Goal: Task Accomplishment & Management: Manage account settings

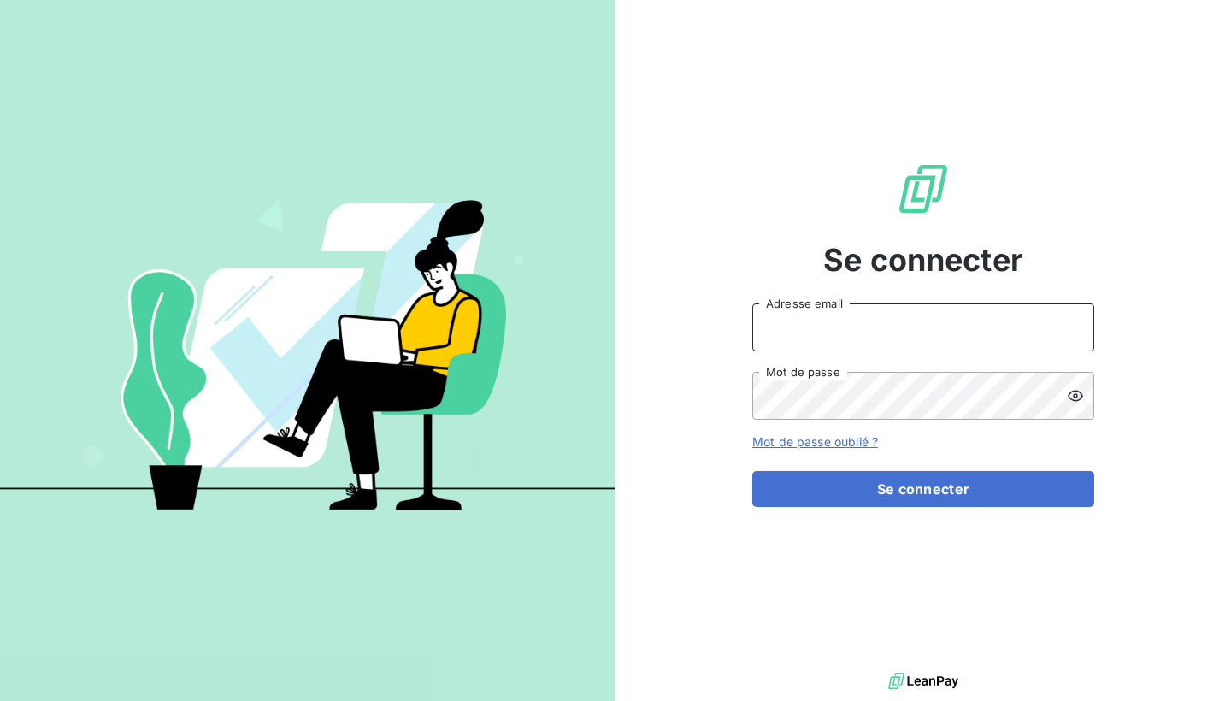
type input "jrobert@makinaoi.com"
click at [923, 489] on button "Se connecter" at bounding box center [923, 489] width 342 height 36
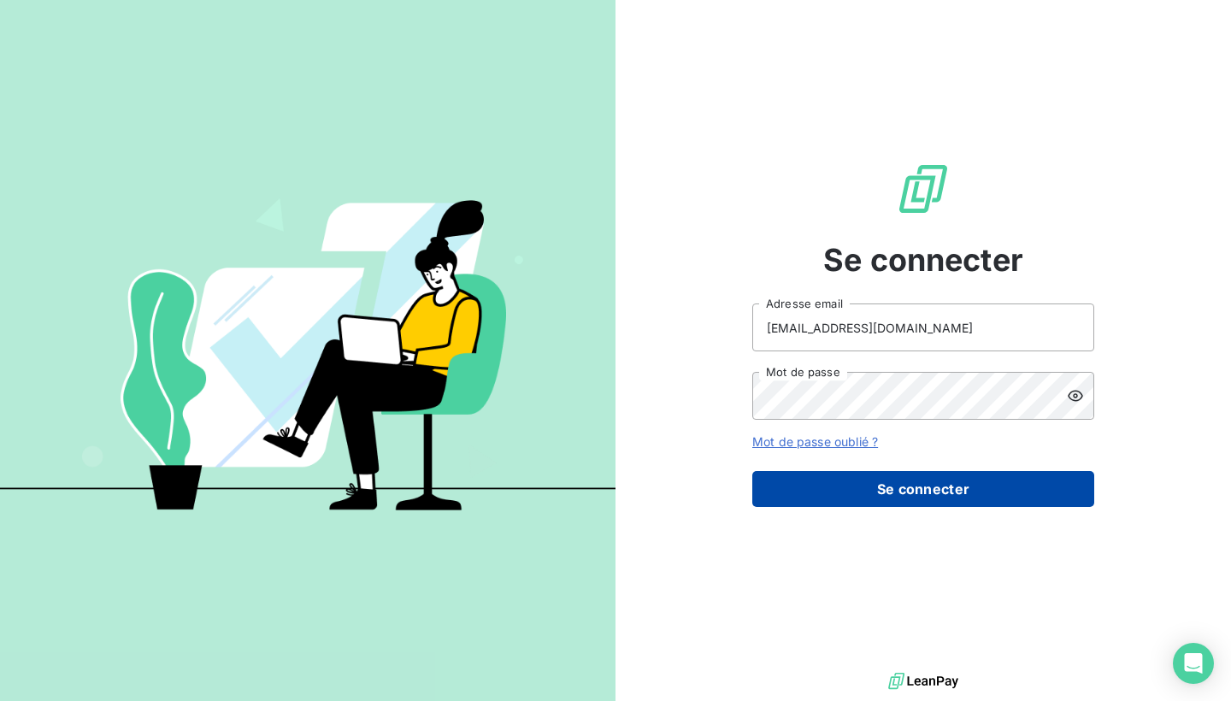
click at [935, 485] on button "Se connecter" at bounding box center [923, 489] width 342 height 36
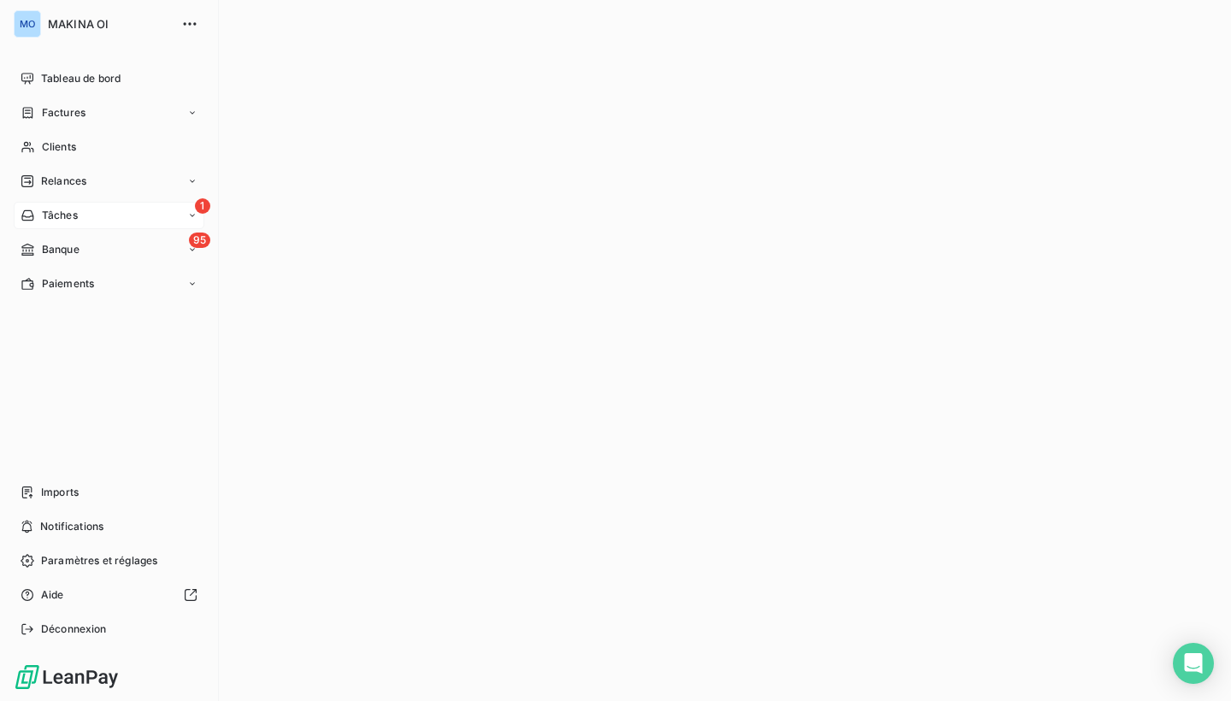
click at [40, 216] on div "Tâches" at bounding box center [49, 215] width 57 height 15
click at [98, 214] on div "1 Tâches" at bounding box center [109, 215] width 191 height 27
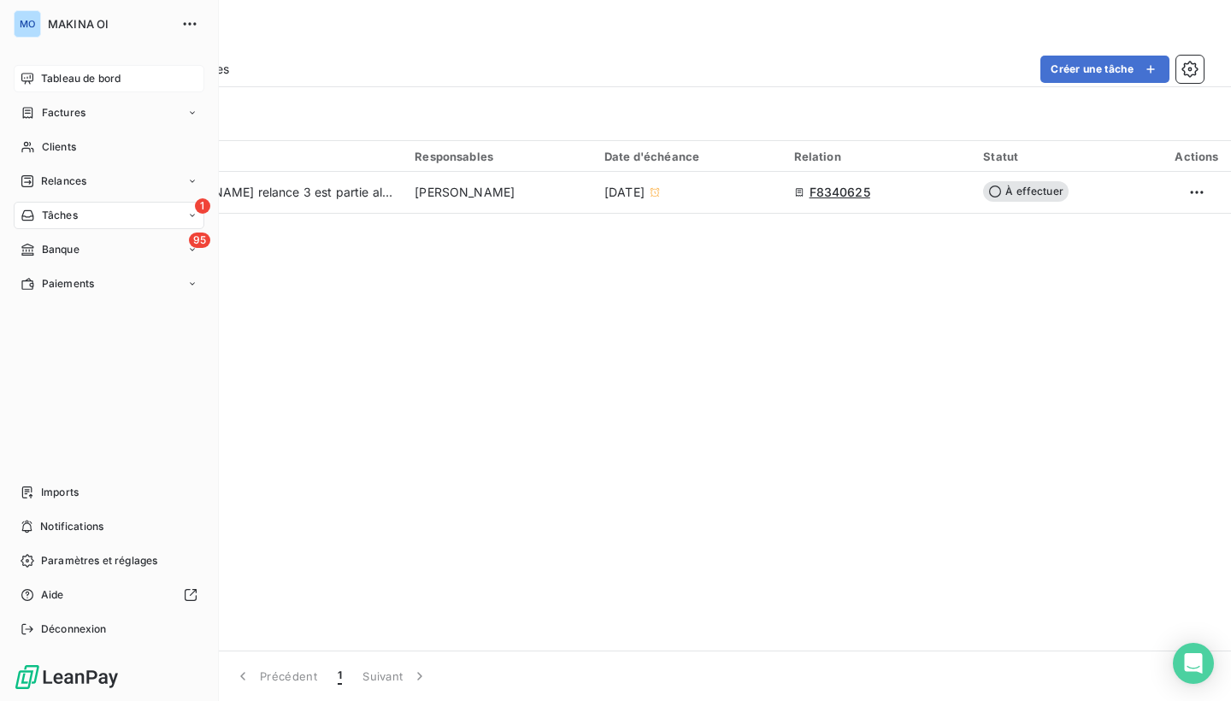
click at [80, 81] on span "Tableau de bord" at bounding box center [81, 78] width 80 height 15
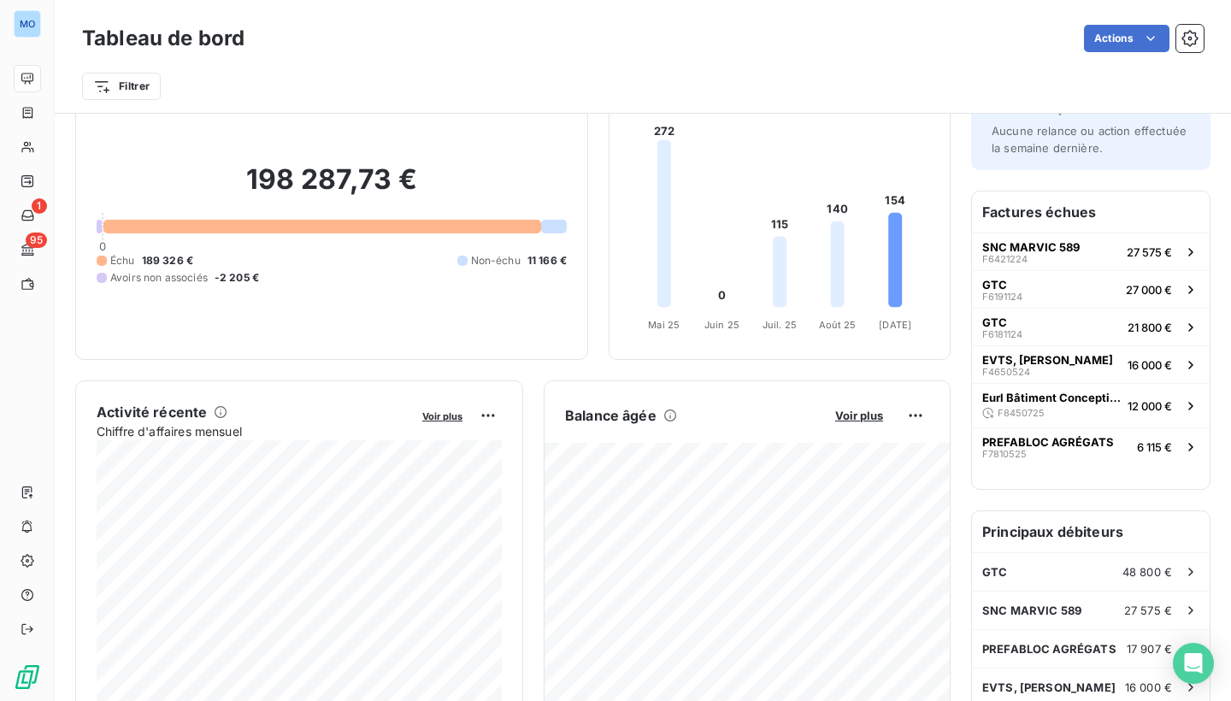
scroll to position [65, 0]
click at [406, 226] on div at bounding box center [322, 225] width 438 height 14
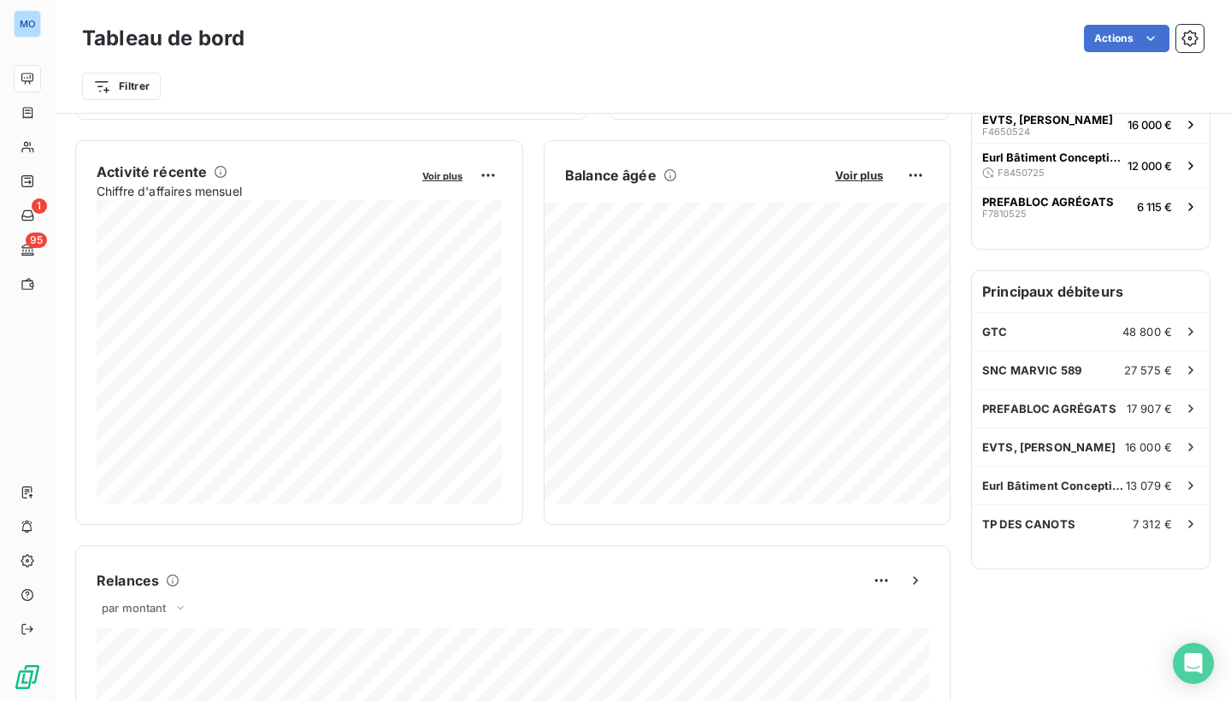
scroll to position [301, 0]
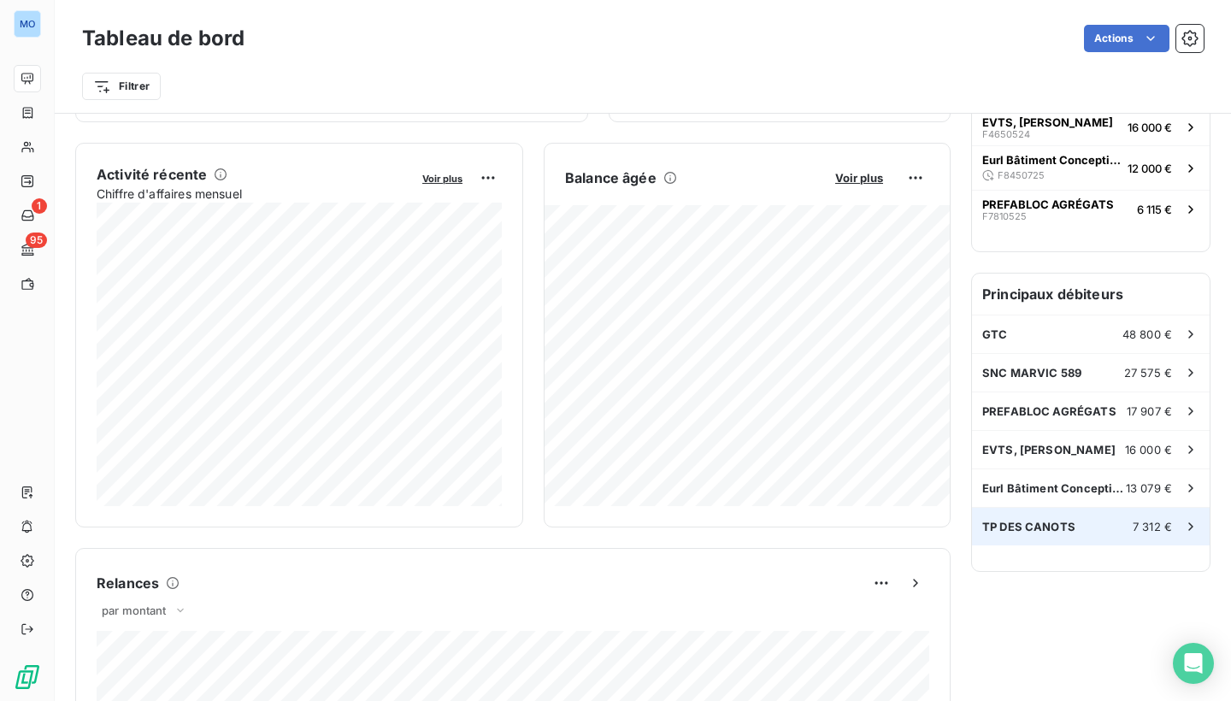
click at [1106, 517] on div "TP DES CANOTS 7 312 €" at bounding box center [1091, 527] width 238 height 38
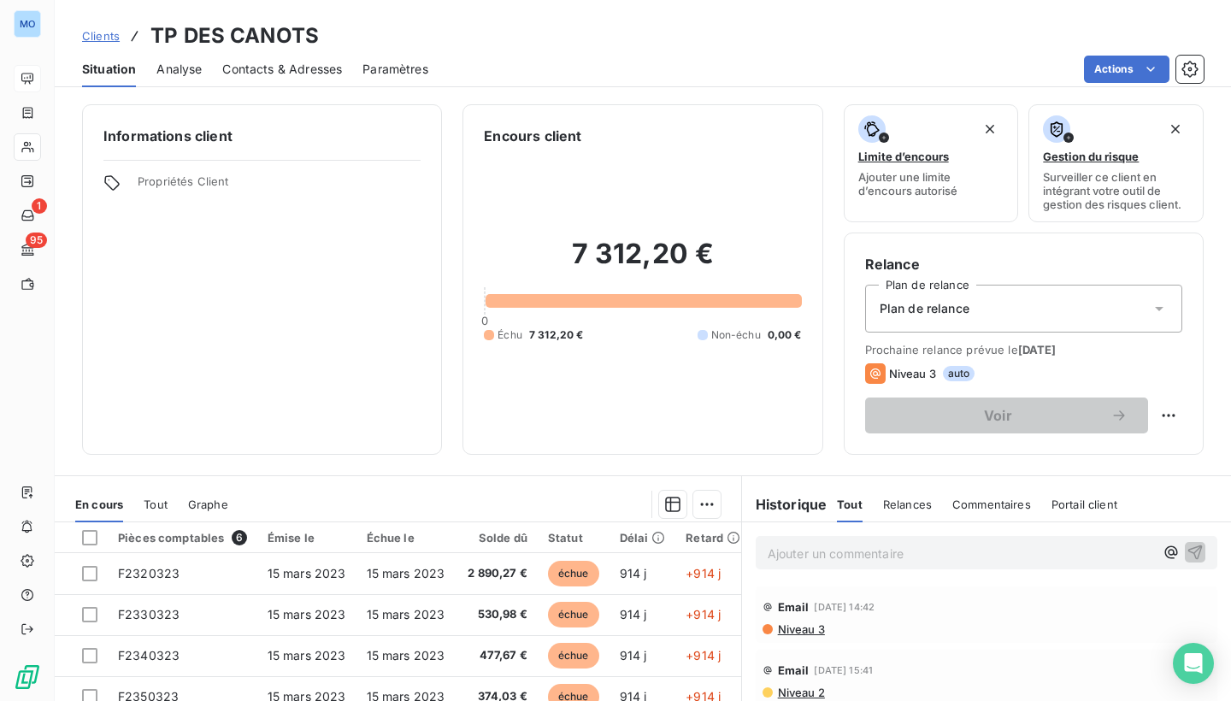
click at [1159, 312] on icon at bounding box center [1159, 308] width 17 height 17
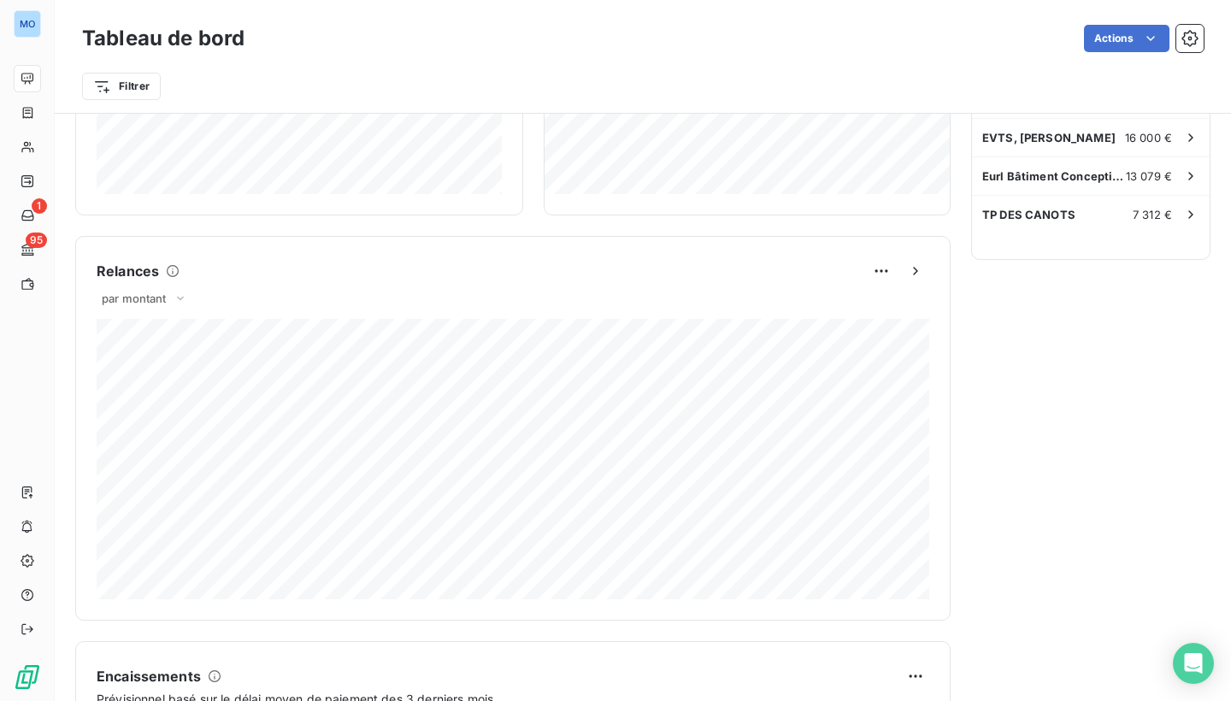
scroll to position [600, 0]
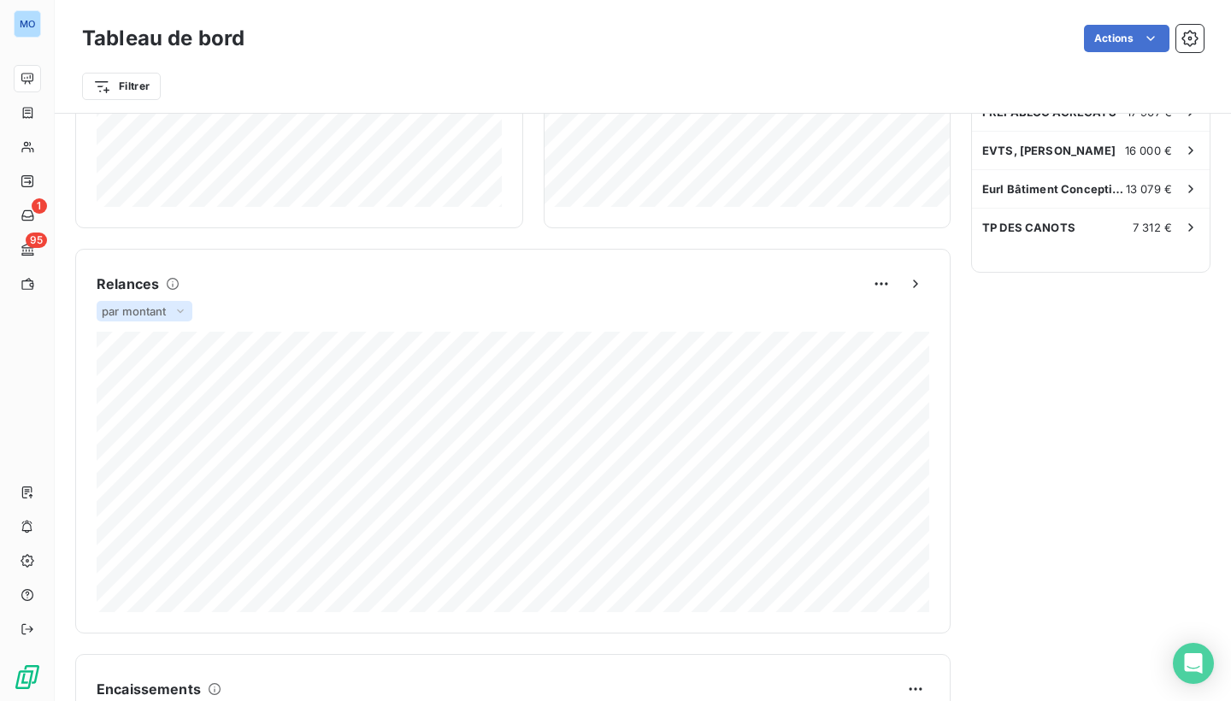
click at [185, 309] on icon at bounding box center [181, 311] width 14 height 17
click at [150, 378] on li "par volume" at bounding box center [154, 378] width 109 height 31
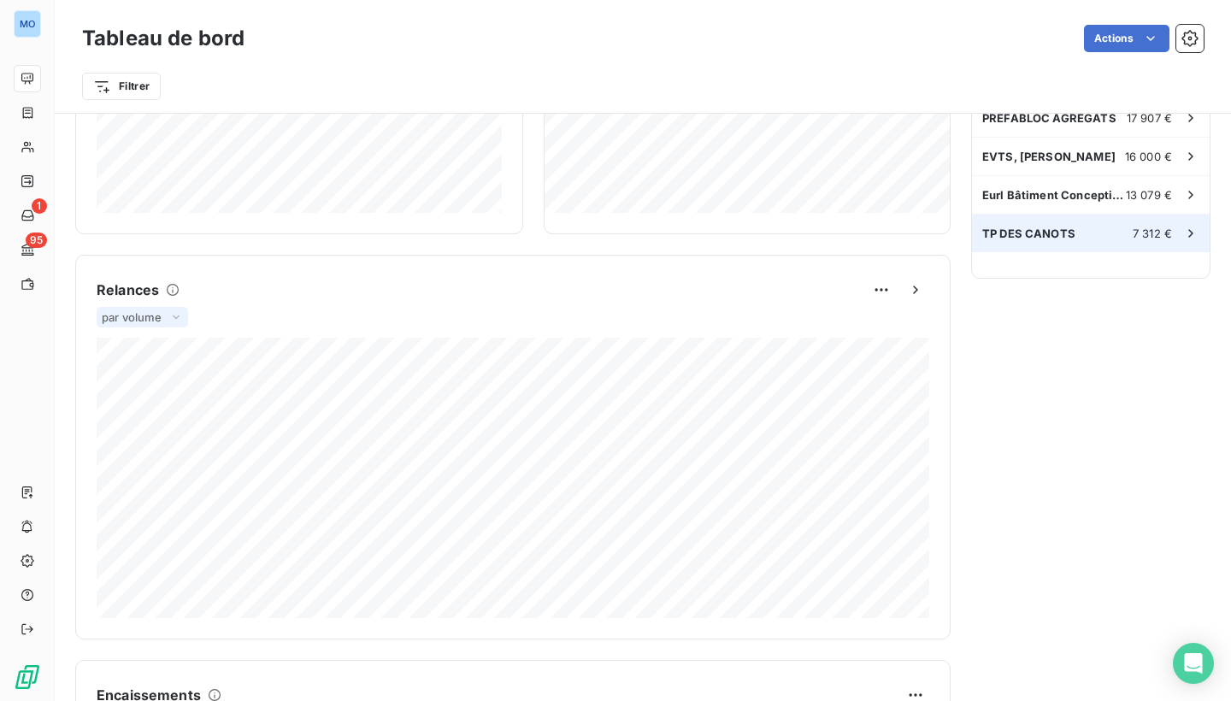
scroll to position [595, 0]
click at [881, 286] on html "MO 1 95 Tableau de bord Actions Filtrer Encours client Voir plus 198 287,73 € 0…" at bounding box center [615, 350] width 1231 height 701
click at [929, 293] on html "MO 1 95 Tableau de bord Actions Filtrer Encours client Voir plus 198 287,73 € 0…" at bounding box center [615, 350] width 1231 height 701
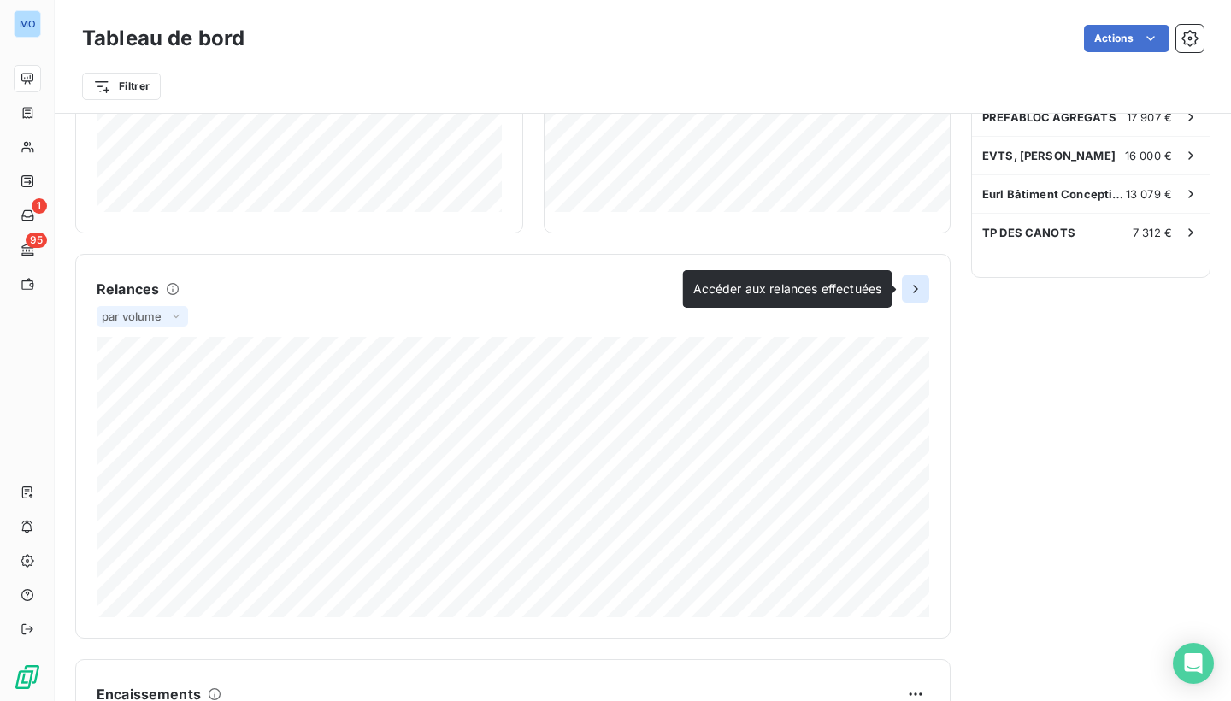
click at [917, 291] on icon "button" at bounding box center [915, 288] width 17 height 17
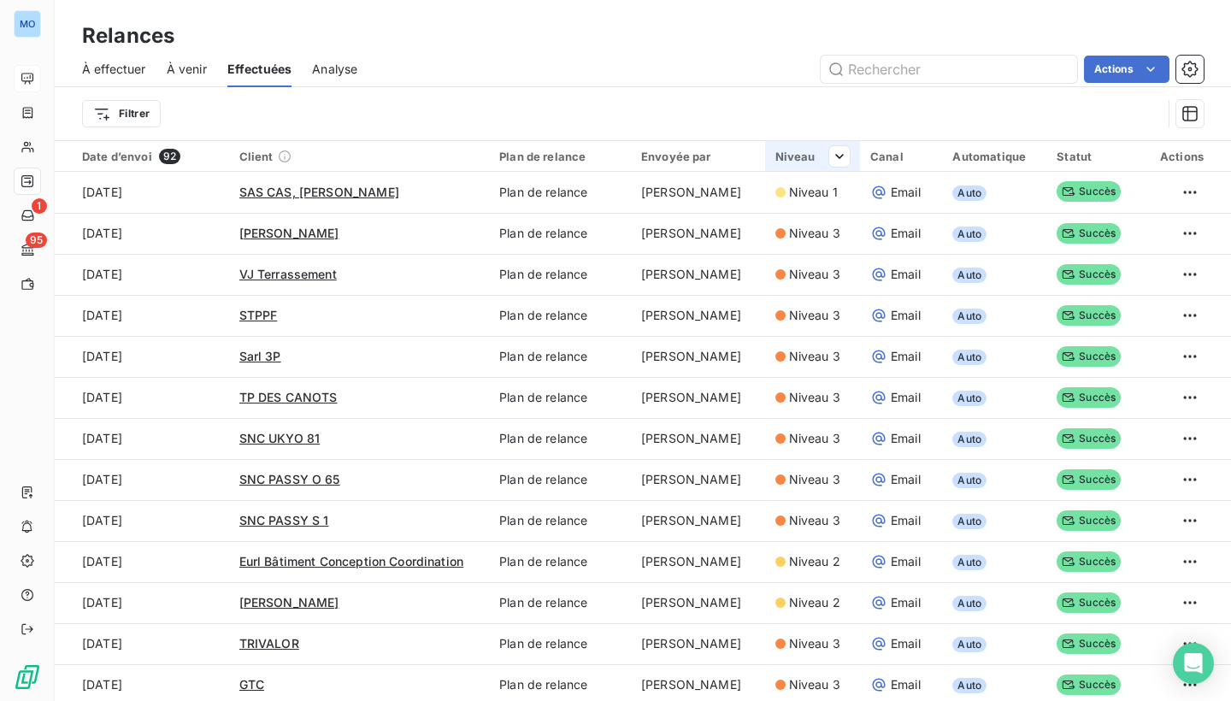
click at [787, 151] on div "Niveau" at bounding box center [813, 157] width 74 height 14
click at [684, 194] on div at bounding box center [706, 201] width 246 height 36
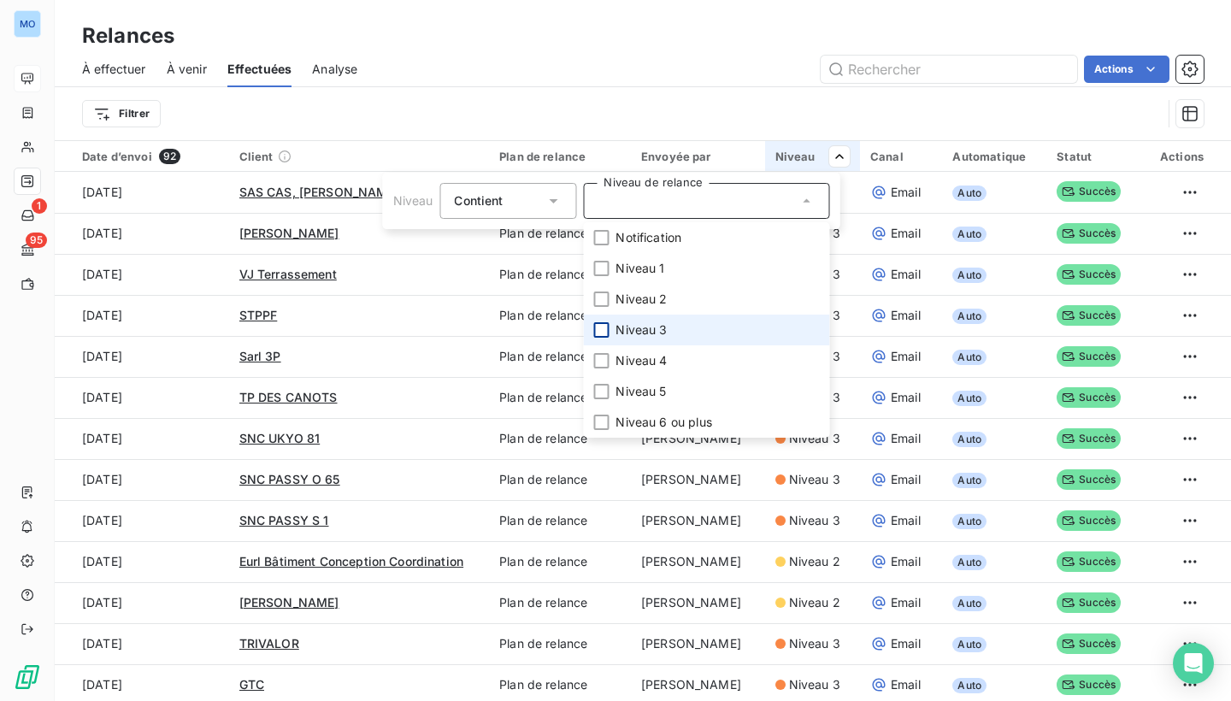
click at [605, 332] on div at bounding box center [600, 329] width 15 height 15
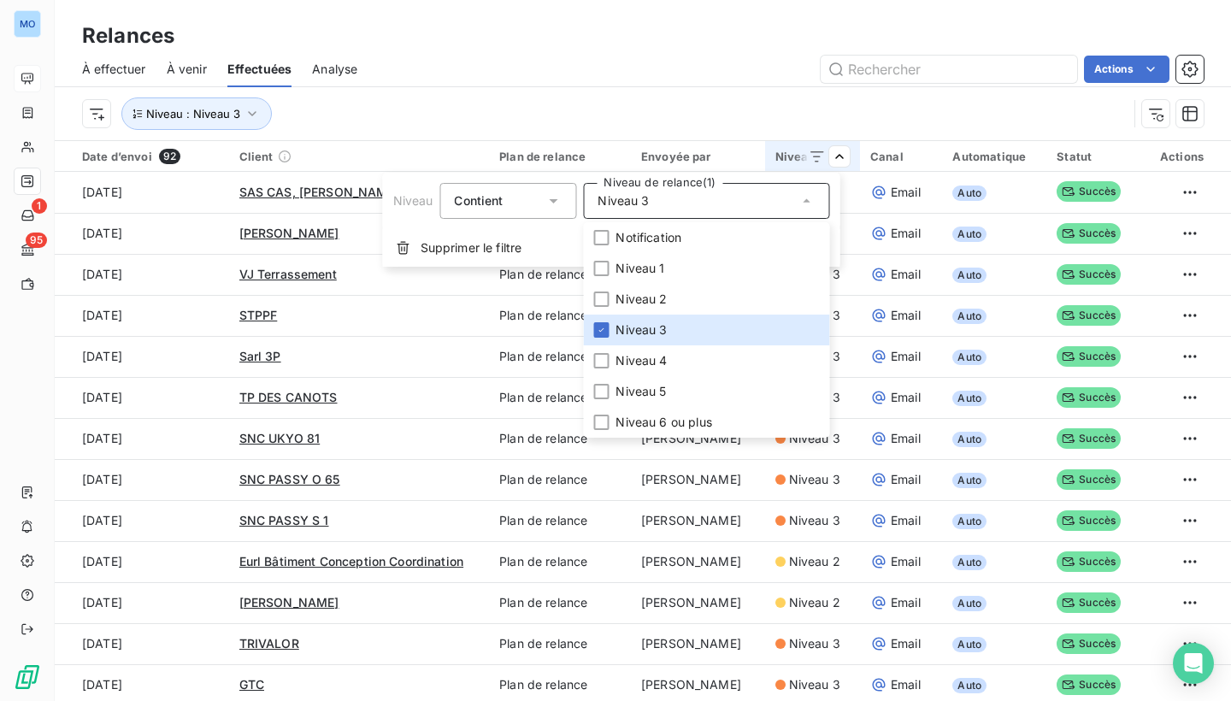
click at [842, 112] on html "MO 1 95 Relances À effectuer À venir Effectuées Analyse Actions Niveau : Niveau…" at bounding box center [615, 350] width 1231 height 701
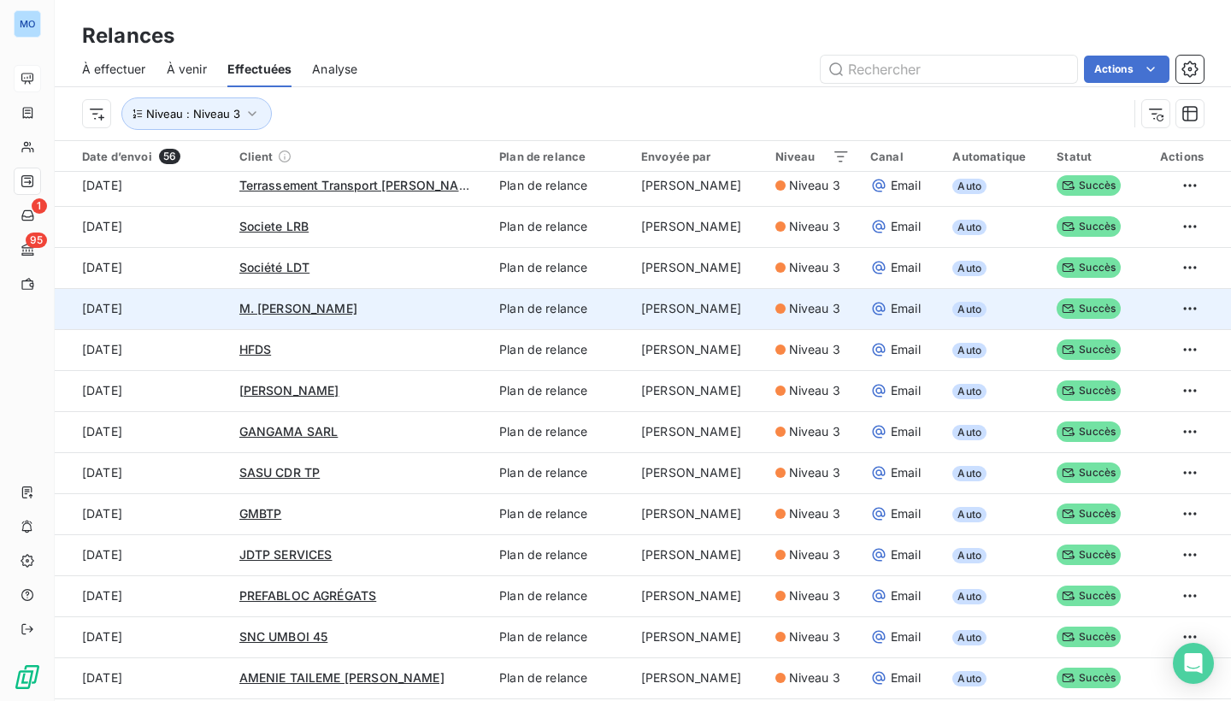
scroll to position [504, 0]
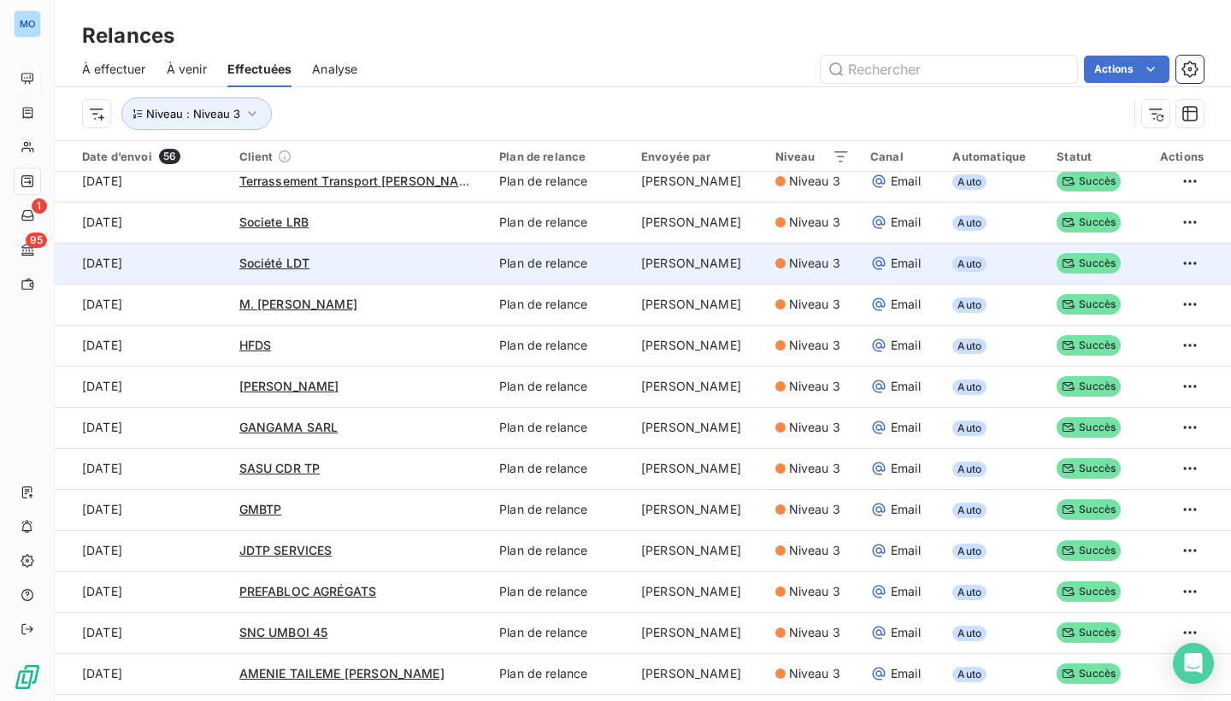
click at [814, 263] on span "Niveau 3" at bounding box center [814, 263] width 51 height 17
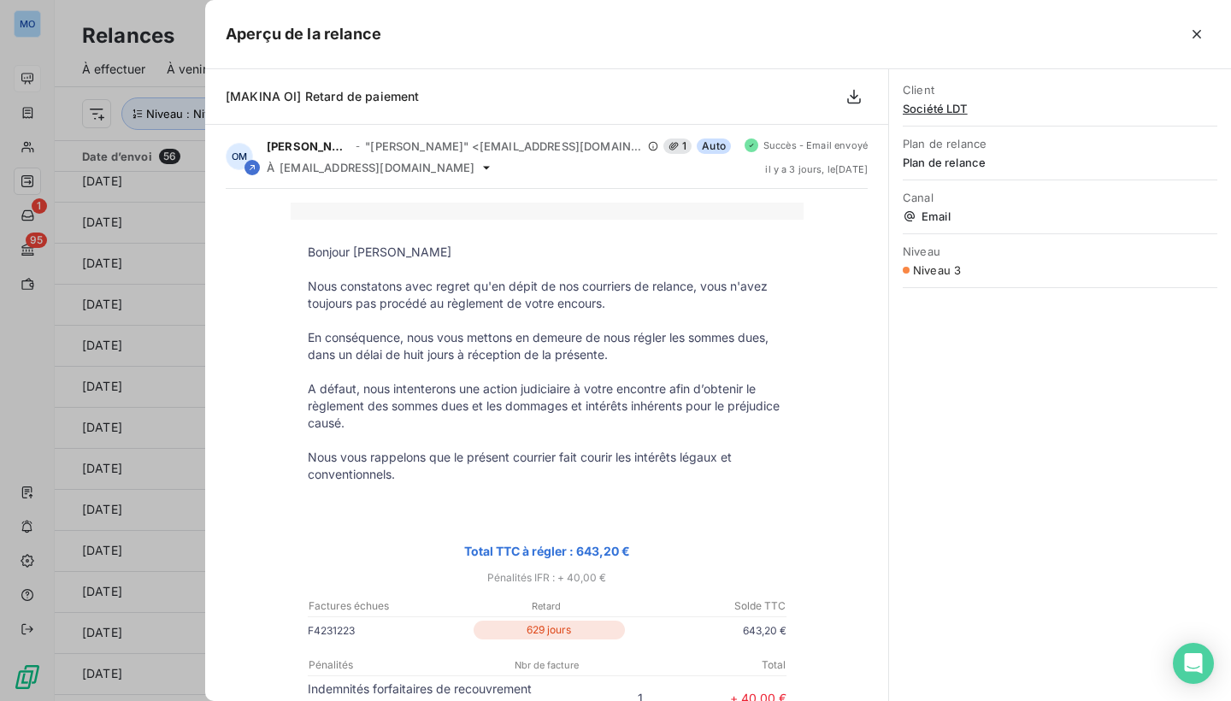
scroll to position [0, 0]
click at [1195, 27] on icon "button" at bounding box center [1197, 34] width 17 height 17
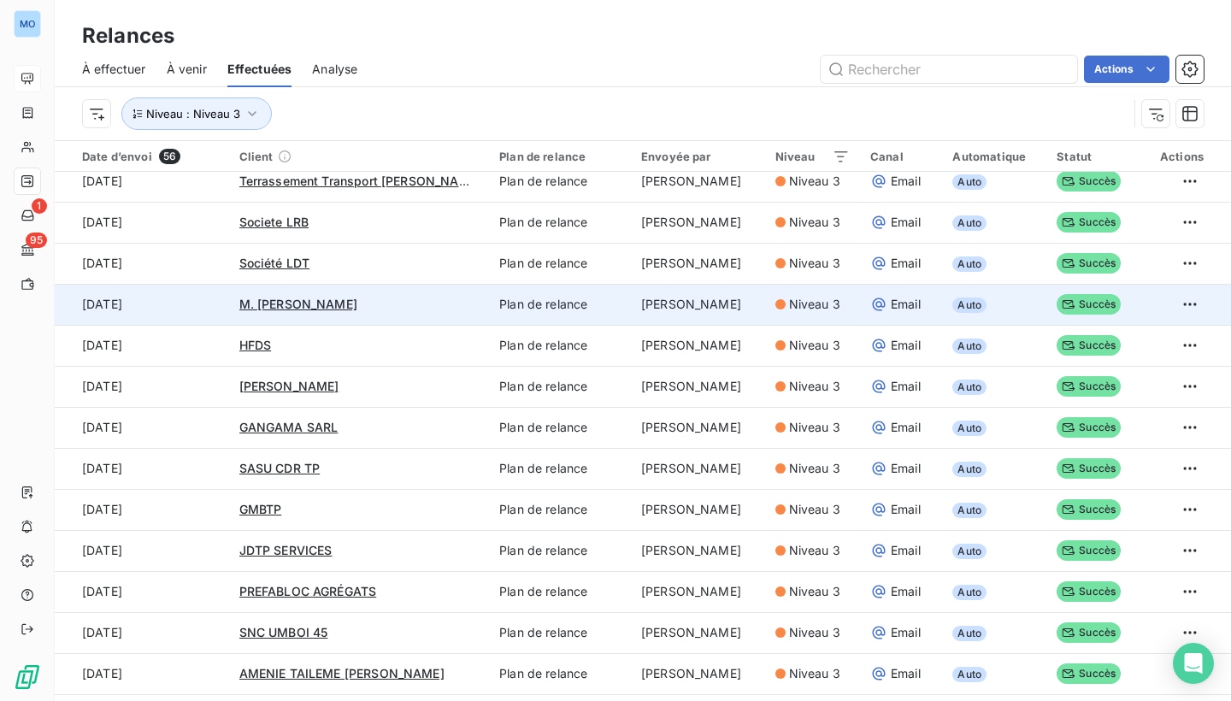
click at [798, 309] on span "Niveau 3" at bounding box center [814, 304] width 51 height 17
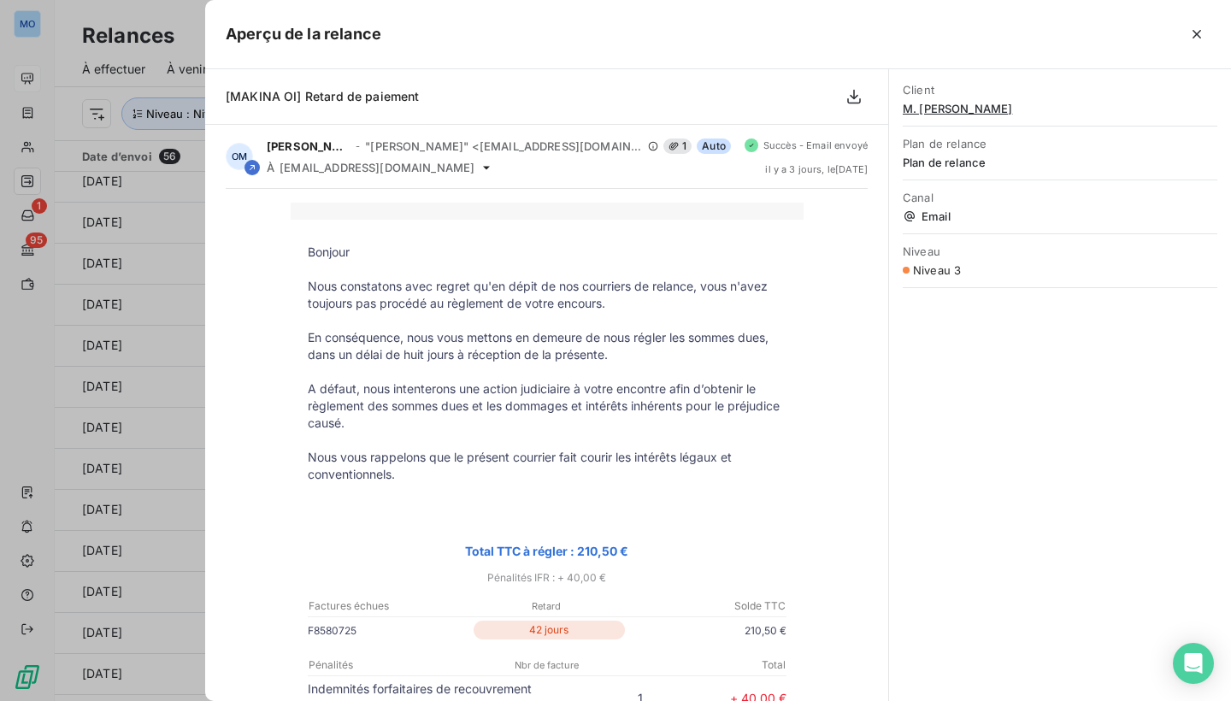
click at [544, 631] on p "42 jours" at bounding box center [549, 630] width 151 height 19
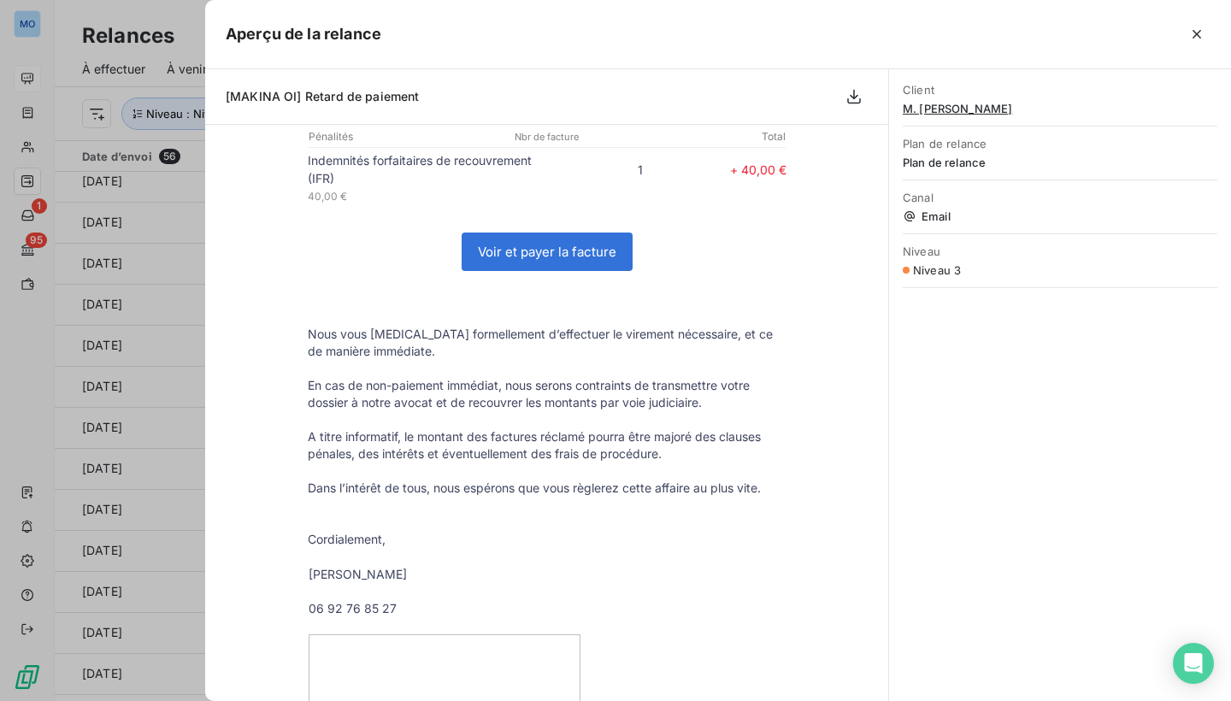
scroll to position [546, 0]
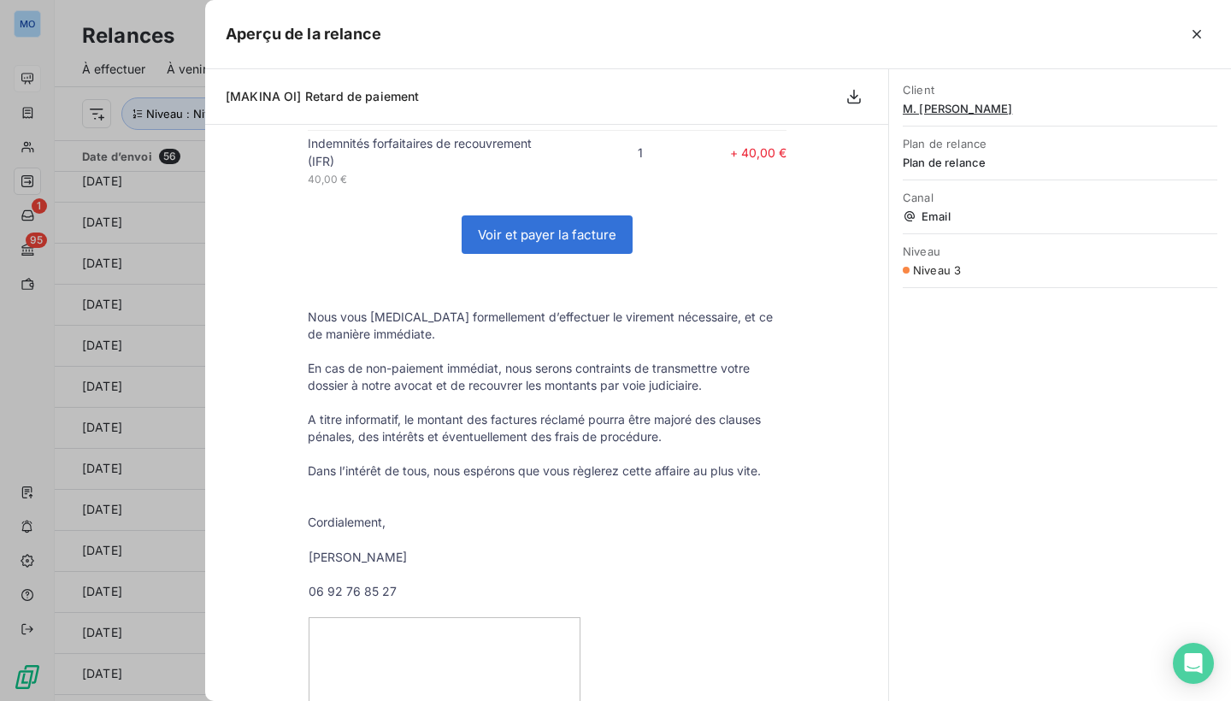
click at [581, 243] on link "Voir et payer la facture" at bounding box center [547, 234] width 169 height 37
click at [1195, 29] on icon "button" at bounding box center [1197, 34] width 17 height 17
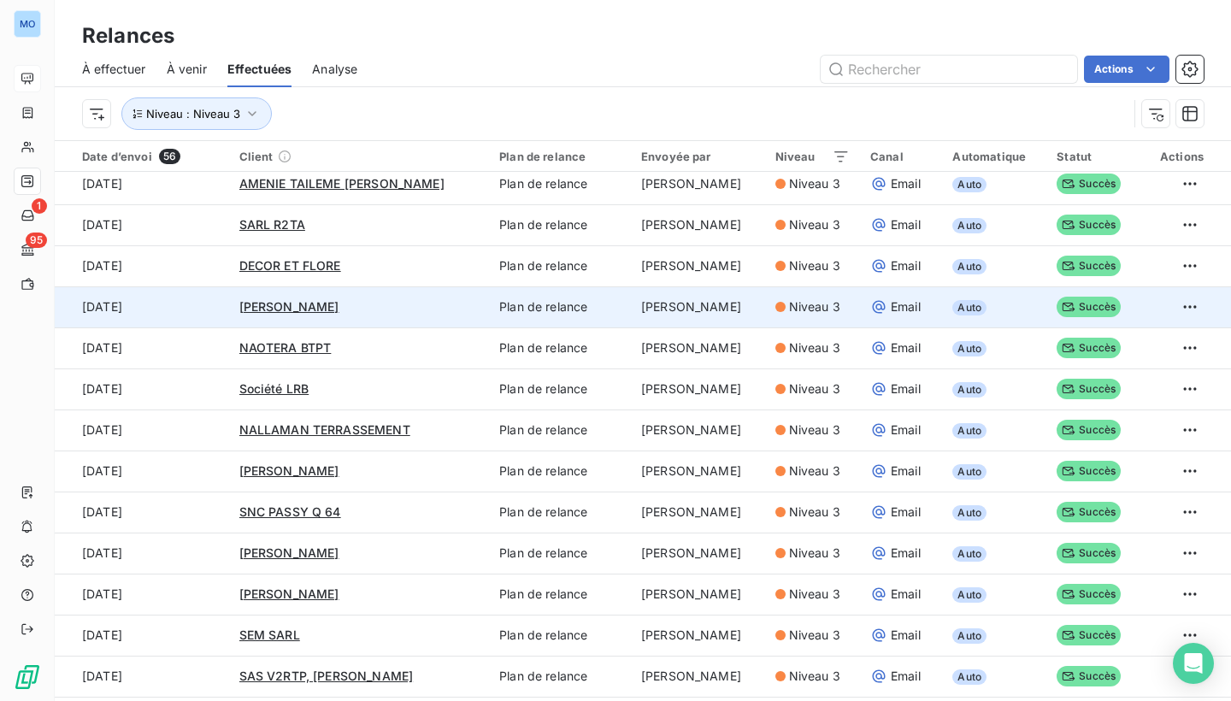
scroll to position [1000, 0]
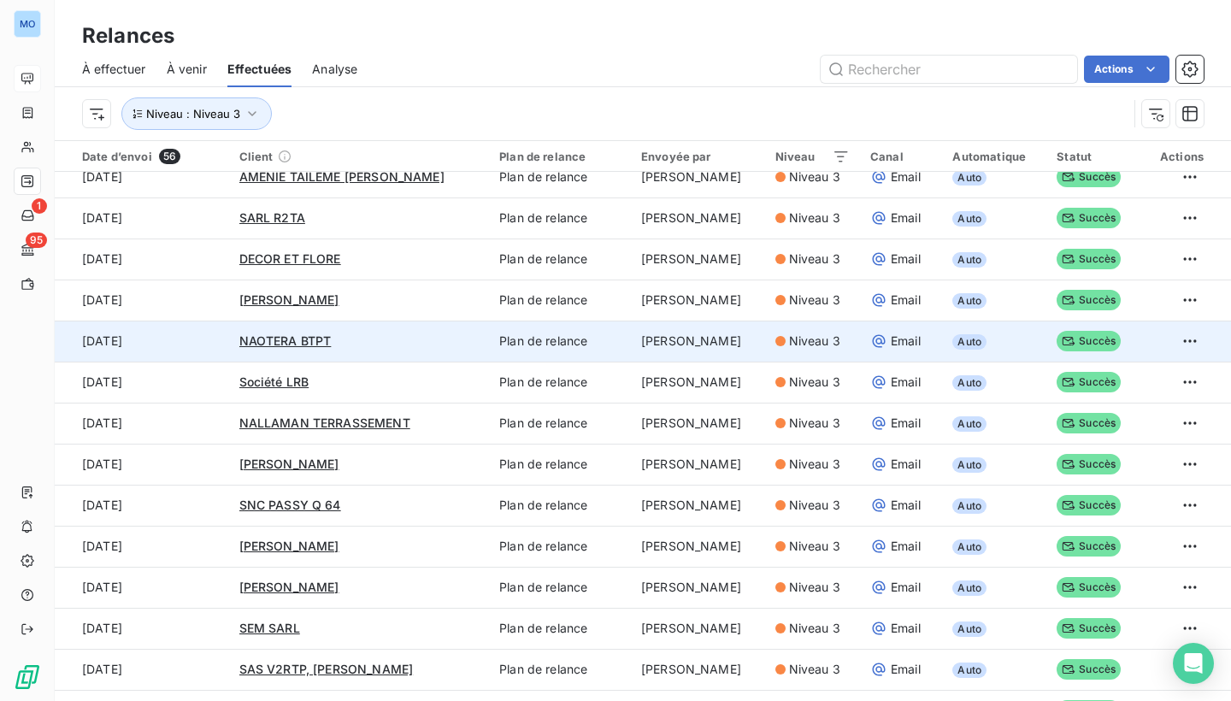
click at [674, 347] on td "[PERSON_NAME]" at bounding box center [698, 341] width 134 height 41
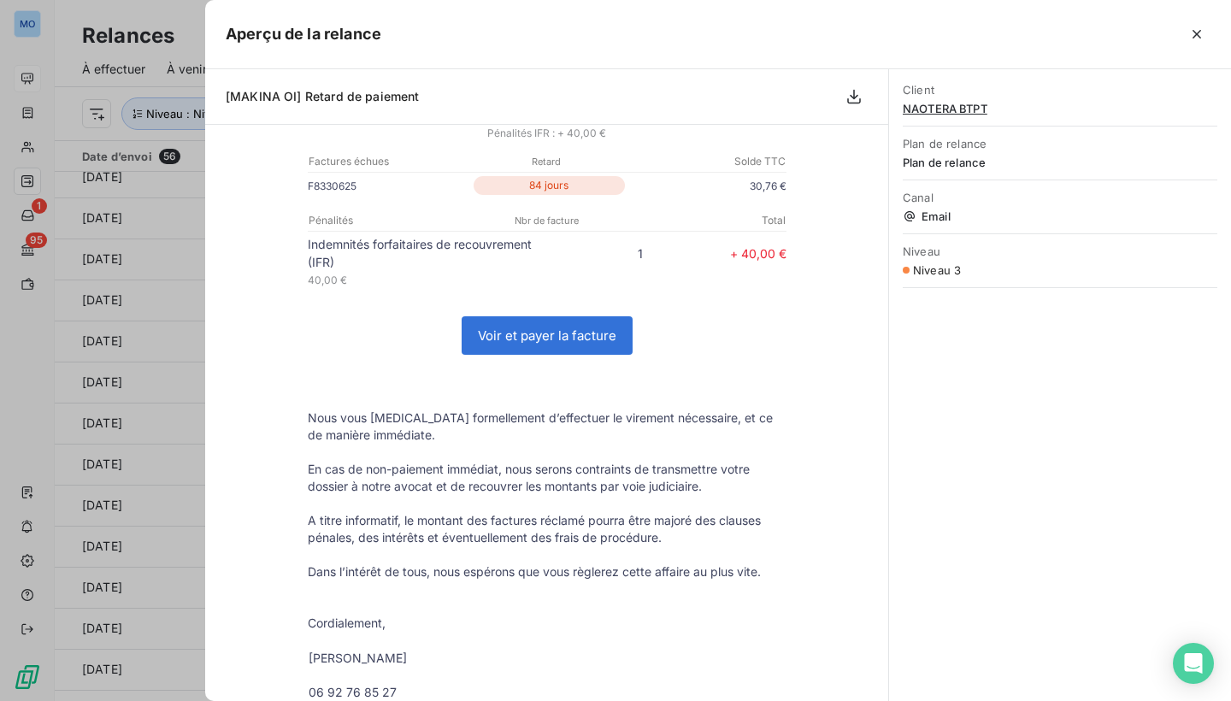
scroll to position [315, 0]
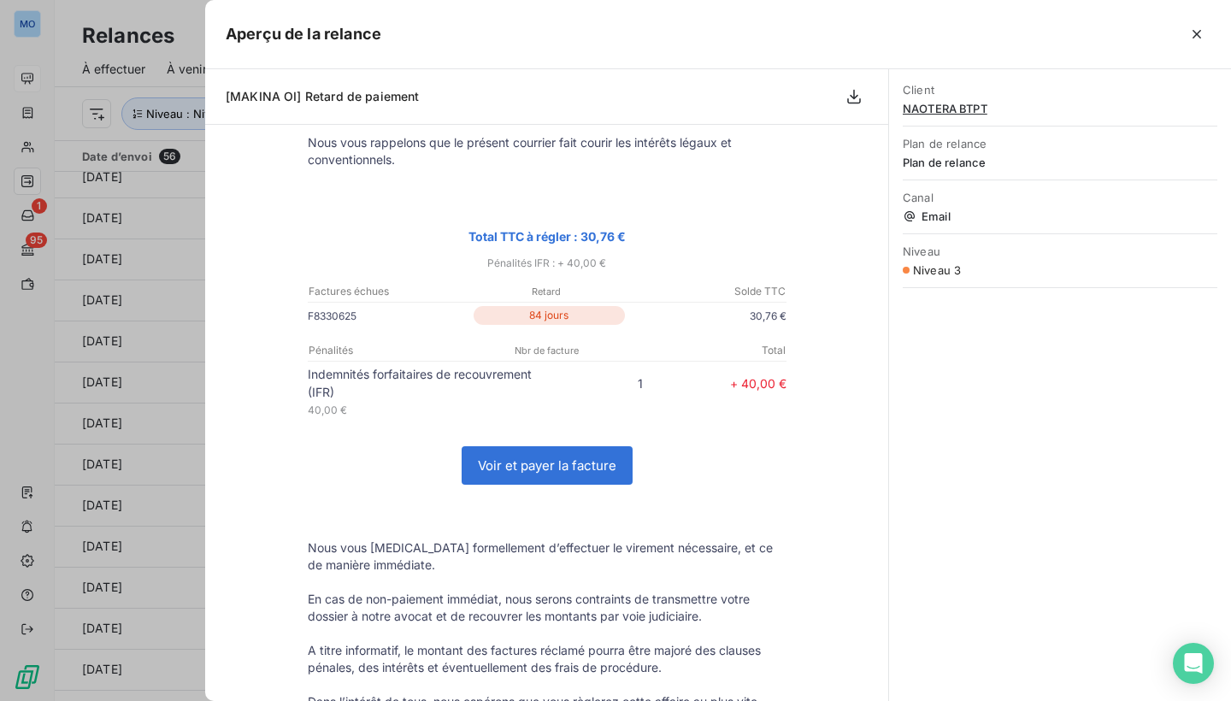
click at [521, 466] on link "Voir et payer la facture" at bounding box center [547, 465] width 169 height 37
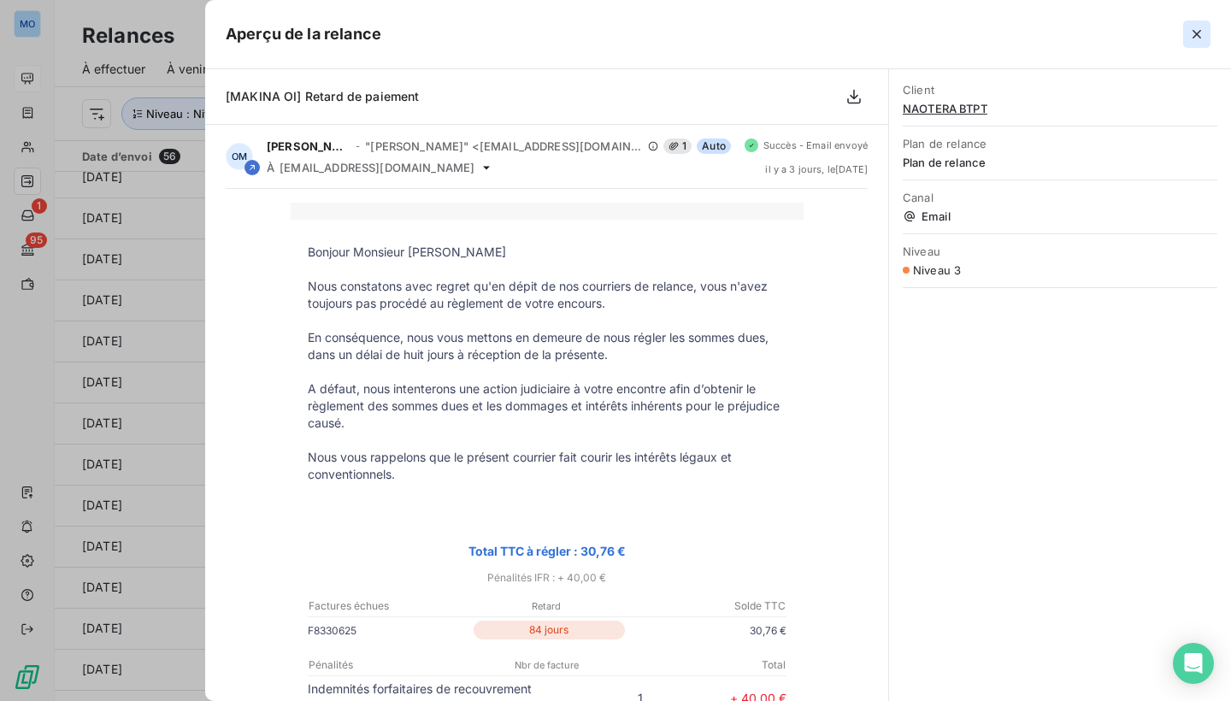
scroll to position [0, 0]
click at [1196, 32] on icon "button" at bounding box center [1197, 34] width 17 height 17
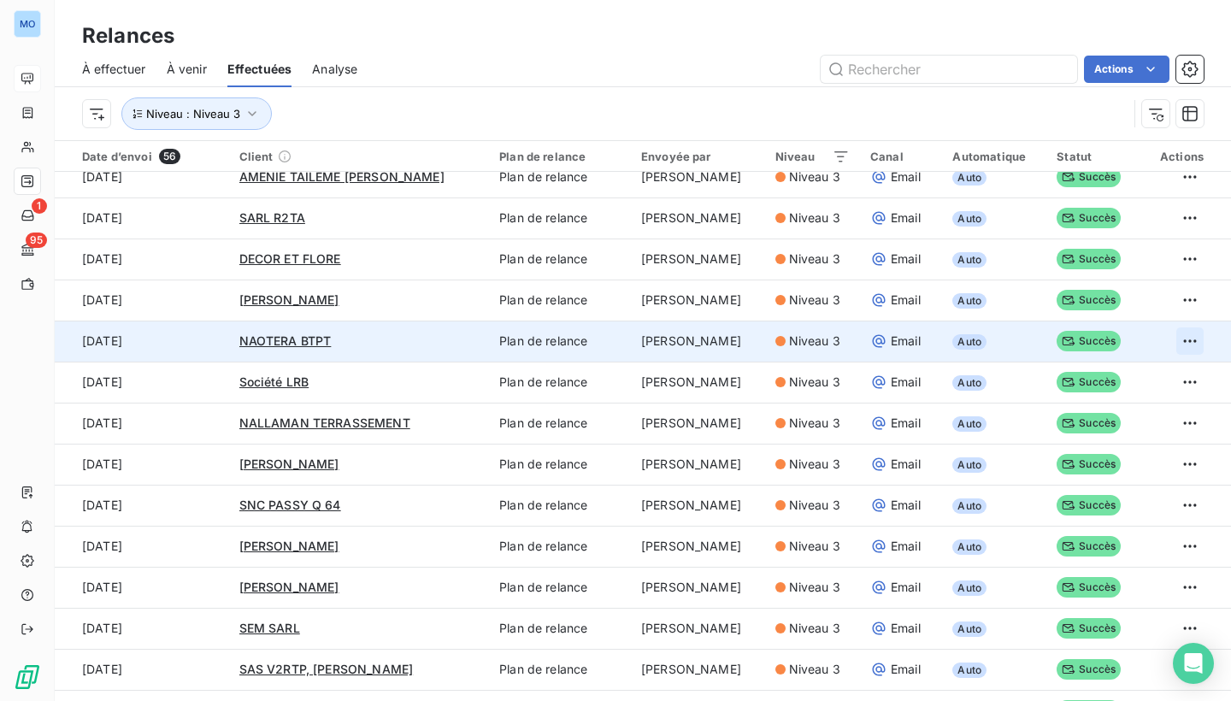
click at [1189, 339] on html "MO 1 95 Relances À effectuer À venir Effectuées Analyse Actions Niveau : Niveau…" at bounding box center [615, 350] width 1231 height 701
click at [1150, 333] on html "MO 1 95 Relances À effectuer À venir Effectuées Analyse Actions Niveau : Niveau…" at bounding box center [615, 350] width 1231 height 701
click at [1017, 339] on td "Auto" at bounding box center [994, 341] width 104 height 41
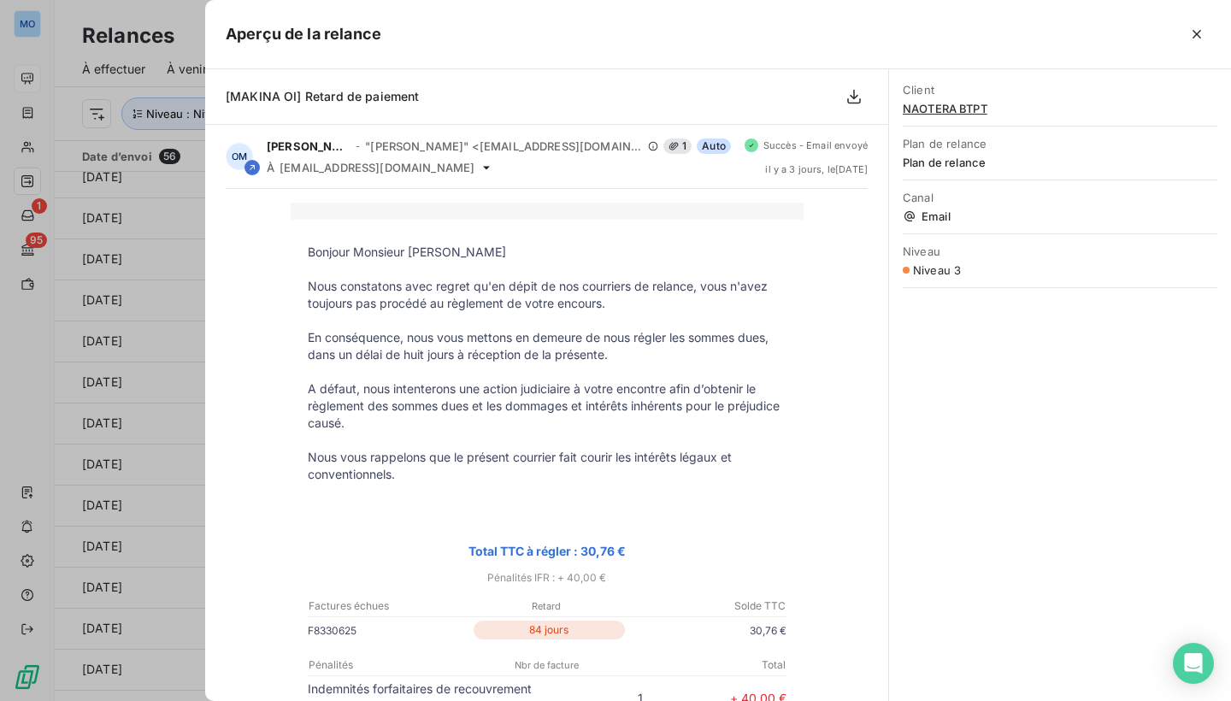
click at [934, 198] on span "Canal" at bounding box center [1060, 198] width 315 height 14
click at [1183, 29] on button "button" at bounding box center [1196, 34] width 27 height 27
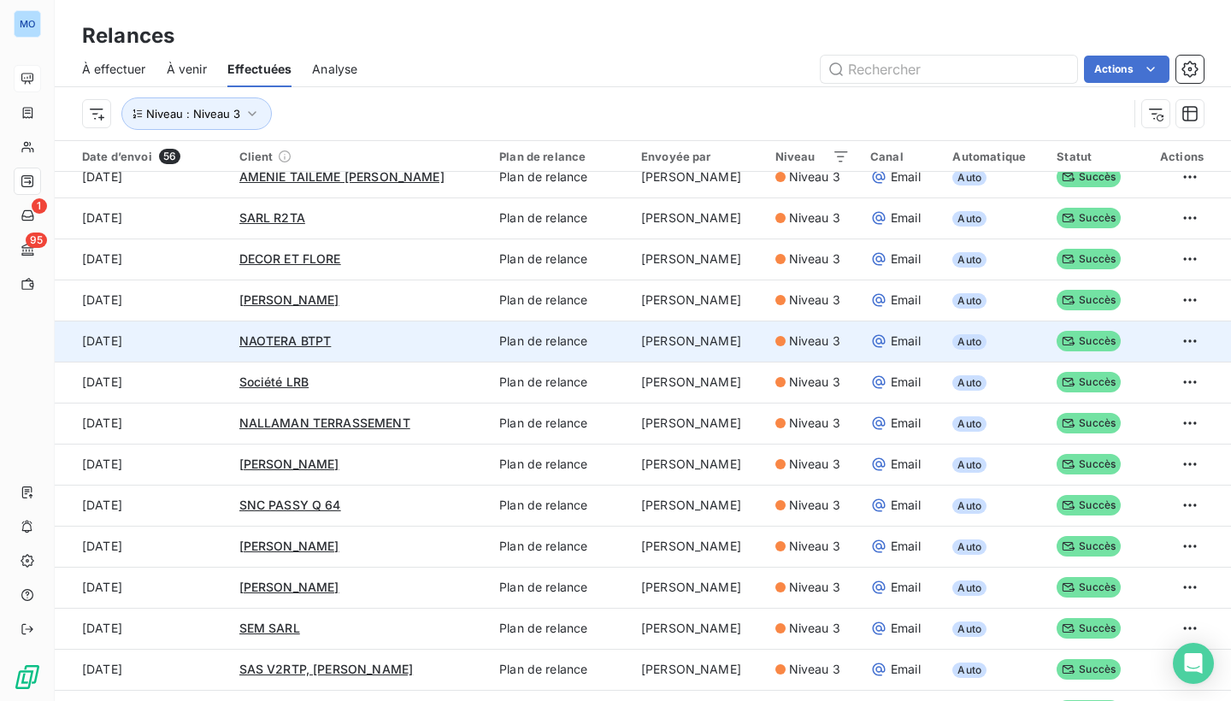
click at [462, 343] on div "NAOTERA BTPT" at bounding box center [359, 341] width 240 height 17
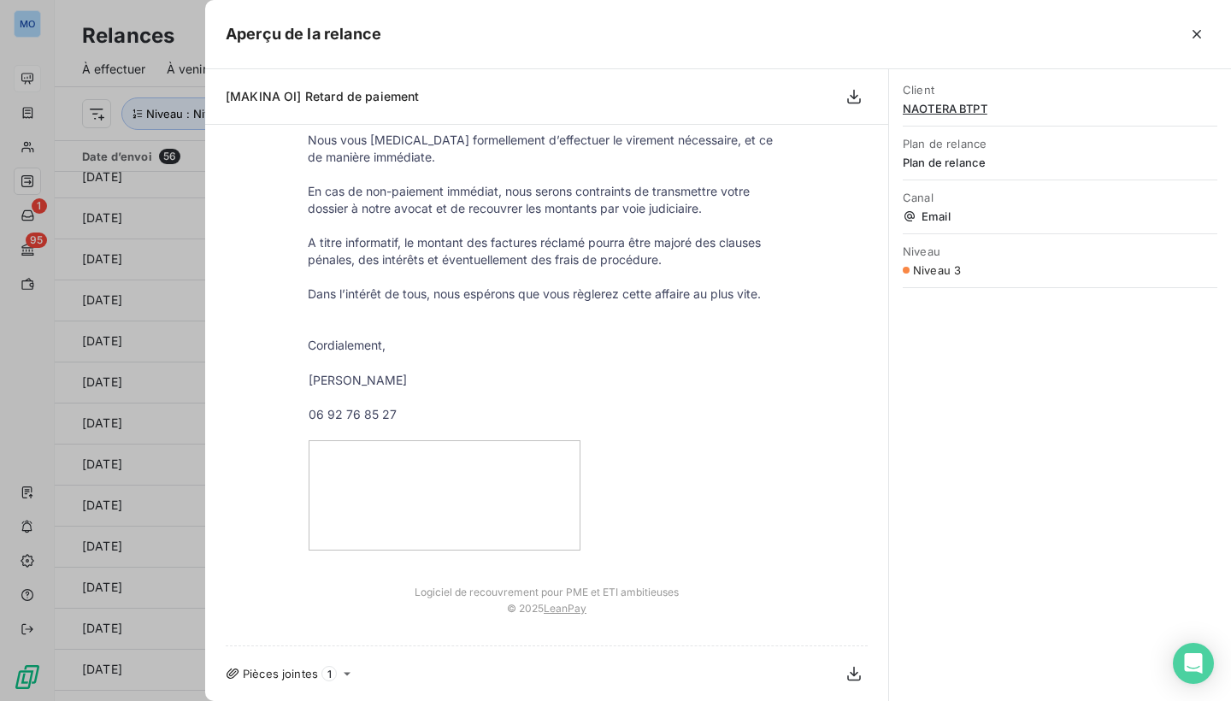
scroll to position [724, 0]
click at [1196, 33] on icon "button" at bounding box center [1197, 34] width 9 height 9
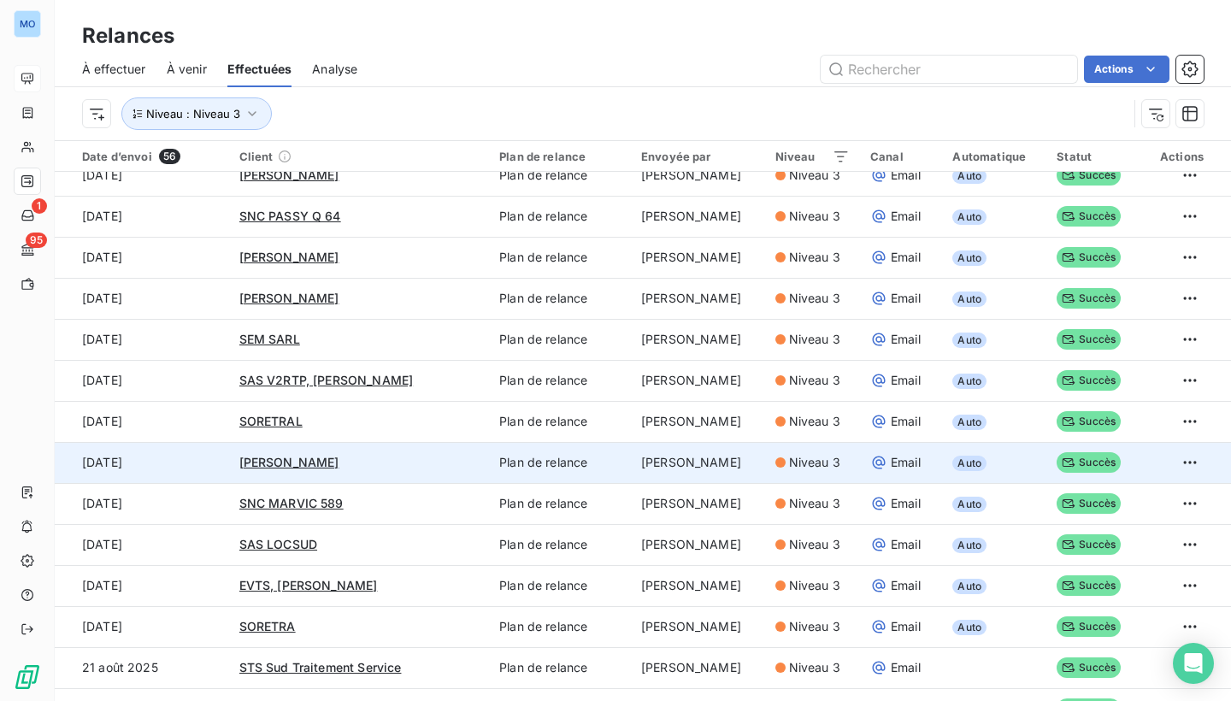
scroll to position [1295, 0]
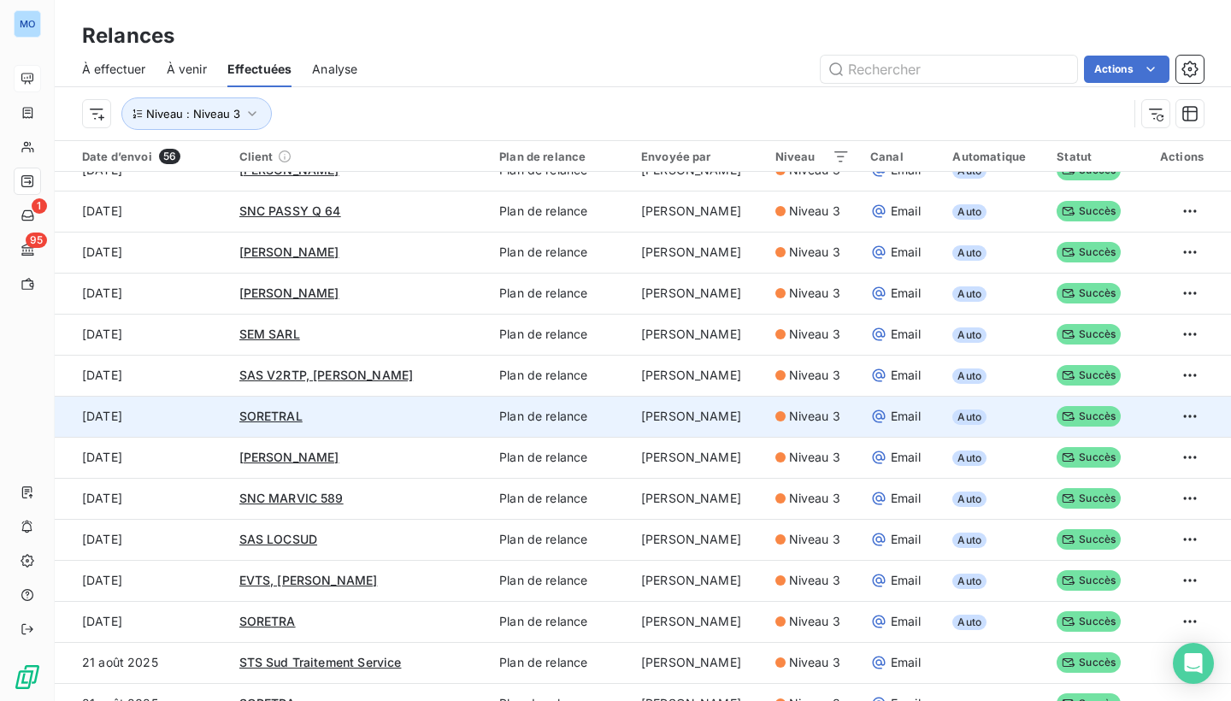
click at [447, 422] on div "SORETRAL" at bounding box center [359, 416] width 240 height 17
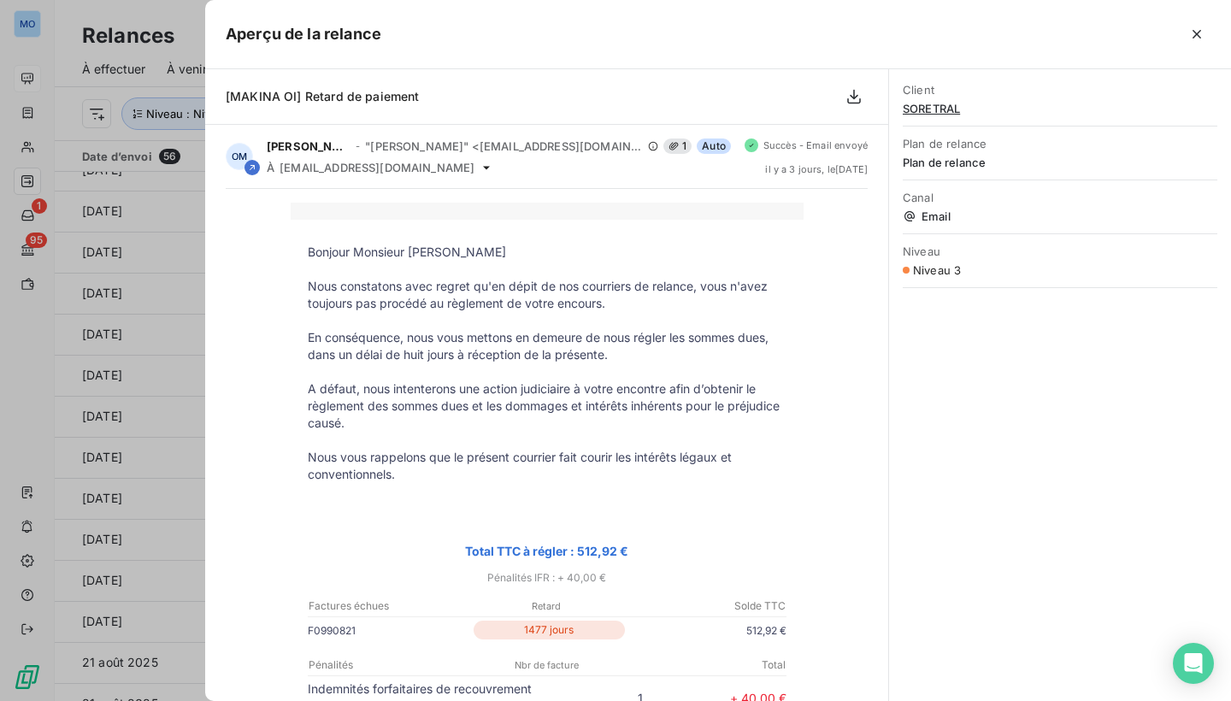
scroll to position [0, 0]
click at [1203, 34] on icon "button" at bounding box center [1197, 34] width 17 height 17
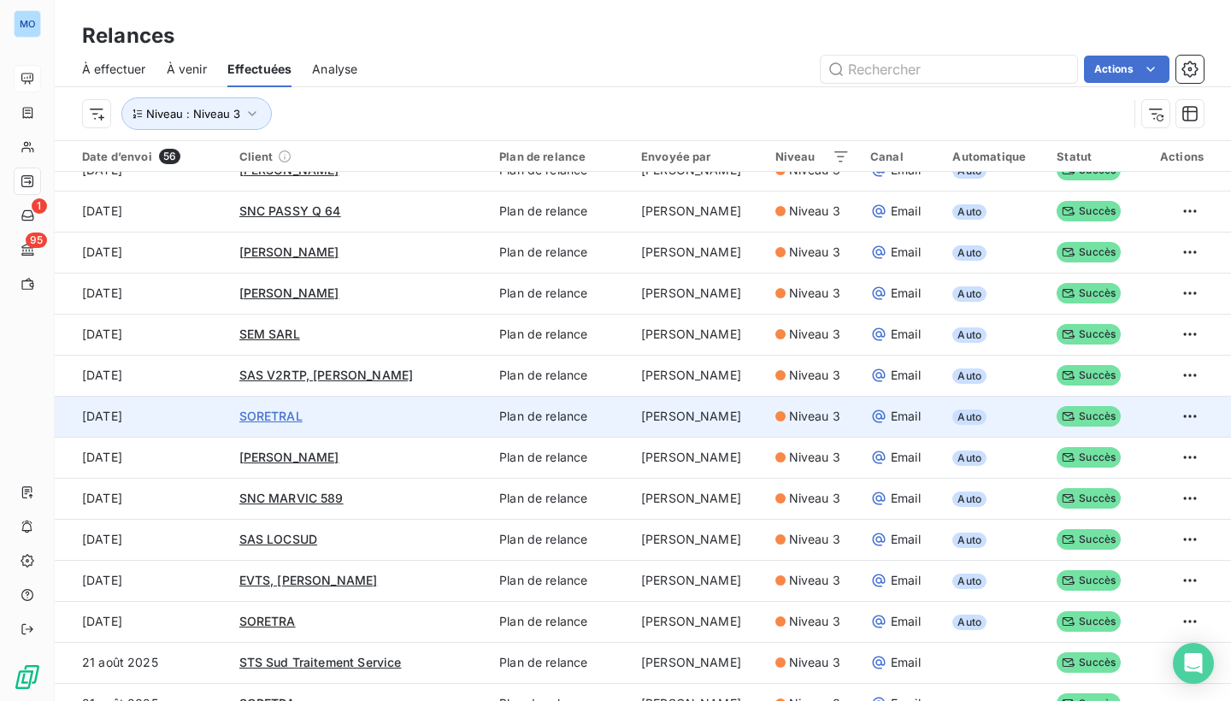
click at [280, 419] on span "SORETRAL" at bounding box center [270, 416] width 63 height 15
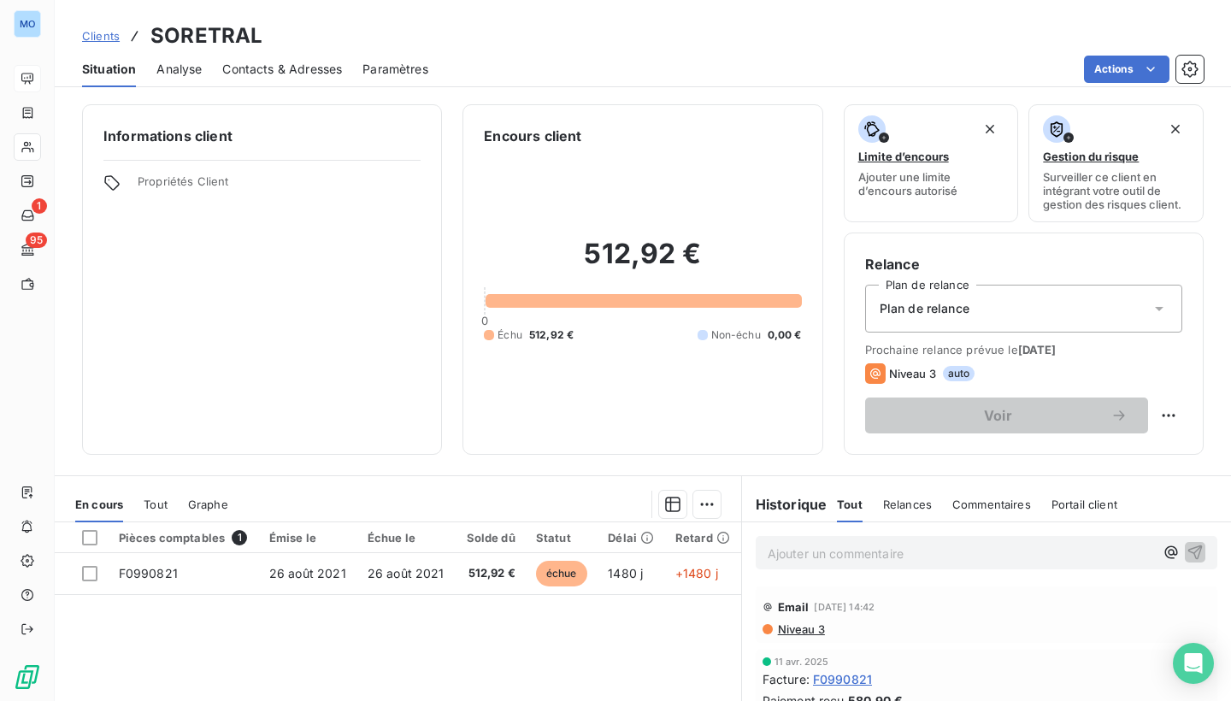
click at [814, 71] on div "Actions" at bounding box center [826, 69] width 755 height 27
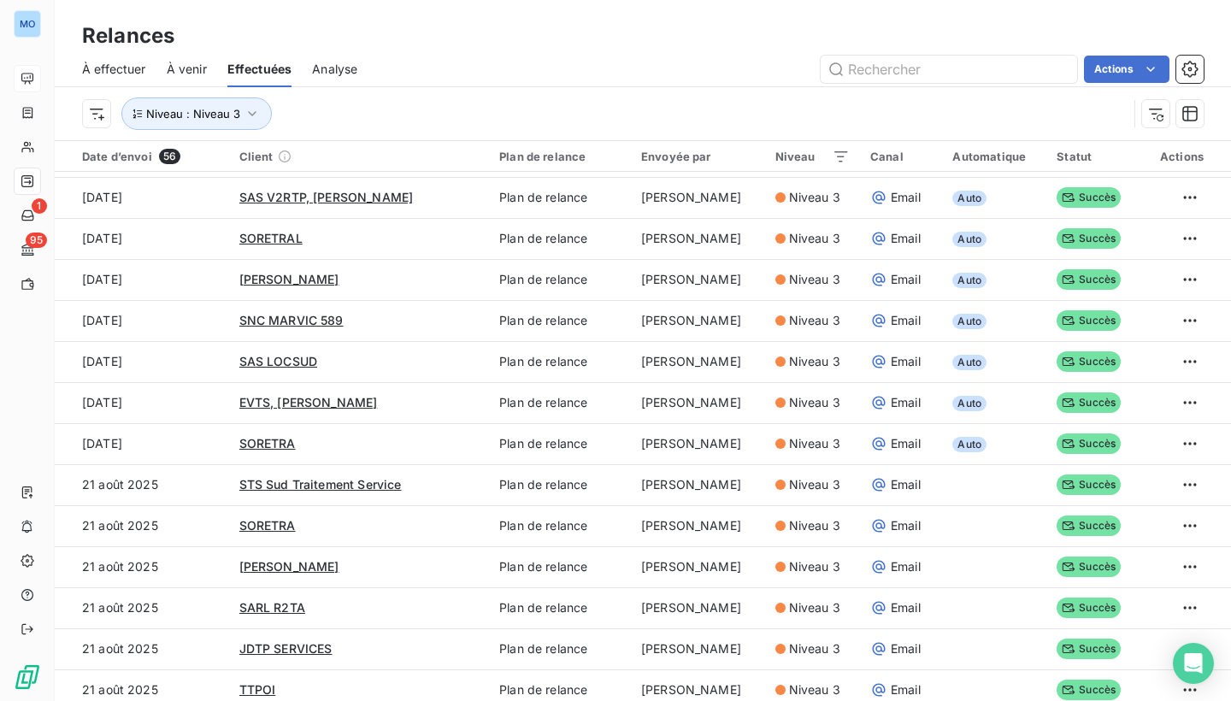
scroll to position [1501, 0]
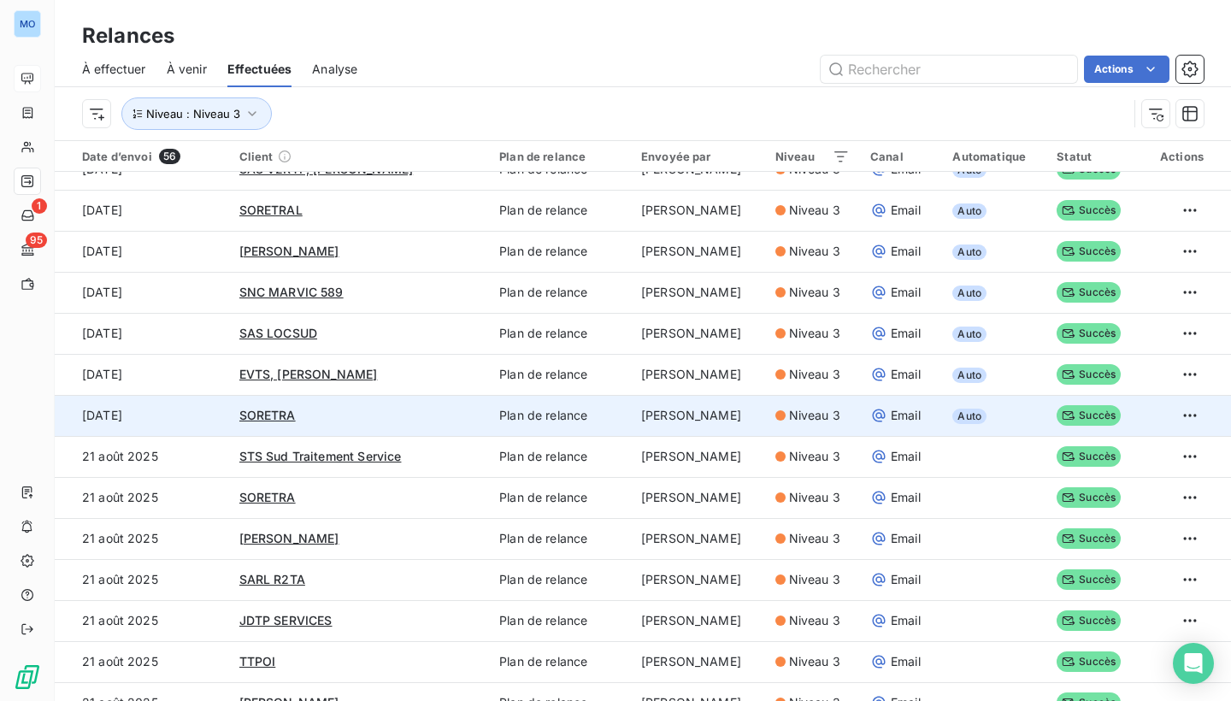
click at [699, 410] on td "[PERSON_NAME]" at bounding box center [698, 415] width 134 height 41
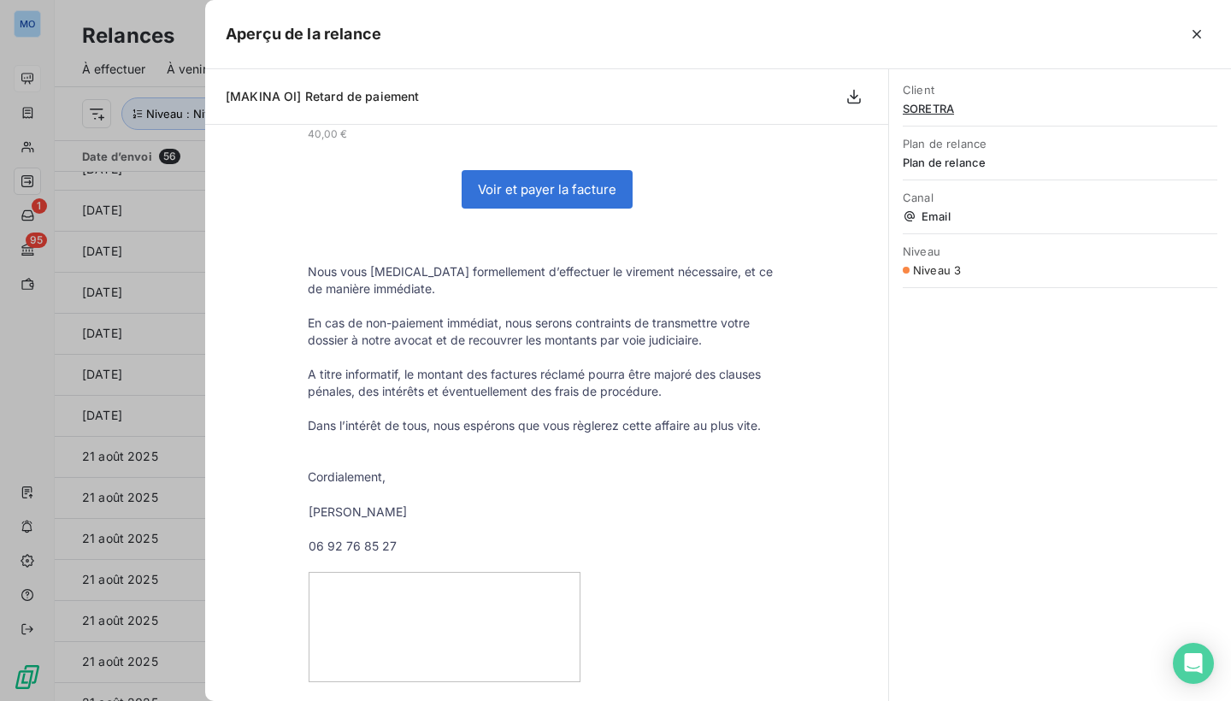
scroll to position [413, 0]
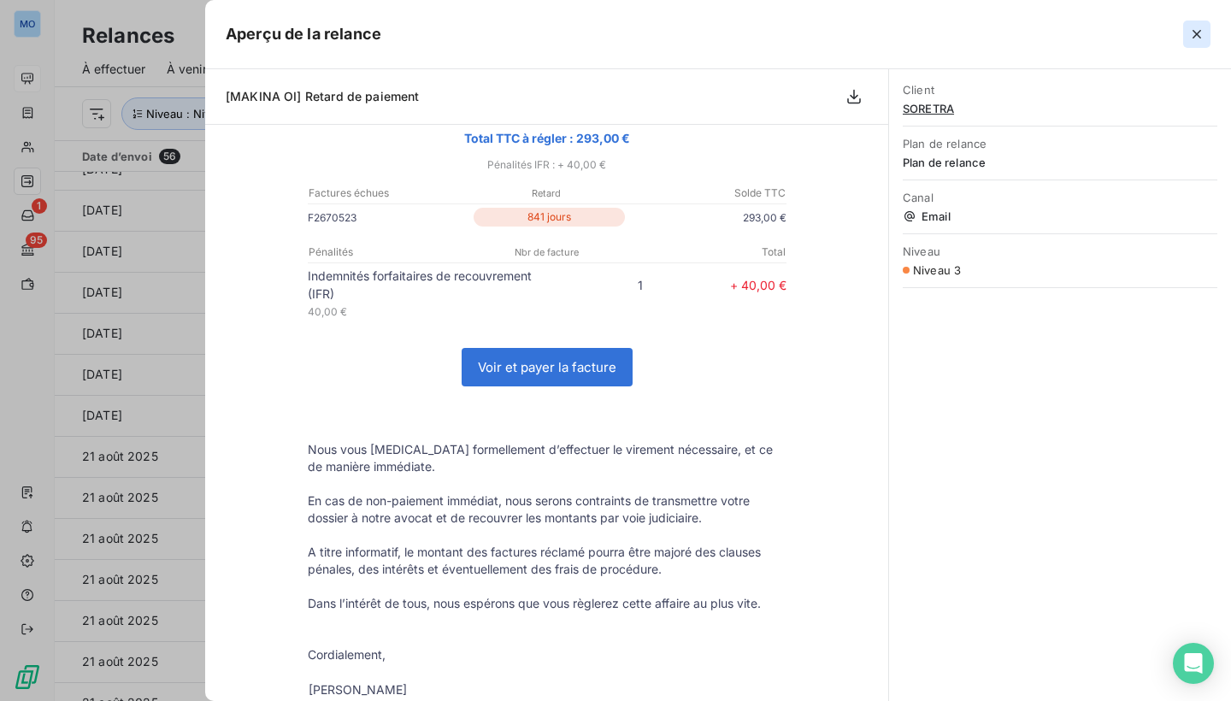
click at [1193, 35] on icon "button" at bounding box center [1197, 34] width 17 height 17
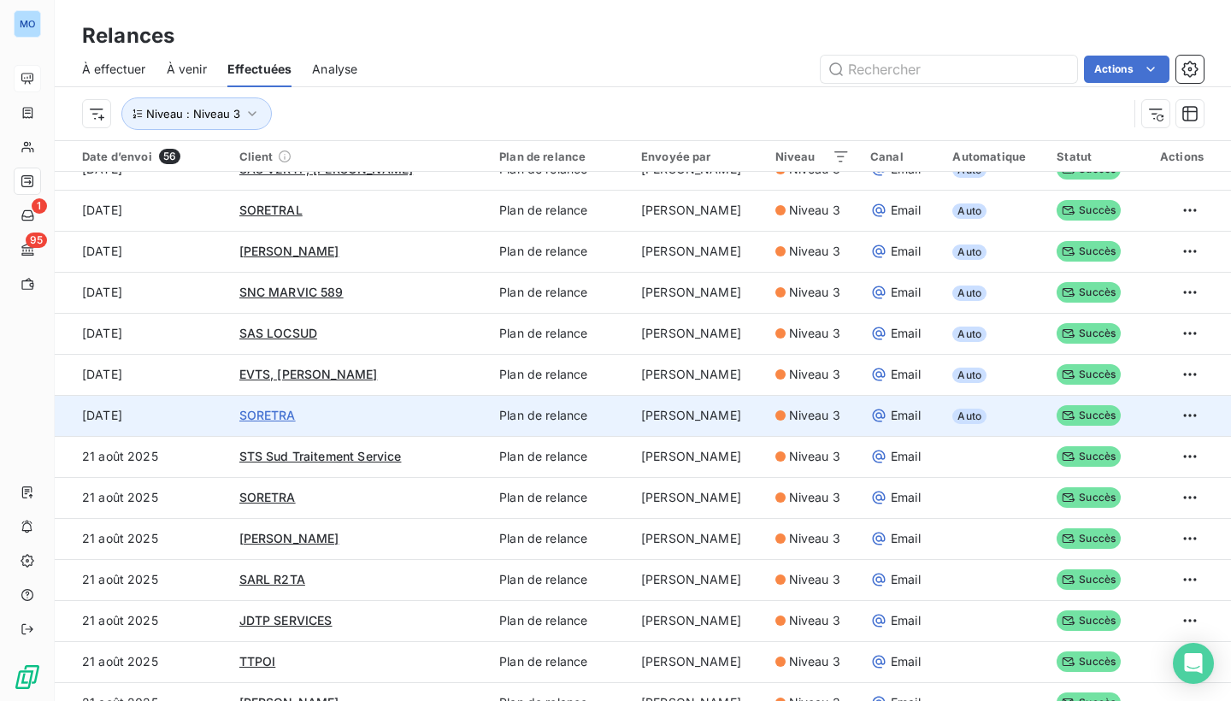
click at [277, 413] on span "SORETRA" at bounding box center [267, 415] width 56 height 15
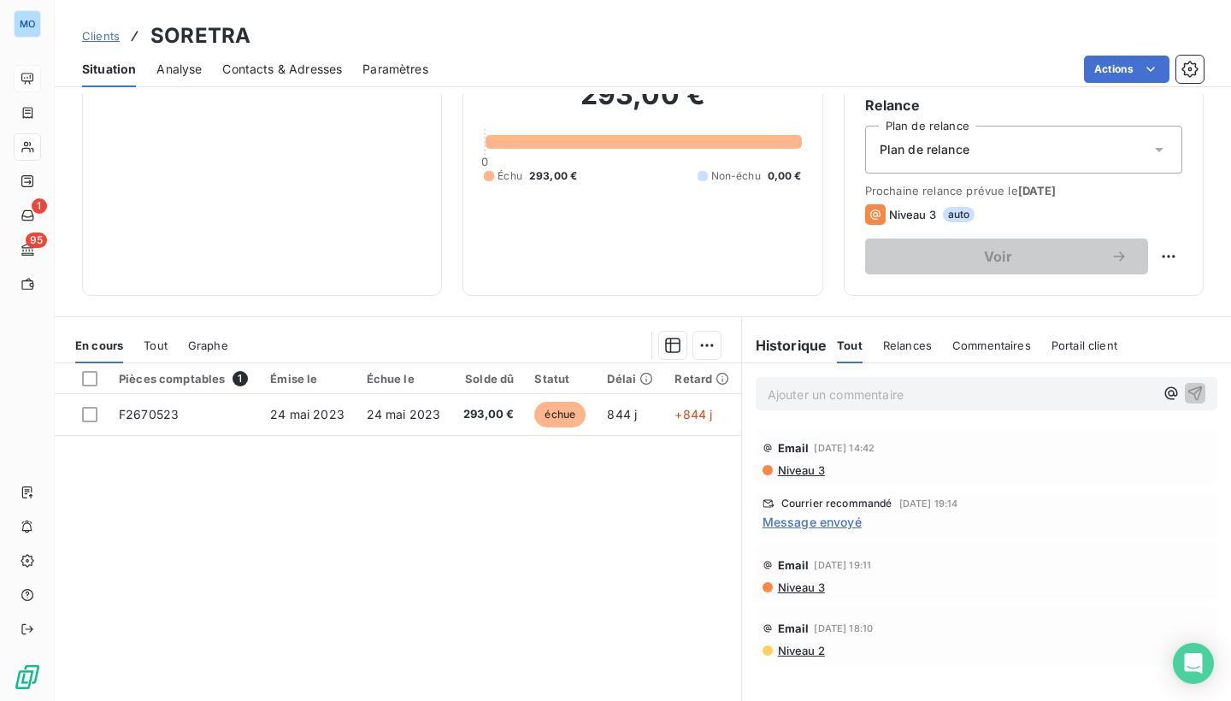
scroll to position [152, 0]
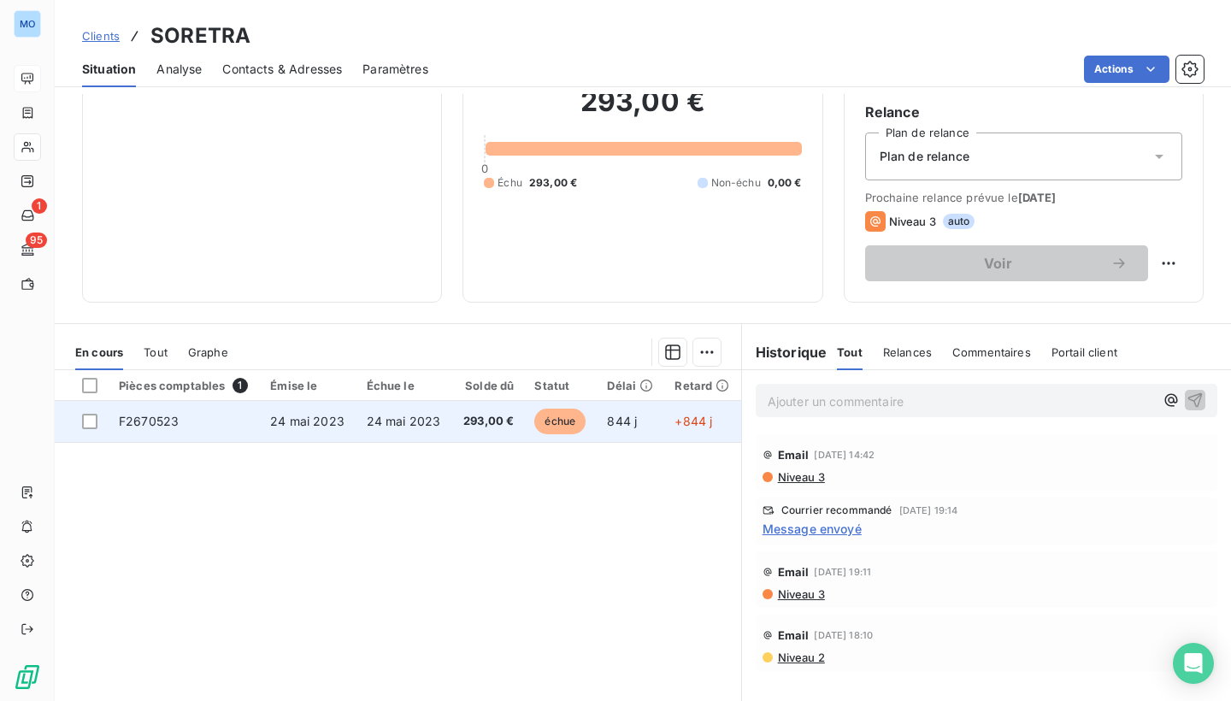
click at [277, 414] on span "24 mai 2023" at bounding box center [307, 421] width 74 height 15
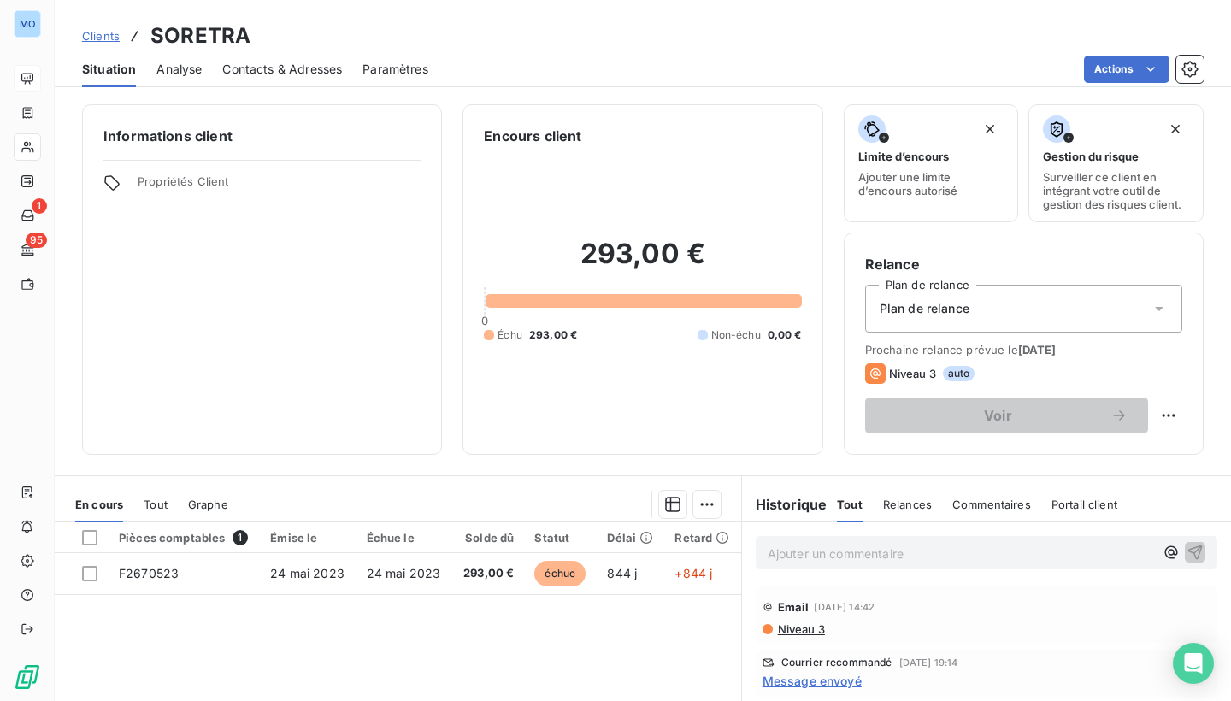
click at [195, 36] on h3 "SORETRA" at bounding box center [200, 36] width 100 height 31
click at [174, 68] on span "Analyse" at bounding box center [178, 69] width 45 height 17
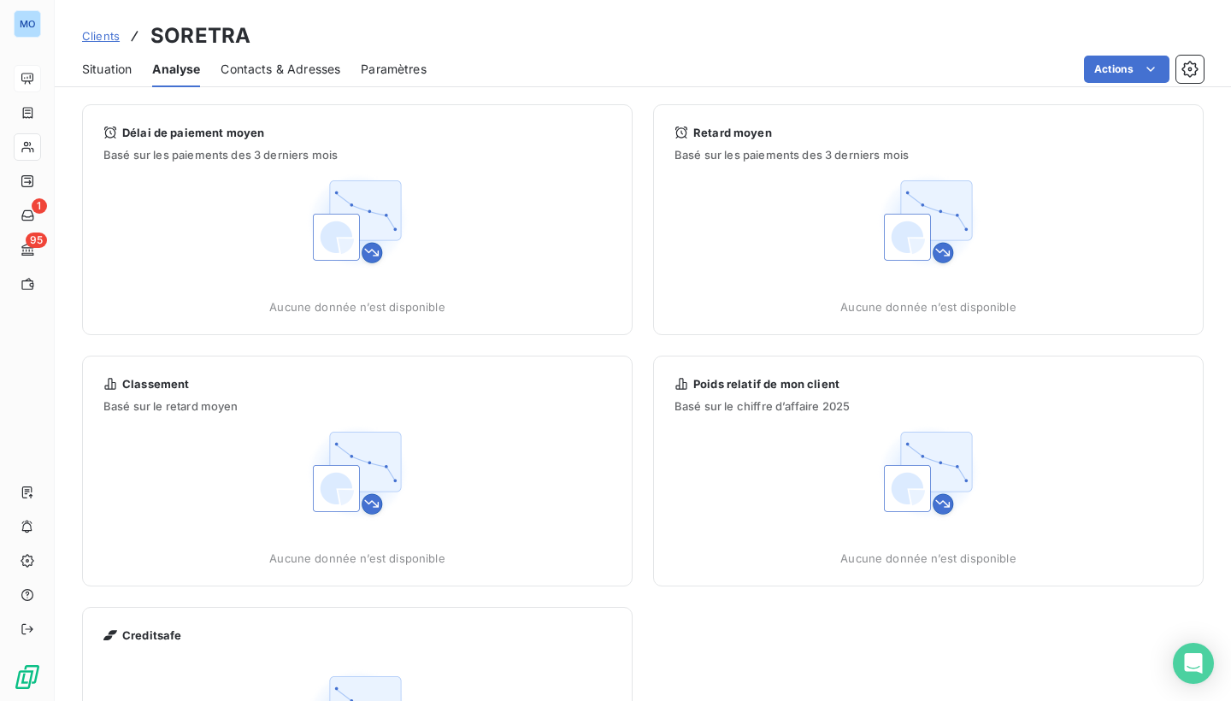
click at [111, 69] on span "Situation" at bounding box center [107, 69] width 50 height 17
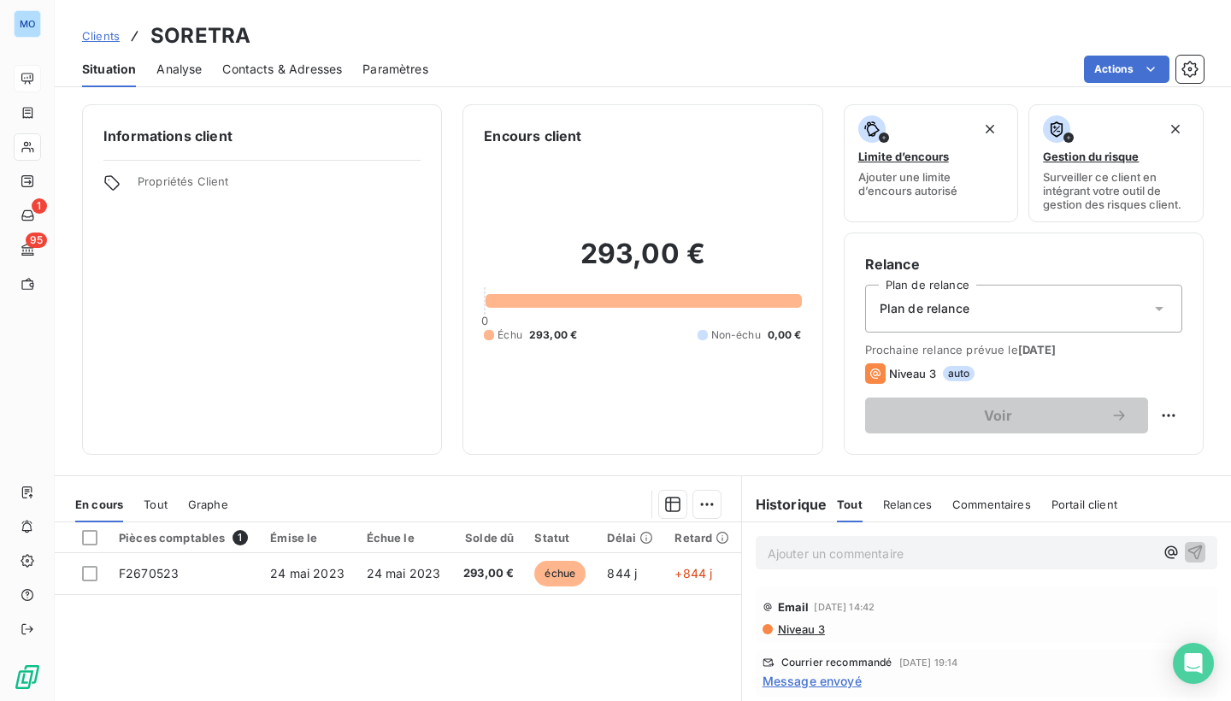
click at [198, 68] on span "Analyse" at bounding box center [178, 69] width 45 height 17
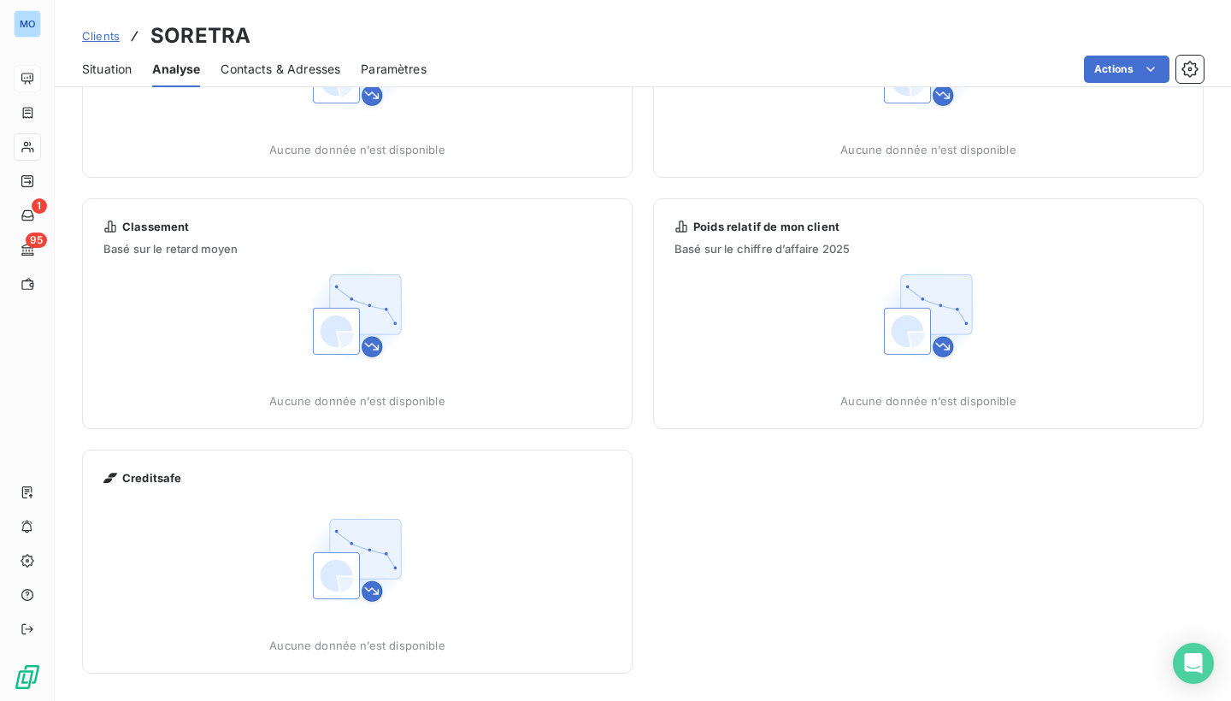
scroll to position [157, 0]
click at [953, 329] on img at bounding box center [928, 315] width 109 height 109
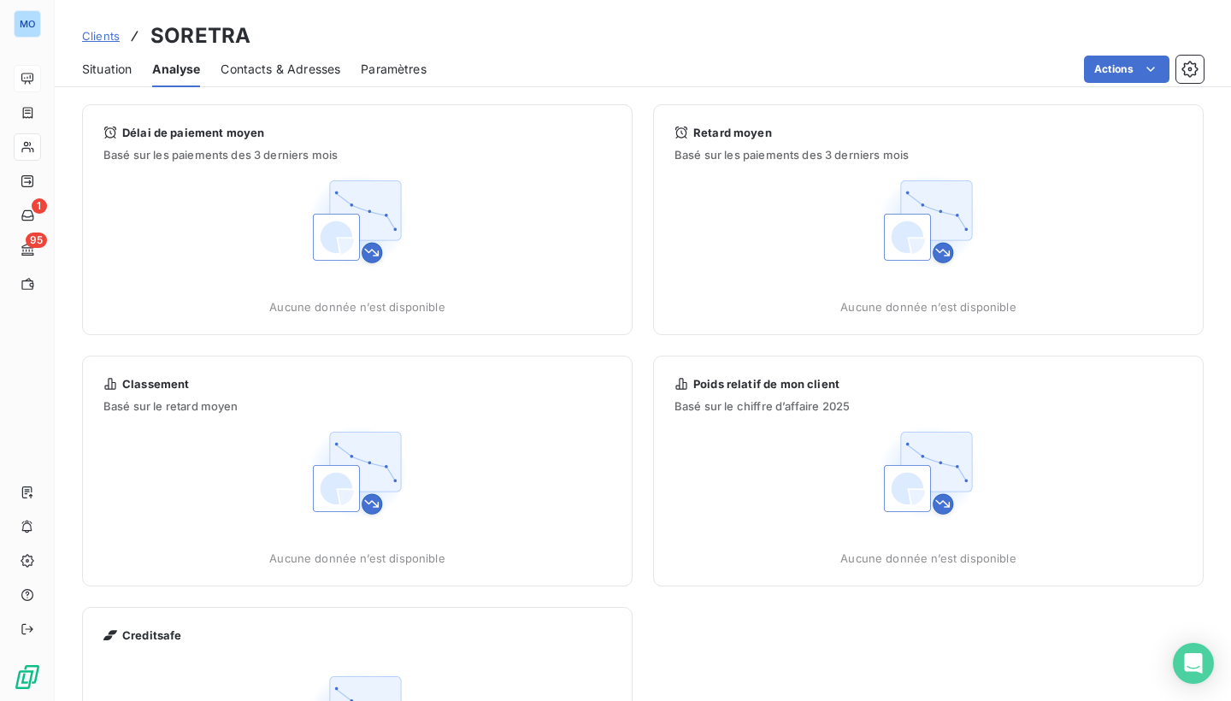
scroll to position [0, 0]
click at [920, 182] on img at bounding box center [928, 221] width 109 height 109
click at [313, 73] on span "Contacts & Adresses" at bounding box center [281, 69] width 120 height 17
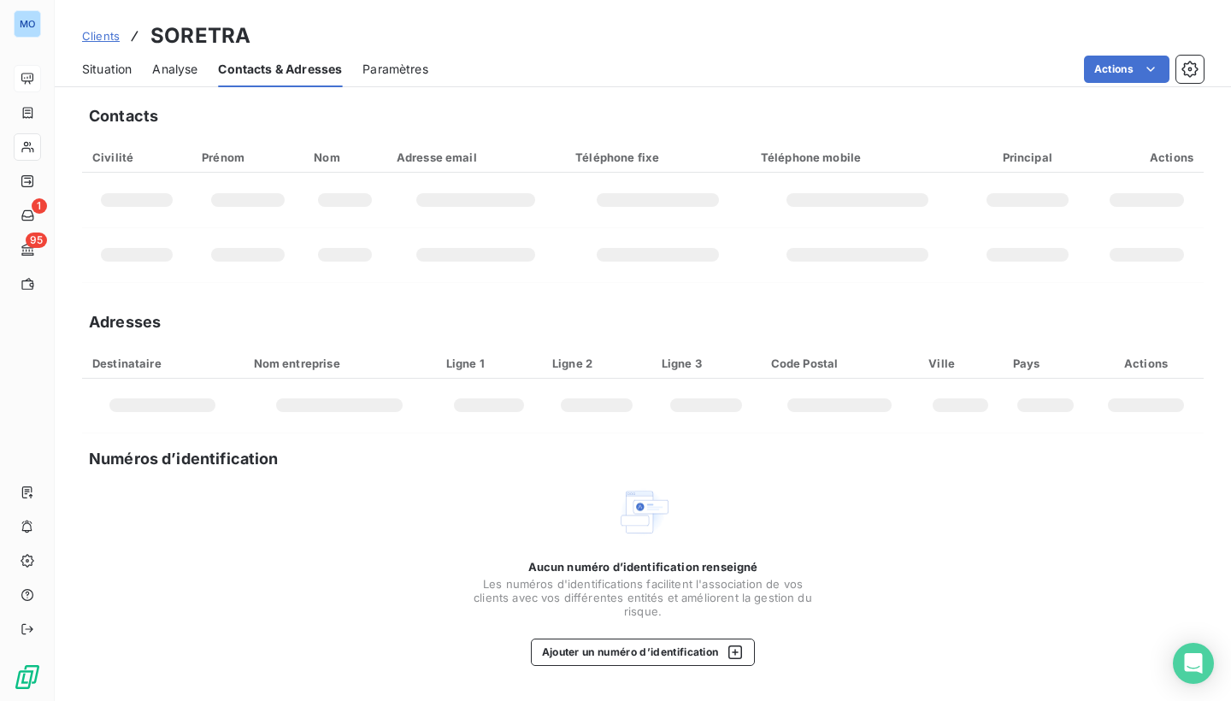
click at [404, 73] on span "Paramètres" at bounding box center [396, 69] width 66 height 17
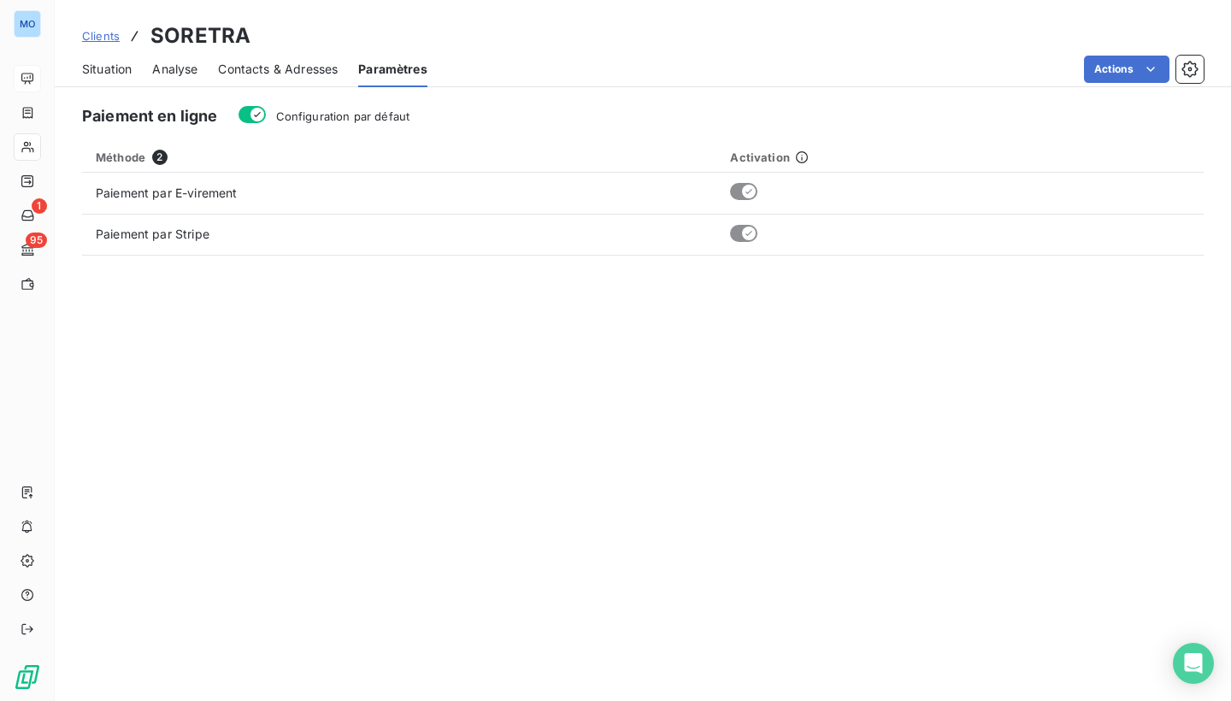
click at [115, 73] on span "Situation" at bounding box center [107, 69] width 50 height 17
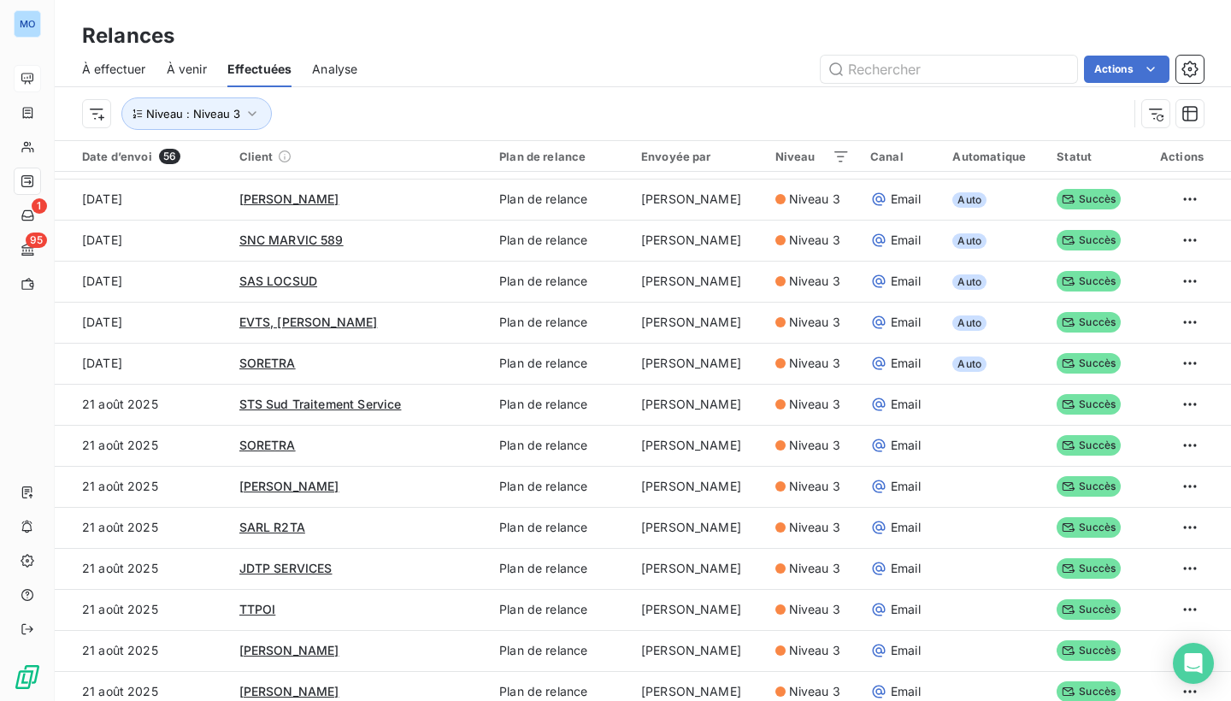
scroll to position [1566, 0]
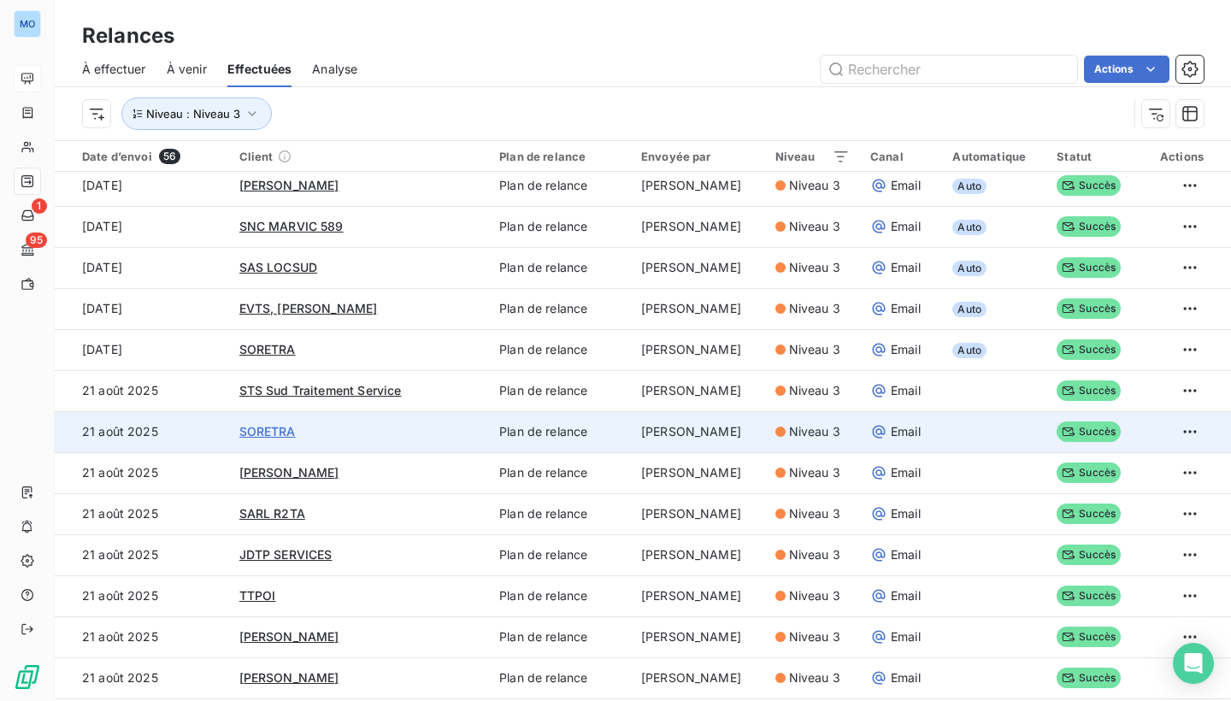
click at [267, 424] on span "SORETRA" at bounding box center [267, 431] width 56 height 15
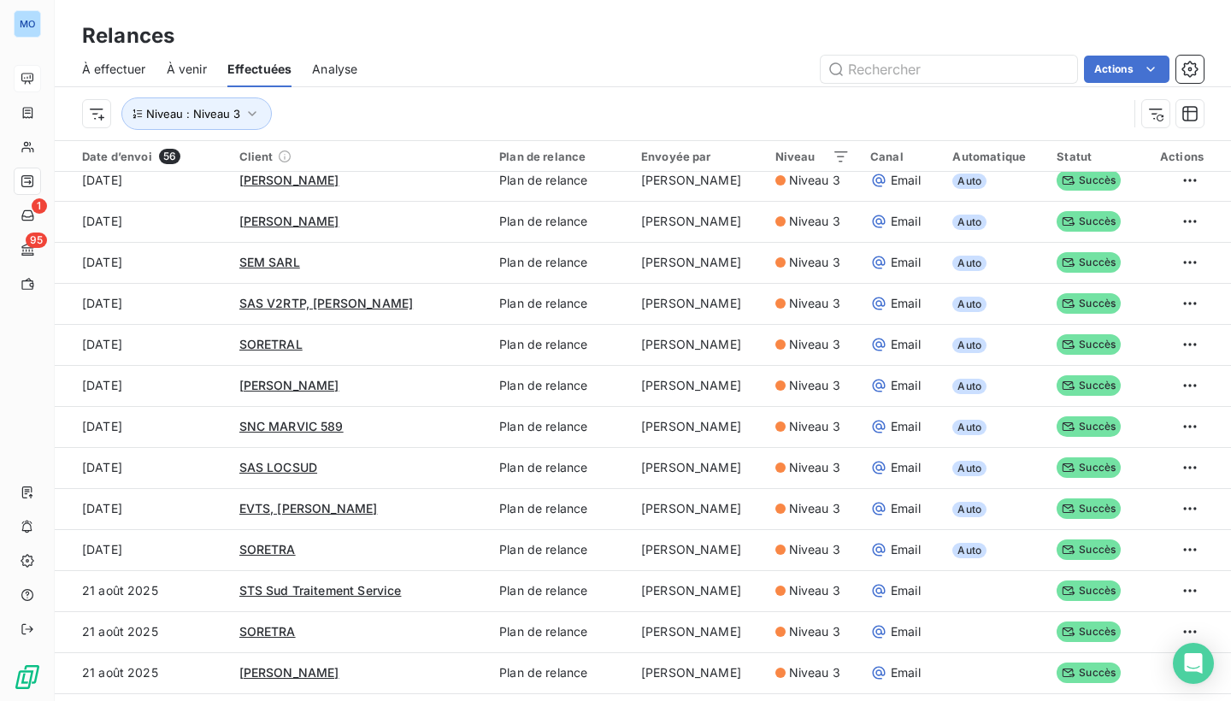
scroll to position [1369, 0]
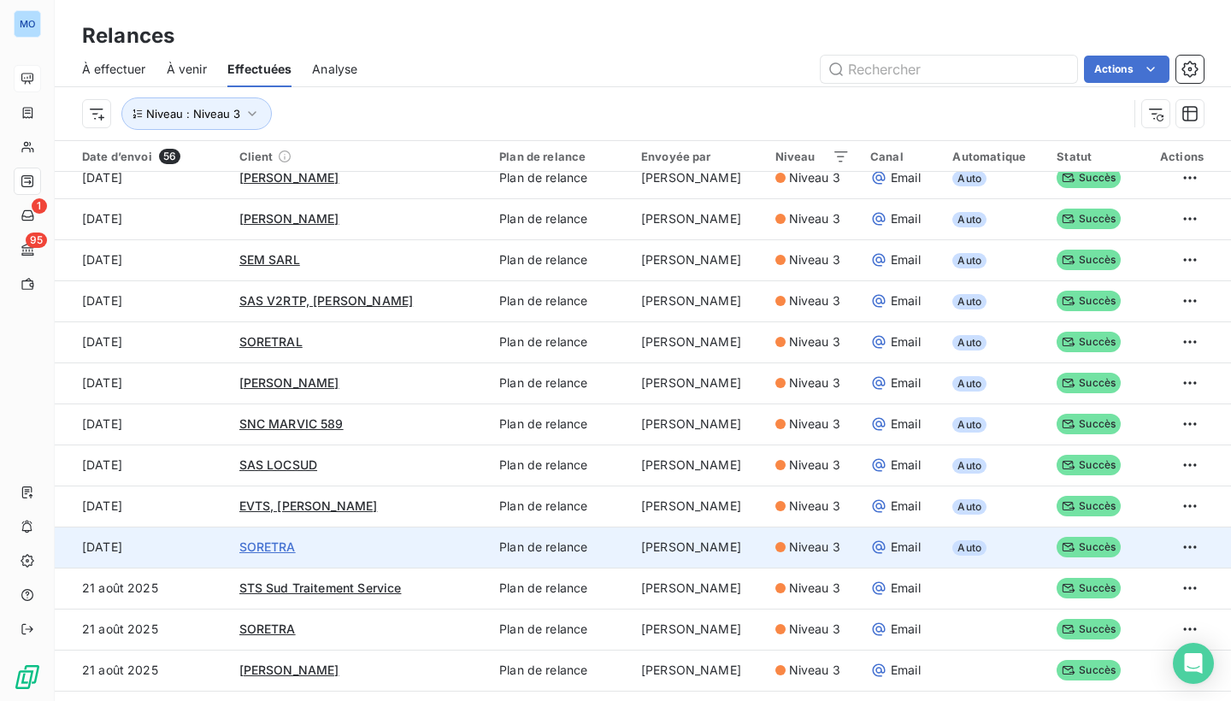
click at [292, 543] on span "SORETRA" at bounding box center [267, 547] width 56 height 15
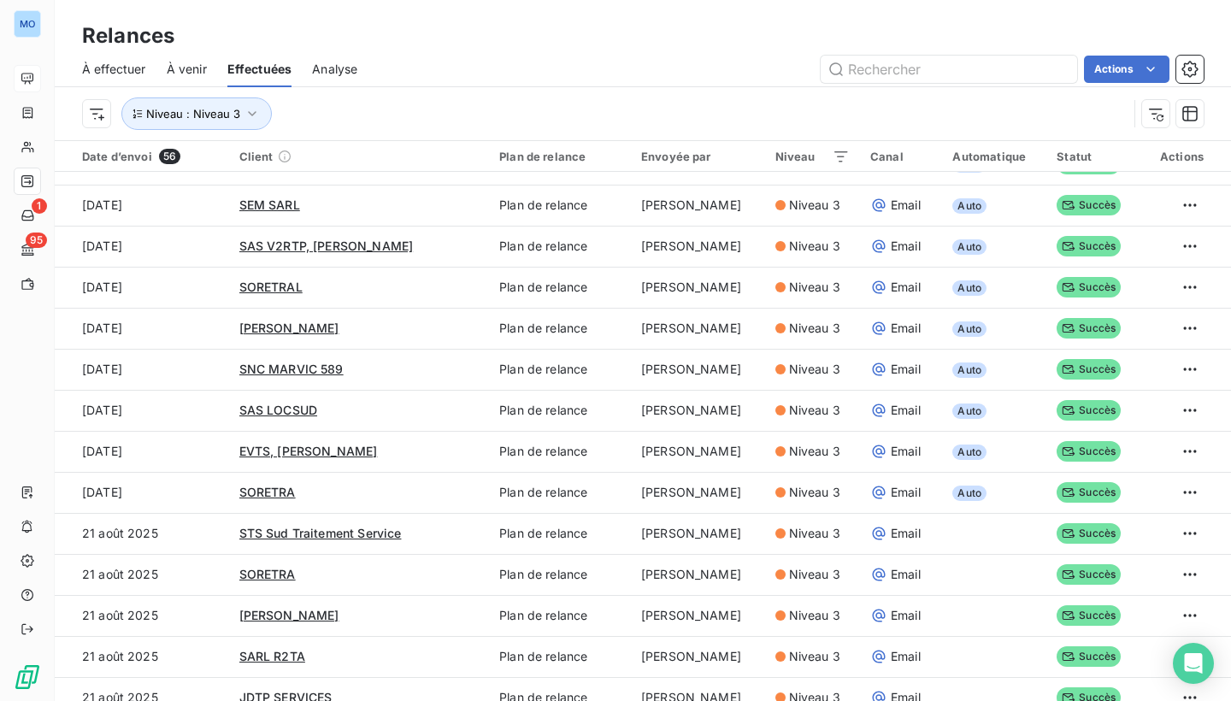
scroll to position [1428, 0]
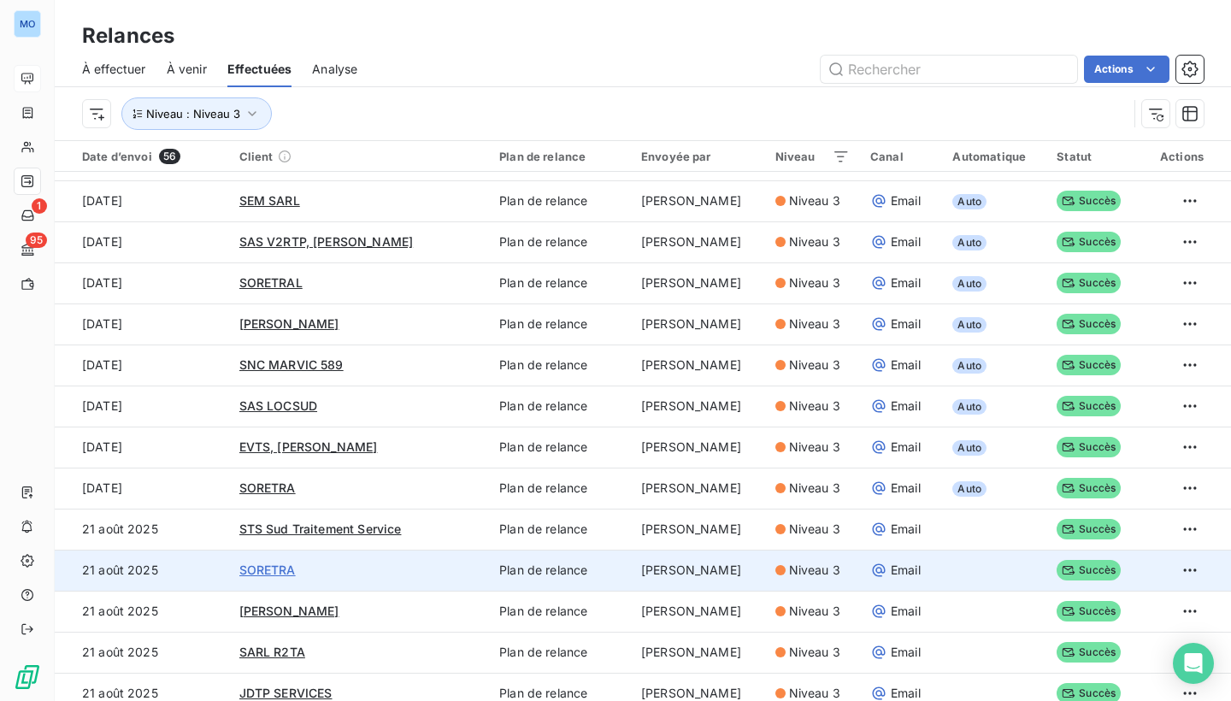
click at [268, 568] on span "SORETRA" at bounding box center [267, 570] width 56 height 15
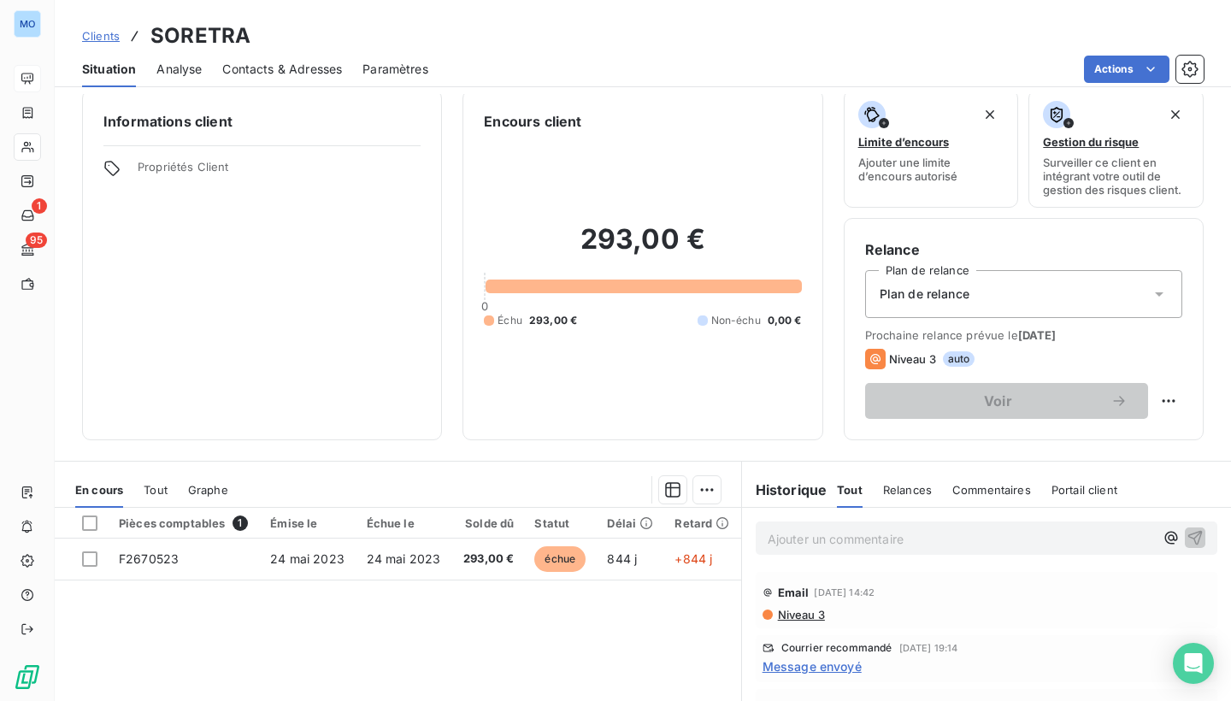
scroll to position [16, 0]
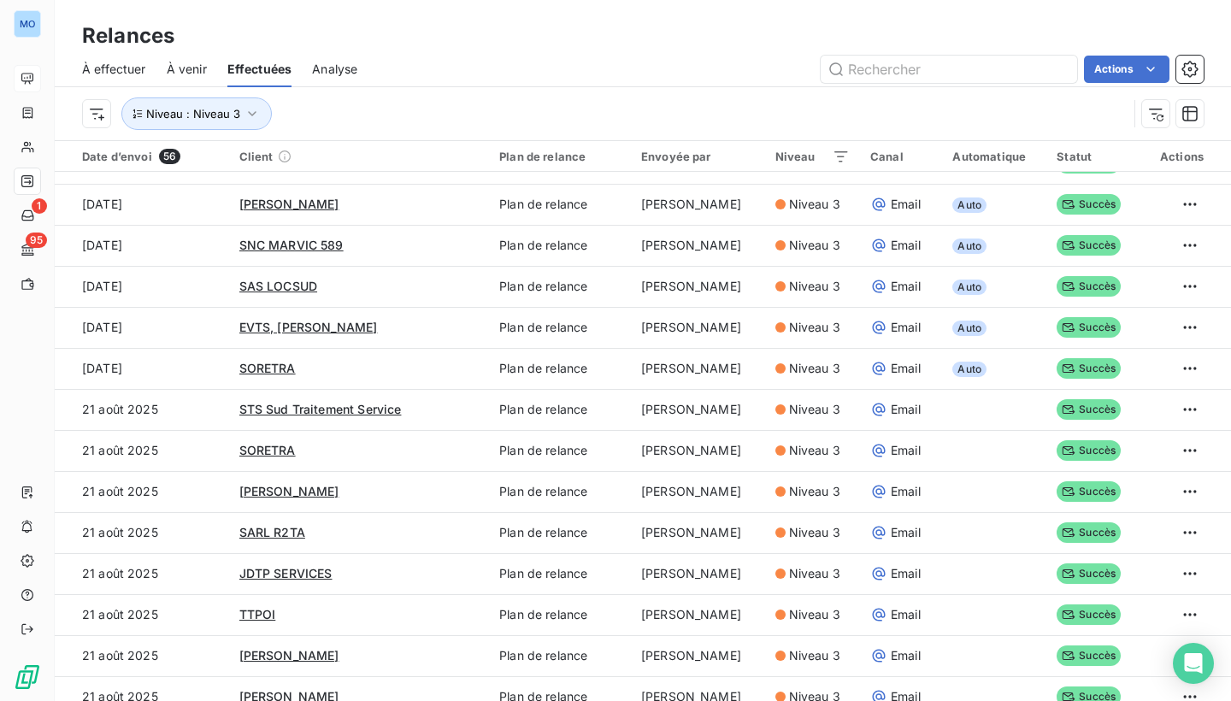
scroll to position [1553, 0]
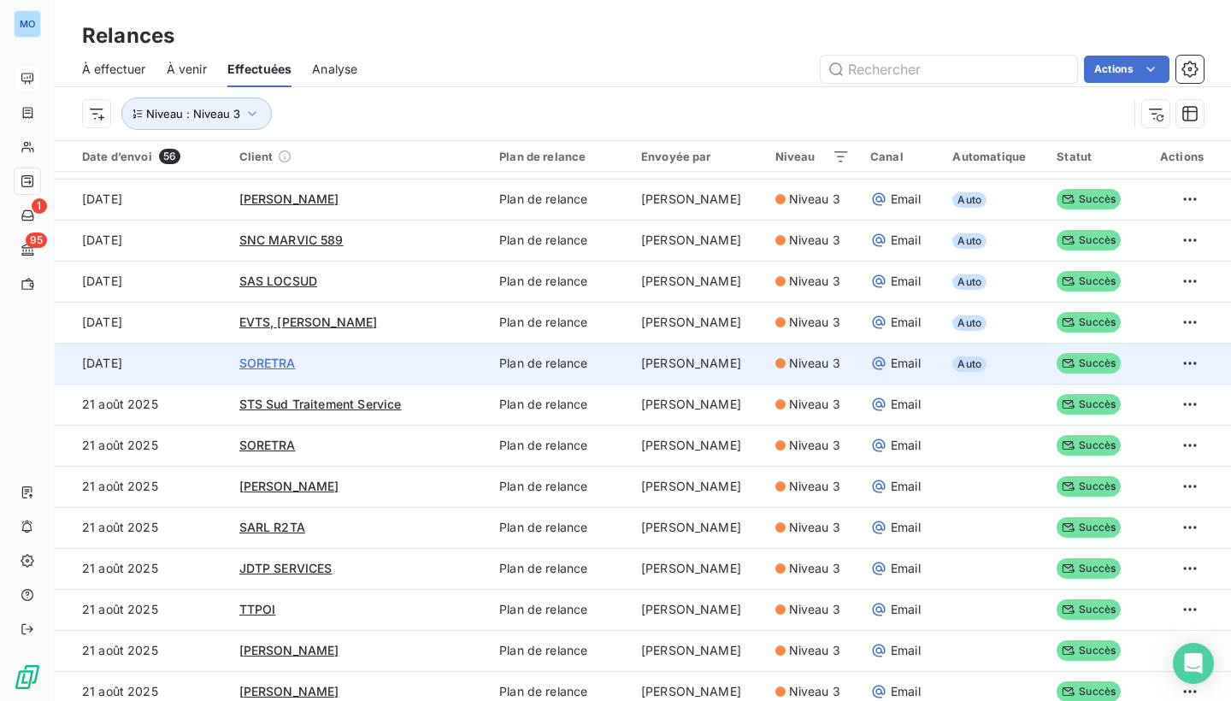
click at [257, 364] on span "SORETRA" at bounding box center [267, 363] width 56 height 15
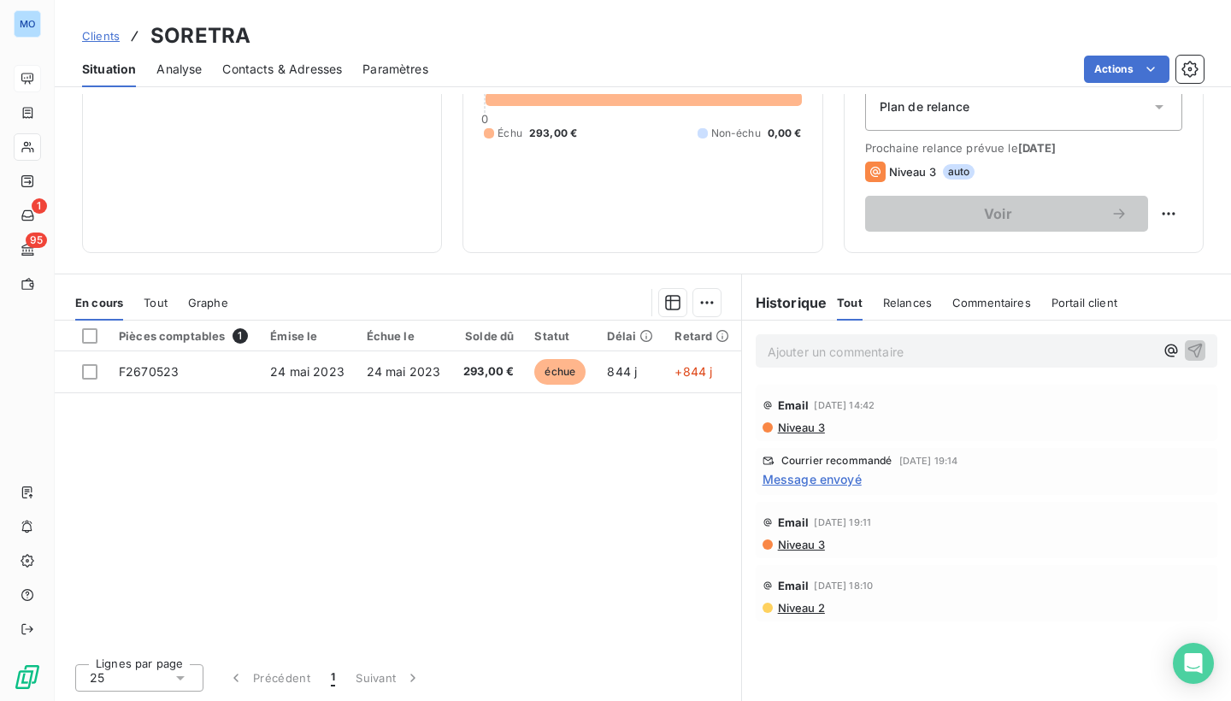
scroll to position [202, 0]
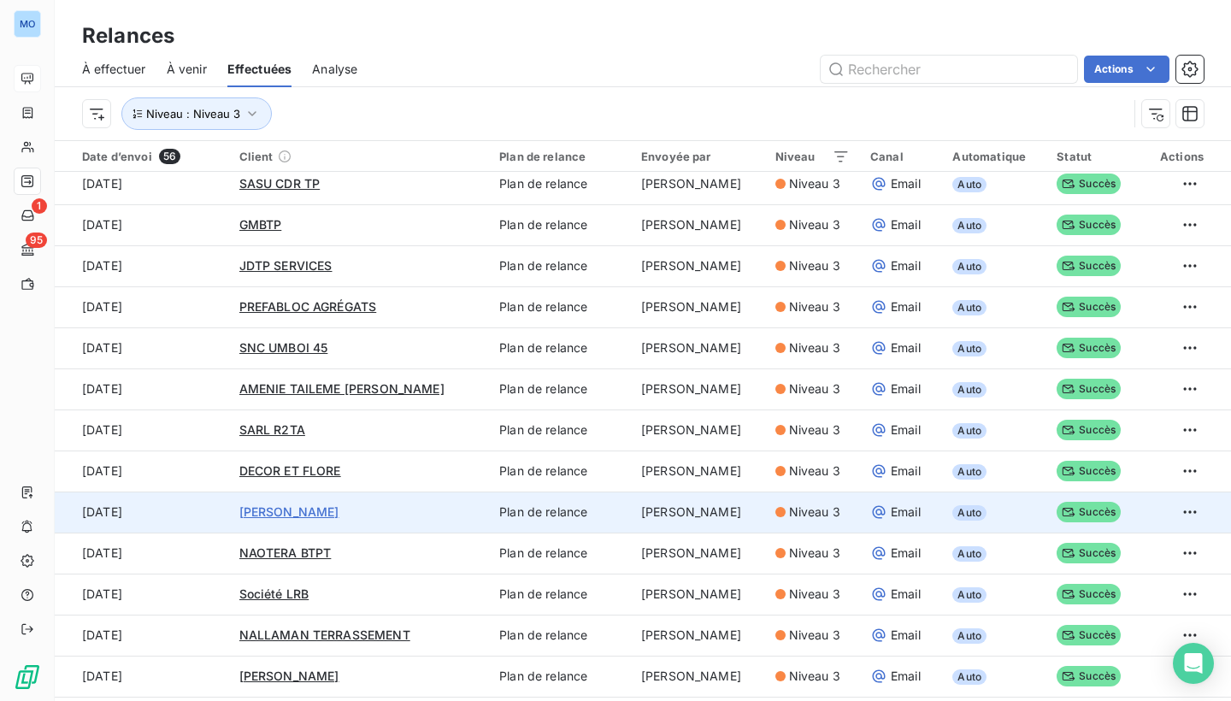
scroll to position [791, 0]
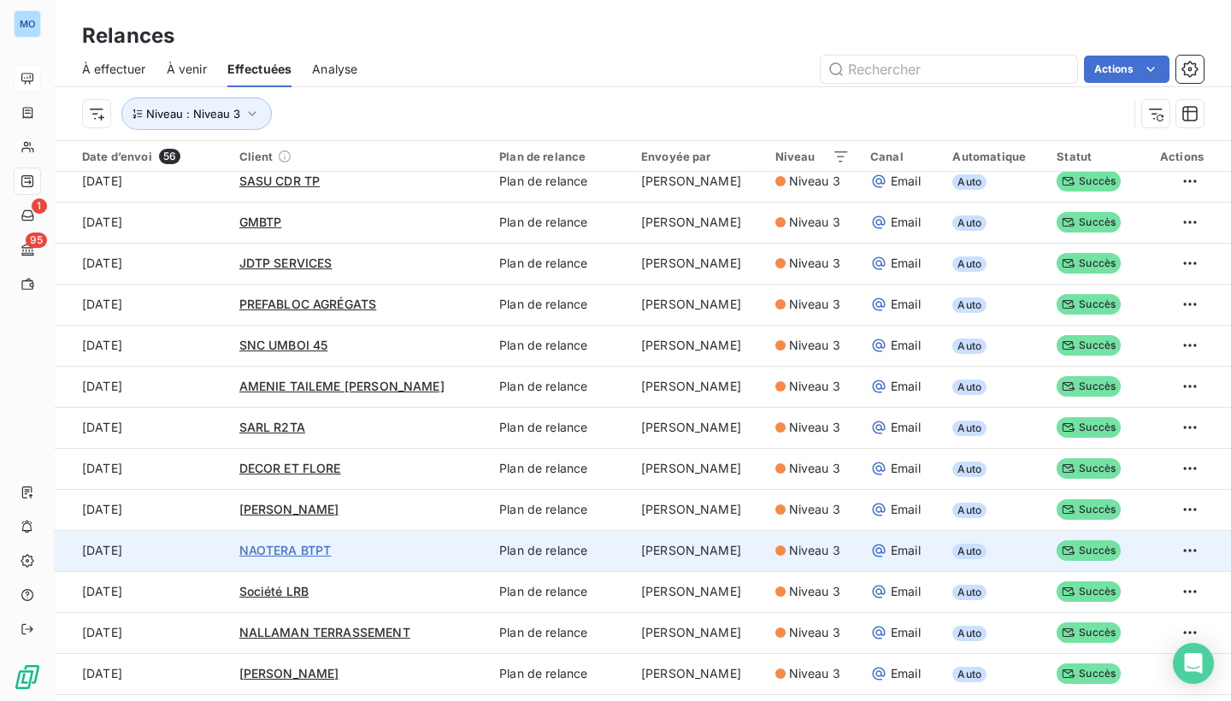
click at [314, 550] on span "NAOTERA BTPT" at bounding box center [285, 550] width 92 height 15
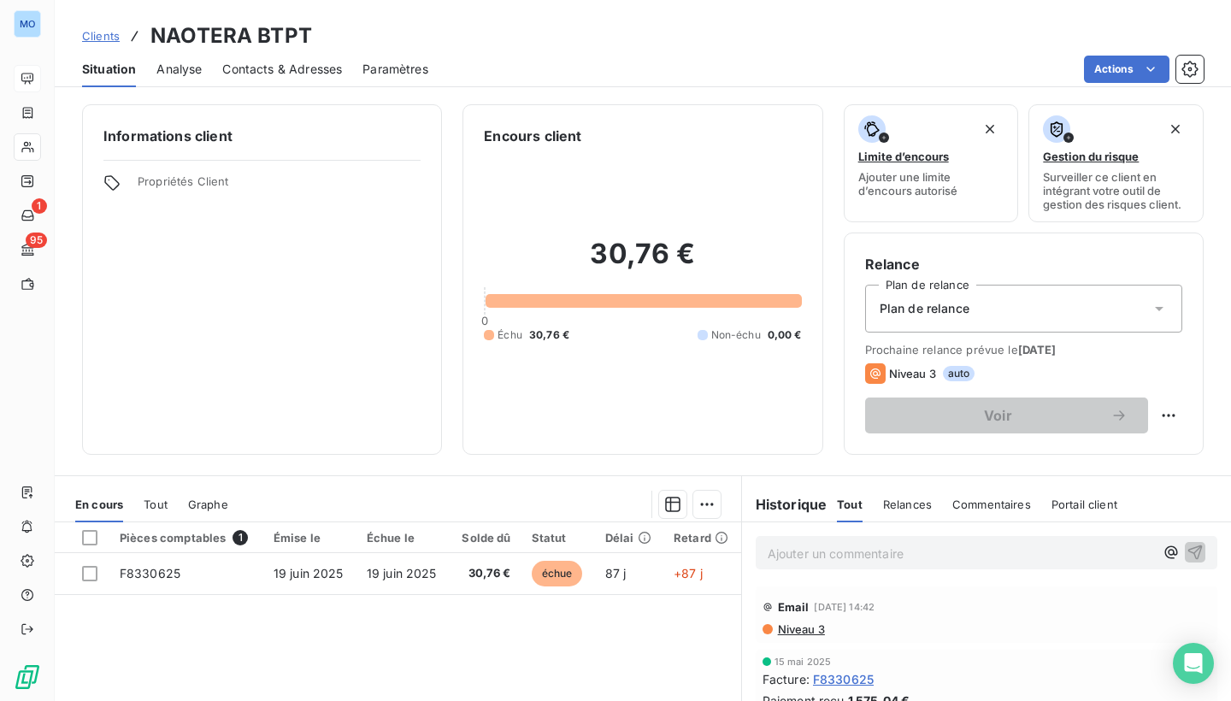
click at [852, 562] on p "Ajouter un commentaire ﻿" at bounding box center [961, 553] width 386 height 21
click at [1173, 552] on icon "button" at bounding box center [1171, 552] width 17 height 17
click at [1131, 548] on p "﻿ @ Olivier Morlas ﻿ , @ @ @" at bounding box center [961, 553] width 386 height 21
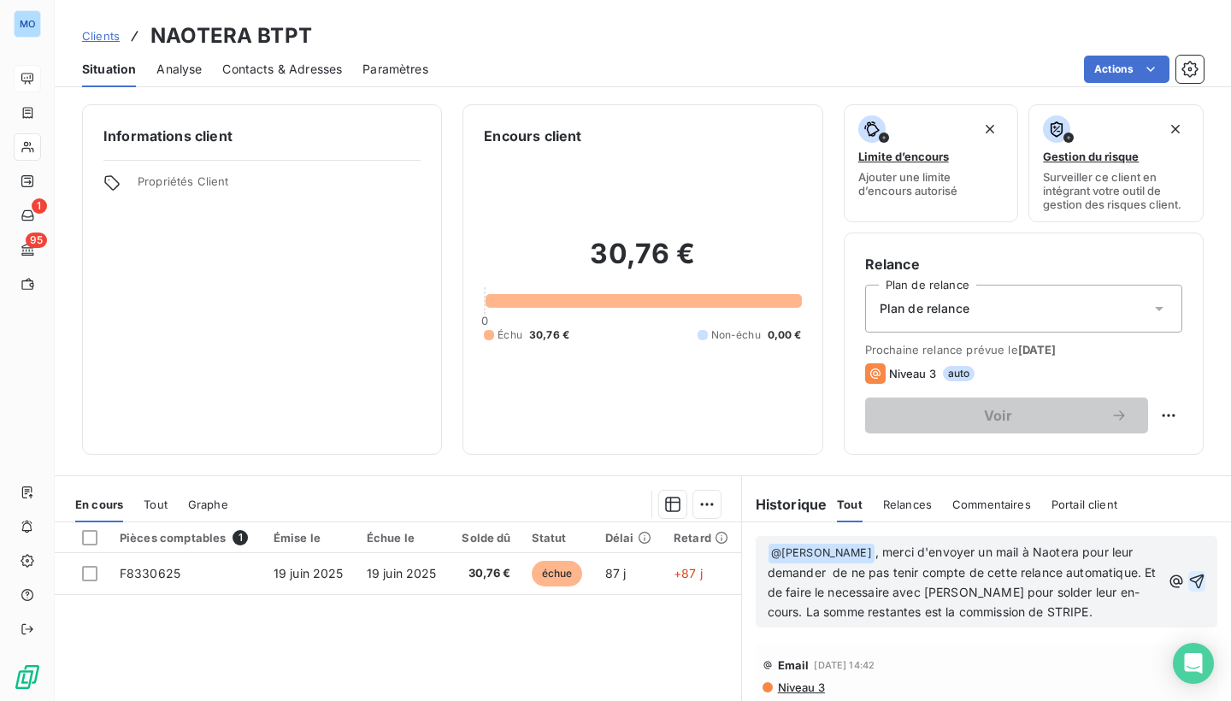
click at [1198, 580] on icon "button" at bounding box center [1197, 582] width 15 height 15
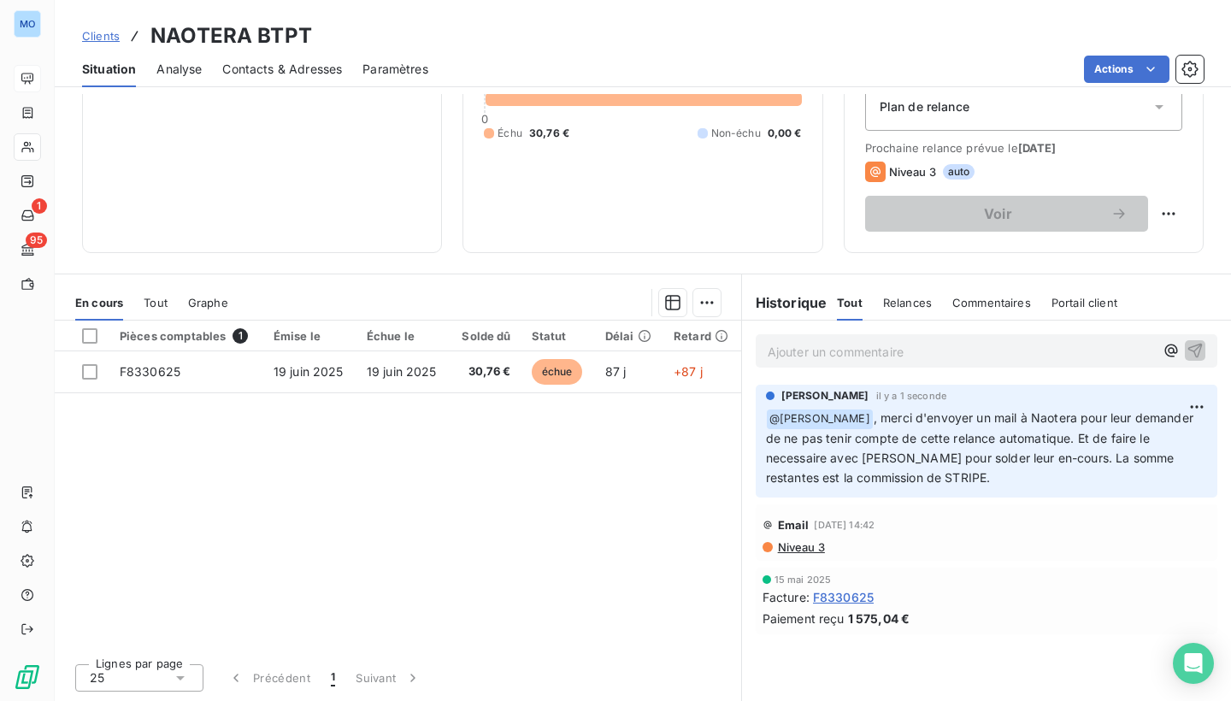
scroll to position [202, 0]
click at [899, 304] on span "Relances" at bounding box center [907, 303] width 49 height 14
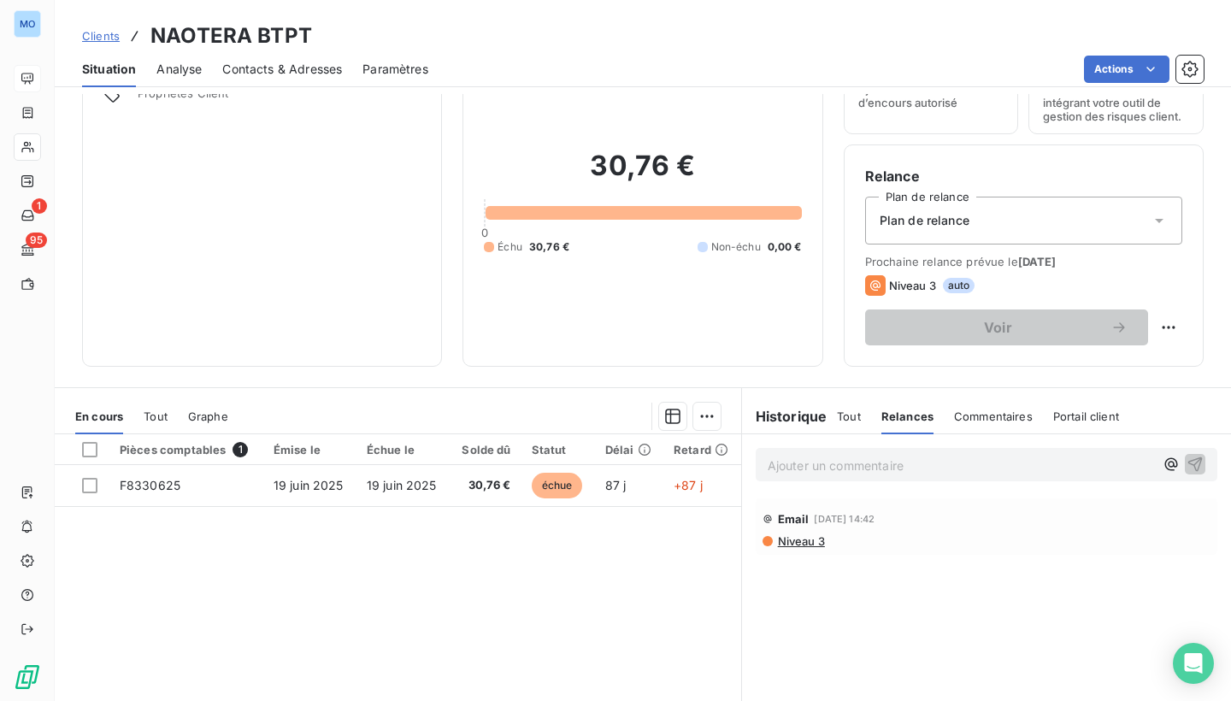
scroll to position [60, 0]
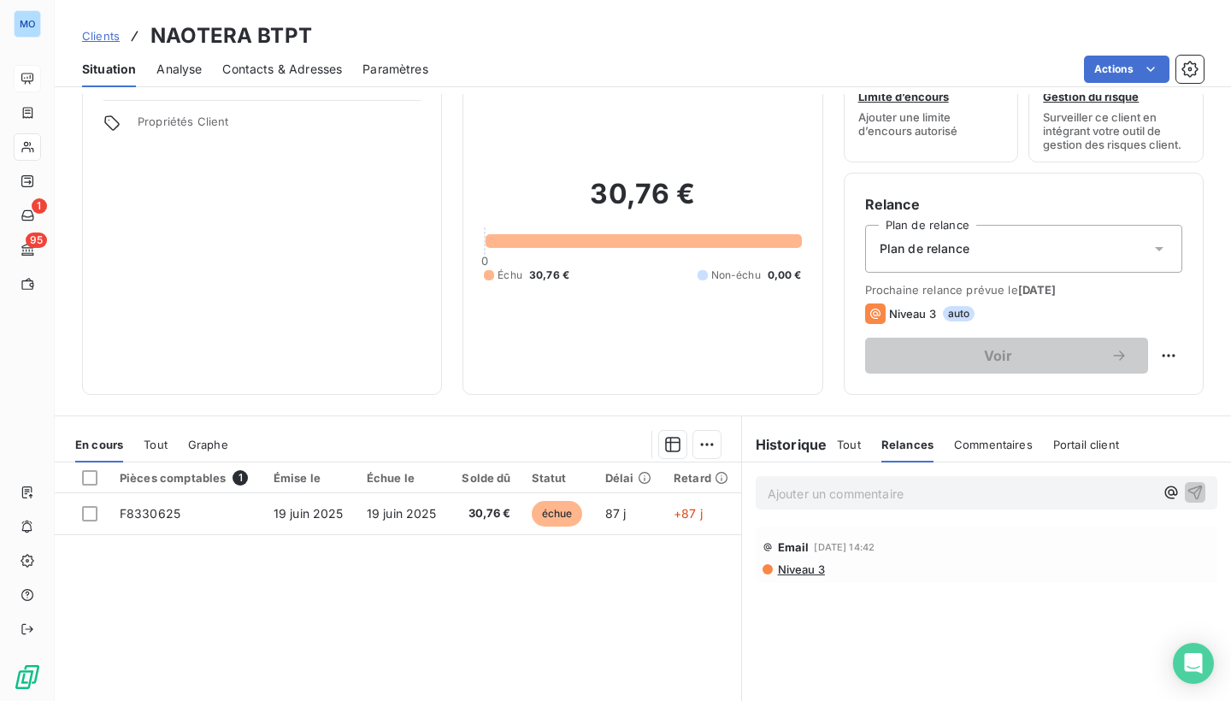
click at [785, 478] on div "Ajouter un commentaire ﻿" at bounding box center [987, 492] width 462 height 33
click at [781, 496] on p "Ajouter un commentaire ﻿" at bounding box center [961, 493] width 386 height 21
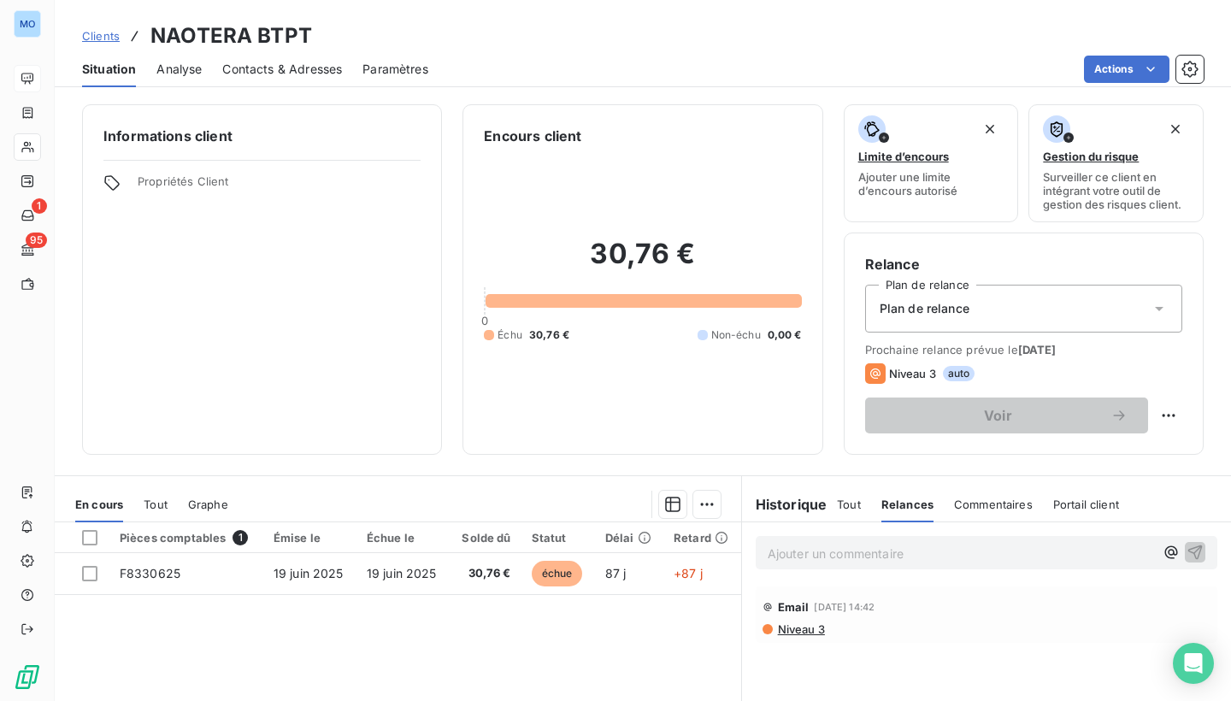
scroll to position [0, 0]
click at [182, 69] on span "Analyse" at bounding box center [178, 69] width 45 height 17
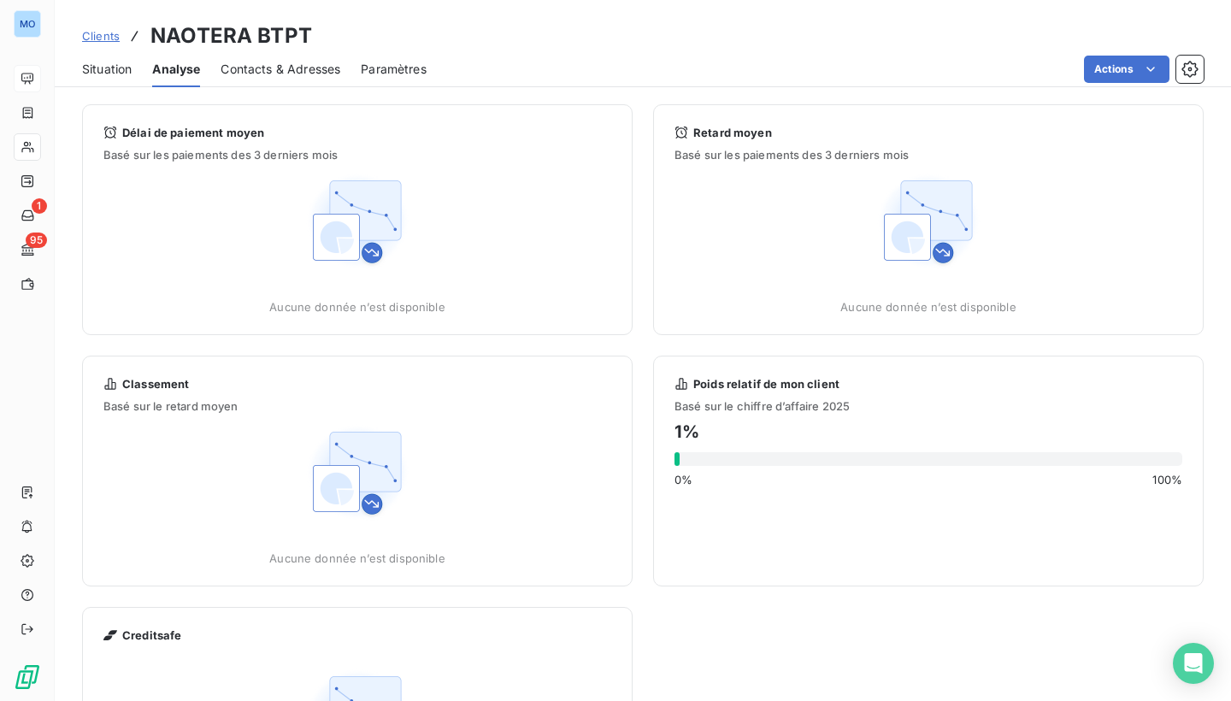
click at [304, 74] on span "Contacts & Adresses" at bounding box center [281, 69] width 120 height 17
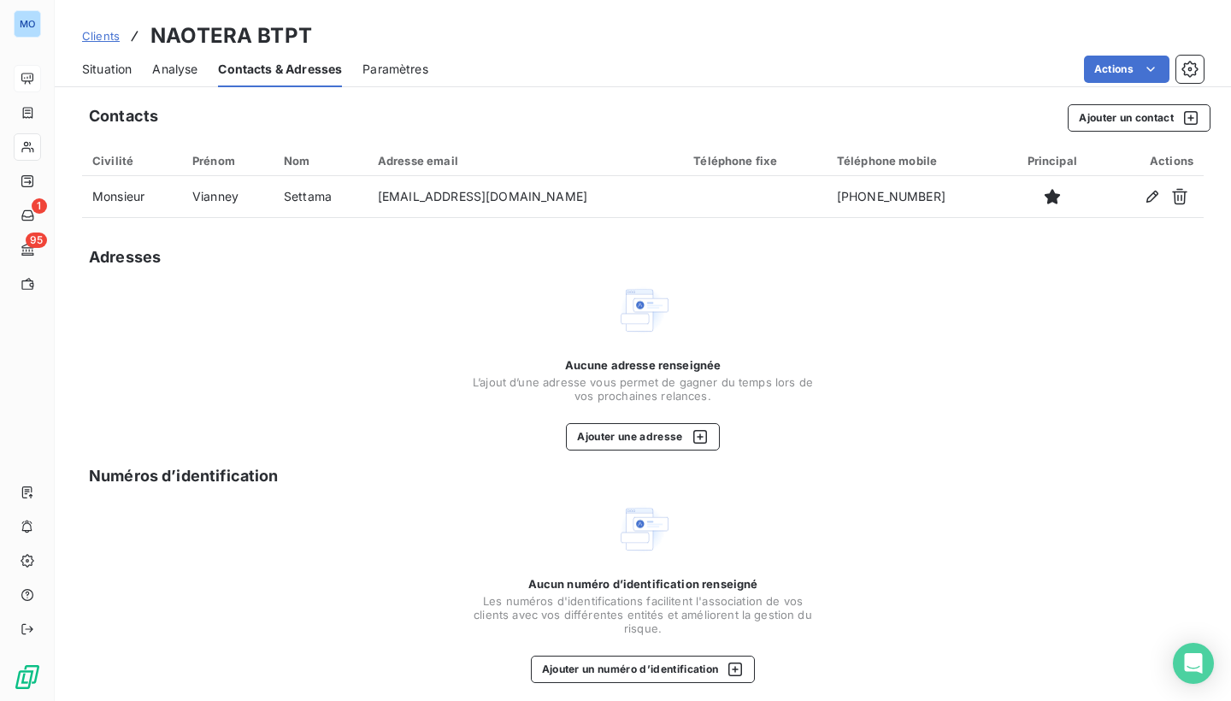
click at [390, 67] on span "Paramètres" at bounding box center [396, 69] width 66 height 17
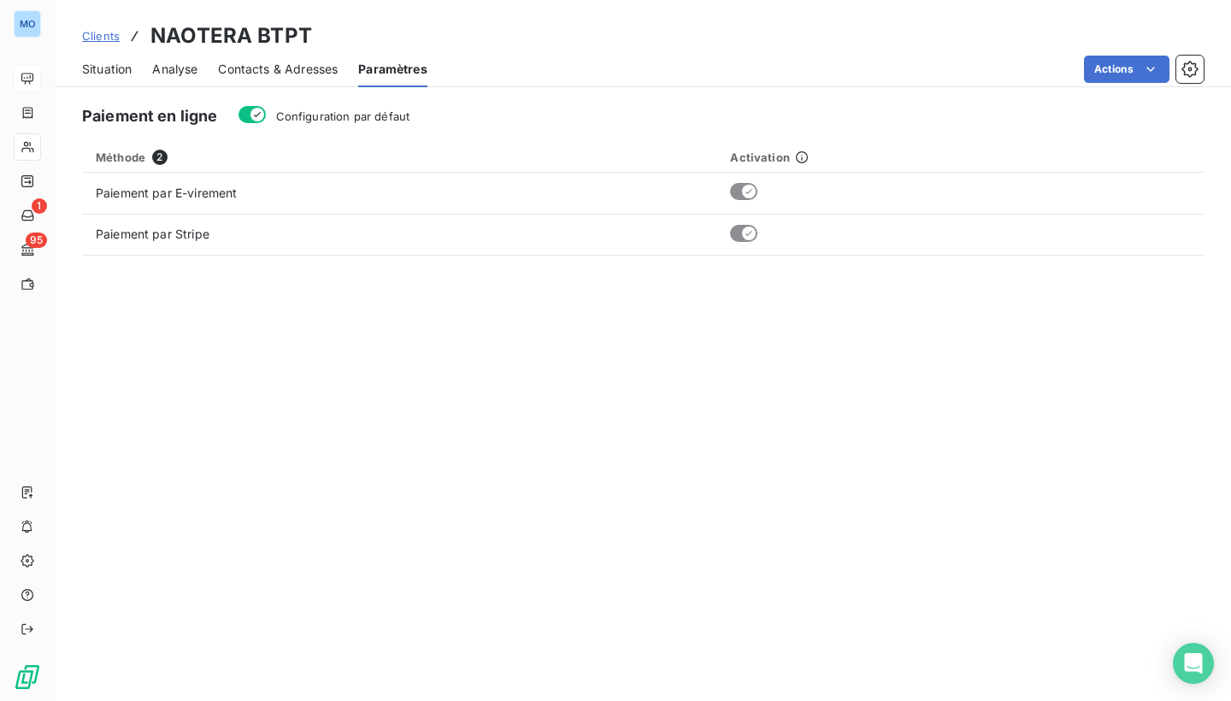
click at [329, 70] on span "Contacts & Adresses" at bounding box center [278, 69] width 120 height 17
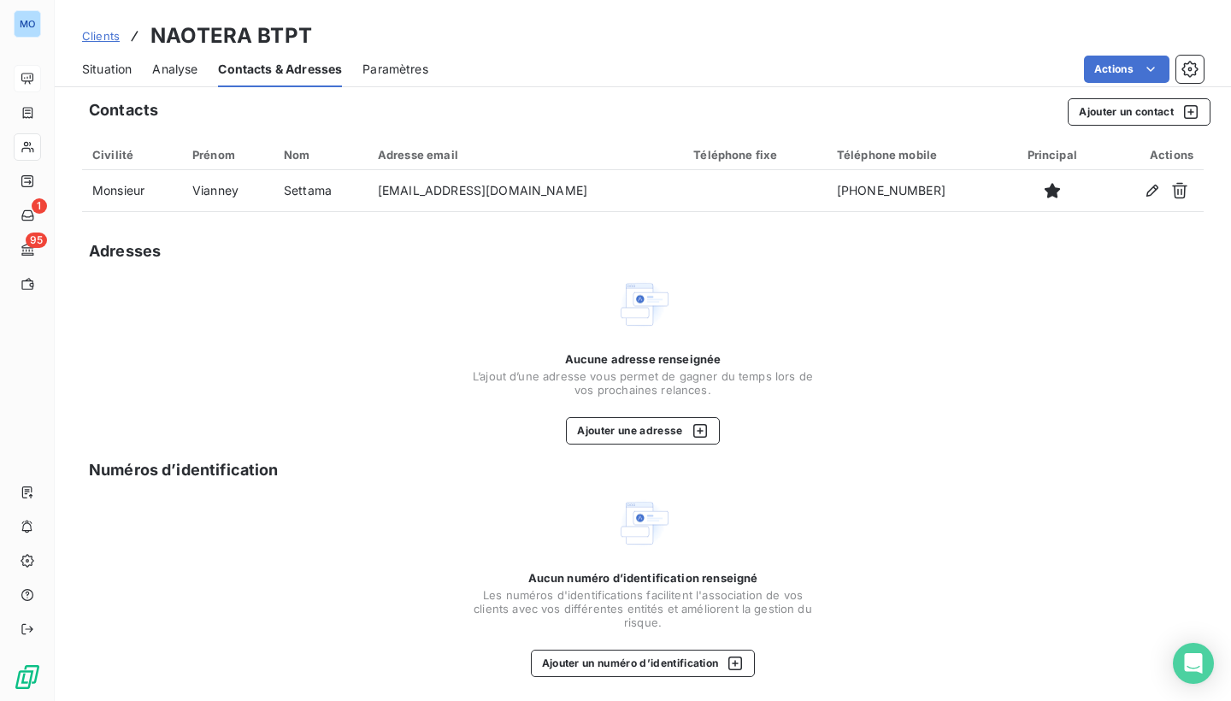
click at [177, 80] on div "Analyse" at bounding box center [174, 69] width 45 height 36
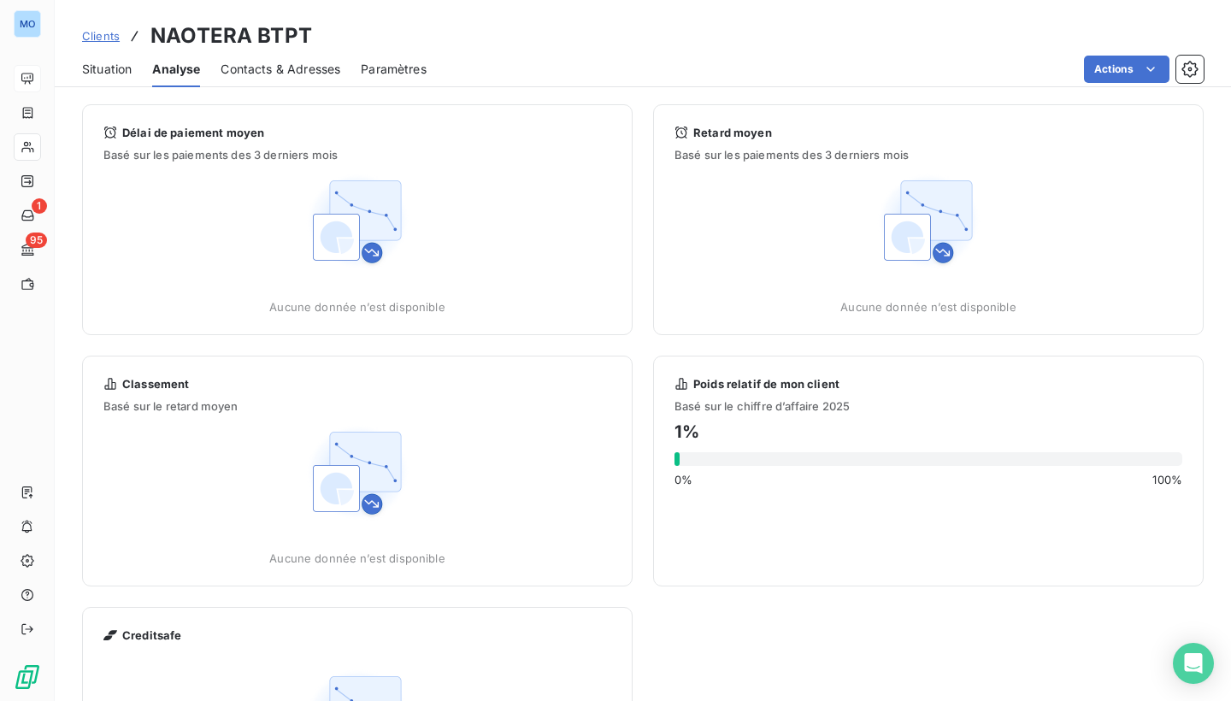
click at [104, 75] on span "Situation" at bounding box center [107, 69] width 50 height 17
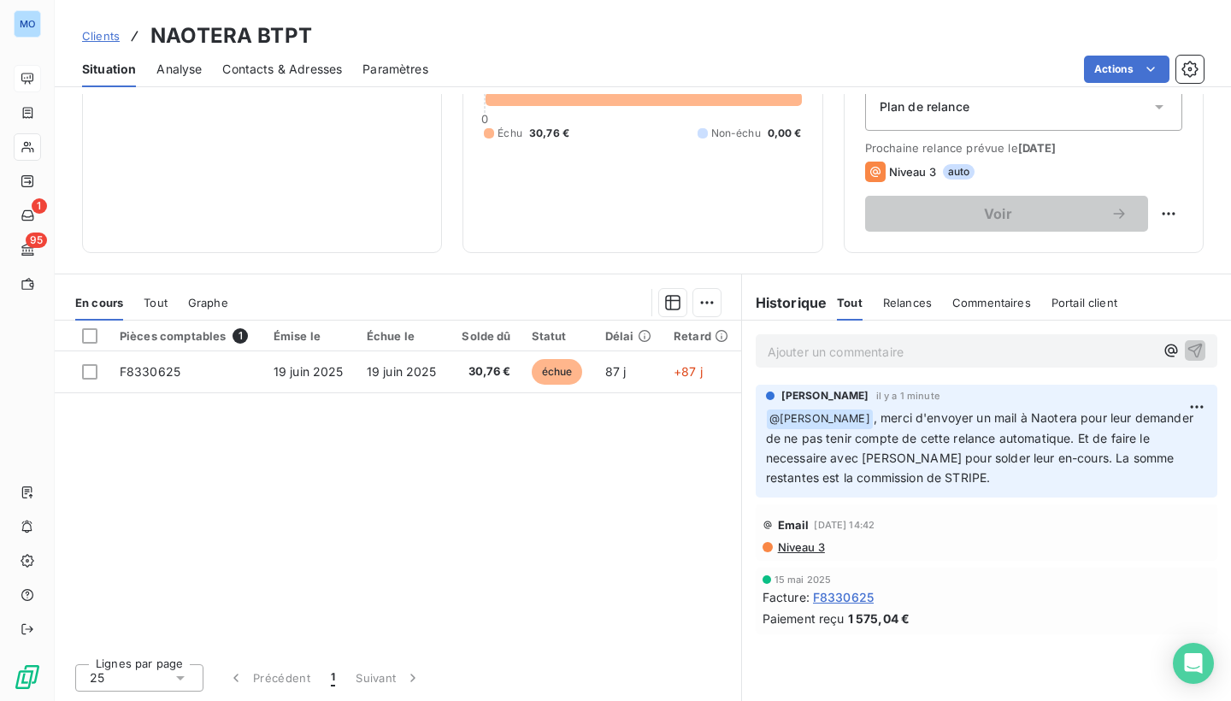
scroll to position [202, 0]
click at [1175, 351] on icon "button" at bounding box center [1171, 350] width 17 height 17
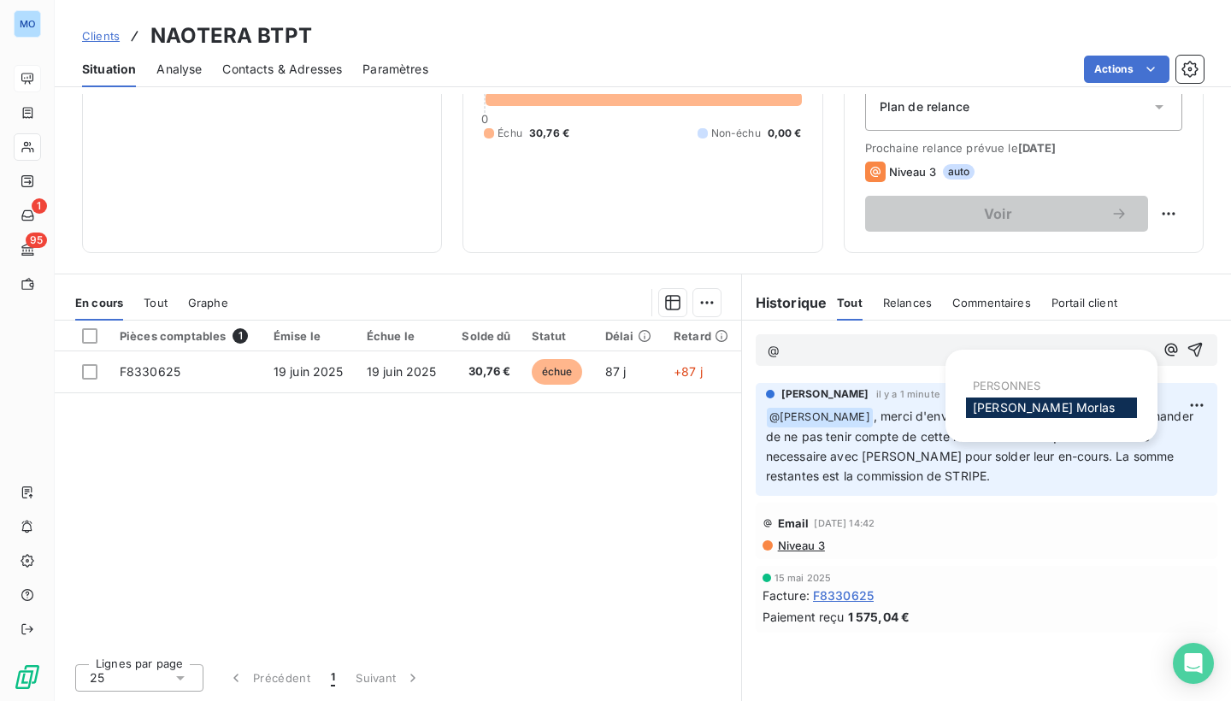
click at [1001, 406] on span "Olivier Morlas" at bounding box center [1044, 407] width 142 height 15
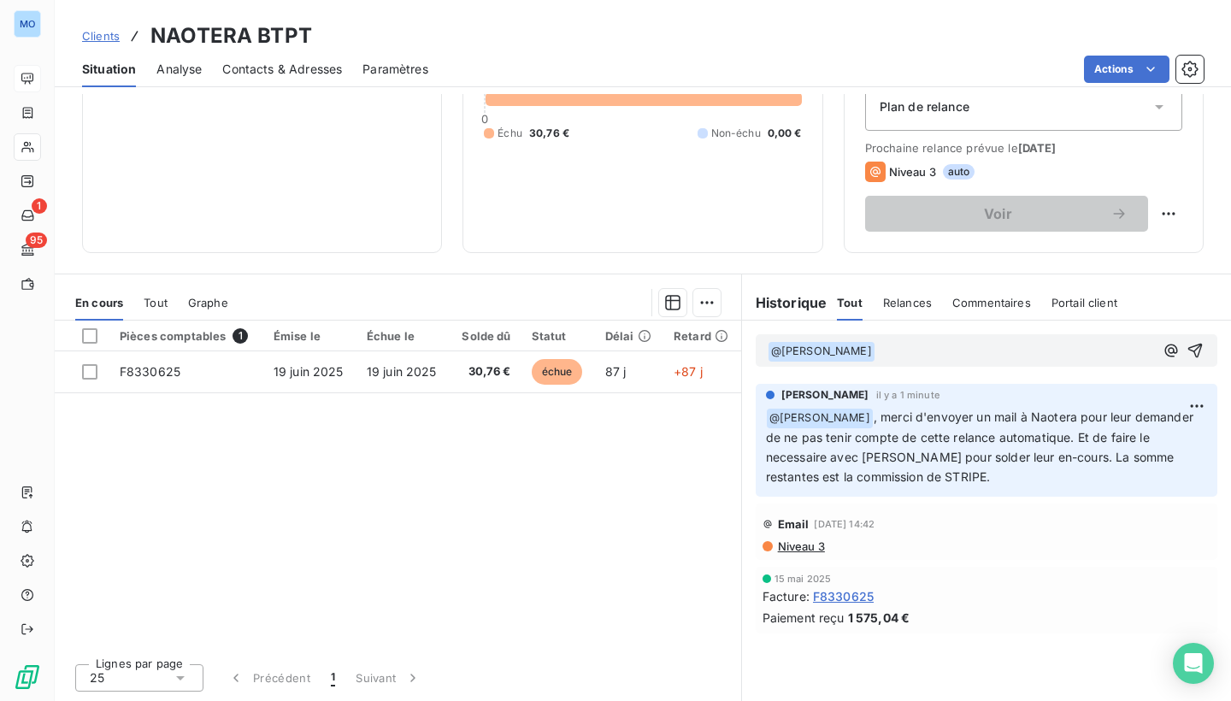
click at [890, 354] on p "﻿ @ Olivier Morlas ﻿ ﻿" at bounding box center [961, 351] width 386 height 21
drag, startPoint x: 858, startPoint y: 348, endPoint x: 1128, endPoint y: 344, distance: 270.2
click at [1128, 344] on p "﻿ @ Olivier Morlas ﻿ tre envoyé ce mail devra ê" at bounding box center [961, 351] width 386 height 21
drag, startPoint x: 1107, startPoint y: 355, endPoint x: 392, endPoint y: 295, distance: 717.3
click at [392, 295] on div "En cours Tout Graphe Pièces comptables 1 Émise le Échue le Solde dû Statut Déla…" at bounding box center [643, 488] width 1177 height 428
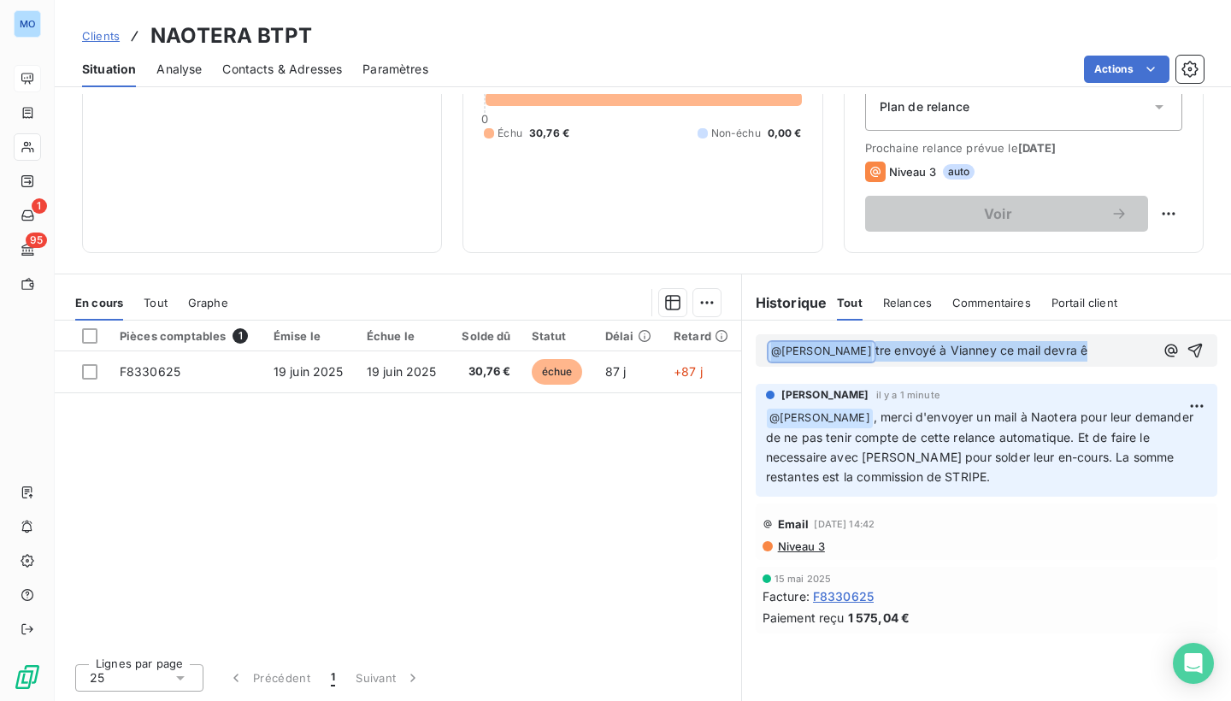
scroll to position [0, 0]
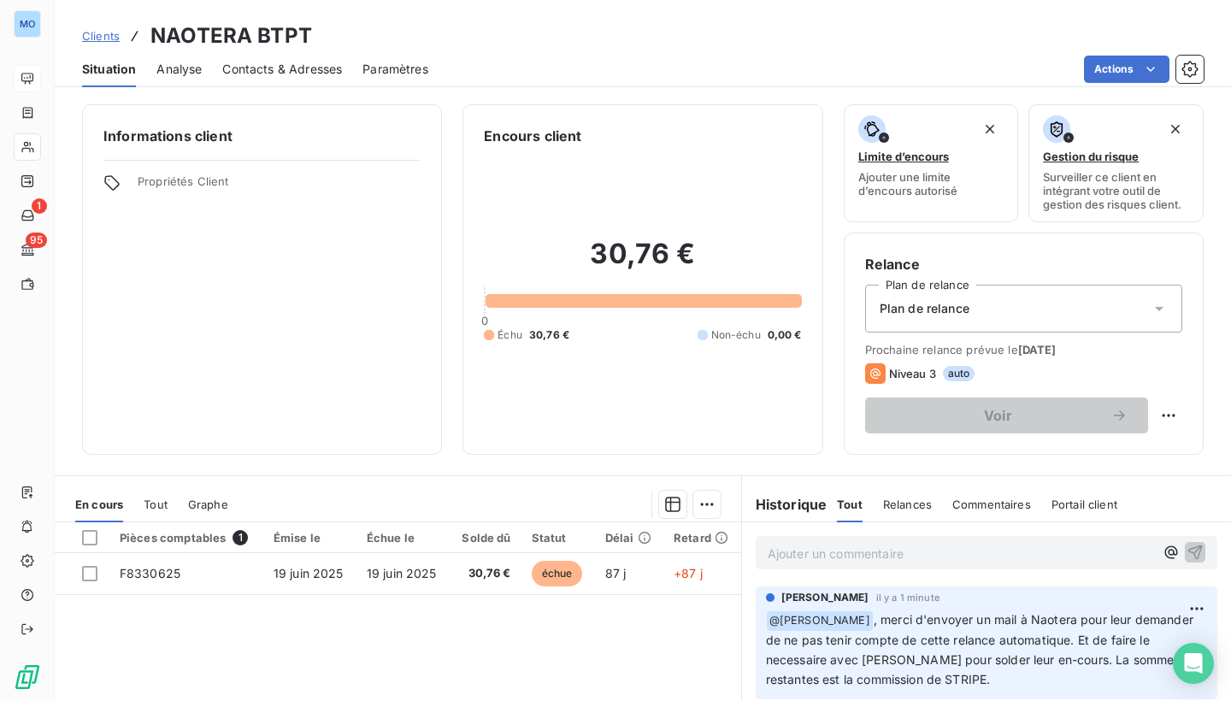
click at [830, 544] on p "Ajouter un commentaire ﻿" at bounding box center [961, 553] width 386 height 21
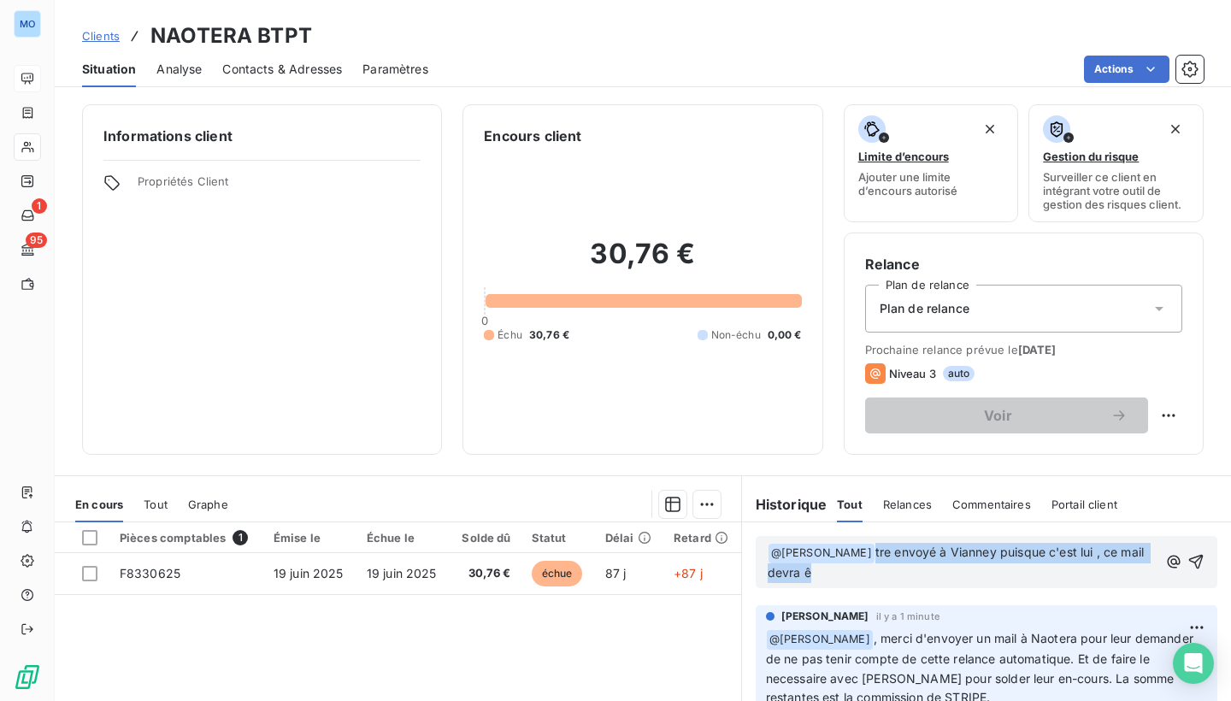
drag, startPoint x: 858, startPoint y: 552, endPoint x: 1124, endPoint y: 616, distance: 273.5
click at [1124, 616] on div "﻿ @ Olivier Morlas ﻿ tre envoyé à Vianney puisque c'est lui , ce mail devra ê J…" at bounding box center [986, 712] width 489 height 380
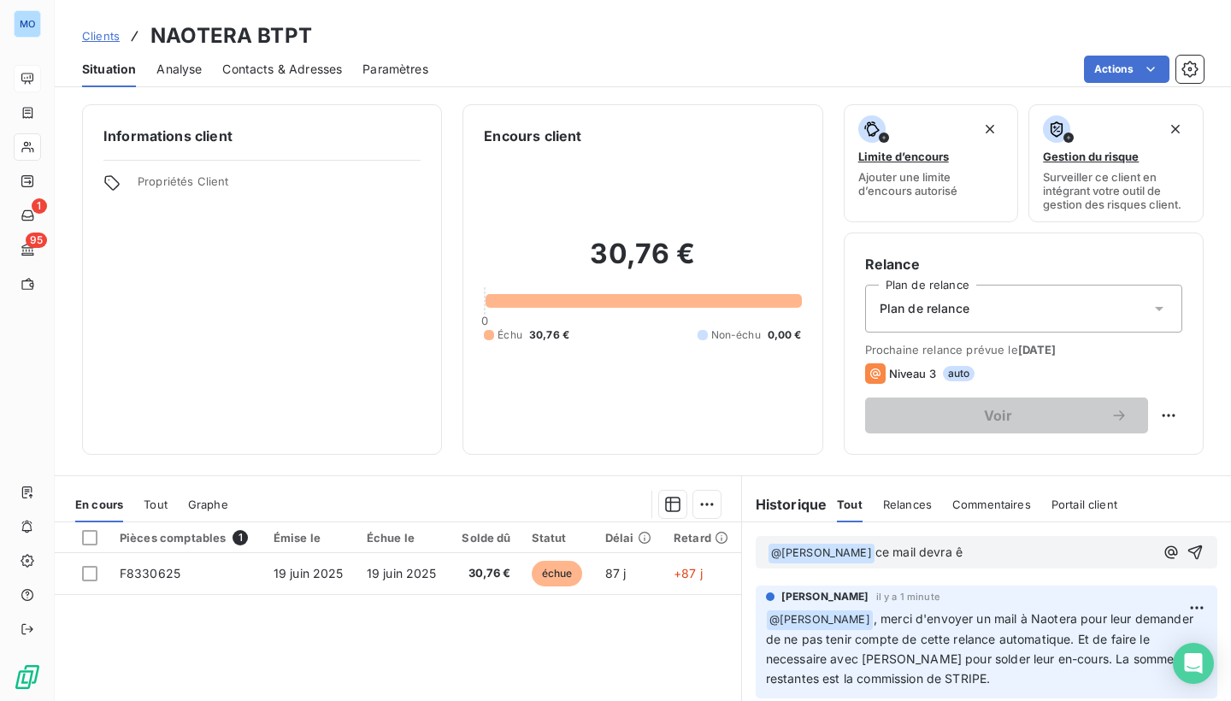
click at [1015, 552] on p "﻿ @ Olivier Morlas ﻿ ce mail devra ê" at bounding box center [961, 553] width 386 height 21
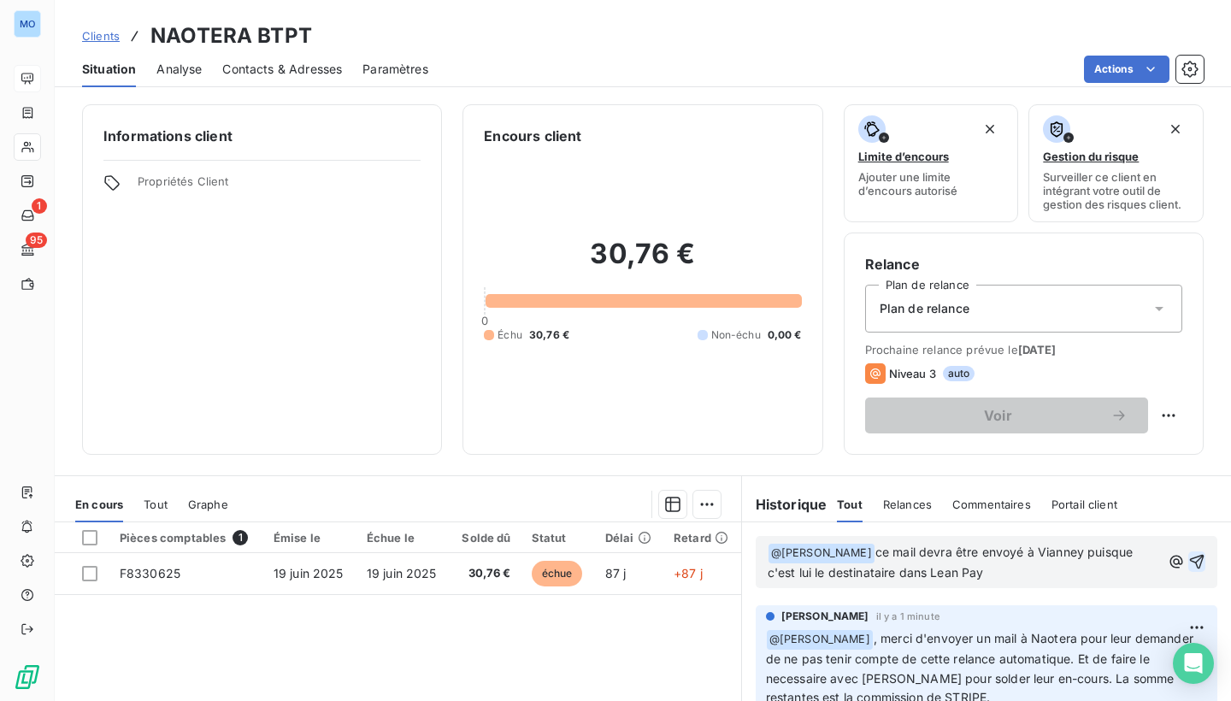
click at [1198, 564] on icon "button" at bounding box center [1197, 561] width 17 height 17
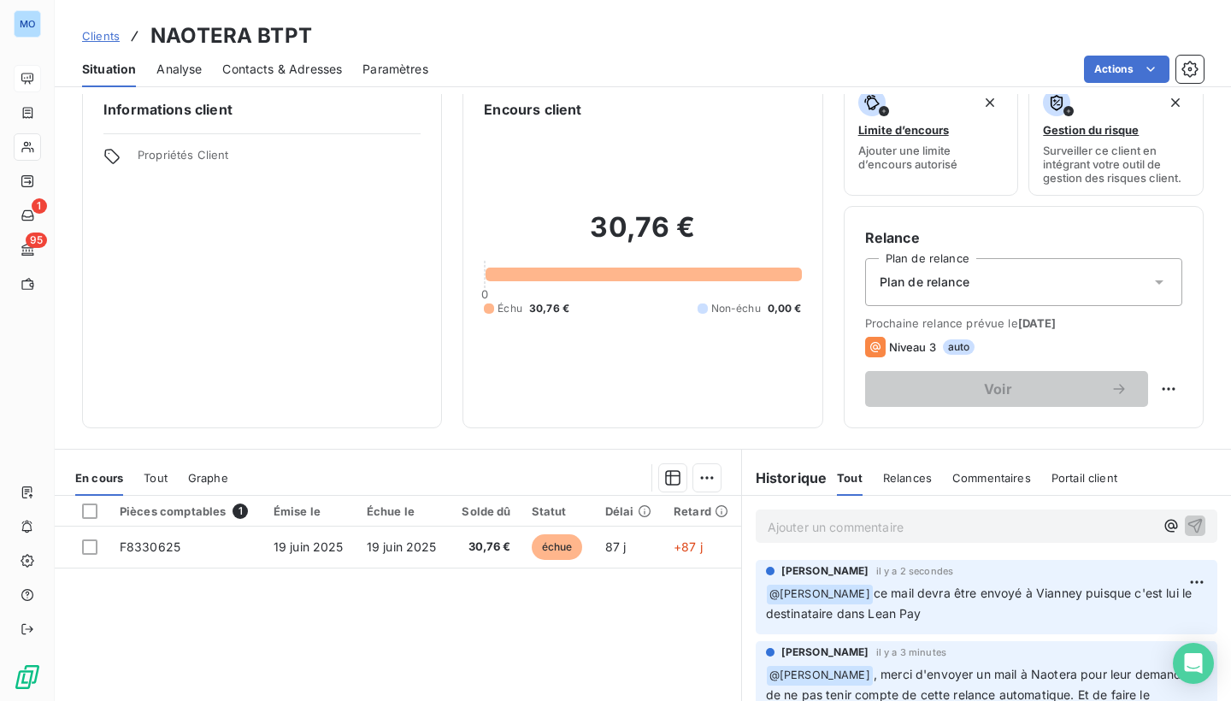
scroll to position [22, 0]
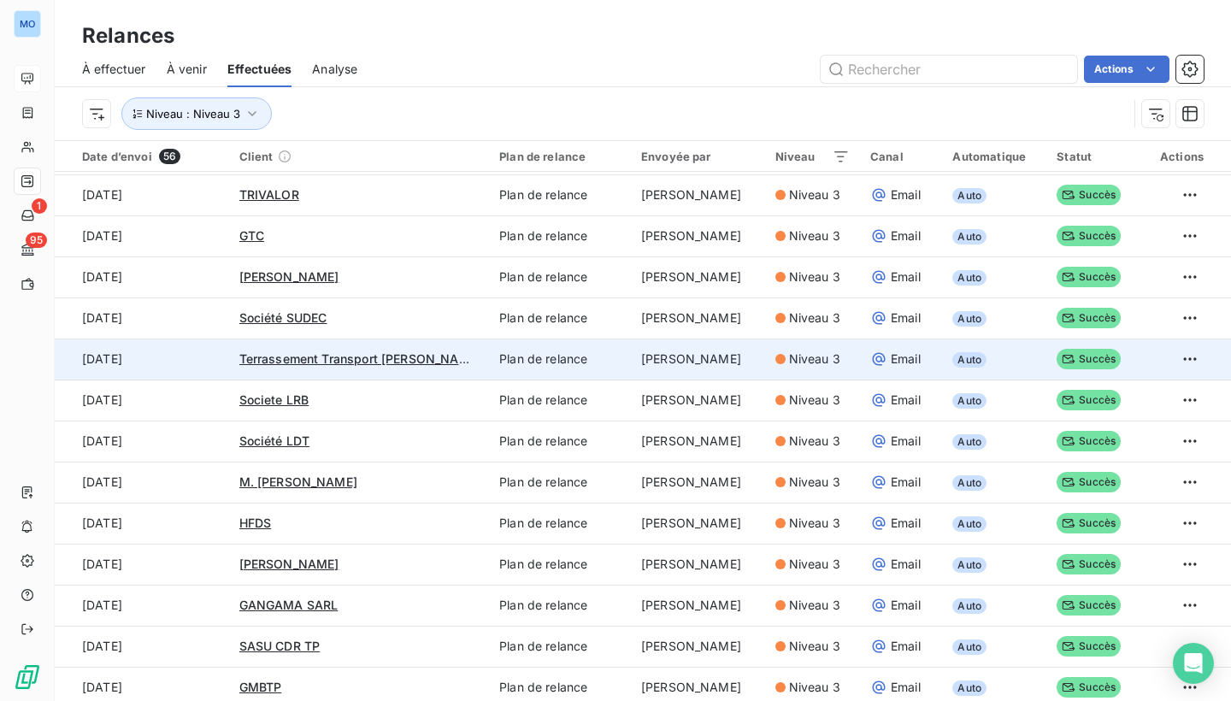
scroll to position [327, 0]
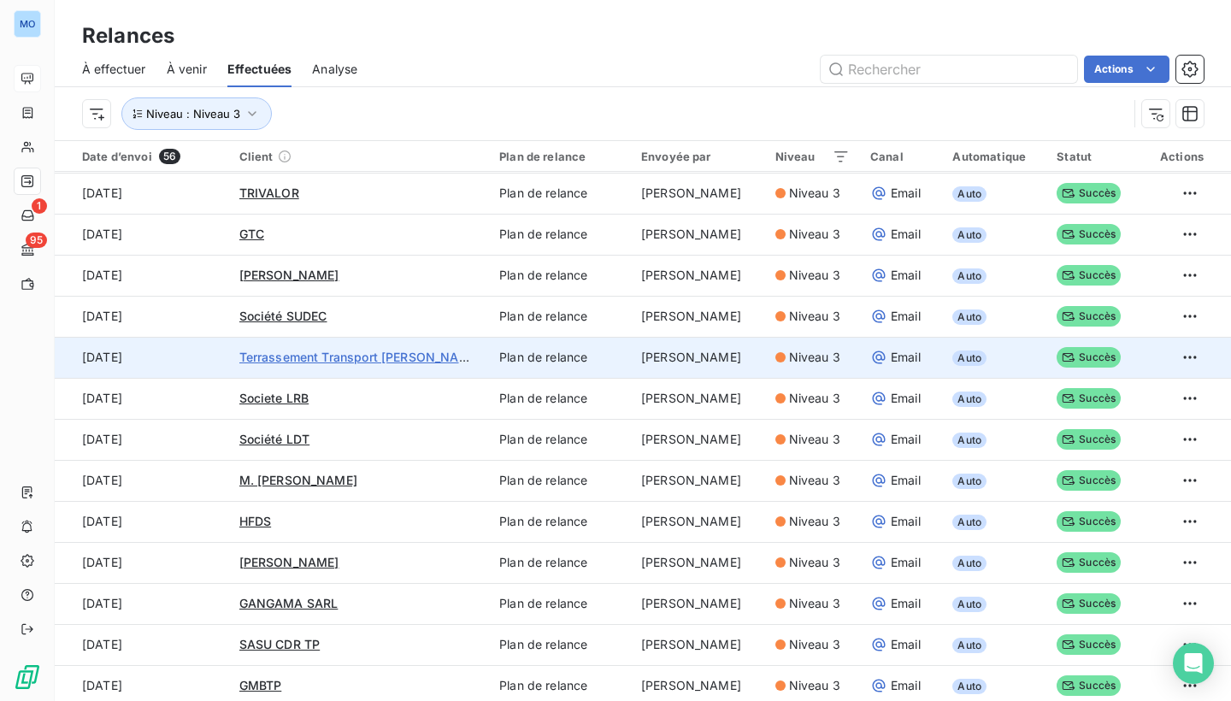
click at [307, 354] on span "Terrassement Transport [PERSON_NAME]" at bounding box center [360, 357] width 242 height 15
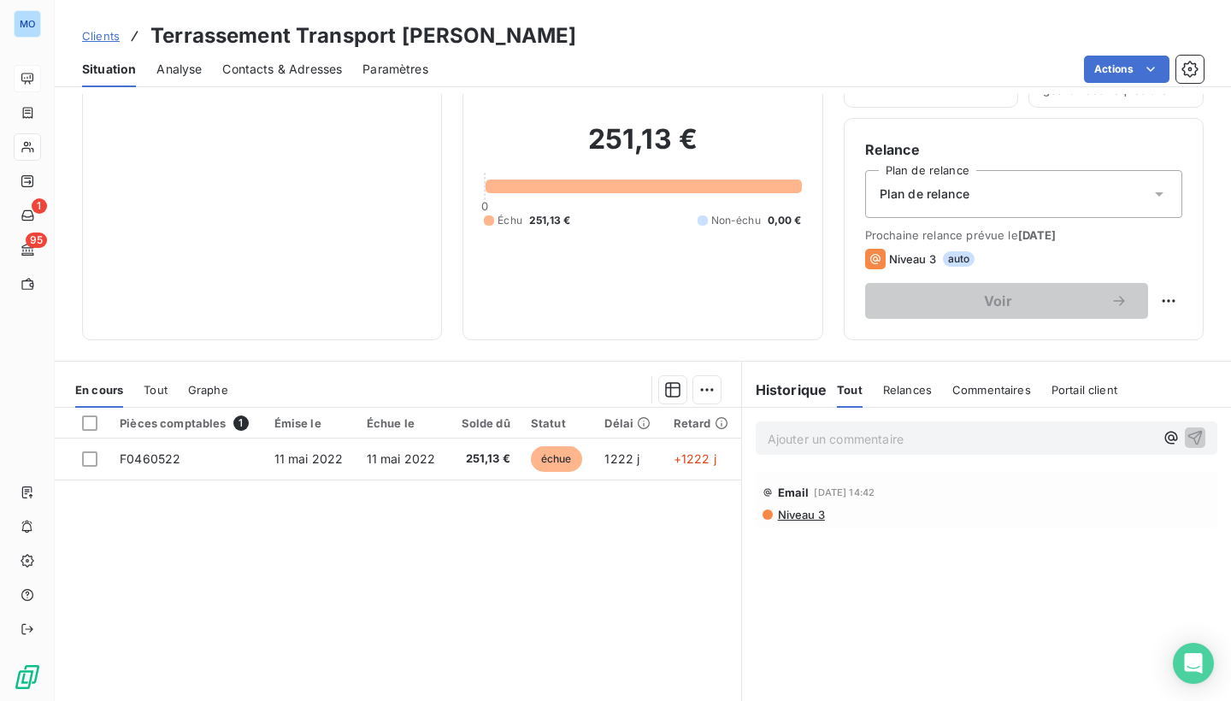
scroll to position [121, 0]
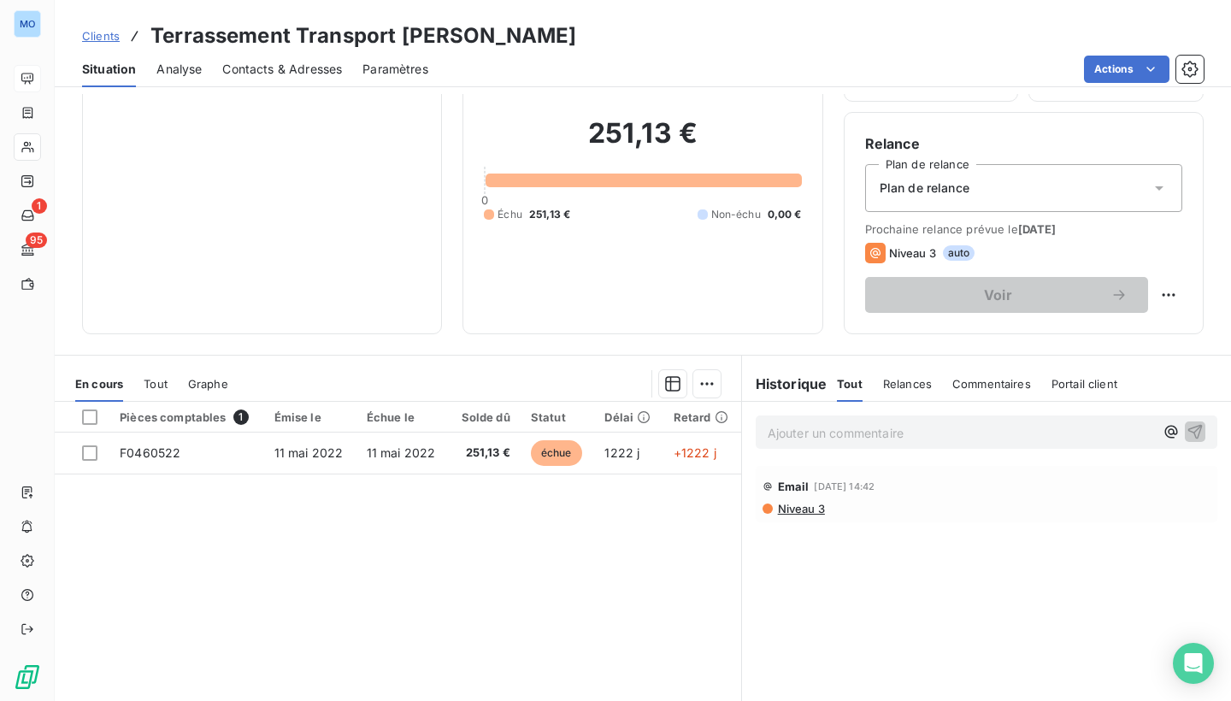
click at [788, 432] on p "Ajouter un commentaire ﻿" at bounding box center [961, 432] width 386 height 21
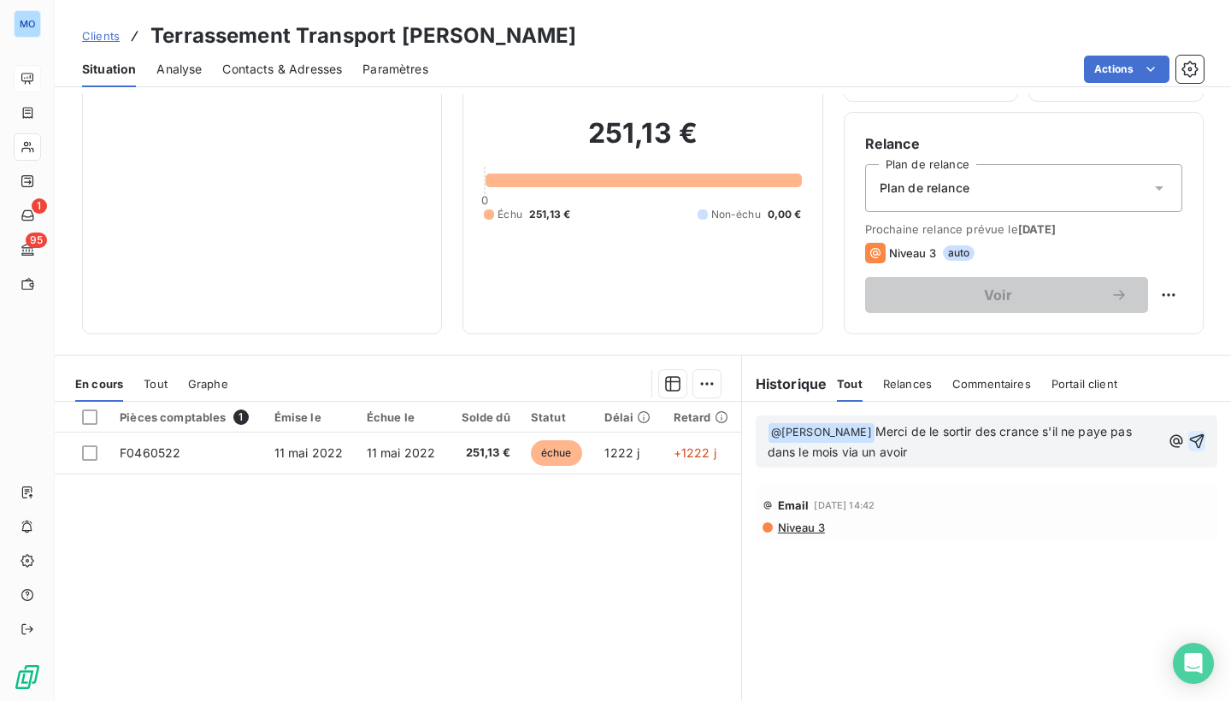
click at [1196, 442] on icon "button" at bounding box center [1197, 441] width 15 height 15
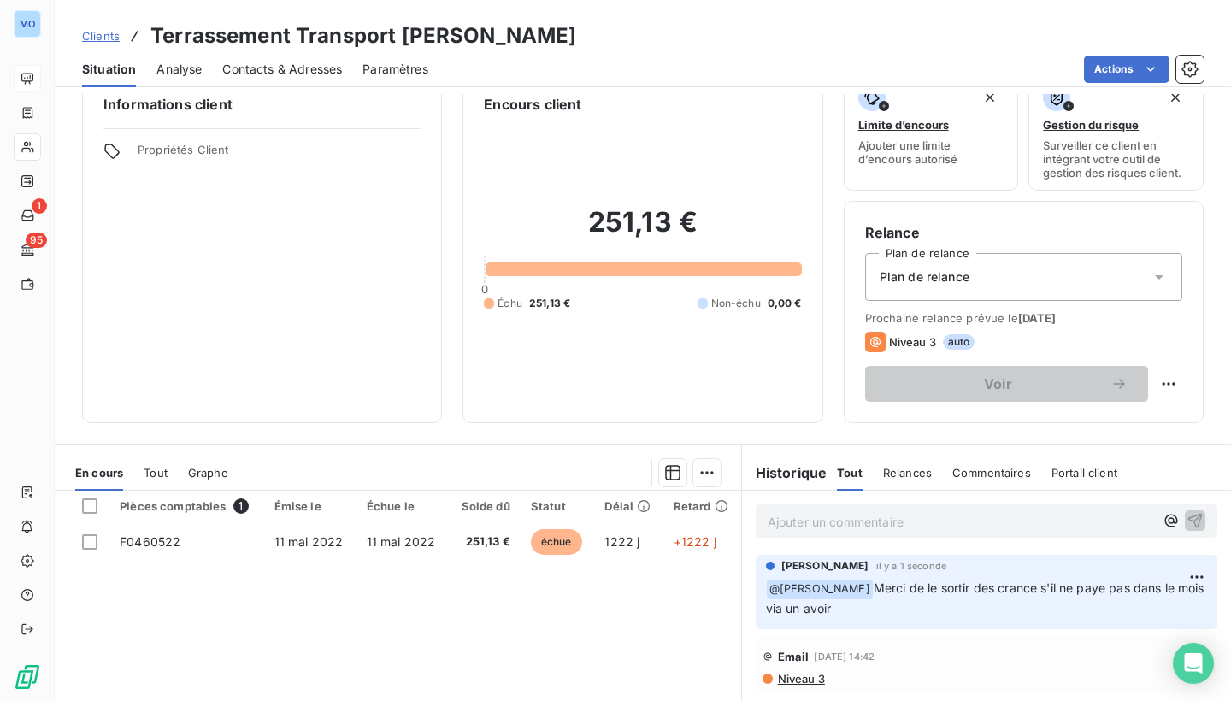
scroll to position [0, 0]
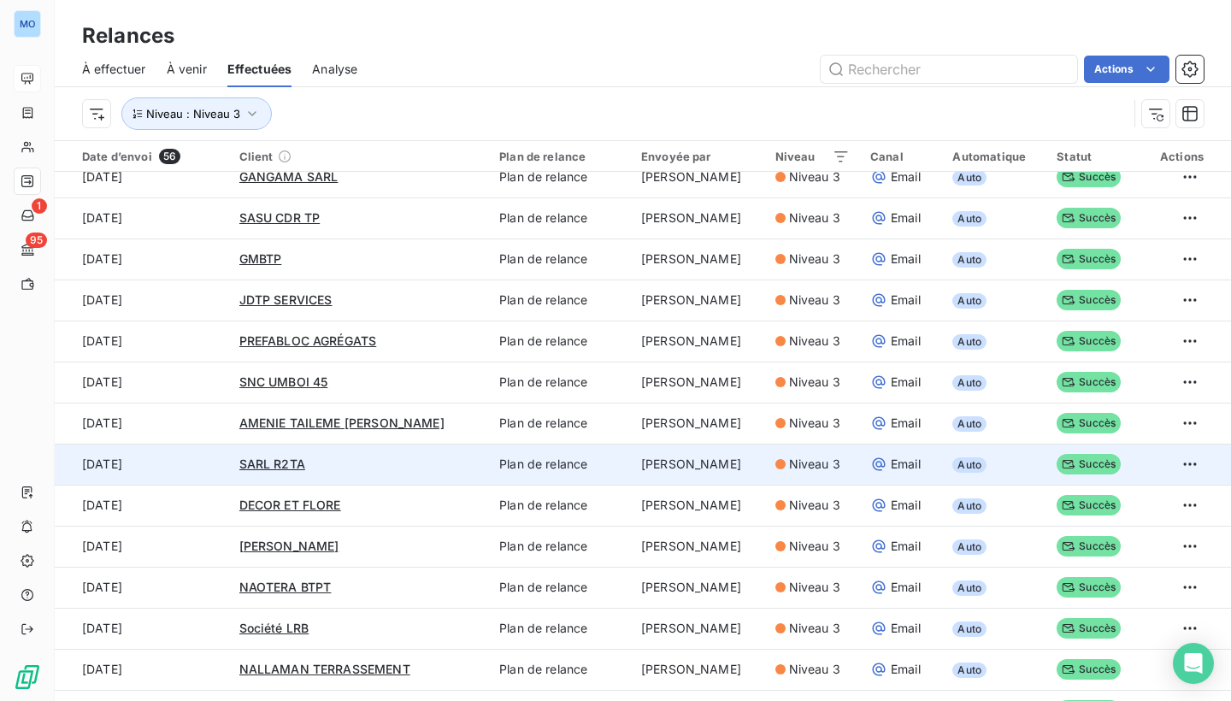
scroll to position [758, 0]
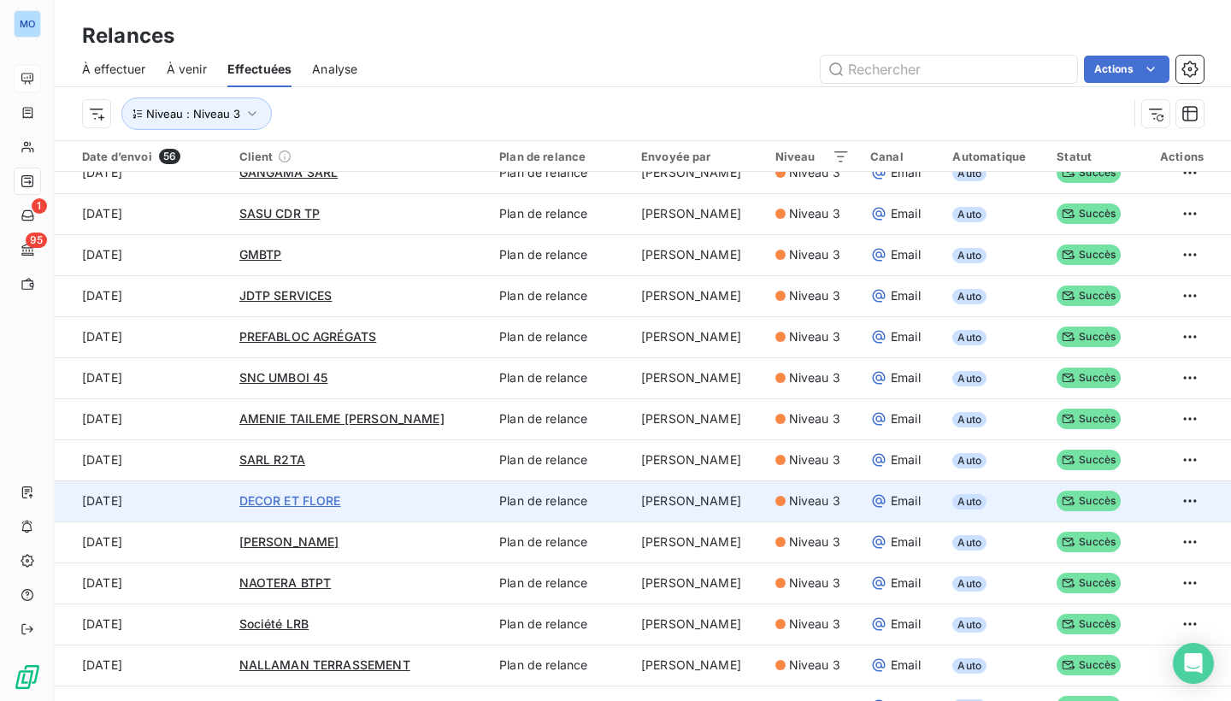
click at [312, 499] on span "DECOR ET FLORE" at bounding box center [290, 500] width 102 height 15
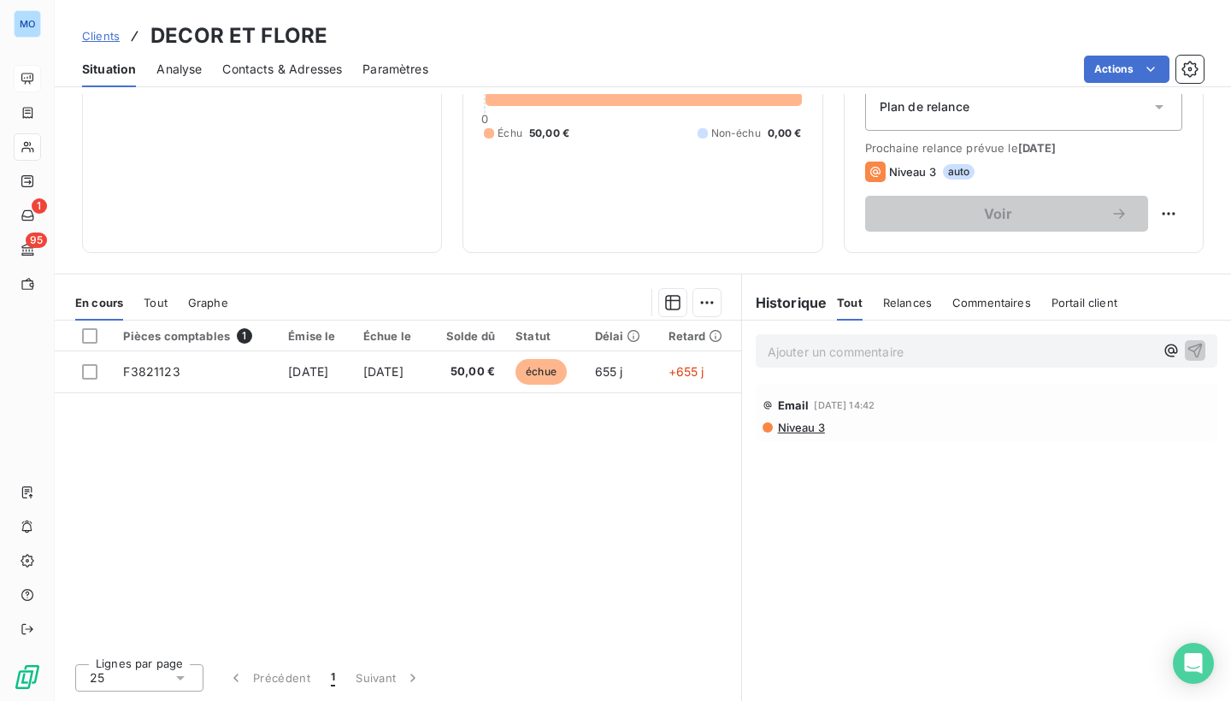
scroll to position [202, 0]
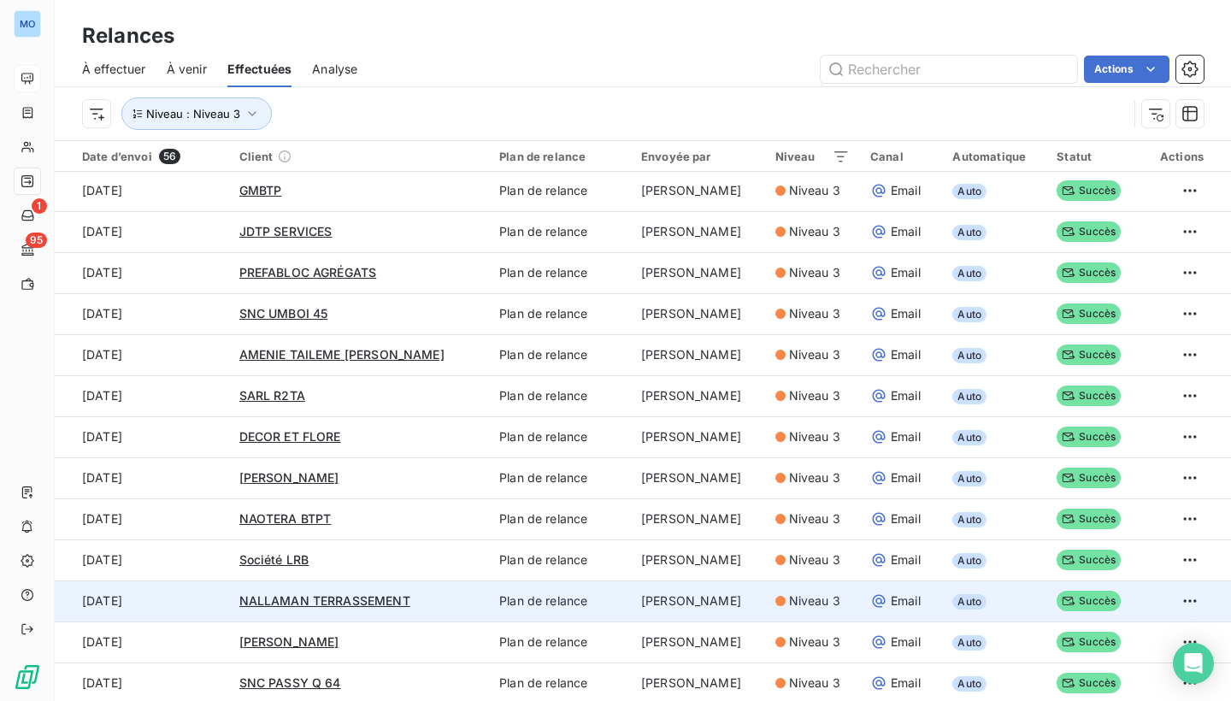
scroll to position [837, 0]
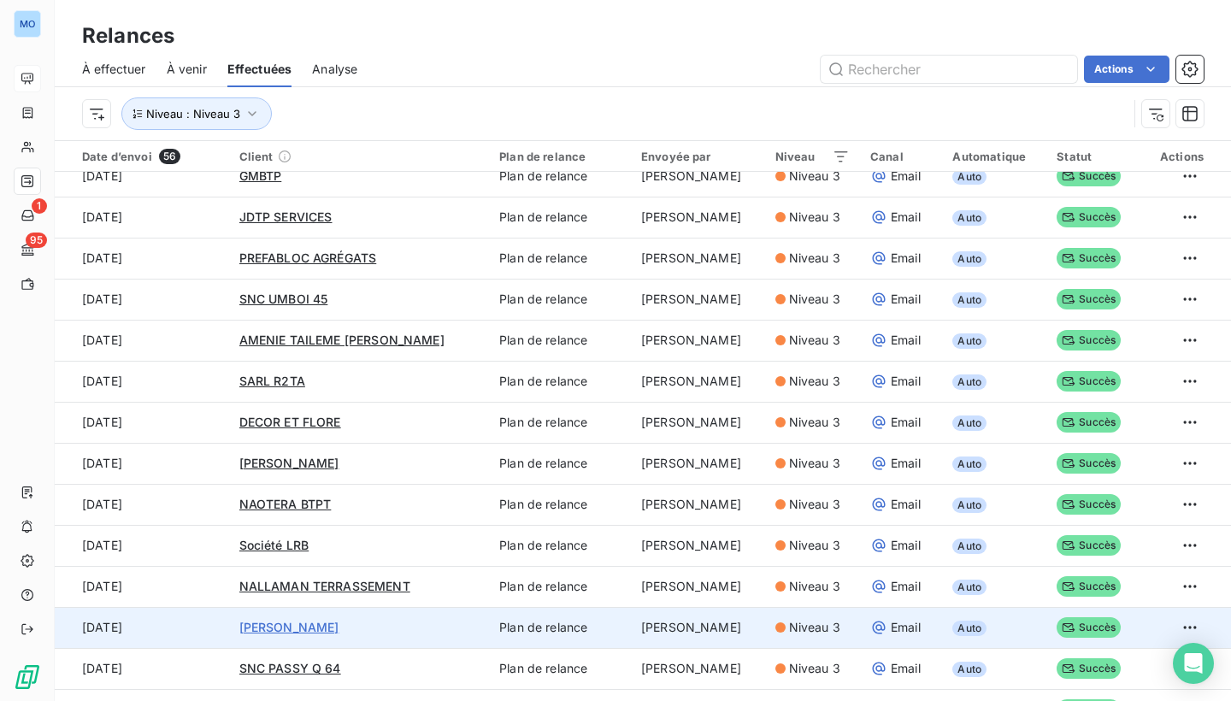
click at [339, 625] on span "[PERSON_NAME]" at bounding box center [289, 627] width 100 height 15
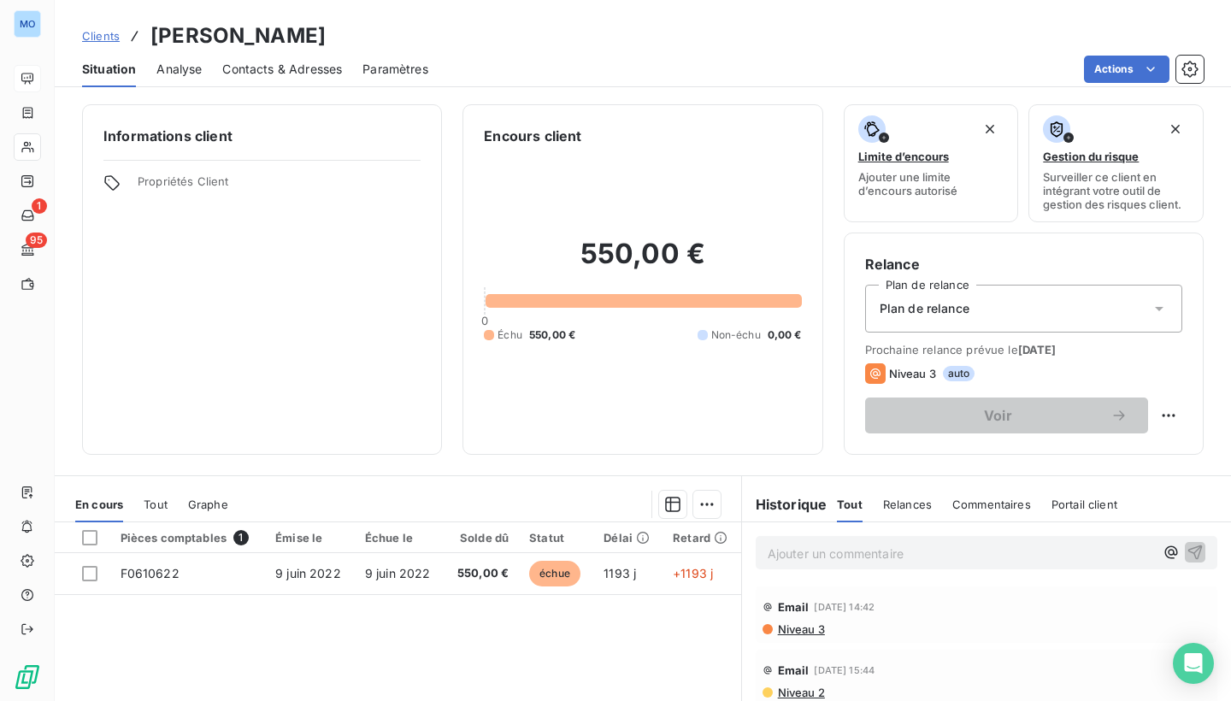
click at [817, 557] on p "Ajouter un commentaire ﻿" at bounding box center [961, 553] width 386 height 21
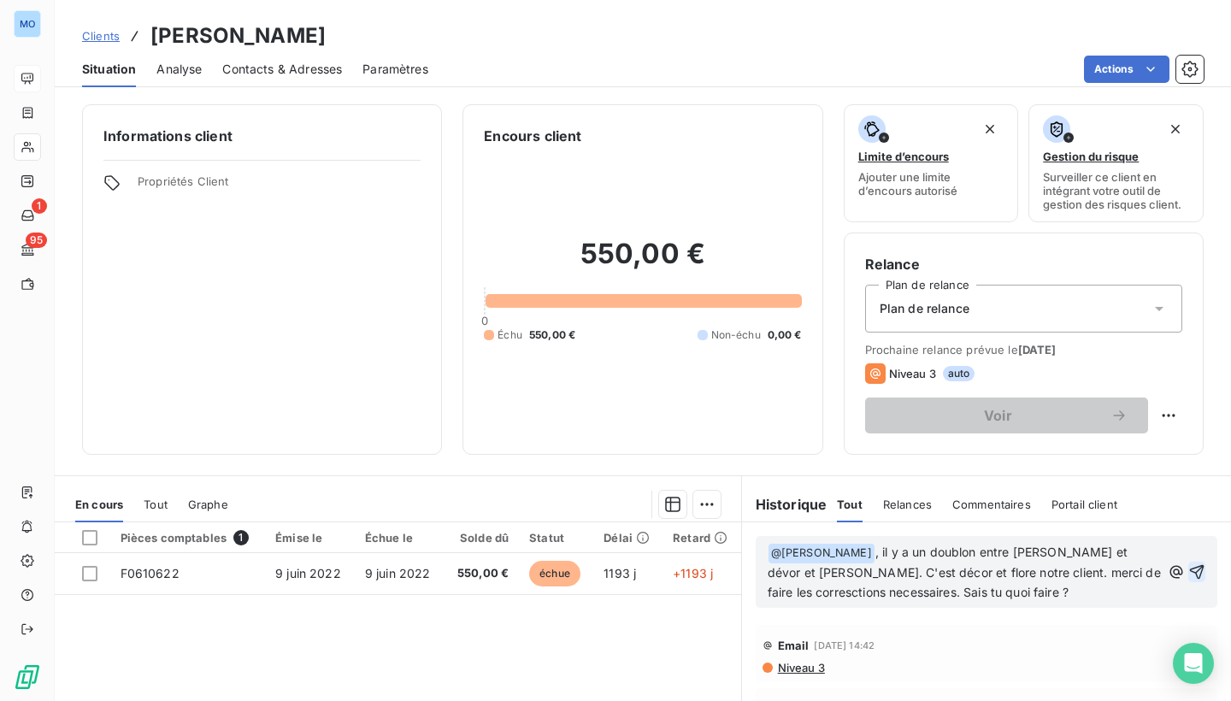
click at [1192, 571] on icon "button" at bounding box center [1197, 571] width 17 height 17
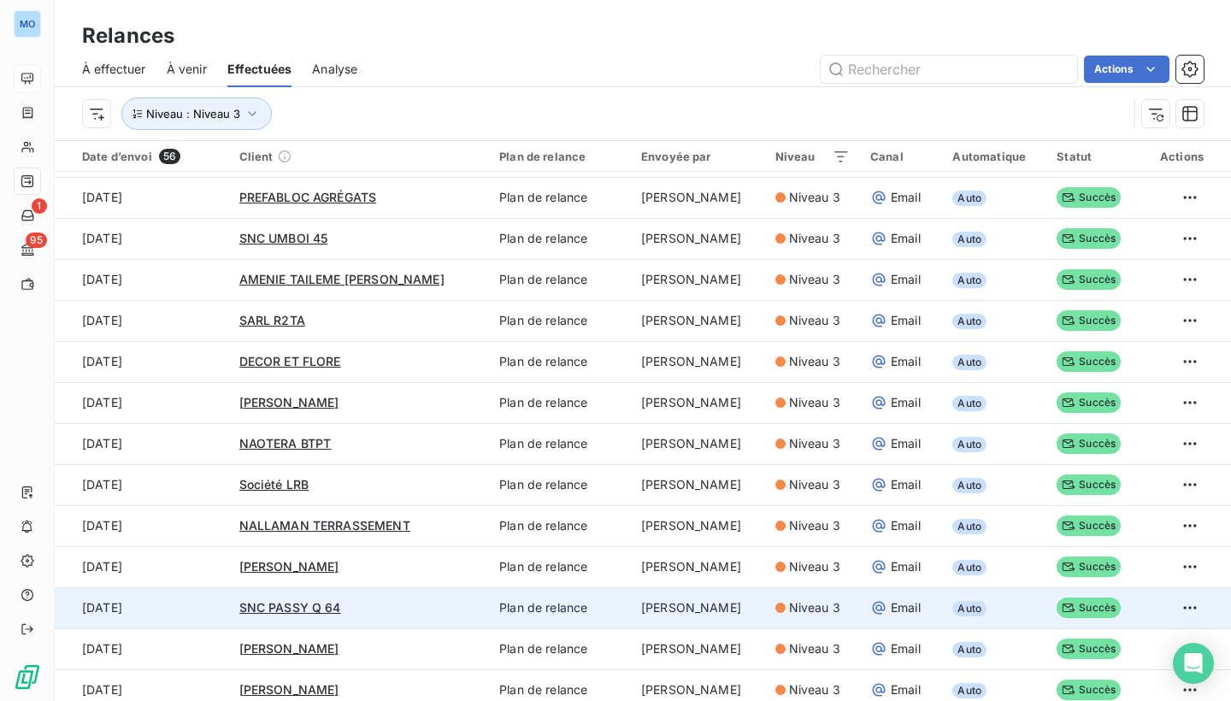
scroll to position [896, 0]
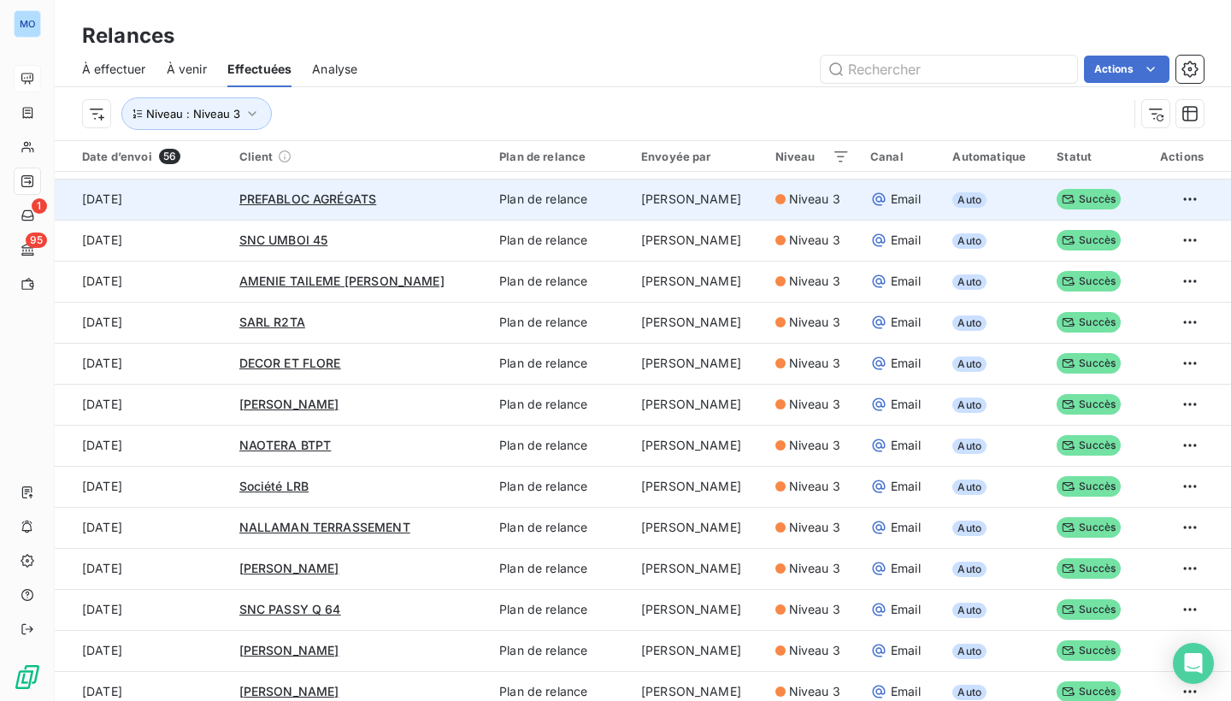
click at [339, 205] on div "PREFABLOC AGRÉGATS" at bounding box center [359, 199] width 240 height 17
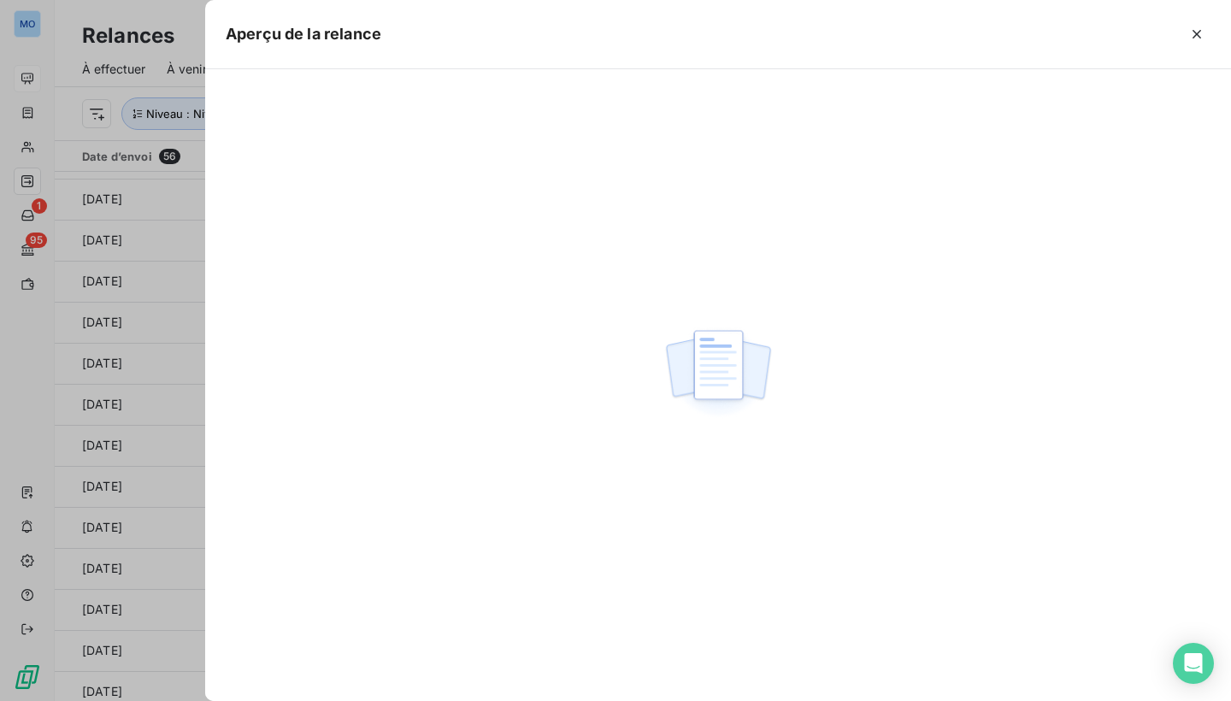
click at [960, 350] on div at bounding box center [718, 385] width 1026 height 632
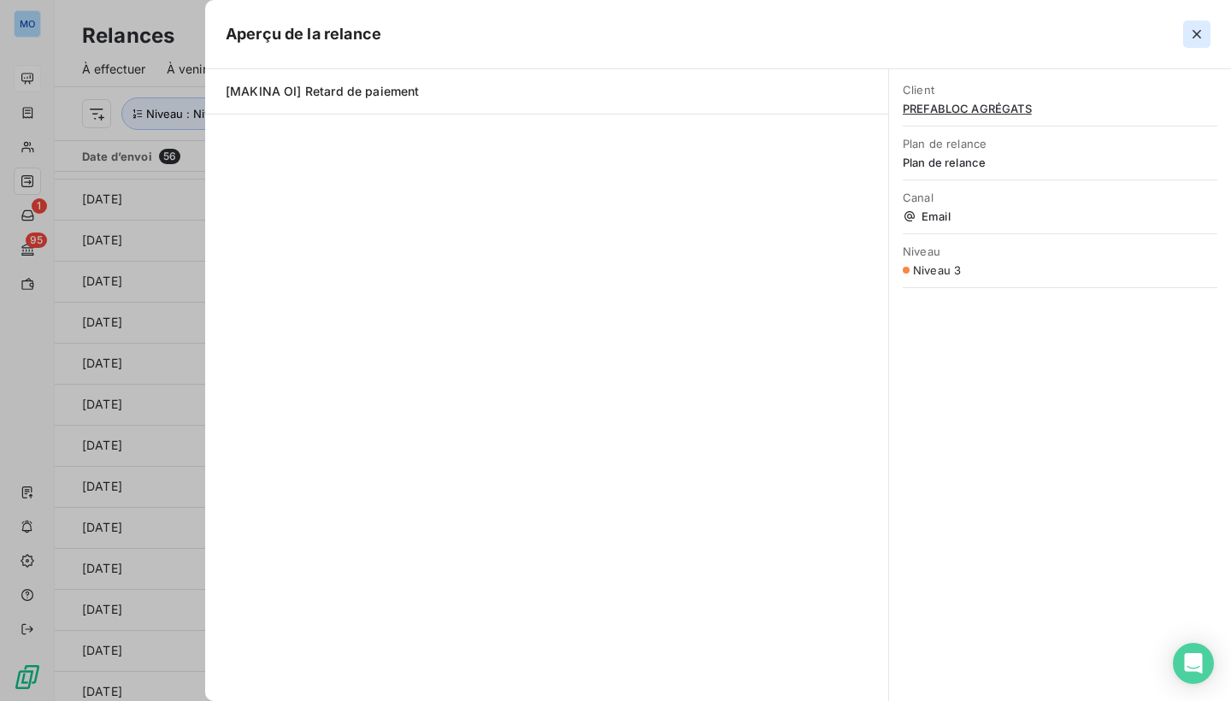
click at [1197, 37] on icon "button" at bounding box center [1197, 34] width 17 height 17
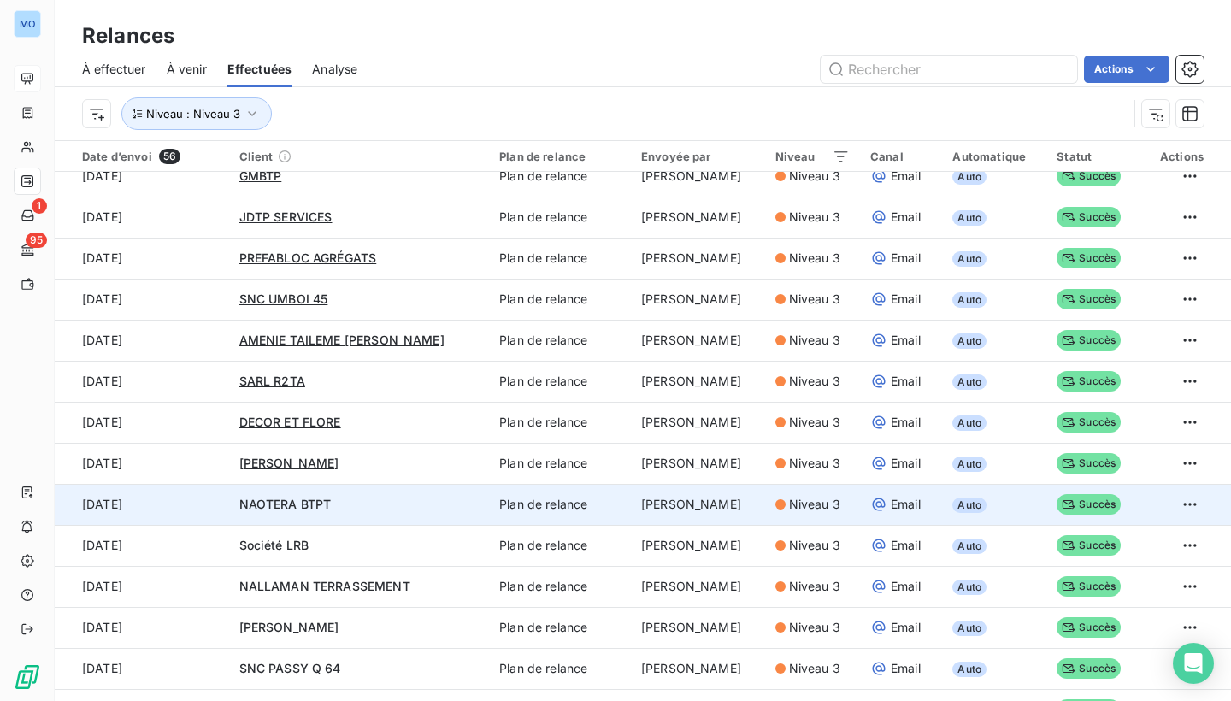
scroll to position [811, 0]
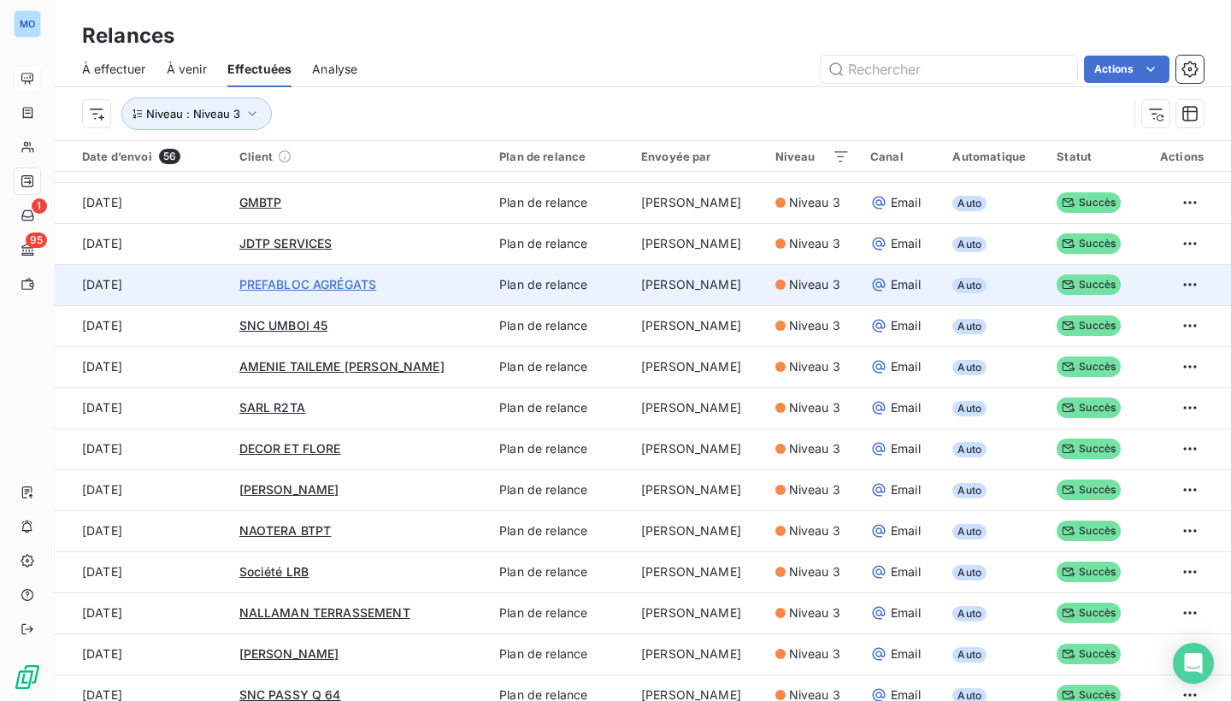
click at [317, 281] on span "PREFABLOC AGRÉGATS" at bounding box center [308, 284] width 138 height 15
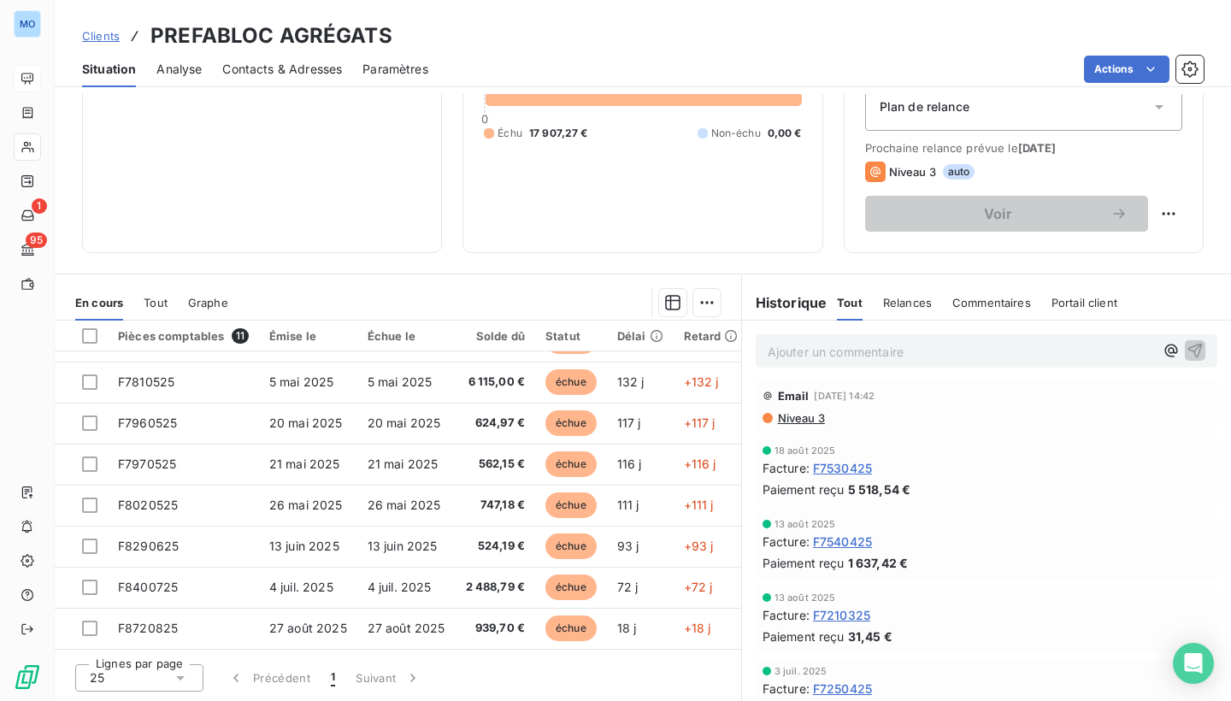
scroll to position [10, 0]
click at [860, 464] on span "F7530425" at bounding box center [842, 467] width 59 height 18
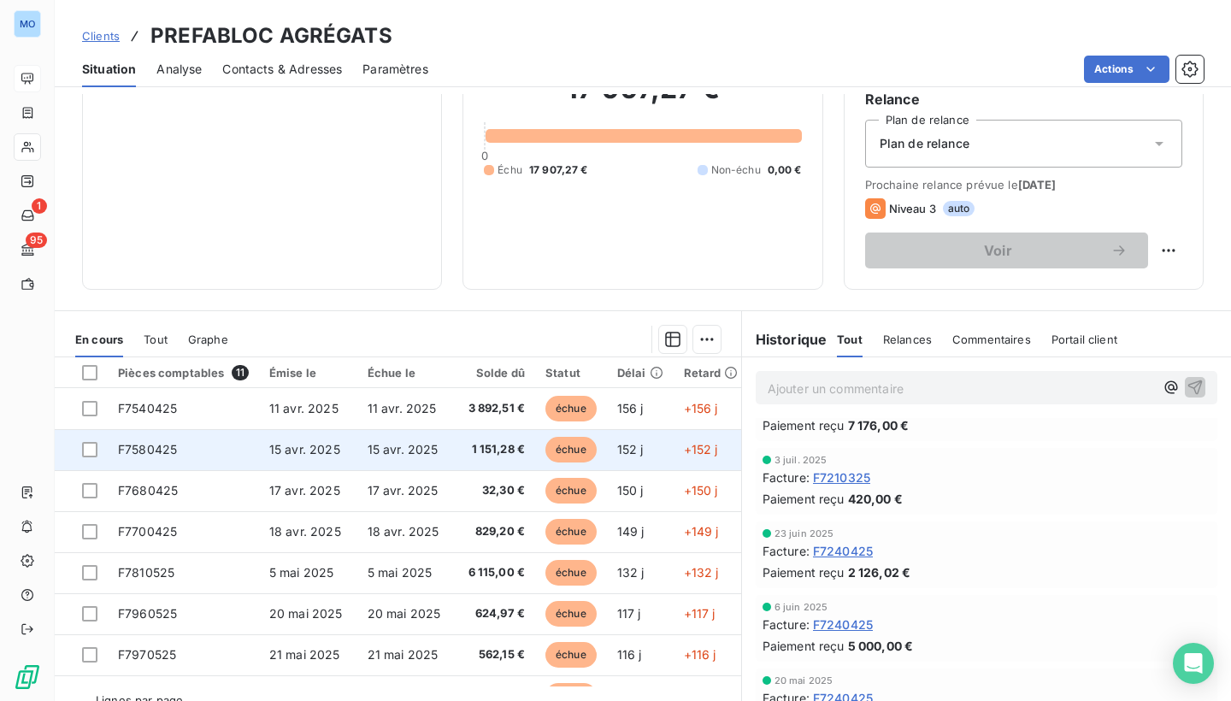
click at [676, 449] on td "+152 j" at bounding box center [711, 449] width 75 height 41
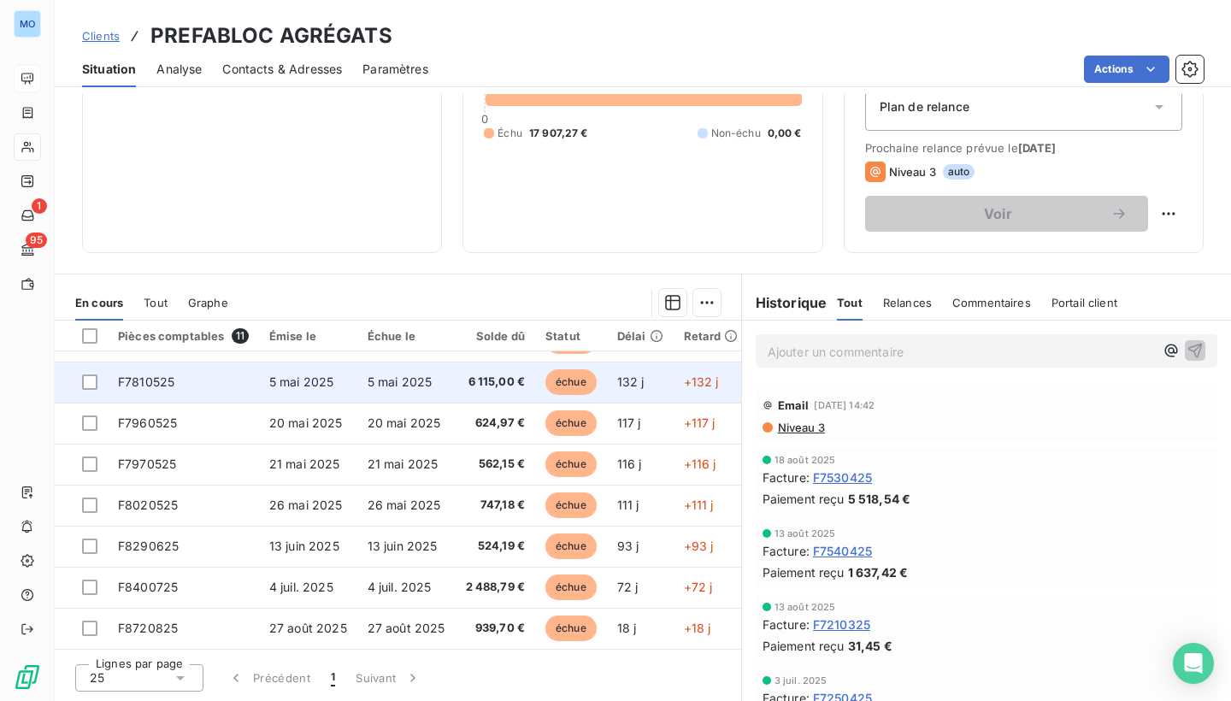
scroll to position [202, 0]
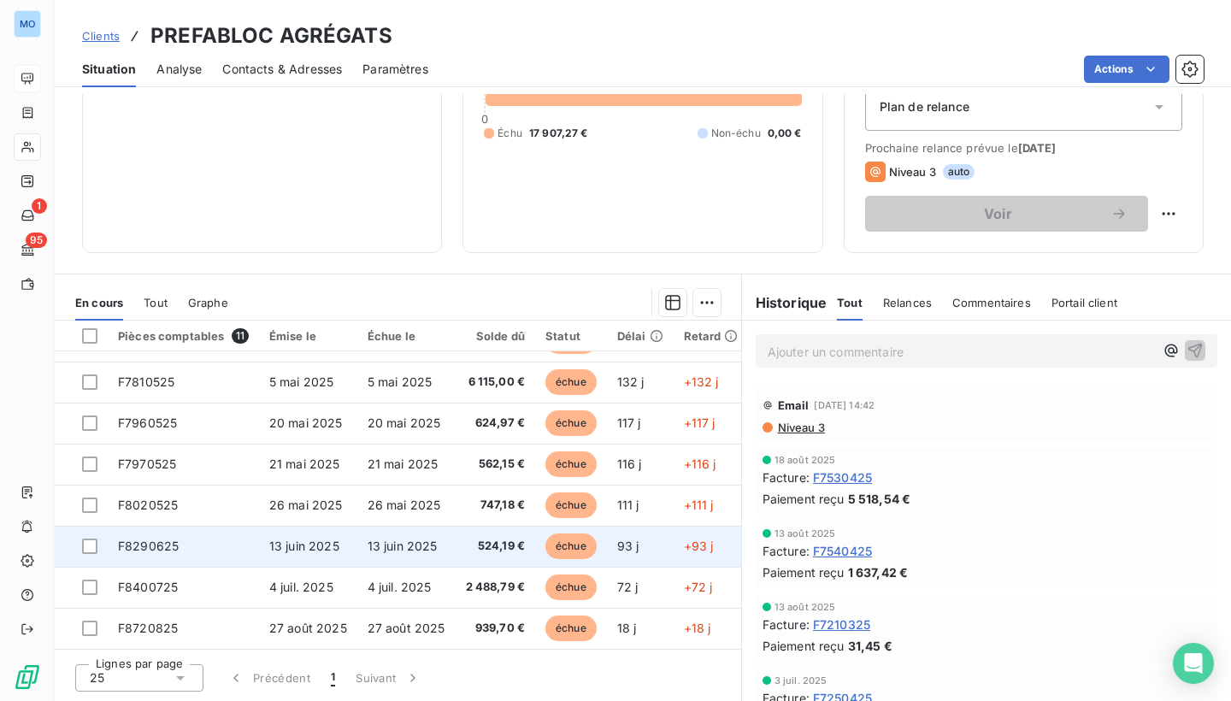
click at [443, 526] on td "13 juin 2025" at bounding box center [406, 546] width 98 height 41
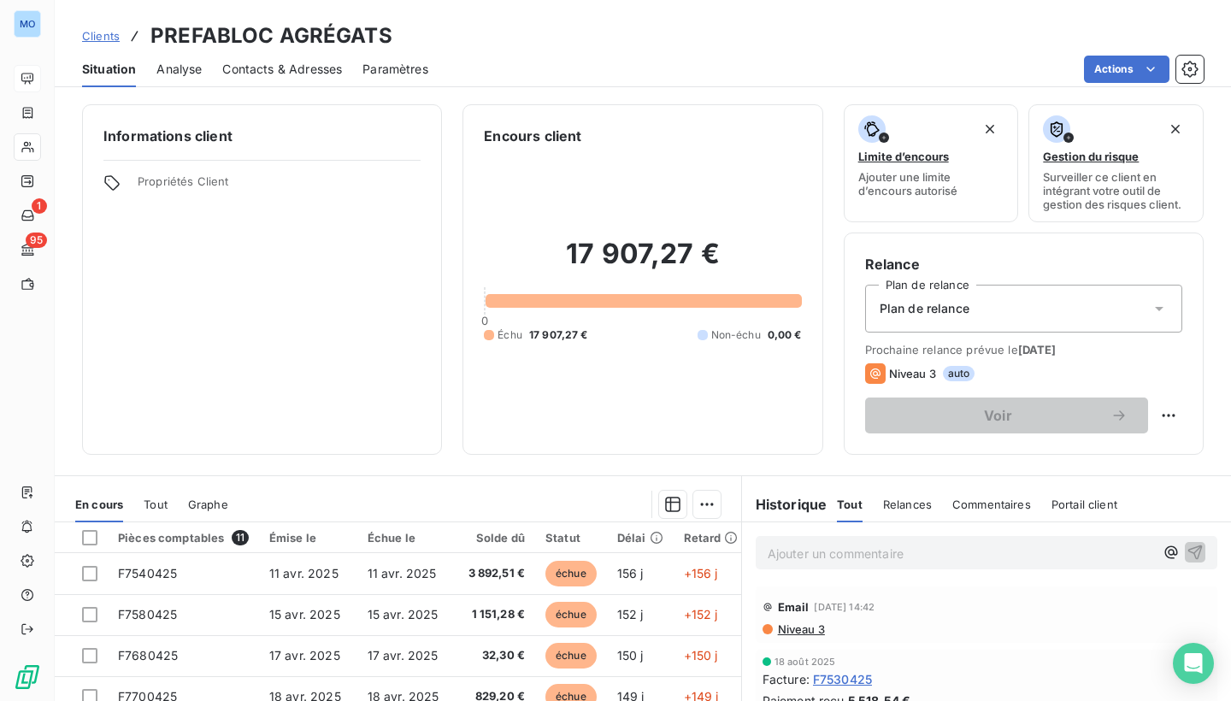
click at [185, 74] on span "Analyse" at bounding box center [178, 69] width 45 height 17
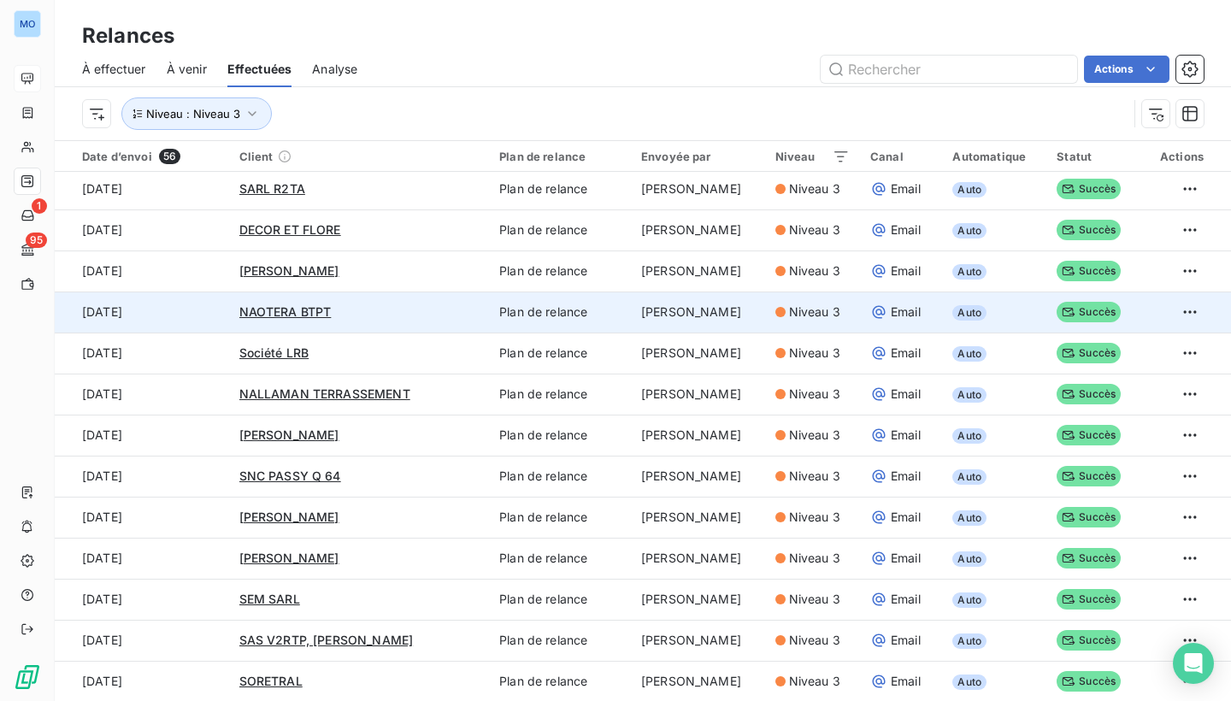
scroll to position [1030, 0]
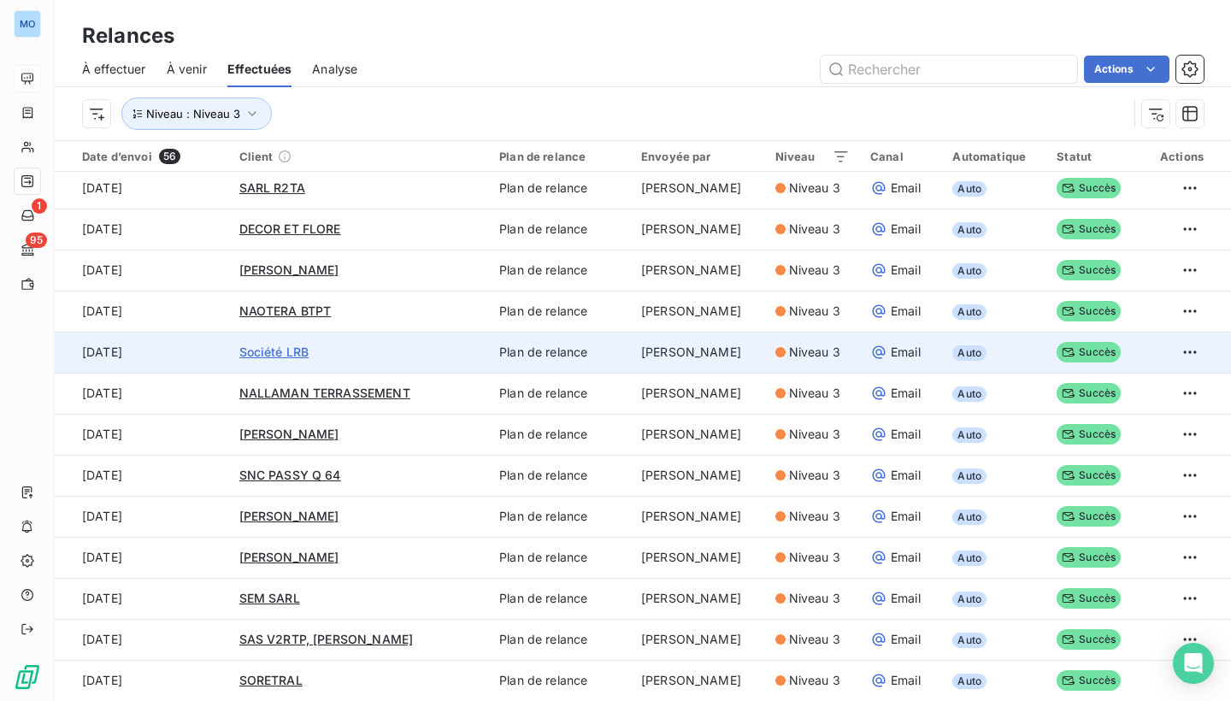
click at [292, 349] on span "Société LRB" at bounding box center [274, 352] width 70 height 15
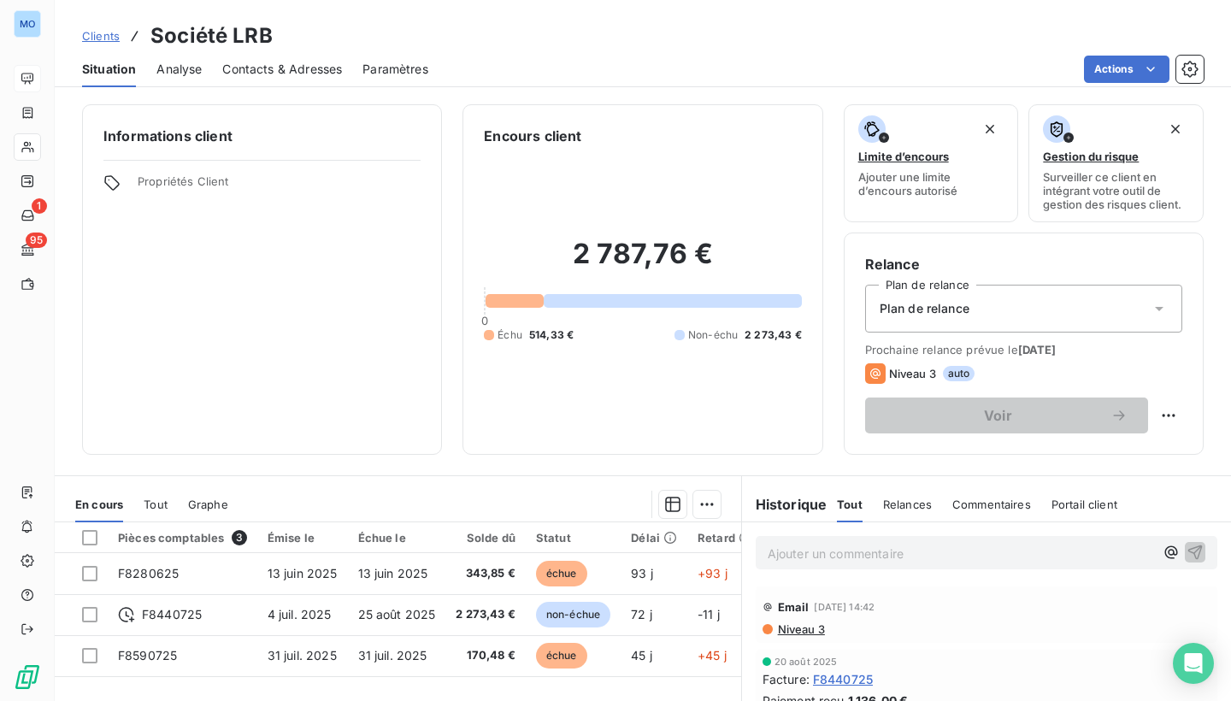
click at [195, 66] on span "Analyse" at bounding box center [178, 69] width 45 height 17
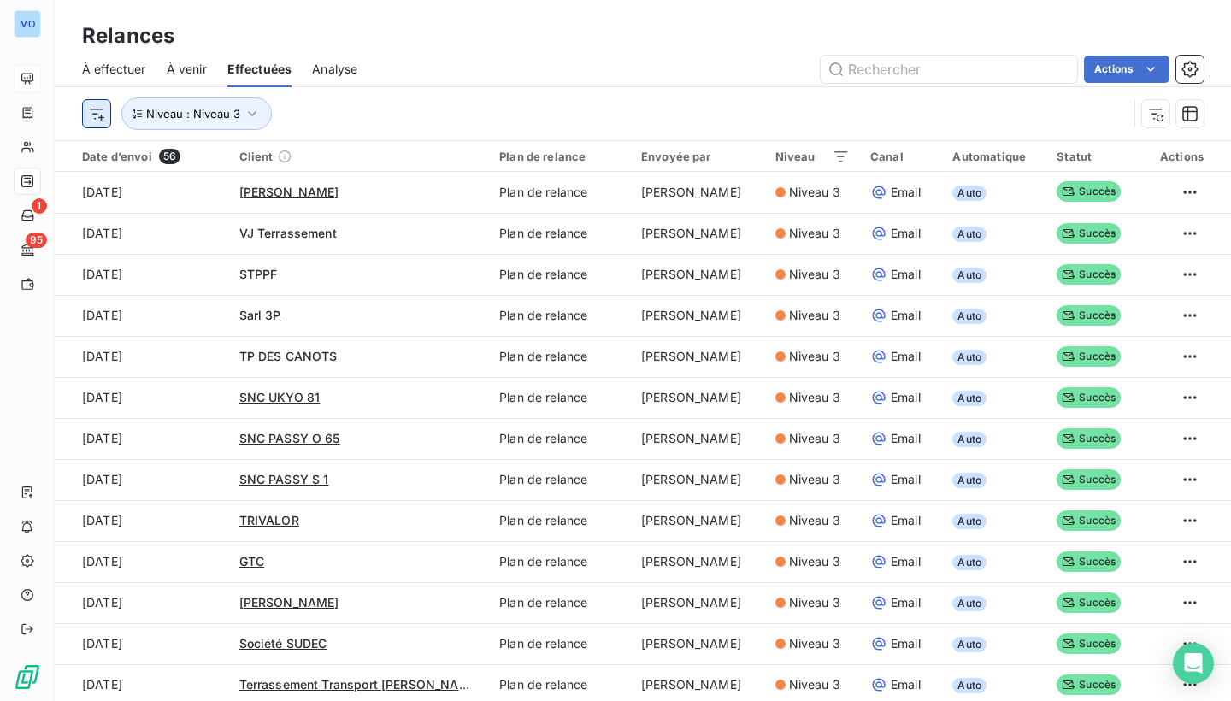
click at [98, 122] on html "MO 1 95 Relances À effectuer À venir Effectuées Analyse Actions Niveau : Niveau…" at bounding box center [615, 350] width 1231 height 701
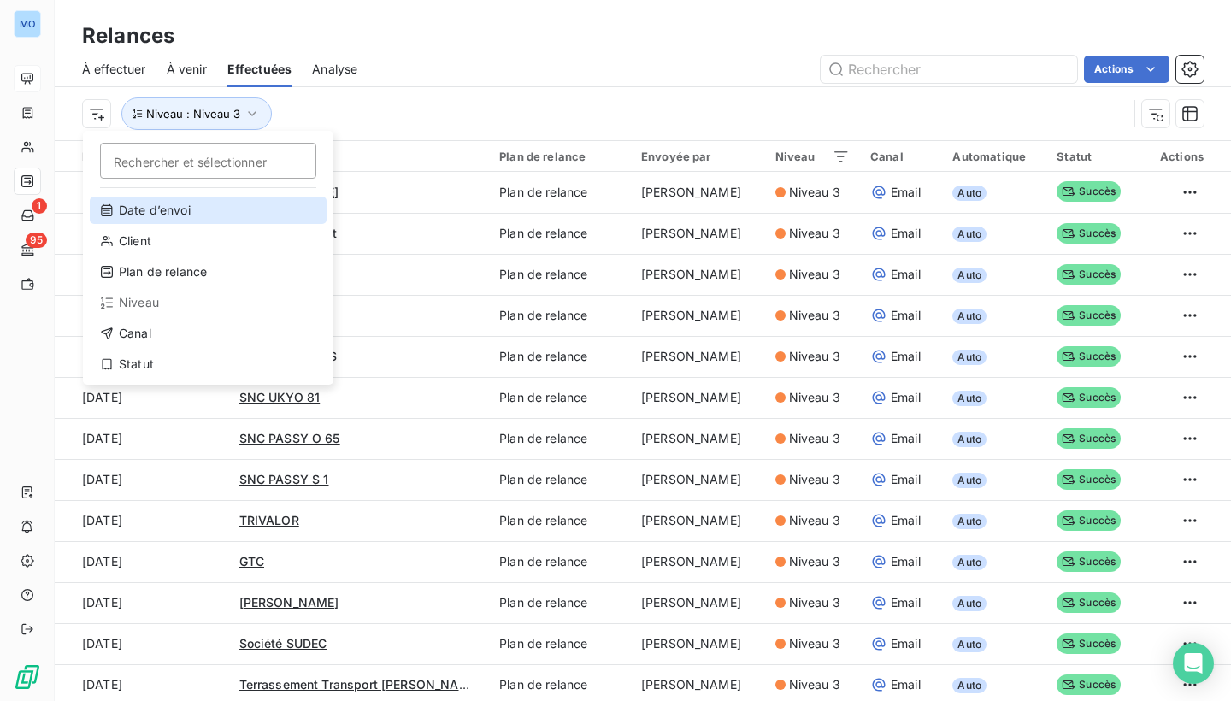
click at [175, 207] on div "Date d’envoi" at bounding box center [208, 210] width 237 height 27
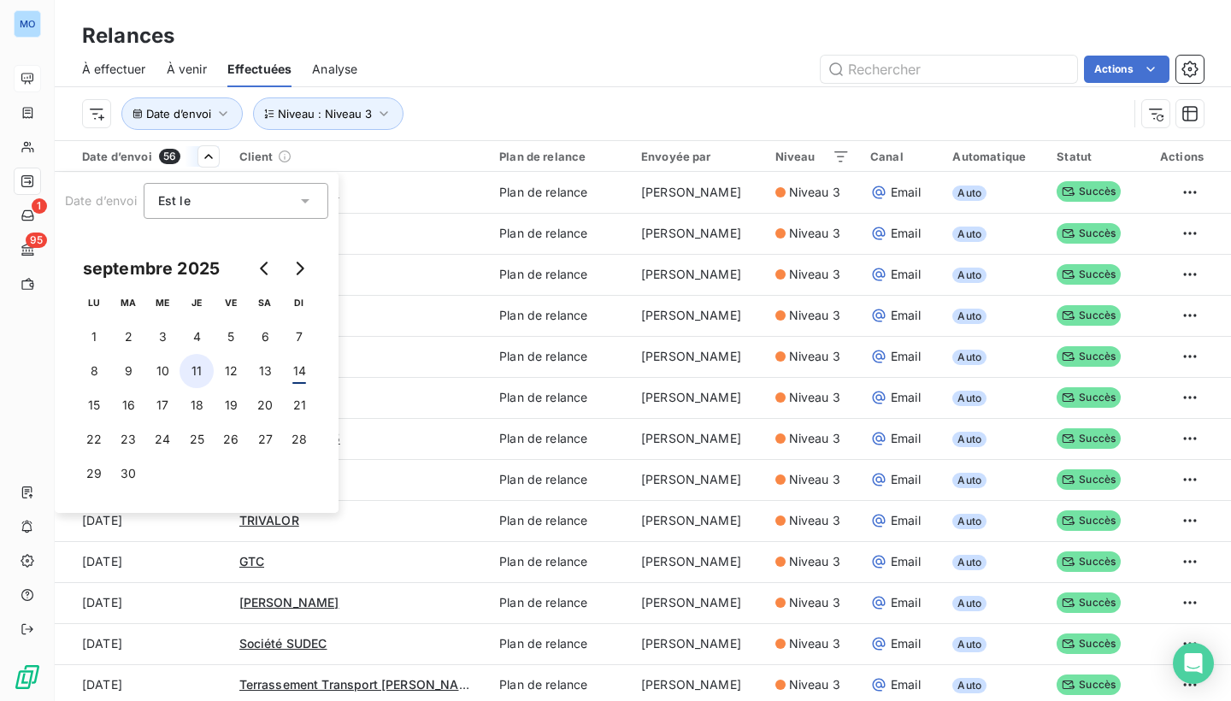
click at [202, 376] on button "11" at bounding box center [197, 371] width 34 height 34
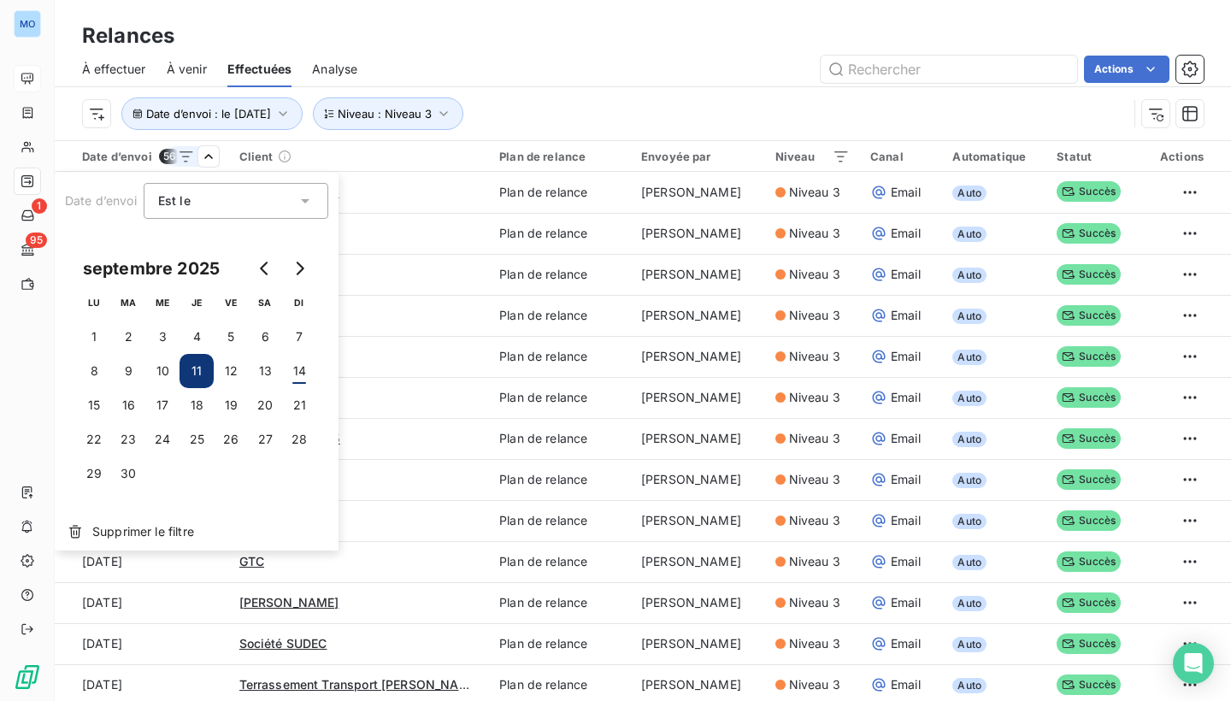
click at [574, 119] on html "MO 1 95 Relances À effectuer À venir Effectuées Analyse Actions Date d’envoi : …" at bounding box center [615, 350] width 1231 height 701
click at [232, 196] on div "Est le eq" at bounding box center [227, 201] width 139 height 24
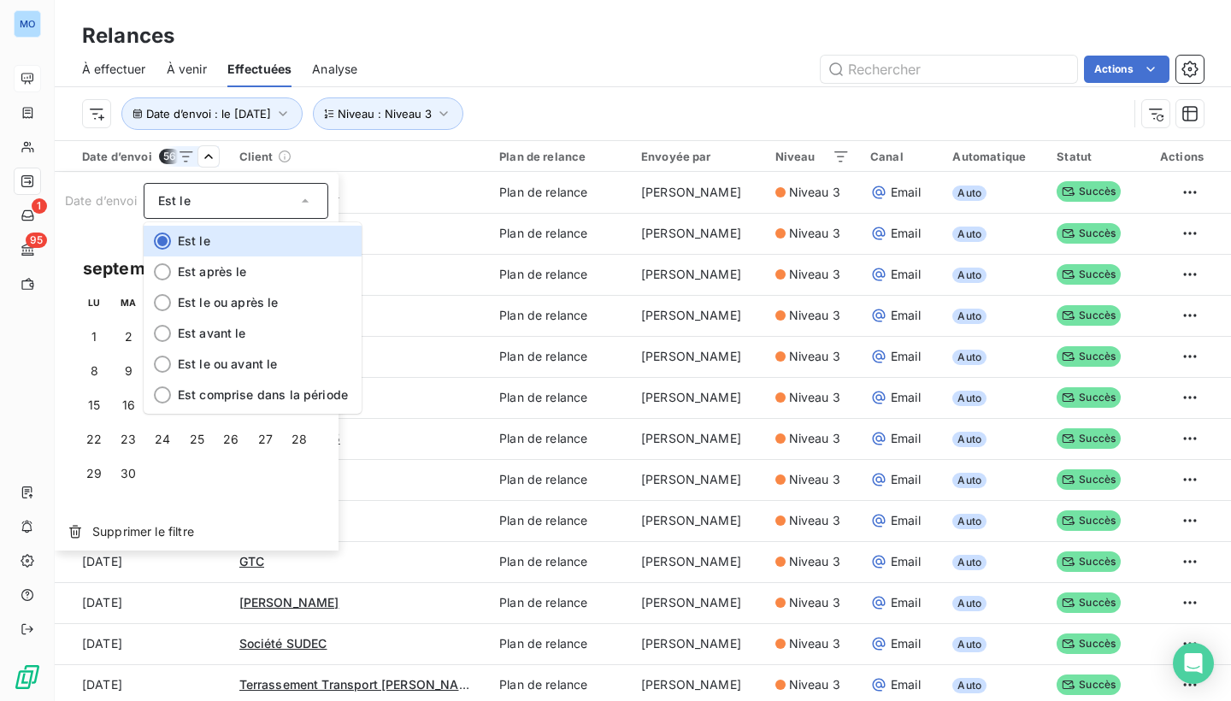
click at [232, 196] on div "Est le" at bounding box center [227, 201] width 139 height 24
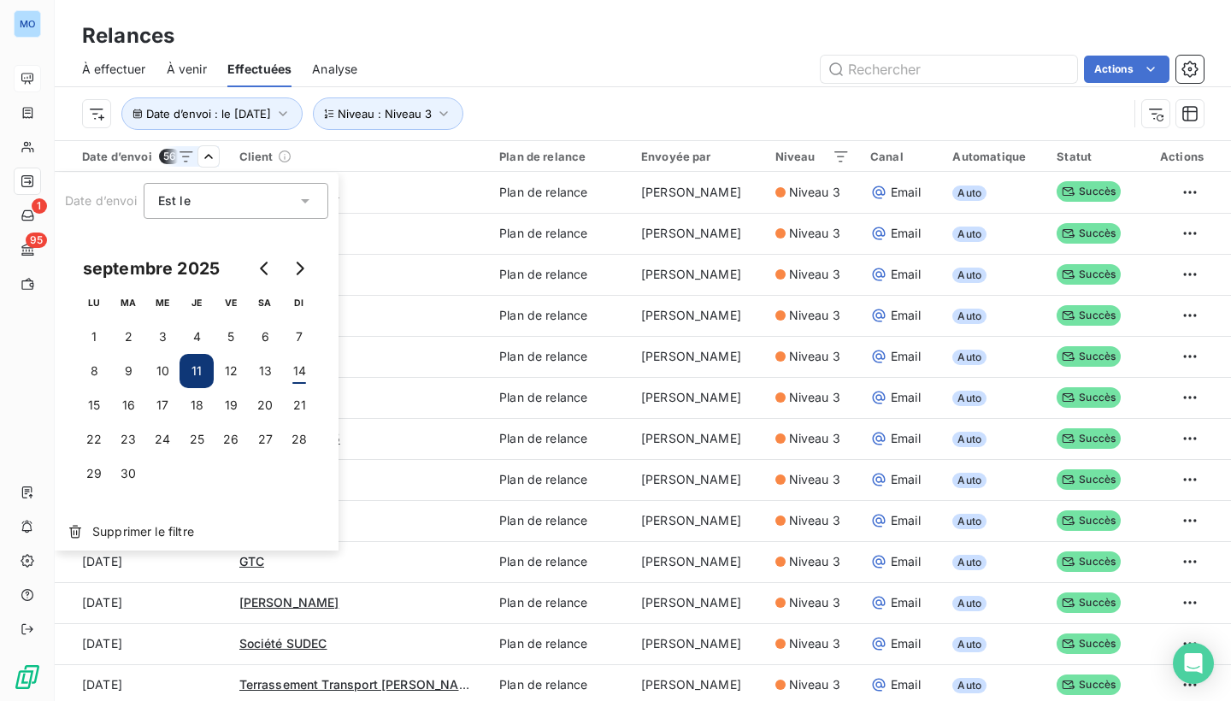
click at [195, 370] on button "11" at bounding box center [197, 371] width 34 height 34
click at [151, 530] on span "Supprimer le filtre" at bounding box center [143, 531] width 102 height 17
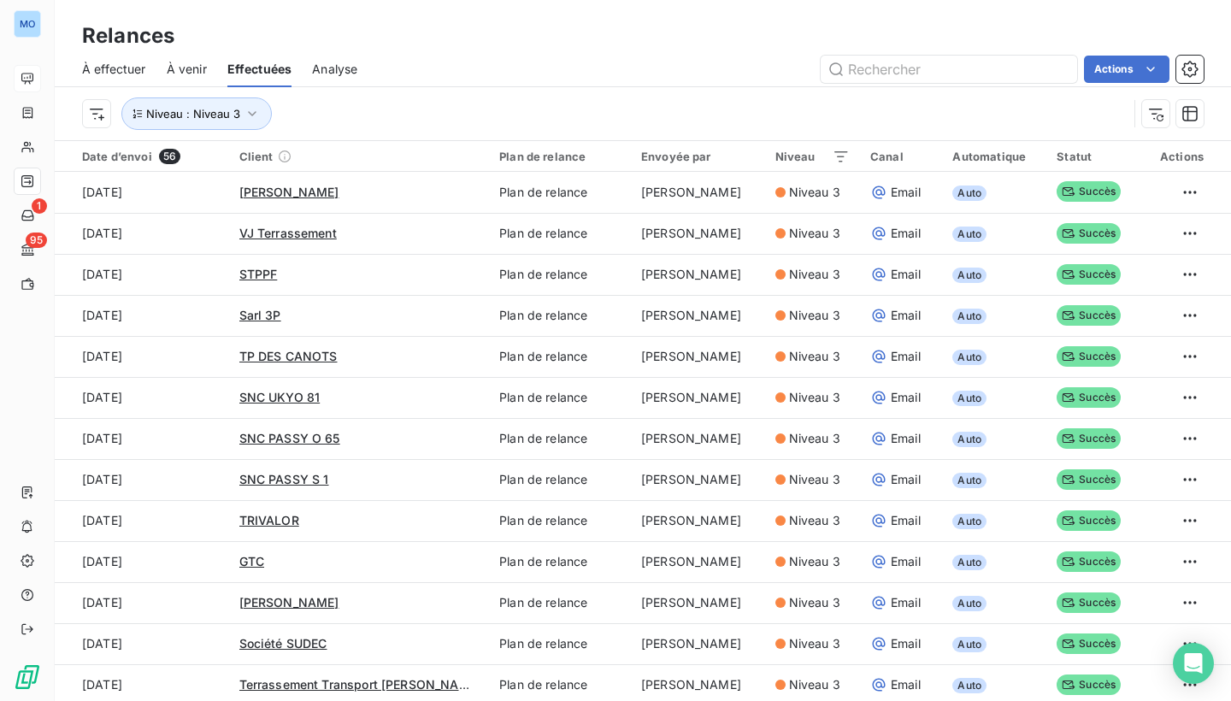
click at [306, 121] on div "Niveau : Niveau 3" at bounding box center [605, 113] width 1046 height 32
click at [156, 152] on div "Date d’envoi 56" at bounding box center [150, 156] width 137 height 15
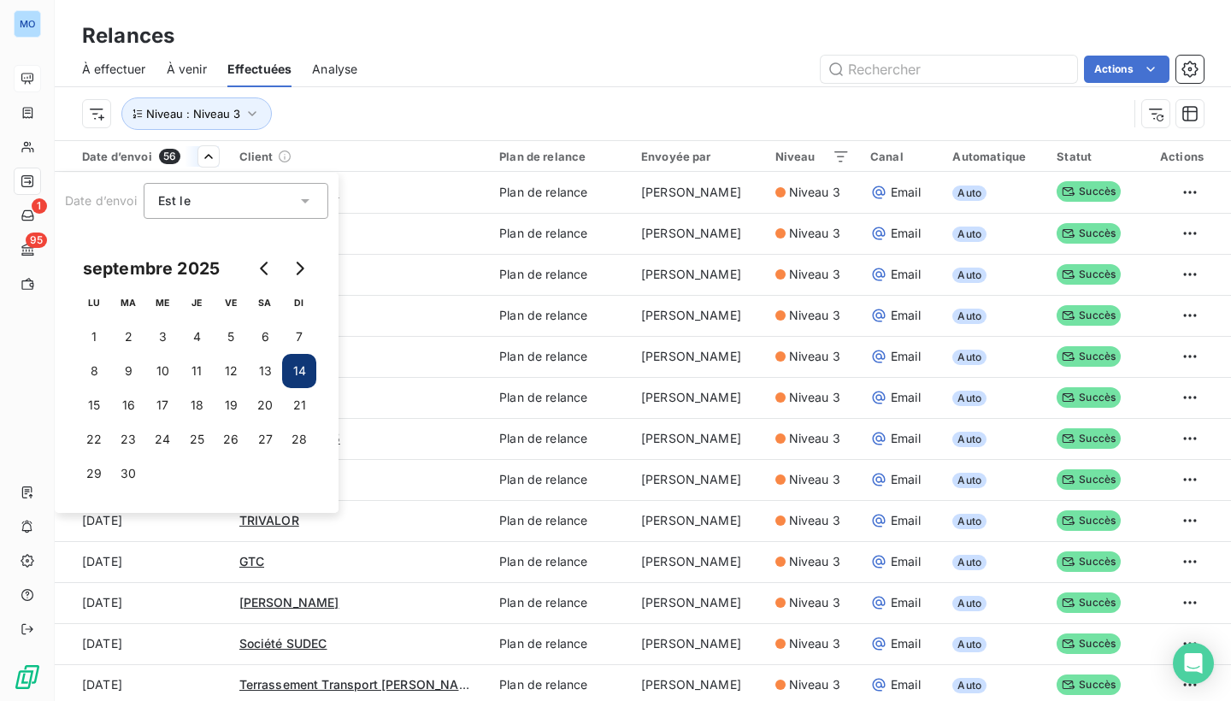
click at [314, 124] on html "MO 1 95 Relances À effectuer À venir Effectuées Analyse Actions Niveau : Niveau…" at bounding box center [615, 350] width 1231 height 701
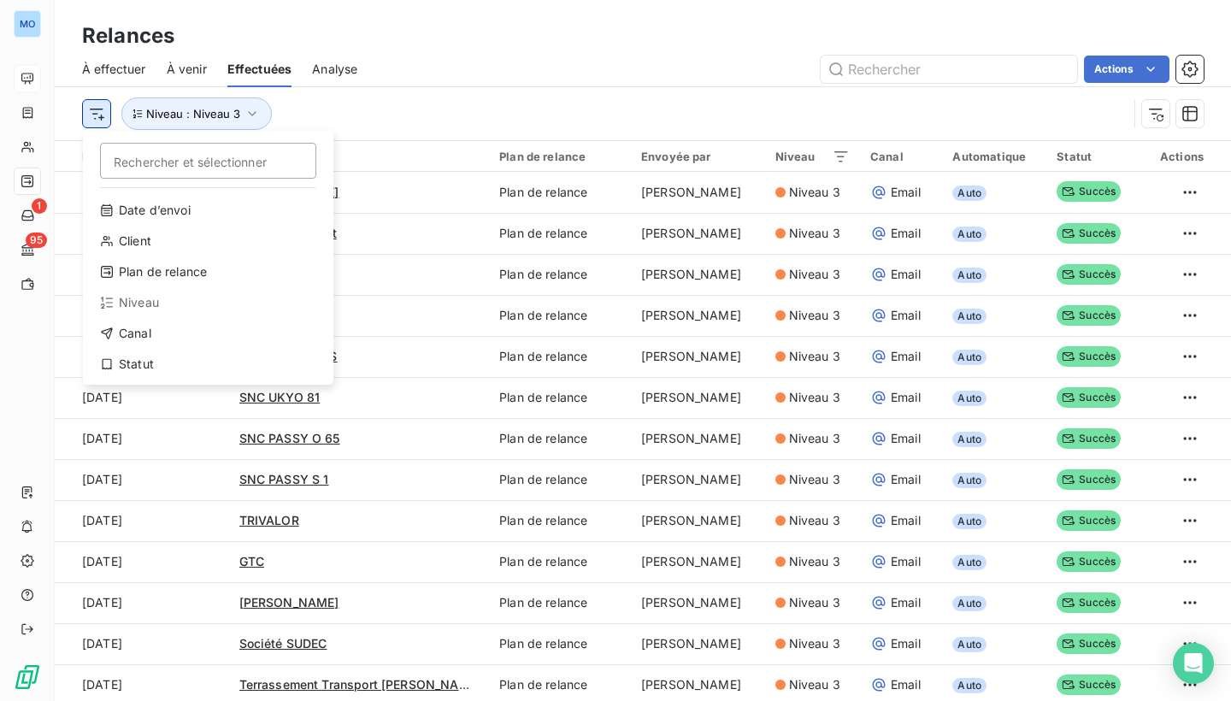
click at [101, 115] on html "MO 1 95 Relances À effectuer À venir Effectuées Analyse Actions Rechercher et s…" at bounding box center [615, 350] width 1231 height 701
click at [131, 209] on div "Date d’envoi" at bounding box center [208, 210] width 237 height 27
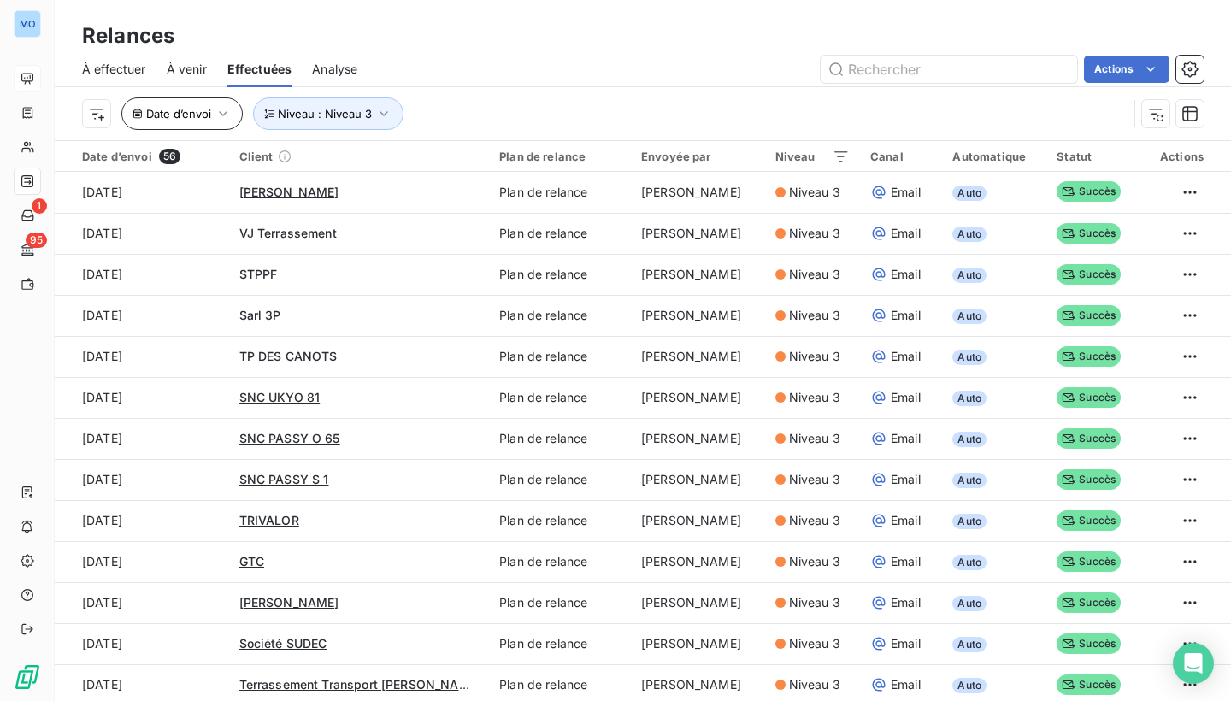
click at [229, 109] on icon "button" at bounding box center [223, 113] width 17 height 17
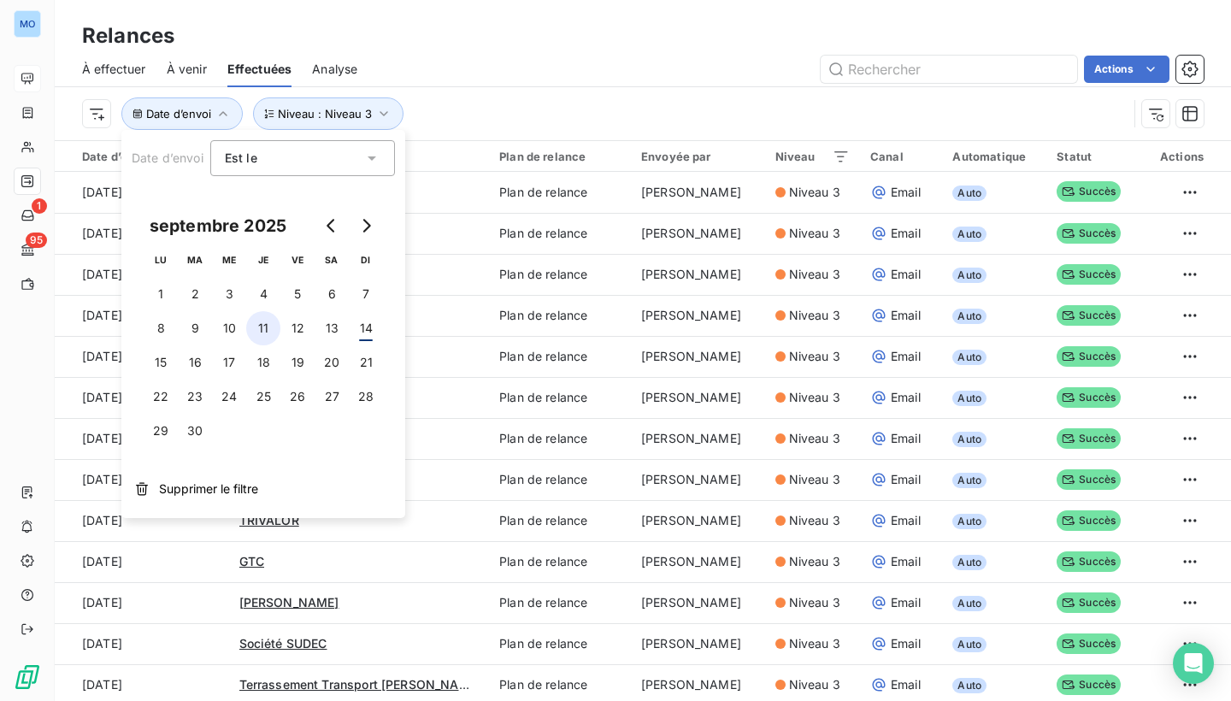
click at [264, 333] on button "11" at bounding box center [263, 328] width 34 height 34
click at [539, 109] on div "Date d’envoi : le 11 sept. 2025 Niveau : Niveau 3" at bounding box center [605, 113] width 1046 height 32
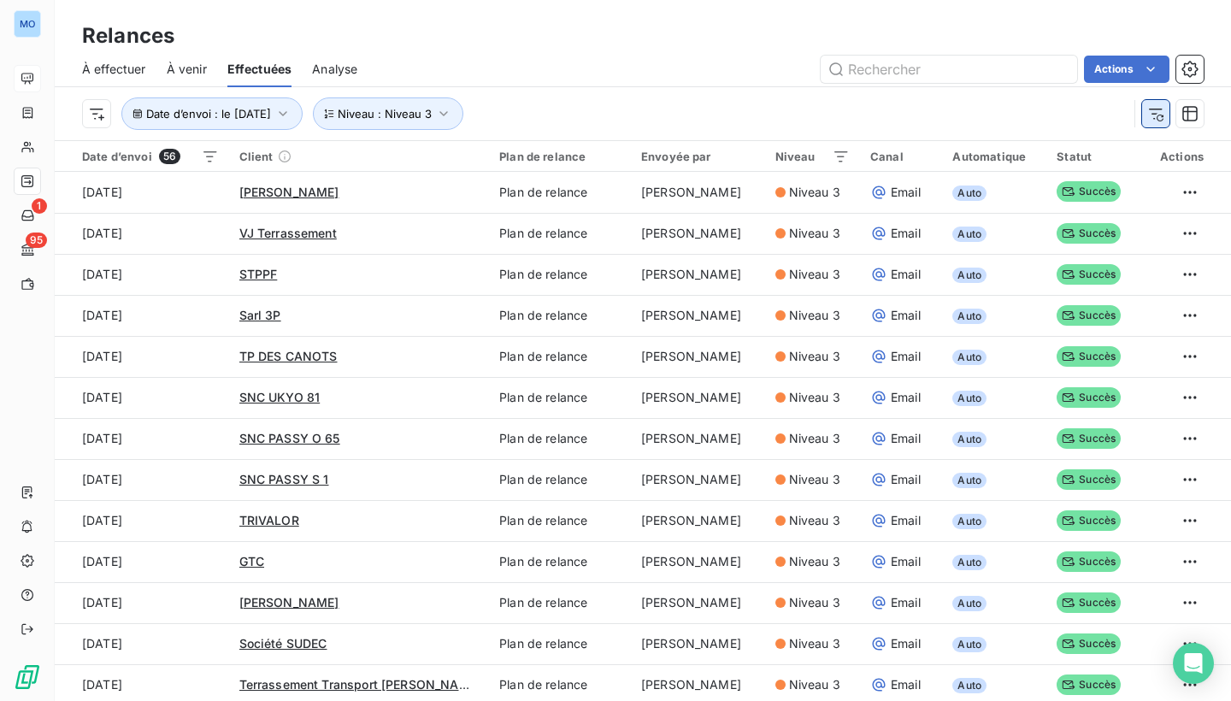
click at [1157, 116] on icon "button" at bounding box center [1155, 113] width 17 height 17
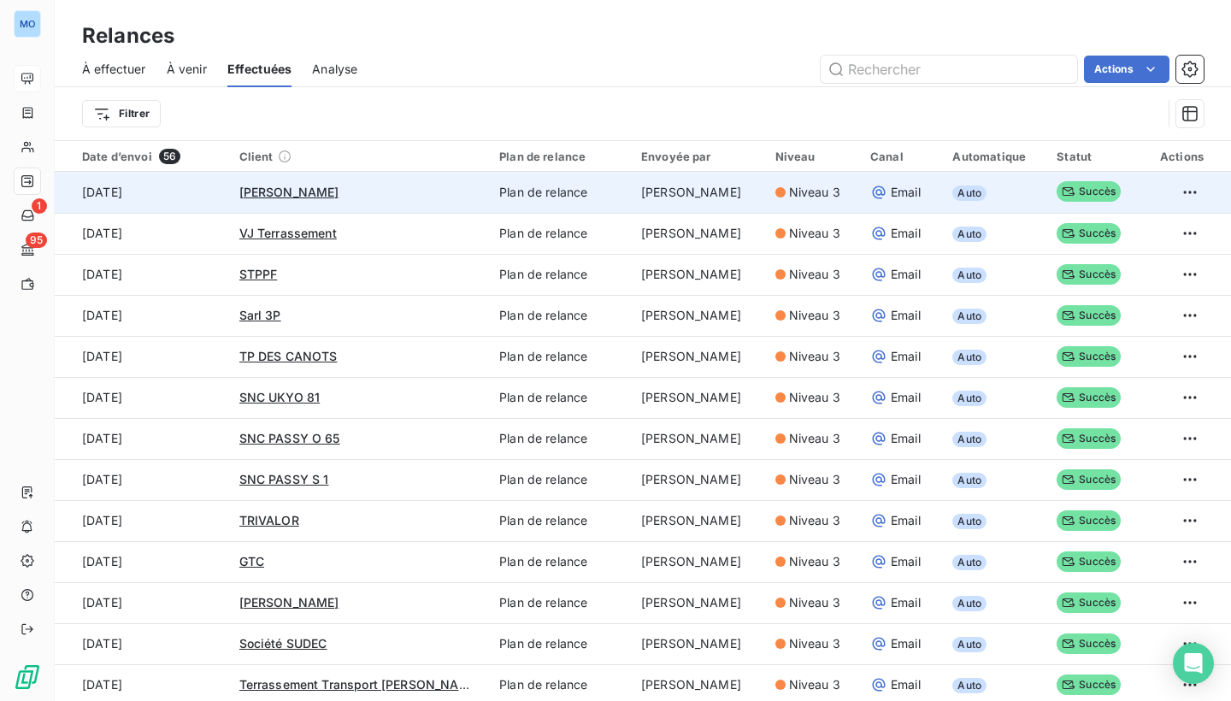
click at [194, 186] on td "[DATE]" at bounding box center [142, 192] width 174 height 41
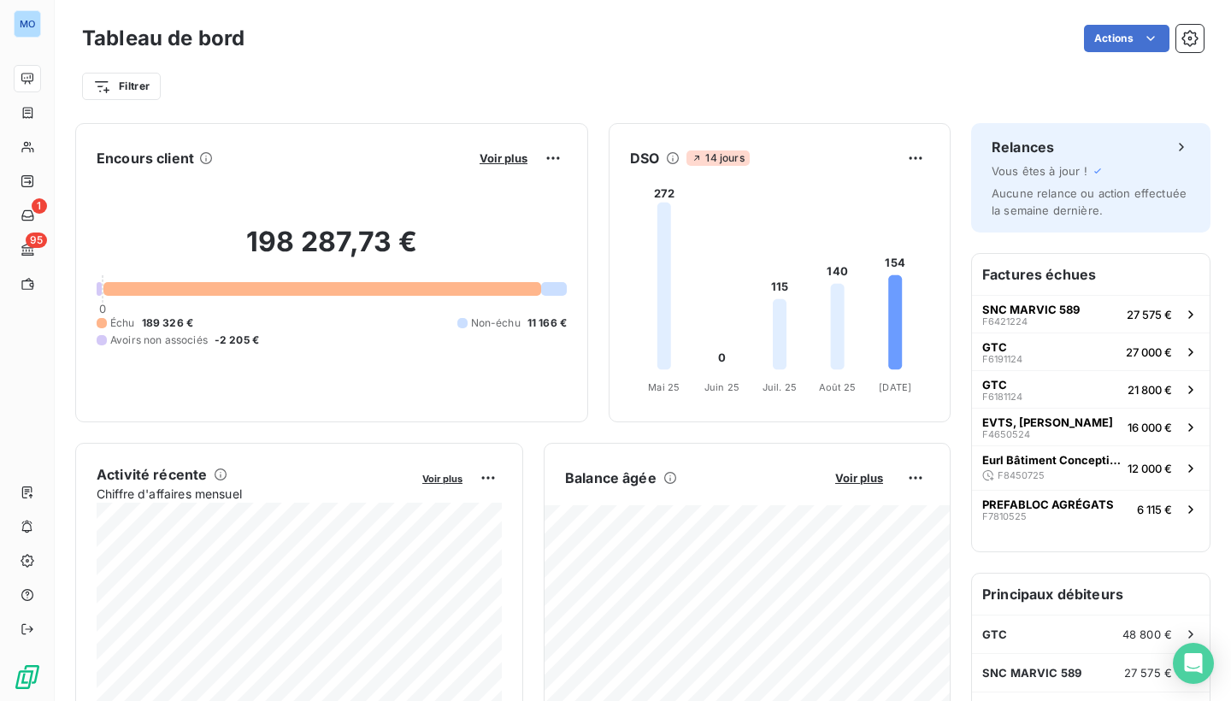
click at [674, 162] on icon at bounding box center [673, 158] width 14 height 14
click at [671, 160] on icon at bounding box center [673, 158] width 14 height 14
click at [676, 158] on icon at bounding box center [673, 158] width 14 height 14
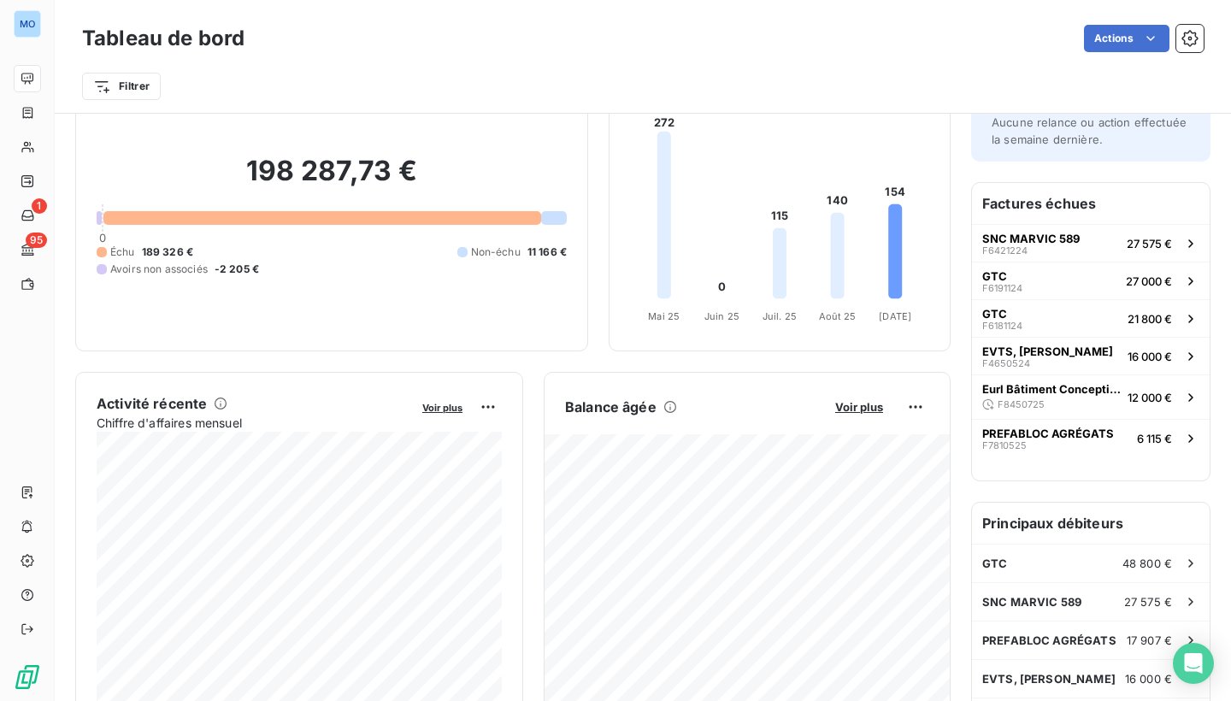
scroll to position [81, 0]
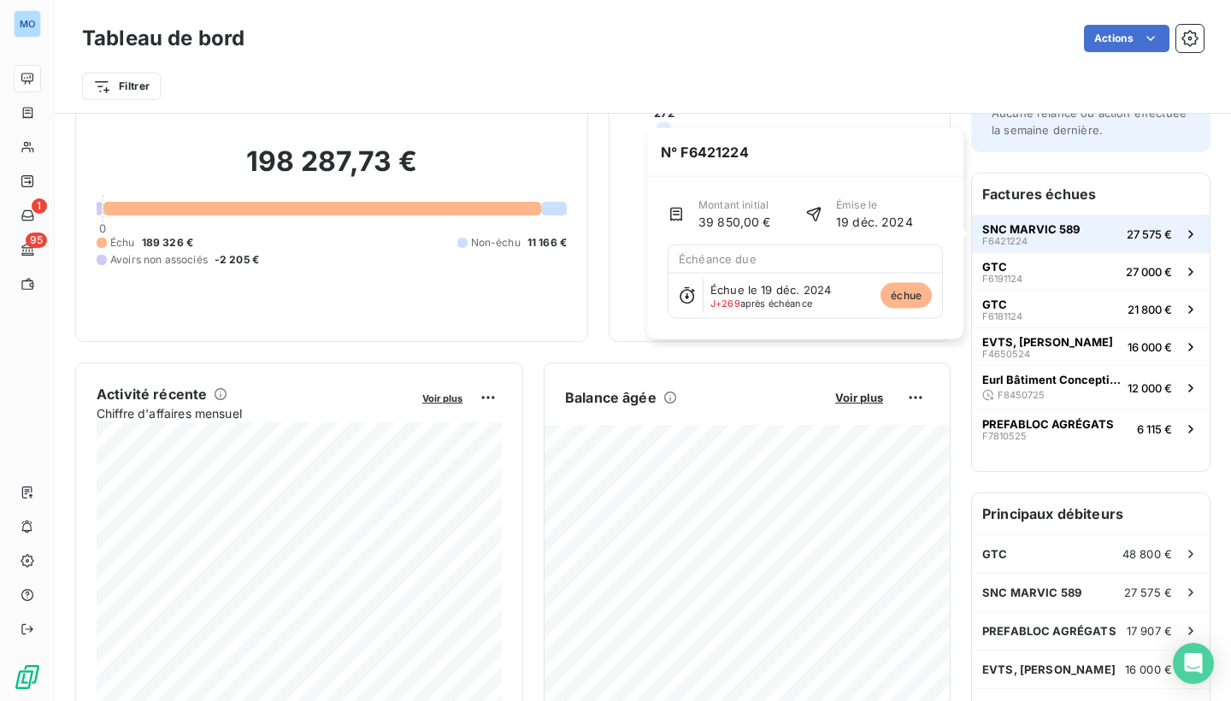
click at [1187, 234] on icon "button" at bounding box center [1191, 234] width 17 height 17
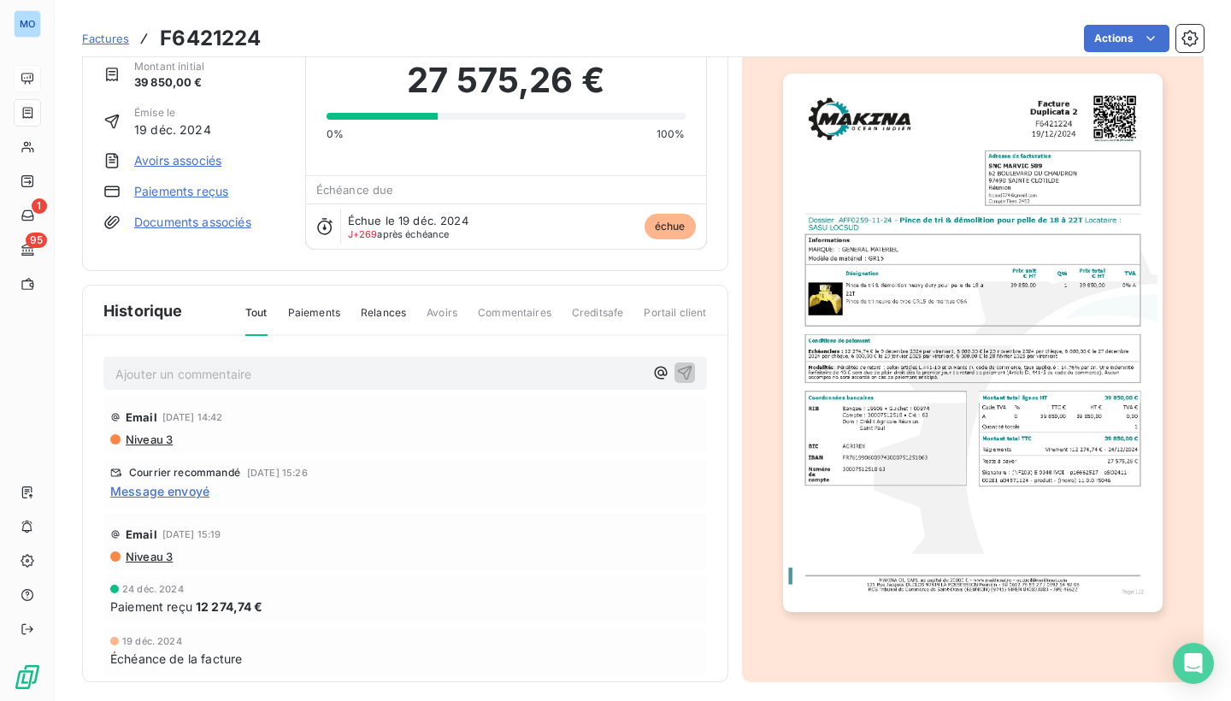
scroll to position [66, 0]
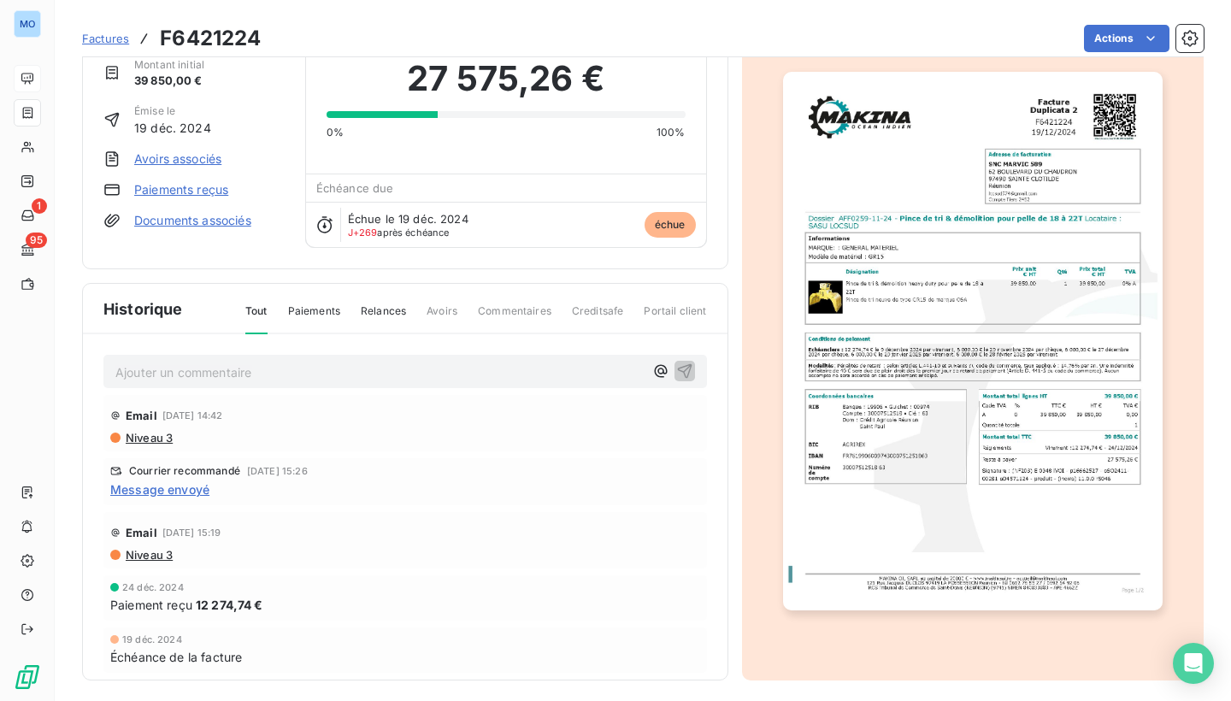
click at [388, 310] on span "Relances" at bounding box center [383, 318] width 45 height 29
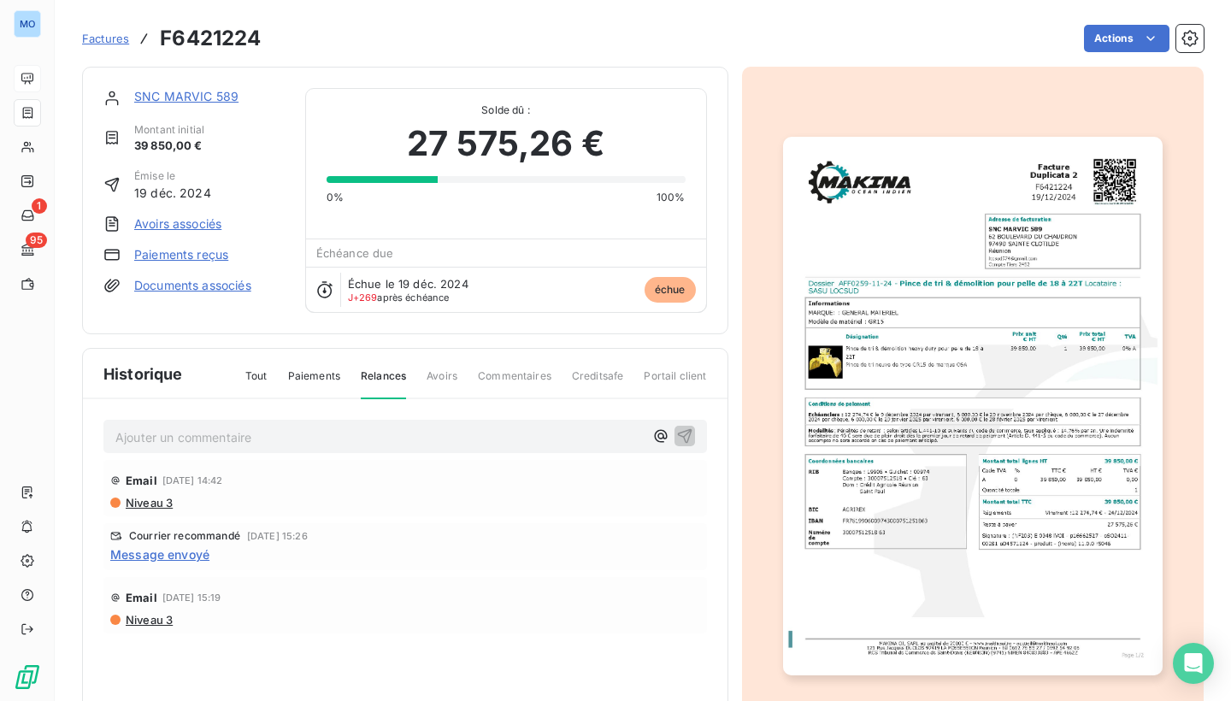
scroll to position [0, 0]
click at [904, 26] on html "MO 1 95 Factures F6421224 Actions SNC MARVIC 589 Montant initial 39 850,00 € Ém…" at bounding box center [615, 350] width 1231 height 701
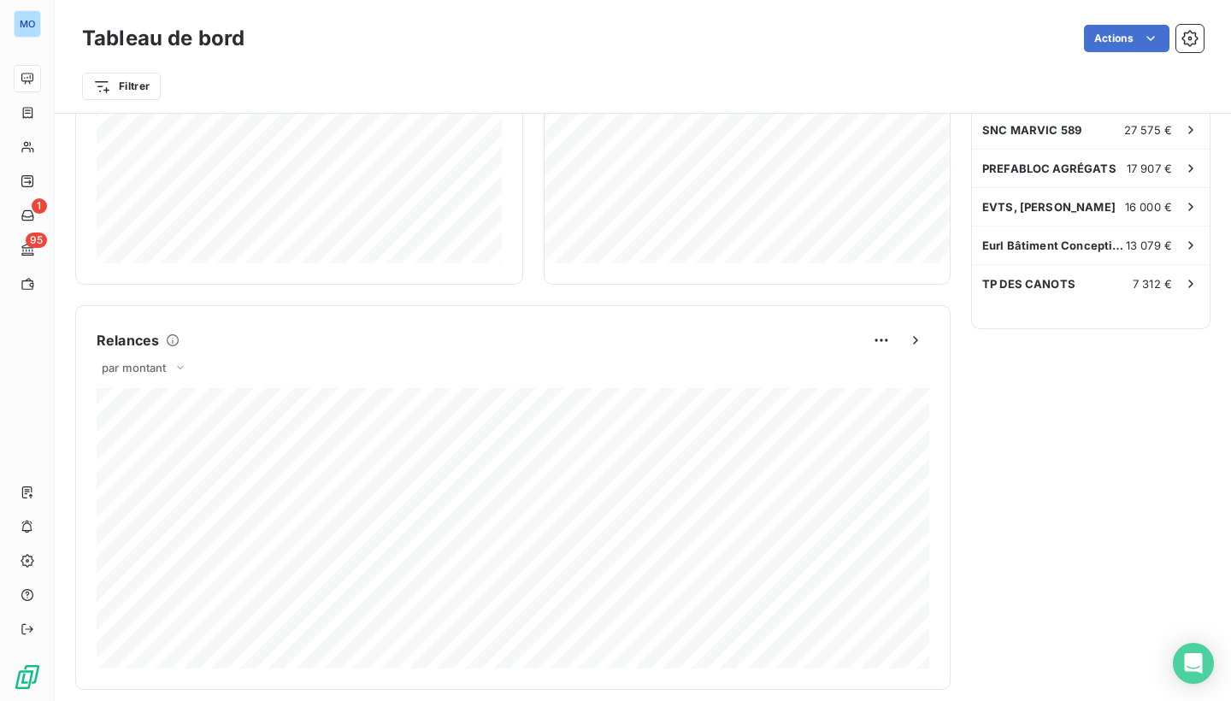
scroll to position [550, 0]
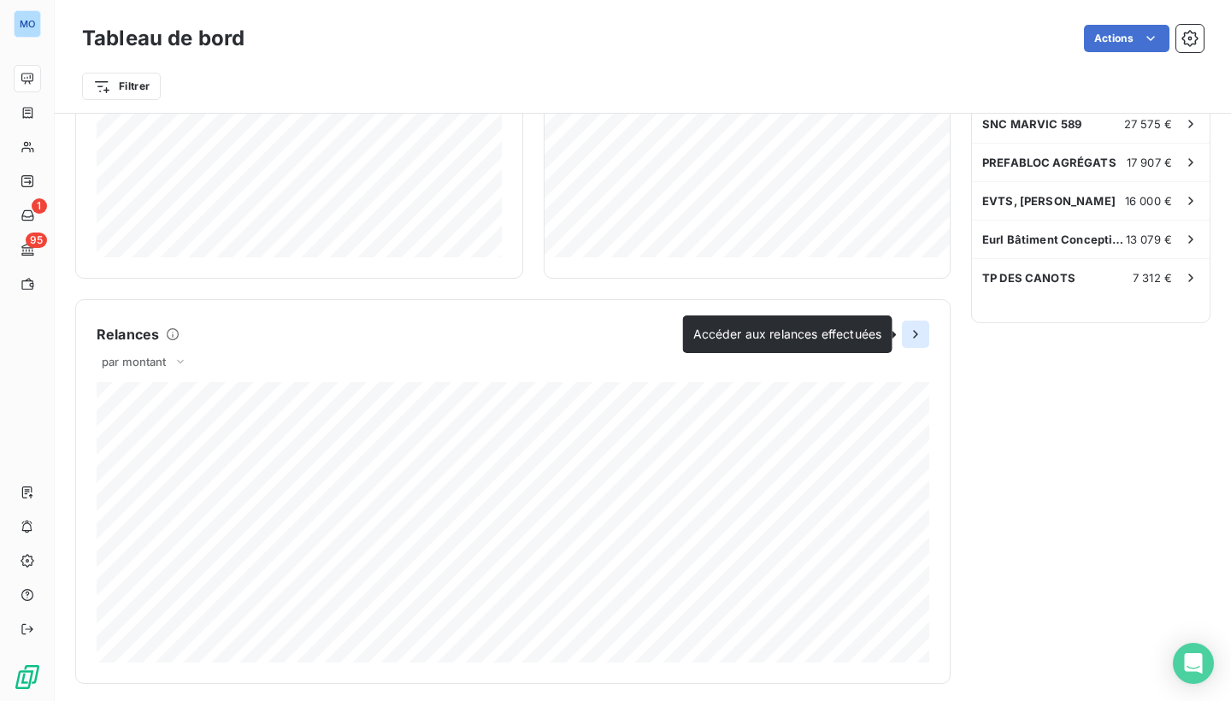
click at [919, 330] on icon "button" at bounding box center [915, 334] width 17 height 17
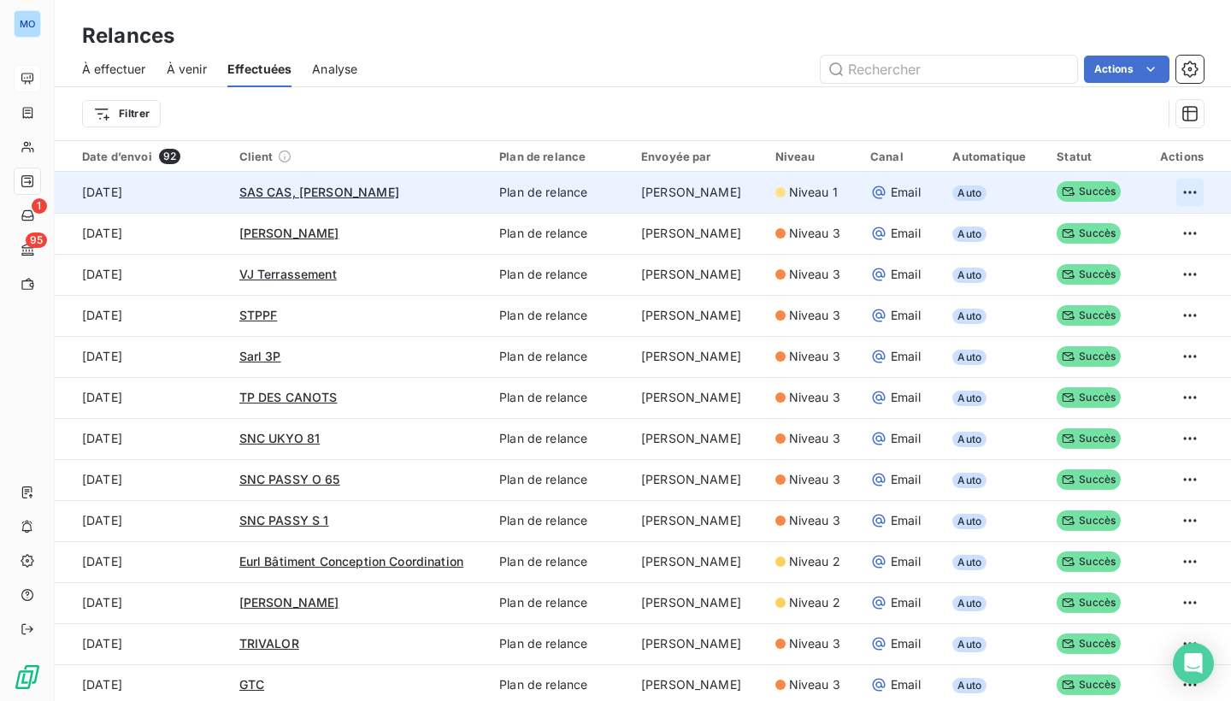
click at [1189, 189] on html "MO 1 95 Relances À effectuer À venir Effectuées Analyse Actions Filtrer Date d’…" at bounding box center [615, 350] width 1231 height 701
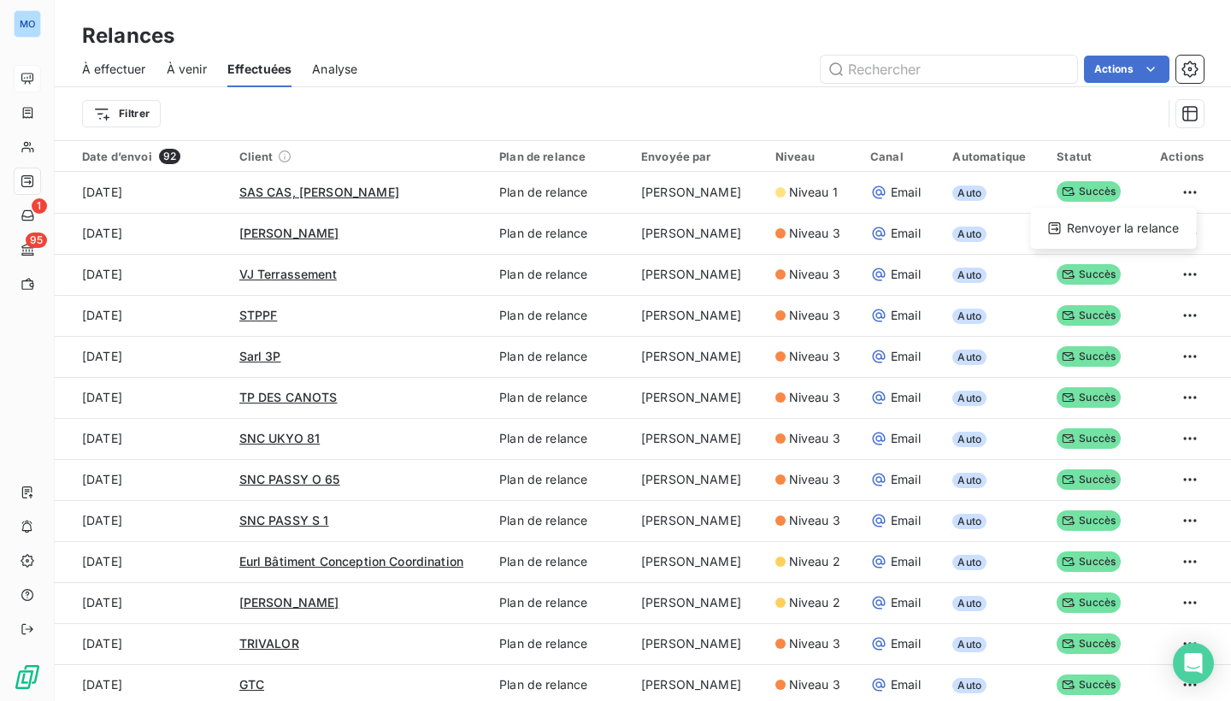
click at [1189, 189] on html "MO 1 95 Relances À effectuer À venir Effectuées Analyse Actions Filtrer Date d’…" at bounding box center [615, 350] width 1231 height 701
click at [1129, 154] on html "MO 1 95 Relances À effectuer À venir Effectuées Analyse Actions Exporter les re…" at bounding box center [615, 350] width 1231 height 701
click at [1192, 70] on icon "button" at bounding box center [1190, 69] width 17 height 17
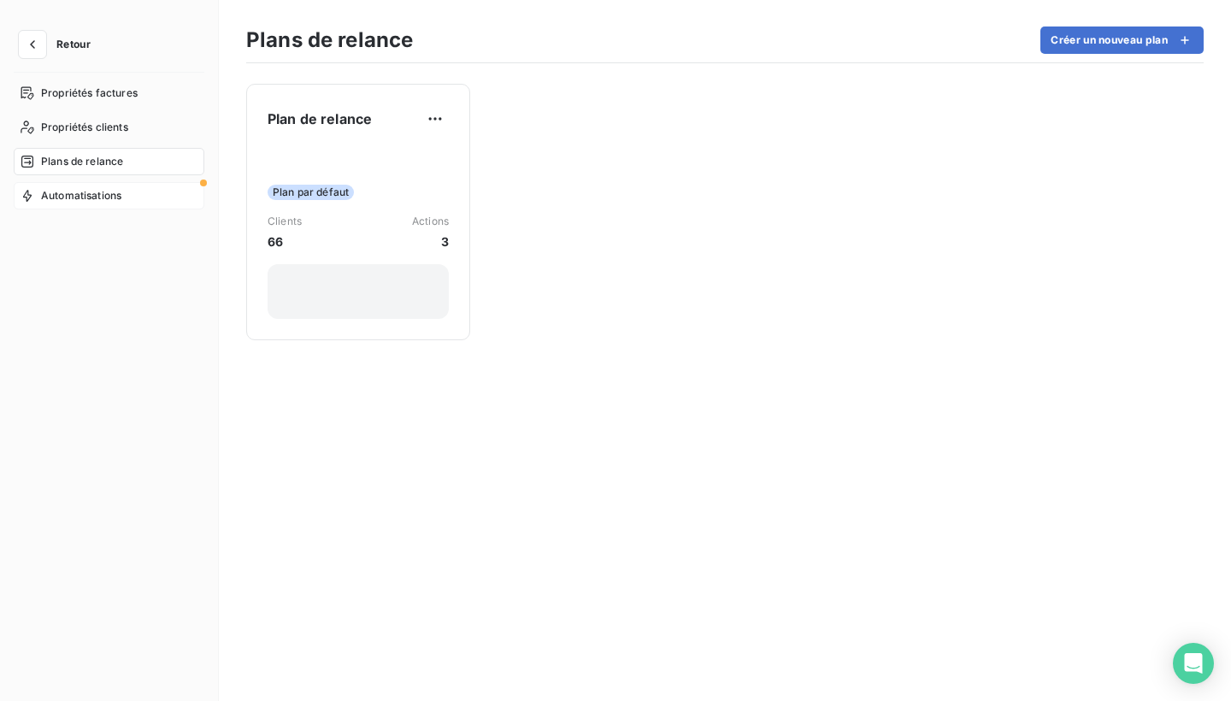
click at [155, 194] on div "Automatisations" at bounding box center [109, 195] width 191 height 27
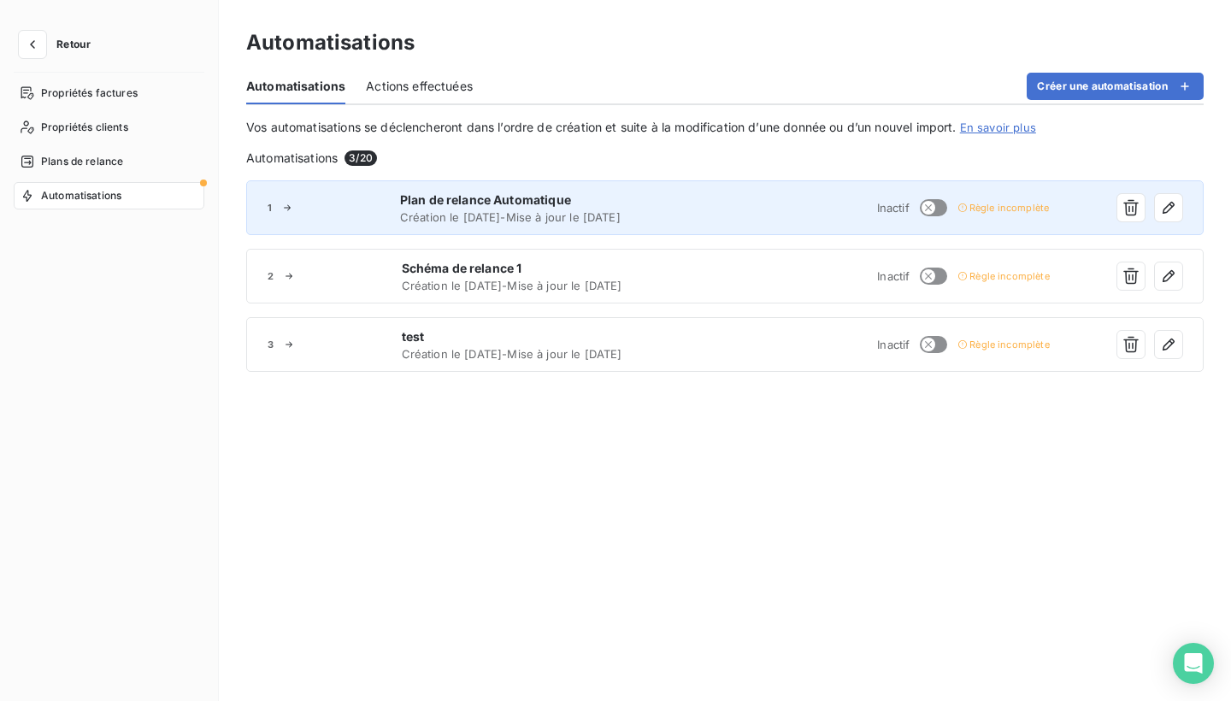
click at [1031, 216] on div "1 Plan de relance Automatique Création le 11 sept. 2025 - Mise à jour le 11 sep…" at bounding box center [725, 207] width 958 height 55
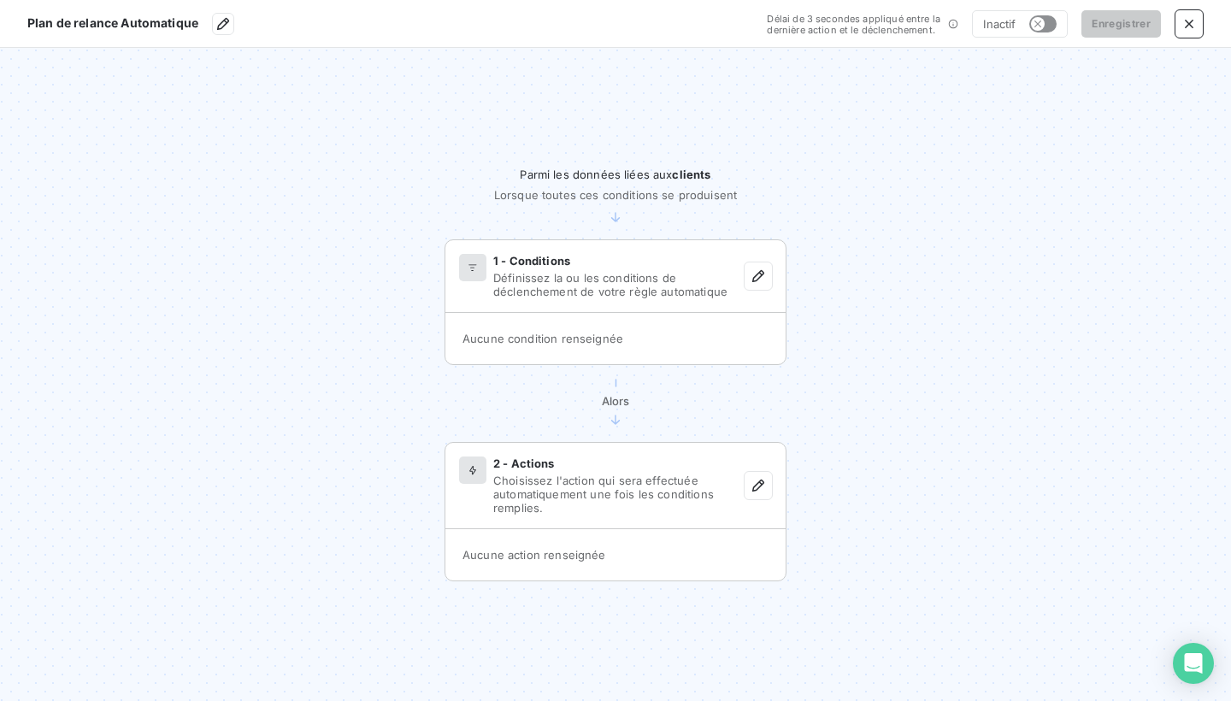
click at [522, 197] on span "Lorsque toutes ces conditions se produisent" at bounding box center [615, 195] width 243 height 14
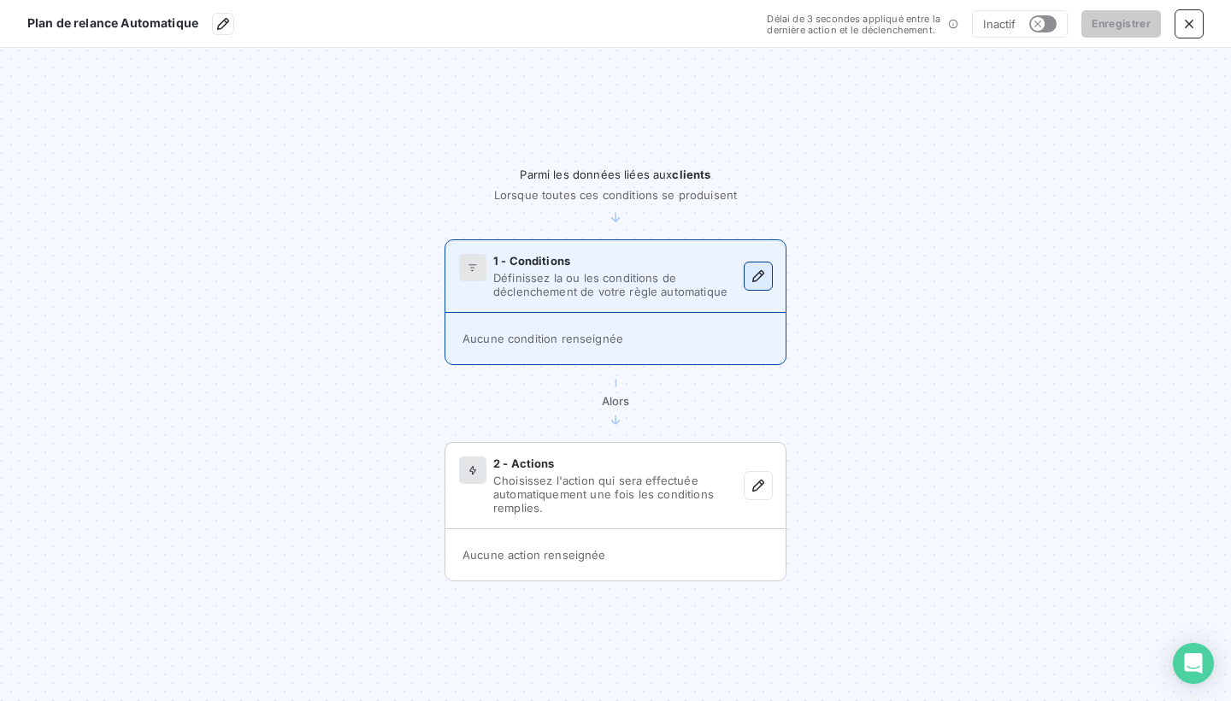
click at [760, 273] on icon "button" at bounding box center [758, 276] width 12 height 12
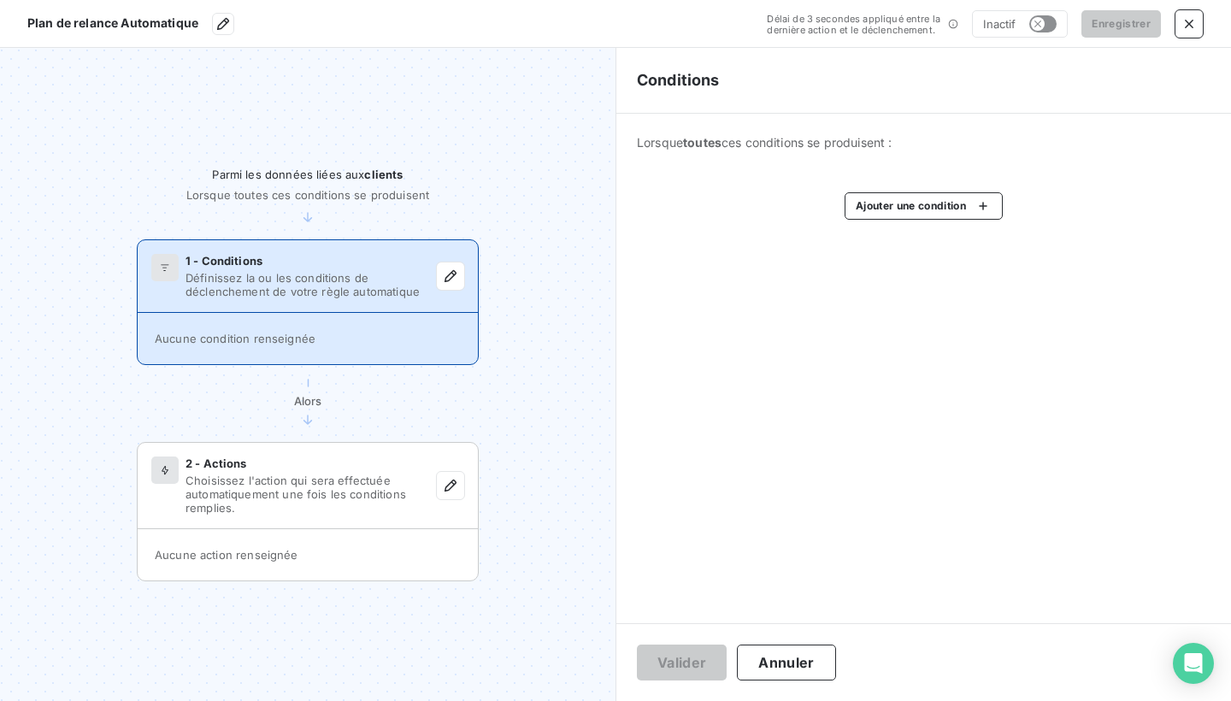
click at [973, 189] on div "Lorsque toutes ces conditions se produisent : Ajouter une condition" at bounding box center [923, 177] width 615 height 127
click at [963, 203] on html "Plan de relance Automatique Délai de 3 secondes appliqué entre la dernière acti…" at bounding box center [615, 350] width 1231 height 701
click at [792, 280] on html "Plan de relance Automatique Délai de 3 secondes appliqué entre la dernière acti…" at bounding box center [615, 350] width 1231 height 701
click at [251, 340] on span "Aucune condition renseignée" at bounding box center [235, 339] width 161 height 14
click at [457, 272] on icon "button" at bounding box center [450, 276] width 17 height 17
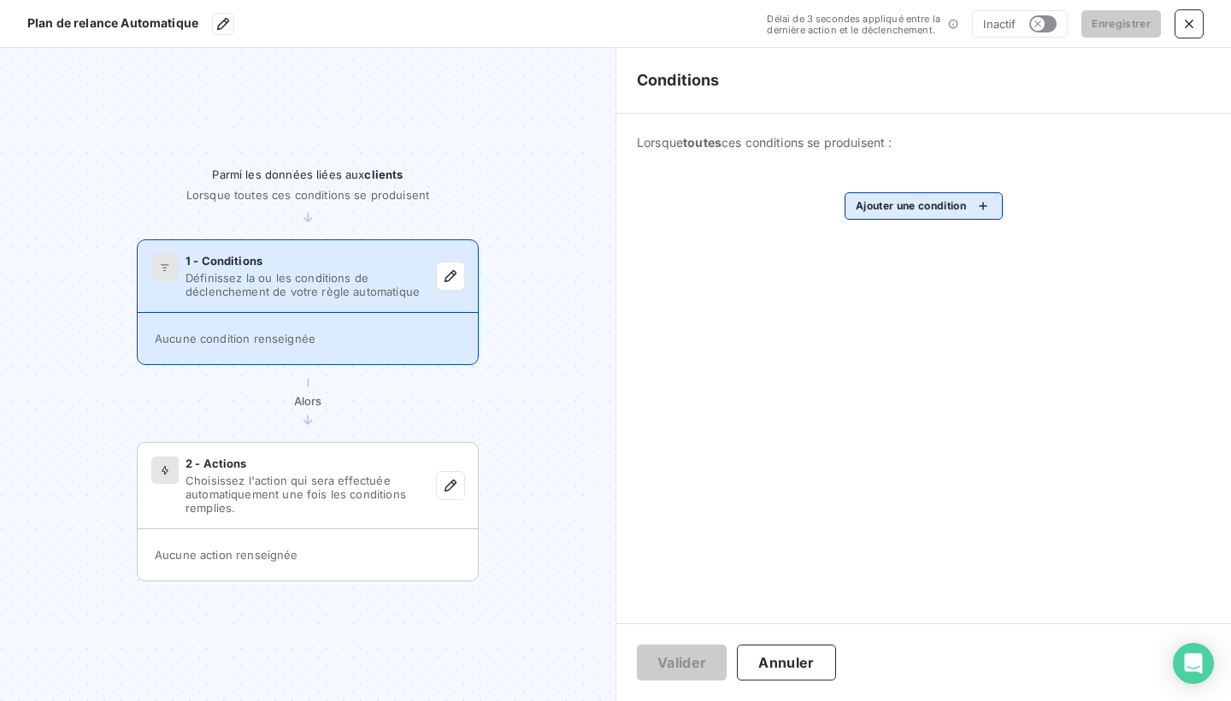
click at [983, 205] on html "Plan de relance Automatique Délai de 3 secondes appliqué entre la dernière acti…" at bounding box center [615, 350] width 1231 height 701
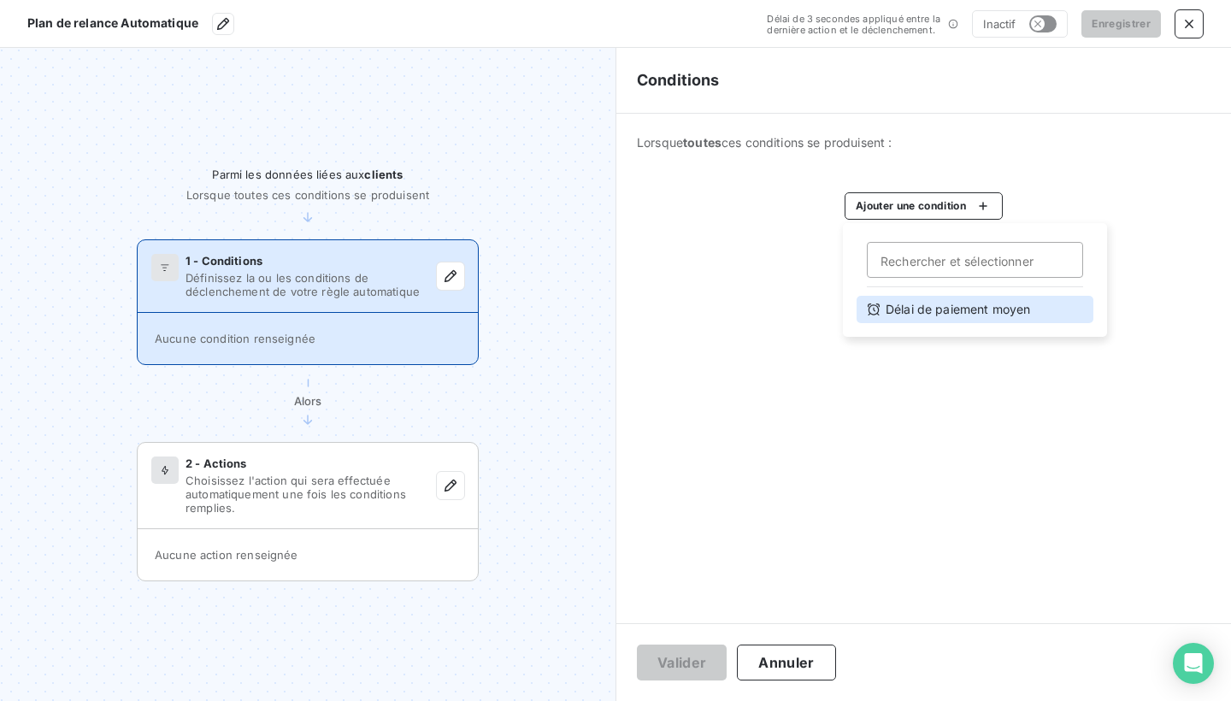
click at [910, 310] on div "Délai de paiement moyen" at bounding box center [975, 309] width 237 height 27
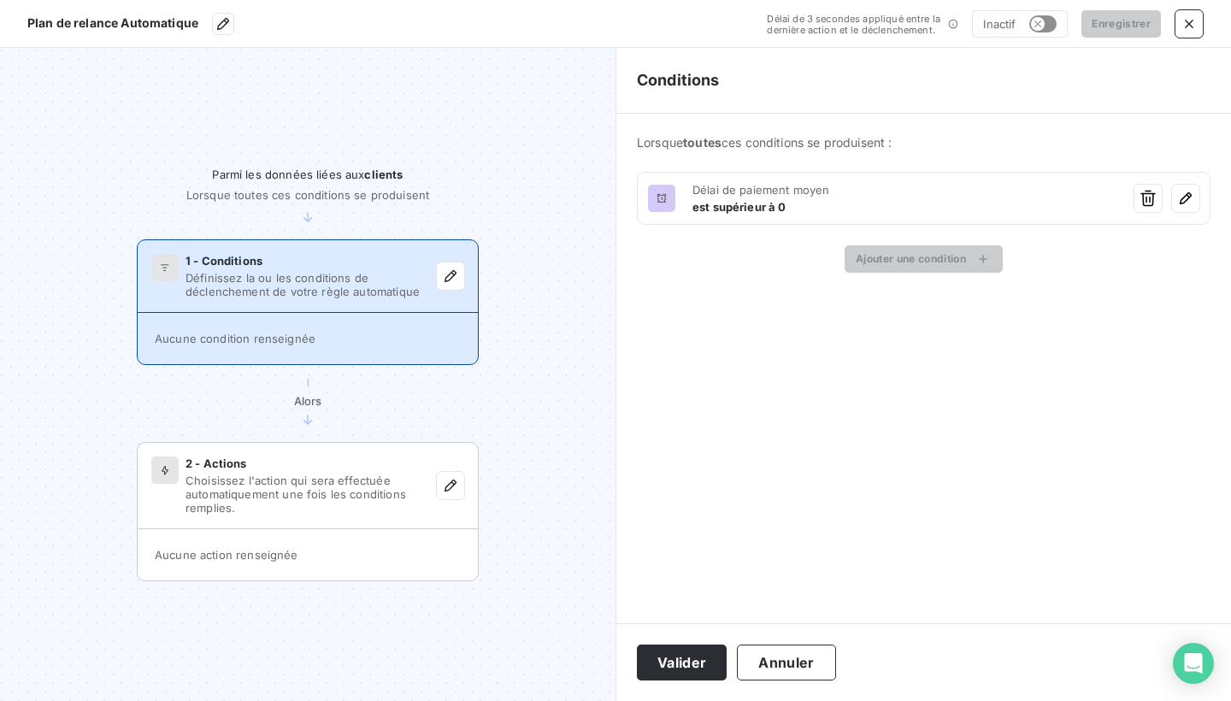
click at [790, 199] on html "Plan de relance Automatique Délai de 3 secondes appliqué entre la dernière acti…" at bounding box center [615, 350] width 1231 height 701
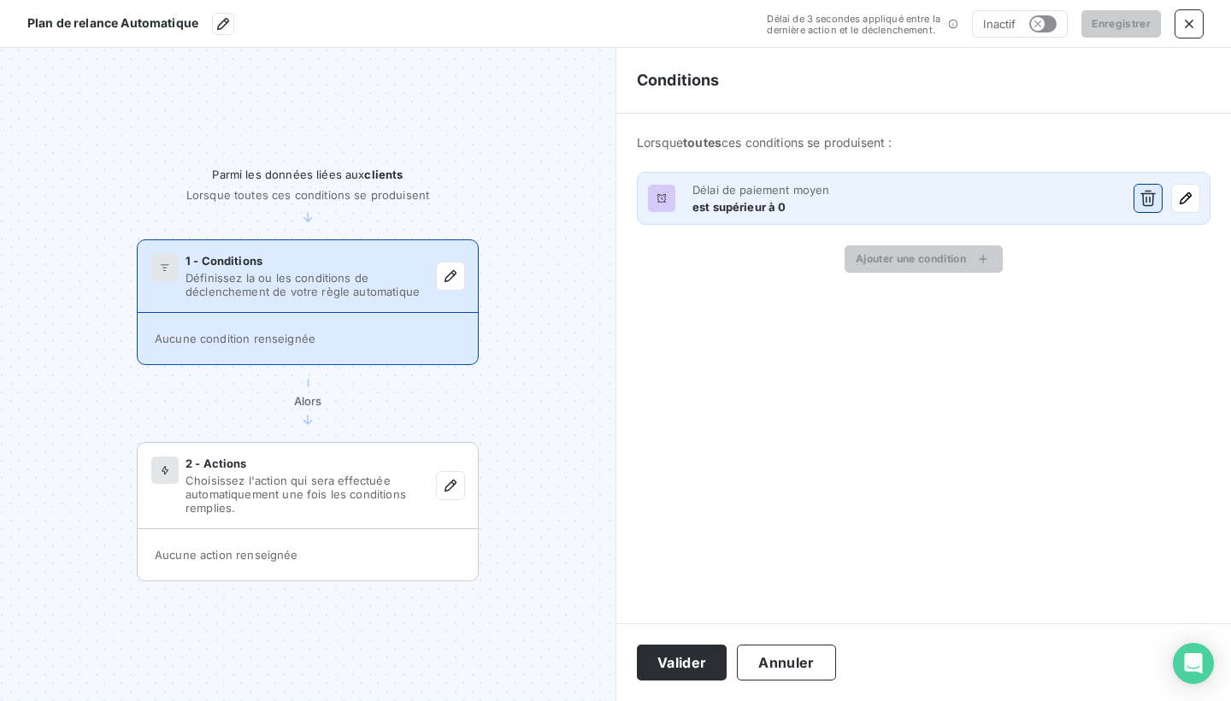
click at [1155, 208] on button "button" at bounding box center [1148, 198] width 27 height 27
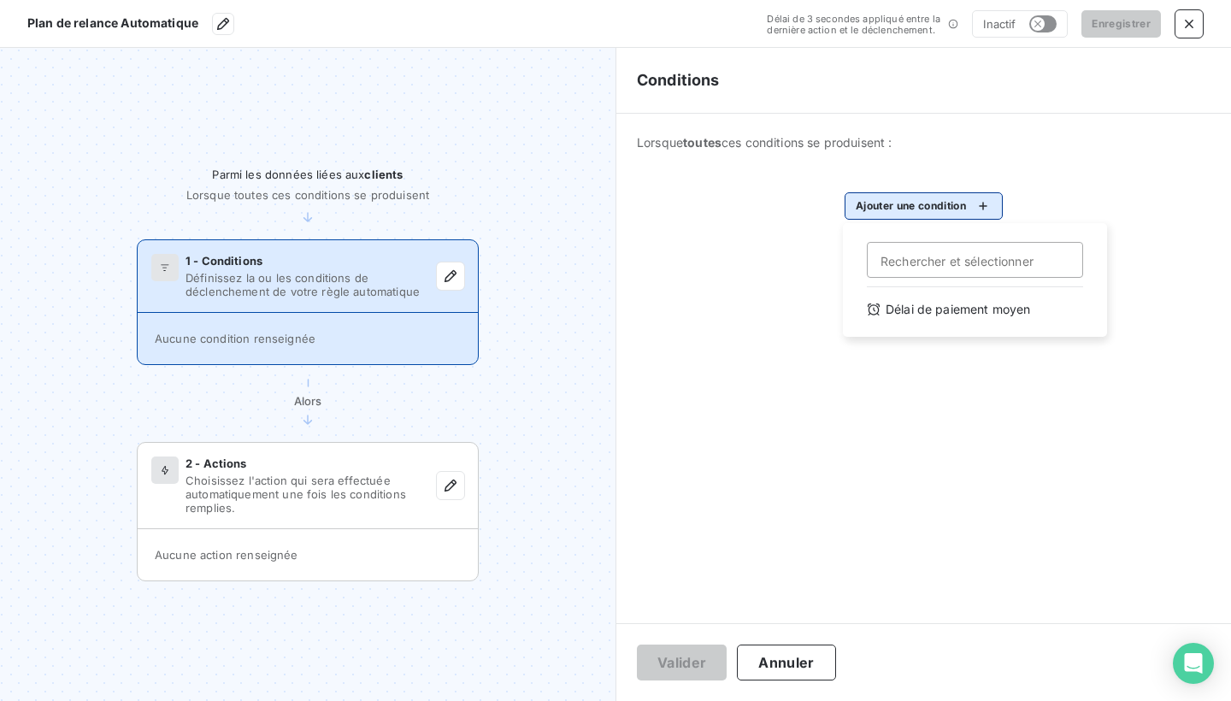
click at [932, 198] on html "Plan de relance Automatique Délai de 3 secondes appliqué entre la dernière acti…" at bounding box center [615, 350] width 1231 height 701
click at [907, 257] on input "Rechercher et sélectionner" at bounding box center [975, 260] width 216 height 36
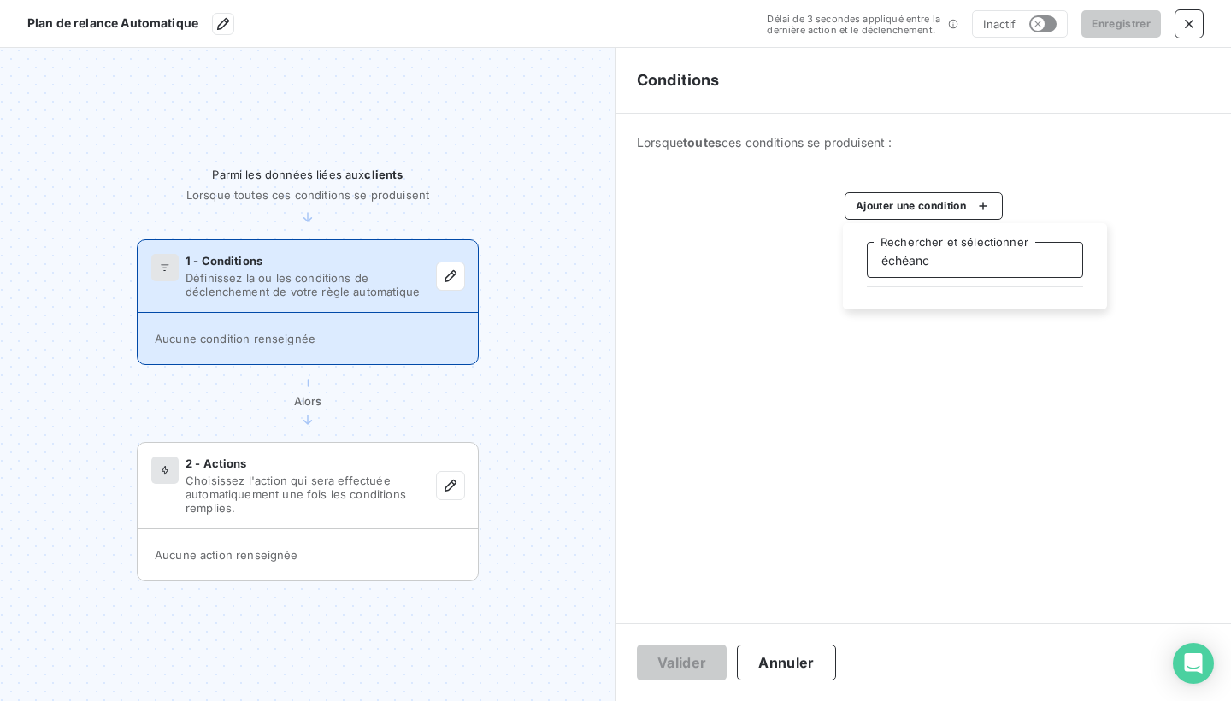
type input "échéance"
click at [966, 317] on html "Plan de relance Automatique Délai de 3 secondes appliqué entre la dernière acti…" at bounding box center [615, 350] width 1231 height 701
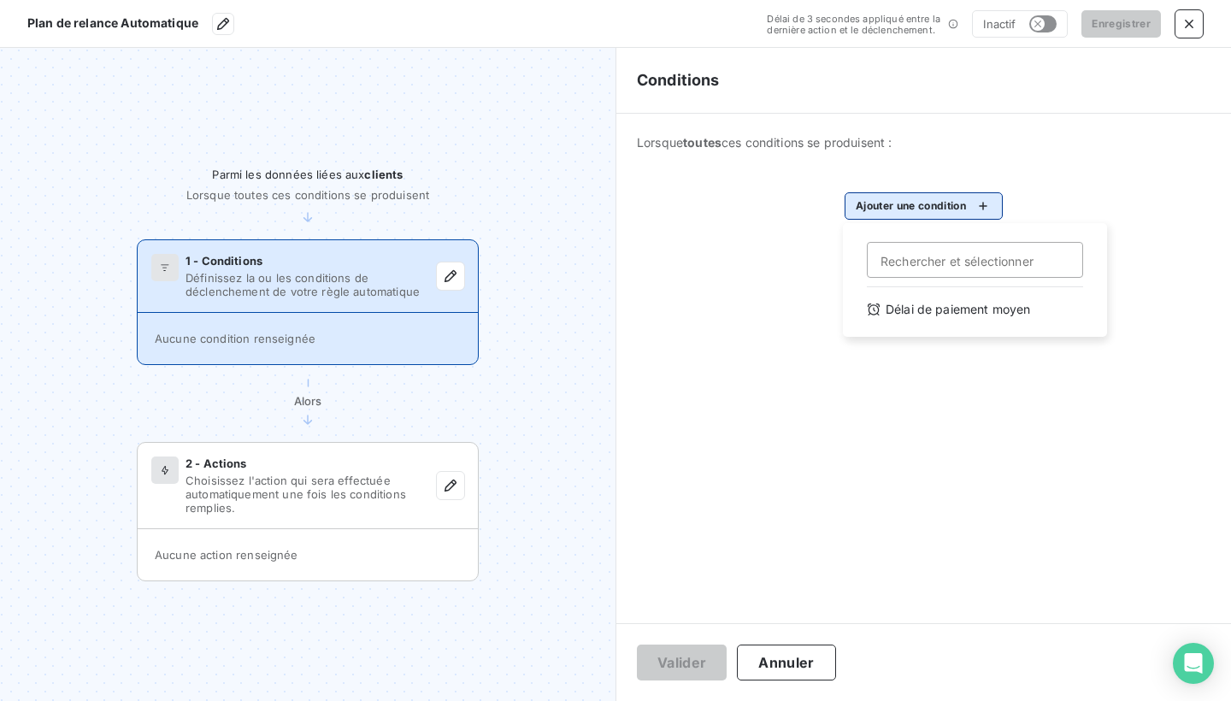
click at [981, 194] on html "Plan de relance Automatique Délai de 3 secondes appliqué entre la dernière acti…" at bounding box center [615, 350] width 1231 height 701
click at [953, 249] on input "Rechercher et sélectionner" at bounding box center [975, 260] width 216 height 36
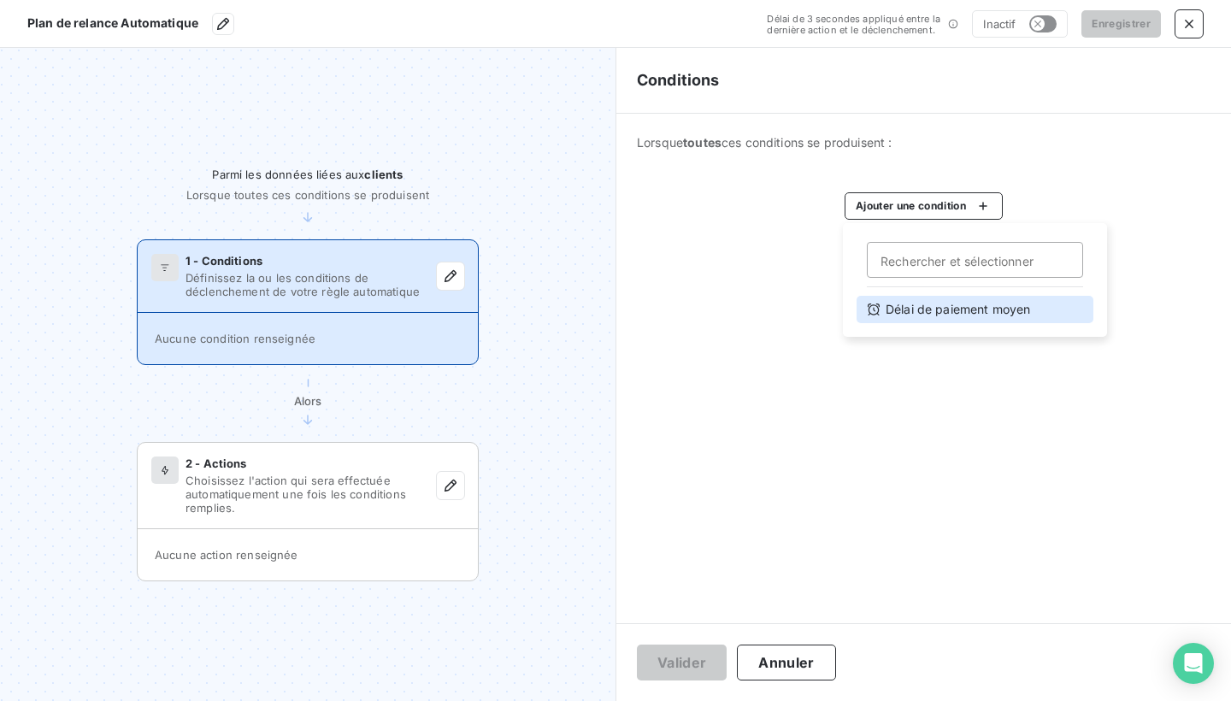
click at [923, 305] on div "Délai de paiement moyen" at bounding box center [975, 309] width 237 height 27
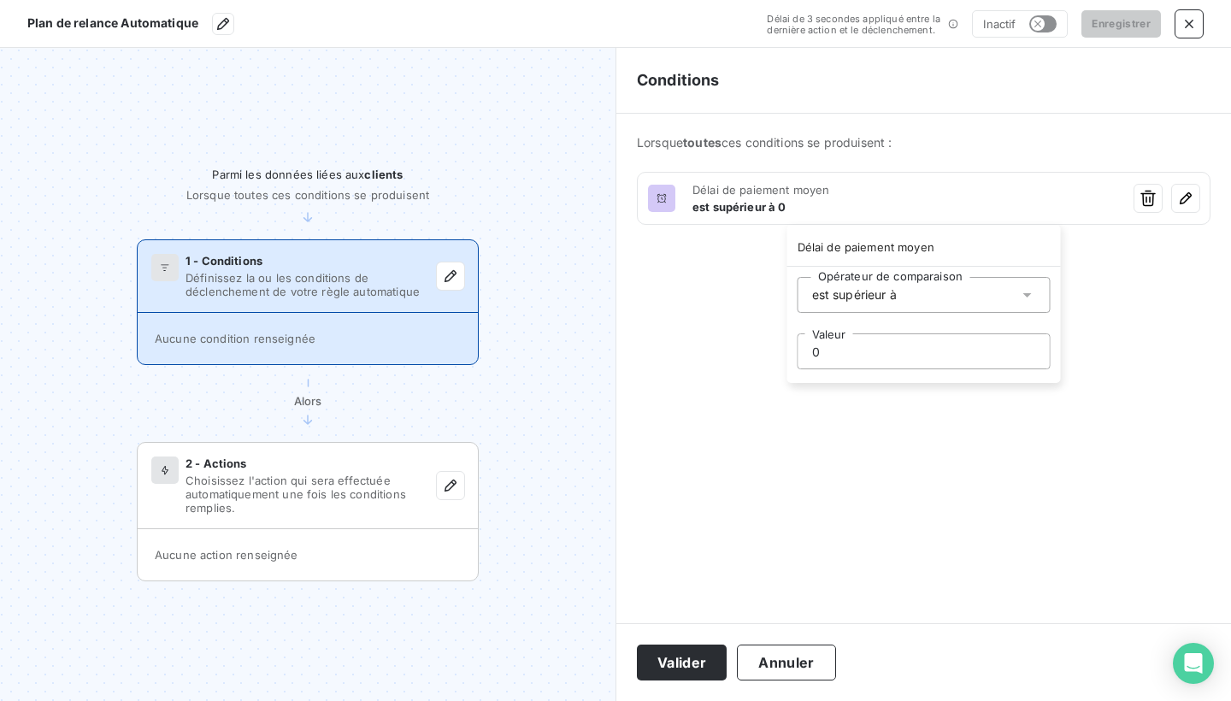
click at [888, 361] on input "0" at bounding box center [924, 351] width 251 height 34
click at [1150, 197] on html "Plan de relance Automatique Délai de 3 secondes appliqué entre la dernière acti…" at bounding box center [615, 350] width 1231 height 701
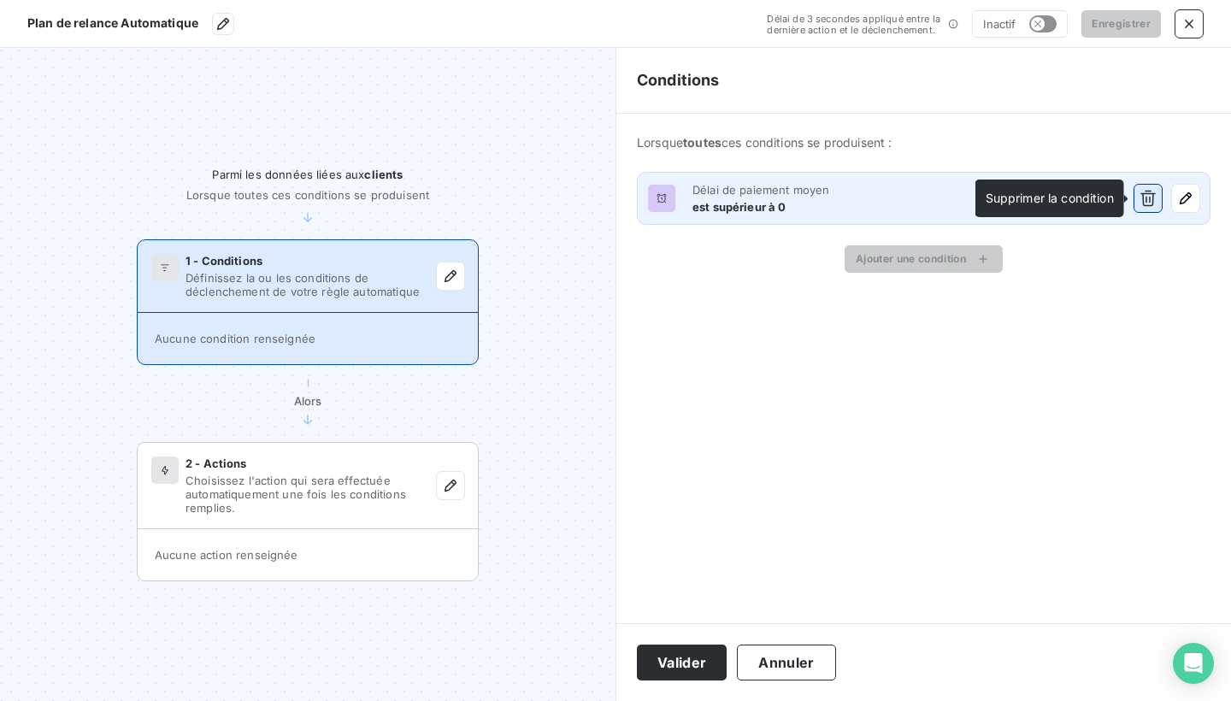
click at [1147, 198] on icon "button" at bounding box center [1148, 198] width 17 height 17
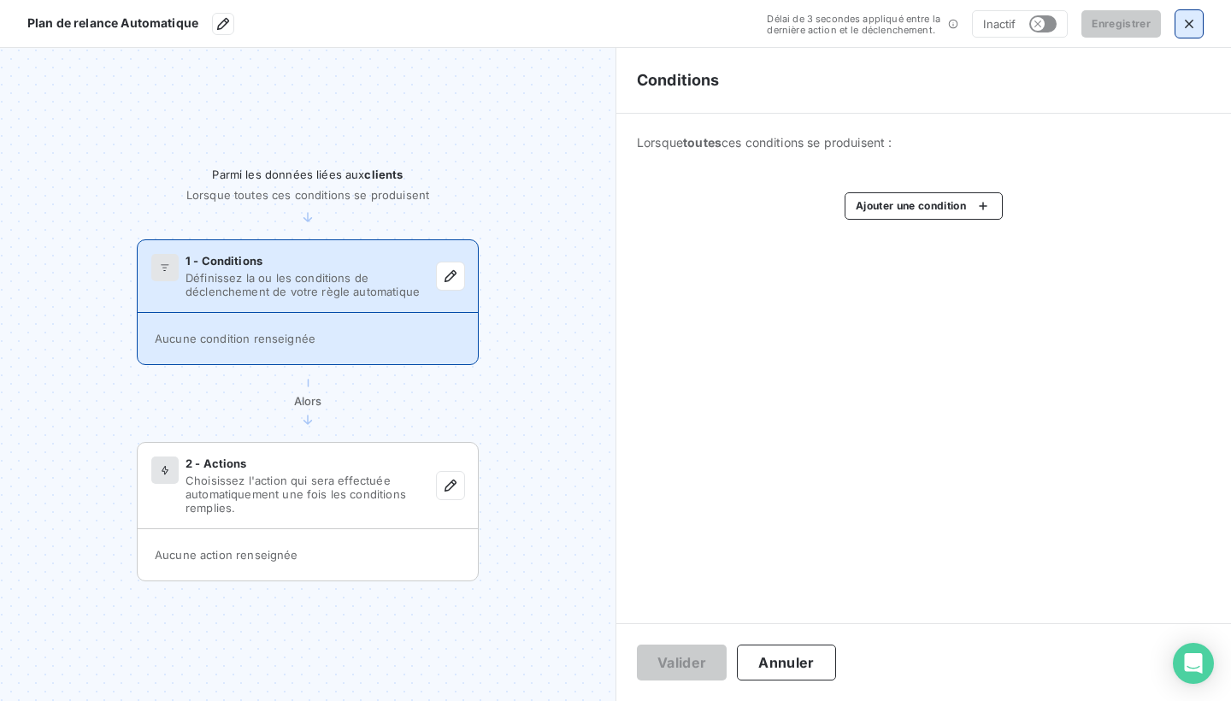
click at [1191, 17] on icon "button" at bounding box center [1189, 23] width 17 height 17
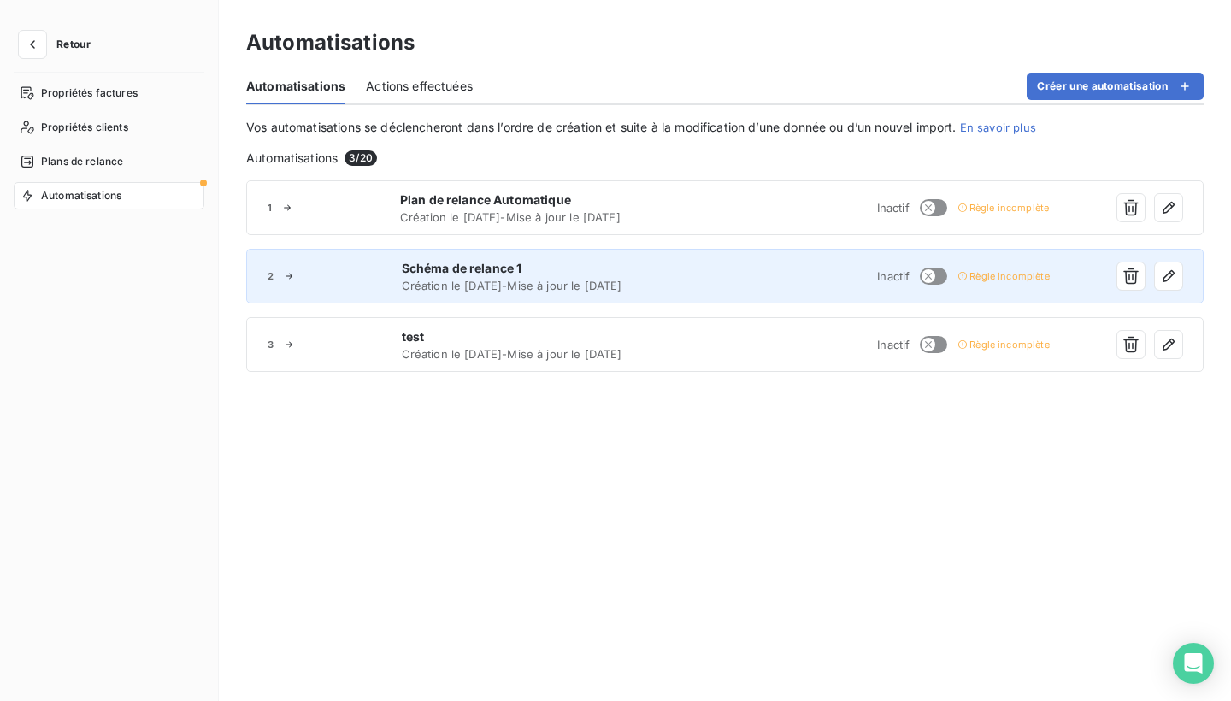
click at [606, 275] on span "Schéma de relance 1" at bounding box center [562, 268] width 321 height 17
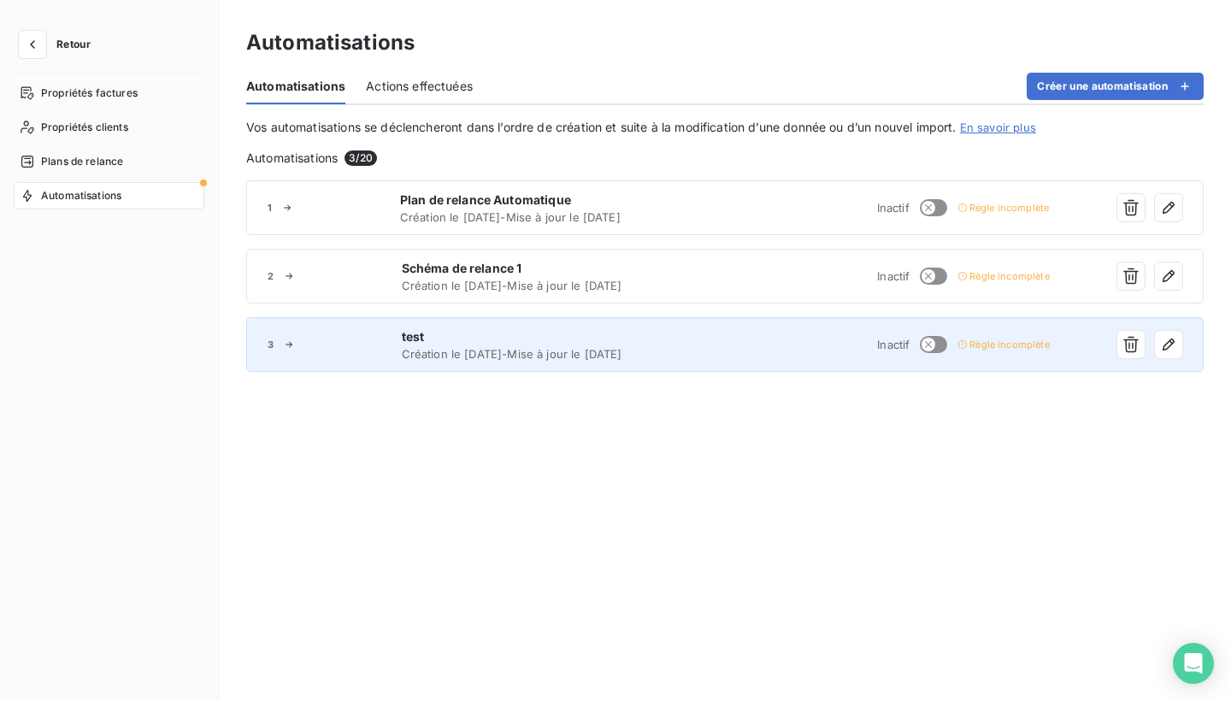
click at [639, 342] on span "test" at bounding box center [562, 336] width 321 height 17
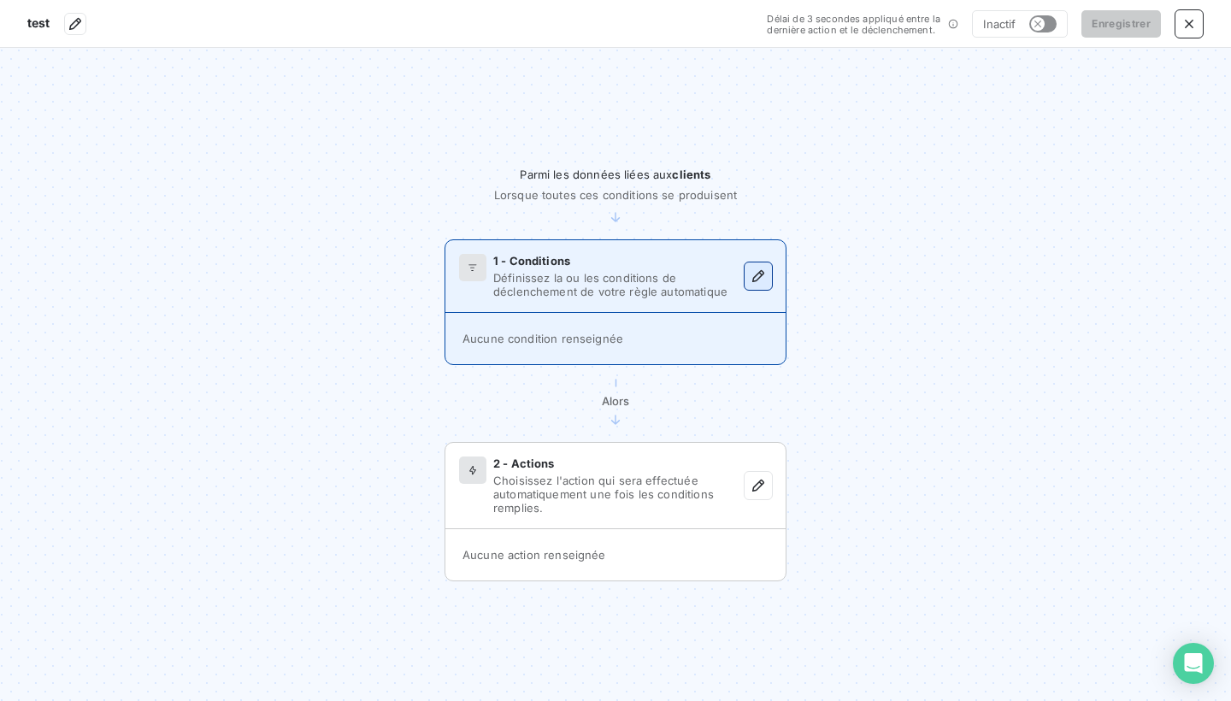
click at [764, 271] on icon "button" at bounding box center [758, 276] width 17 height 17
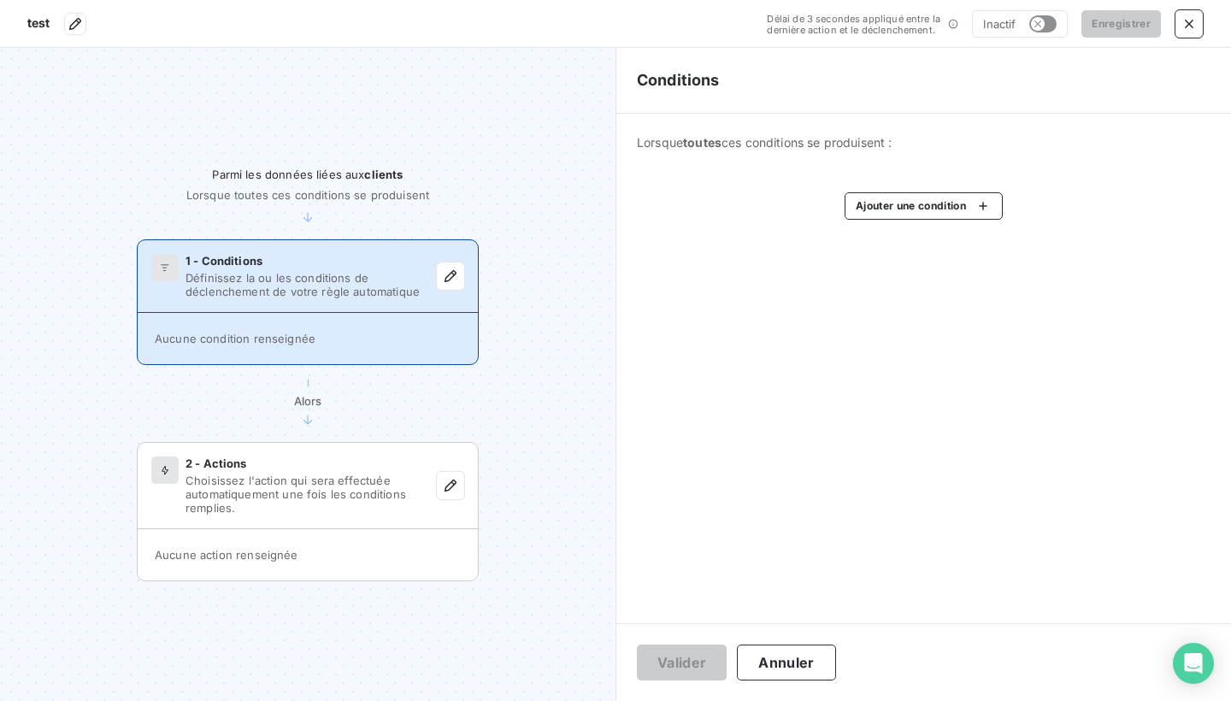
click at [918, 192] on div "Lorsque toutes ces conditions se produisent : Ajouter une condition" at bounding box center [923, 177] width 615 height 127
click at [910, 207] on html "test Délai de 3 secondes appliqué entre la dernière action et le déclenchement.…" at bounding box center [615, 350] width 1231 height 701
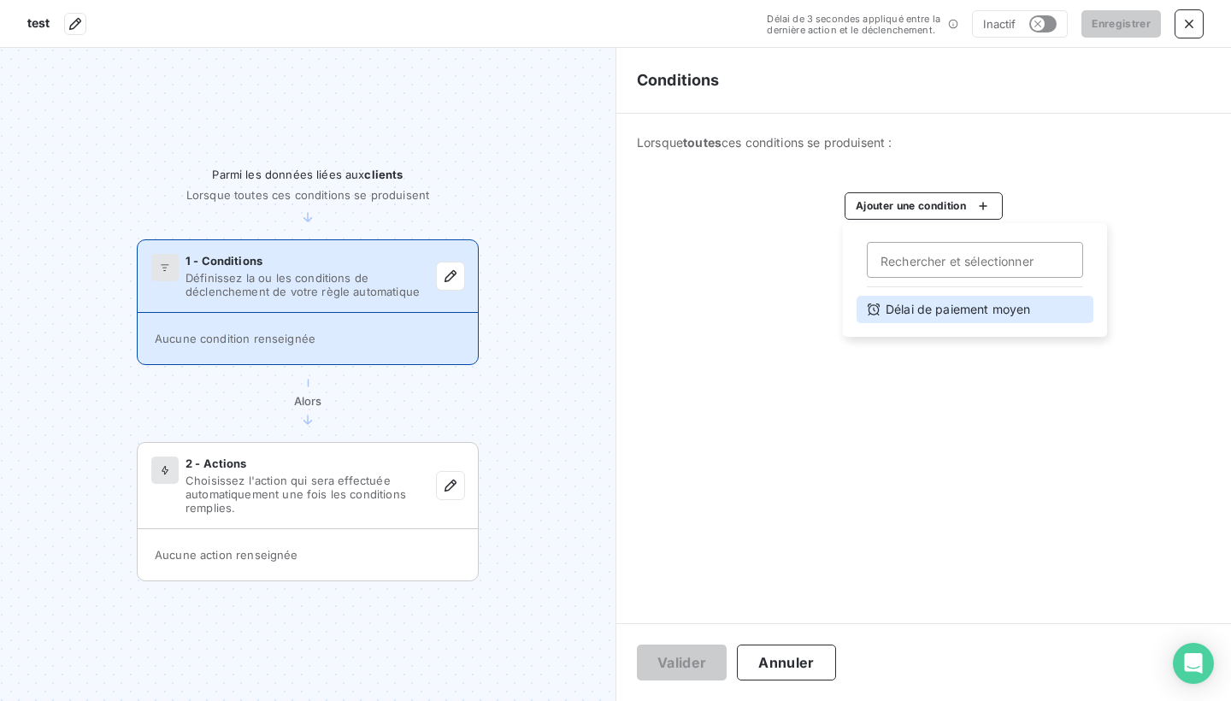
click at [882, 310] on div "Délai de paiement moyen" at bounding box center [975, 309] width 237 height 27
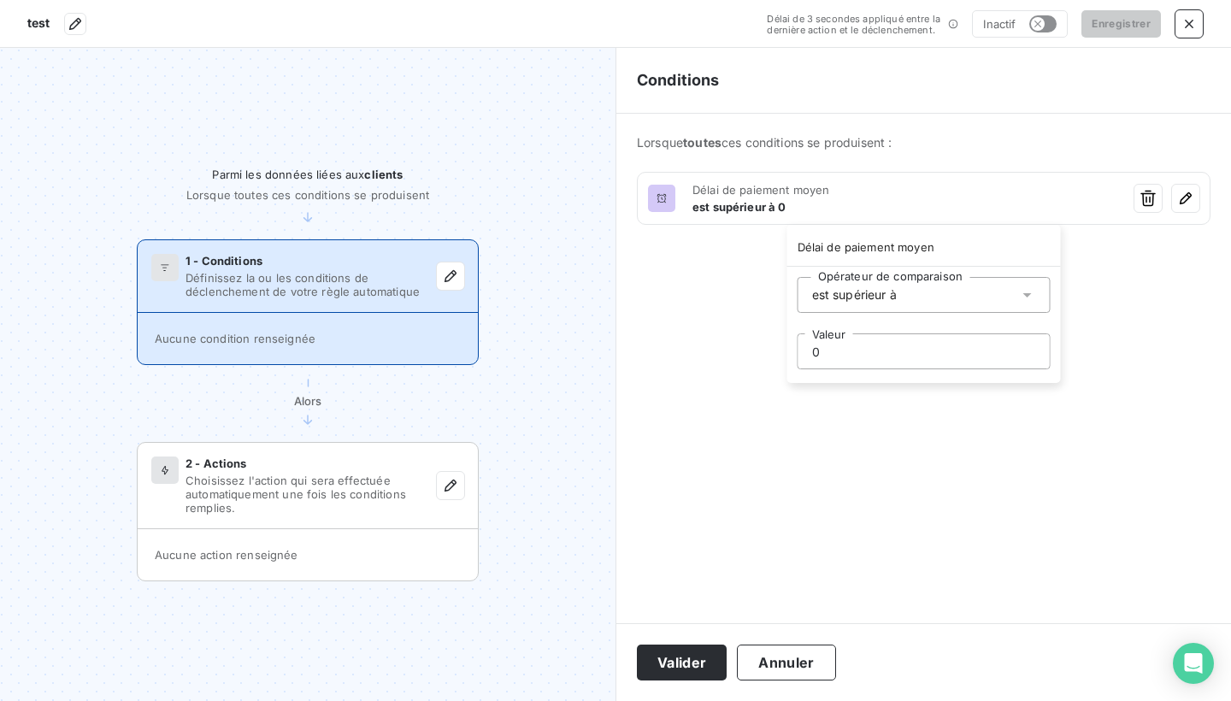
click at [872, 346] on input "0" at bounding box center [924, 351] width 251 height 34
click at [928, 462] on html "test Délai de 3 secondes appliqué entre la dernière action et le déclenchement.…" at bounding box center [615, 350] width 1231 height 701
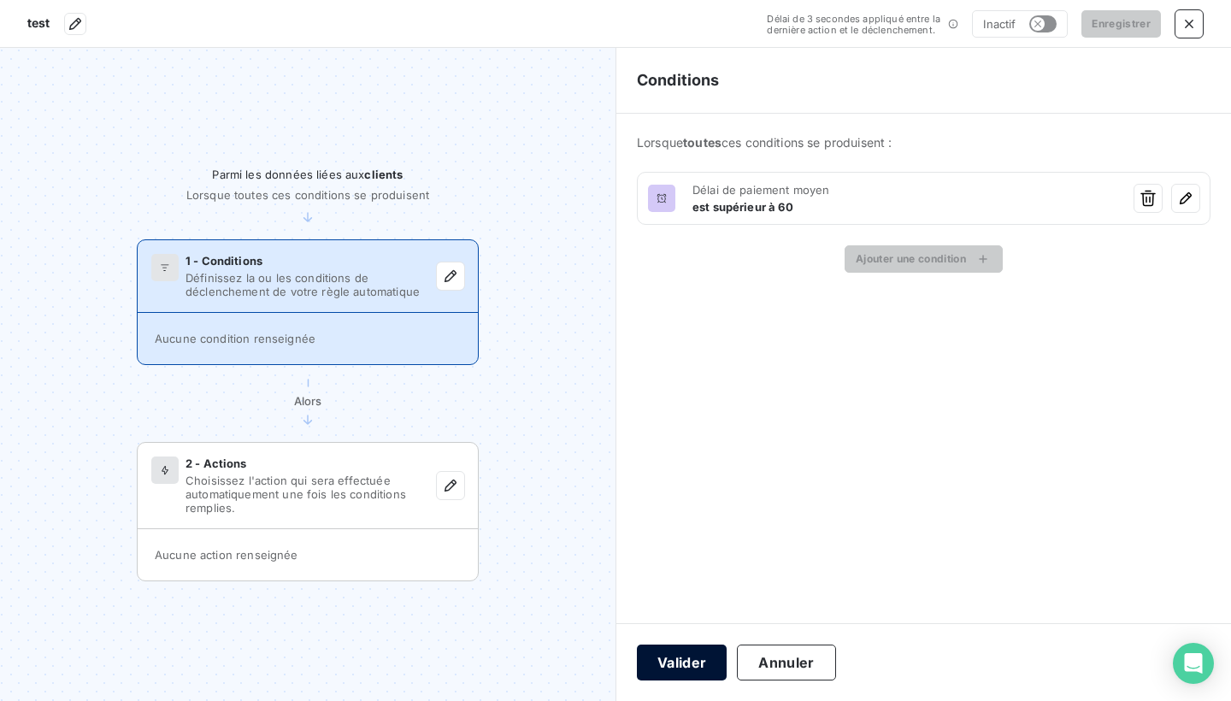
click at [675, 667] on button "Valider" at bounding box center [682, 663] width 90 height 36
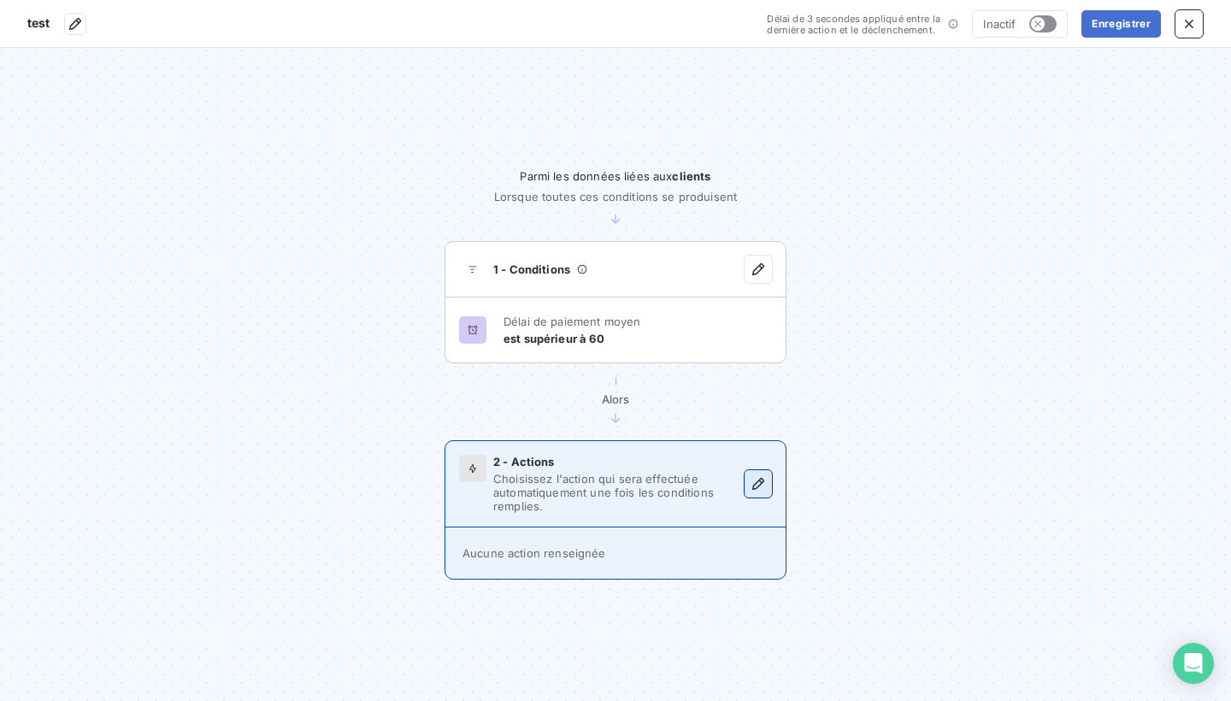
click at [758, 481] on icon "button" at bounding box center [758, 484] width 12 height 12
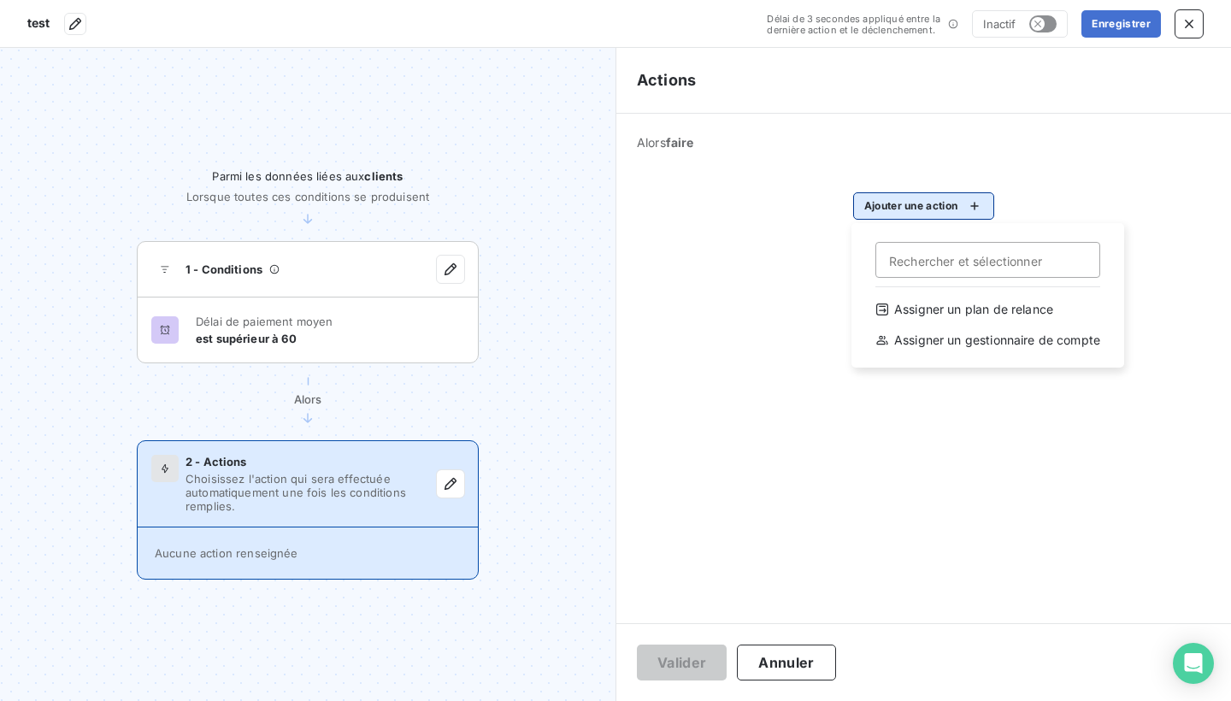
click at [954, 209] on html "test Délai de 3 secondes appliqué entre la dernière action et le déclenchement.…" at bounding box center [615, 350] width 1231 height 701
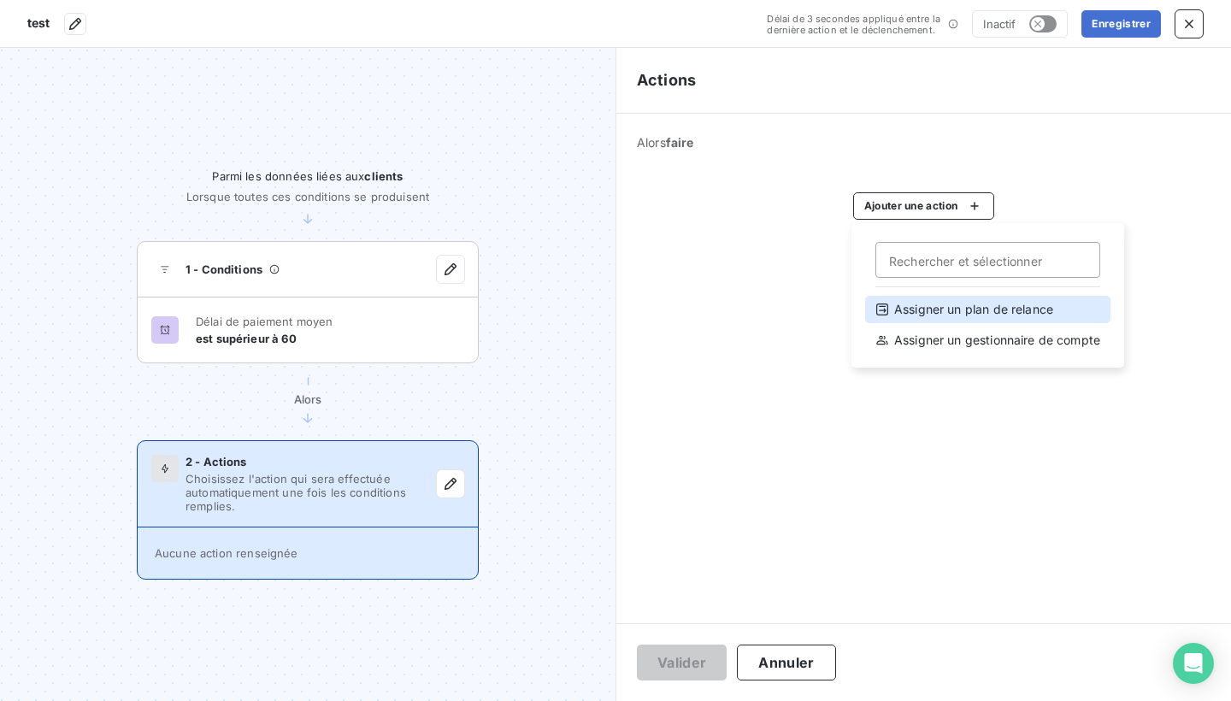
click at [1006, 306] on div "Assigner un plan de relance" at bounding box center [987, 309] width 245 height 27
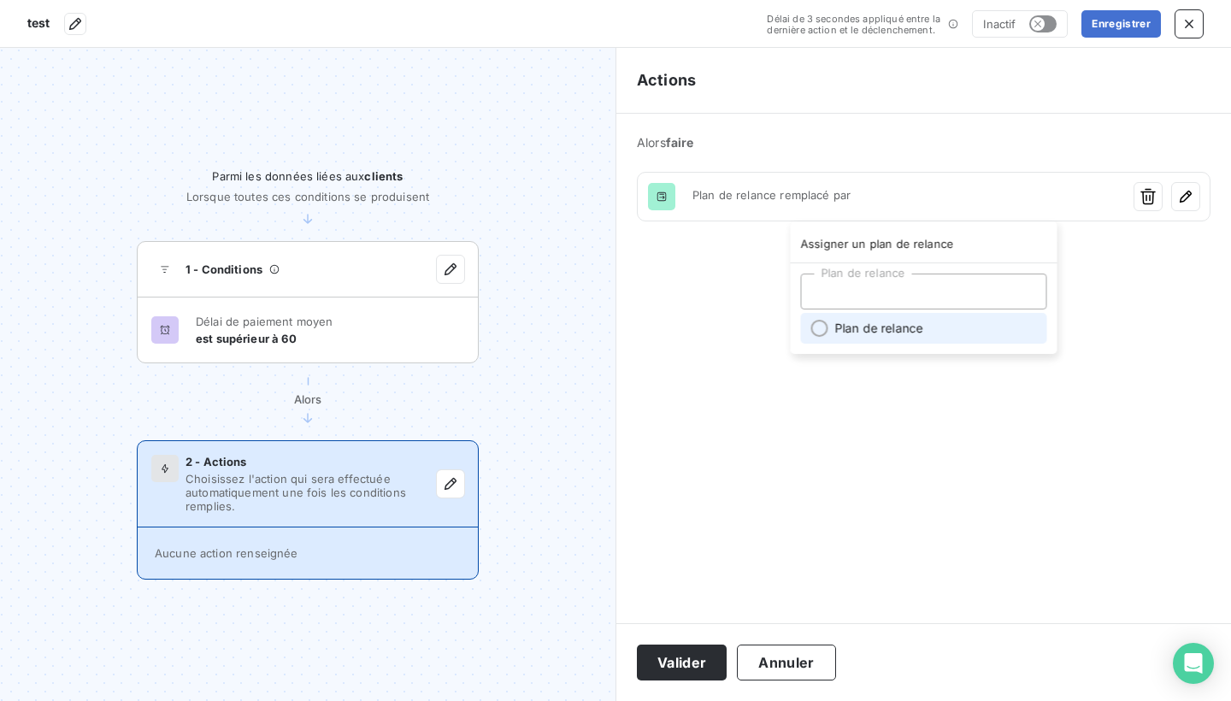
click at [822, 333] on div at bounding box center [819, 328] width 17 height 17
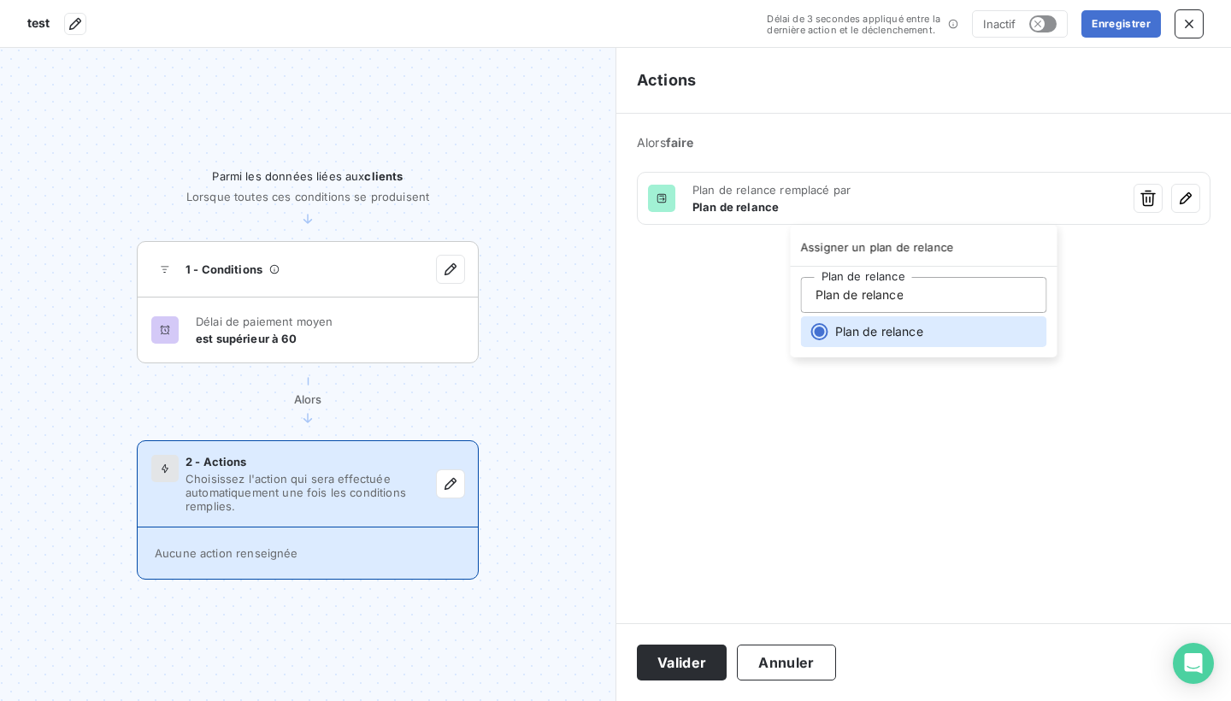
click at [1191, 25] on html "test Délai de 3 secondes appliqué entre la dernière action et le déclenchement.…" at bounding box center [615, 350] width 1231 height 701
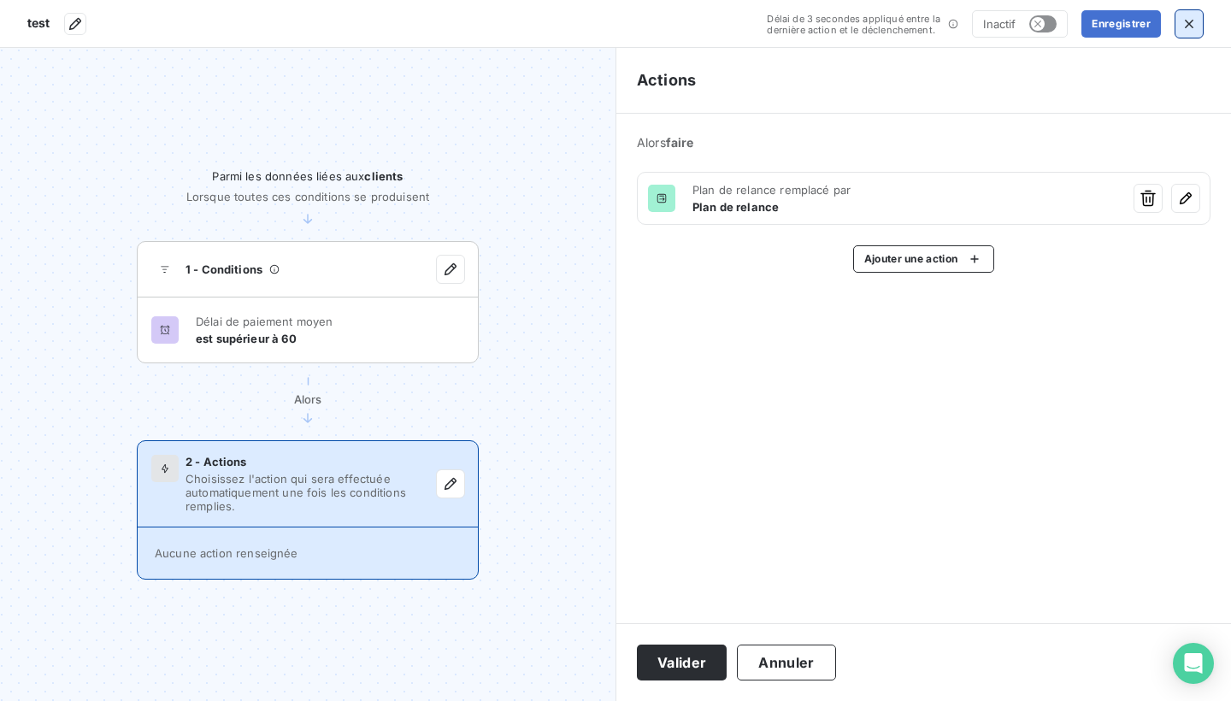
click at [1186, 25] on icon "button" at bounding box center [1189, 23] width 17 height 17
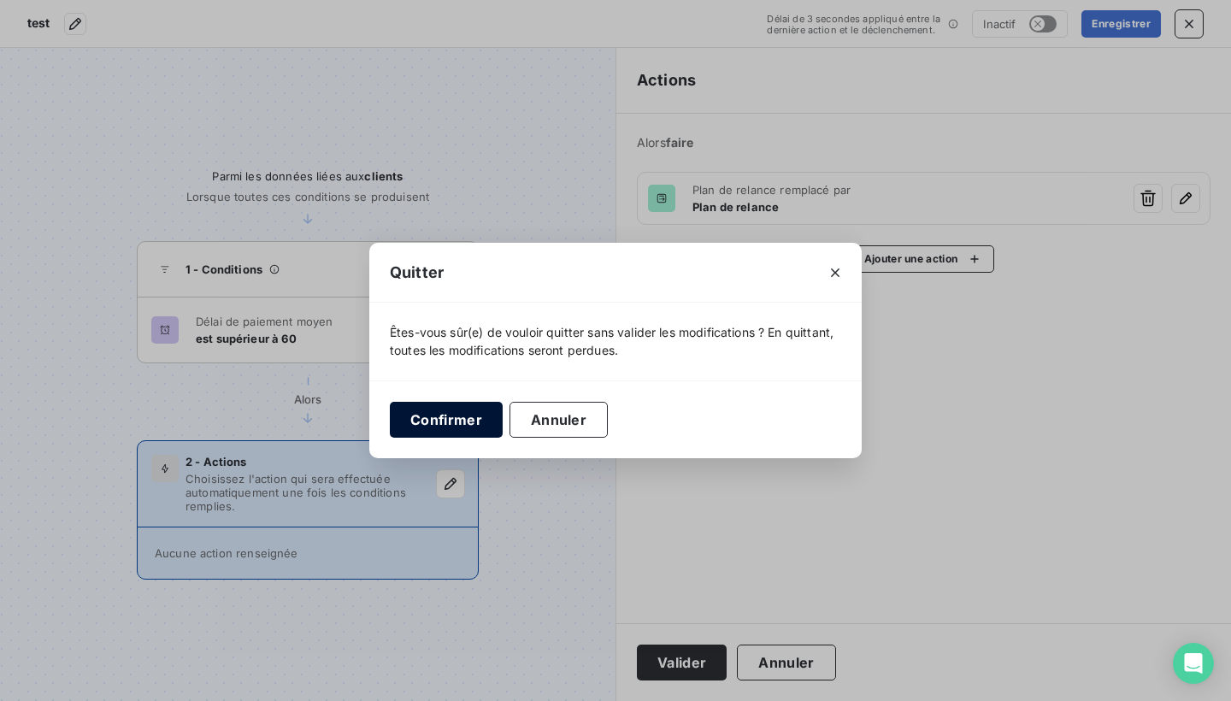
click at [481, 420] on button "Confirmer" at bounding box center [446, 420] width 113 height 36
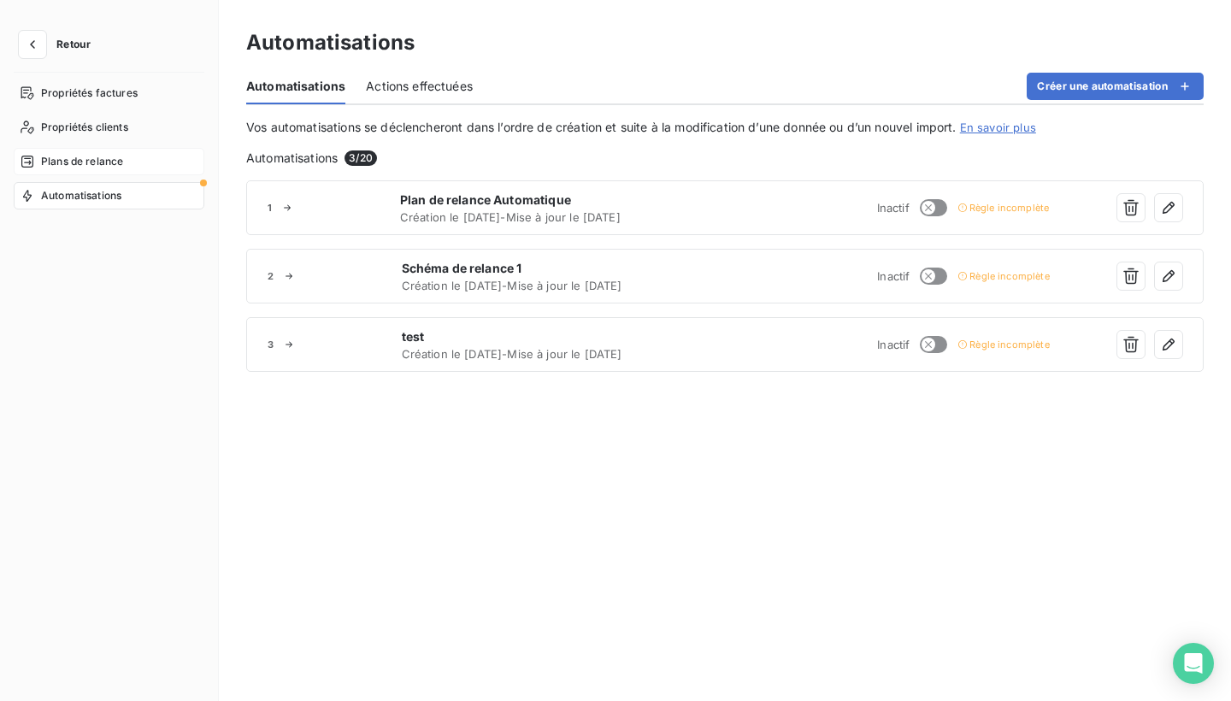
click at [117, 157] on span "Plans de relance" at bounding box center [82, 161] width 82 height 15
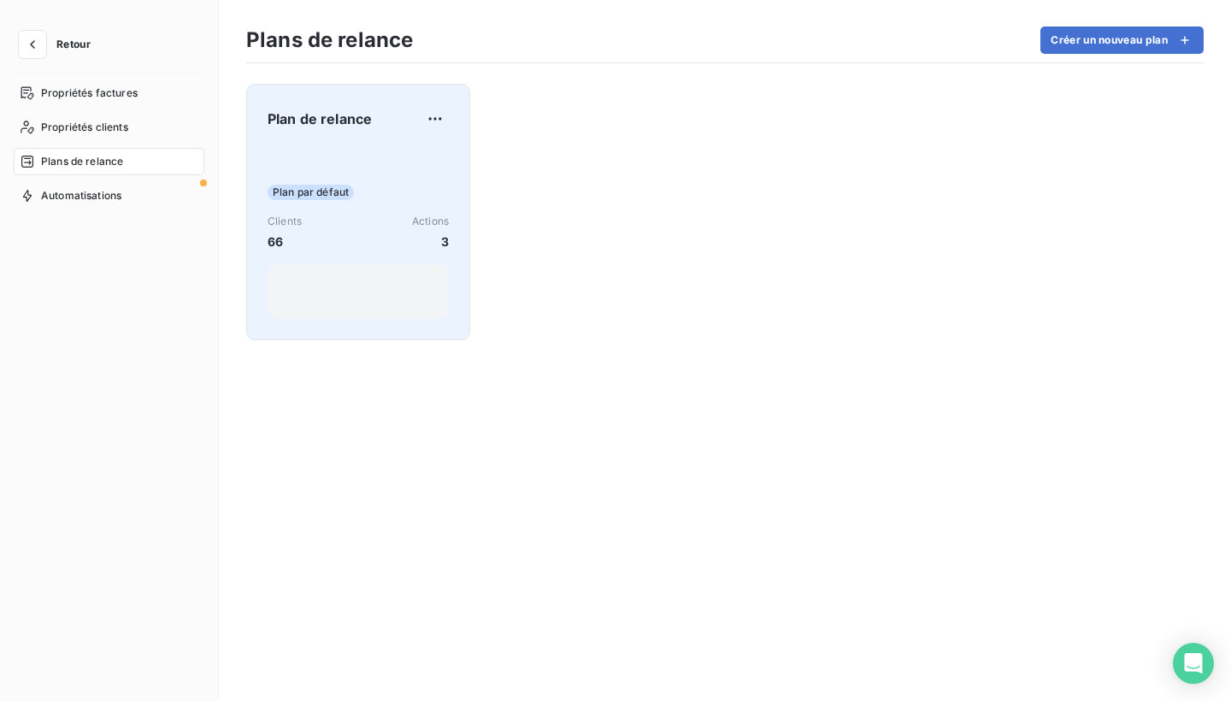
click at [398, 145] on div "Plan de relance Plan par défaut Clients 66 Actions 3" at bounding box center [358, 212] width 181 height 214
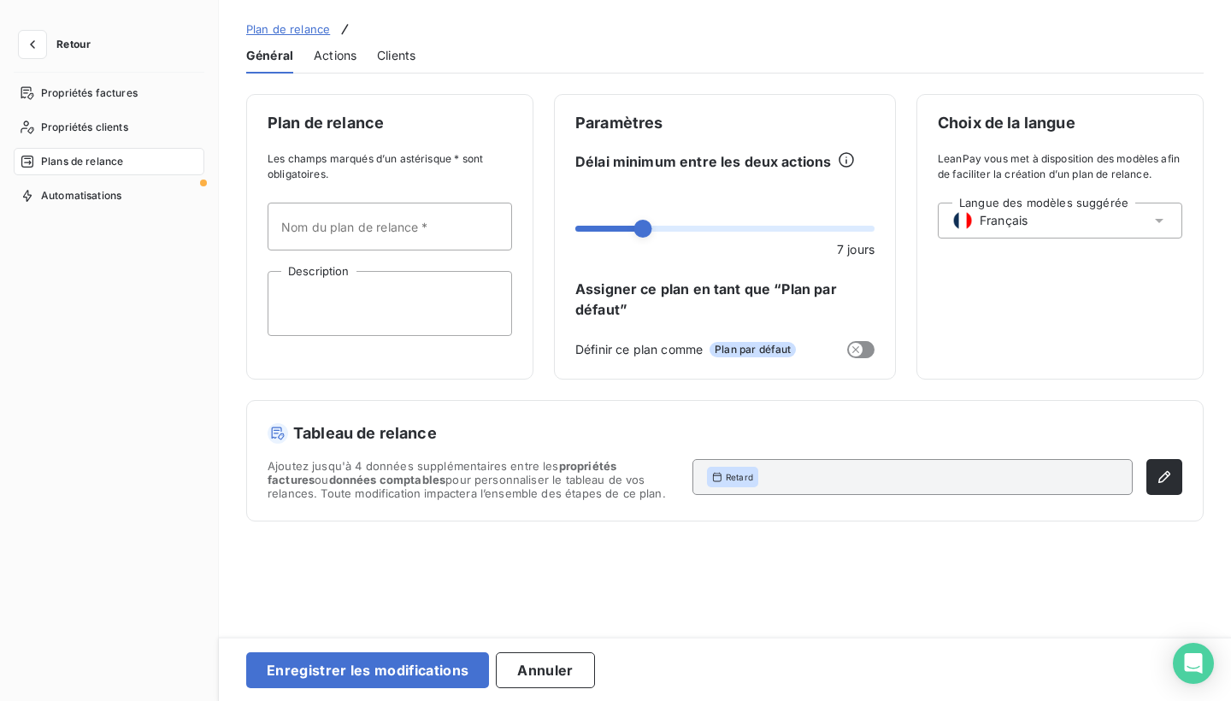
type input "Plan de relance"
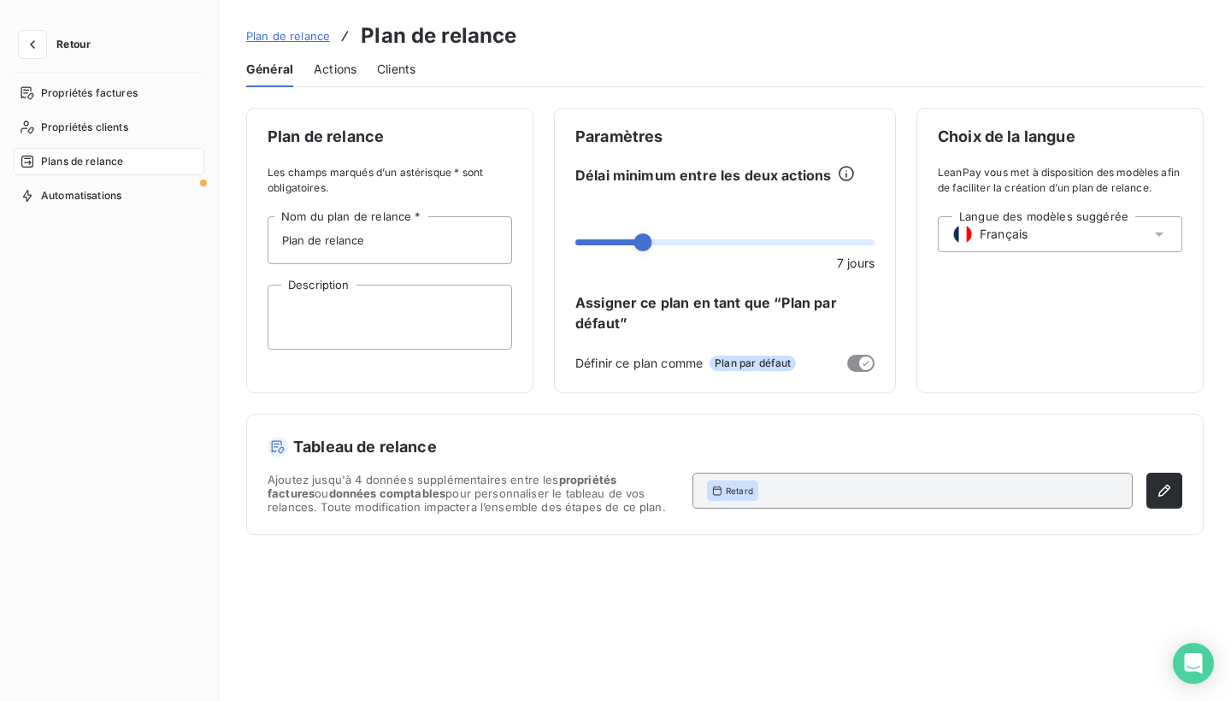
click at [726, 493] on span "Retard" at bounding box center [739, 491] width 27 height 12
click at [1167, 489] on icon "button" at bounding box center [1165, 491] width 12 height 12
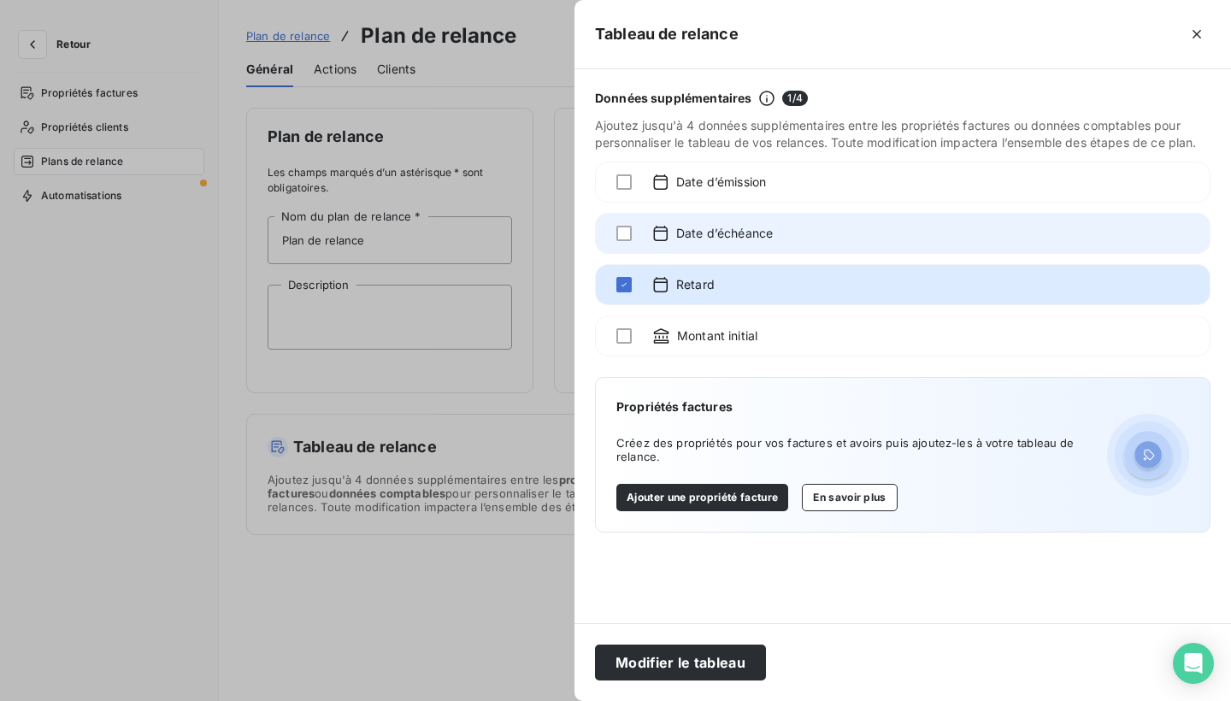
click at [800, 241] on div at bounding box center [991, 233] width 396 height 19
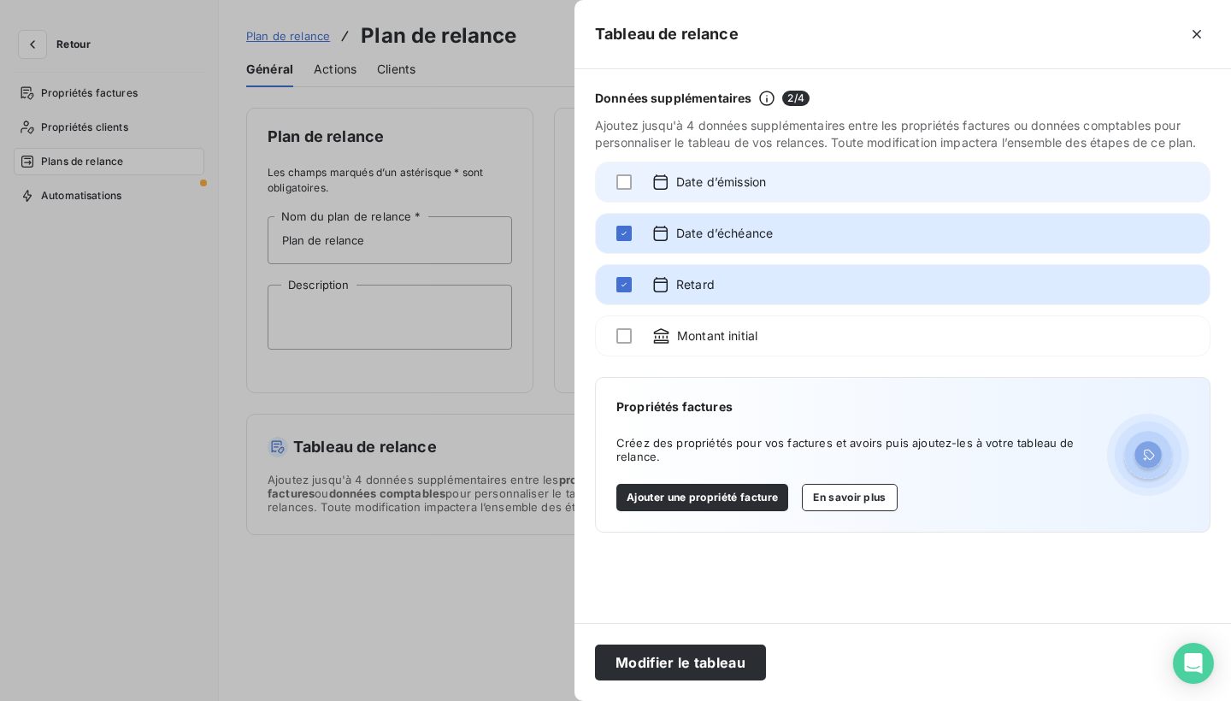
click at [815, 194] on div "Date d’émission" at bounding box center [903, 182] width 616 height 41
click at [815, 193] on div "Date d’émission" at bounding box center [903, 182] width 616 height 41
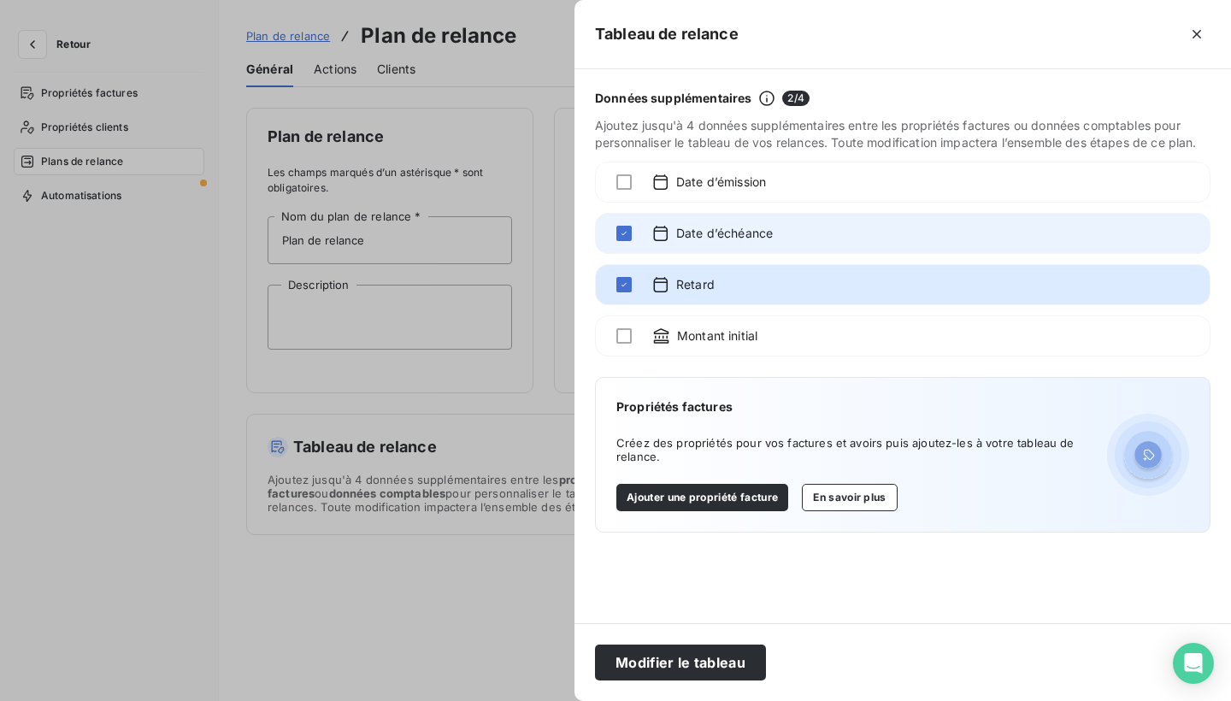
click at [798, 230] on div at bounding box center [991, 233] width 396 height 19
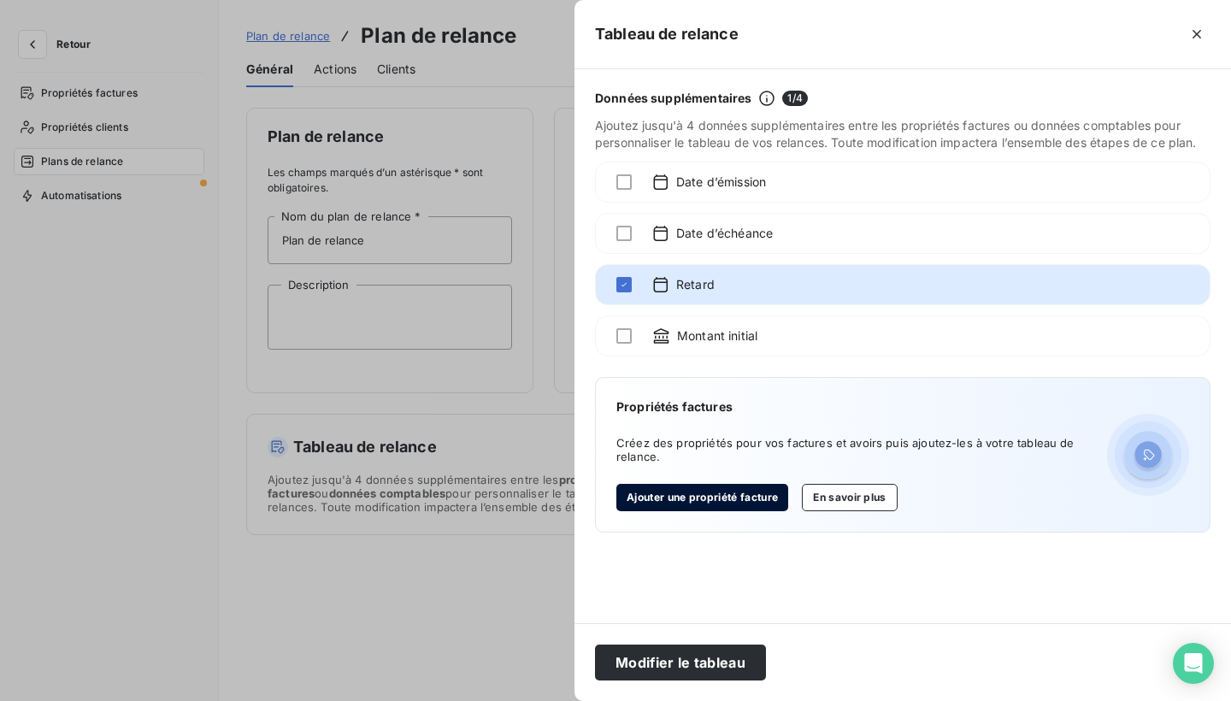
click at [733, 503] on button "Ajouter une propriété facture" at bounding box center [702, 497] width 172 height 27
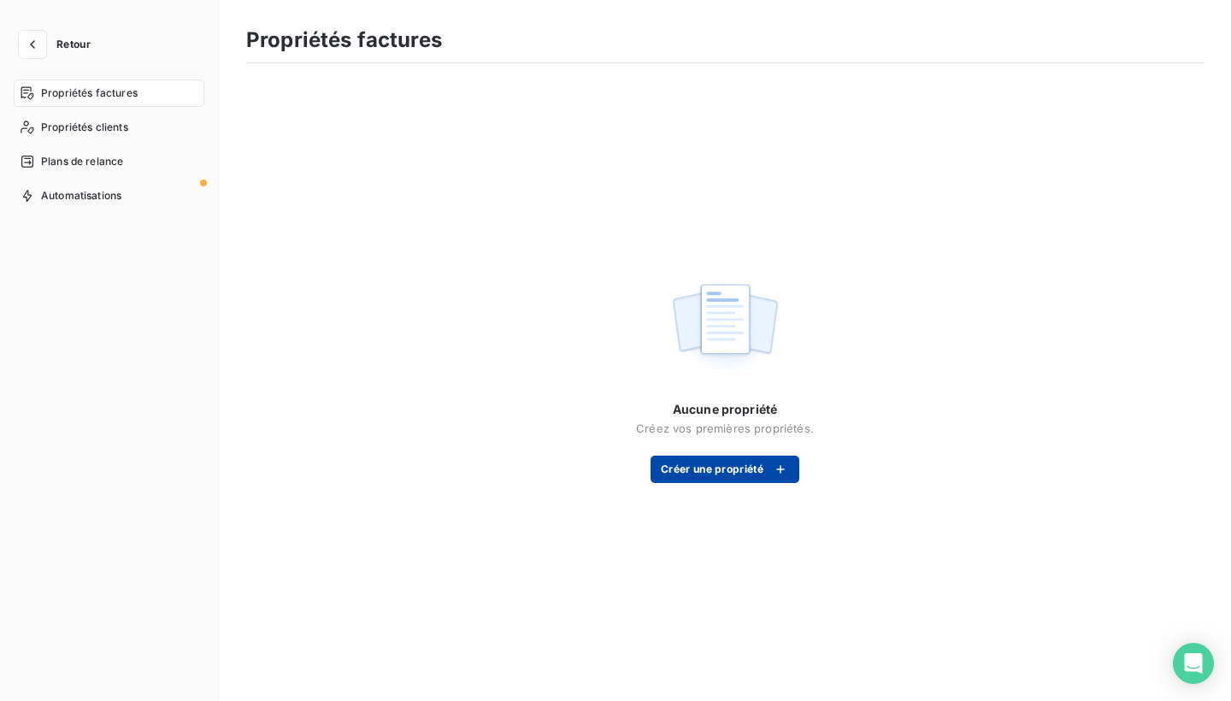
click at [755, 469] on button "Créer une propriété" at bounding box center [725, 469] width 149 height 27
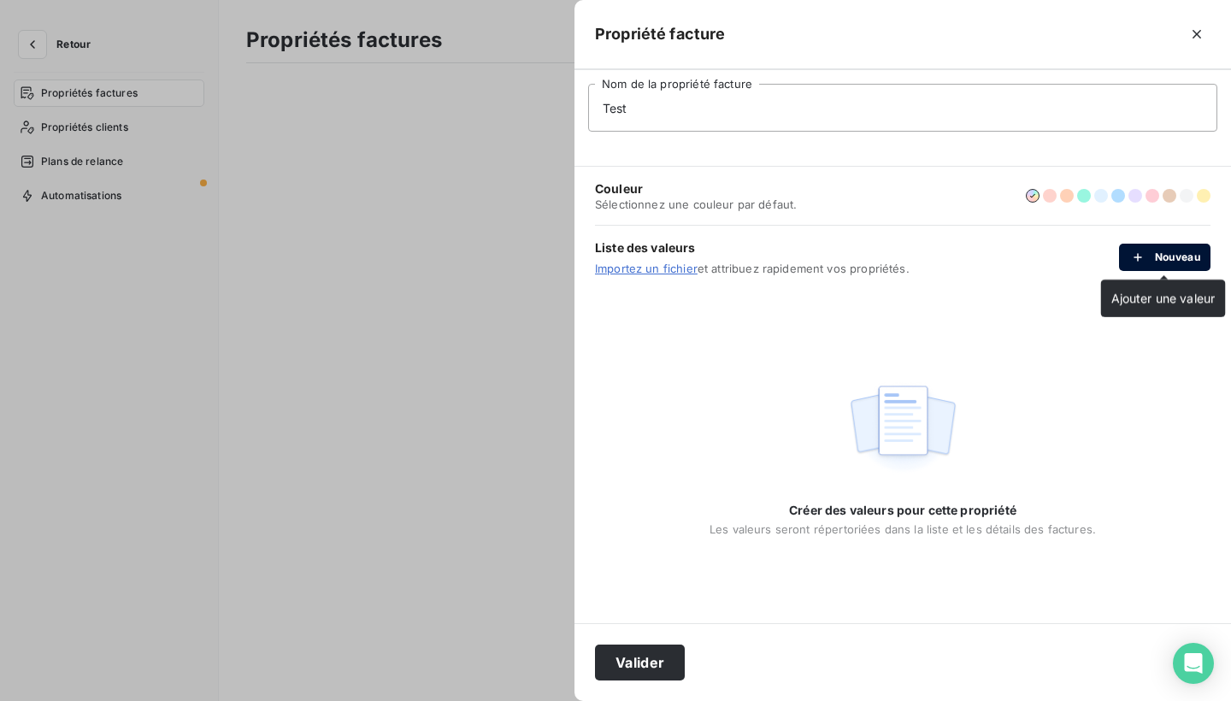
type input "Test"
click at [1133, 259] on icon "button" at bounding box center [1138, 257] width 17 height 17
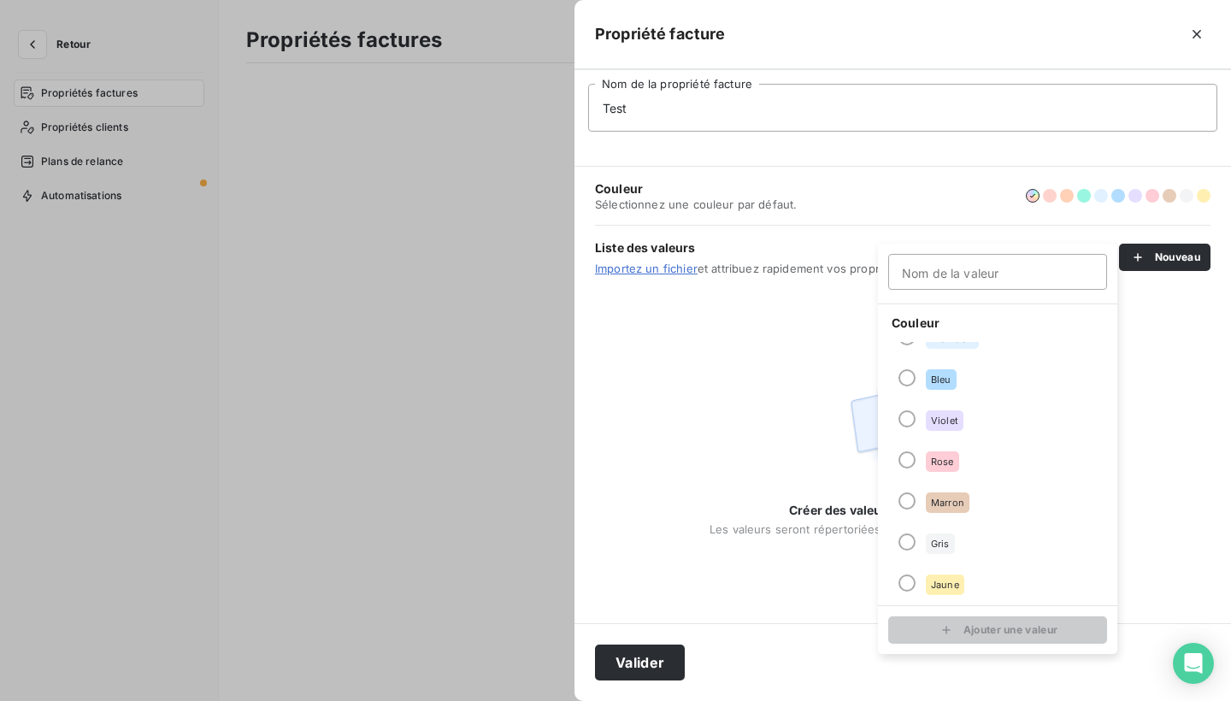
scroll to position [147, 0]
click at [1190, 408] on div "Créer des valeurs pour cette propriété Les valeurs seront répertoriées dans la …" at bounding box center [903, 456] width 657 height 334
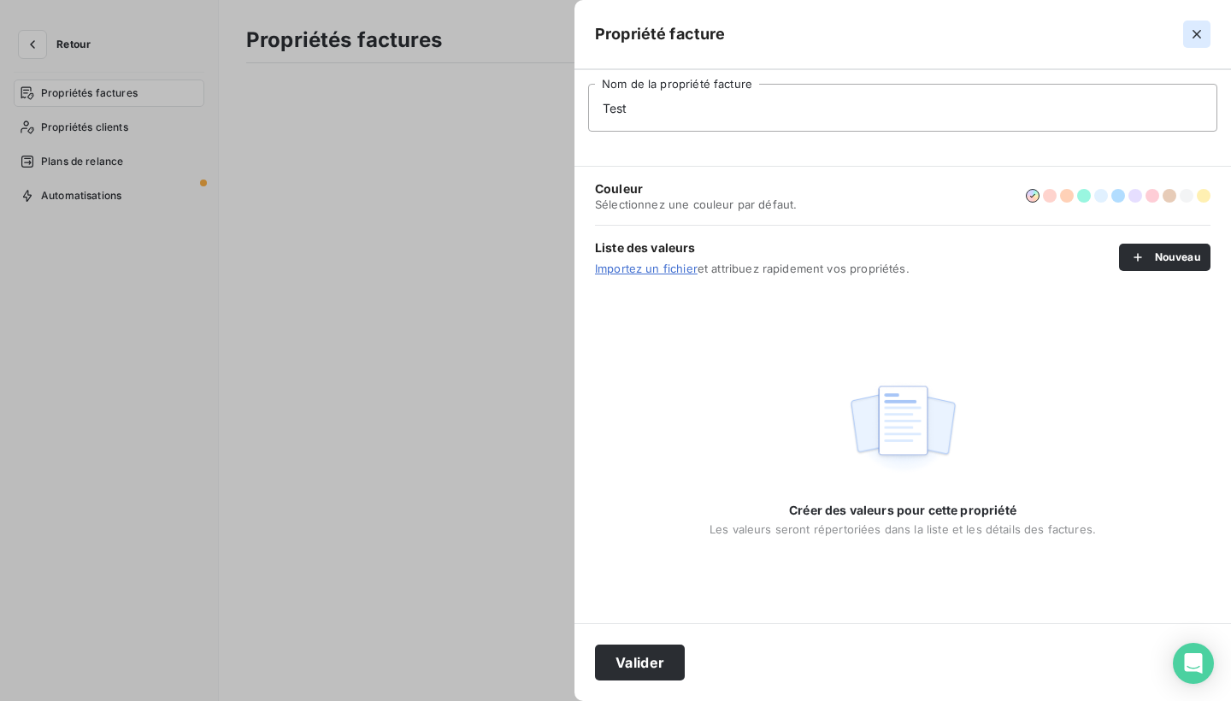
click at [1194, 32] on icon "button" at bounding box center [1197, 34] width 17 height 17
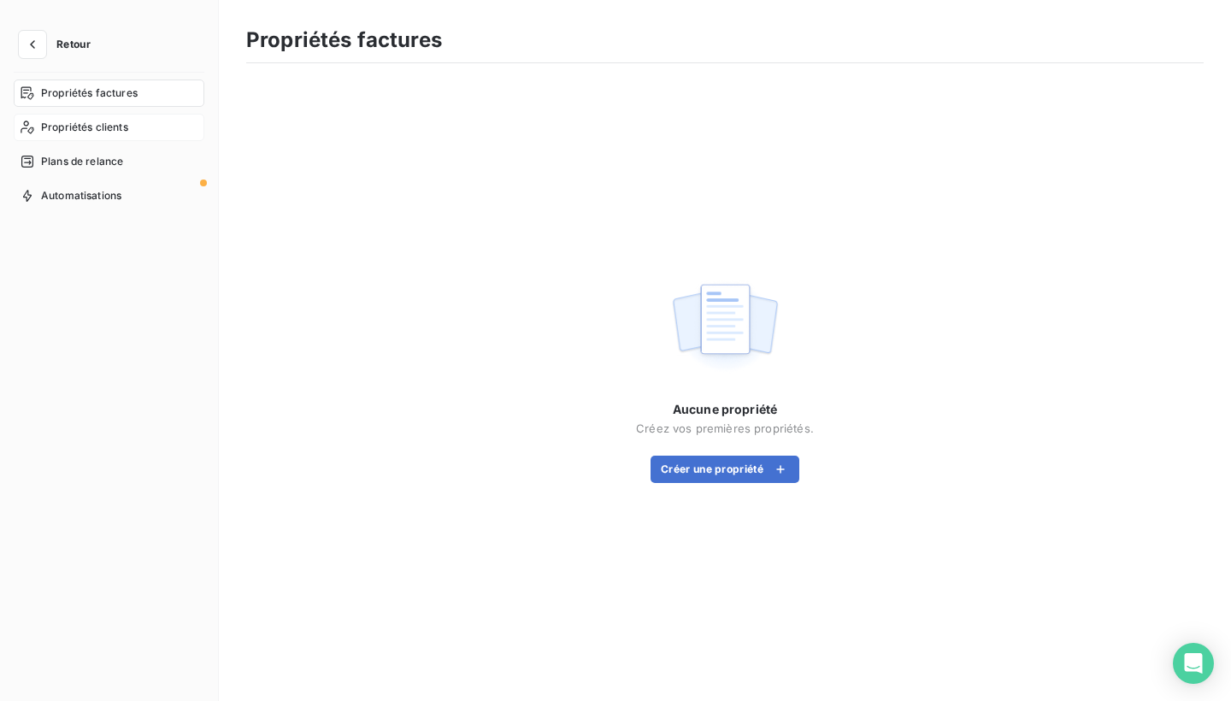
click at [154, 126] on div "Propriétés clients" at bounding box center [109, 127] width 191 height 27
click at [103, 166] on span "Plans de relance" at bounding box center [82, 161] width 82 height 15
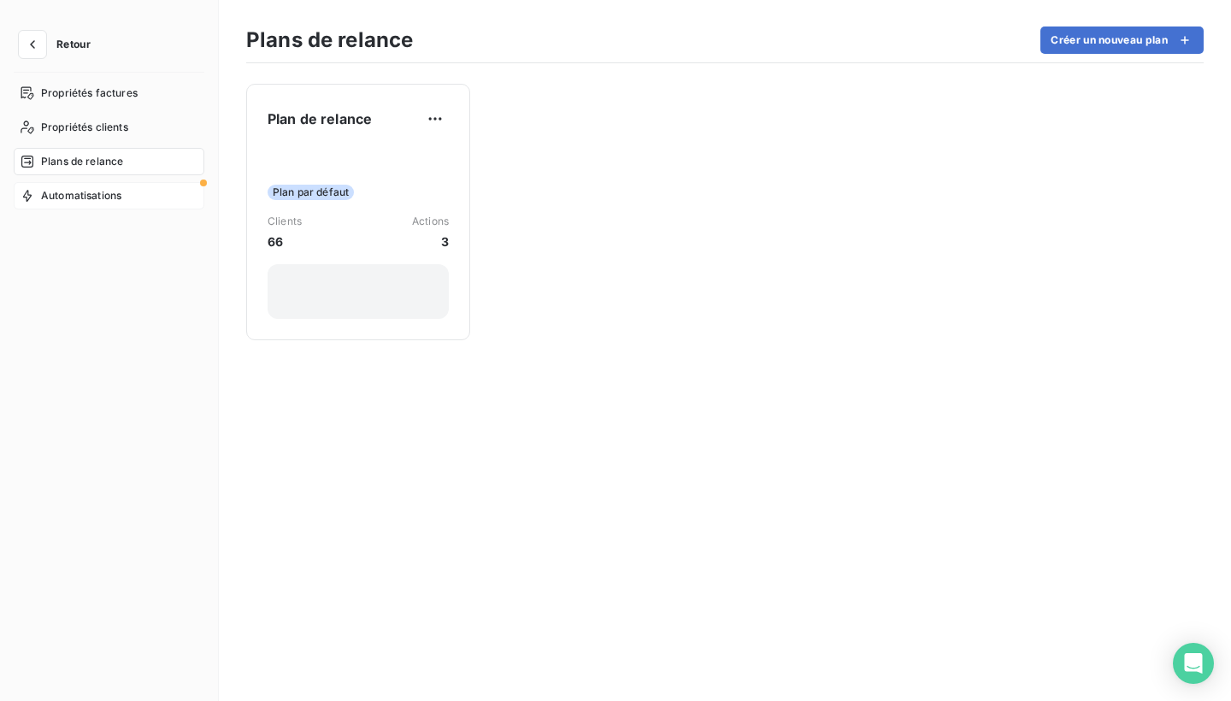
click at [89, 196] on span "Automatisations" at bounding box center [81, 195] width 80 height 15
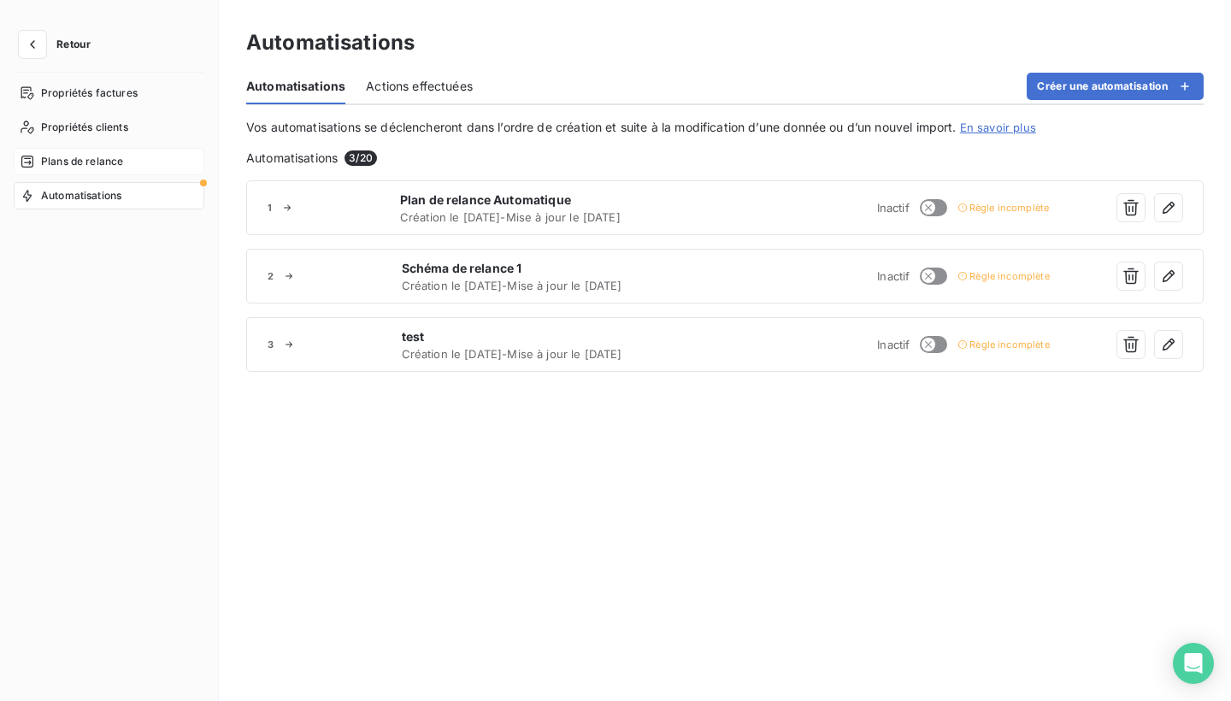
click at [113, 168] on span "Plans de relance" at bounding box center [82, 161] width 82 height 15
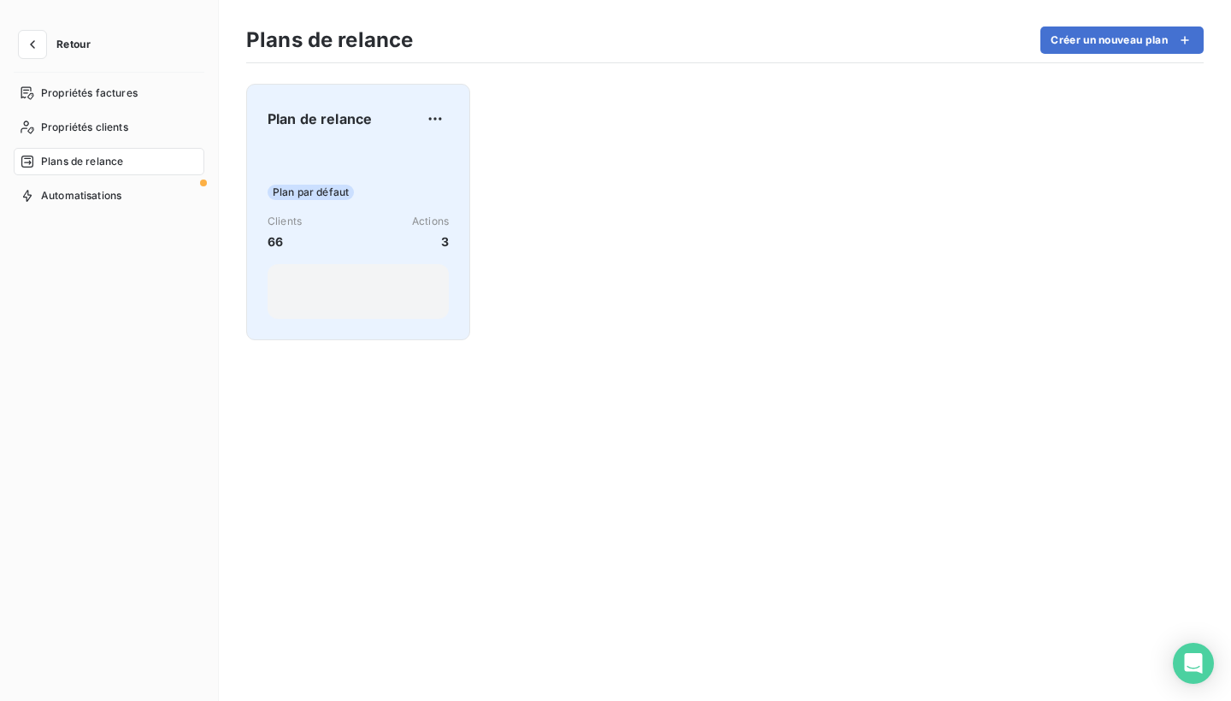
click at [387, 175] on div "Plan par défaut Clients 66 Actions 3" at bounding box center [358, 232] width 181 height 173
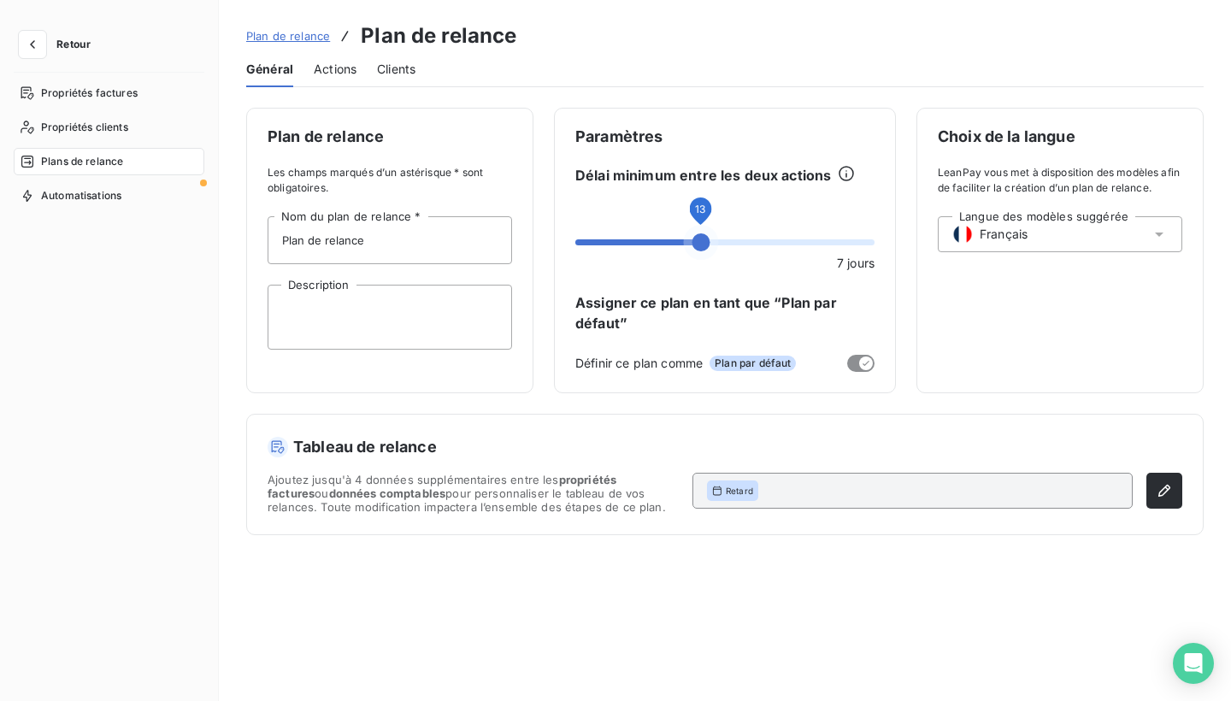
click at [697, 239] on span at bounding box center [724, 241] width 299 height 17
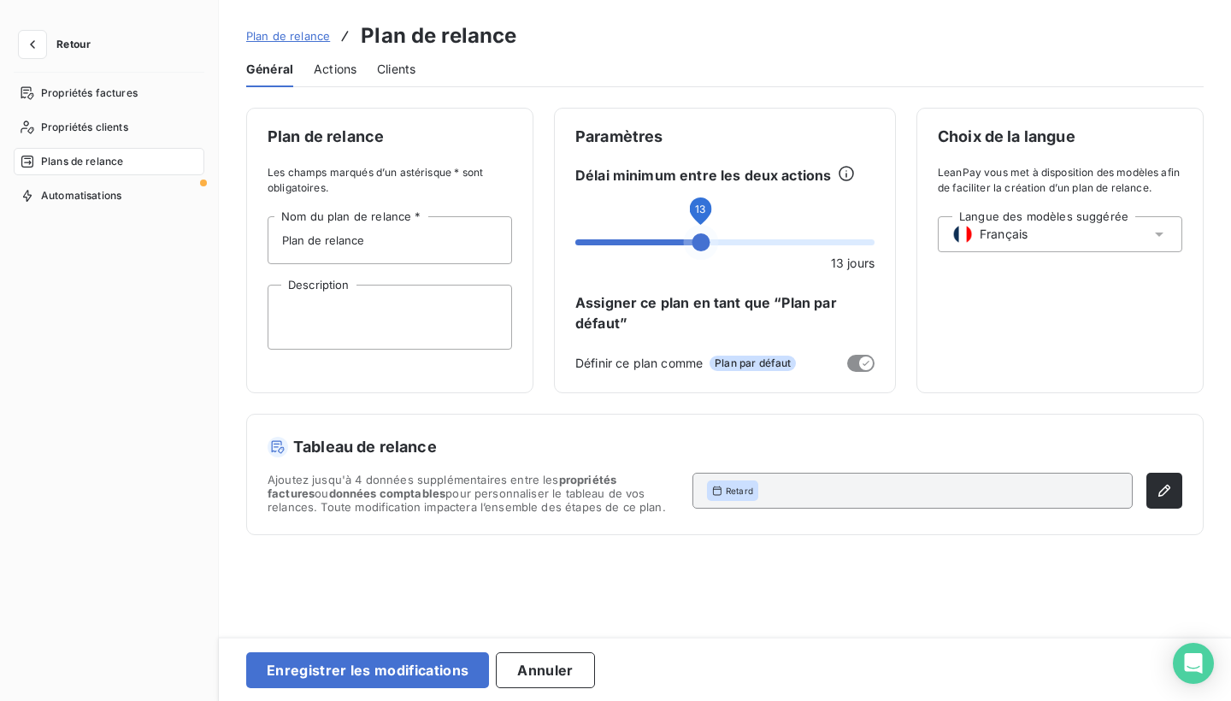
click at [657, 239] on span at bounding box center [724, 241] width 299 height 17
click at [1170, 489] on icon "button" at bounding box center [1165, 491] width 12 height 12
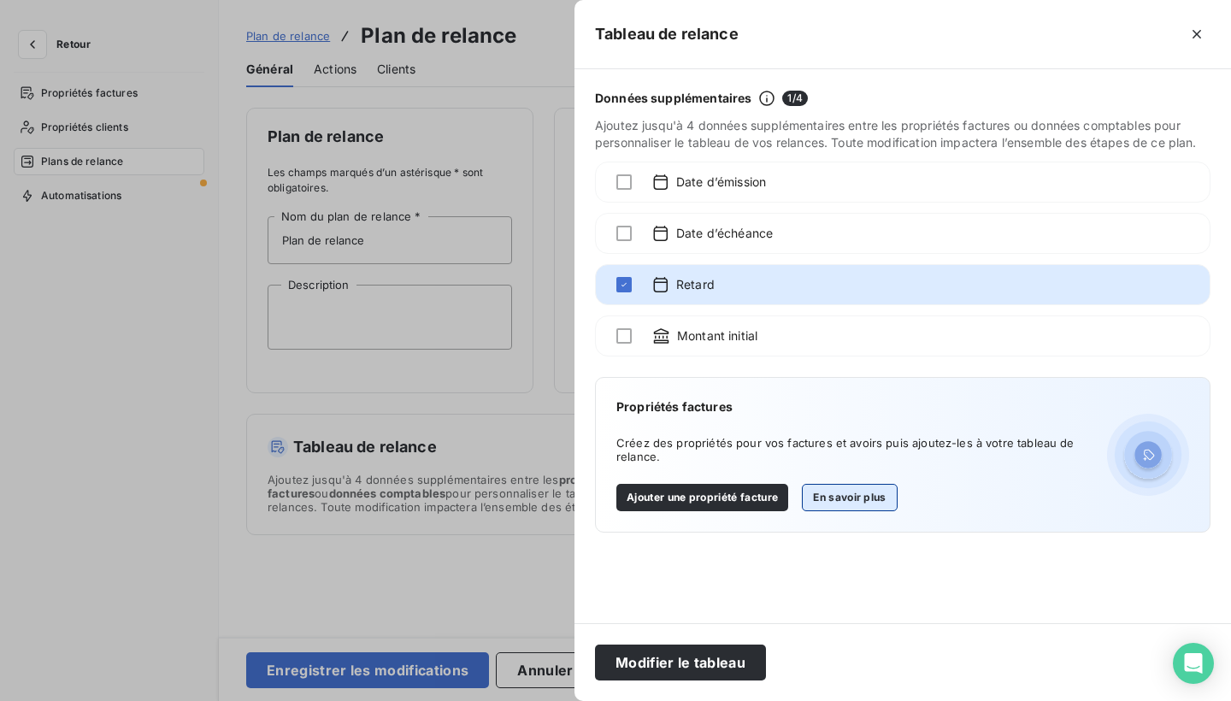
click at [820, 489] on button "En savoir plus" at bounding box center [849, 497] width 95 height 27
click at [553, 189] on div at bounding box center [615, 350] width 1231 height 701
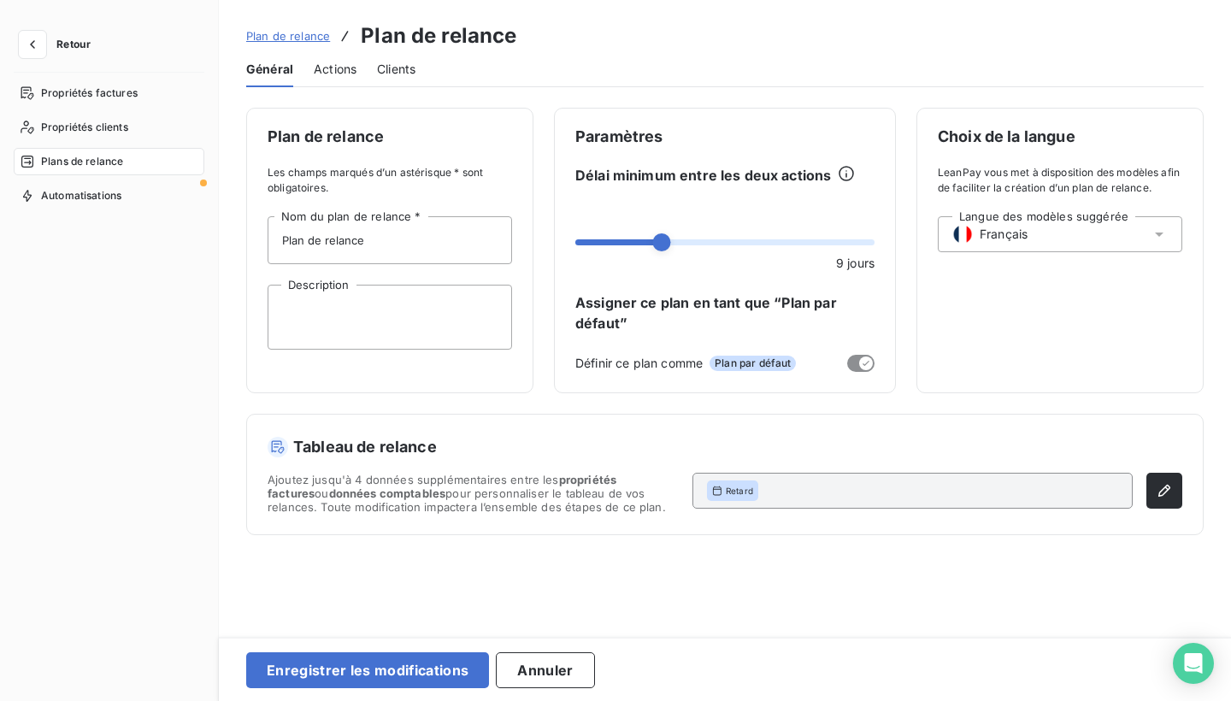
click at [327, 63] on span "Actions" at bounding box center [335, 69] width 43 height 17
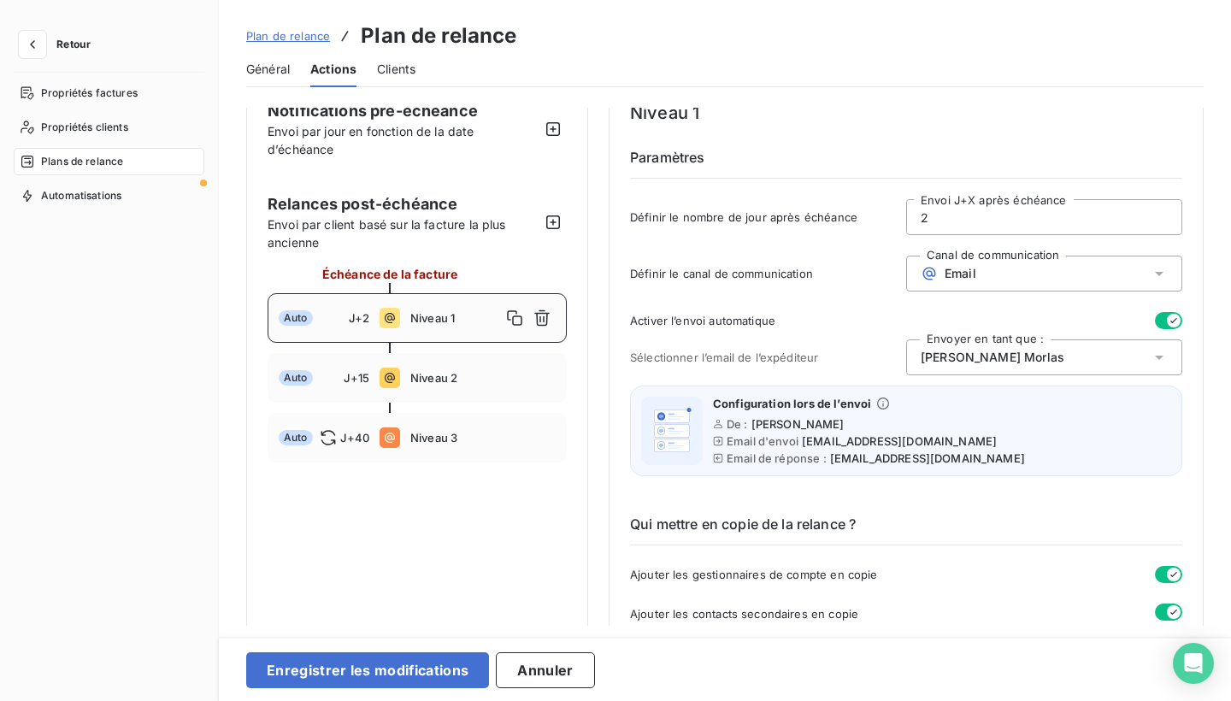
scroll to position [35, 0]
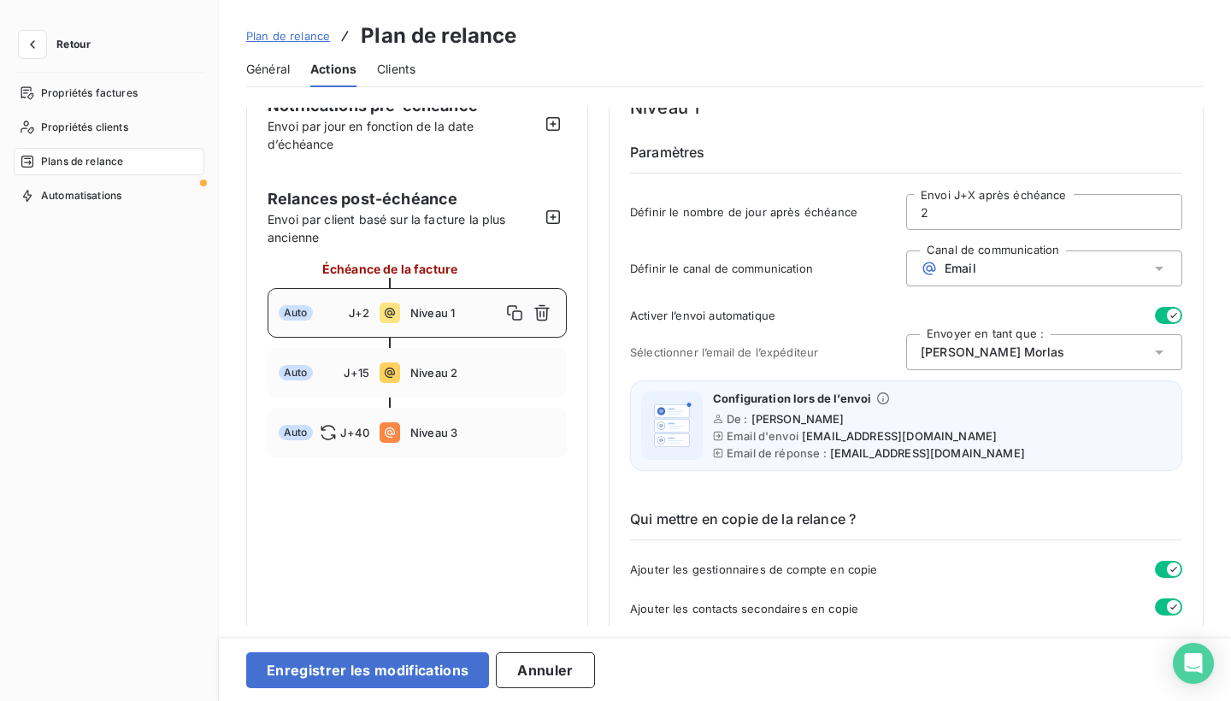
click at [1160, 351] on icon at bounding box center [1159, 352] width 17 height 17
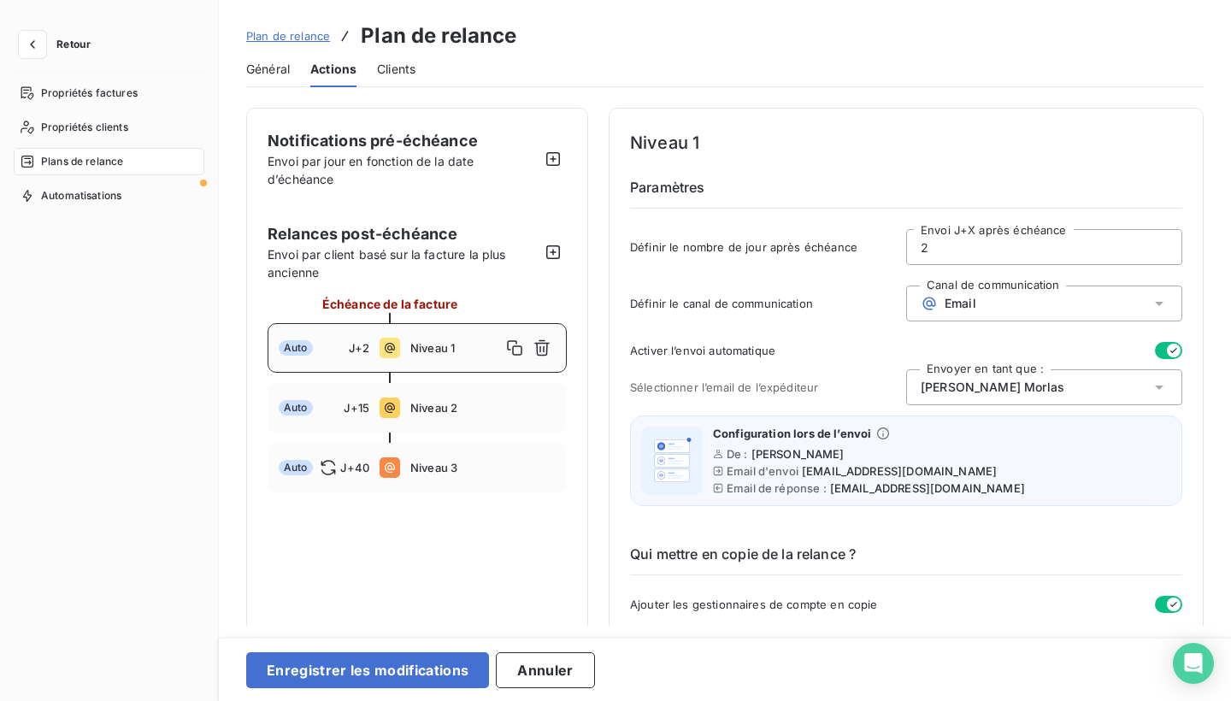
scroll to position [0, 0]
click at [273, 68] on span "Général" at bounding box center [268, 69] width 44 height 17
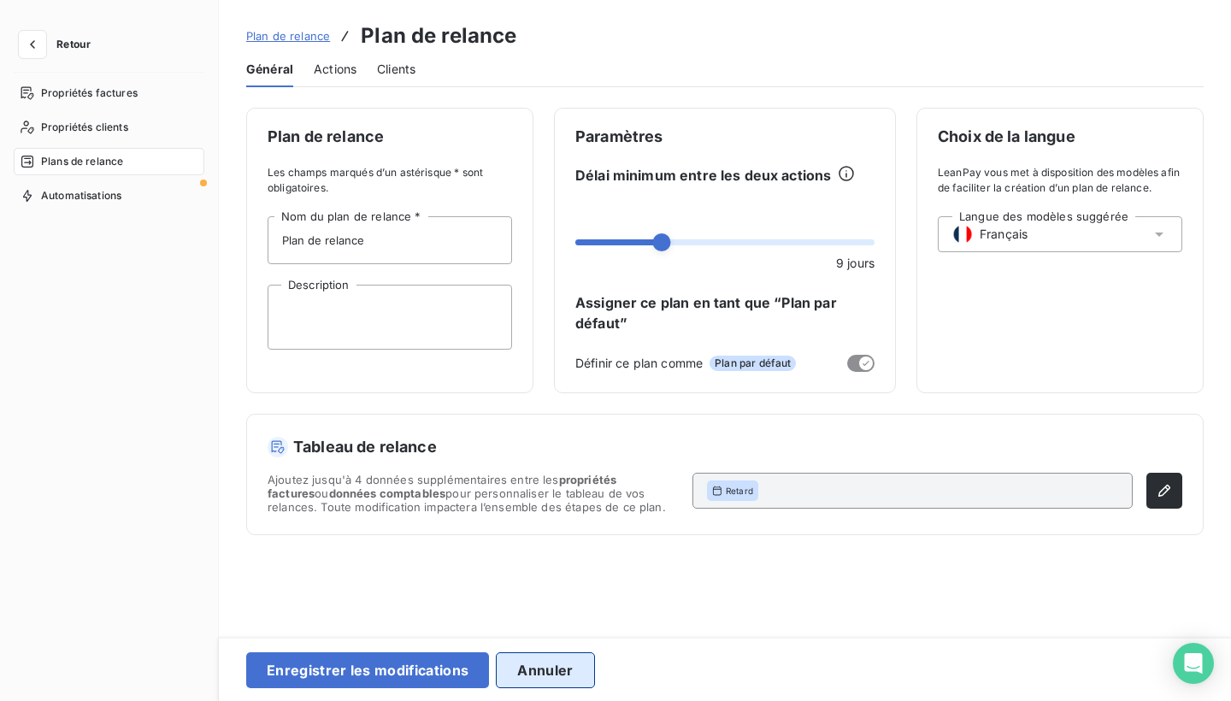
click at [563, 662] on button "Annuler" at bounding box center [545, 670] width 98 height 36
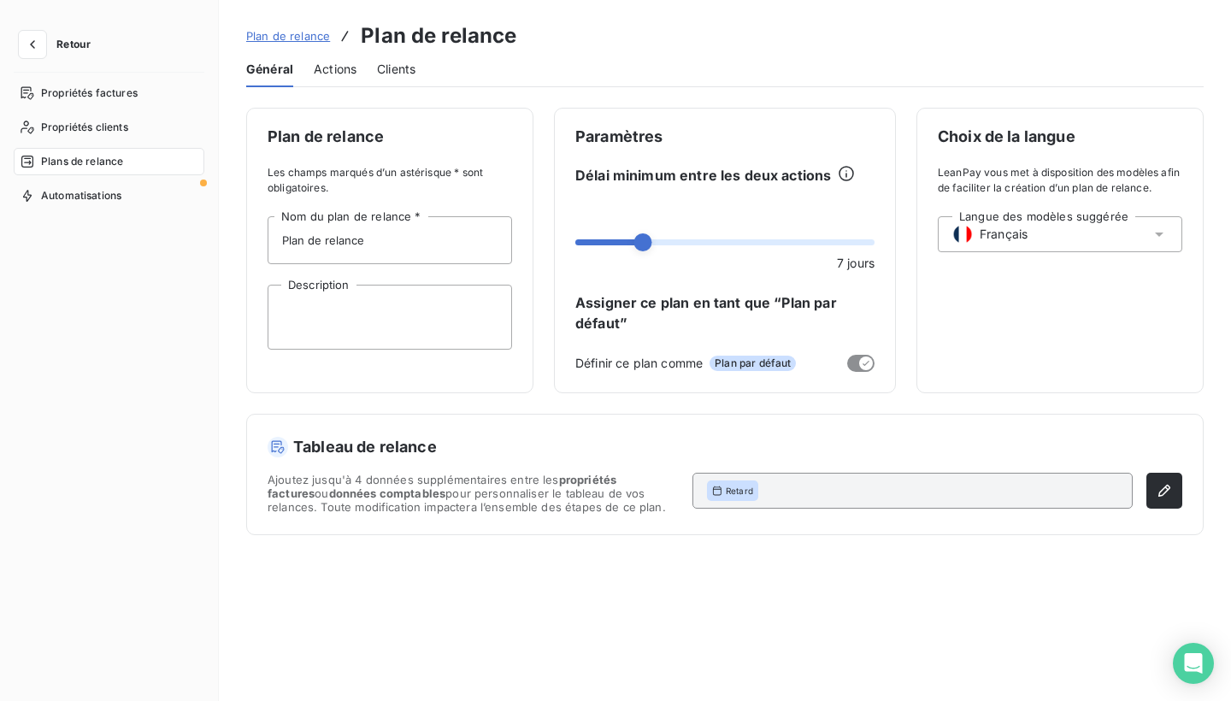
click at [342, 69] on span "Actions" at bounding box center [335, 69] width 43 height 17
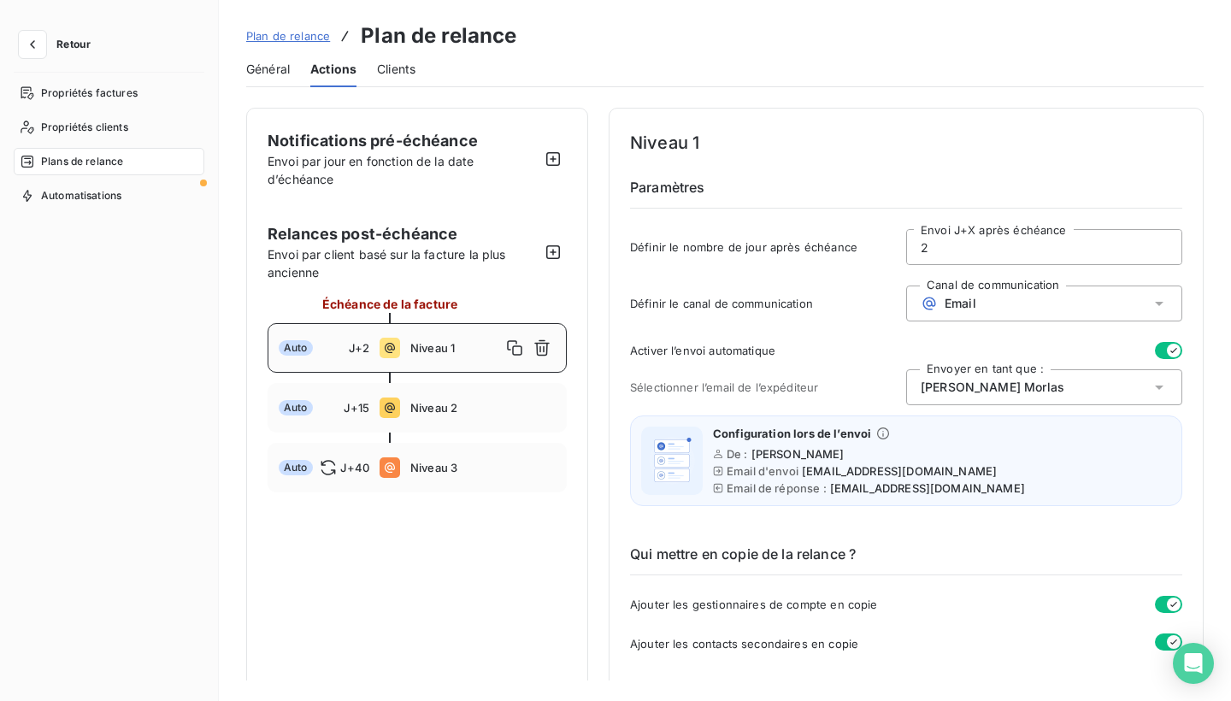
click at [278, 62] on span "Général" at bounding box center [268, 69] width 44 height 17
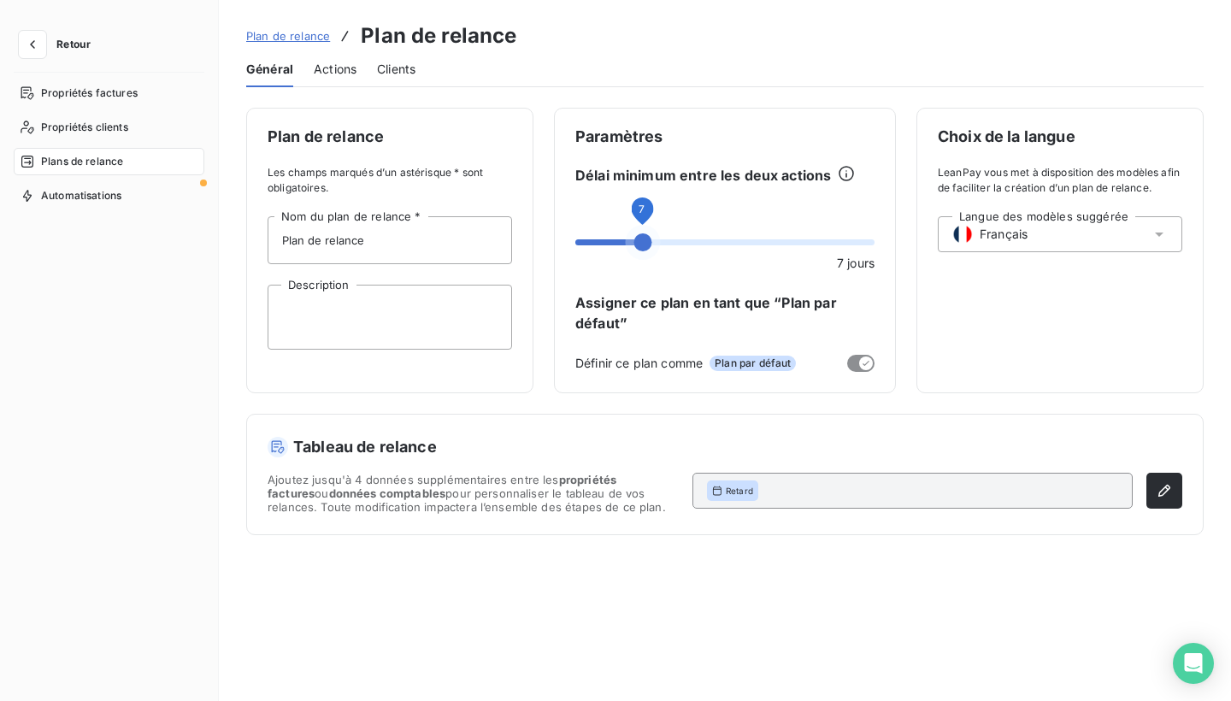
click at [786, 239] on span at bounding box center [724, 241] width 299 height 17
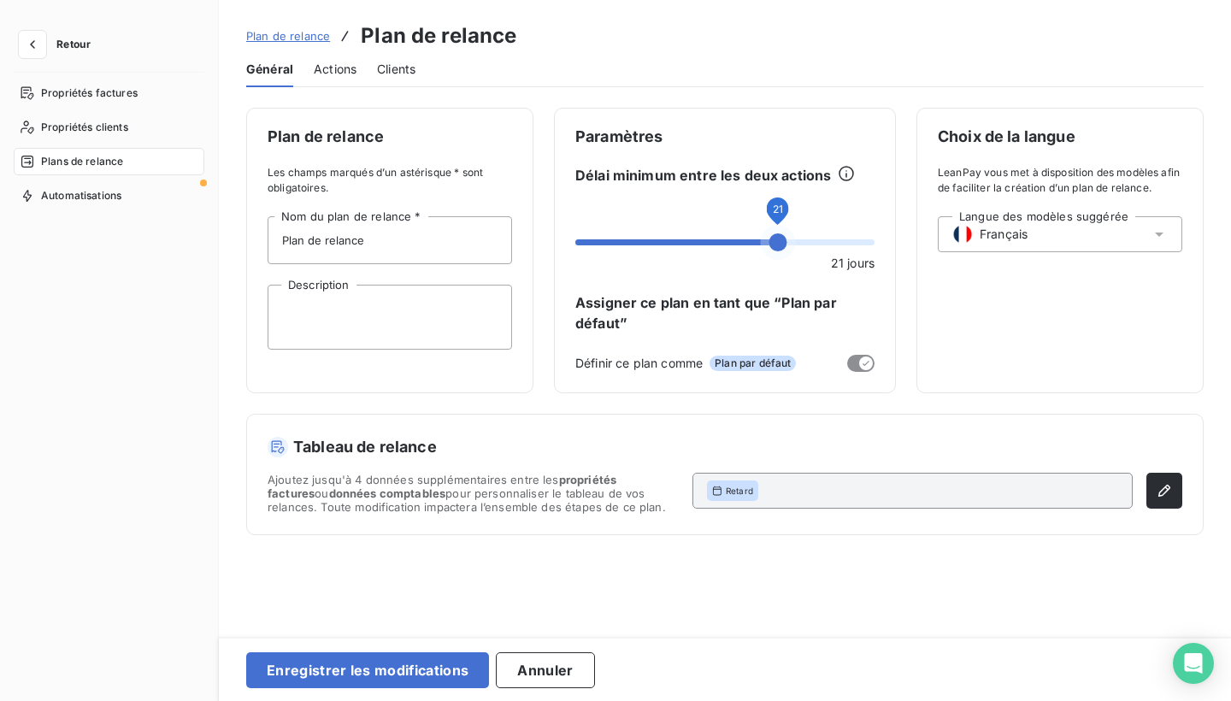
click at [780, 241] on span at bounding box center [779, 242] width 18 height 18
click at [417, 669] on button "Enregistrer les modifications" at bounding box center [367, 670] width 243 height 36
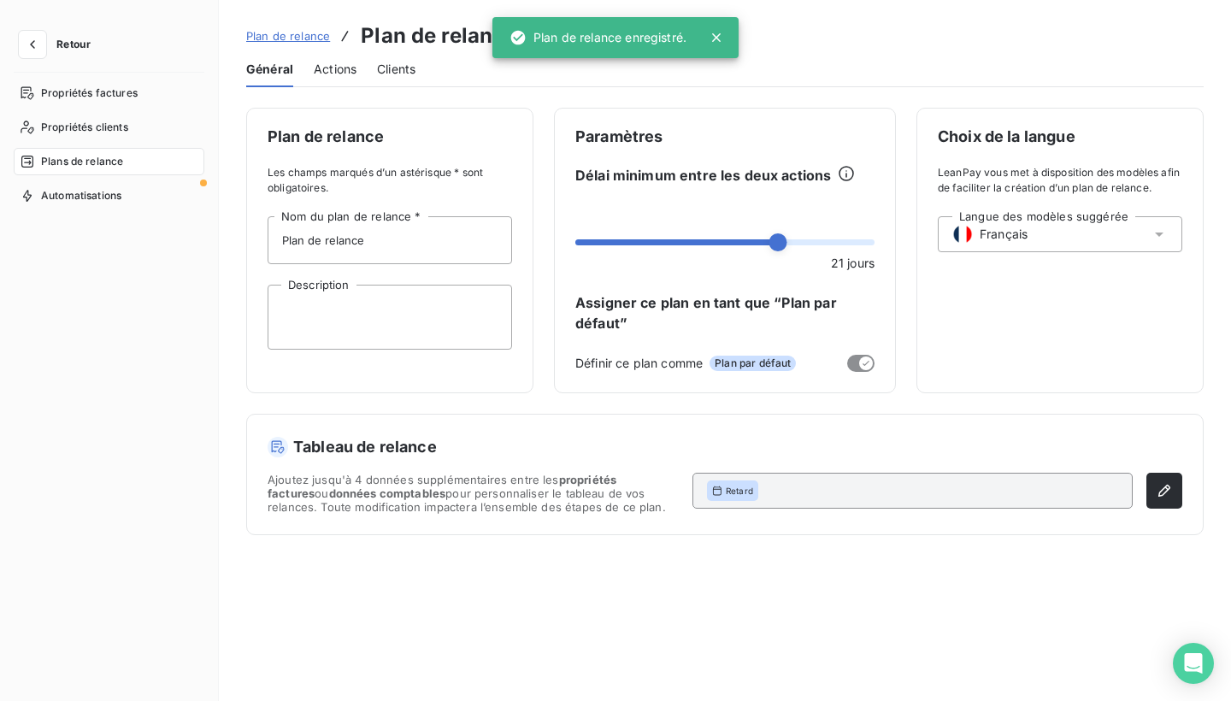
click at [333, 71] on span "Actions" at bounding box center [335, 69] width 43 height 17
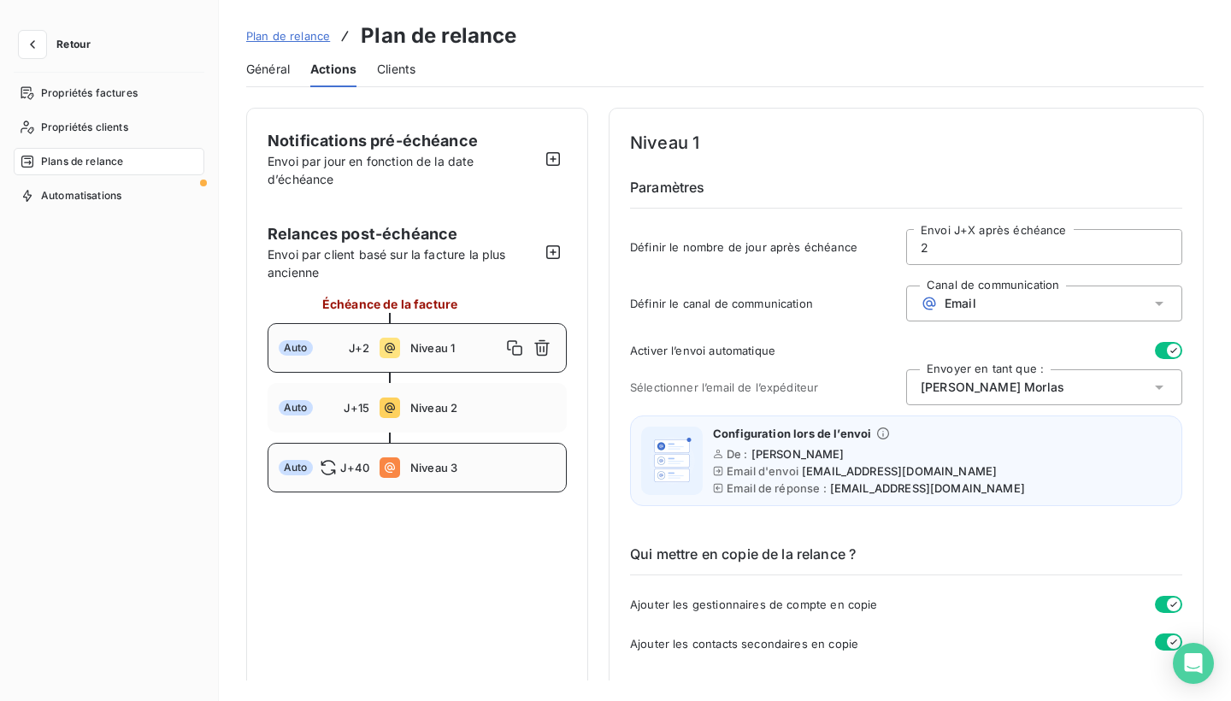
click at [491, 480] on div "Auto J+40 Niveau 3" at bounding box center [417, 468] width 299 height 50
type input "40"
click at [396, 69] on span "Clients" at bounding box center [396, 69] width 38 height 17
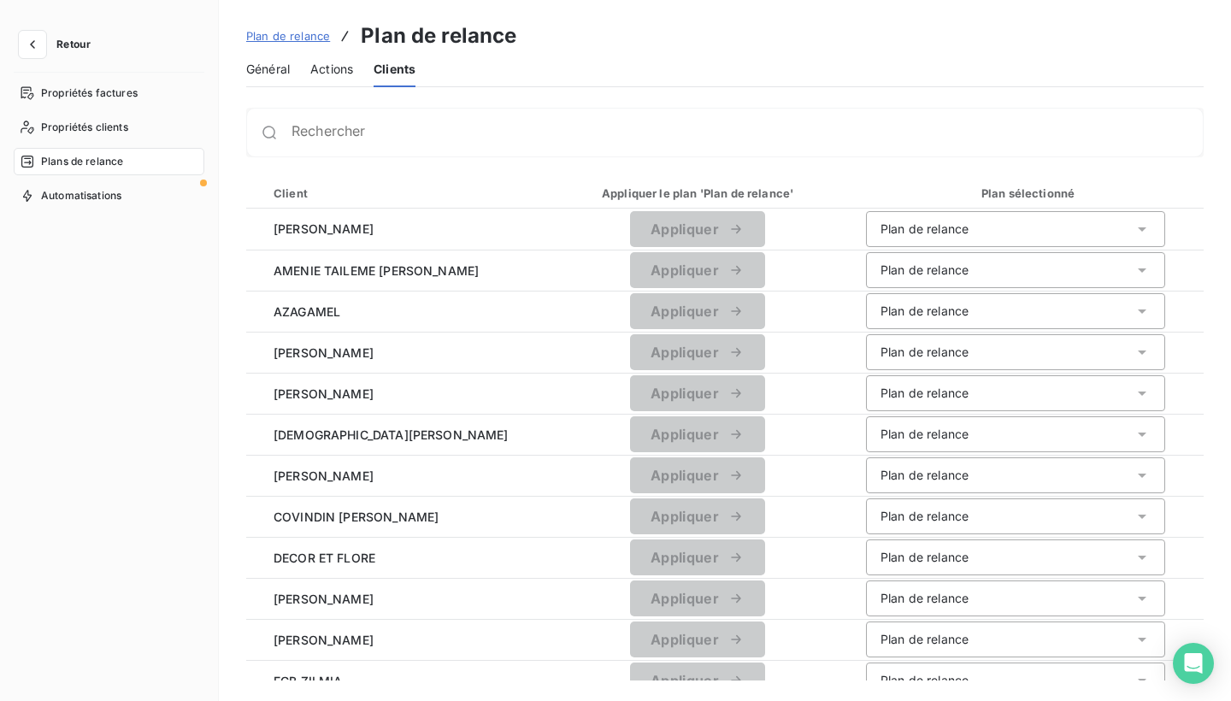
click at [266, 69] on span "Général" at bounding box center [268, 69] width 44 height 17
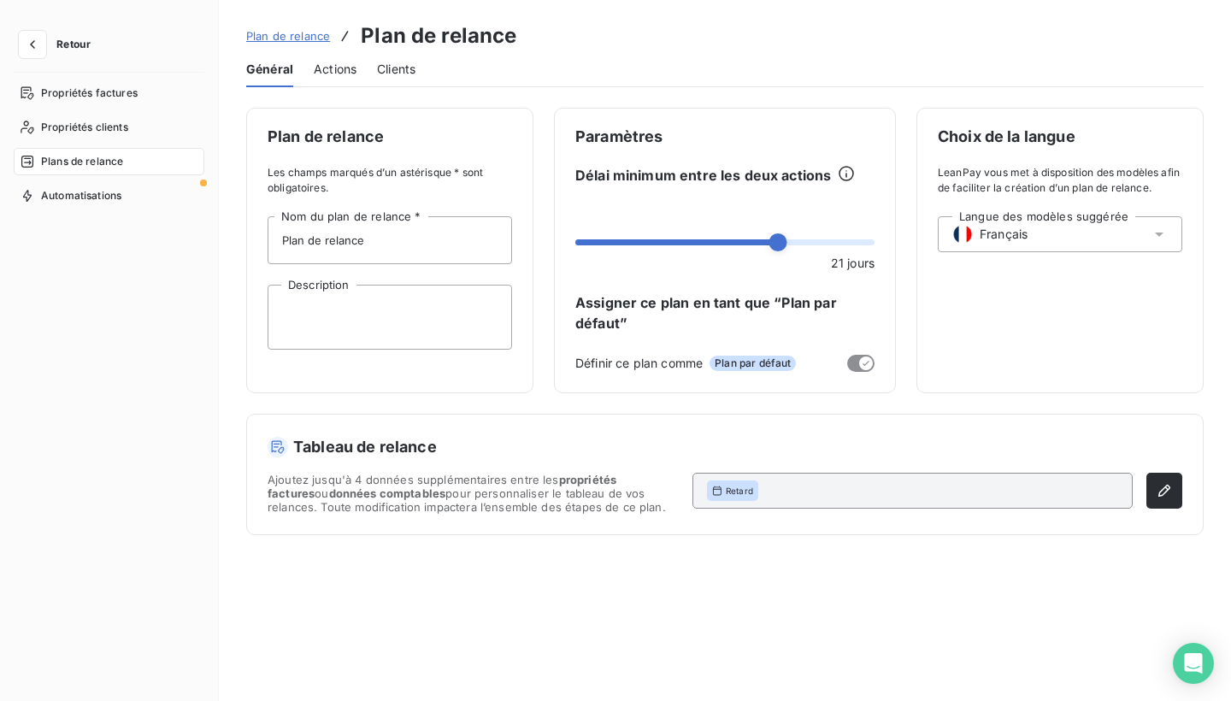
click at [340, 68] on span "Actions" at bounding box center [335, 69] width 43 height 17
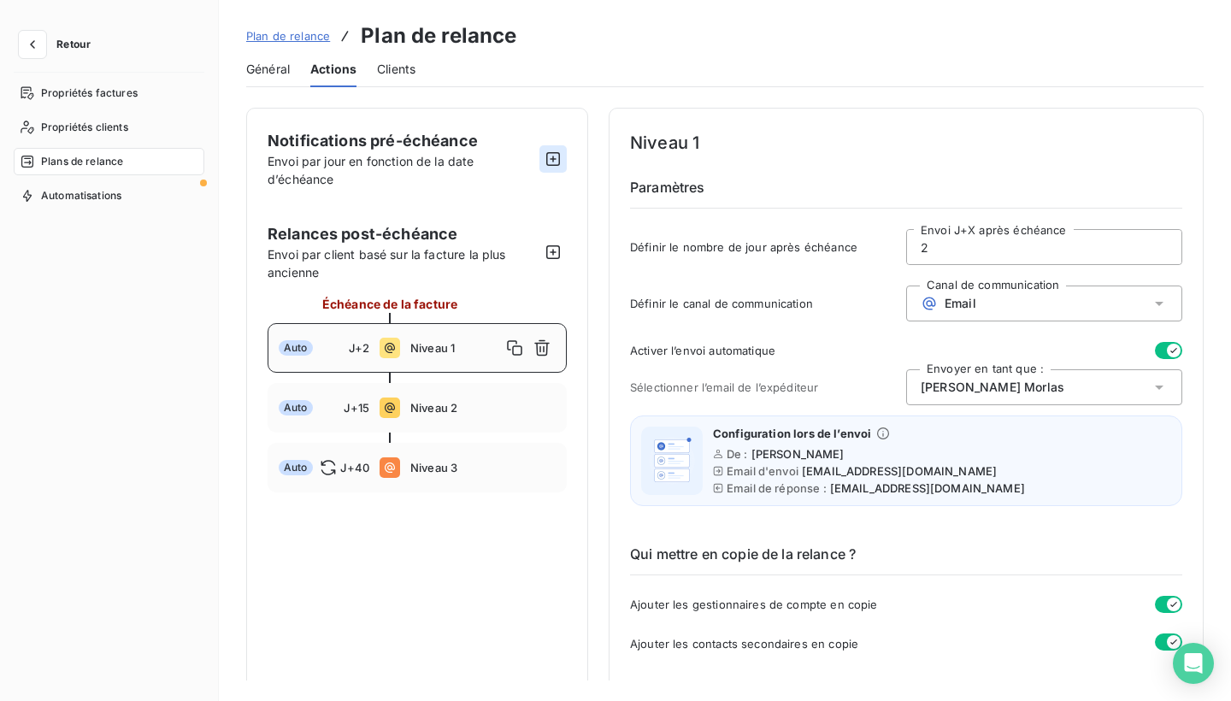
click at [555, 160] on icon "button" at bounding box center [553, 158] width 17 height 17
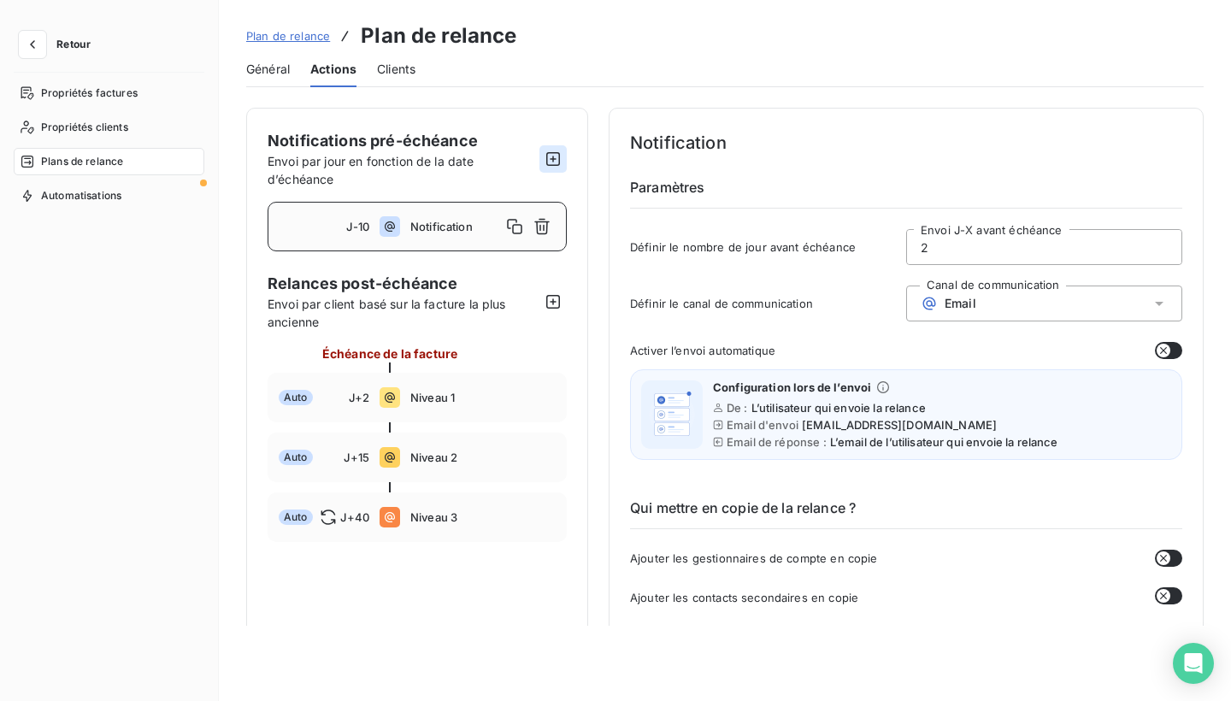
type input "-10"
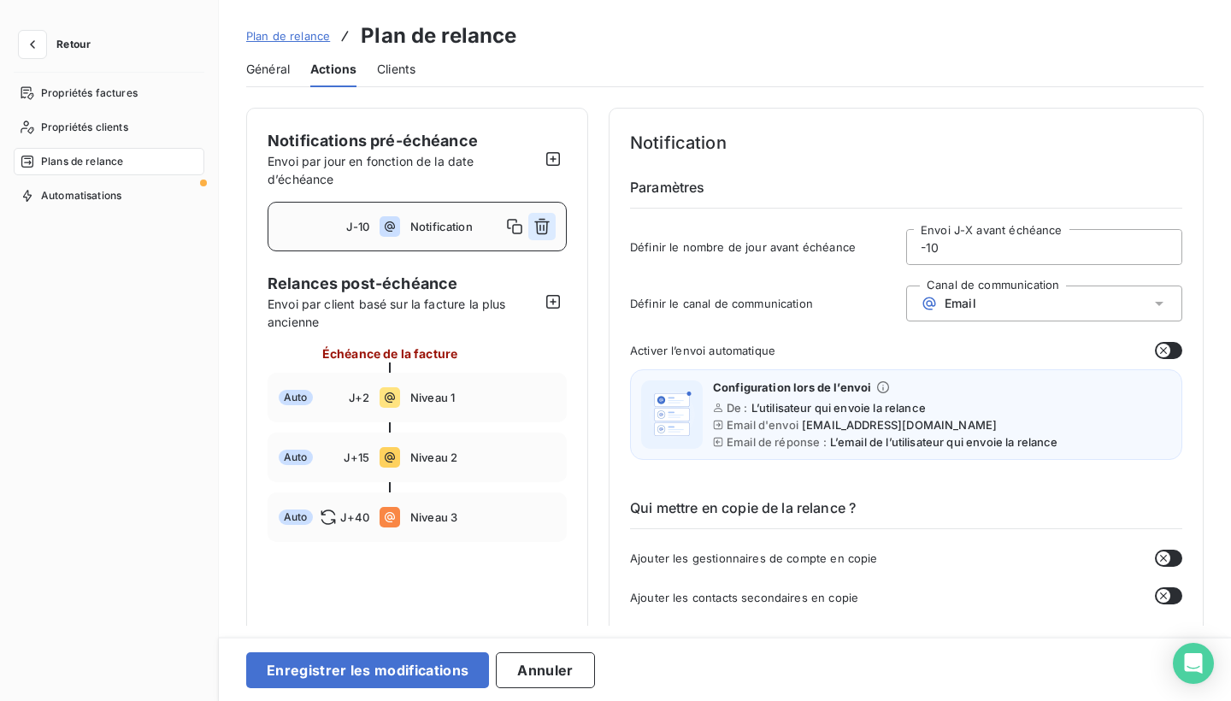
click at [543, 223] on icon "button" at bounding box center [542, 226] width 17 height 17
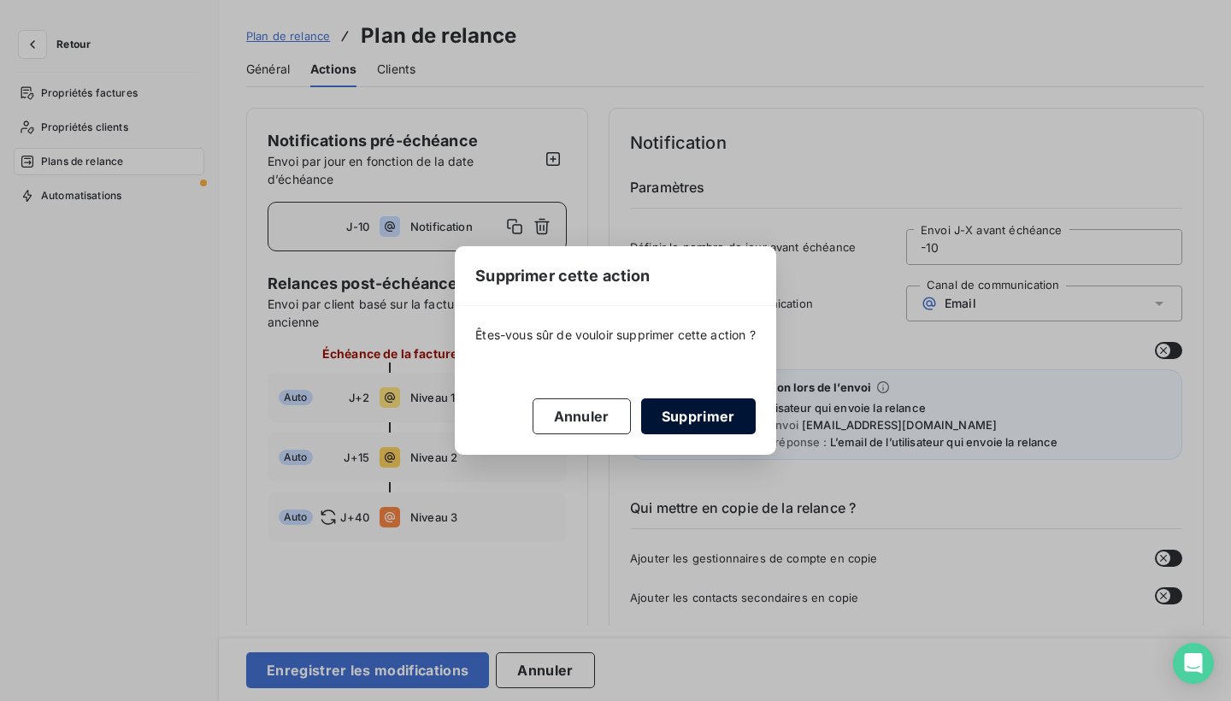
click at [682, 416] on button "Supprimer" at bounding box center [698, 416] width 115 height 36
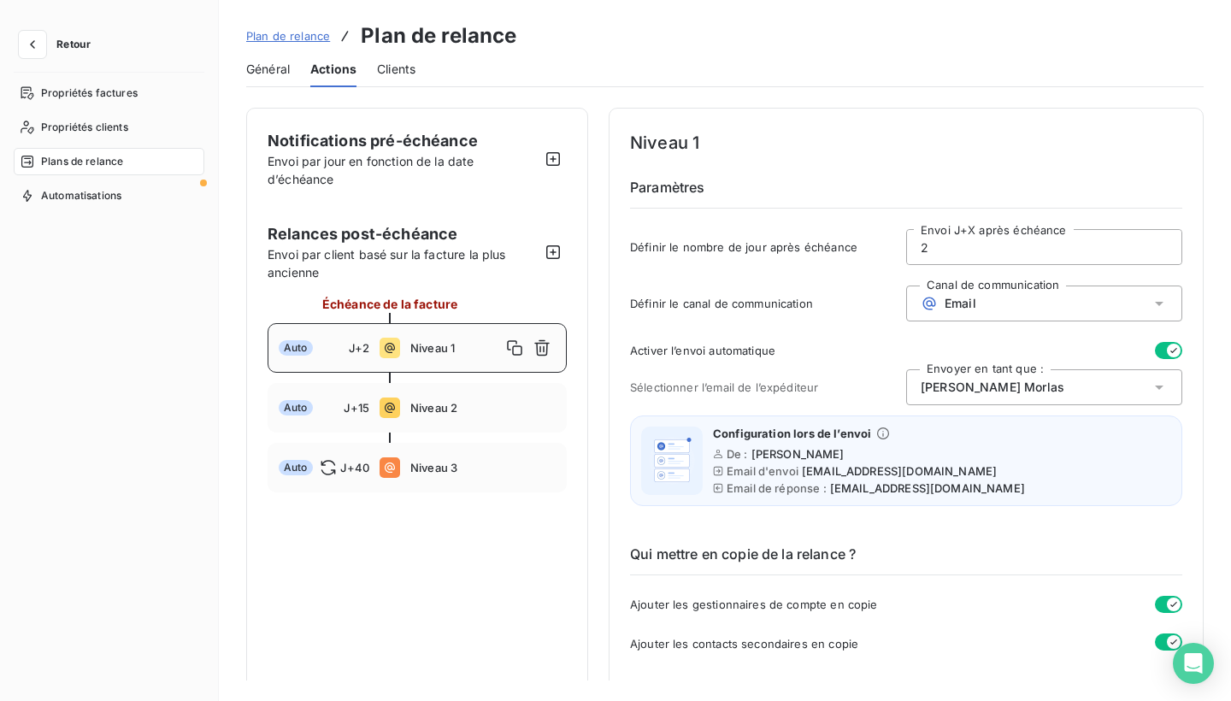
click at [280, 67] on span "Général" at bounding box center [268, 69] width 44 height 17
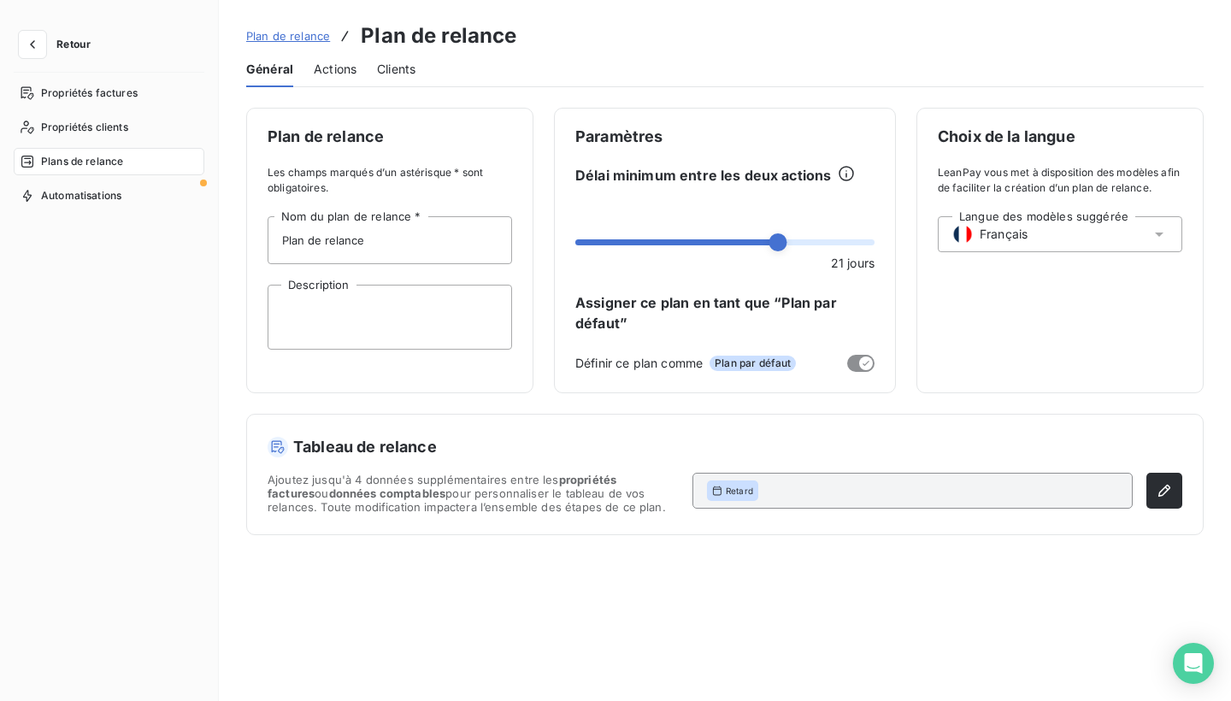
click at [413, 61] on span "Clients" at bounding box center [396, 69] width 38 height 17
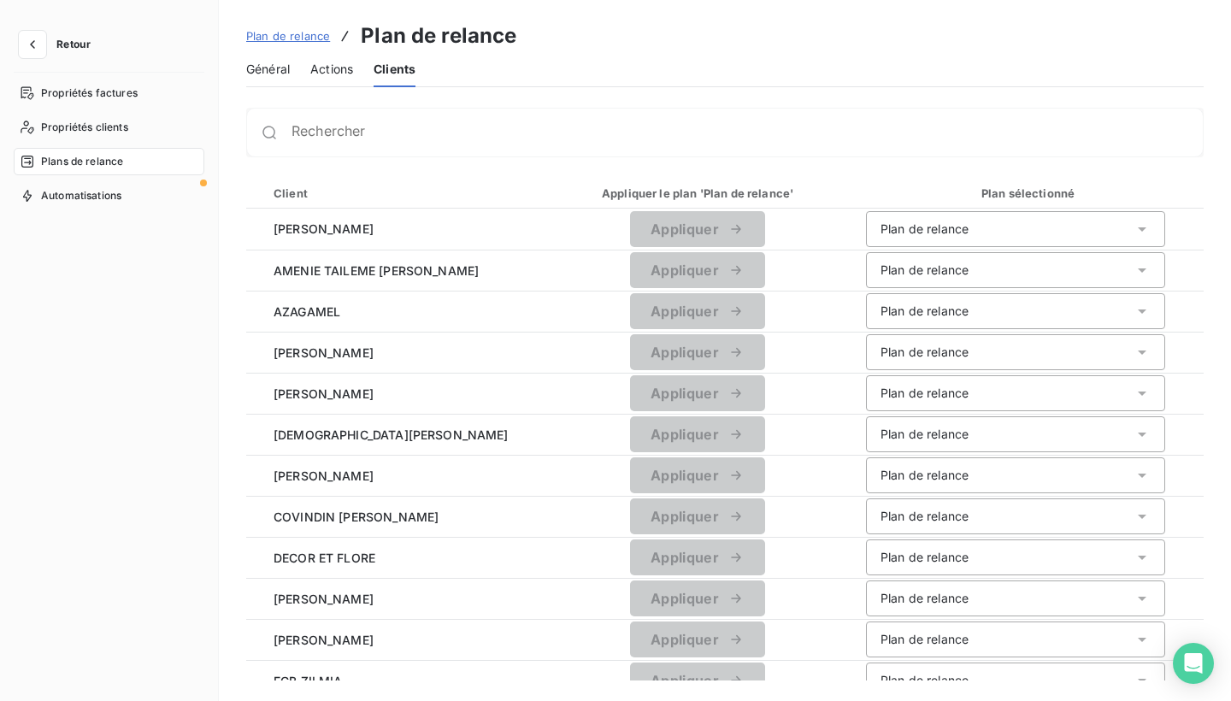
click at [634, 122] on div "Rechercher" at bounding box center [725, 133] width 958 height 50
click at [267, 71] on span "Général" at bounding box center [268, 69] width 44 height 17
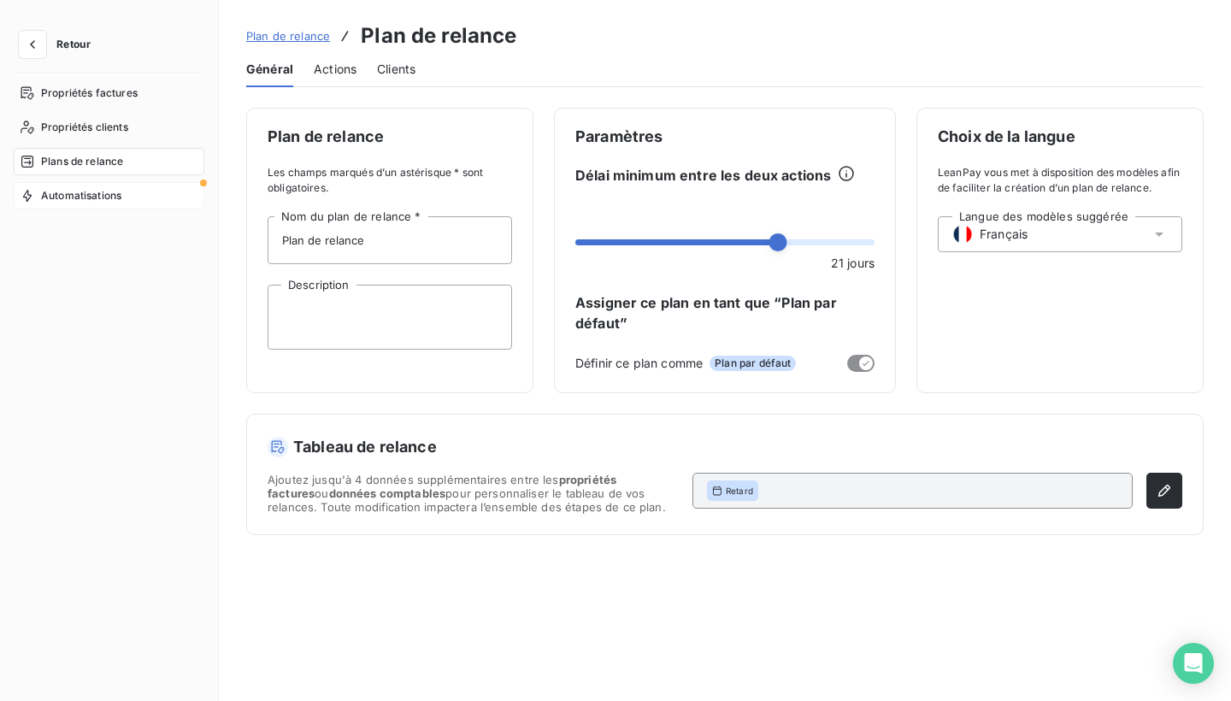
click at [135, 184] on div "Automatisations" at bounding box center [109, 195] width 191 height 27
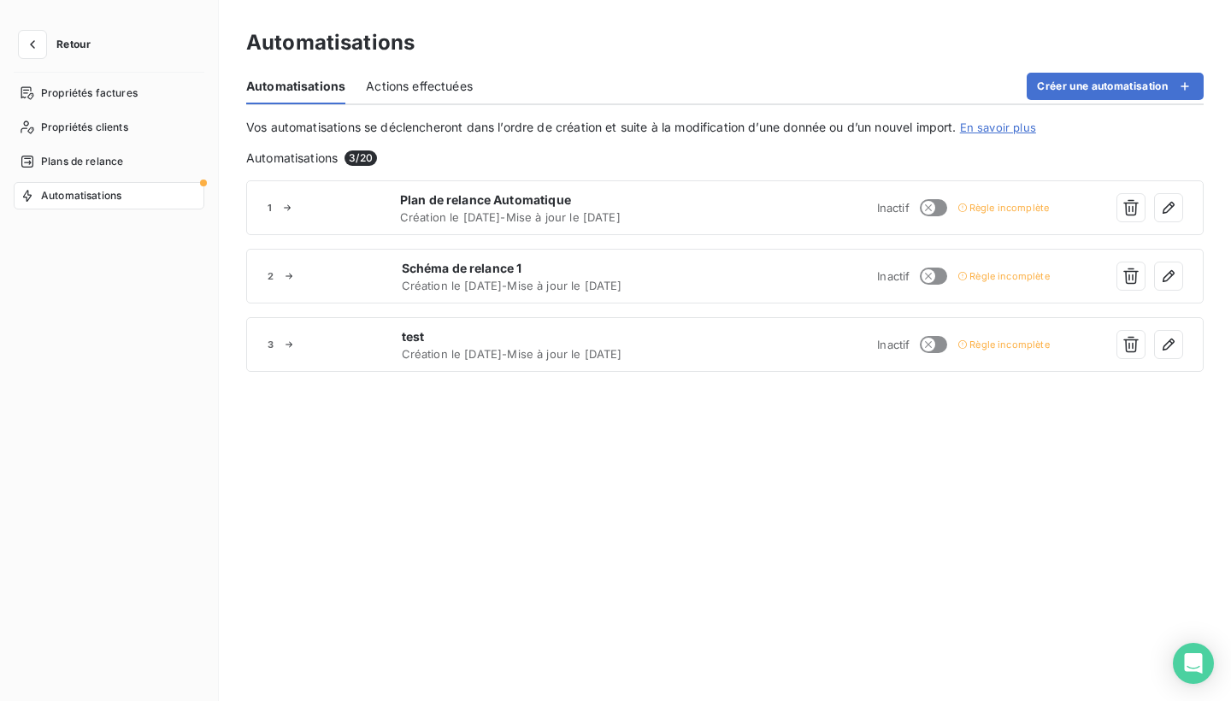
click at [417, 86] on span "Actions effectuées" at bounding box center [419, 86] width 107 height 17
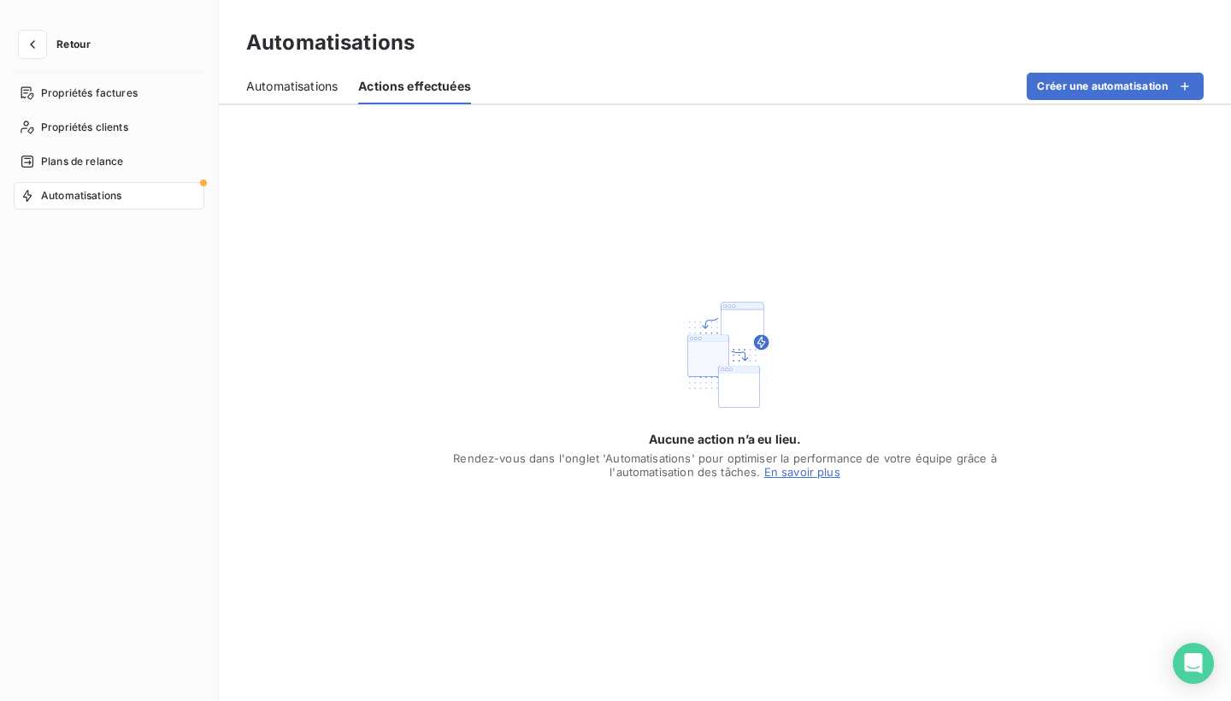
click at [305, 85] on span "Automatisations" at bounding box center [291, 86] width 91 height 17
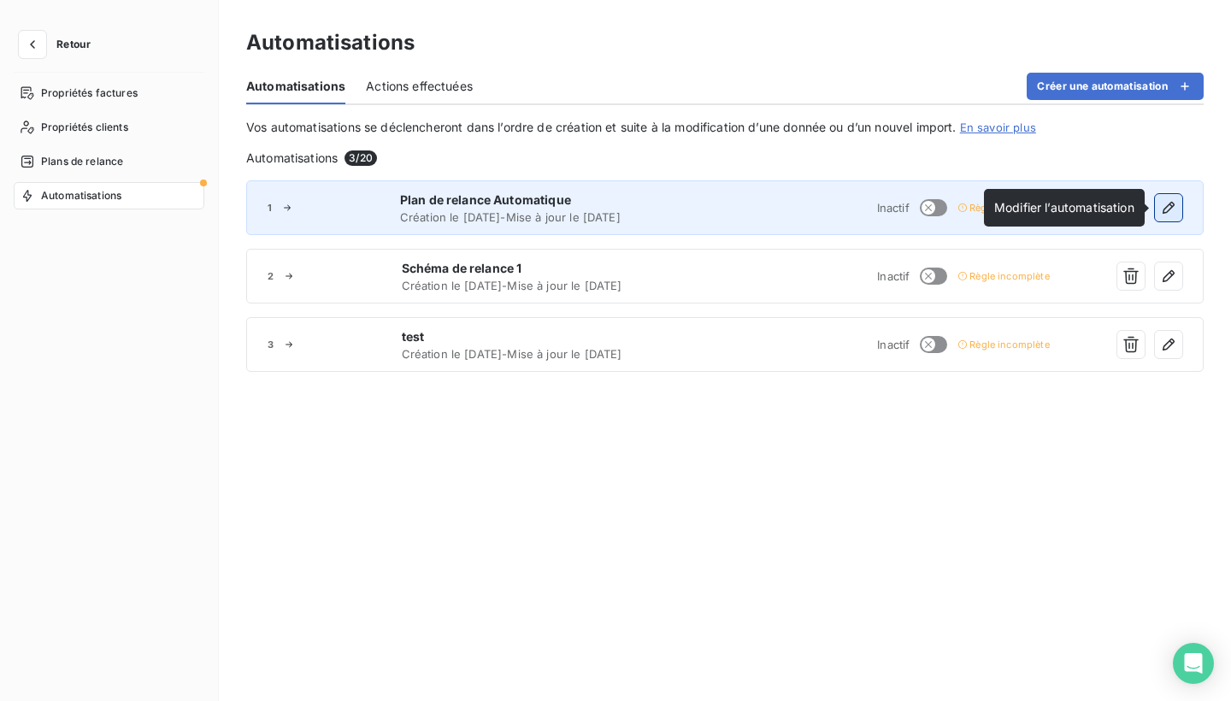
click at [1170, 211] on icon "button" at bounding box center [1168, 207] width 17 height 17
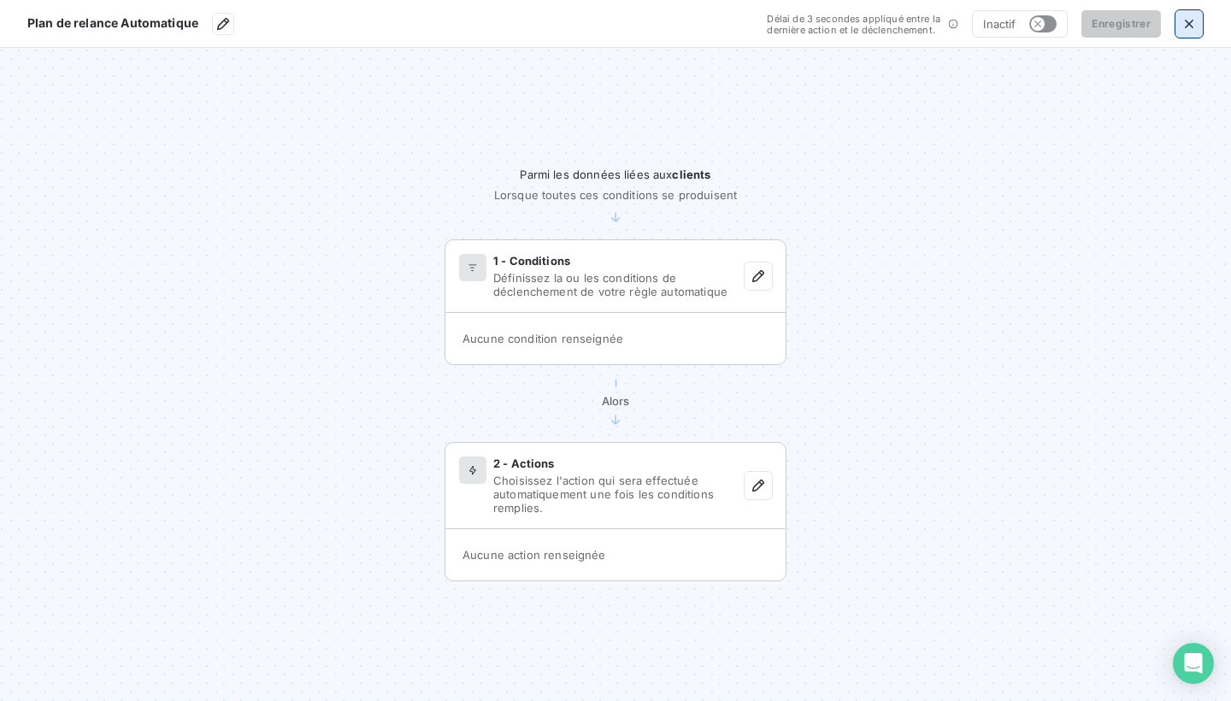
click at [1187, 24] on icon "button" at bounding box center [1189, 23] width 17 height 17
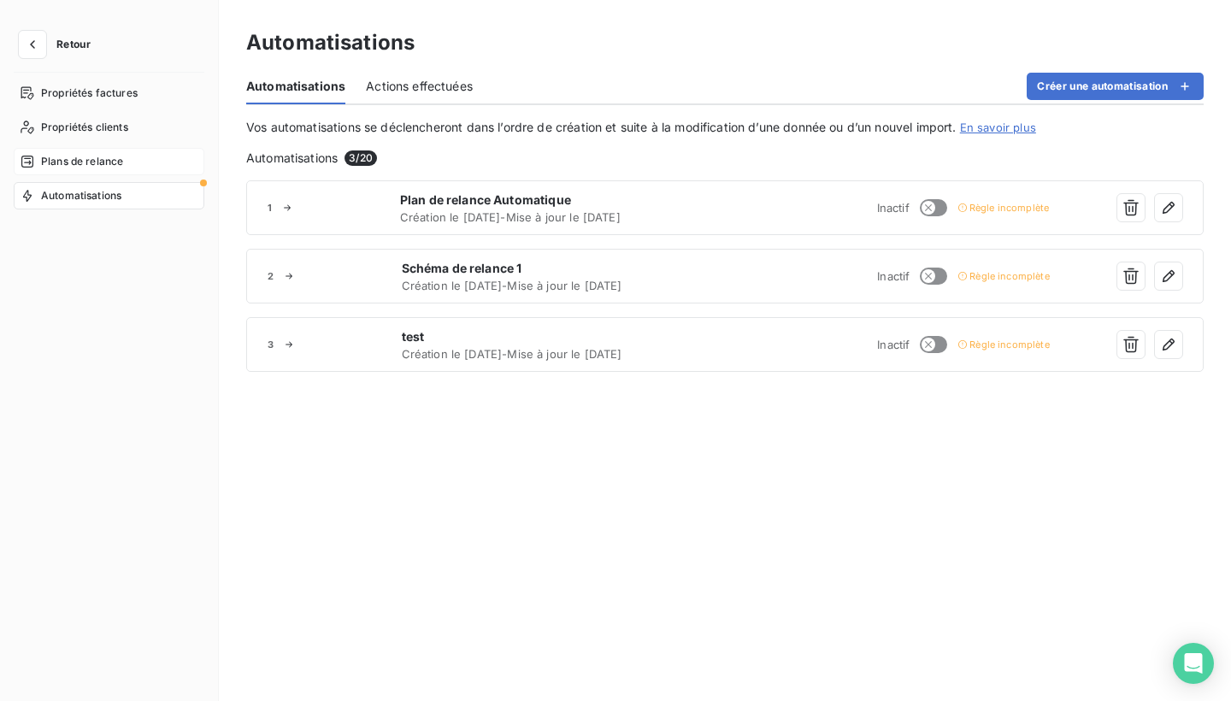
click at [99, 164] on span "Plans de relance" at bounding box center [82, 161] width 82 height 15
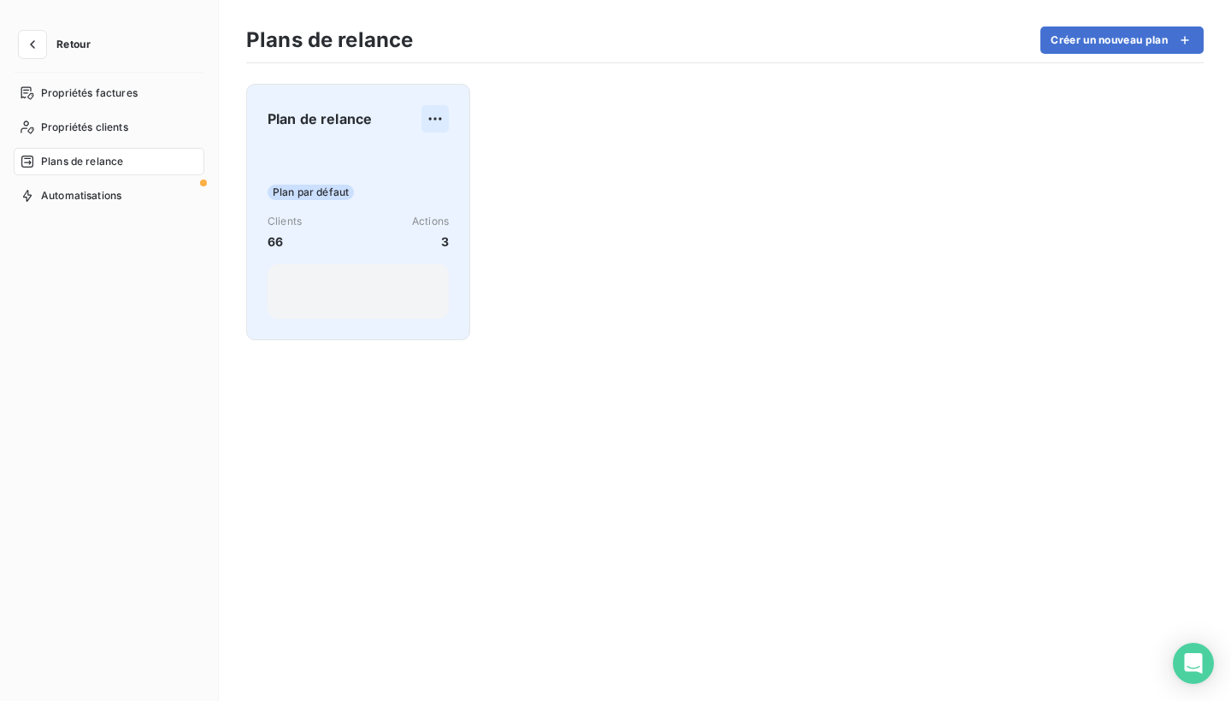
click at [438, 117] on html "Retour Propriétés factures Propriétés clients Plans de relance Automatisations …" at bounding box center [615, 350] width 1231 height 701
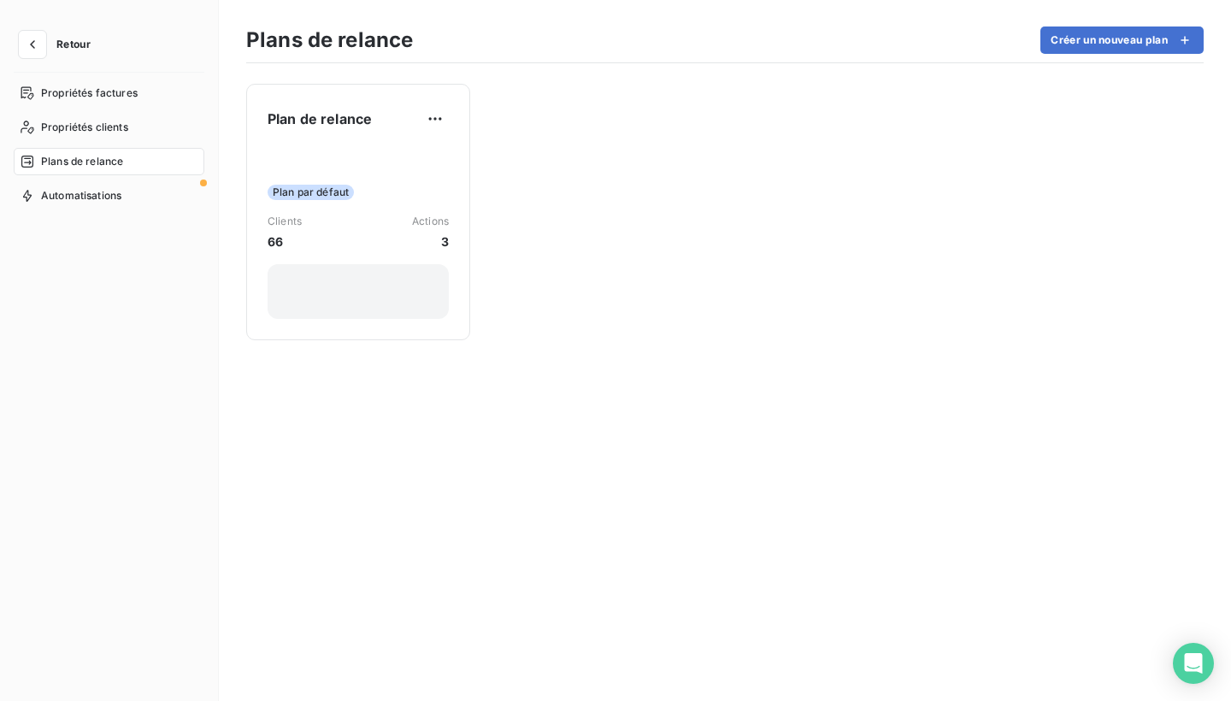
click at [380, 249] on html "Retour Propriétés factures Propriétés clients Plans de relance Automatisations …" at bounding box center [615, 350] width 1231 height 701
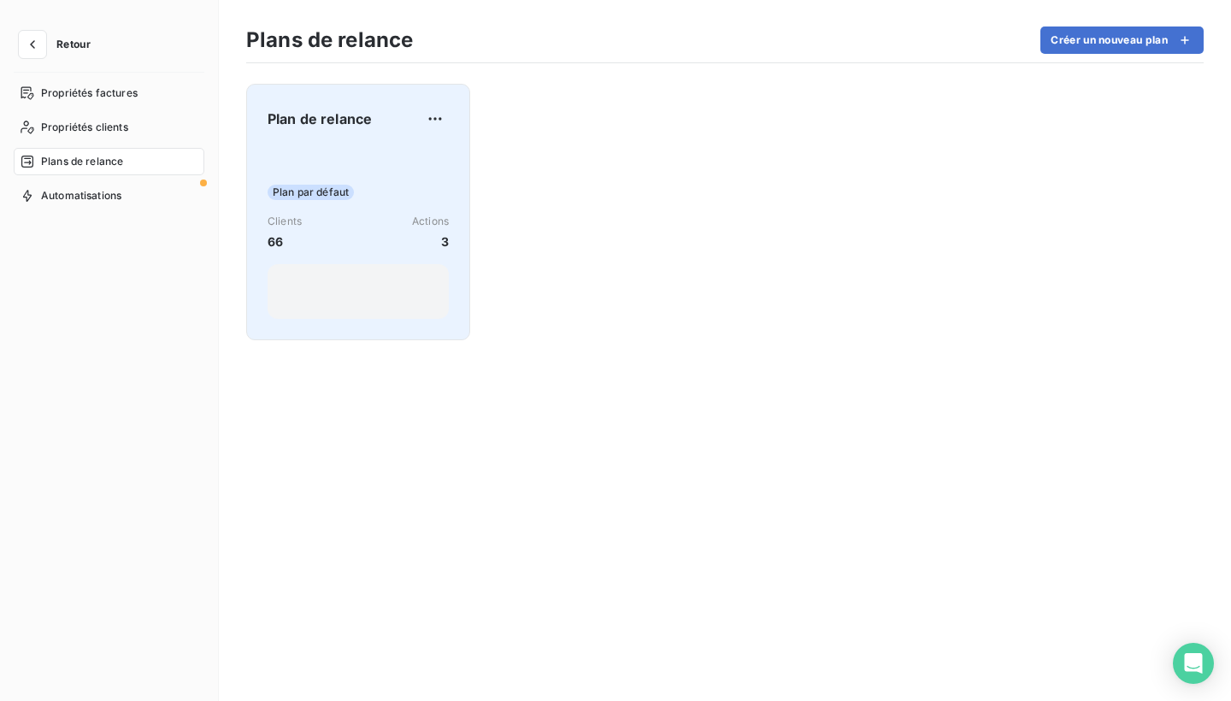
click at [385, 226] on div "Clients 66 Actions 3" at bounding box center [358, 232] width 181 height 37
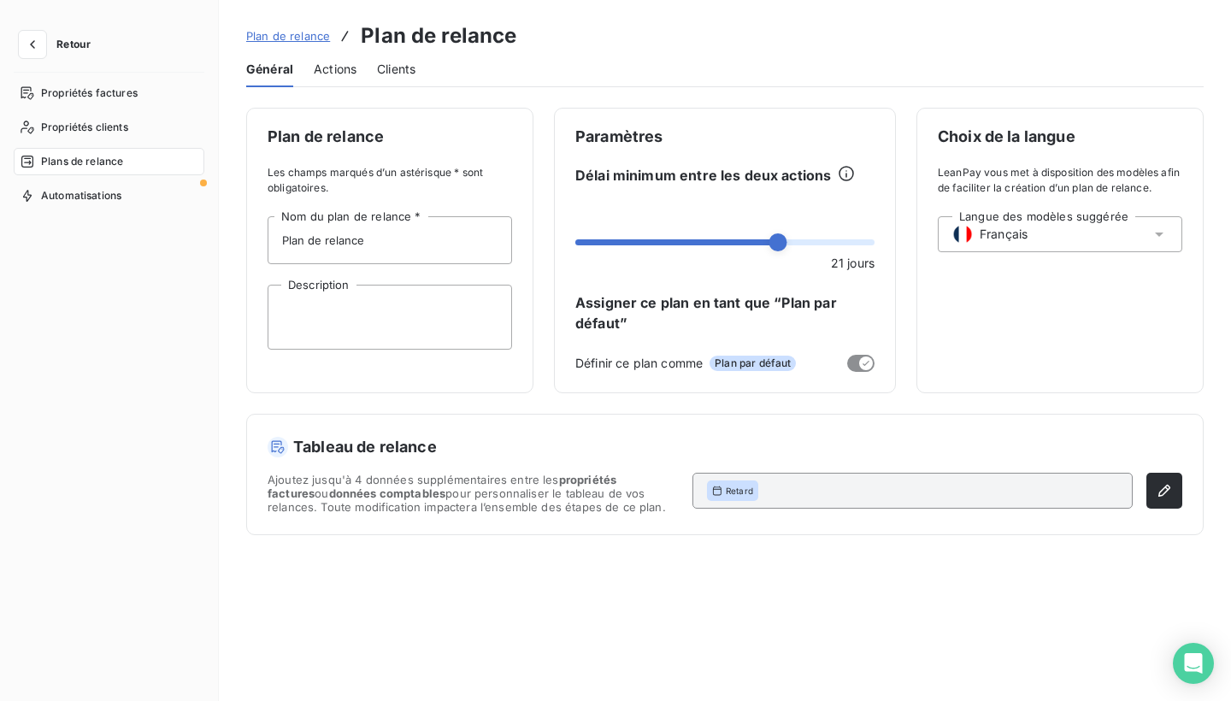
click at [340, 70] on span "Actions" at bounding box center [335, 69] width 43 height 17
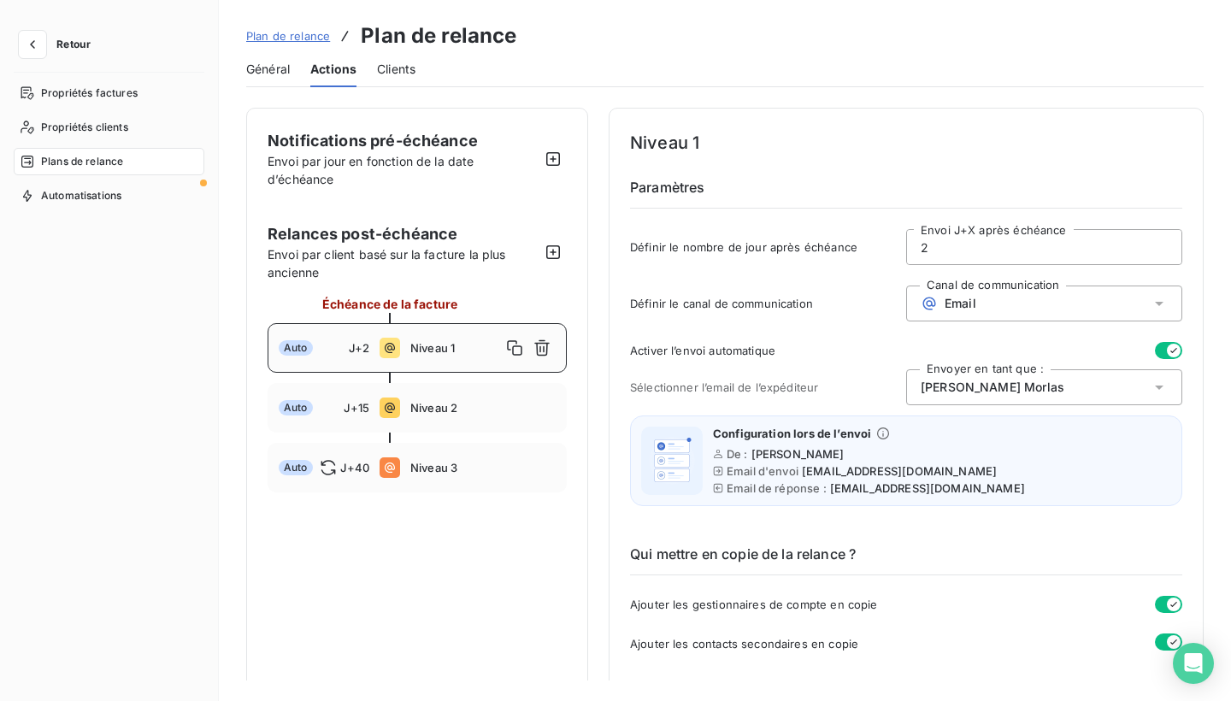
click at [1155, 304] on icon at bounding box center [1159, 304] width 9 height 4
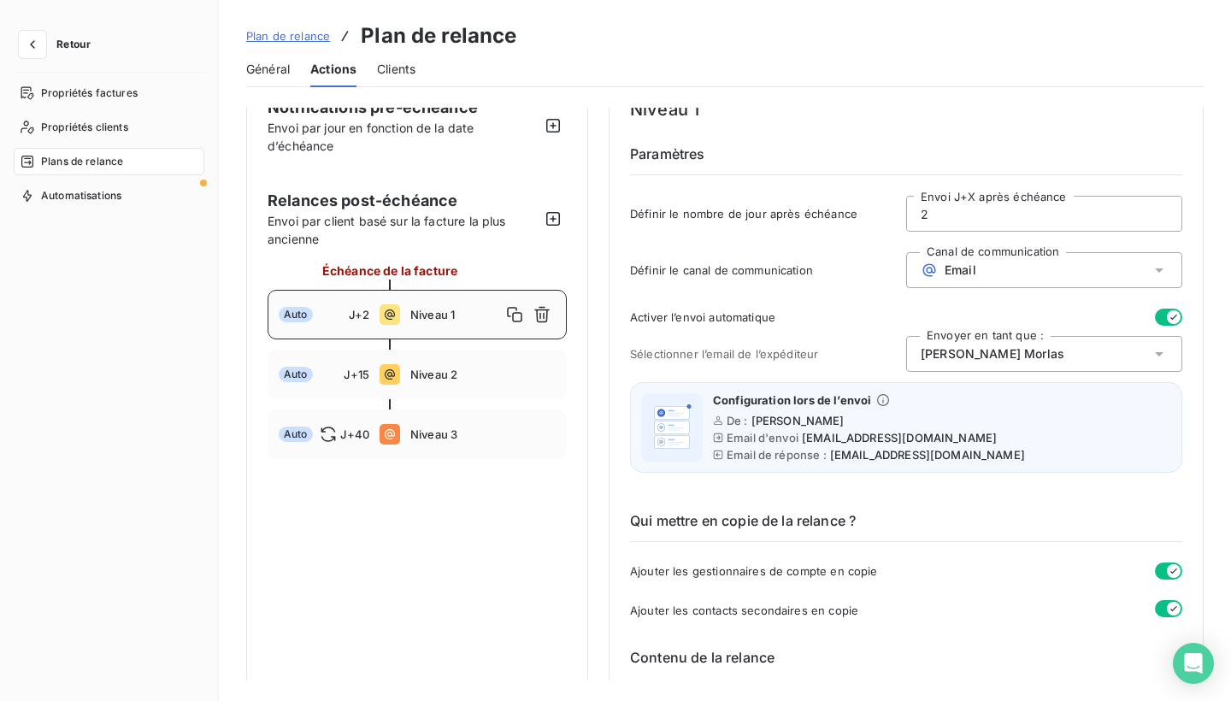
scroll to position [34, 0]
click at [554, 215] on icon "button" at bounding box center [553, 217] width 17 height 17
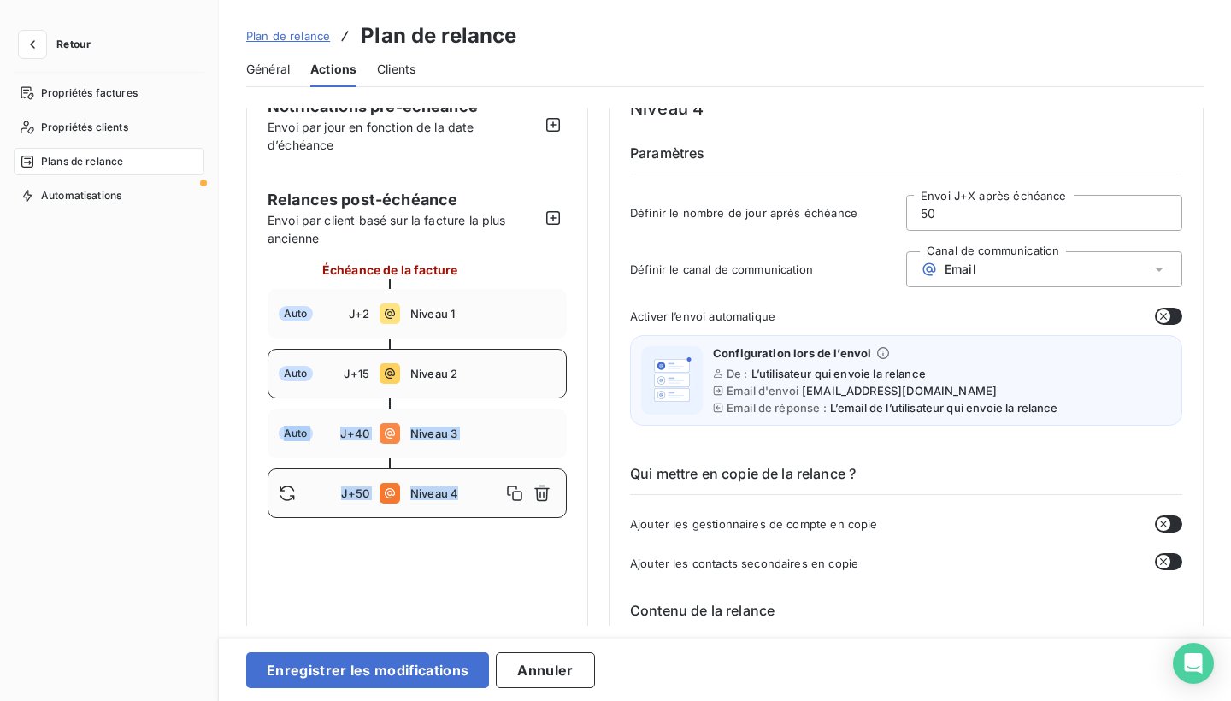
drag, startPoint x: 483, startPoint y: 488, endPoint x: 487, endPoint y: 391, distance: 97.5
click at [487, 391] on div "Échéance de la facture Auto J+2 Niveau 1 Auto J+15 Niveau 2 Auto J+40 Niveau 3 …" at bounding box center [417, 389] width 299 height 257
click at [479, 497] on span "Niveau 4" at bounding box center [455, 494] width 91 height 14
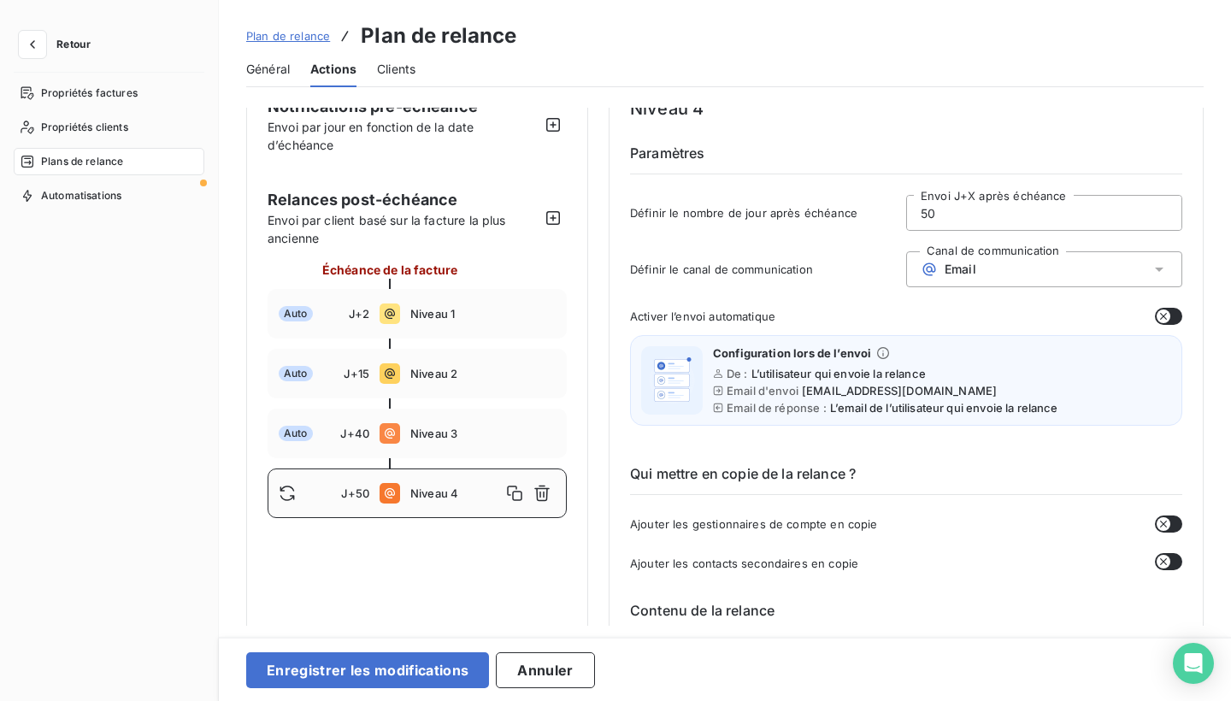
drag, startPoint x: 964, startPoint y: 219, endPoint x: 892, endPoint y: 219, distance: 72.7
click at [892, 219] on div "Définir le nombre de jour après échéance 50 Envoi J+X après échéance" at bounding box center [906, 218] width 552 height 46
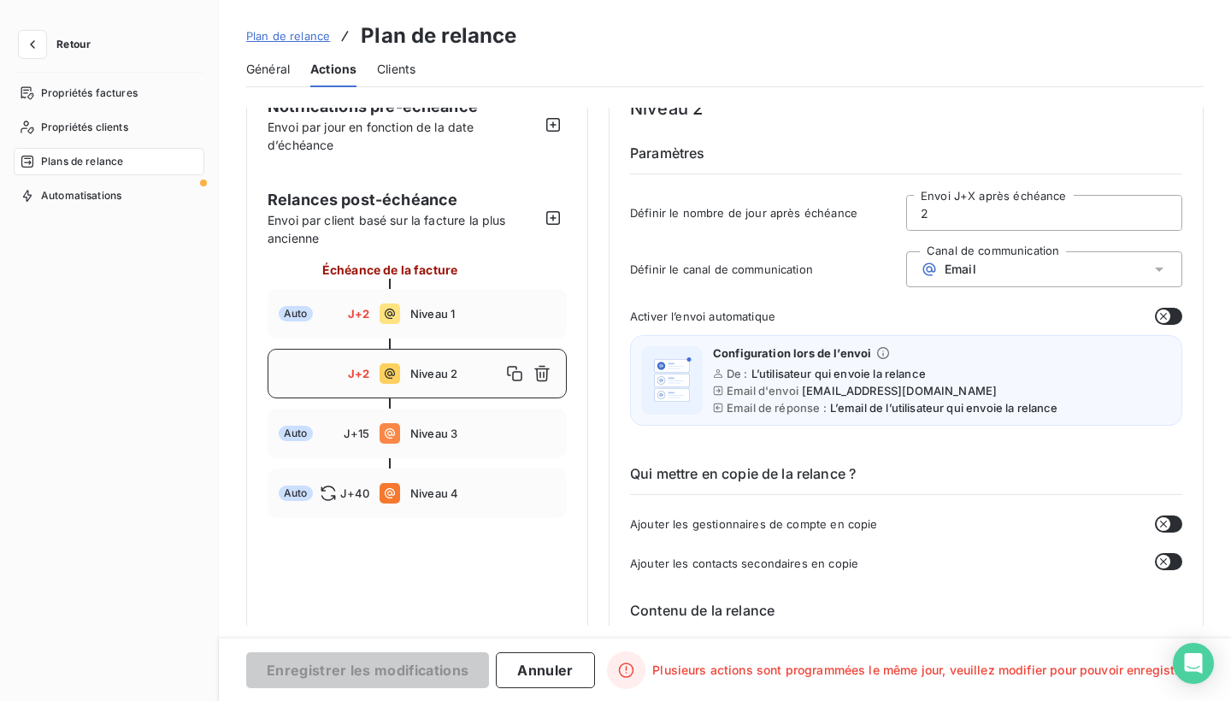
type input "2"
click at [1148, 260] on div "Email" at bounding box center [1044, 269] width 276 height 36
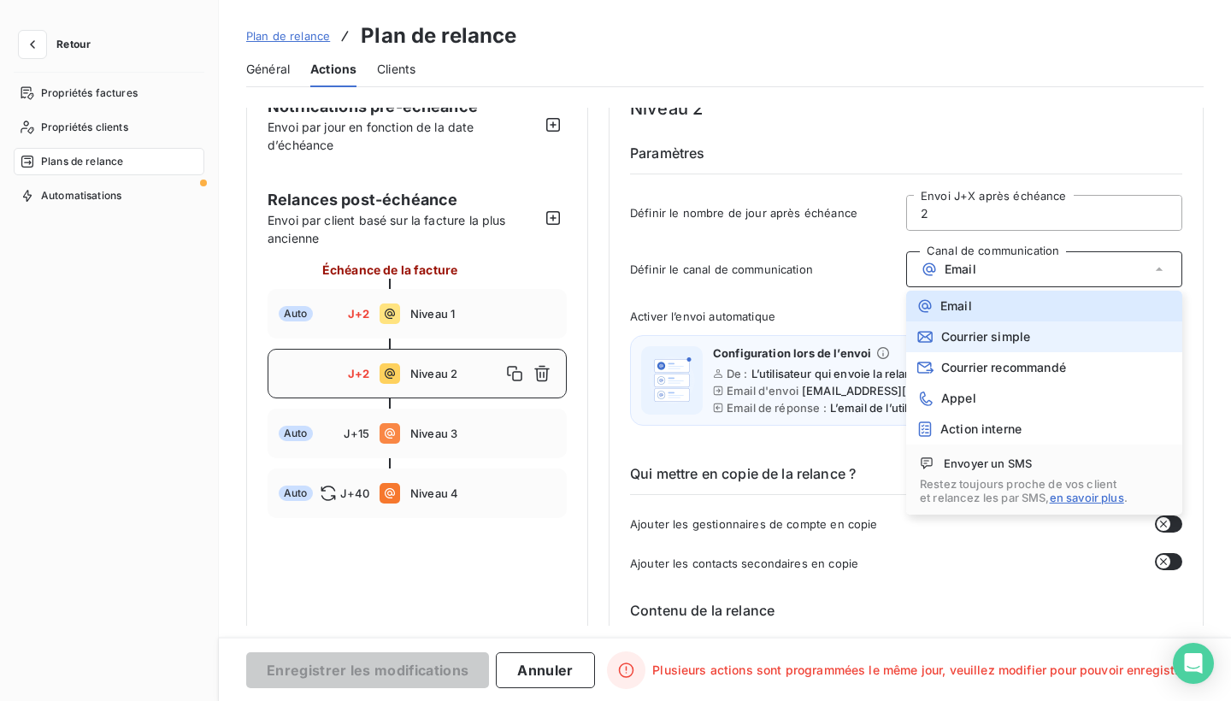
click at [1092, 337] on li "Courrier simple" at bounding box center [1044, 336] width 276 height 31
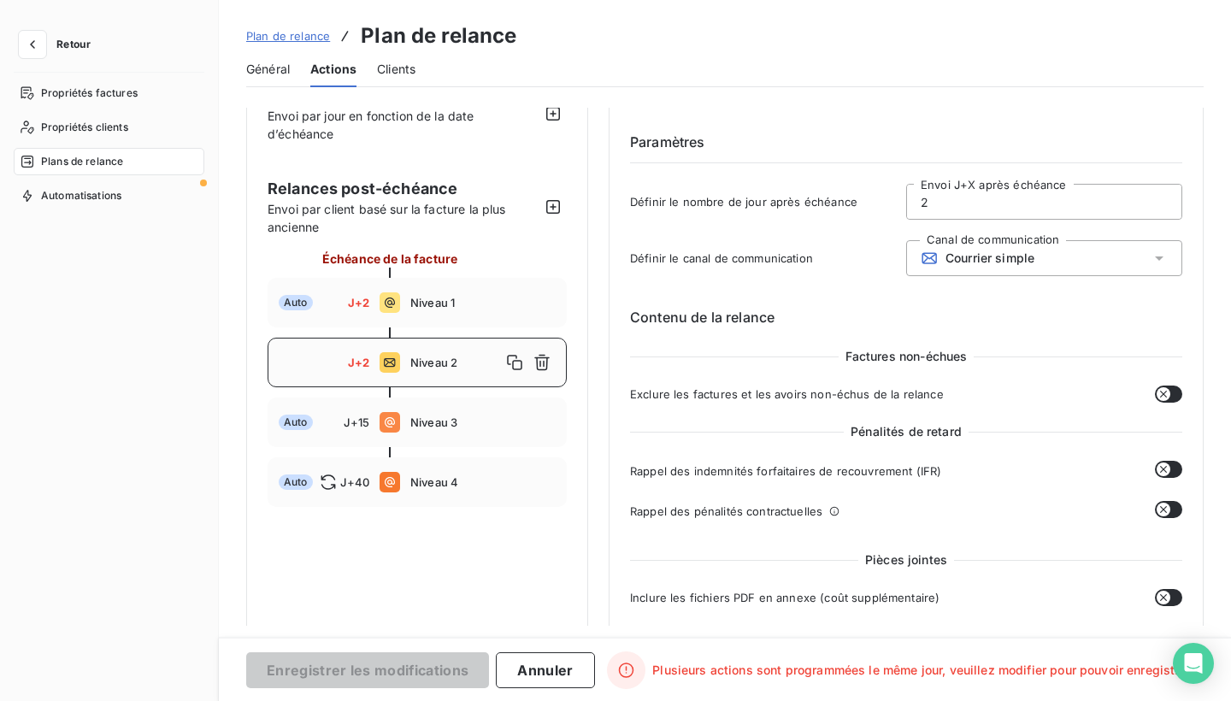
scroll to position [44, 0]
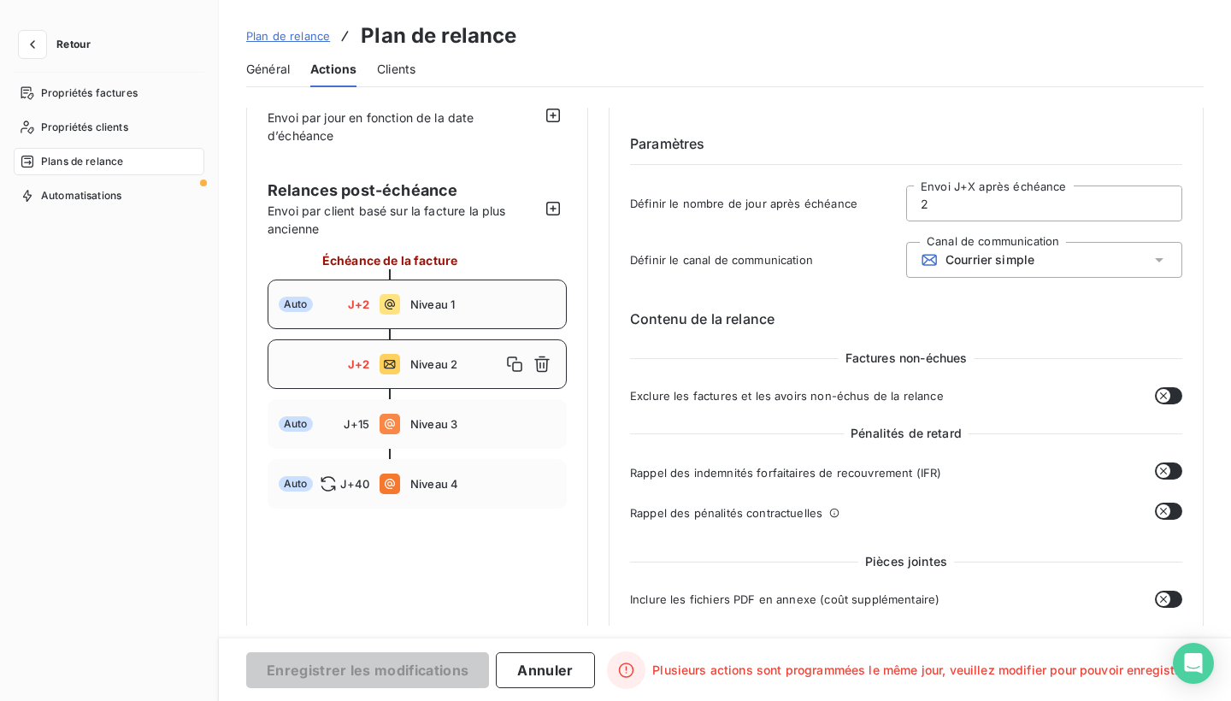
click at [501, 304] on span "Niveau 1" at bounding box center [482, 305] width 145 height 14
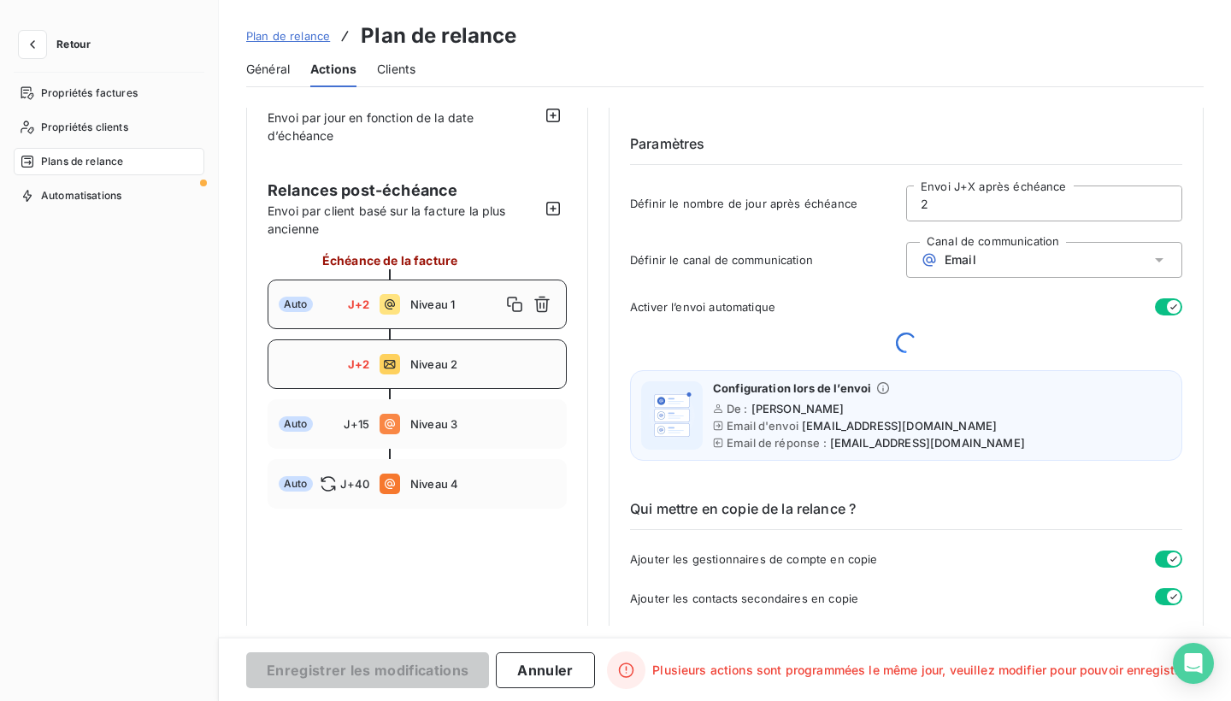
click at [489, 368] on span "Niveau 2" at bounding box center [482, 364] width 145 height 14
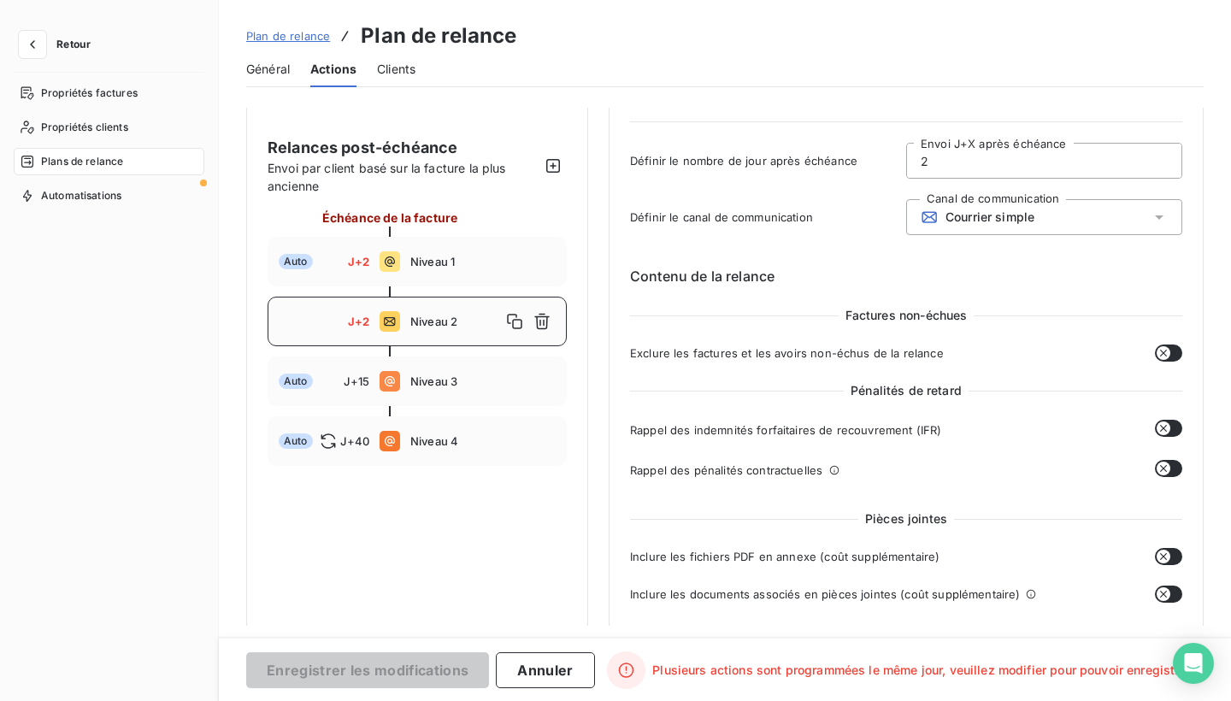
scroll to position [59, 0]
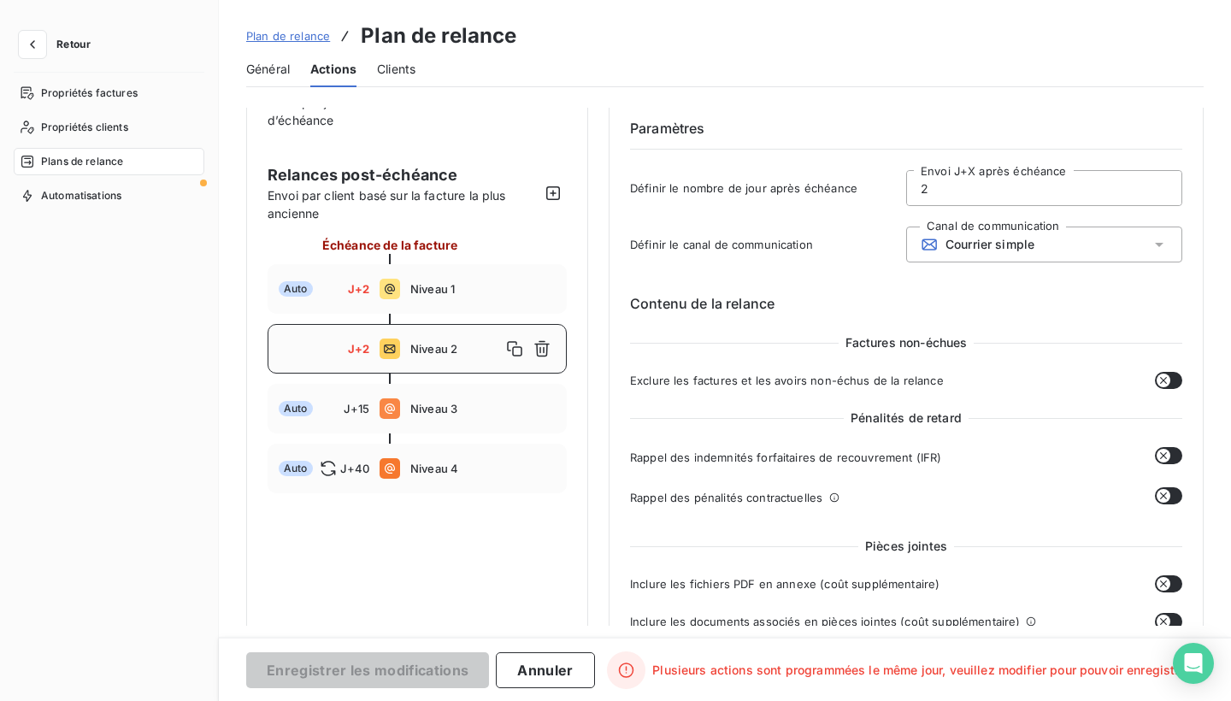
click at [1113, 237] on div "Courrier simple" at bounding box center [1044, 245] width 276 height 36
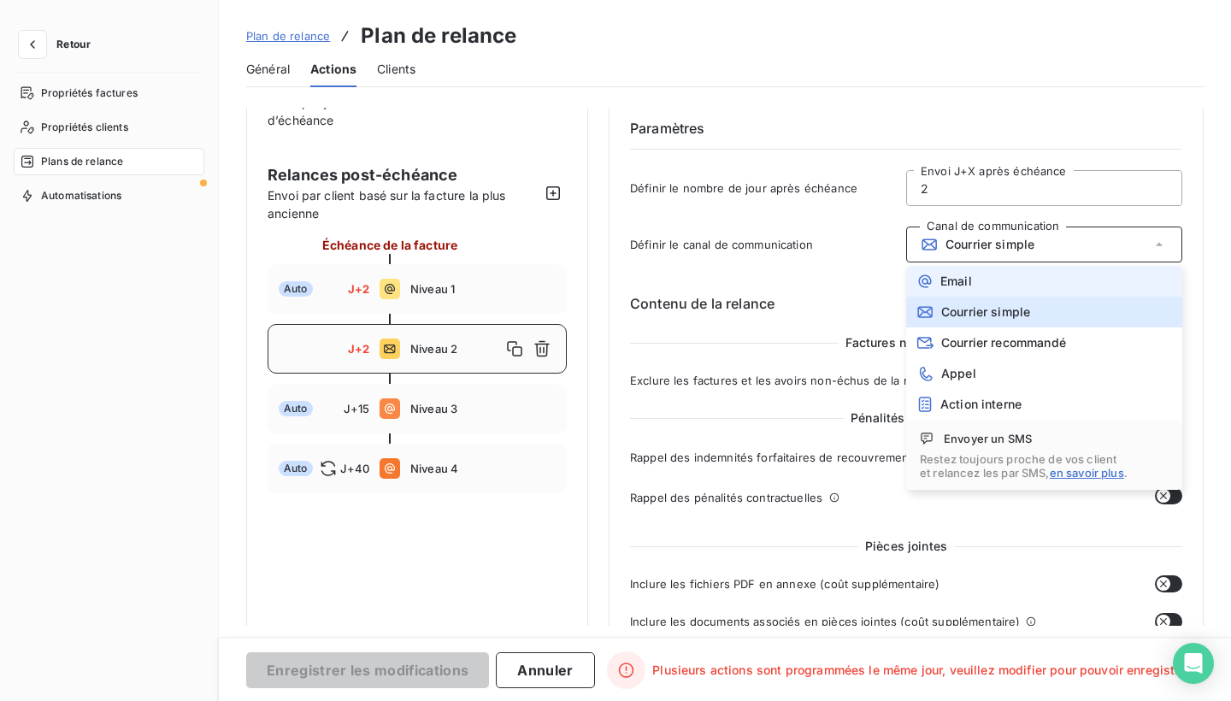
click at [1068, 280] on li "Email" at bounding box center [1044, 281] width 276 height 31
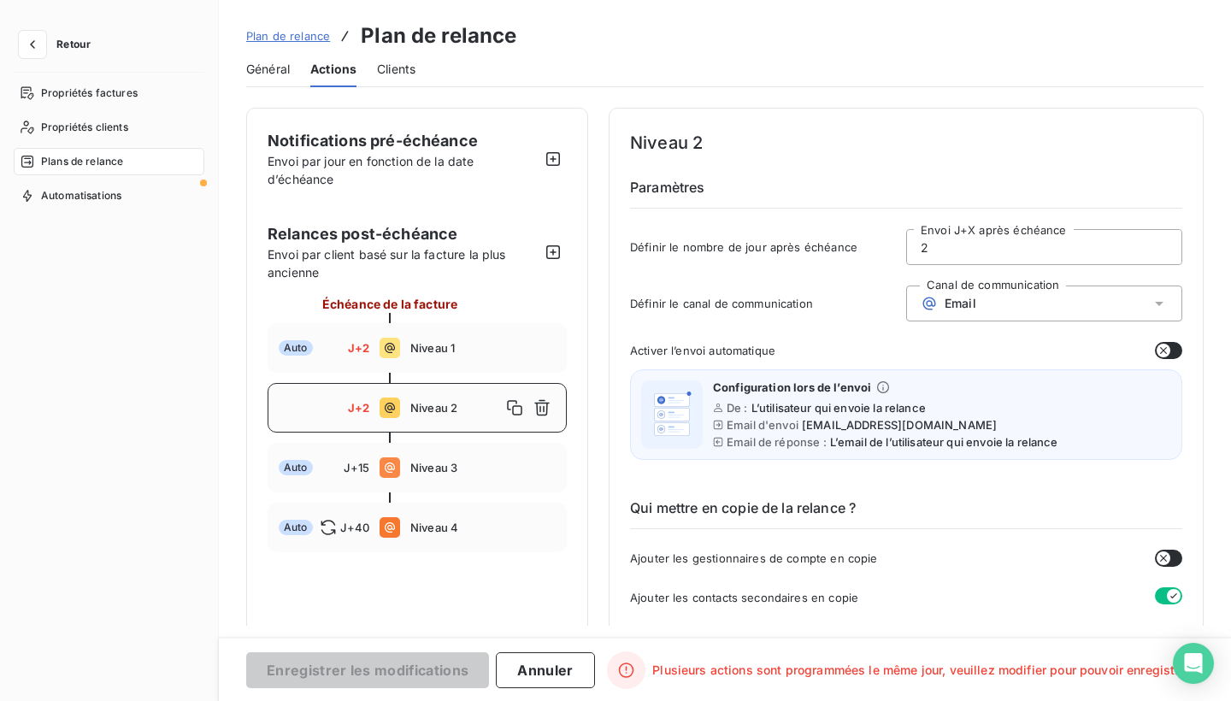
scroll to position [0, 0]
click at [1098, 298] on div "Email" at bounding box center [1044, 304] width 276 height 36
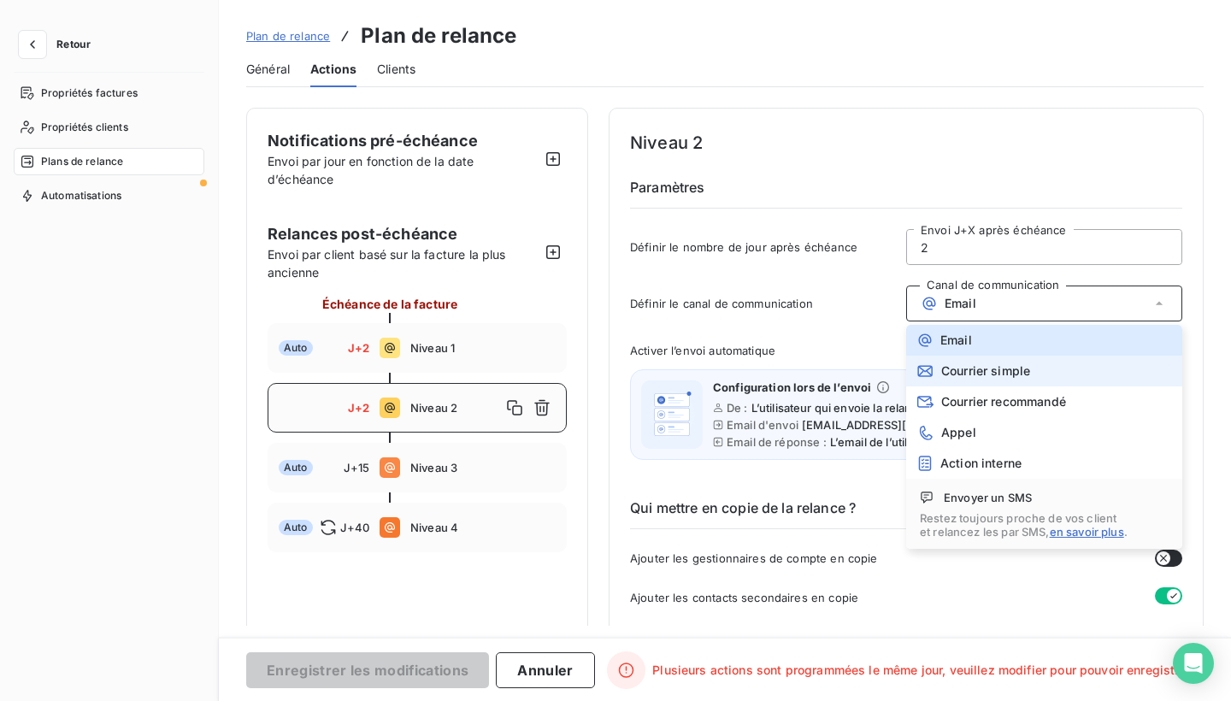
click at [1034, 369] on li "Courrier simple" at bounding box center [1044, 371] width 276 height 31
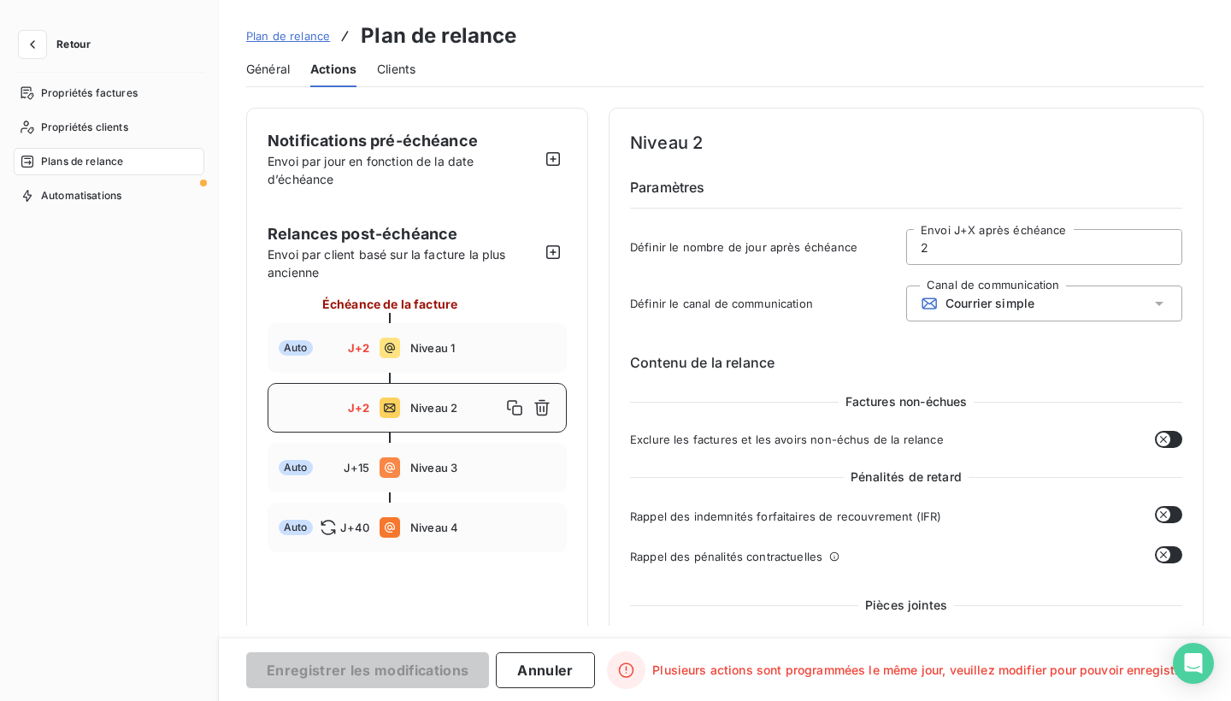
click at [475, 355] on div "Auto J+2 Niveau 1" at bounding box center [417, 348] width 299 height 50
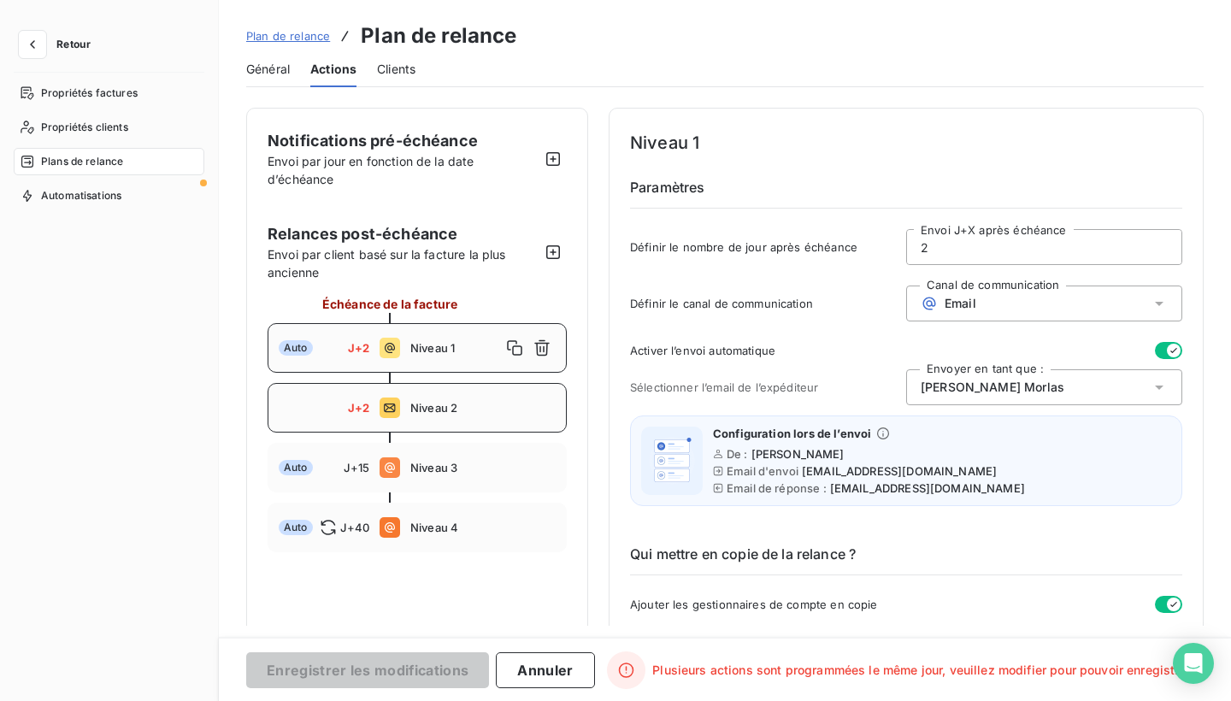
click at [469, 405] on span "Niveau 2" at bounding box center [482, 408] width 145 height 14
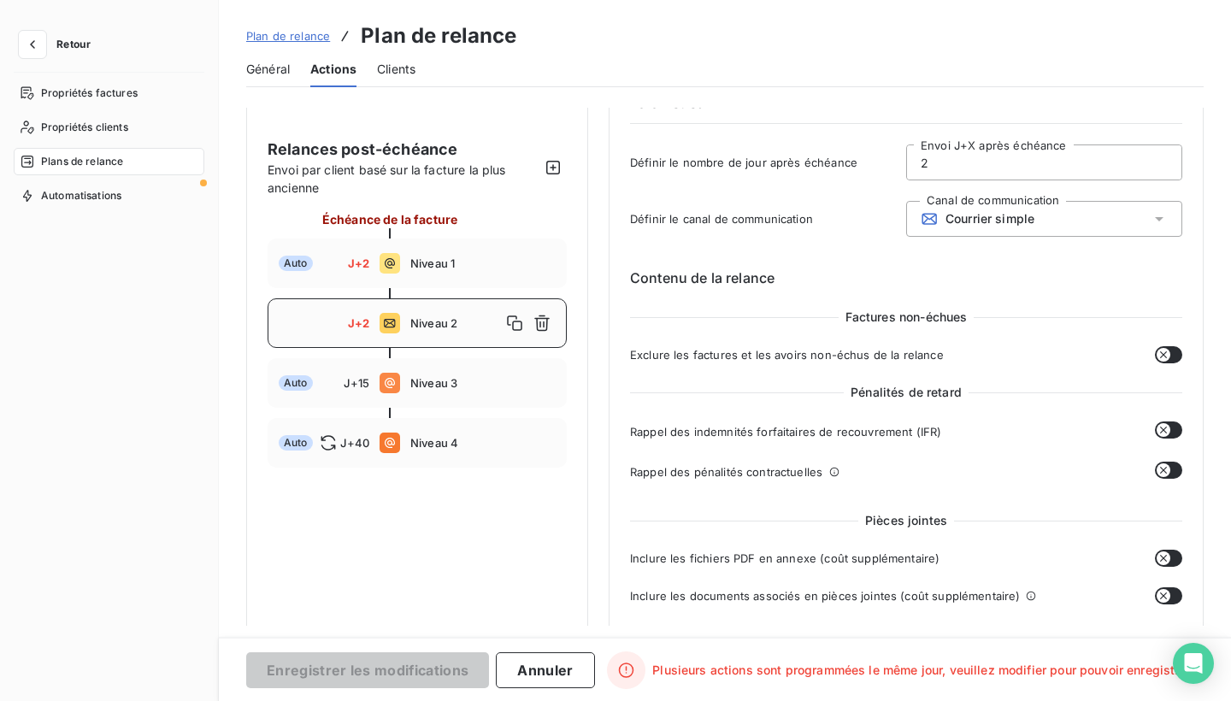
scroll to position [94, 0]
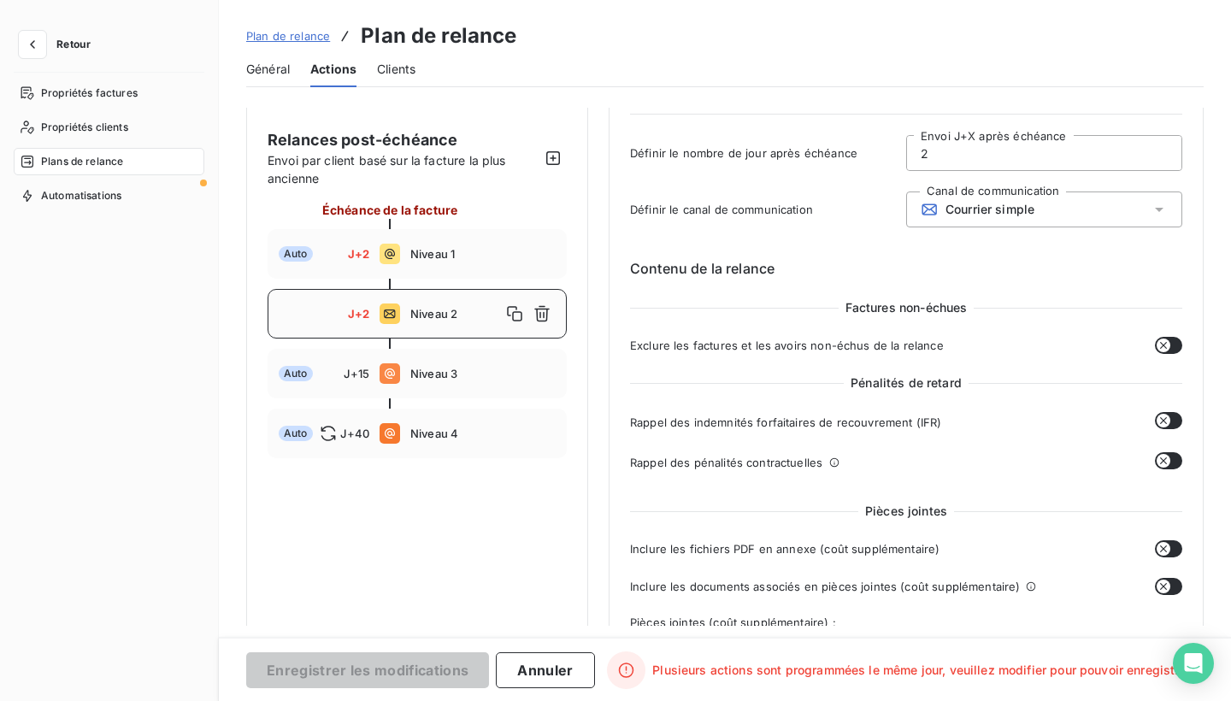
click at [1163, 345] on icon "button" at bounding box center [1164, 346] width 14 height 14
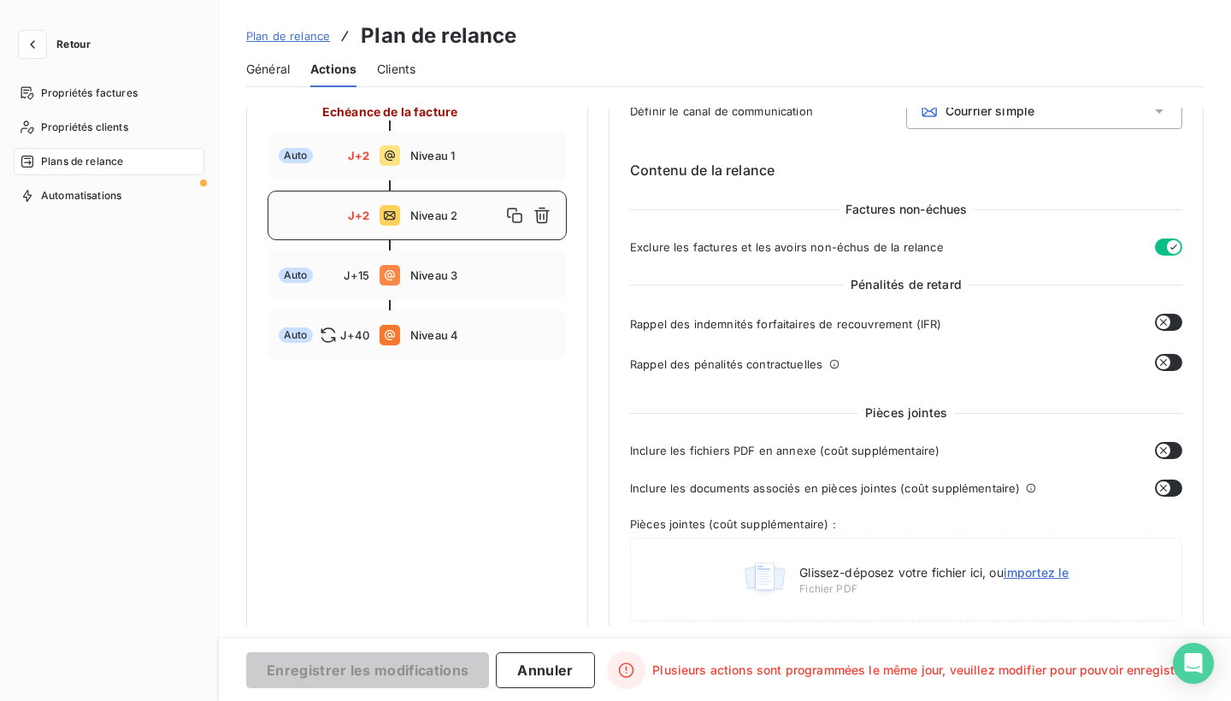
scroll to position [196, 0]
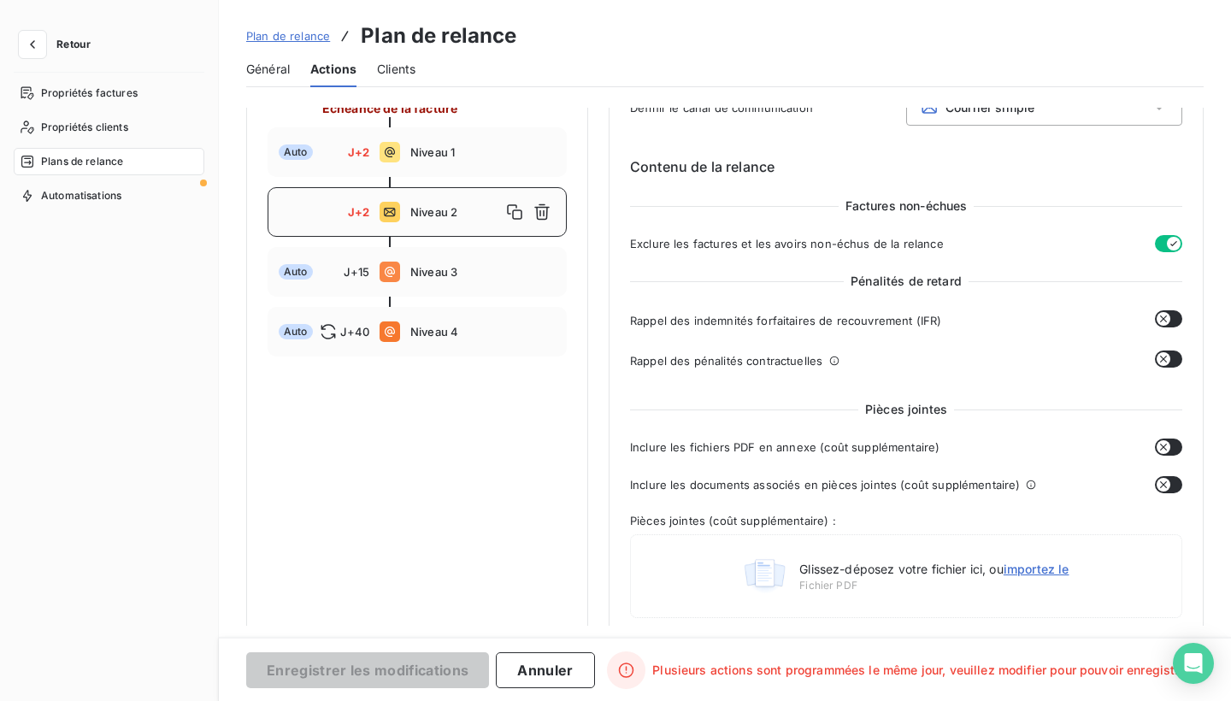
click at [1160, 445] on icon "button" at bounding box center [1164, 447] width 14 height 14
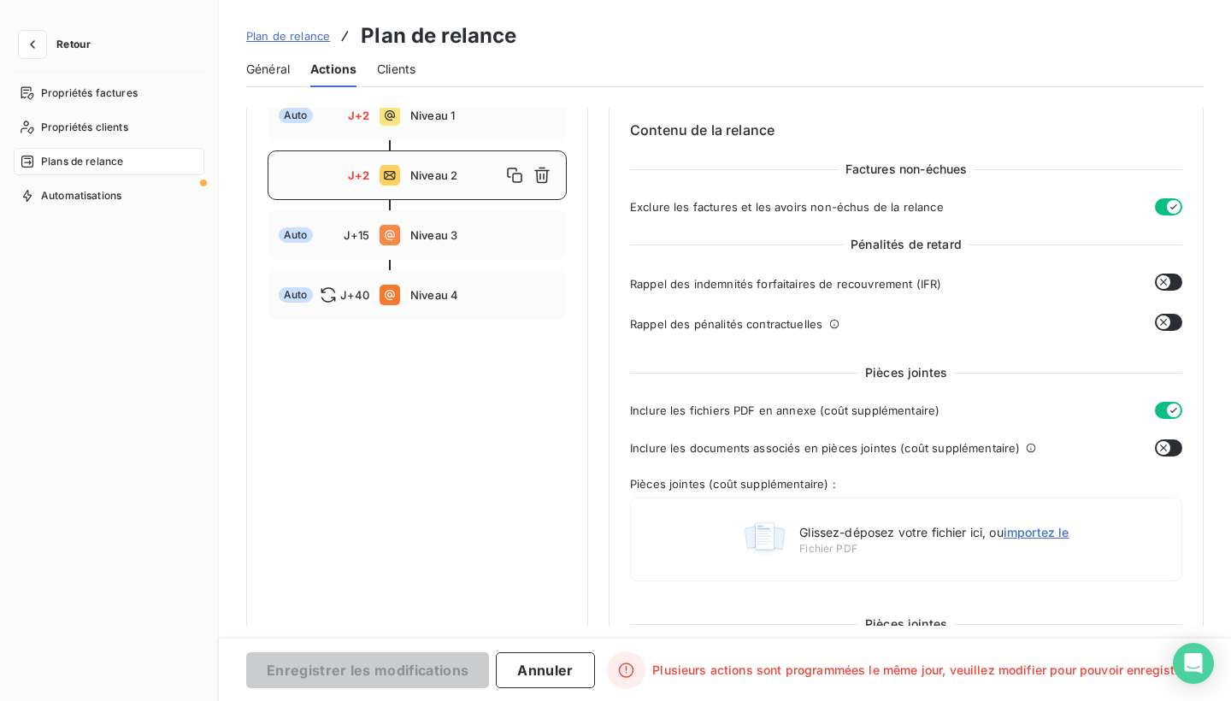
scroll to position [237, 0]
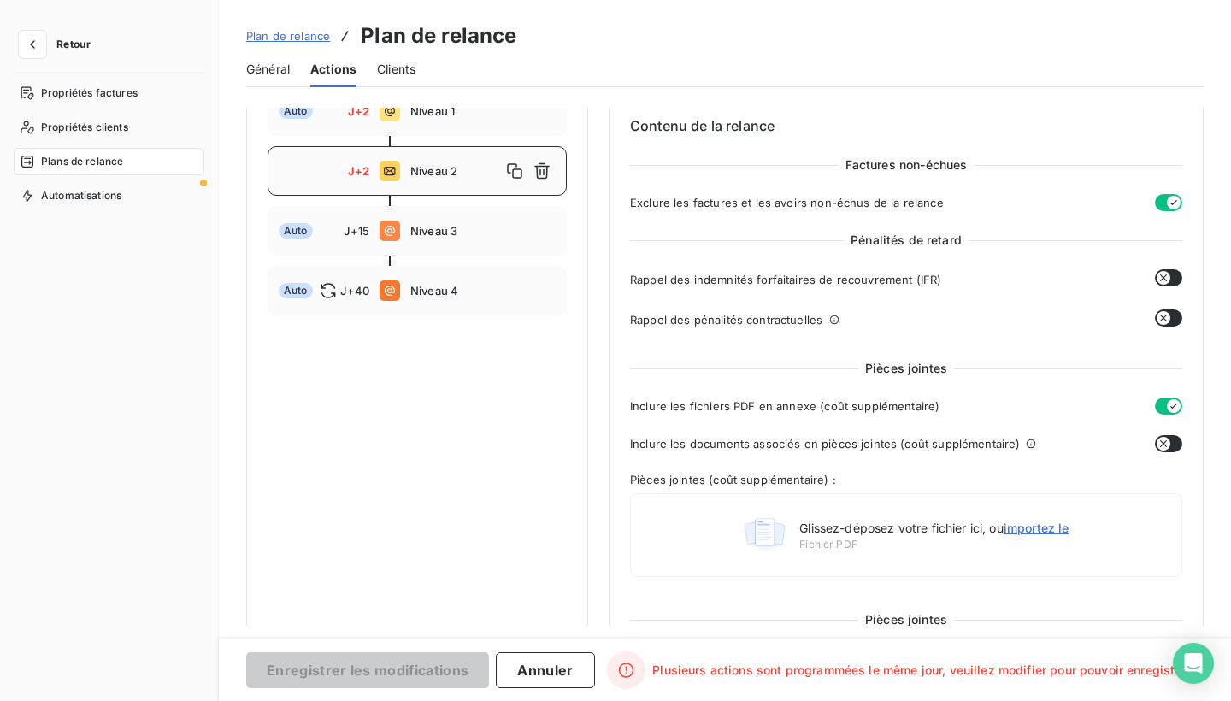
click at [1167, 439] on button "button" at bounding box center [1168, 443] width 27 height 17
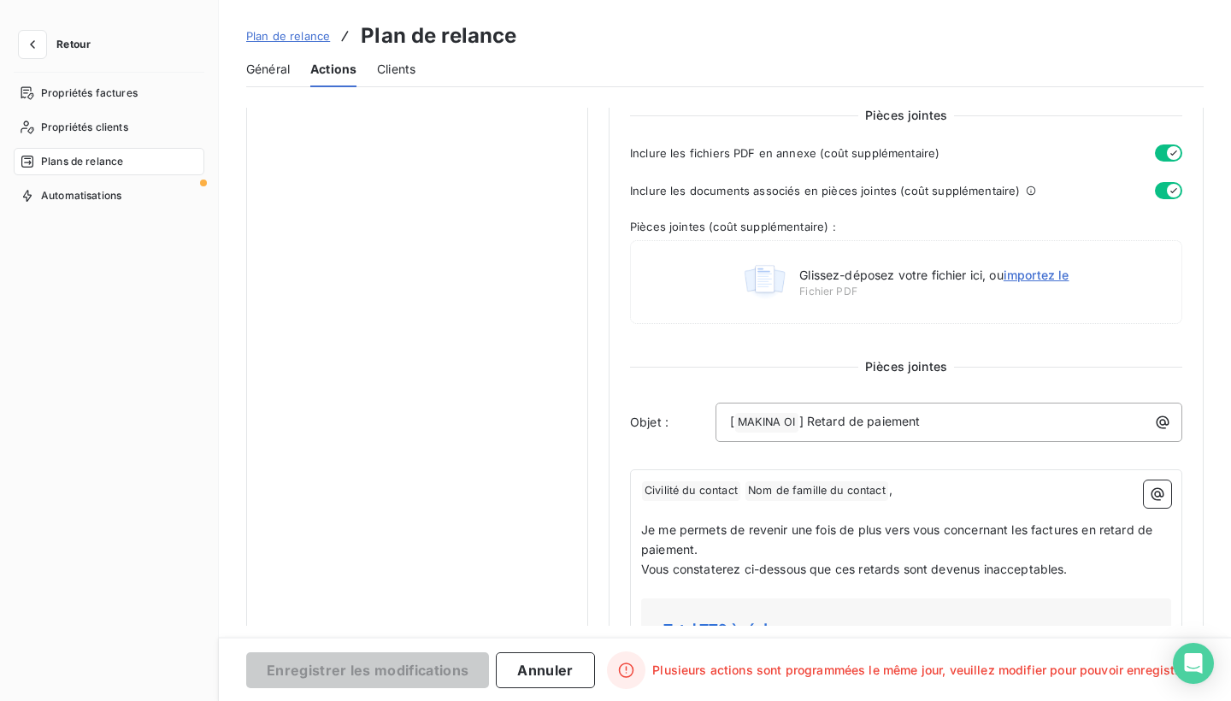
scroll to position [0, 0]
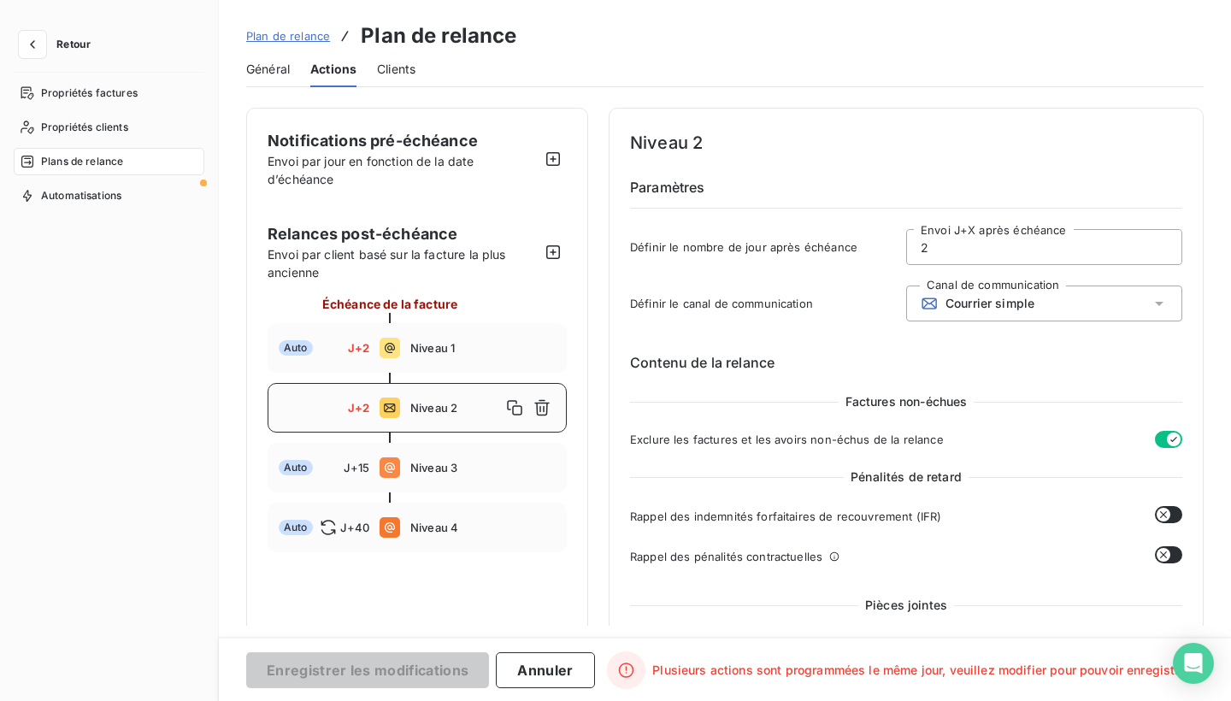
click at [542, 410] on icon "button" at bounding box center [542, 407] width 17 height 17
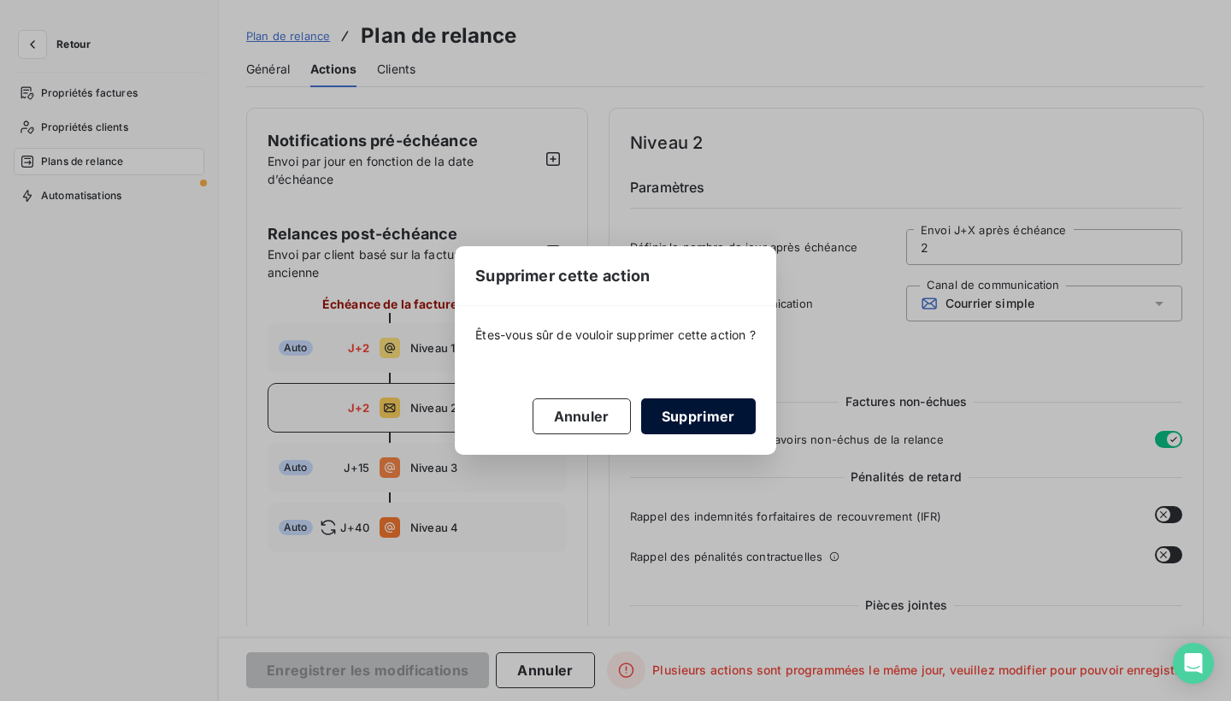
click at [692, 414] on button "Supprimer" at bounding box center [698, 416] width 115 height 36
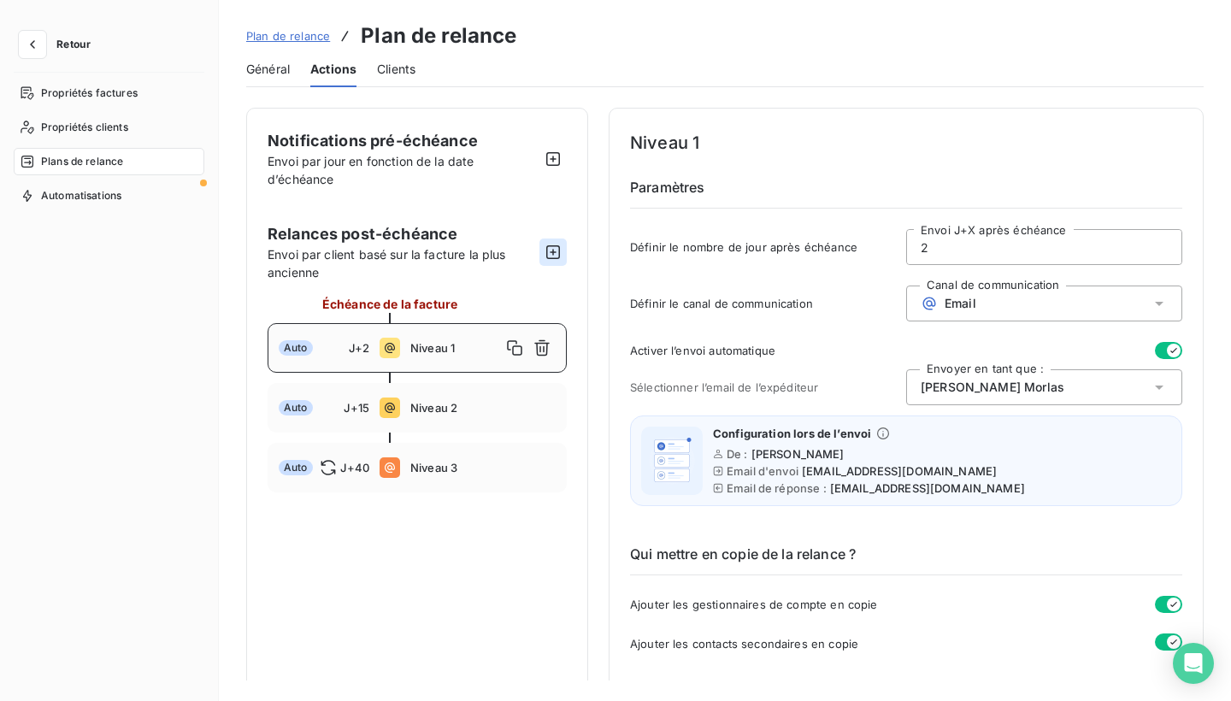
click at [553, 257] on icon "button" at bounding box center [553, 252] width 17 height 17
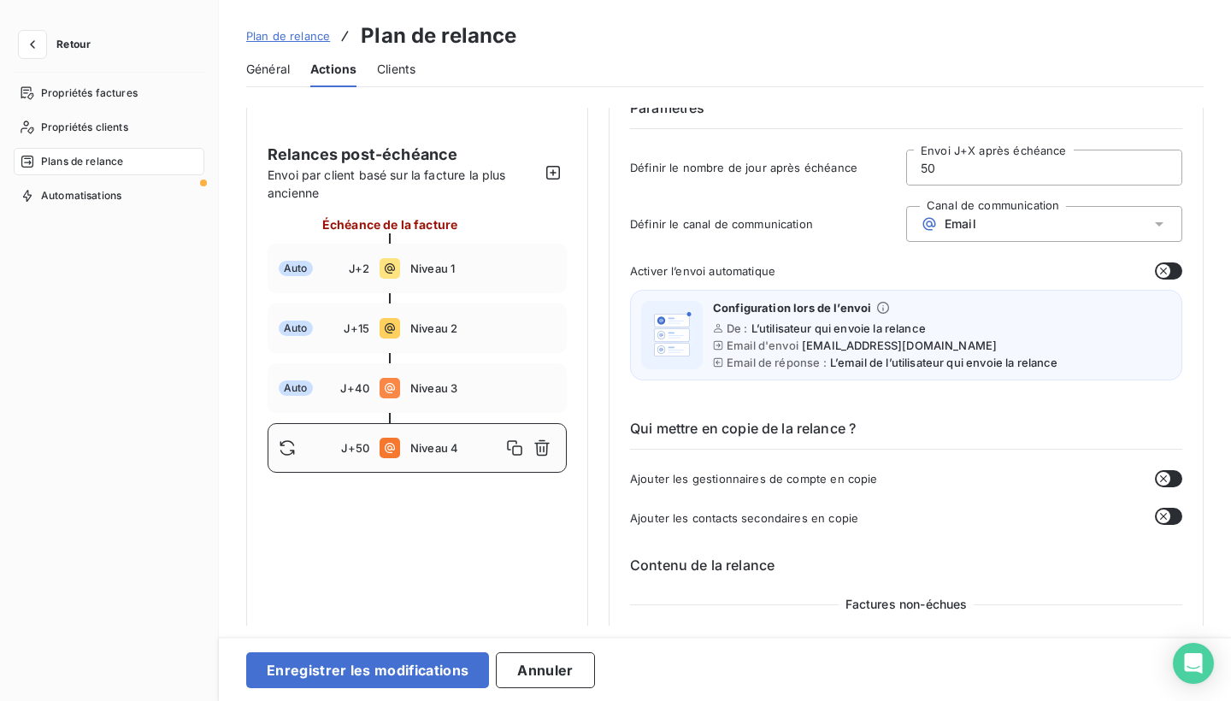
scroll to position [87, 0]
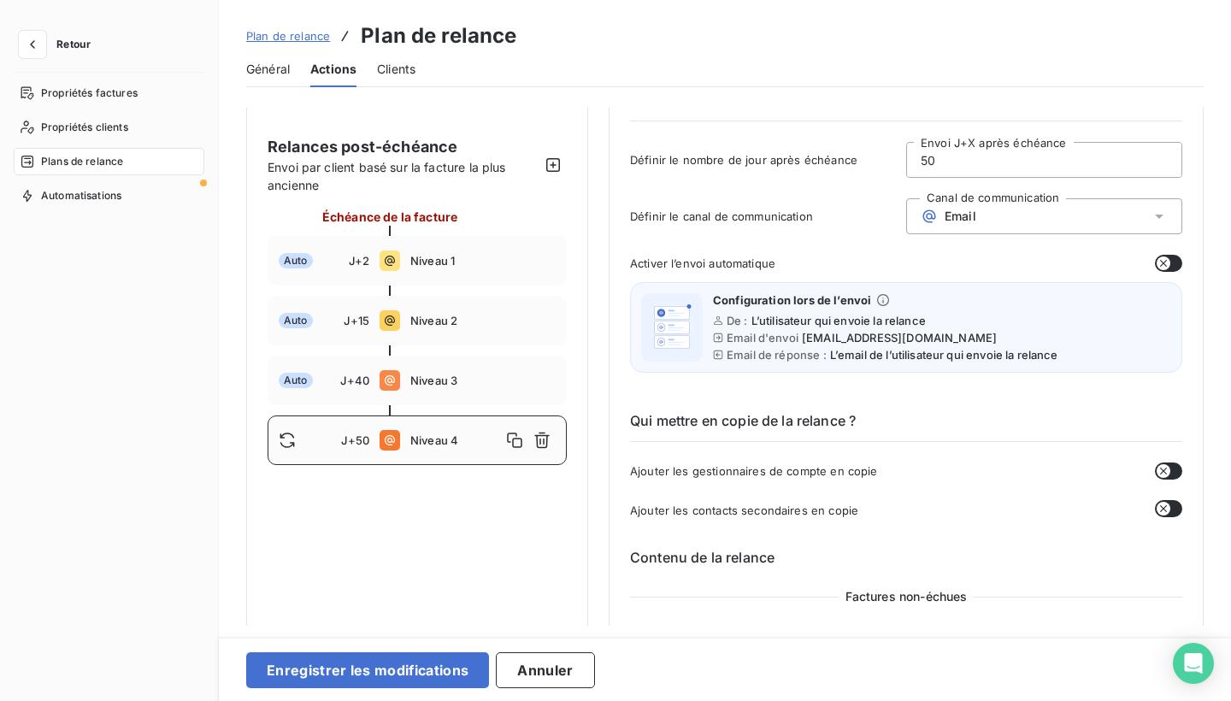
drag, startPoint x: 1023, startPoint y: 162, endPoint x: 863, endPoint y: 164, distance: 159.9
click at [862, 164] on div "Définir le nombre de jour après échéance 50 Envoi J+X après échéance" at bounding box center [906, 165] width 552 height 46
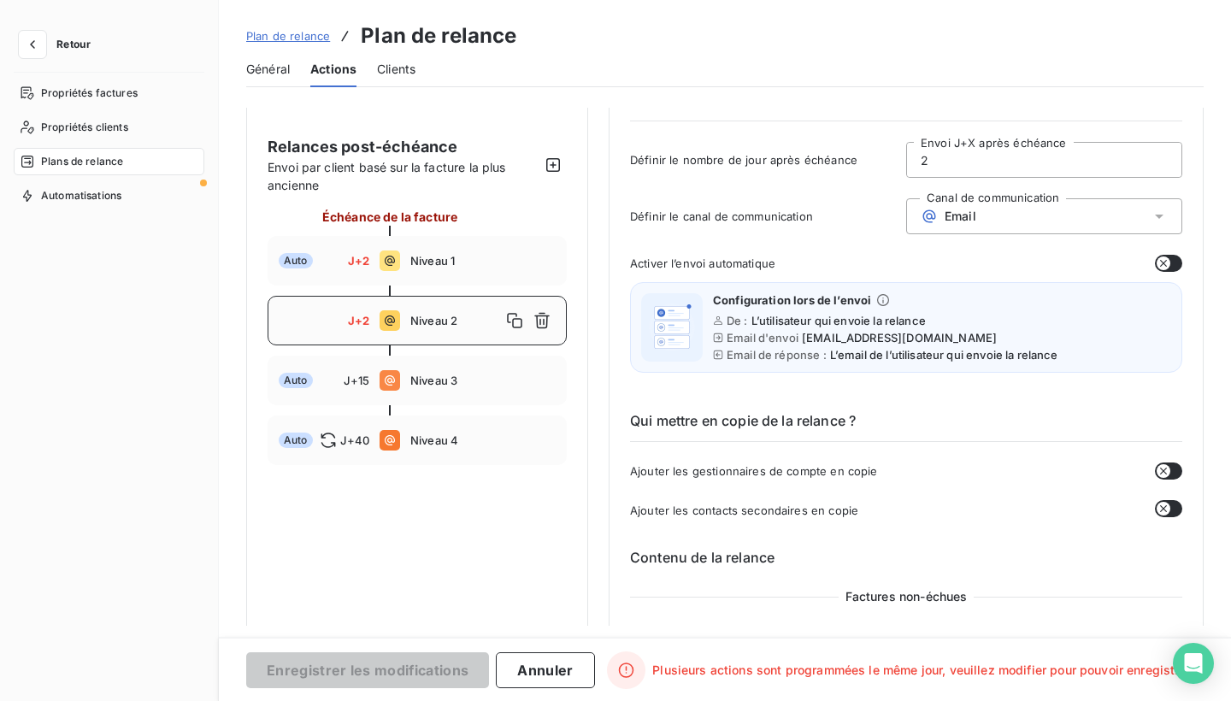
click at [1071, 218] on div "Email" at bounding box center [1044, 216] width 276 height 36
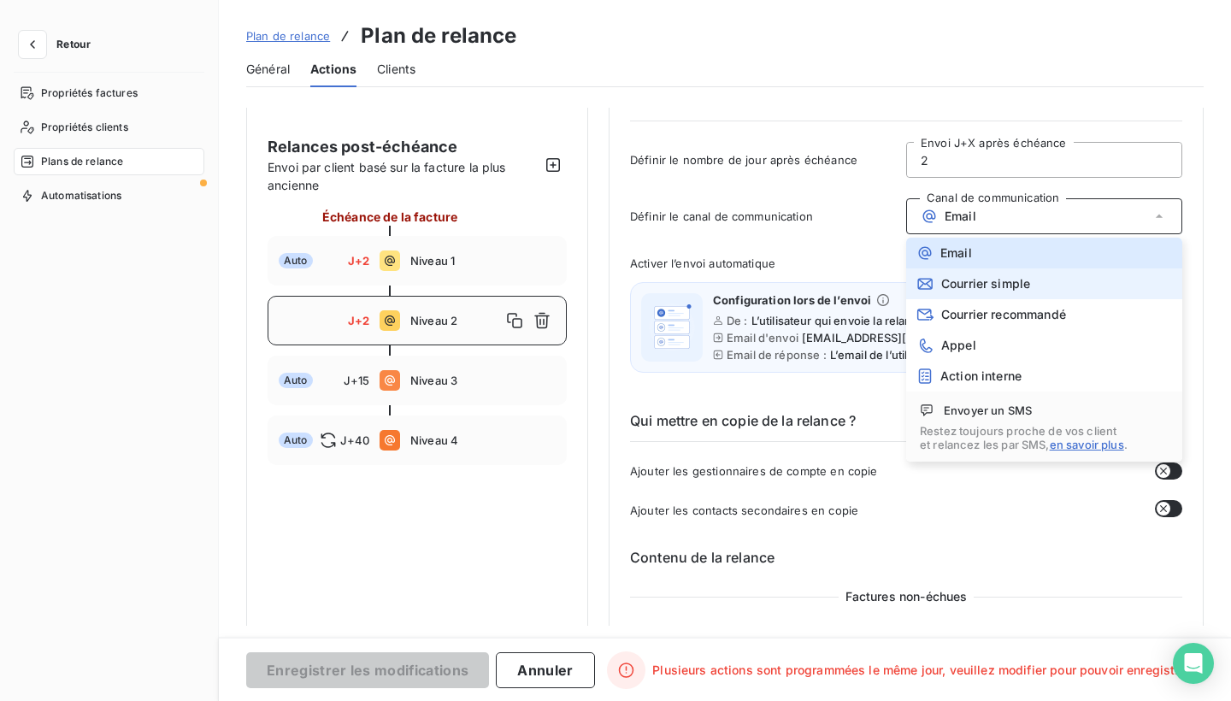
click at [1033, 279] on li "Courrier simple" at bounding box center [1044, 283] width 276 height 31
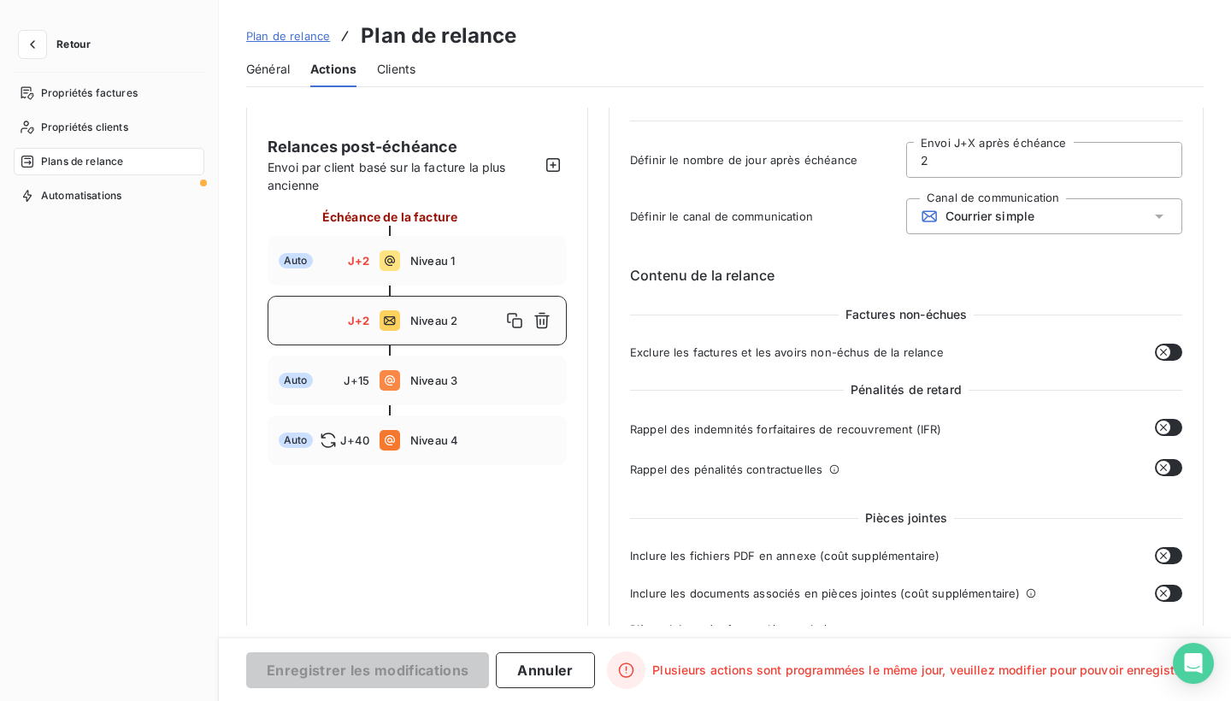
drag, startPoint x: 942, startPoint y: 157, endPoint x: 899, endPoint y: 158, distance: 43.6
click at [899, 157] on div "Définir le nombre de jour après échéance 2 Envoi J+X après échéance" at bounding box center [906, 165] width 552 height 46
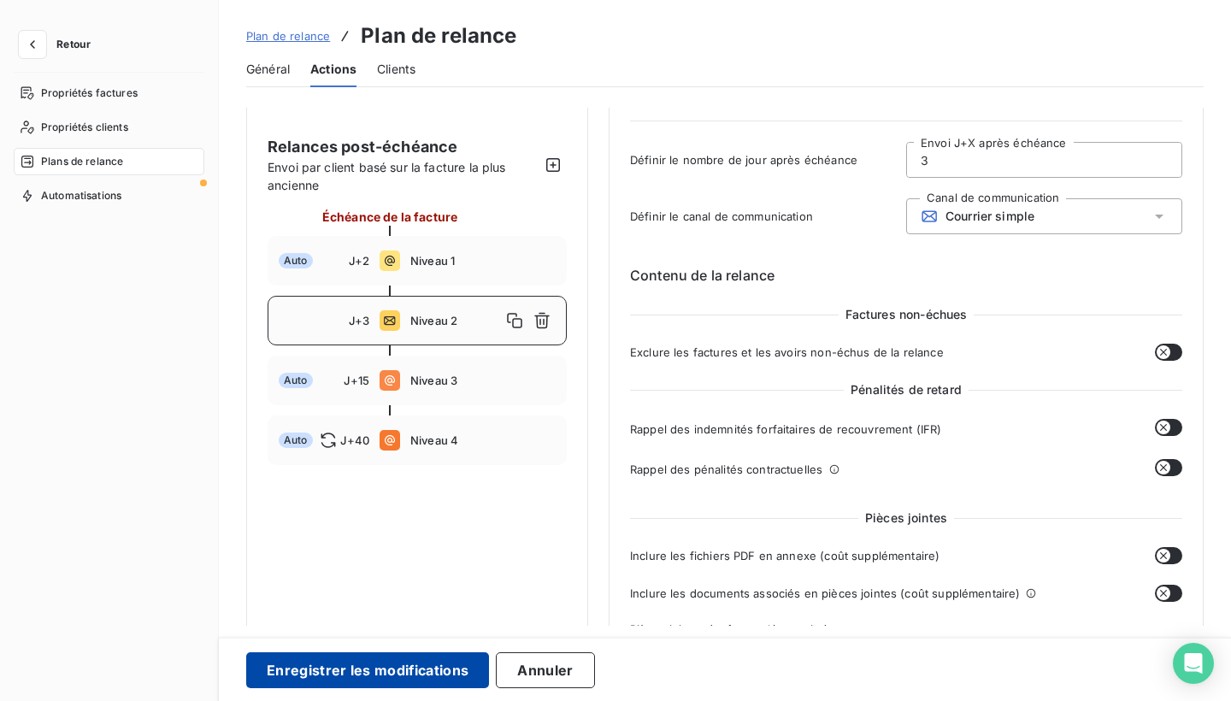
type input "3"
click at [385, 668] on button "Enregistrer les modifications" at bounding box center [367, 670] width 243 height 36
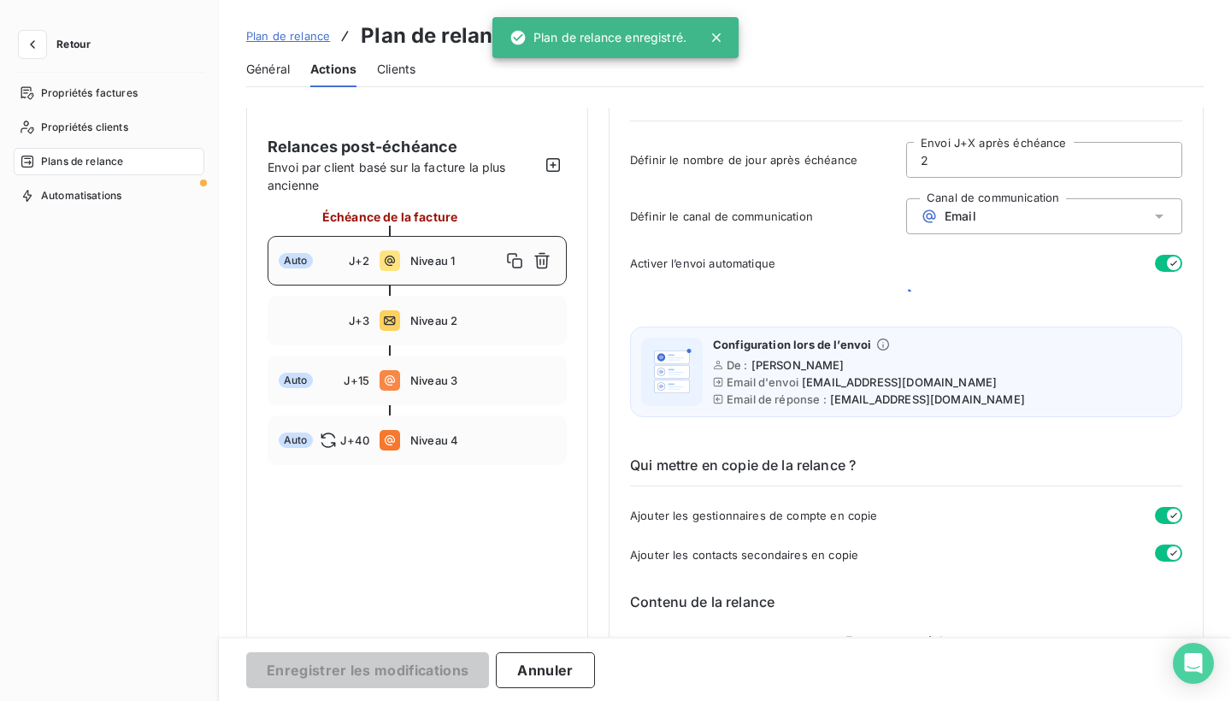
scroll to position [0, 0]
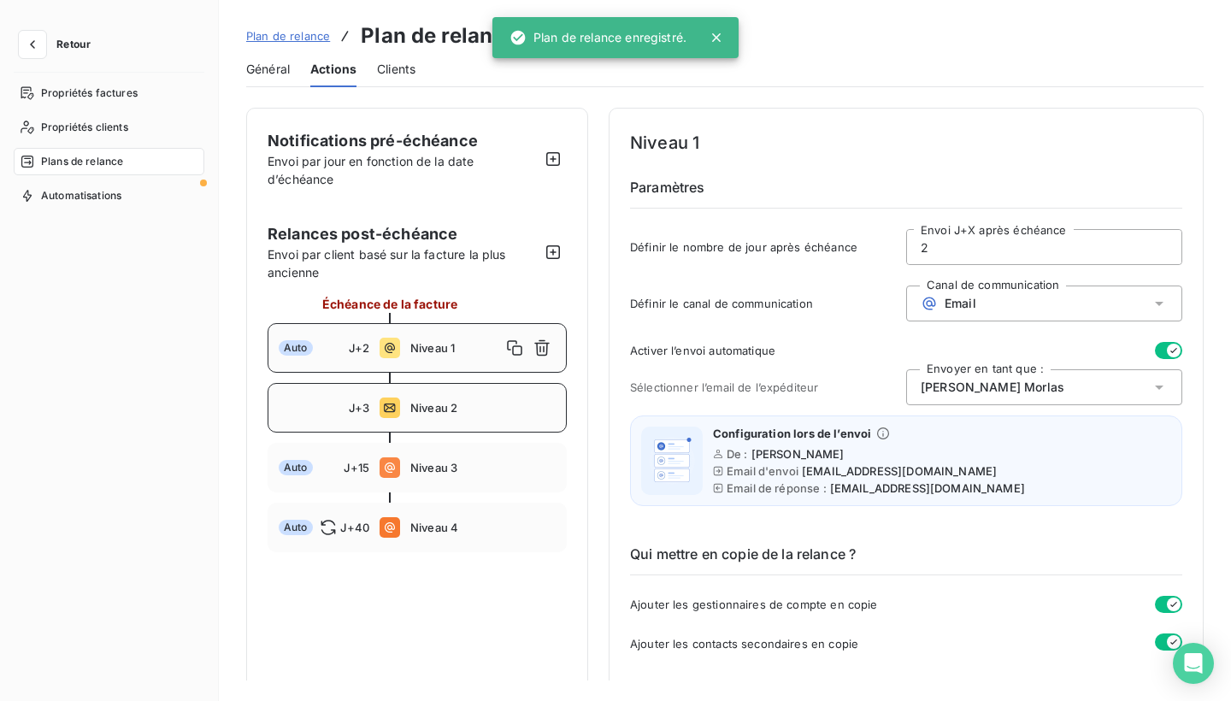
click at [491, 414] on span "Niveau 2" at bounding box center [482, 408] width 145 height 14
type input "3"
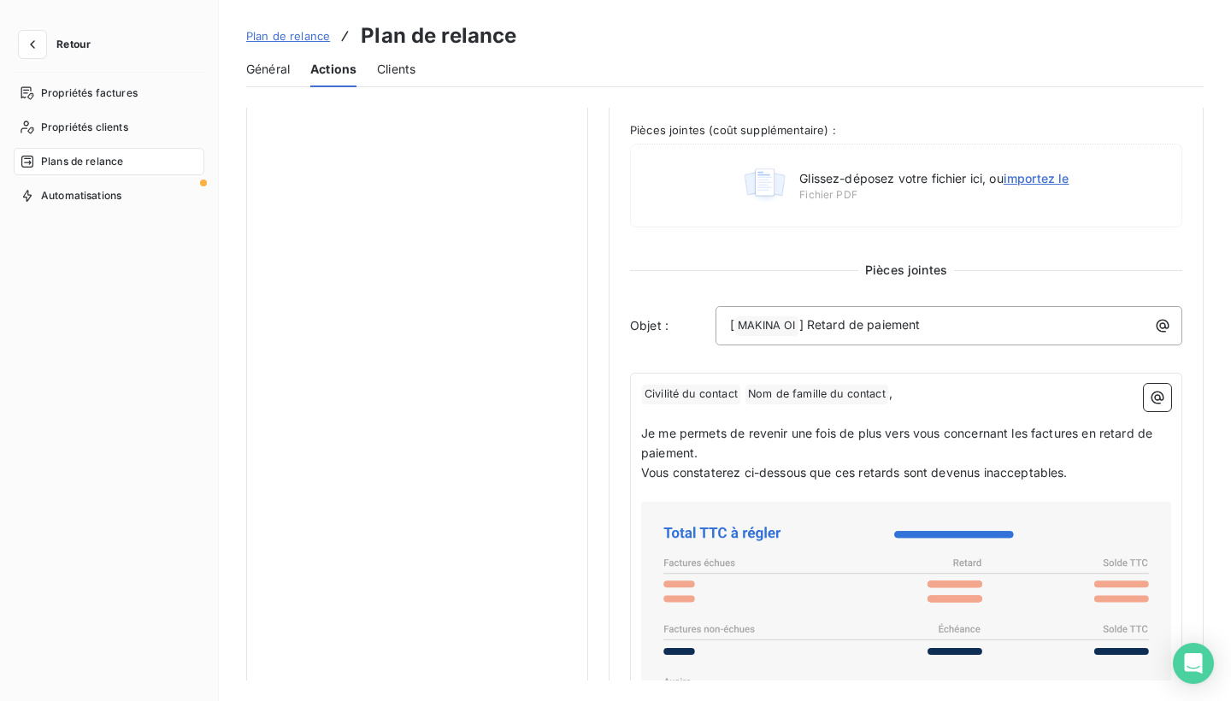
scroll to position [221, 0]
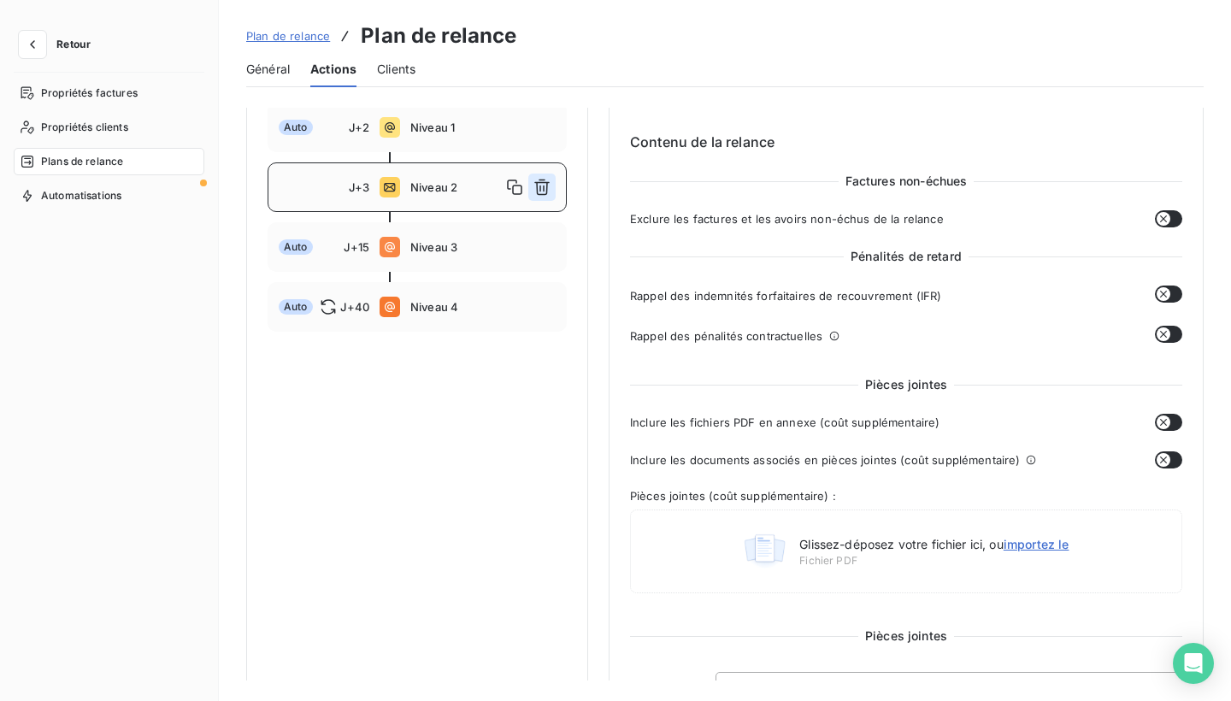
click at [548, 189] on icon "button" at bounding box center [542, 187] width 17 height 17
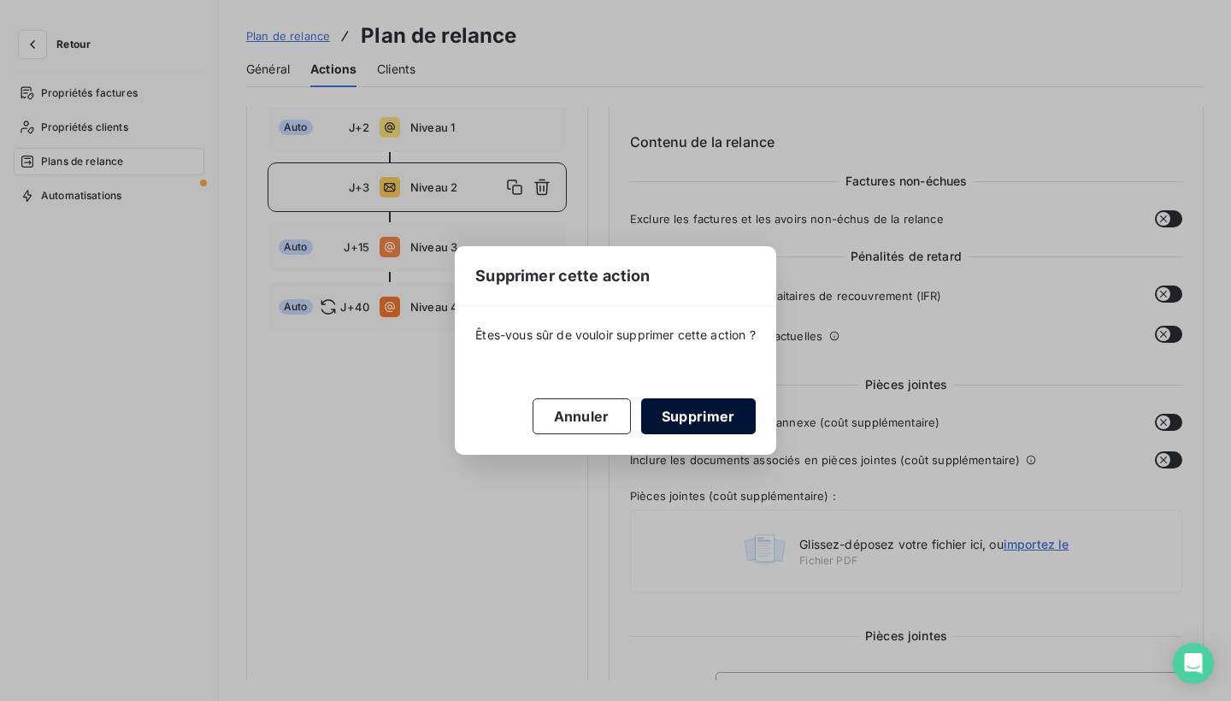
click at [683, 410] on button "Supprimer" at bounding box center [698, 416] width 115 height 36
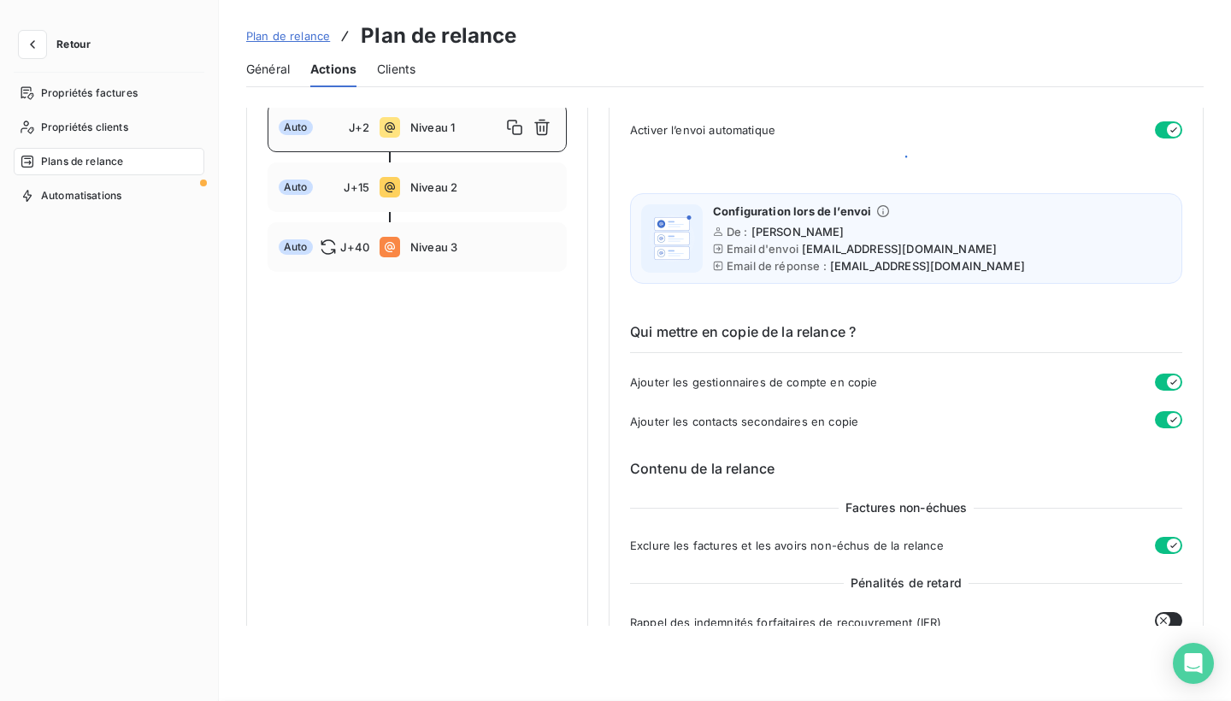
scroll to position [0, 0]
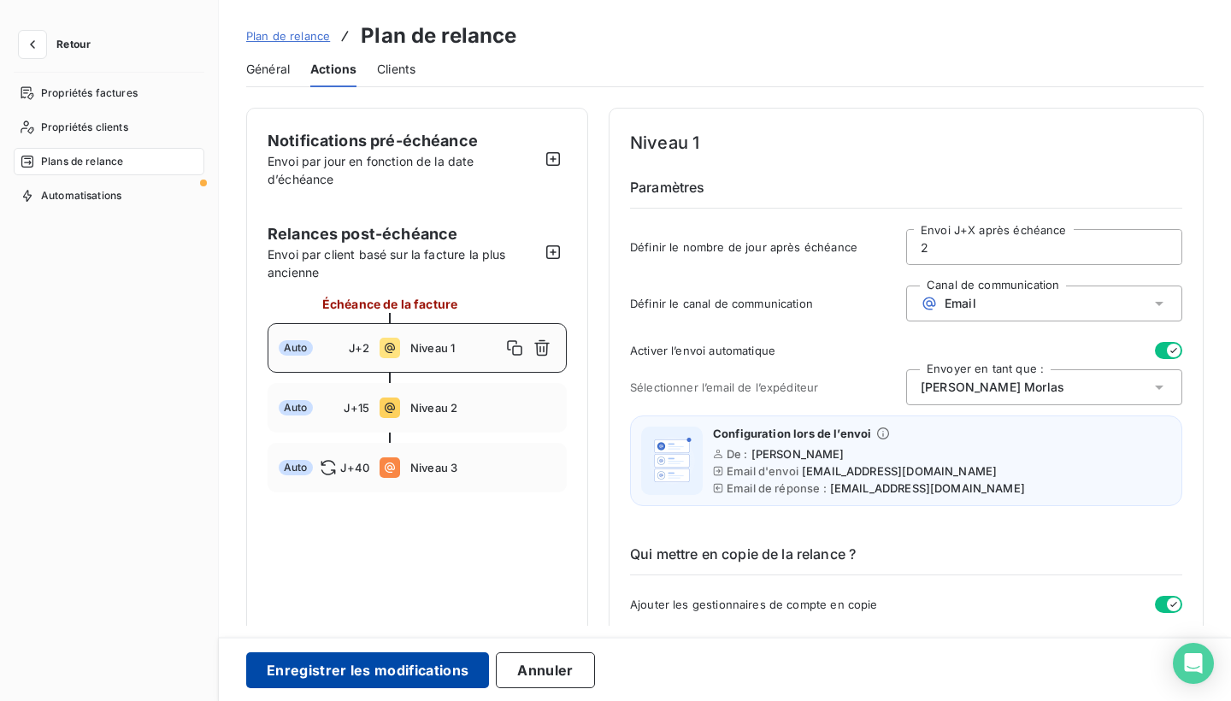
click at [350, 663] on button "Enregistrer les modifications" at bounding box center [367, 670] width 243 height 36
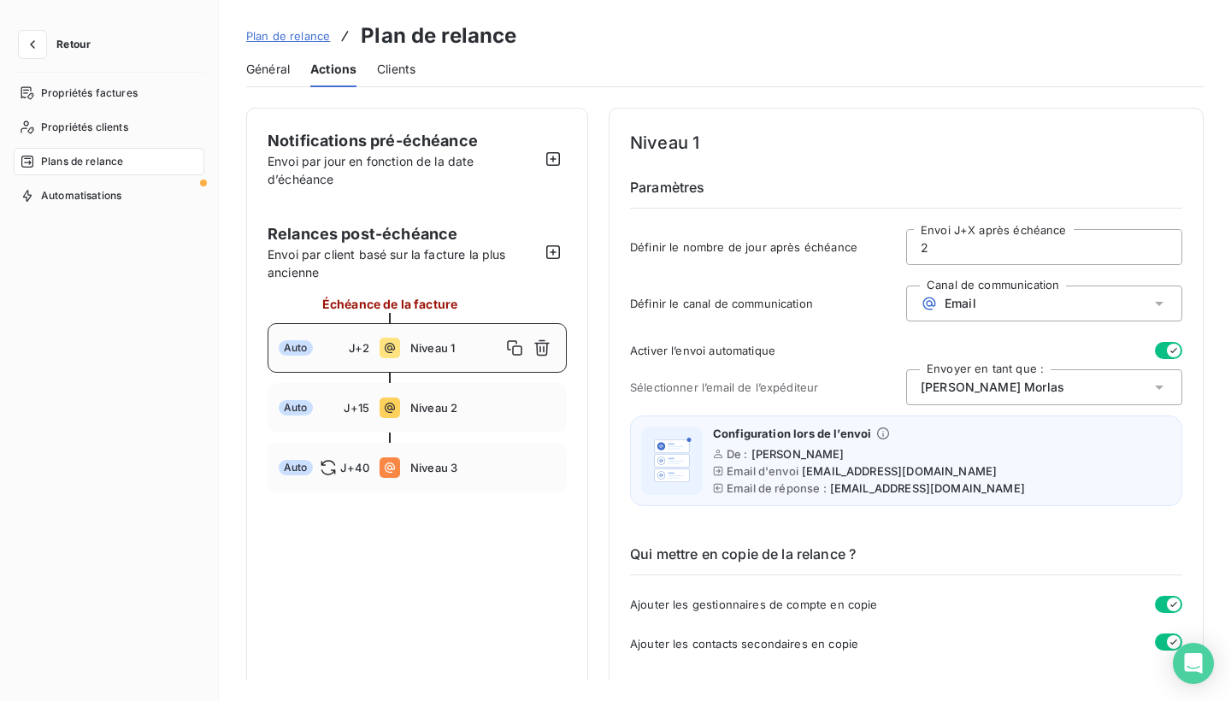
click at [277, 77] on span "Général" at bounding box center [268, 69] width 44 height 17
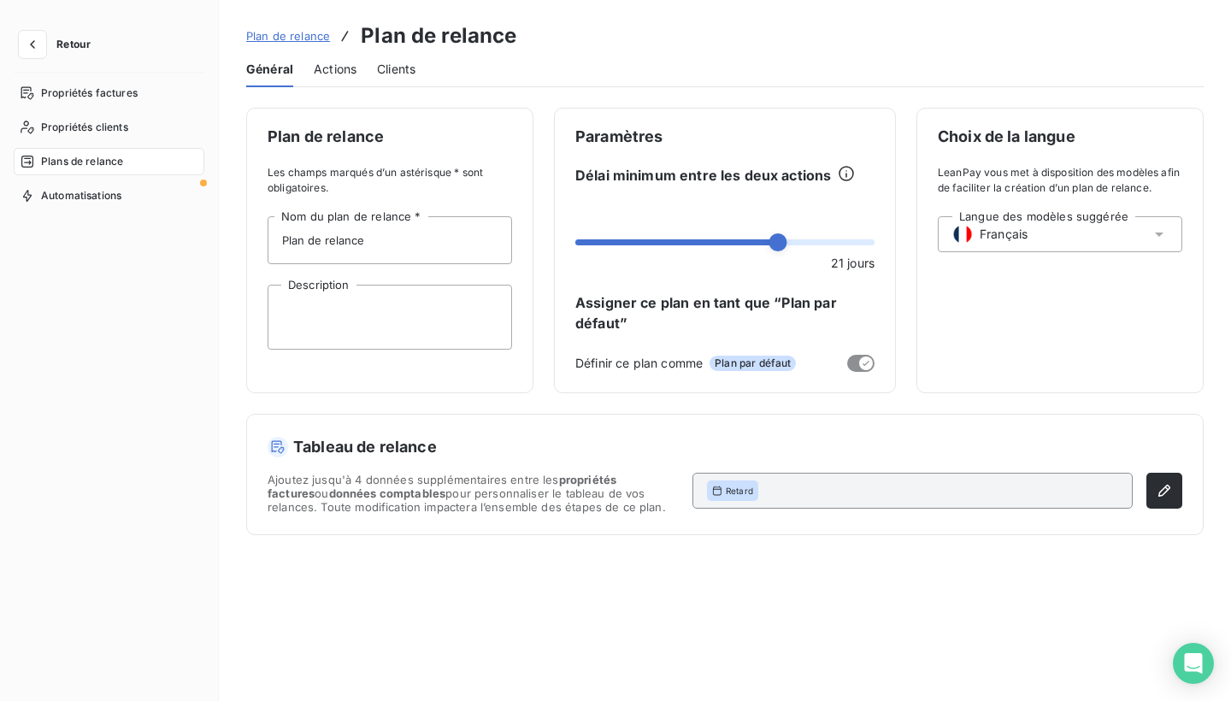
click at [325, 64] on span "Actions" at bounding box center [335, 69] width 43 height 17
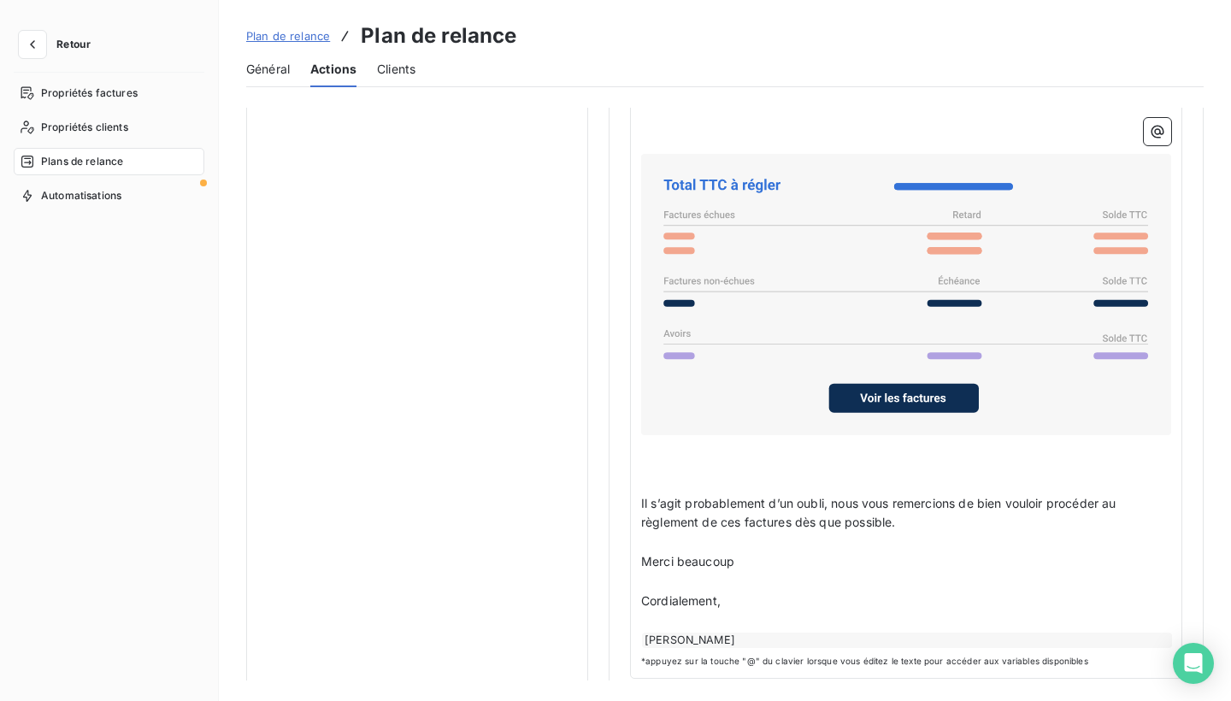
scroll to position [1445, 0]
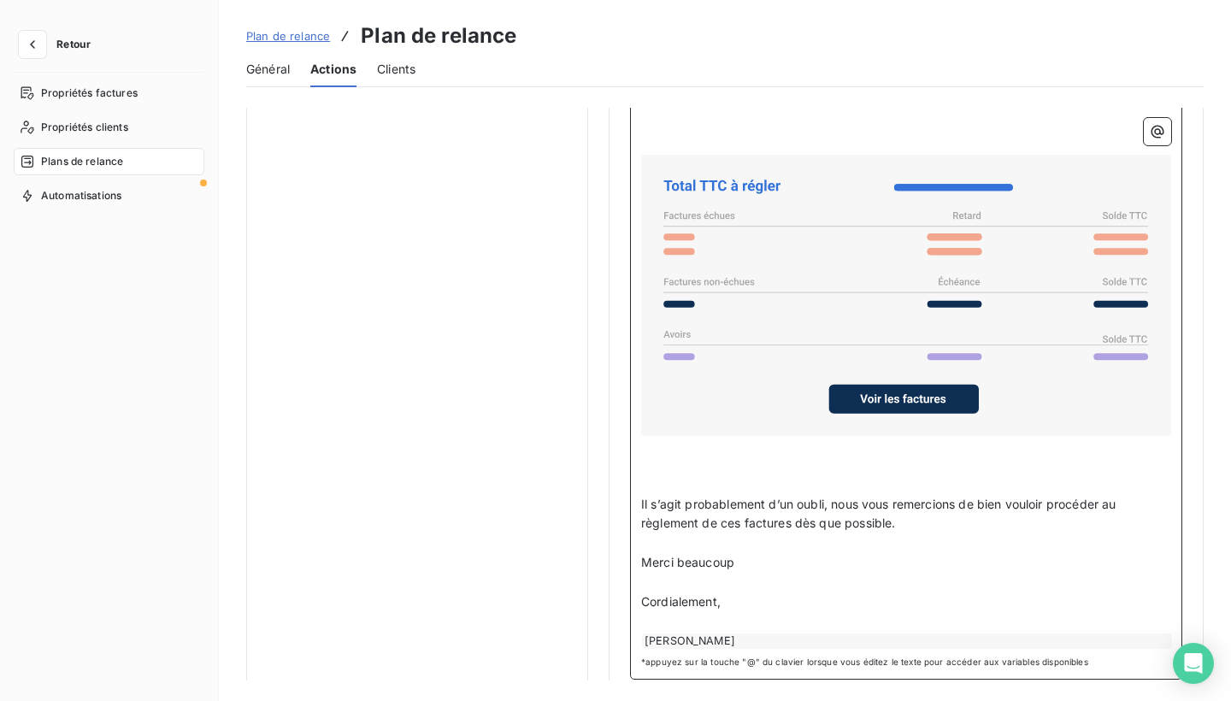
click at [730, 634] on div "Julien ROBERT" at bounding box center [907, 641] width 530 height 15
click at [747, 553] on p "Merci beaucoup" at bounding box center [906, 563] width 530 height 20
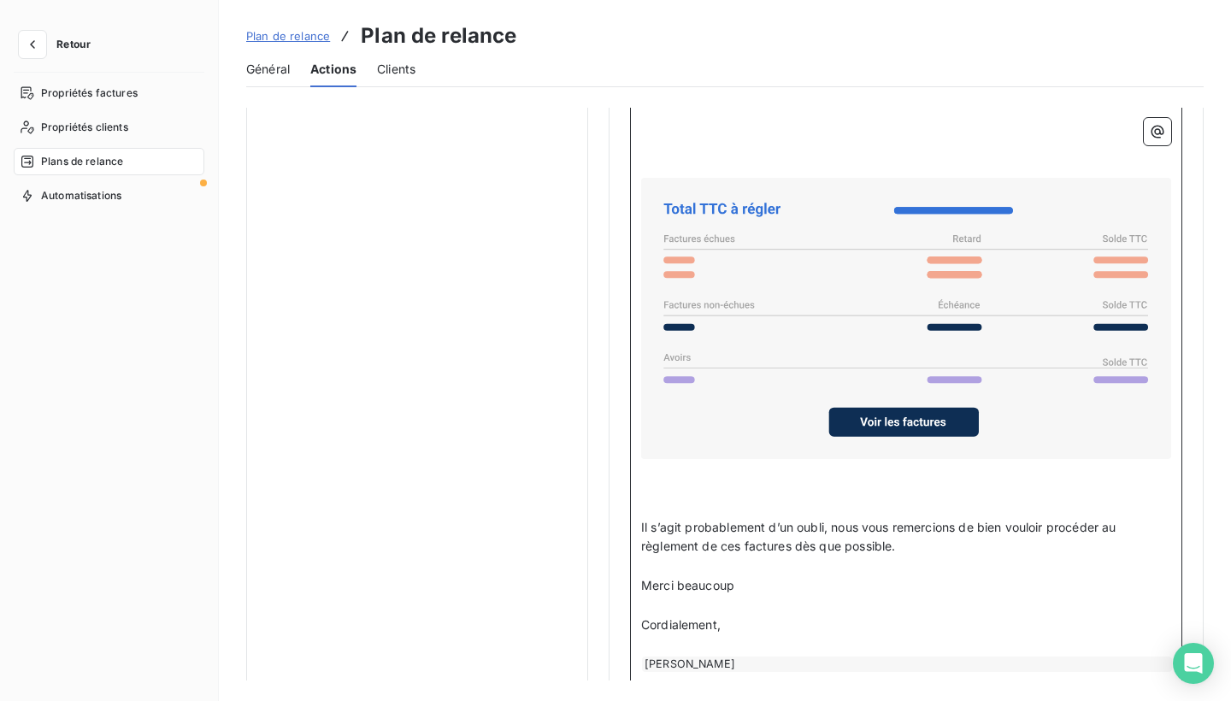
scroll to position [1419, 0]
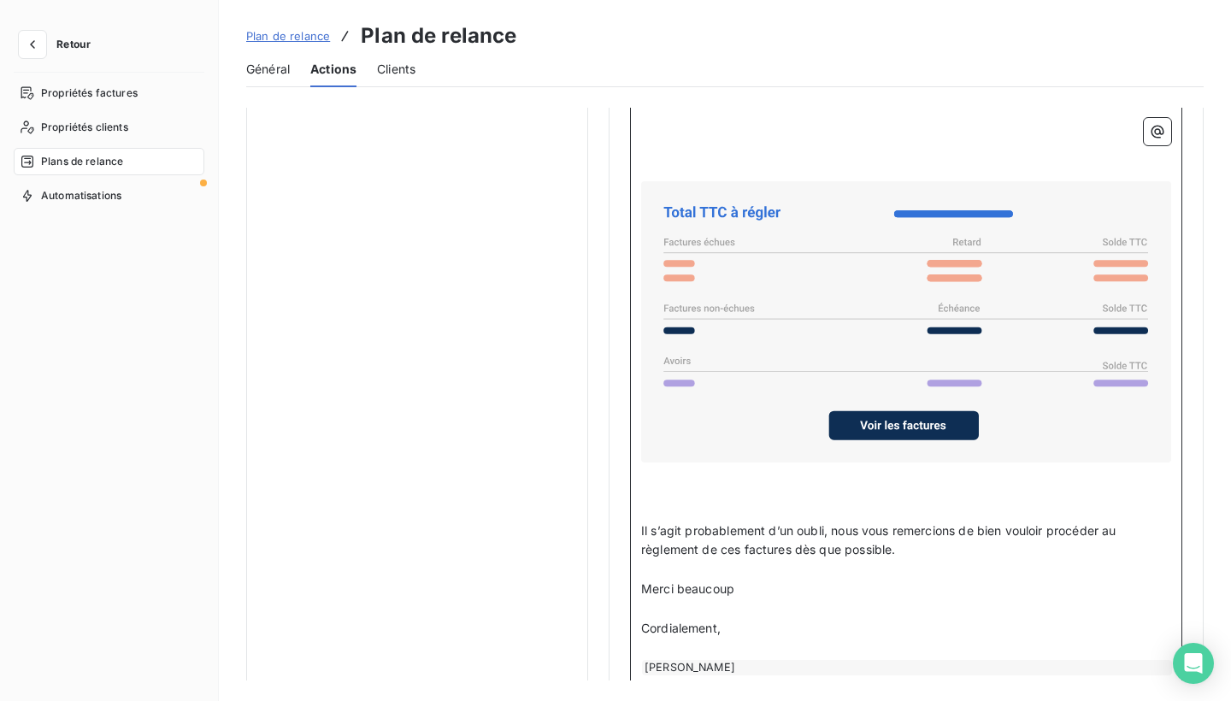
click at [917, 534] on p "Il s’agit probablement d’un oubli, nous vous remercions de bien vouloir procéde…" at bounding box center [906, 541] width 530 height 39
click at [757, 580] on p "Merci beaucoup" at bounding box center [906, 590] width 530 height 20
click at [740, 619] on p "Cordialement," at bounding box center [906, 629] width 530 height 20
click at [750, 580] on p "Merci beaucoup" at bounding box center [906, 590] width 530 height 20
click at [919, 538] on p "Il s’agit probablement d’un oubli, nous vous remercions de bien vouloir procéde…" at bounding box center [906, 541] width 530 height 39
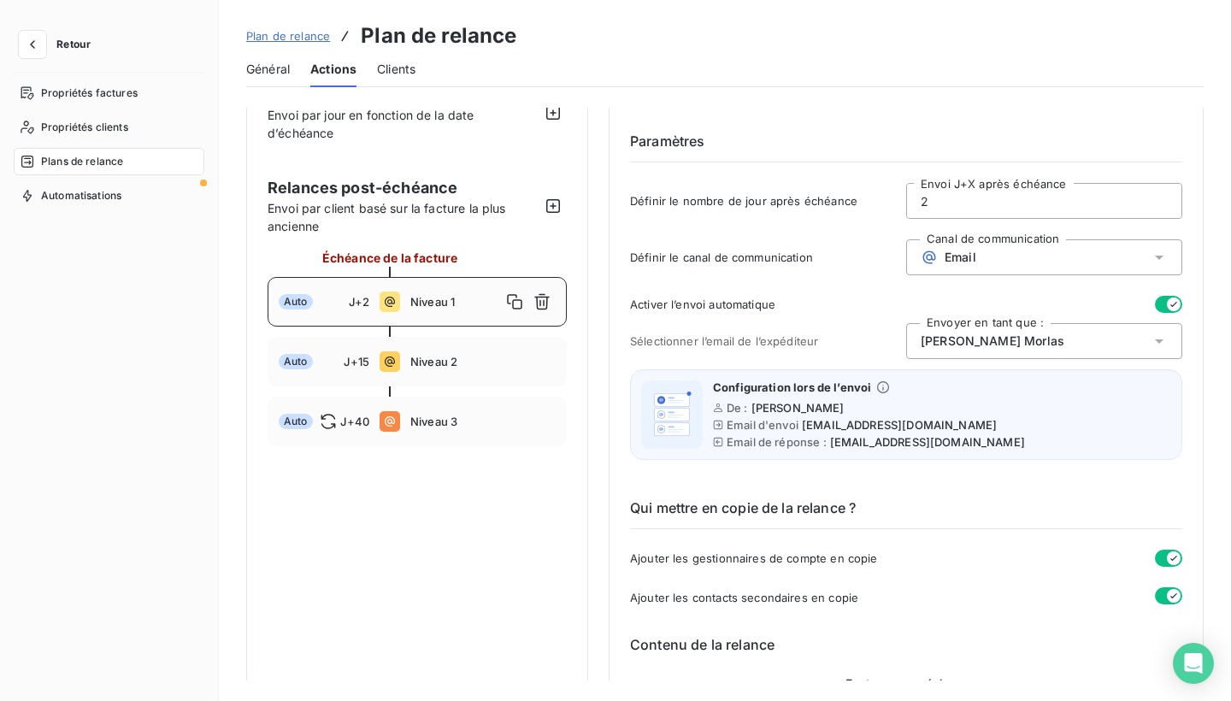
scroll to position [48, 0]
click at [557, 204] on icon "button" at bounding box center [553, 204] width 17 height 17
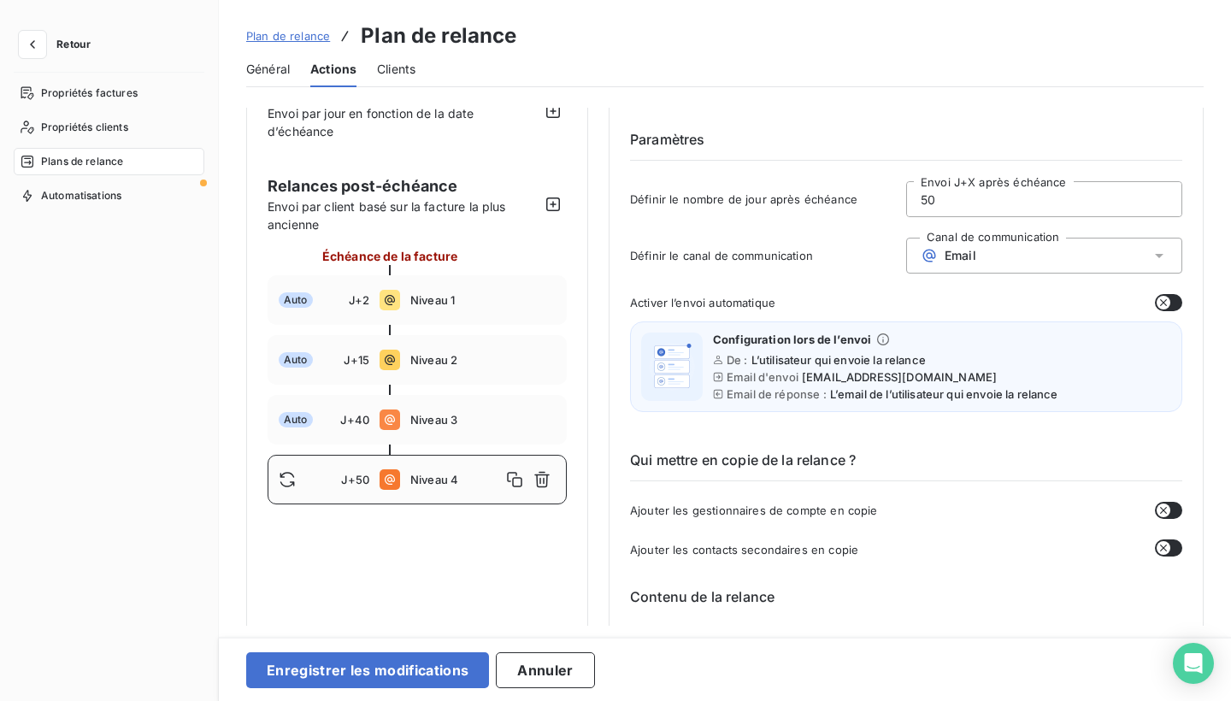
drag, startPoint x: 951, startPoint y: 204, endPoint x: 873, endPoint y: 204, distance: 77.8
click at [873, 204] on div "Définir le nombre de jour après échéance 50 Envoi J+X après échéance" at bounding box center [906, 204] width 552 height 46
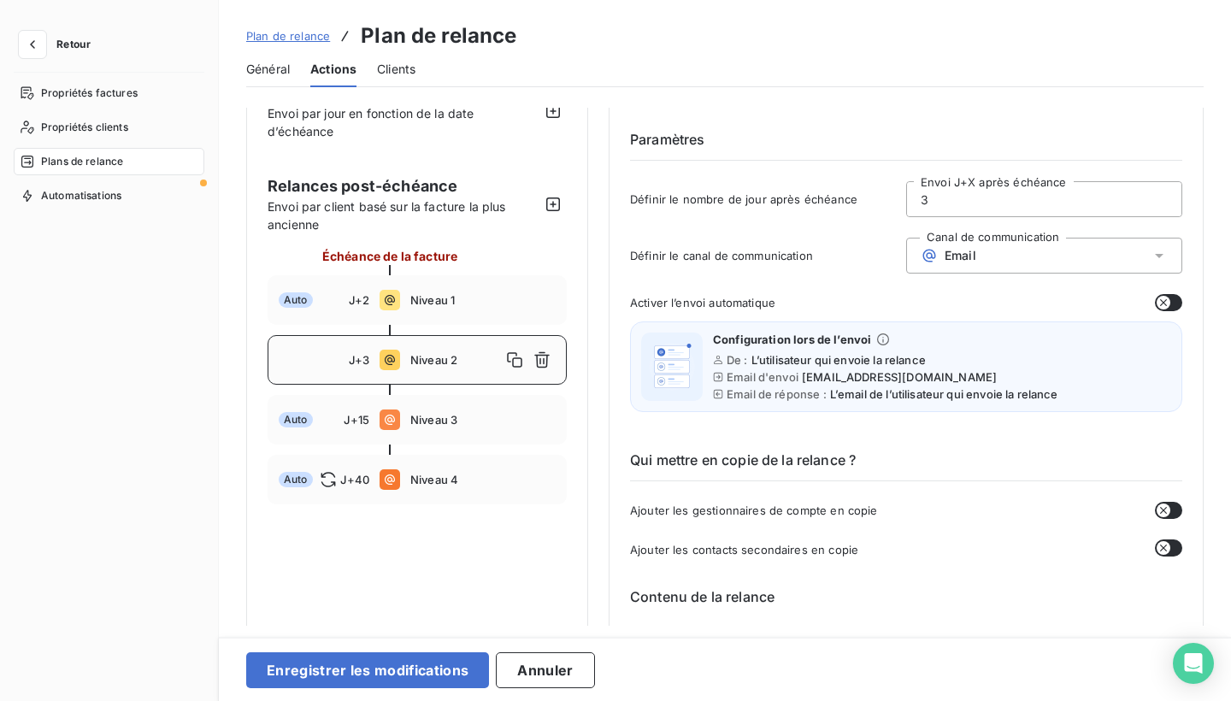
type input "3"
click at [1159, 250] on icon at bounding box center [1159, 255] width 17 height 17
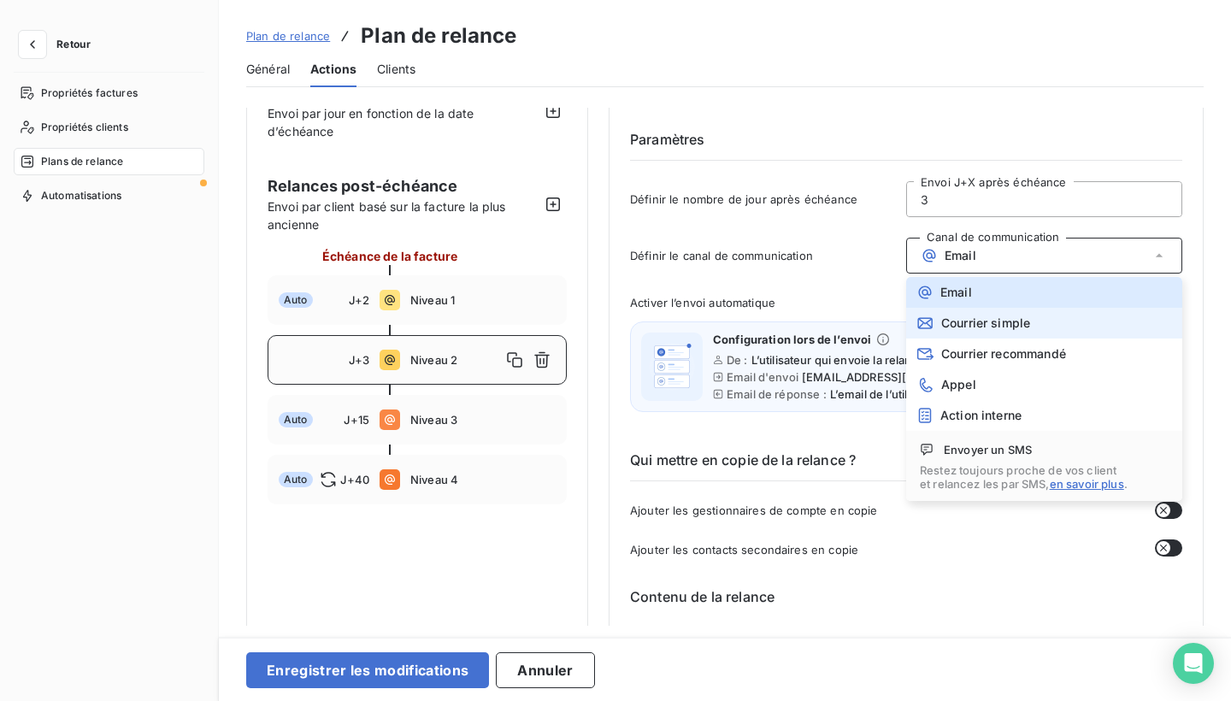
click at [1097, 316] on li "Courrier simple" at bounding box center [1044, 323] width 276 height 31
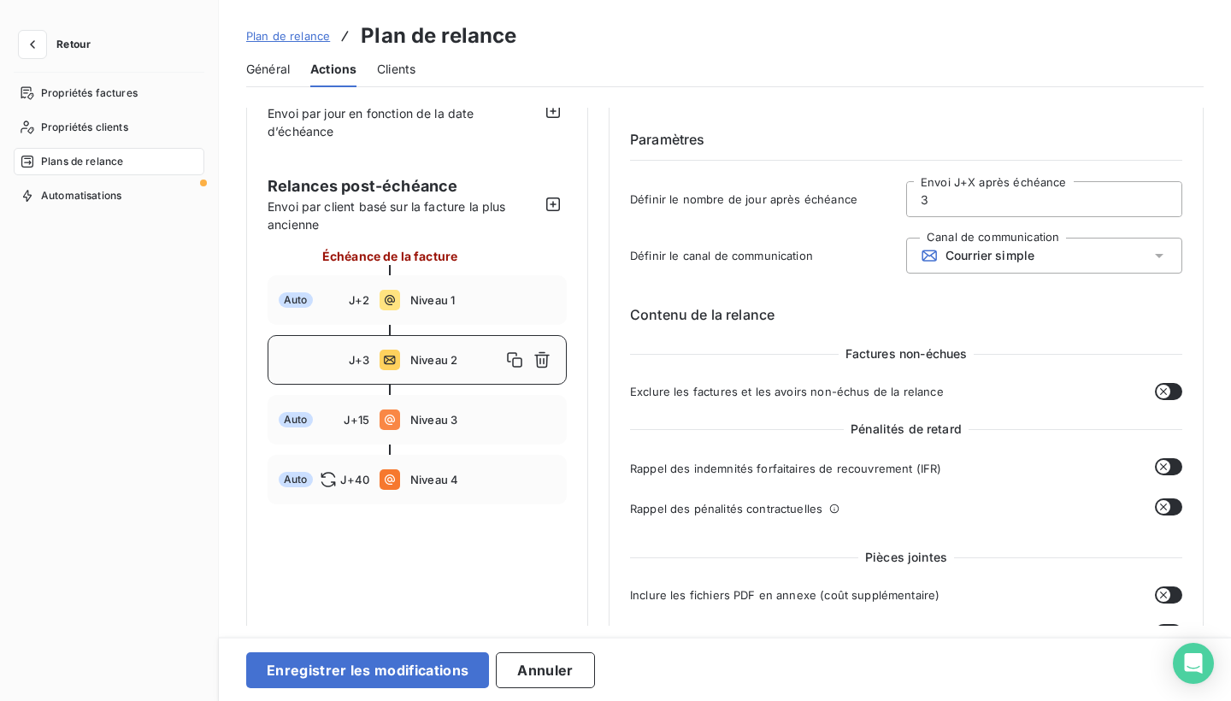
click at [1155, 257] on icon at bounding box center [1159, 256] width 9 height 4
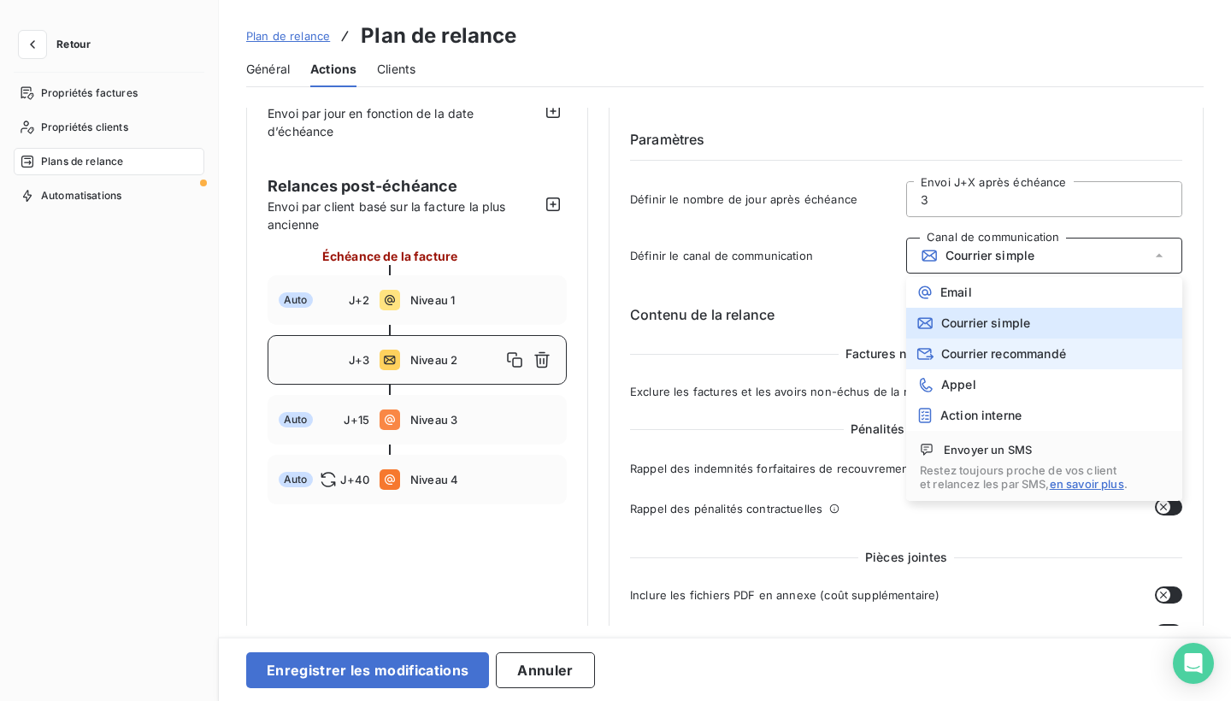
click at [1096, 358] on li "Courrier recommandé" at bounding box center [1044, 354] width 276 height 31
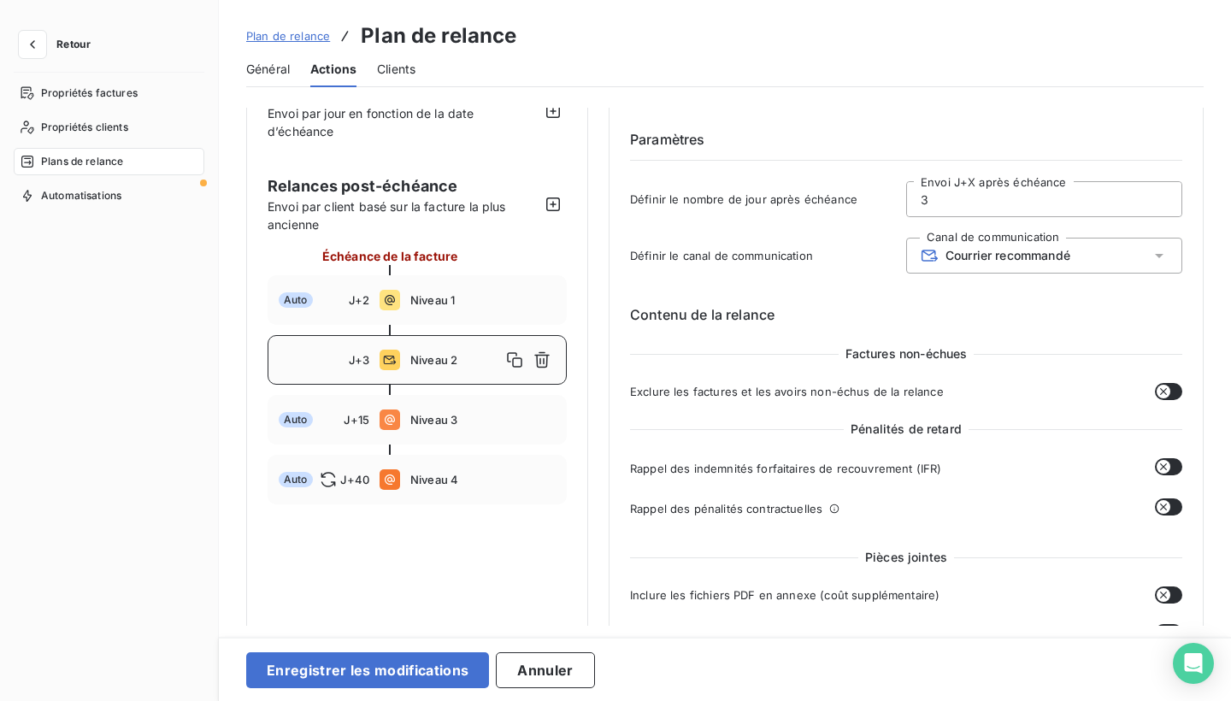
click at [1151, 252] on icon at bounding box center [1159, 255] width 17 height 17
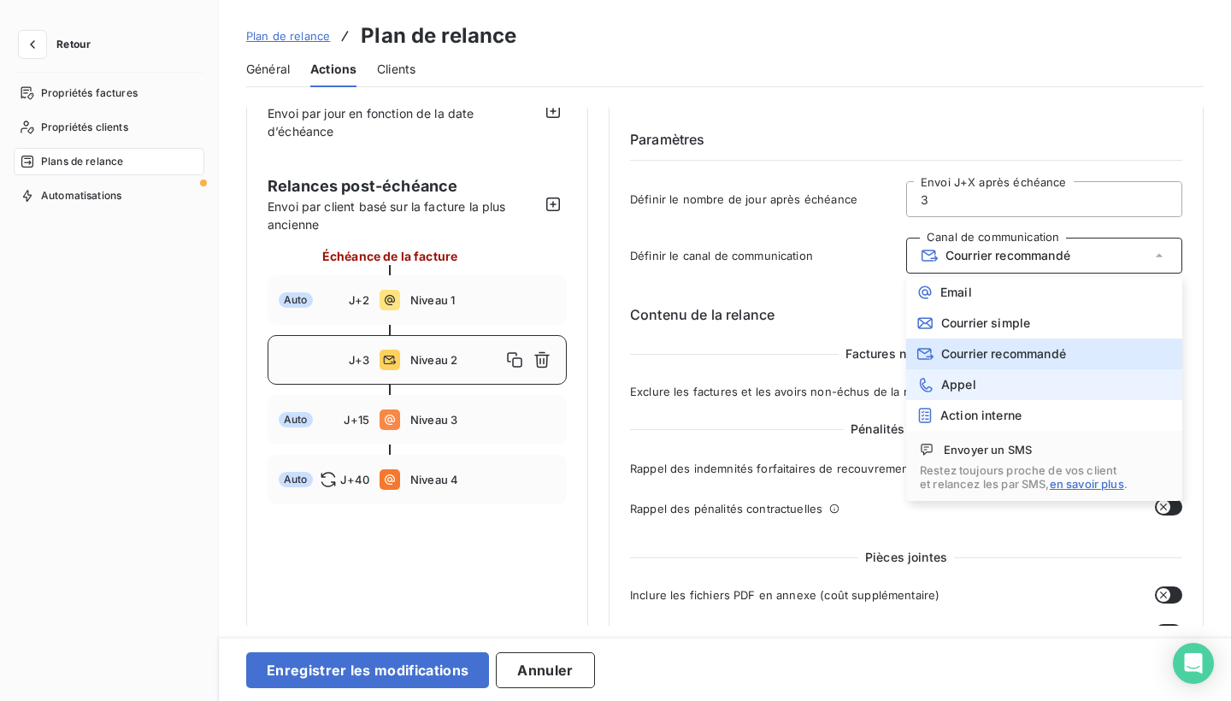
click at [1057, 377] on li "Appel" at bounding box center [1044, 384] width 276 height 31
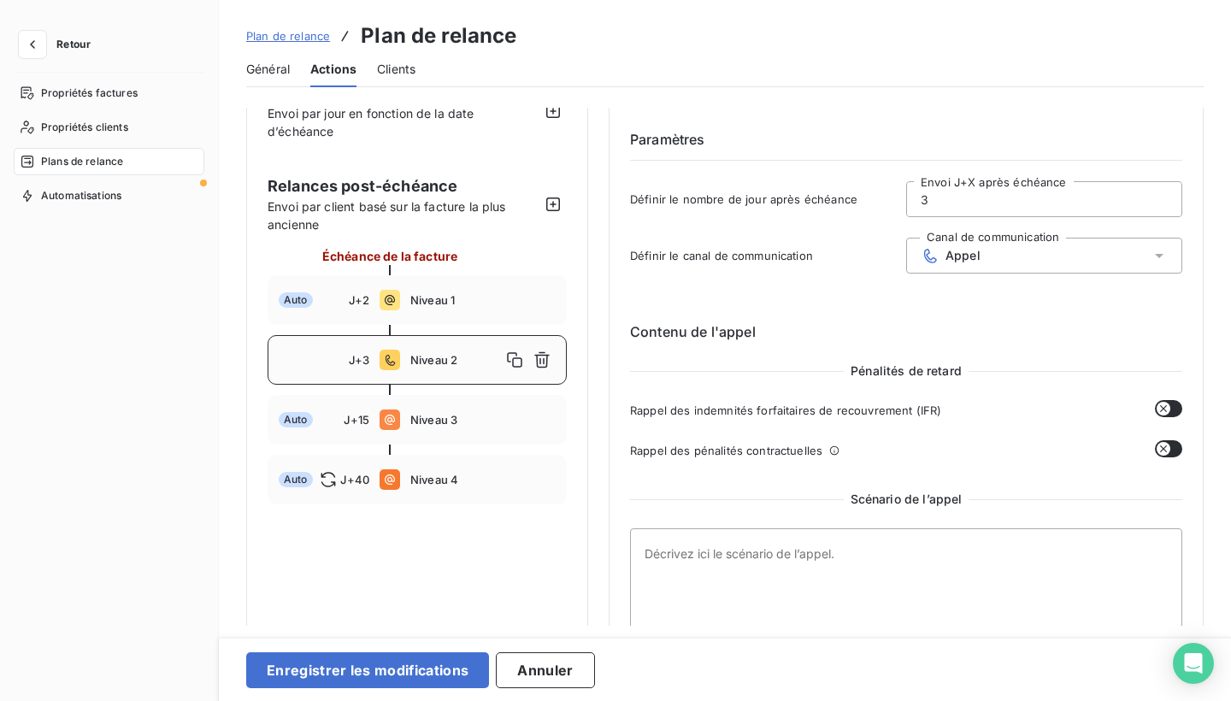
click at [1155, 259] on icon at bounding box center [1159, 255] width 17 height 17
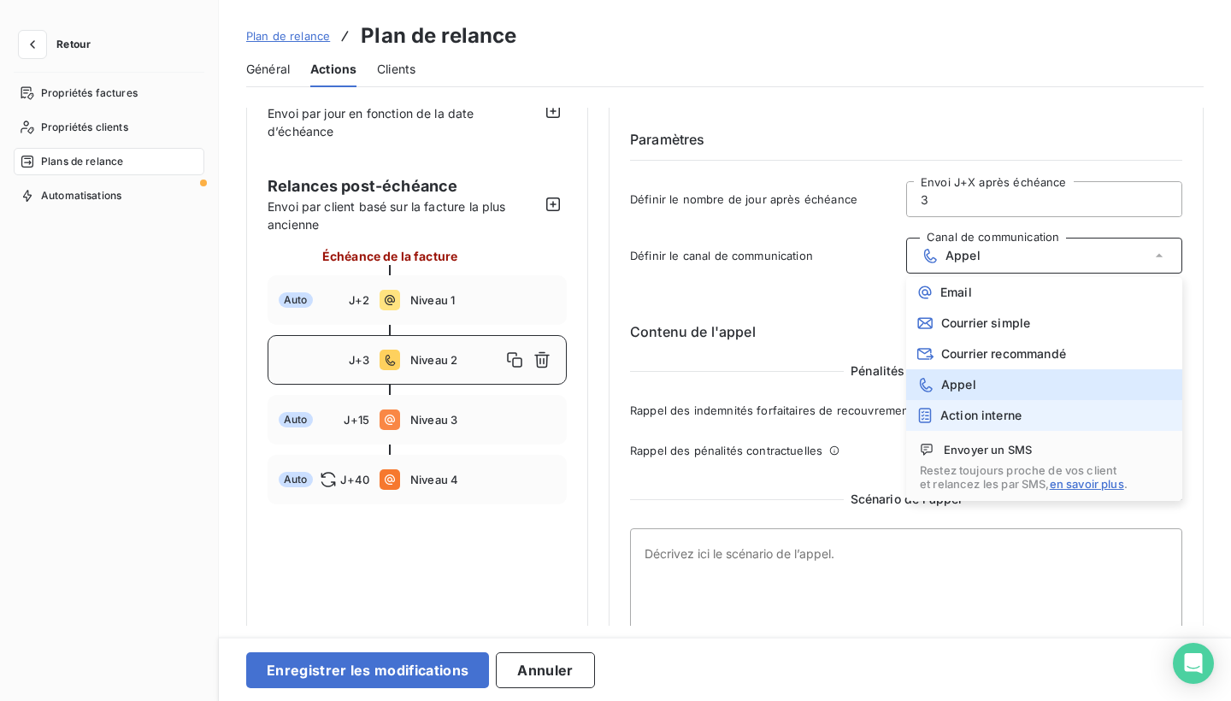
click at [1076, 416] on li "Action interne" at bounding box center [1044, 415] width 276 height 31
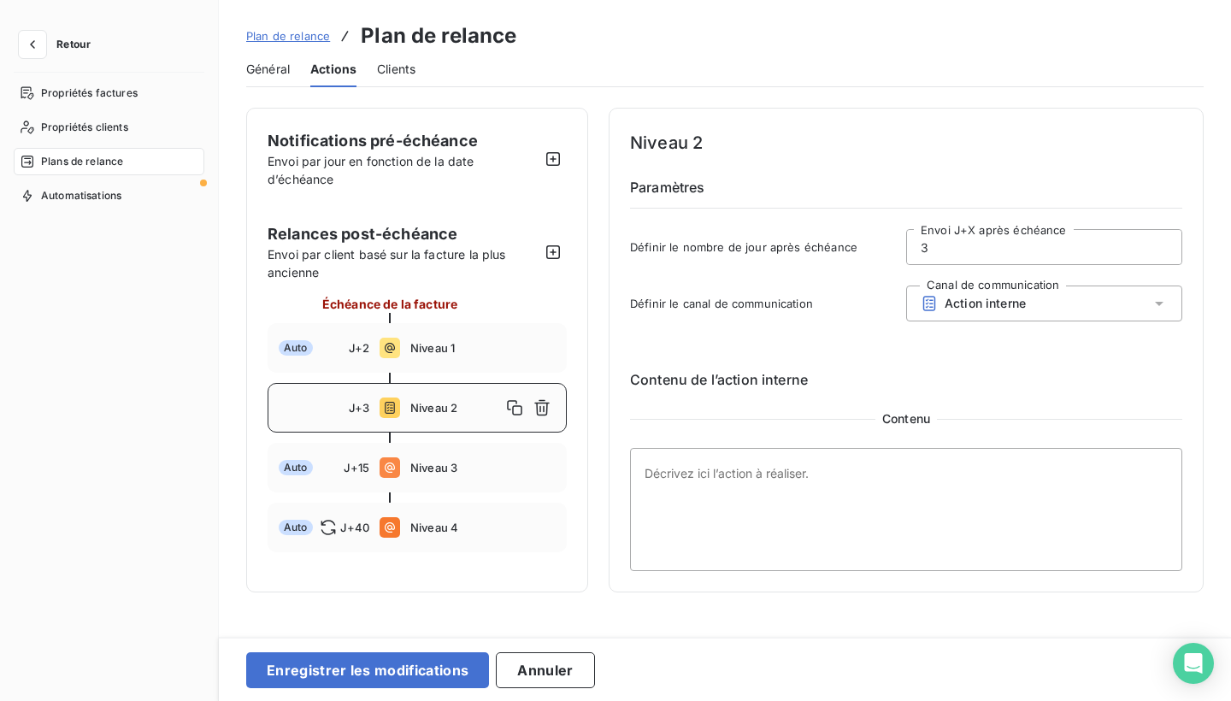
click at [1155, 301] on icon at bounding box center [1159, 303] width 17 height 17
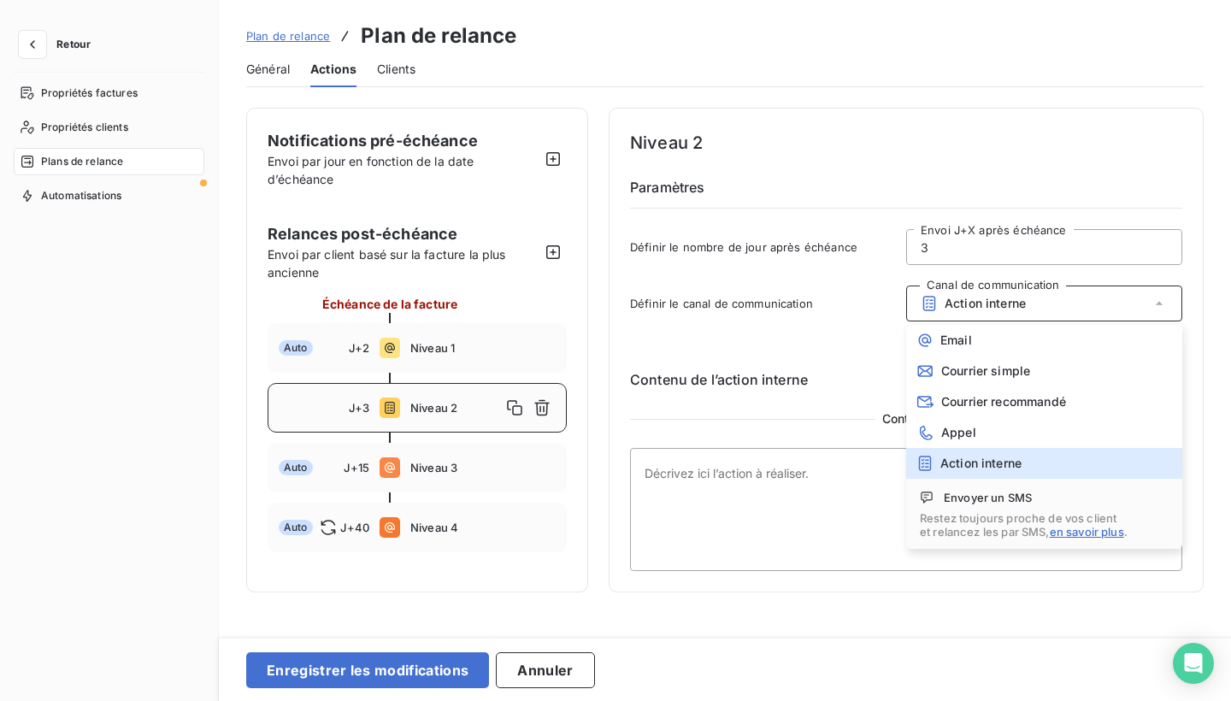
click at [1032, 496] on span "Envoyer un SMS" at bounding box center [988, 498] width 88 height 14
click at [1002, 498] on span "Envoyer un SMS" at bounding box center [988, 498] width 88 height 14
click at [876, 359] on div "Contenu de l’action interne Contenu" at bounding box center [906, 456] width 552 height 229
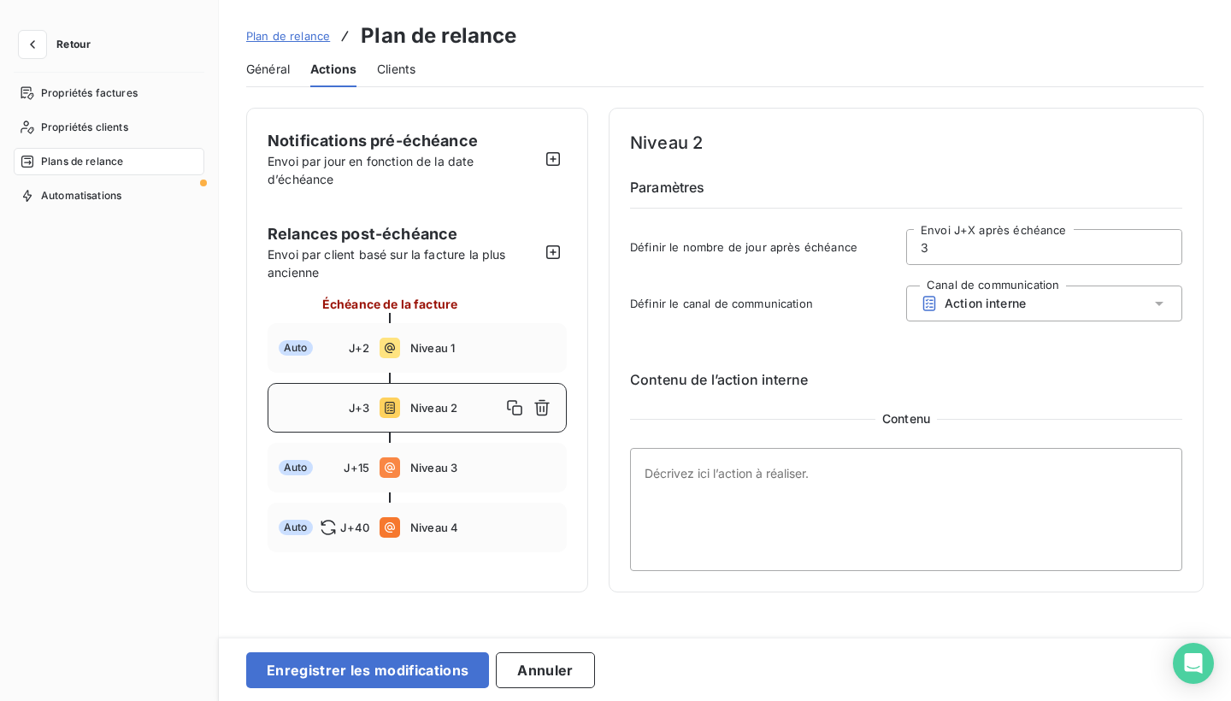
click at [1162, 310] on icon at bounding box center [1159, 303] width 17 height 17
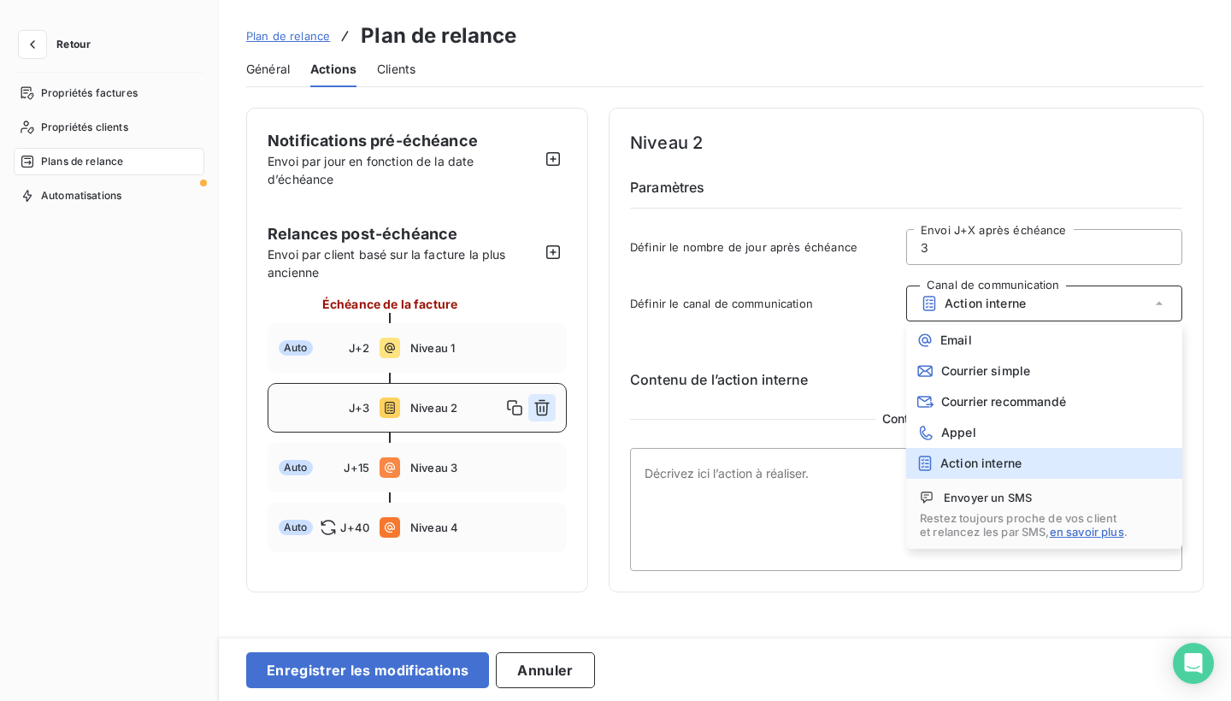
click at [549, 409] on icon "button" at bounding box center [542, 407] width 17 height 17
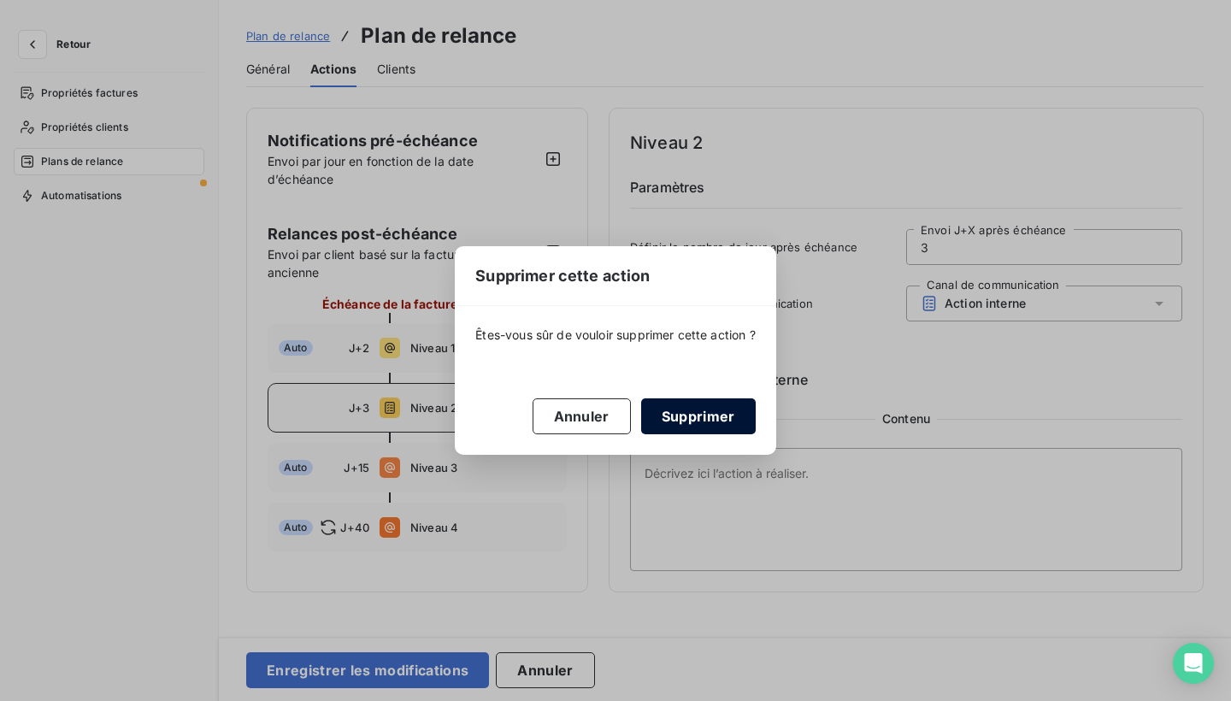
click at [723, 405] on button "Supprimer" at bounding box center [698, 416] width 115 height 36
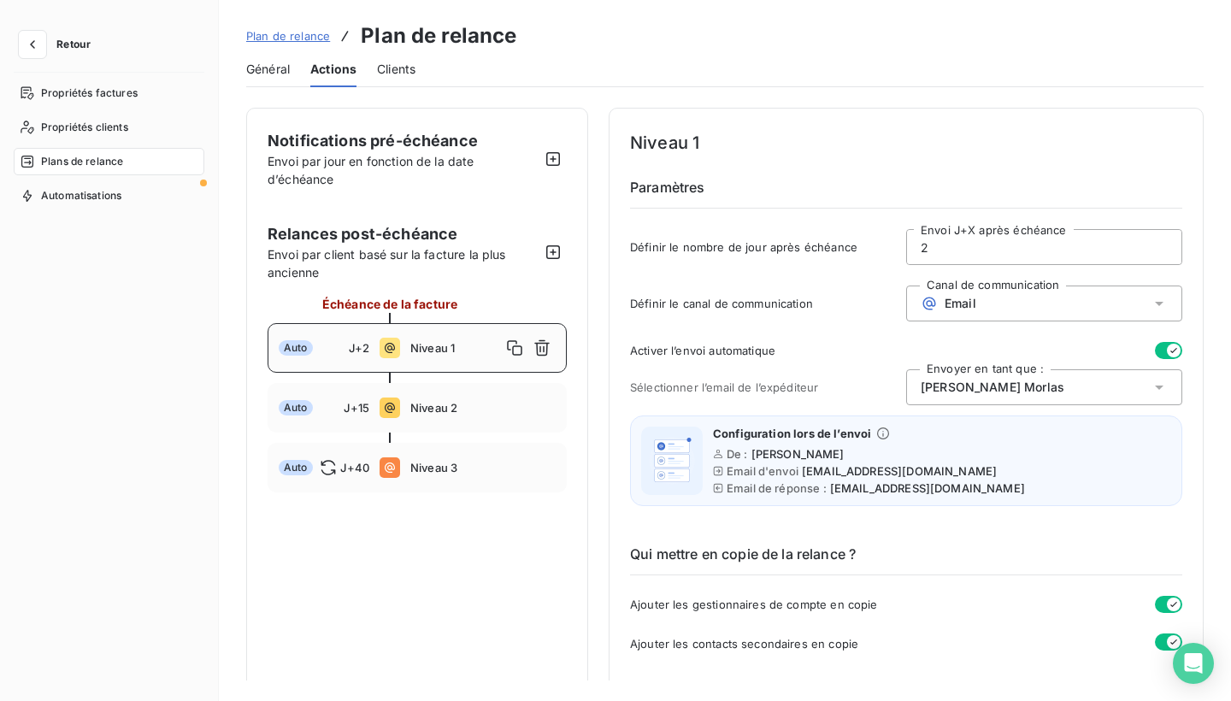
click at [280, 68] on span "Général" at bounding box center [268, 69] width 44 height 17
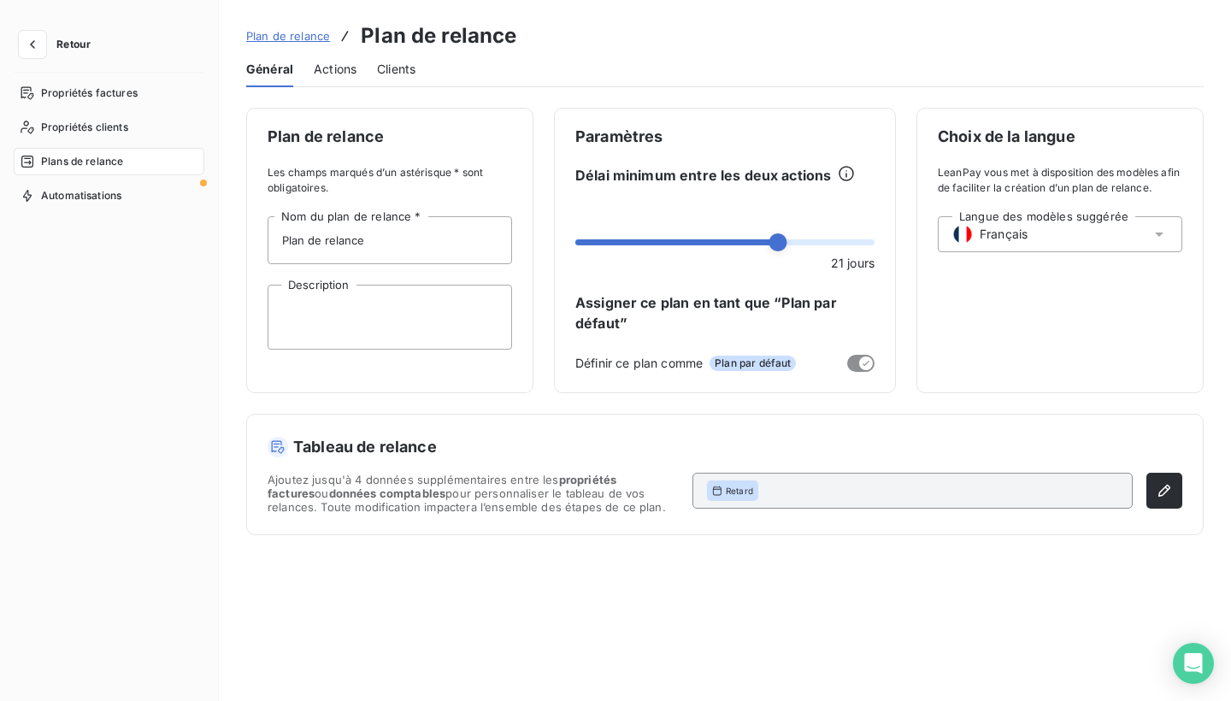
click at [346, 66] on span "Actions" at bounding box center [335, 69] width 43 height 17
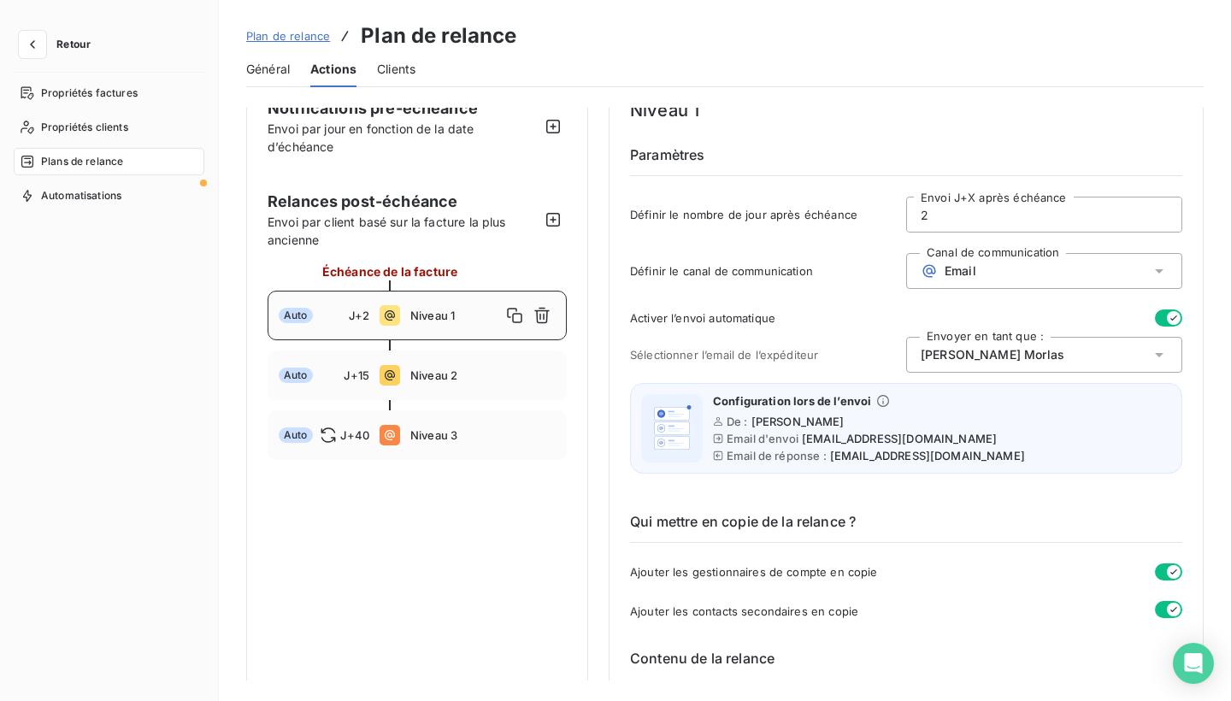
scroll to position [35, 0]
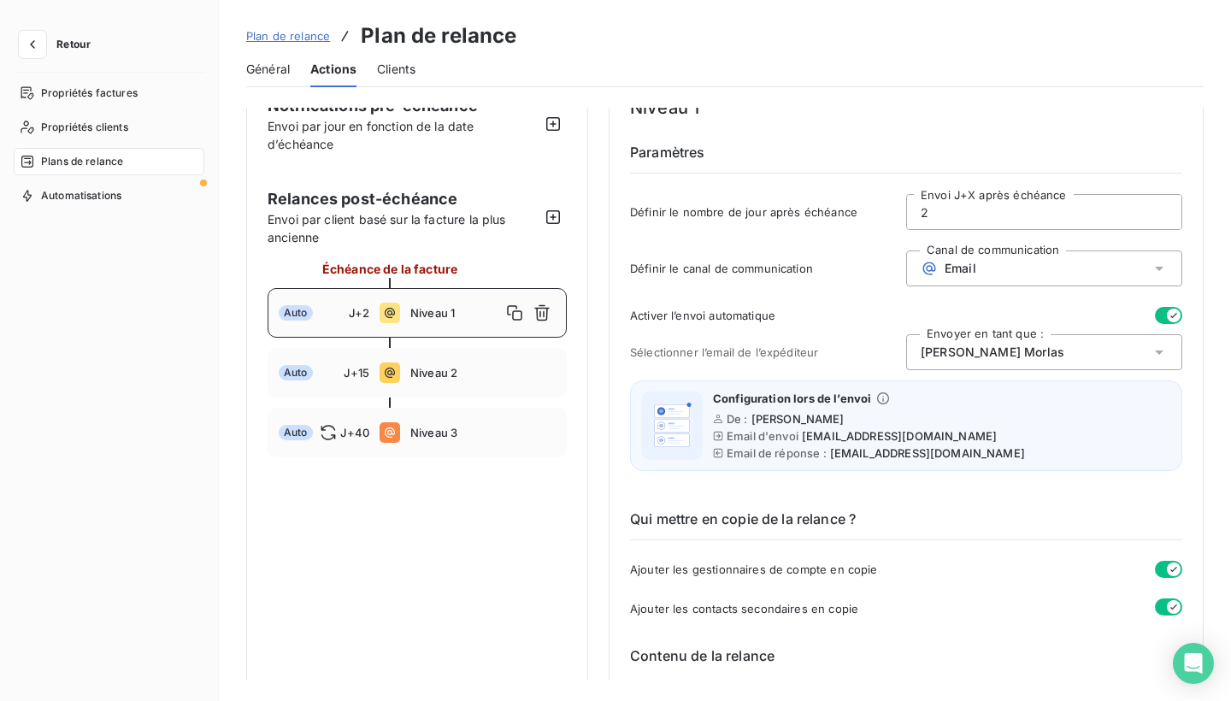
click at [476, 441] on div "Auto J+40 Niveau 3" at bounding box center [417, 433] width 299 height 50
type input "40"
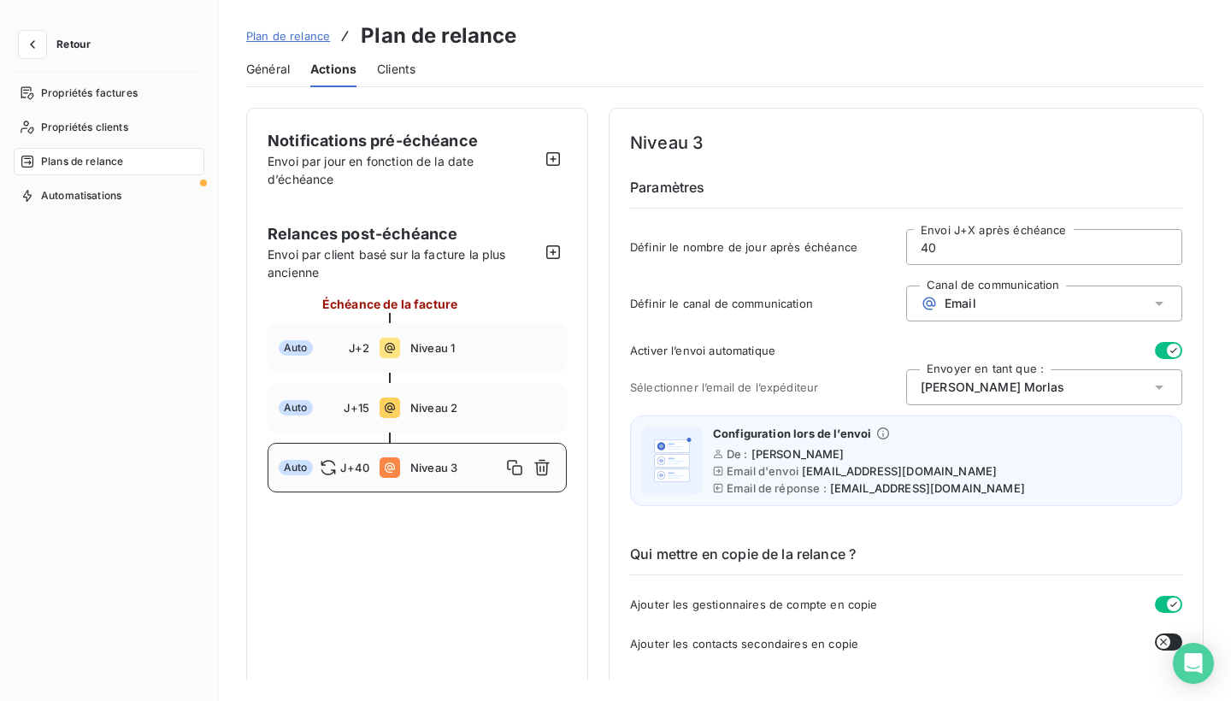
scroll to position [0, 0]
click at [36, 45] on icon "button" at bounding box center [32, 44] width 17 height 17
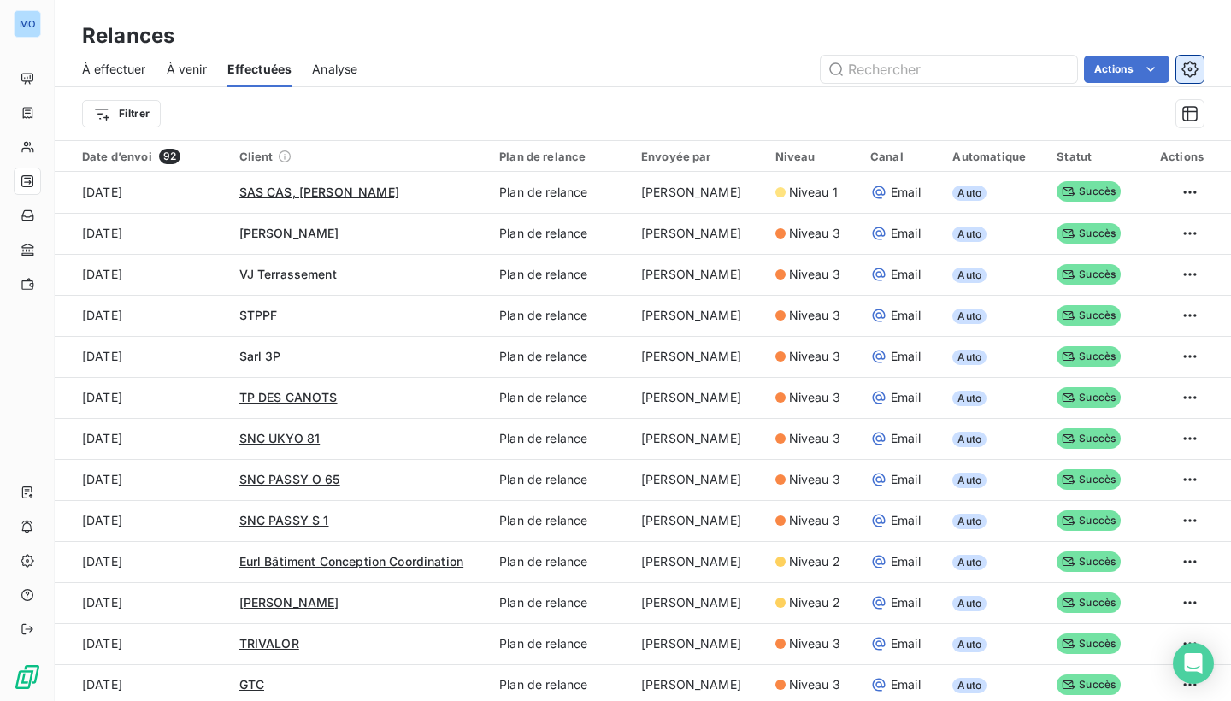
click at [1194, 69] on icon "button" at bounding box center [1190, 69] width 17 height 17
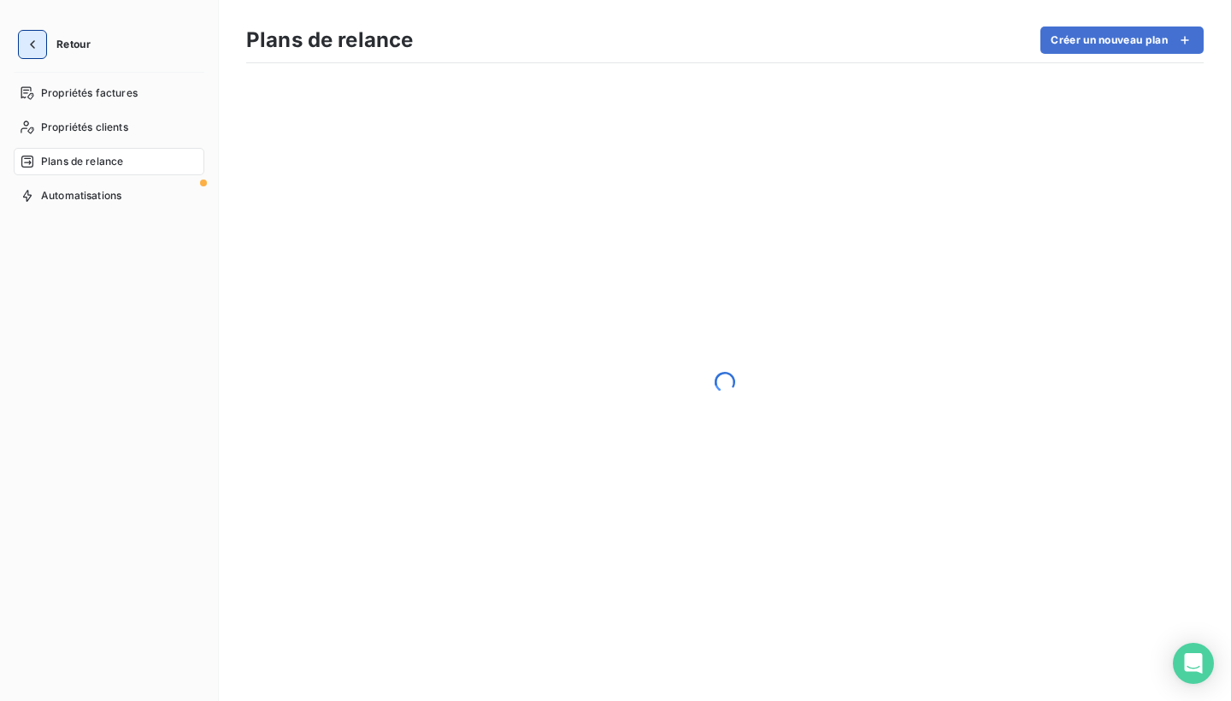
click at [25, 38] on icon "button" at bounding box center [32, 44] width 17 height 17
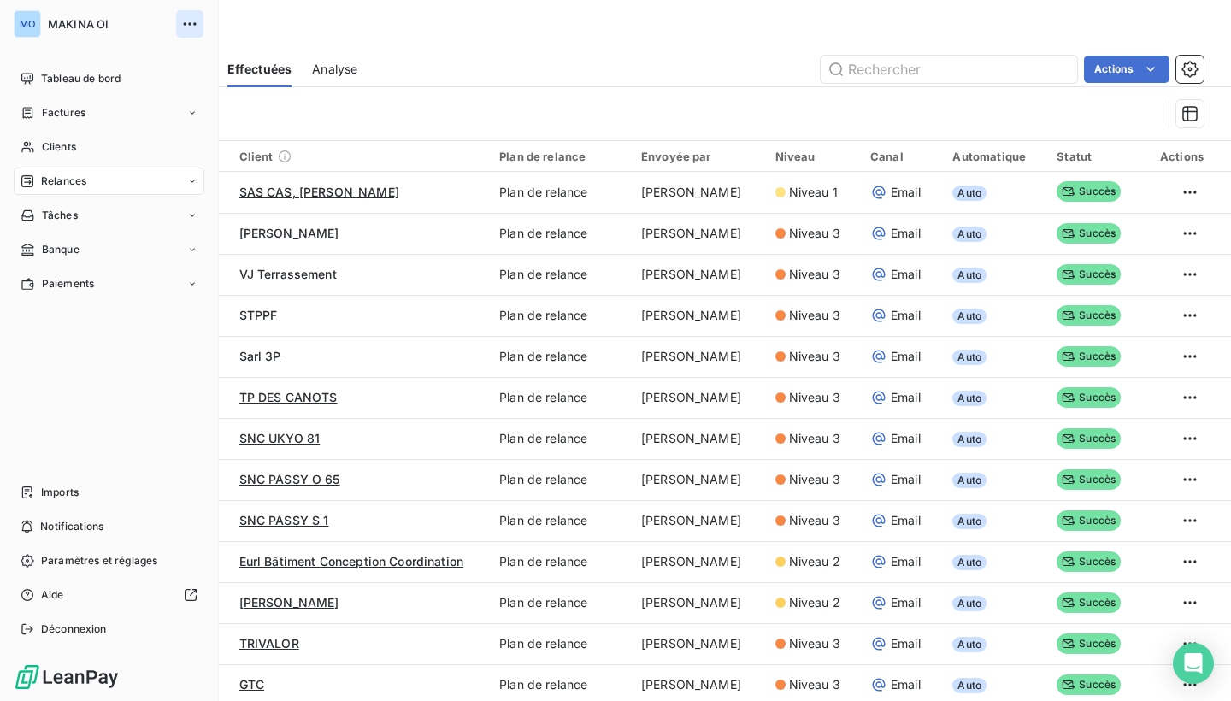
click at [197, 27] on icon "button" at bounding box center [189, 23] width 17 height 17
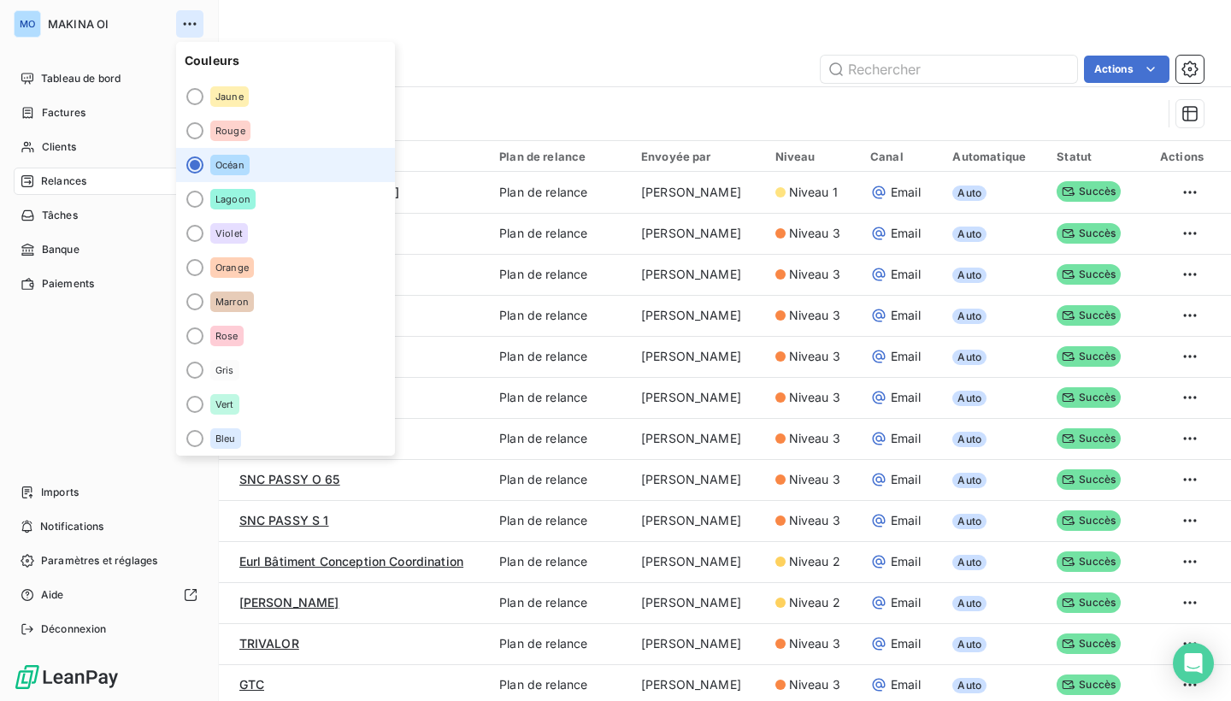
click at [194, 27] on icon "button" at bounding box center [189, 23] width 17 height 17
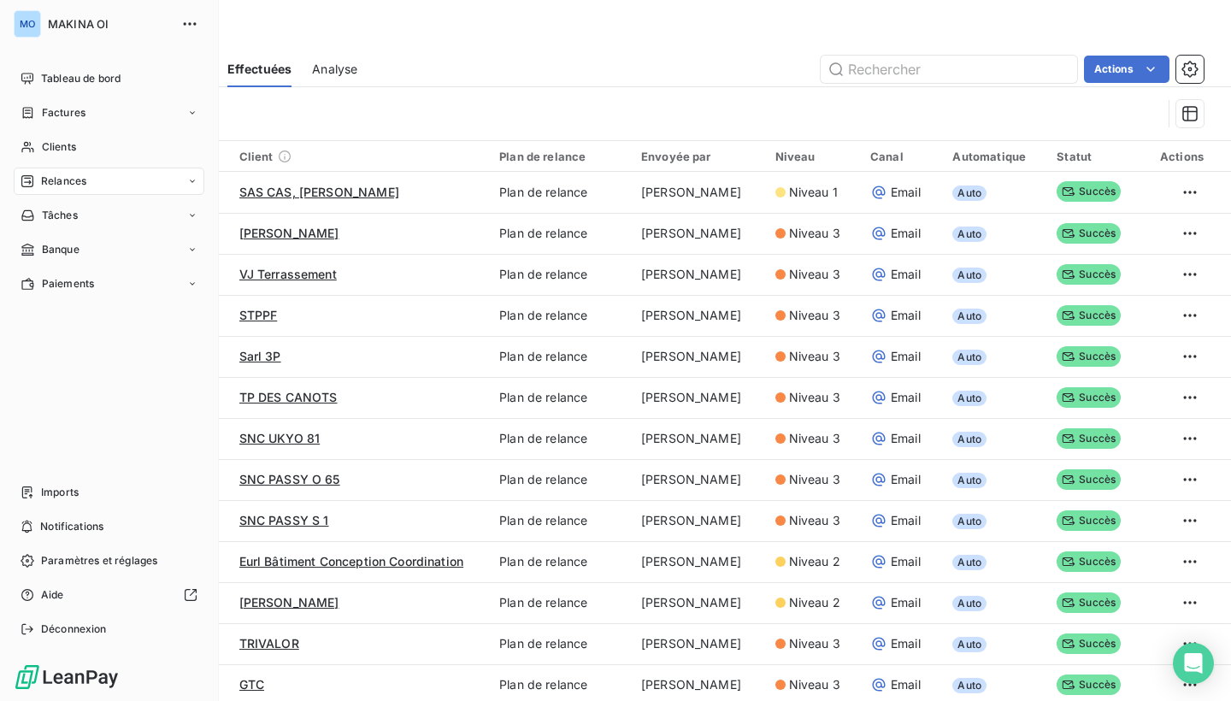
click at [88, 27] on span "MAKINA OI" at bounding box center [109, 24] width 123 height 14
click at [109, 559] on span "Paramètres et réglages" at bounding box center [99, 560] width 116 height 15
click at [68, 557] on span "Paramètres et réglages" at bounding box center [99, 560] width 116 height 15
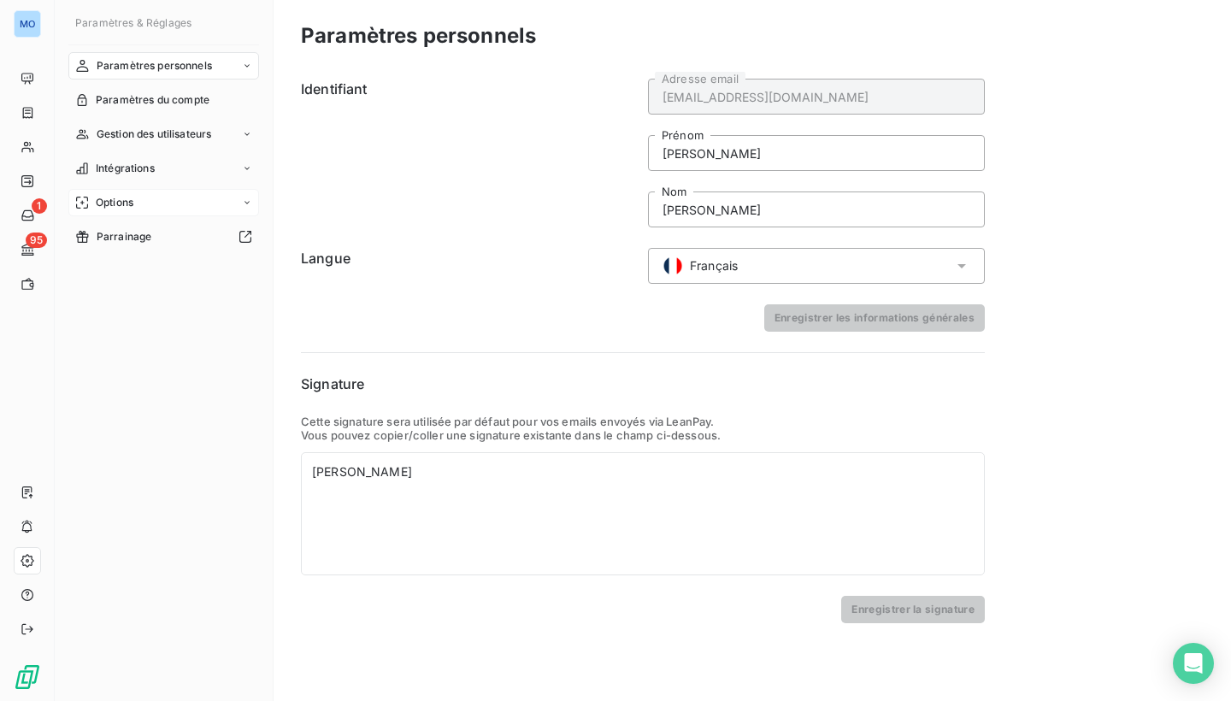
click at [186, 202] on div "Options" at bounding box center [163, 202] width 191 height 27
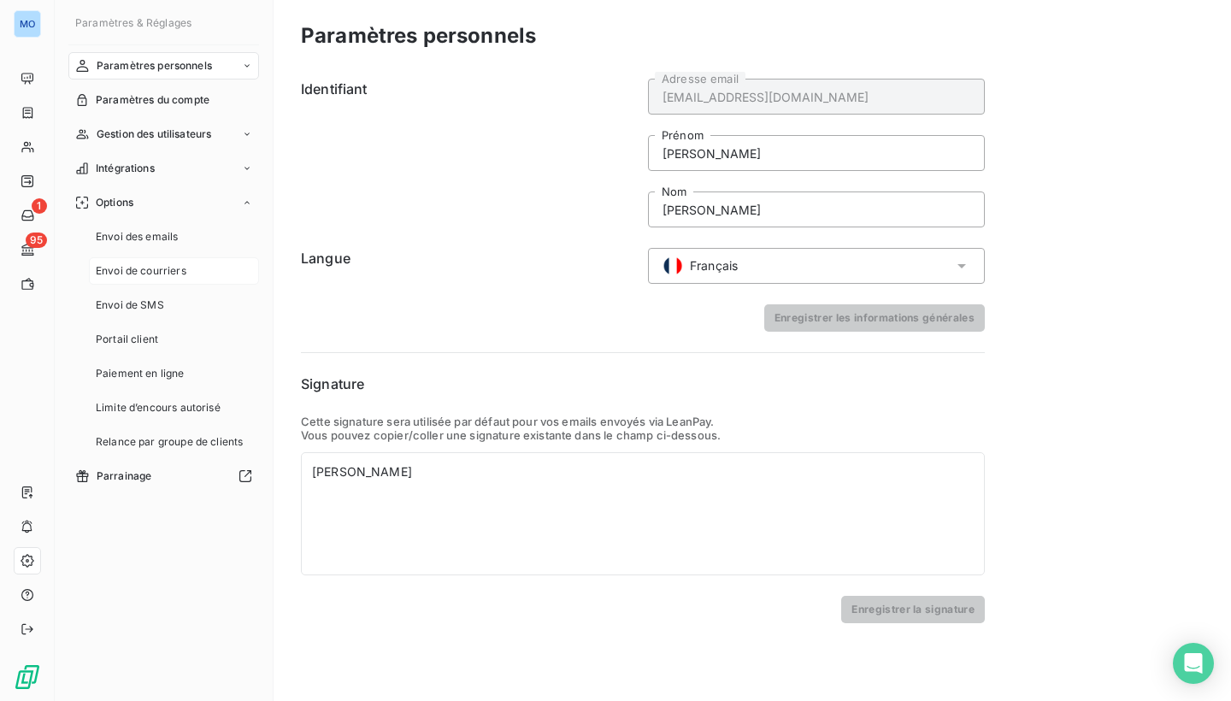
click at [186, 272] on span "Envoi de courriers" at bounding box center [141, 270] width 91 height 15
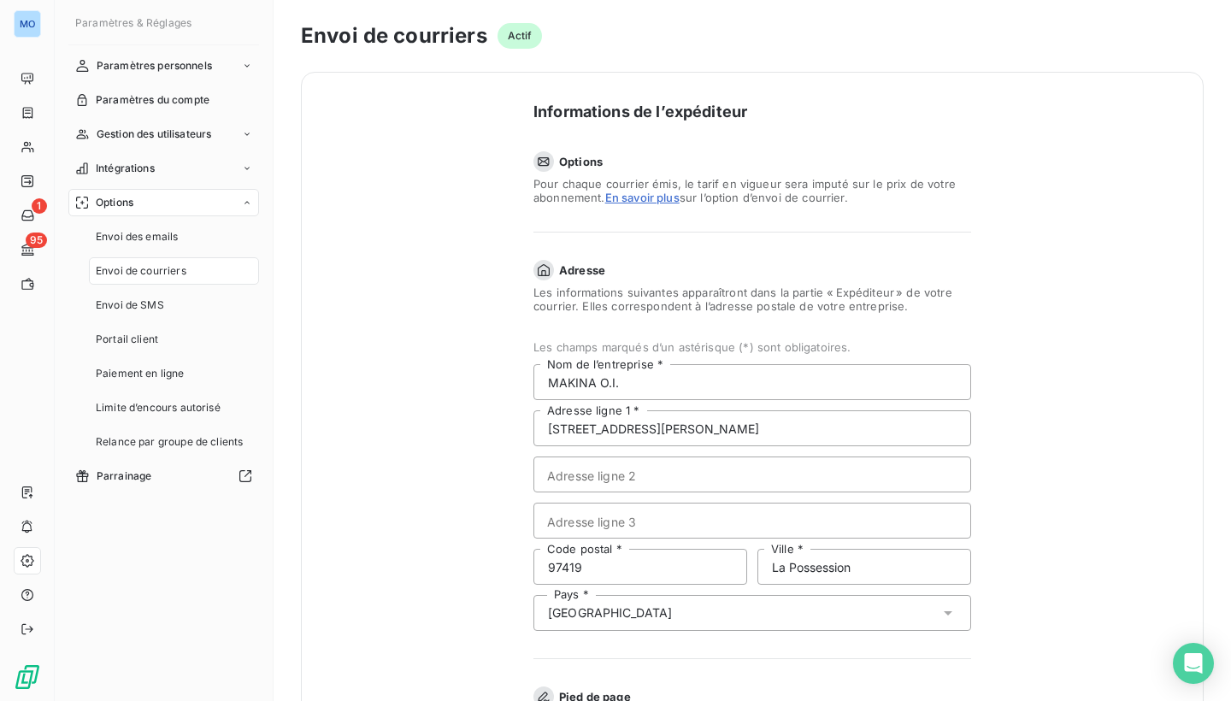
click at [653, 194] on link "En savoir plus" at bounding box center [642, 198] width 74 height 14
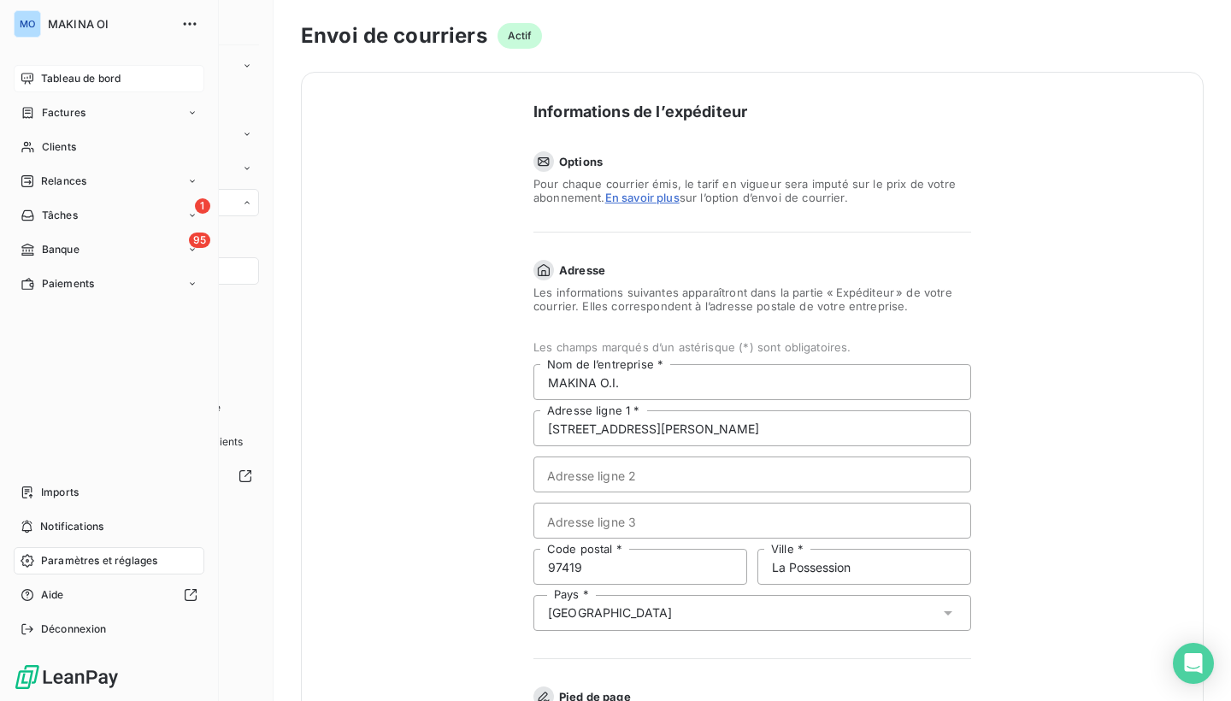
click at [30, 76] on icon at bounding box center [27, 78] width 12 height 11
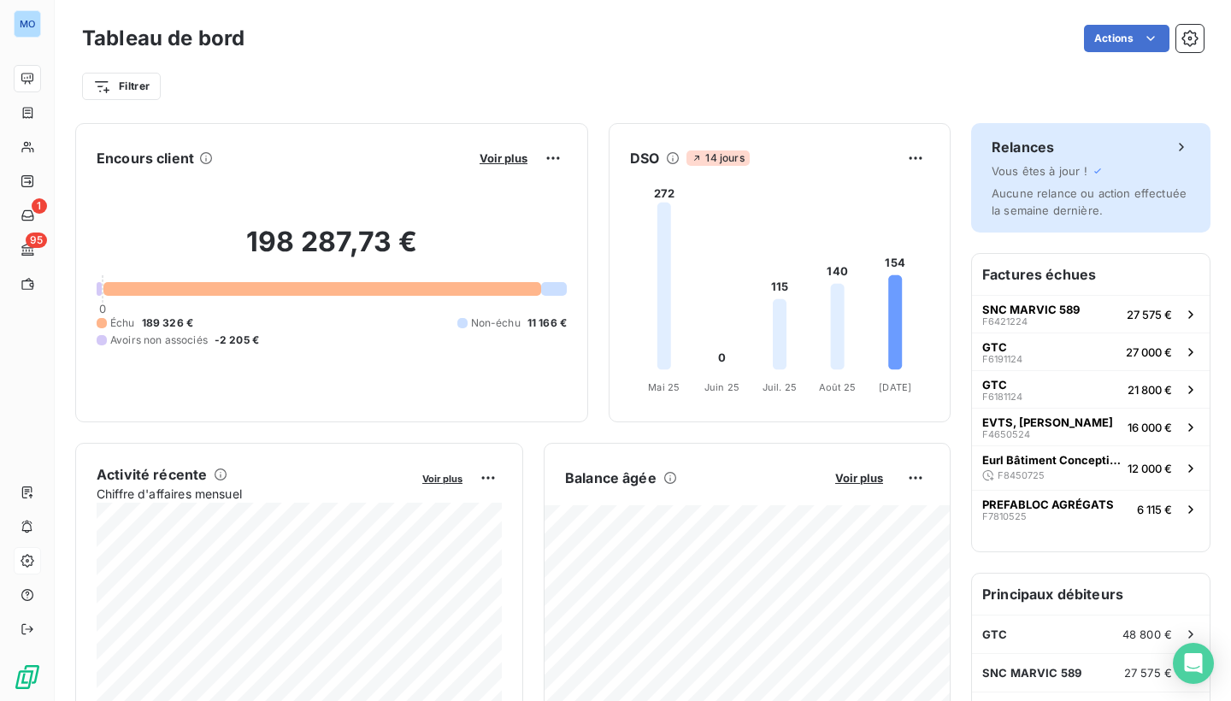
click at [1180, 143] on icon at bounding box center [1181, 147] width 17 height 17
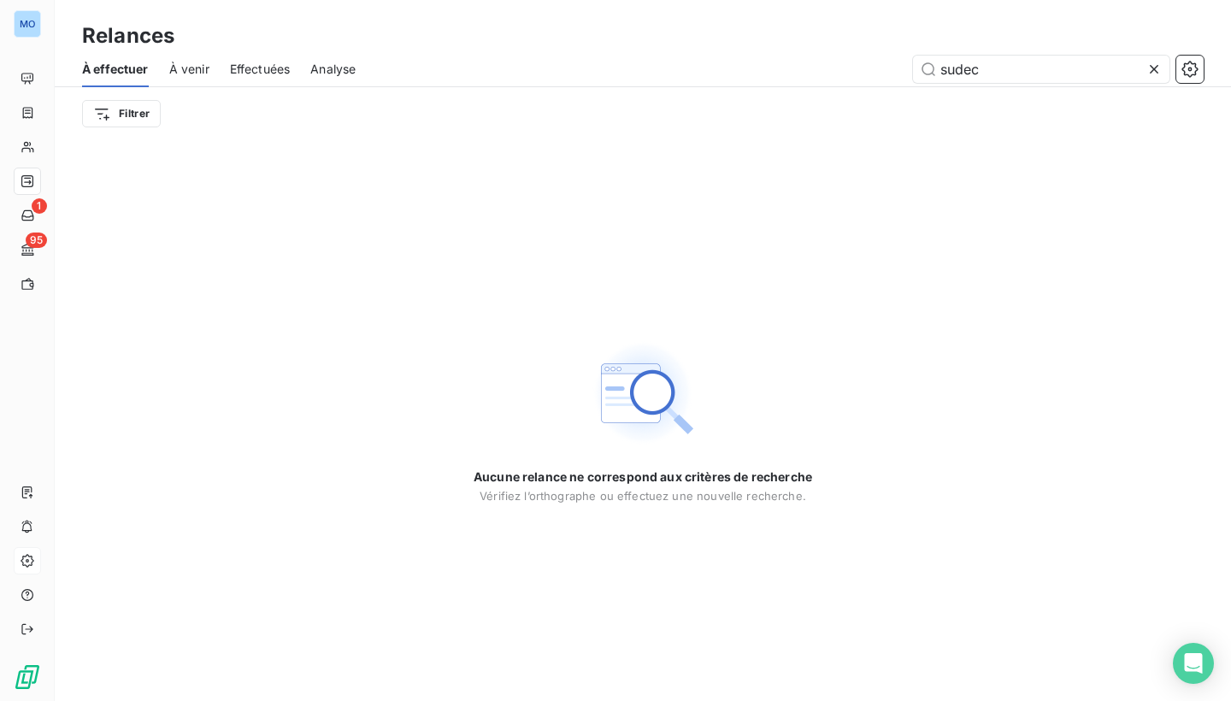
click at [1157, 68] on icon at bounding box center [1154, 69] width 17 height 17
click at [195, 73] on span "À venir" at bounding box center [189, 69] width 40 height 17
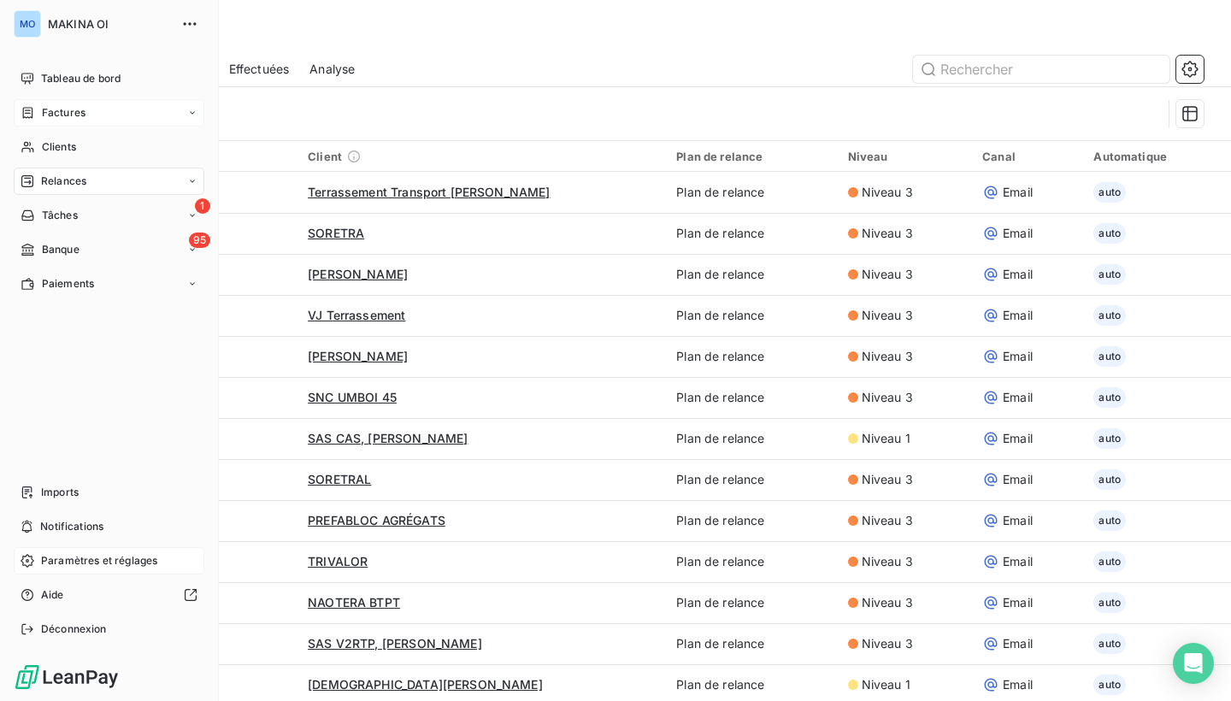
click at [191, 111] on icon at bounding box center [192, 113] width 10 height 10
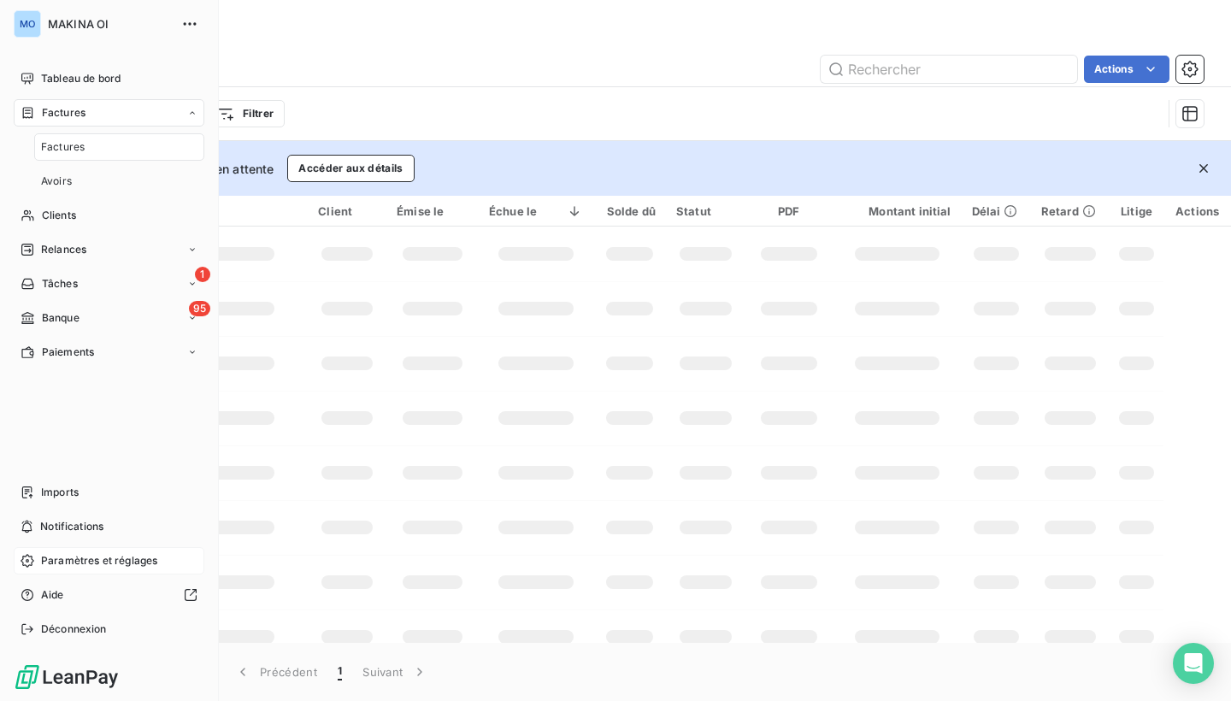
click at [192, 110] on icon at bounding box center [192, 113] width 10 height 10
click at [163, 84] on div "Tableau de bord" at bounding box center [109, 78] width 191 height 27
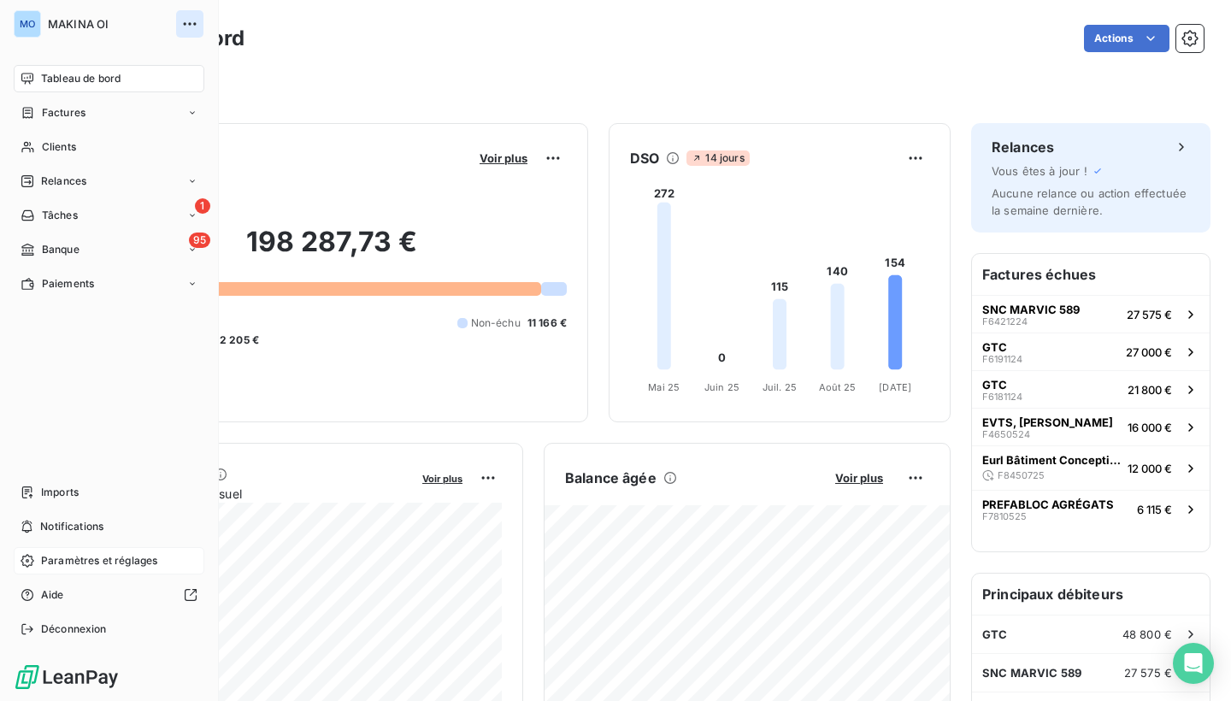
click at [193, 22] on icon "button" at bounding box center [189, 23] width 17 height 17
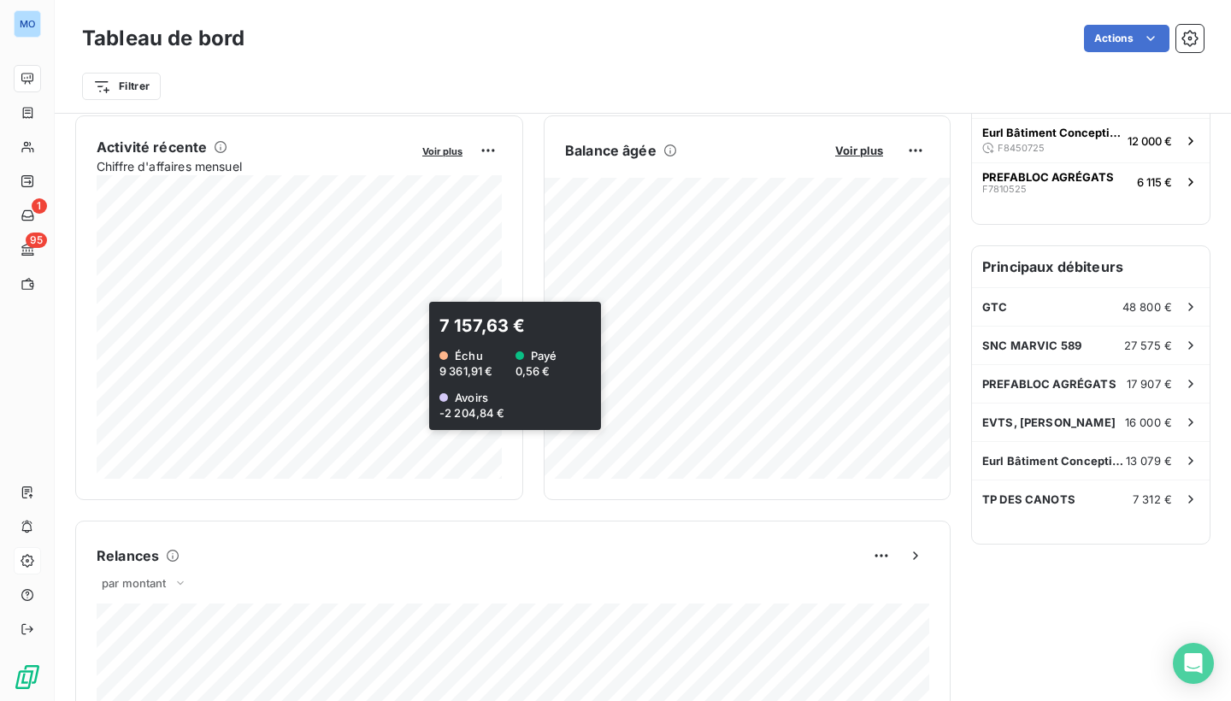
scroll to position [331, 0]
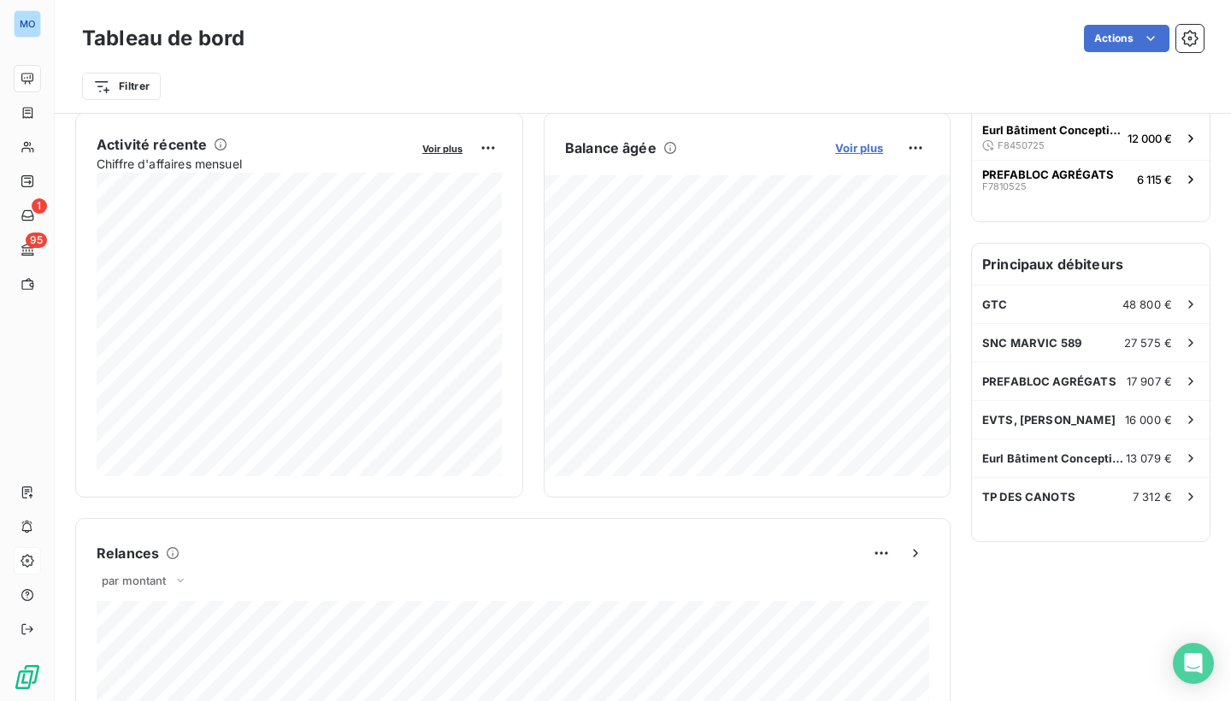
click at [858, 145] on span "Voir plus" at bounding box center [859, 148] width 48 height 14
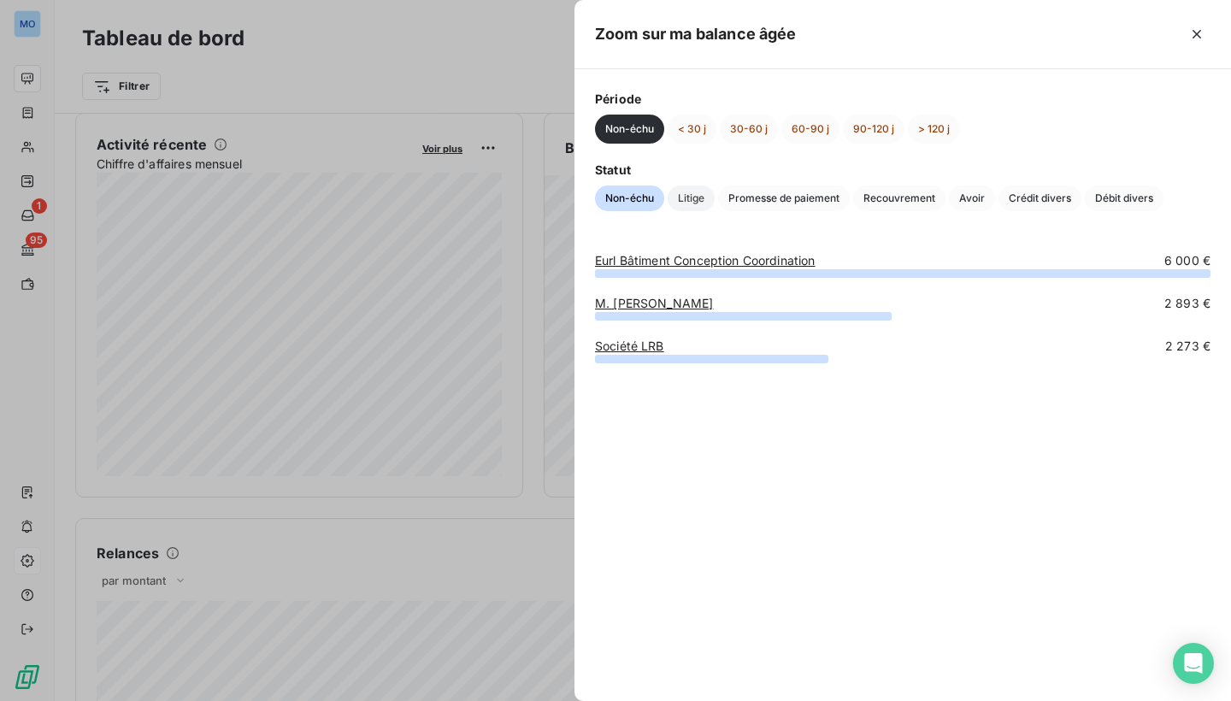
click at [690, 204] on span "Litige" at bounding box center [691, 199] width 47 height 26
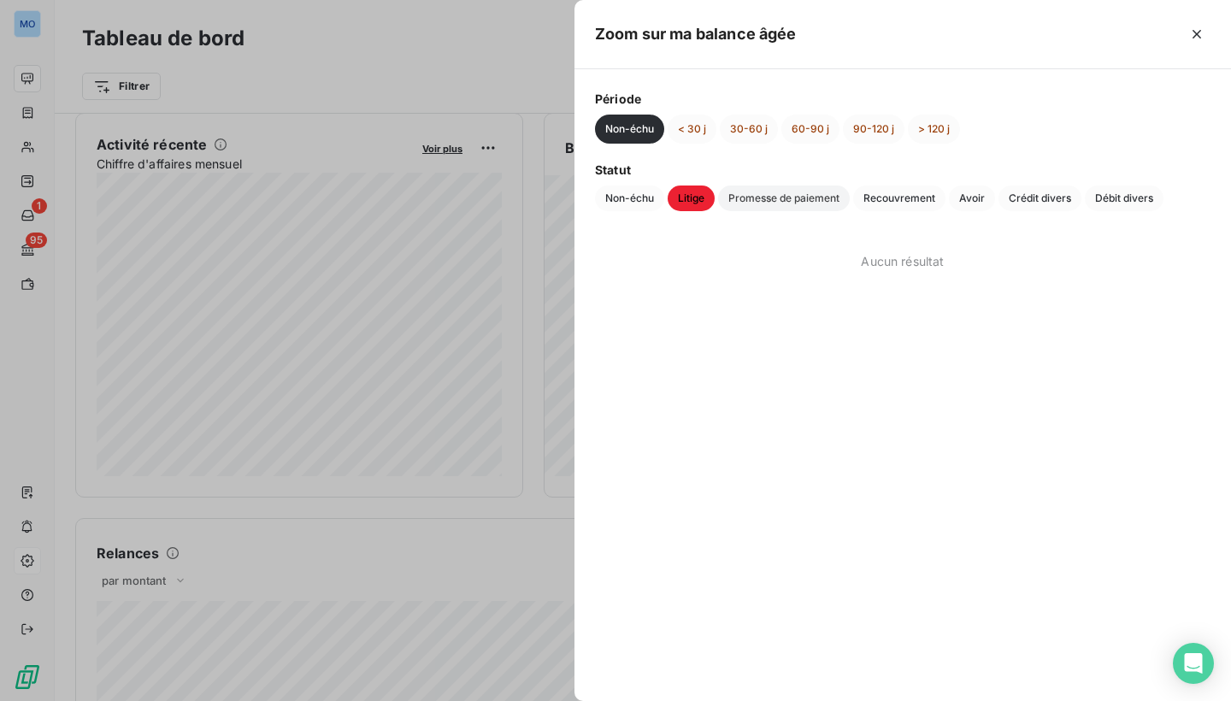
click at [754, 201] on span "Promesse de paiement" at bounding box center [784, 199] width 132 height 26
click at [890, 200] on span "Recouvrement" at bounding box center [899, 199] width 92 height 26
click at [1041, 195] on span "Crédit divers" at bounding box center [1040, 199] width 83 height 26
click at [1143, 198] on span "Débit divers" at bounding box center [1124, 199] width 79 height 26
click at [952, 198] on span "Avoir" at bounding box center [972, 199] width 46 height 26
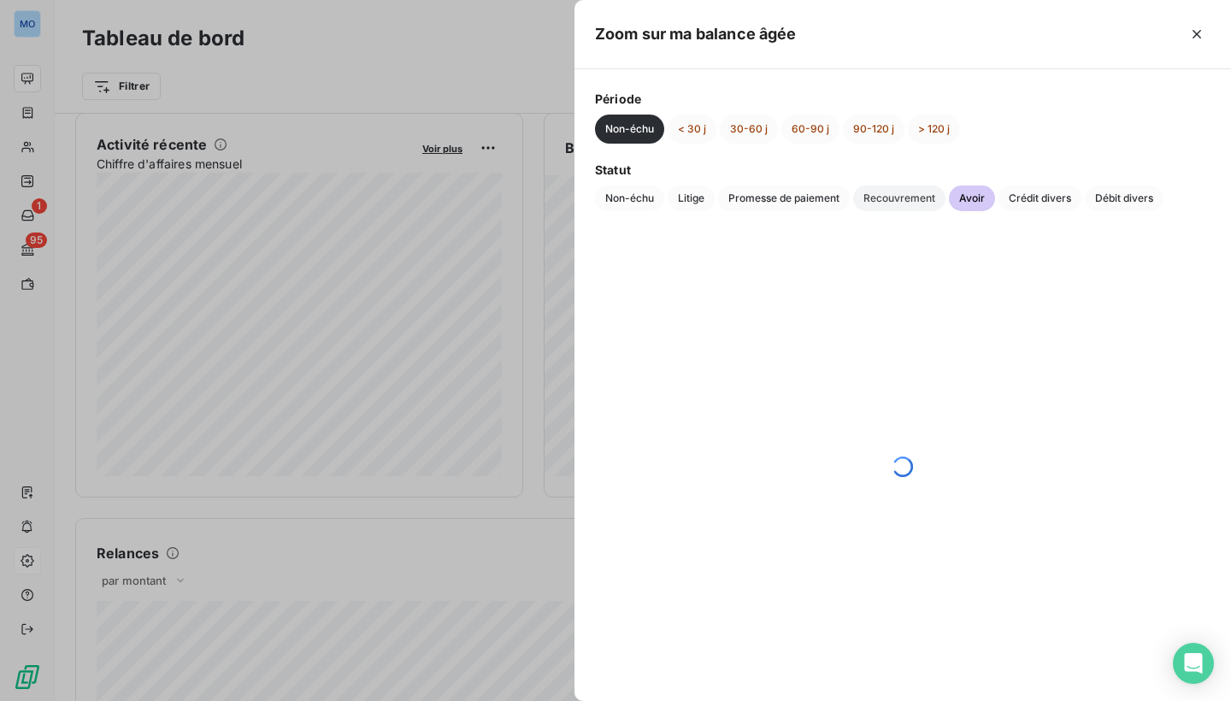
click at [899, 204] on span "Recouvrement" at bounding box center [899, 199] width 92 height 26
click at [695, 195] on span "Litige" at bounding box center [691, 199] width 47 height 26
click at [552, 78] on div at bounding box center [615, 350] width 1231 height 701
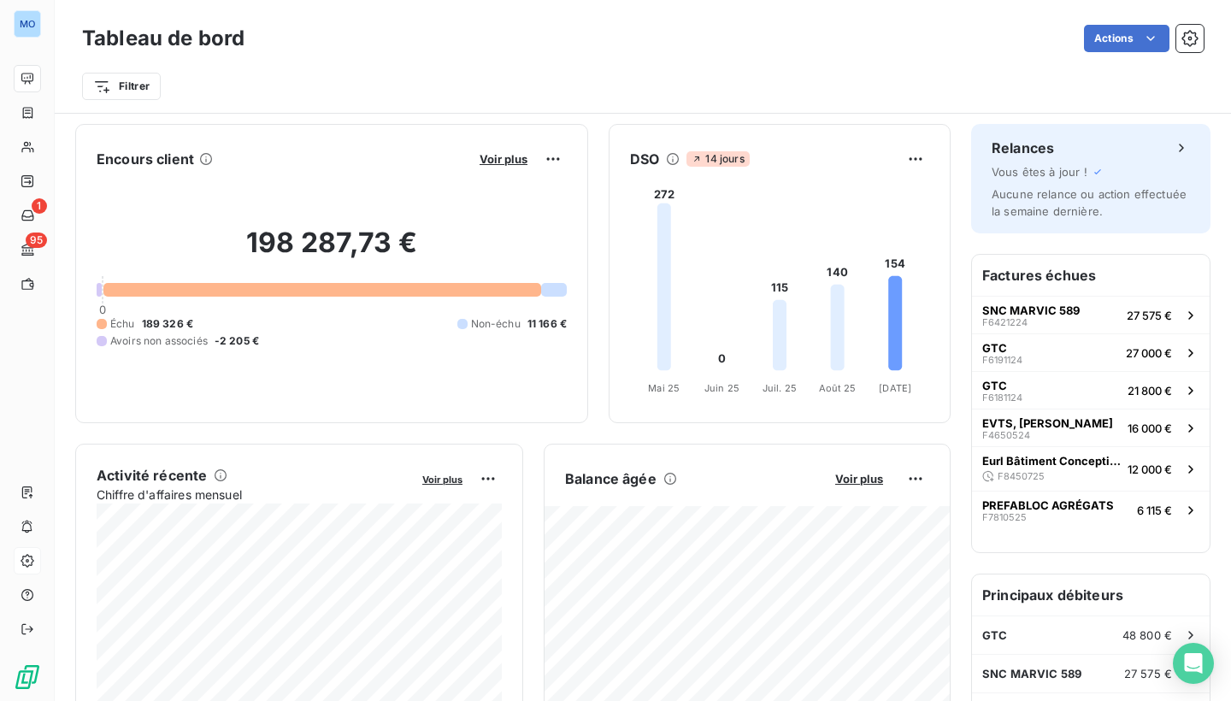
scroll to position [0, 0]
click at [1193, 665] on icon "Open Intercom Messenger" at bounding box center [1193, 663] width 20 height 22
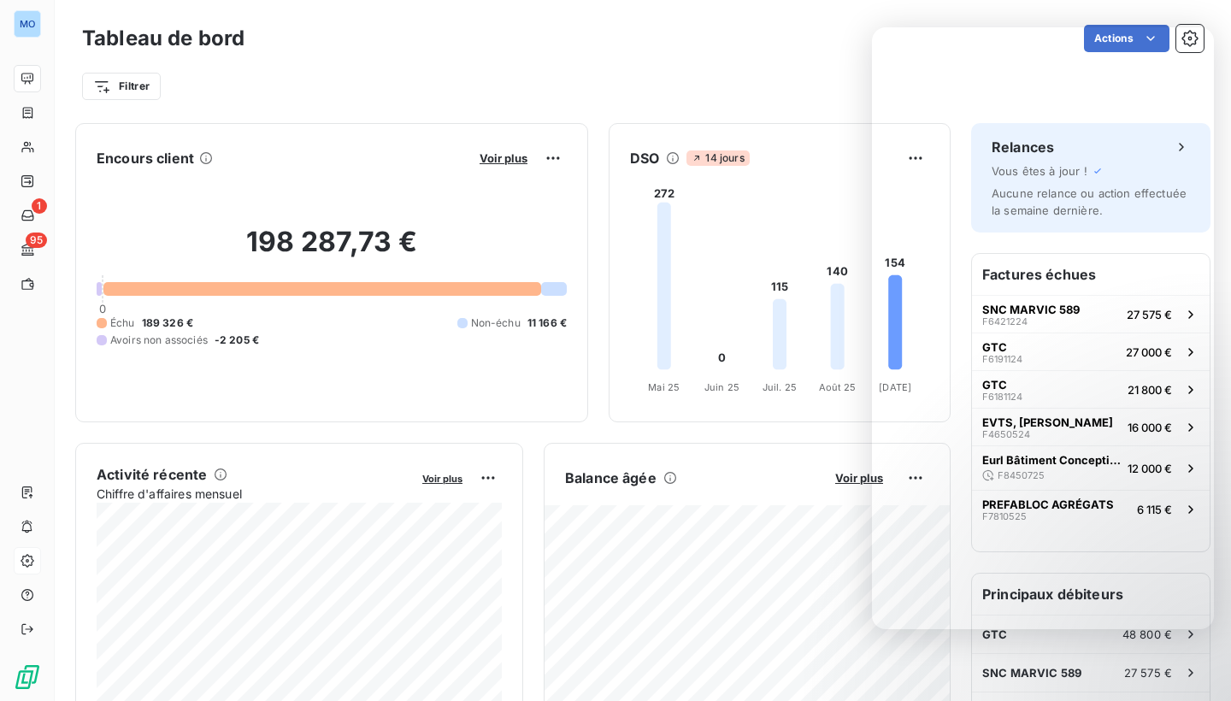
click at [710, 56] on div "Filtrer" at bounding box center [643, 79] width 1122 height 46
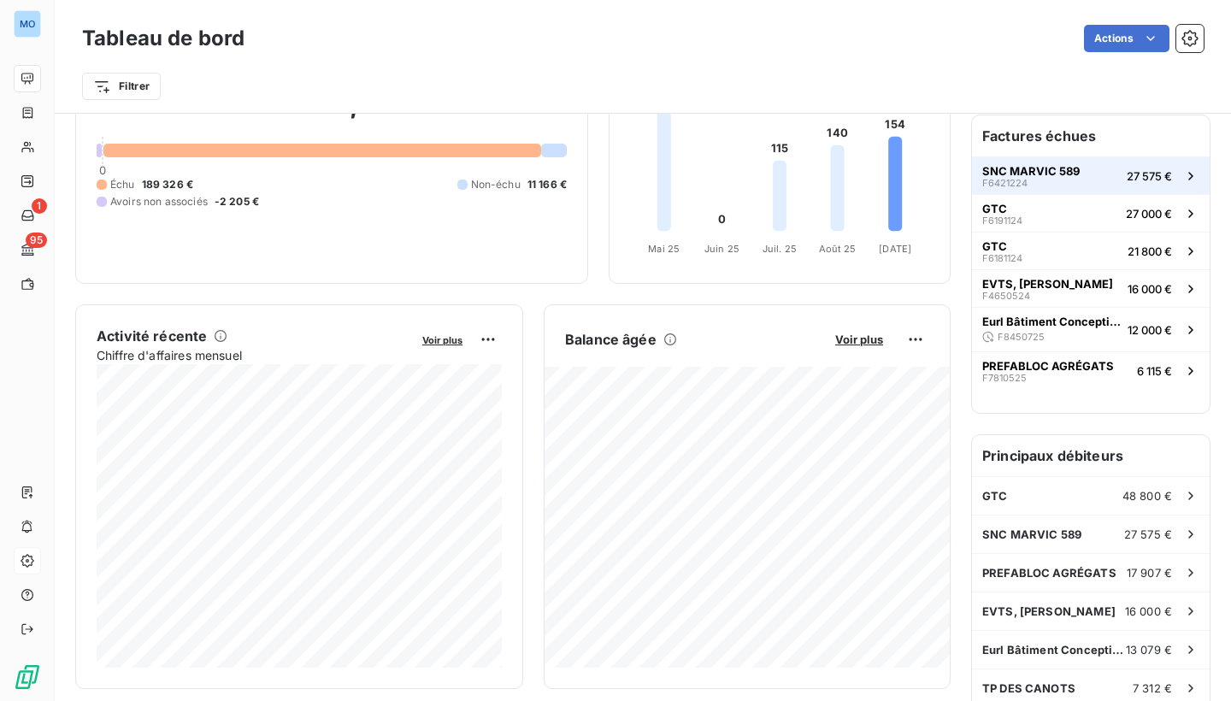
scroll to position [213, 0]
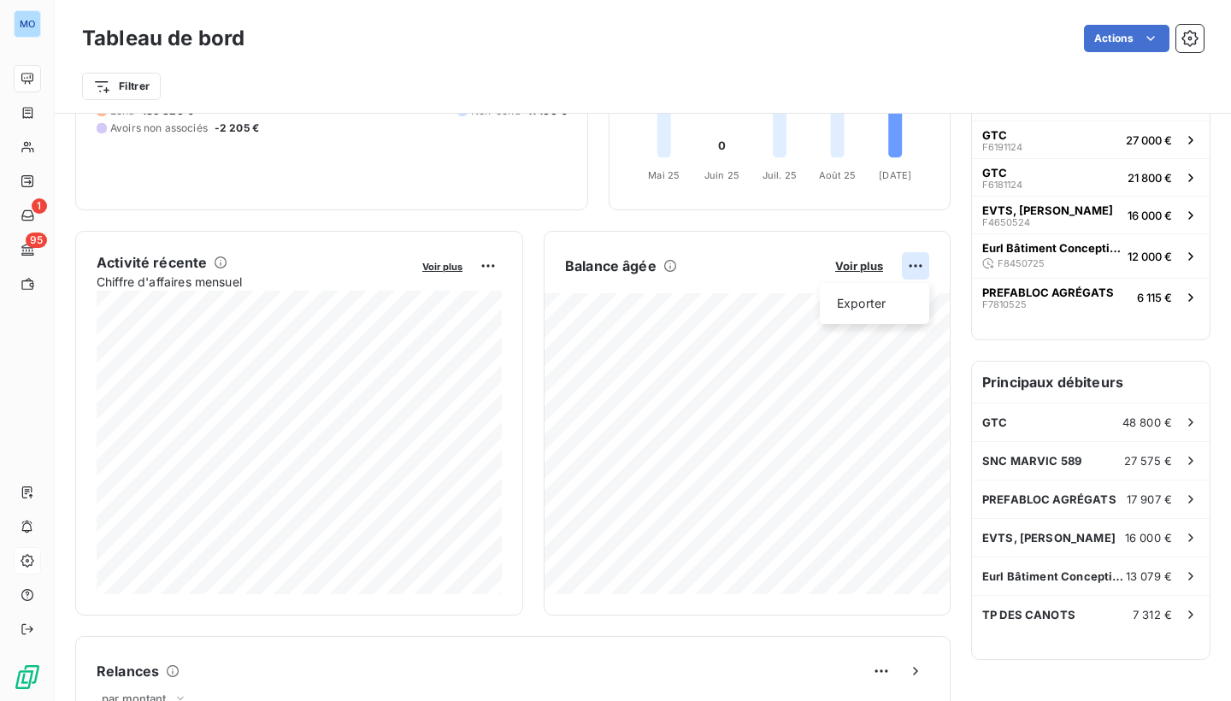
click at [919, 269] on html "MO 1 95 Tableau de bord Actions Filtrer Encours client Voir plus 198 287,73 € 0…" at bounding box center [615, 350] width 1231 height 701
click at [721, 292] on html "MO 1 95 Tableau de bord Actions Filtrer Encours client Voir plus 198 287,73 € 0…" at bounding box center [615, 350] width 1231 height 701
click at [616, 276] on div "Balance âgée Voir plus" at bounding box center [747, 265] width 405 height 27
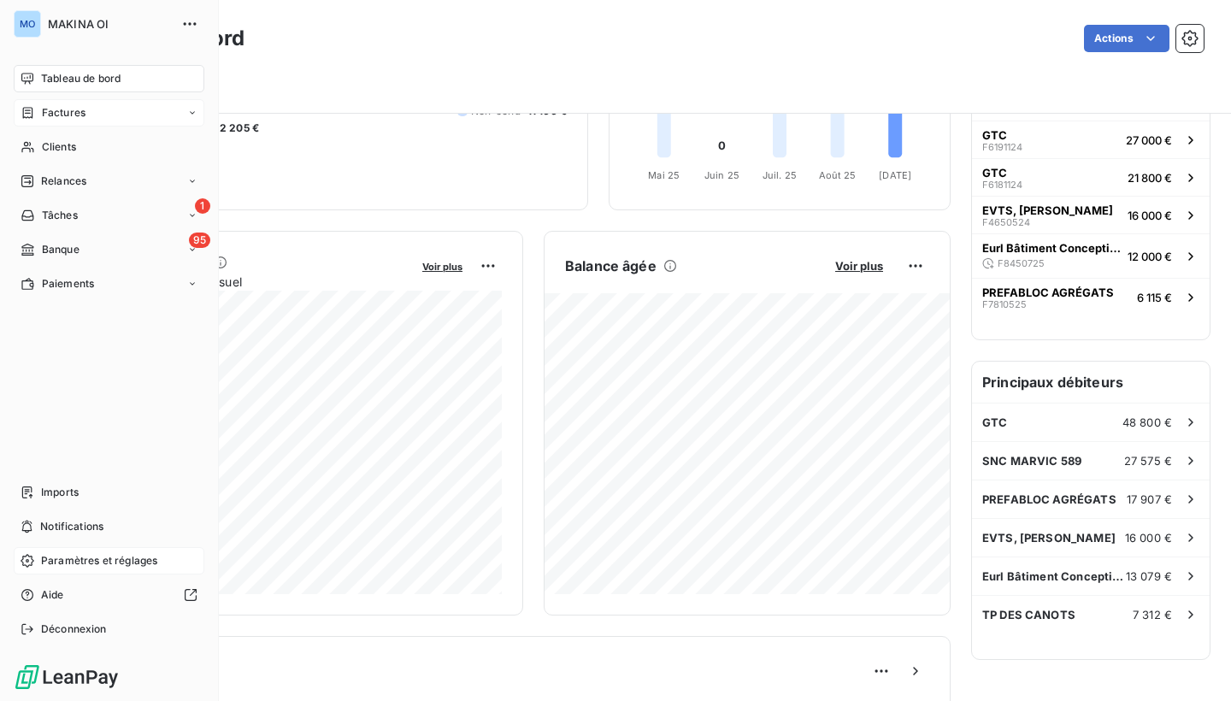
click at [189, 113] on icon at bounding box center [192, 113] width 10 height 10
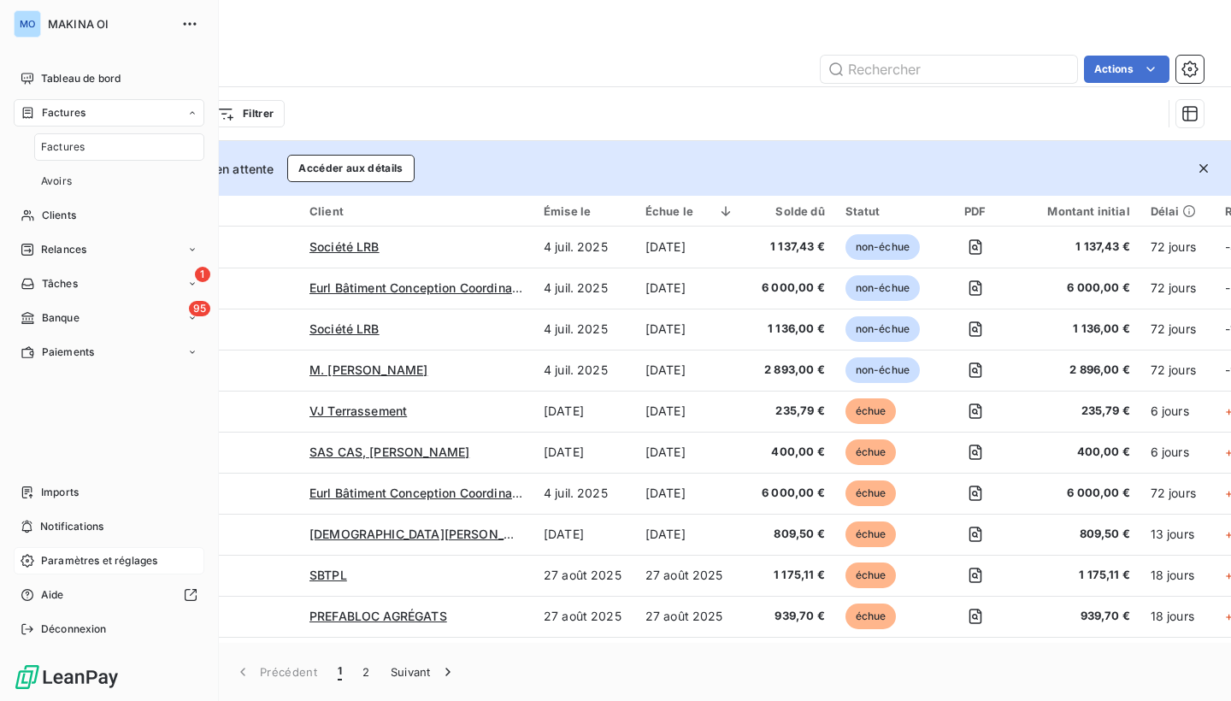
click at [148, 149] on div "Factures" at bounding box center [119, 146] width 170 height 27
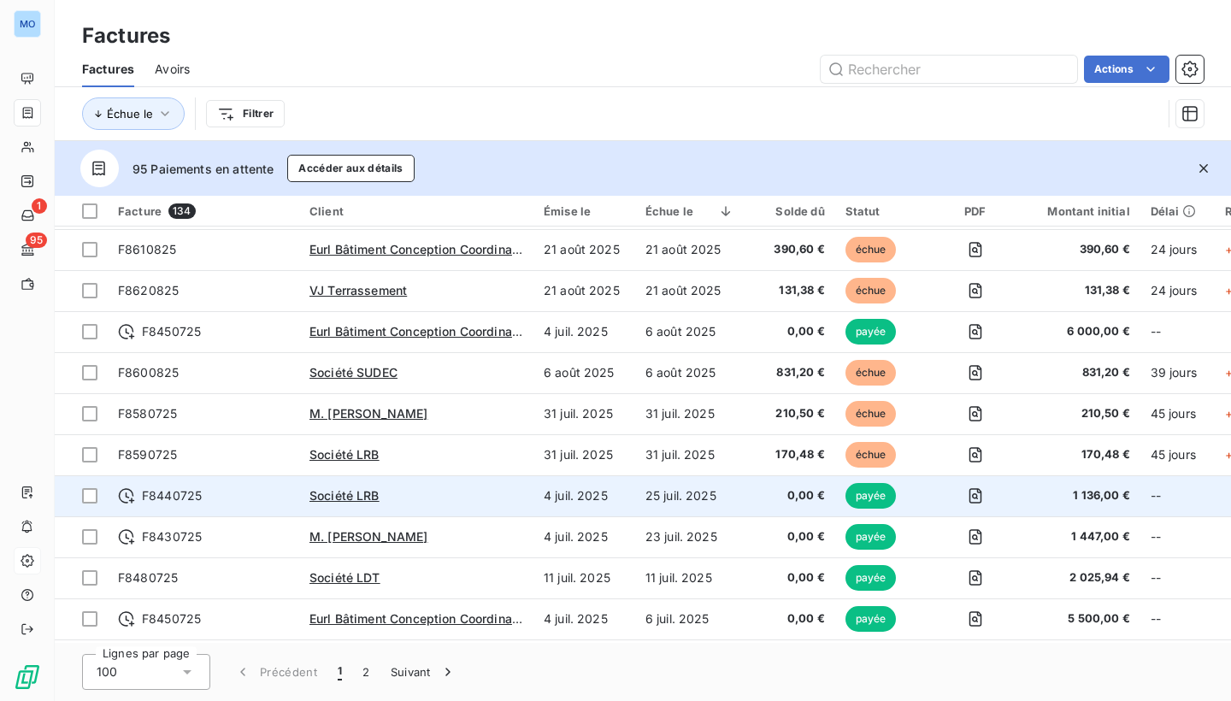
scroll to position [751, 0]
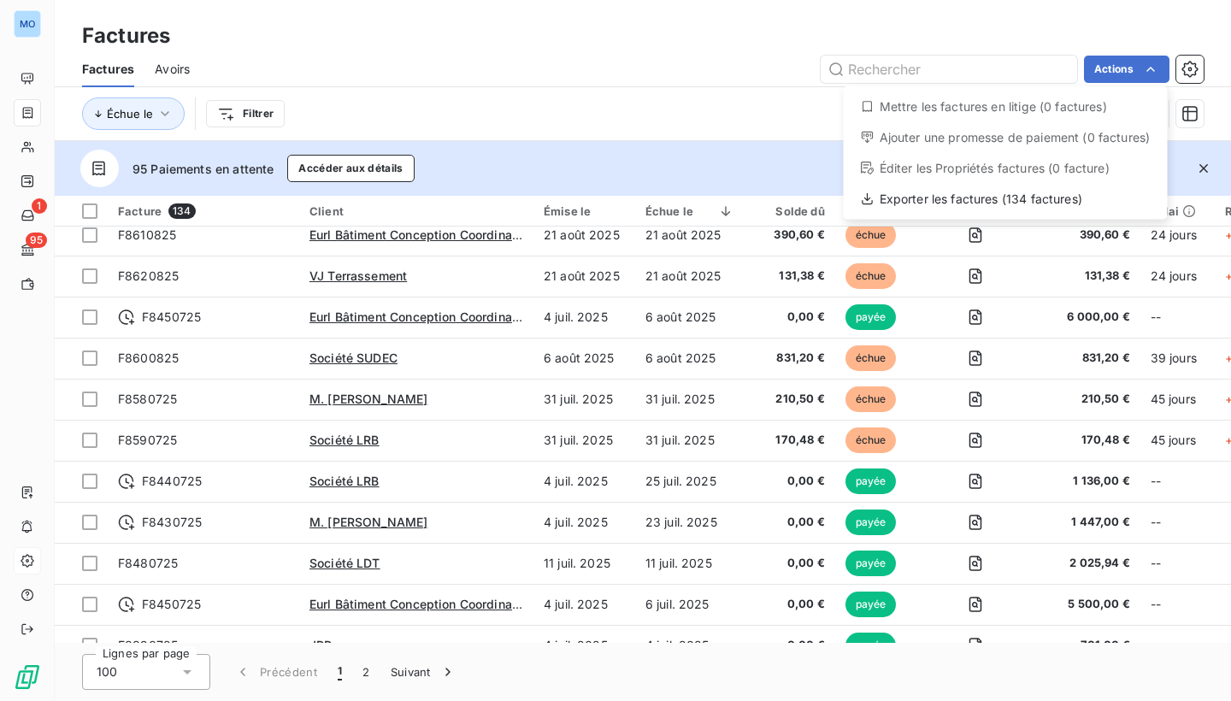
click at [985, 104] on div "Mettre les factures en litige (0 factures)" at bounding box center [1006, 106] width 310 height 27
click at [1160, 71] on html "MO 1 95 Factures Factures Avoirs Actions Mettre les factures en litige (0 factu…" at bounding box center [615, 350] width 1231 height 701
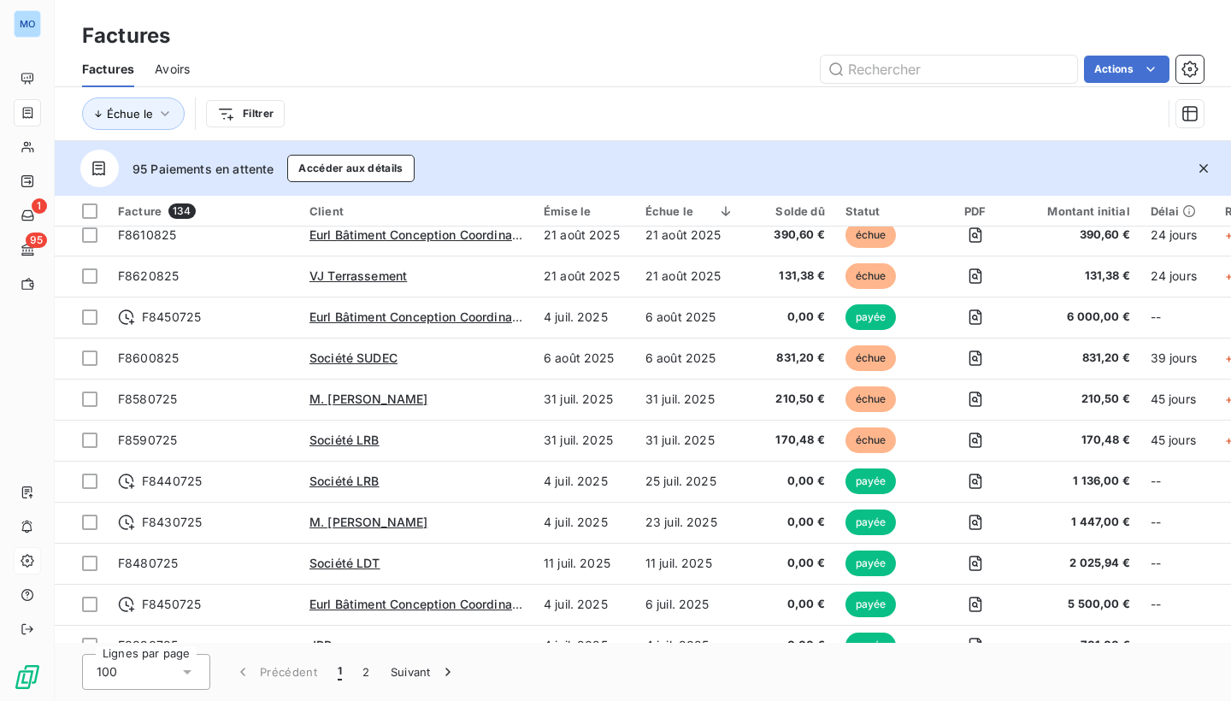
click at [779, 137] on html "MO 1 95 Factures Factures Avoirs Actions Échue le Filtrer 95 Paiements en atten…" at bounding box center [615, 350] width 1231 height 701
click at [1189, 73] on icon "button" at bounding box center [1190, 69] width 17 height 17
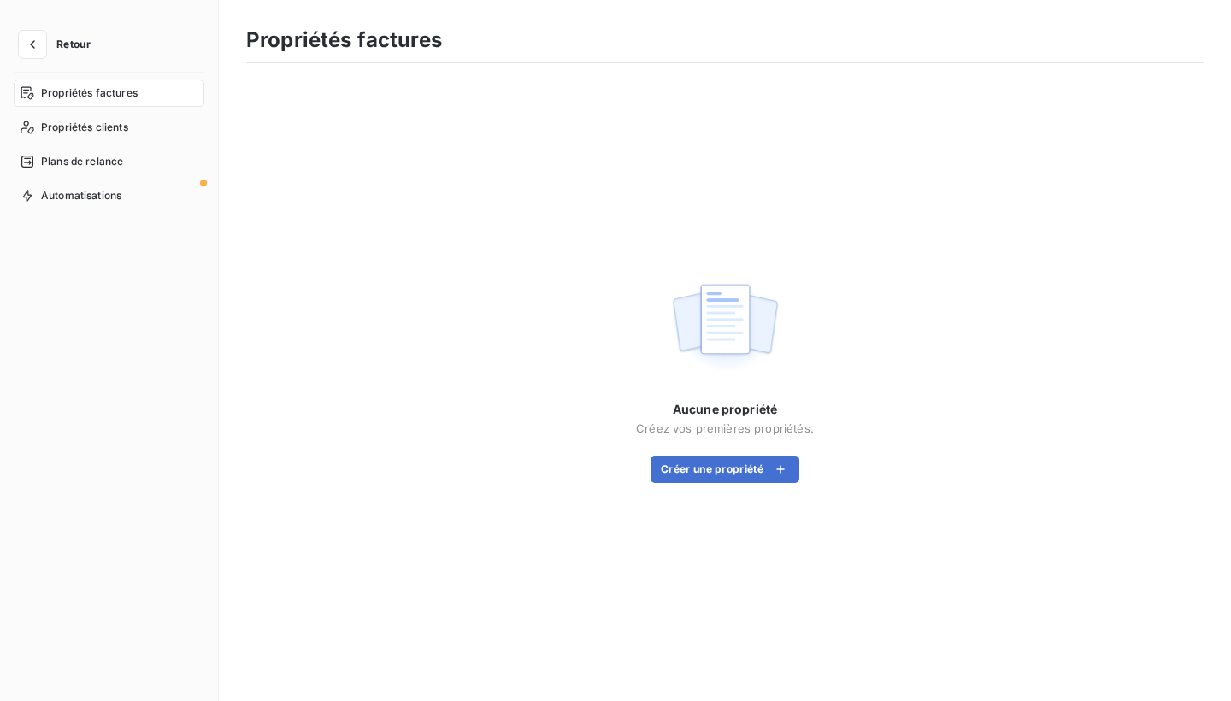
click at [61, 93] on span "Propriétés factures" at bounding box center [89, 93] width 97 height 15
click at [687, 465] on button "Créer une propriété" at bounding box center [725, 469] width 149 height 27
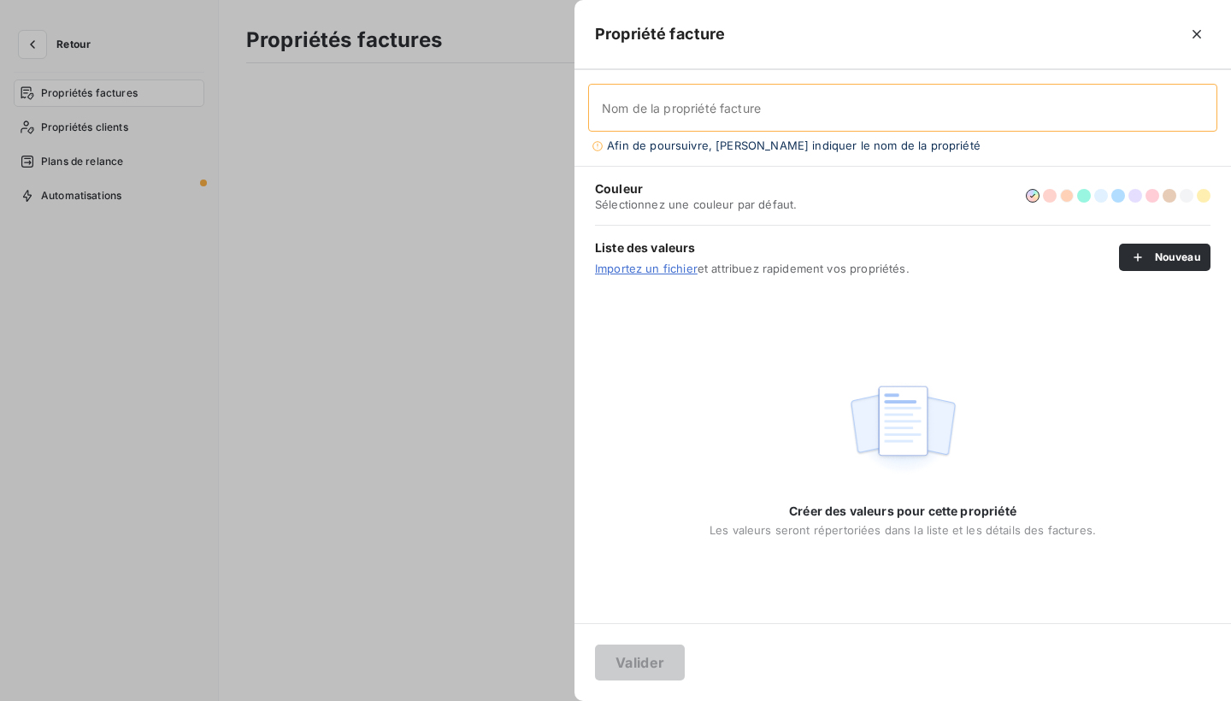
click at [1067, 195] on button "button" at bounding box center [1067, 196] width 14 height 14
click at [758, 106] on input "Nom de la propriété facture" at bounding box center [902, 108] width 629 height 48
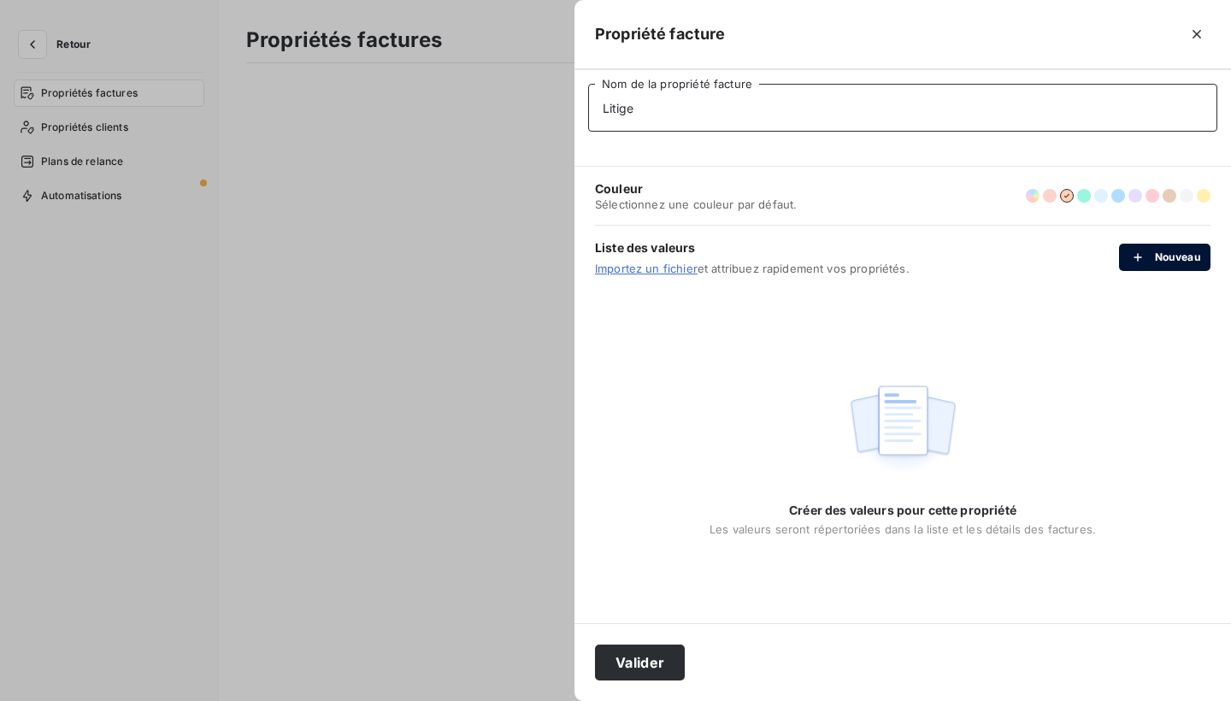
type input "Litige"
click at [1188, 259] on button "Nouveau" at bounding box center [1164, 257] width 91 height 27
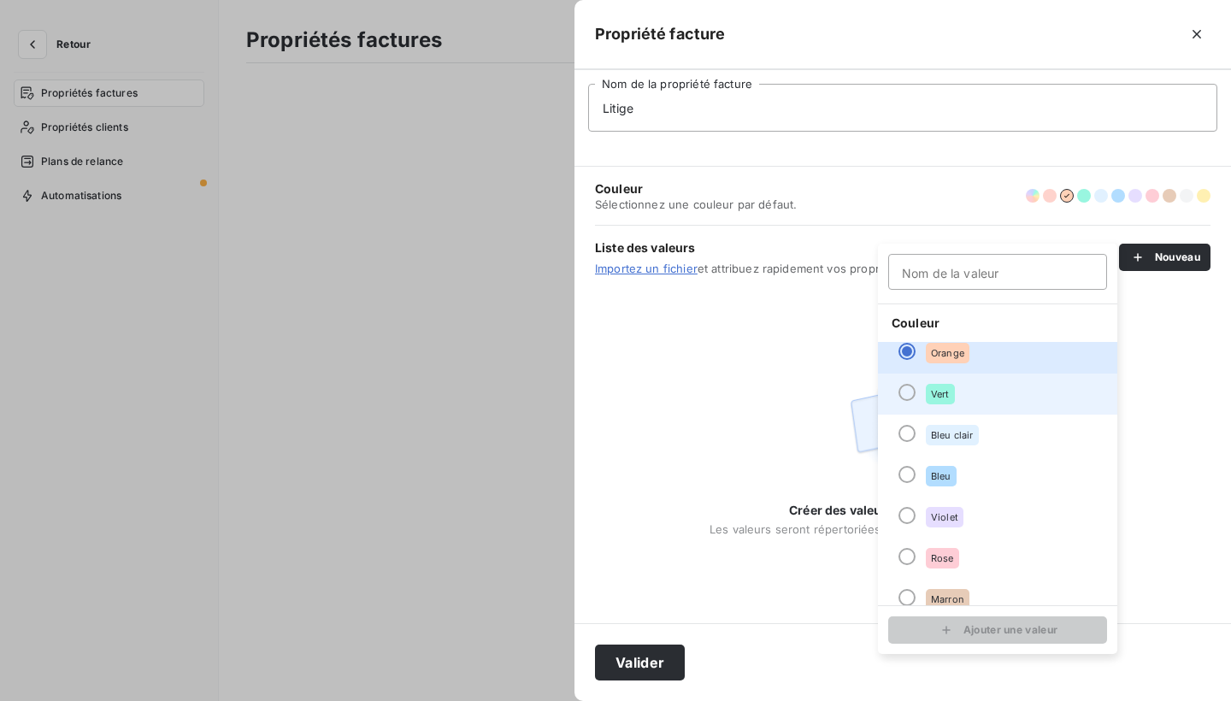
scroll to position [51, 0]
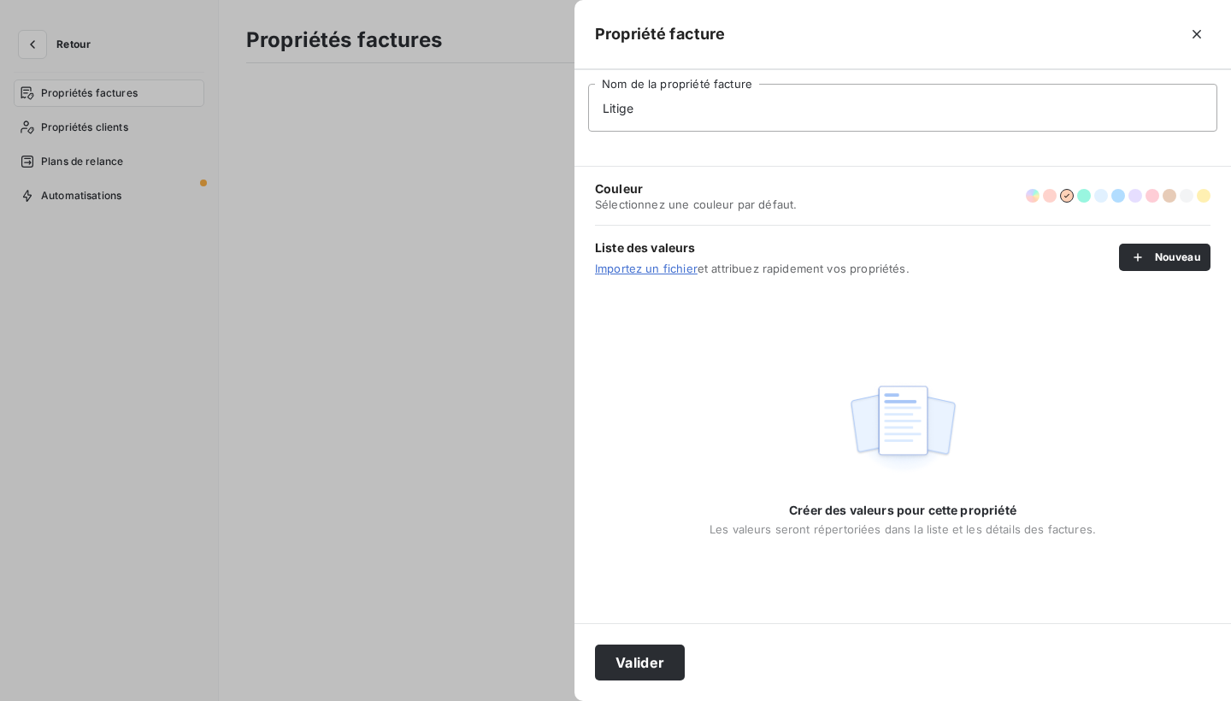
click at [1146, 436] on div "Créer des valeurs pour cette propriété Les valeurs seront répertoriées dans la …" at bounding box center [903, 456] width 657 height 334
click at [862, 520] on div "Créer des valeurs pour cette propriété Les valeurs seront répertoriées dans la …" at bounding box center [903, 519] width 386 height 34
click at [1182, 249] on button "Nouveau" at bounding box center [1164, 257] width 91 height 27
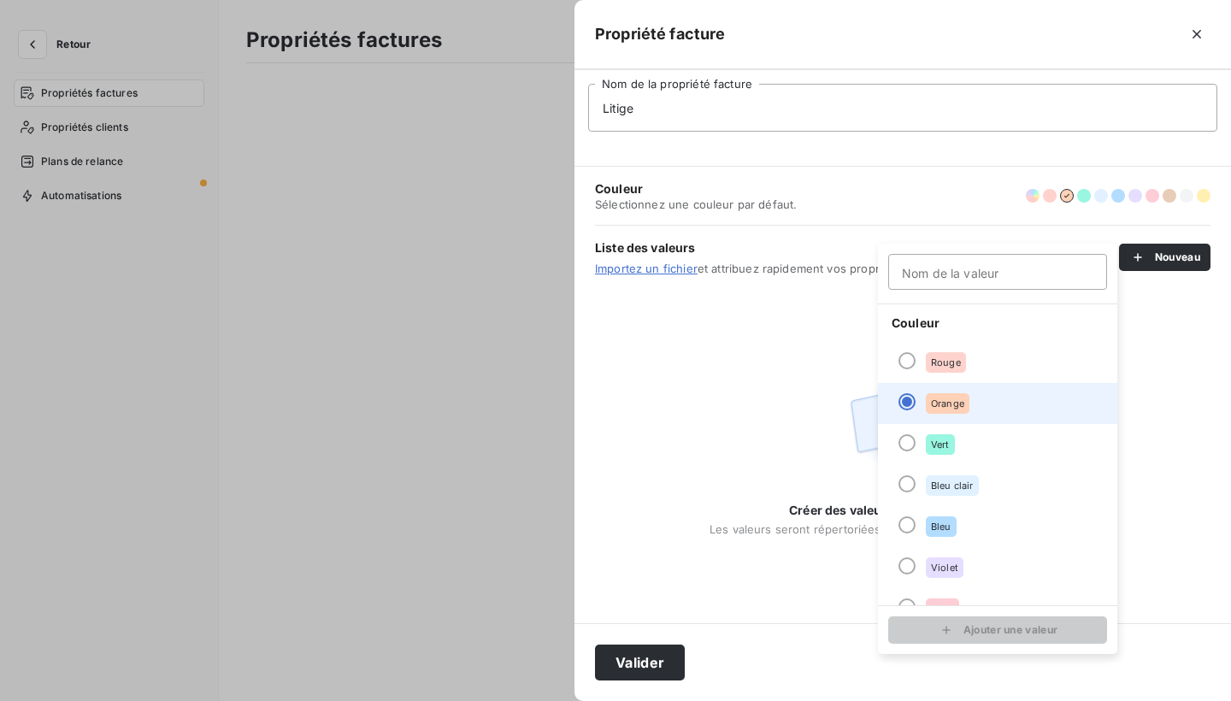
click at [964, 403] on span "Orange" at bounding box center [947, 403] width 33 height 10
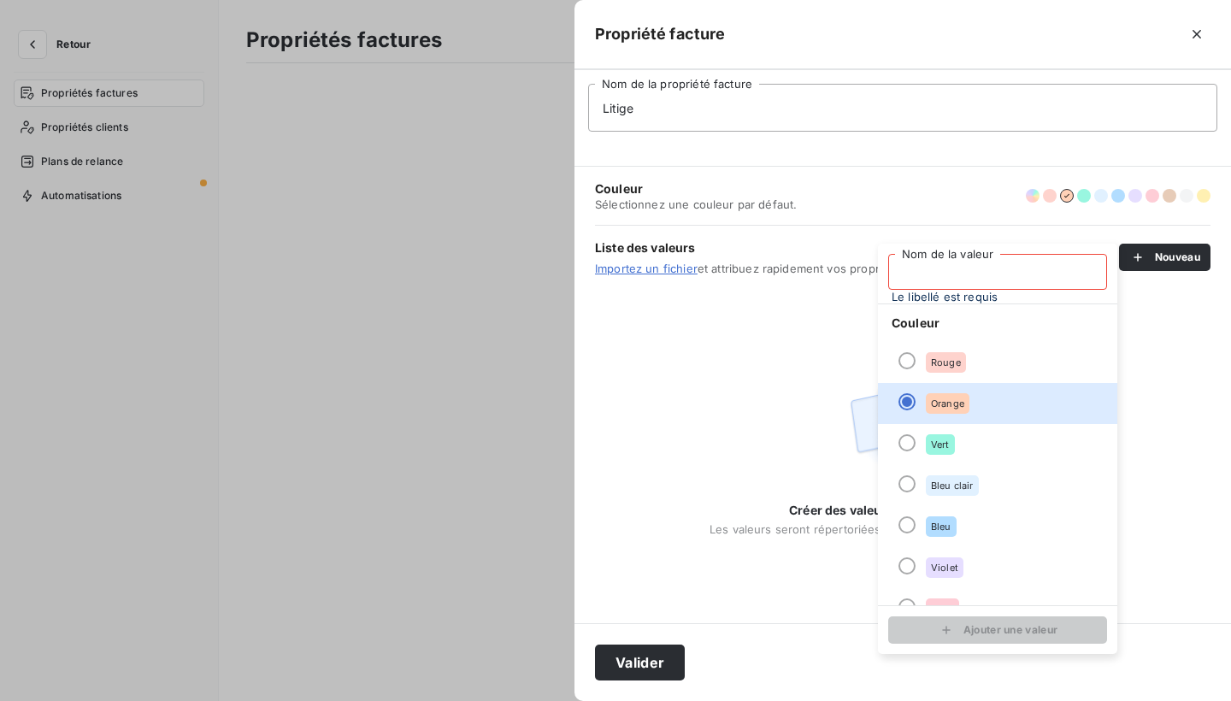
click at [965, 267] on input "Nom de la valeur" at bounding box center [997, 272] width 219 height 36
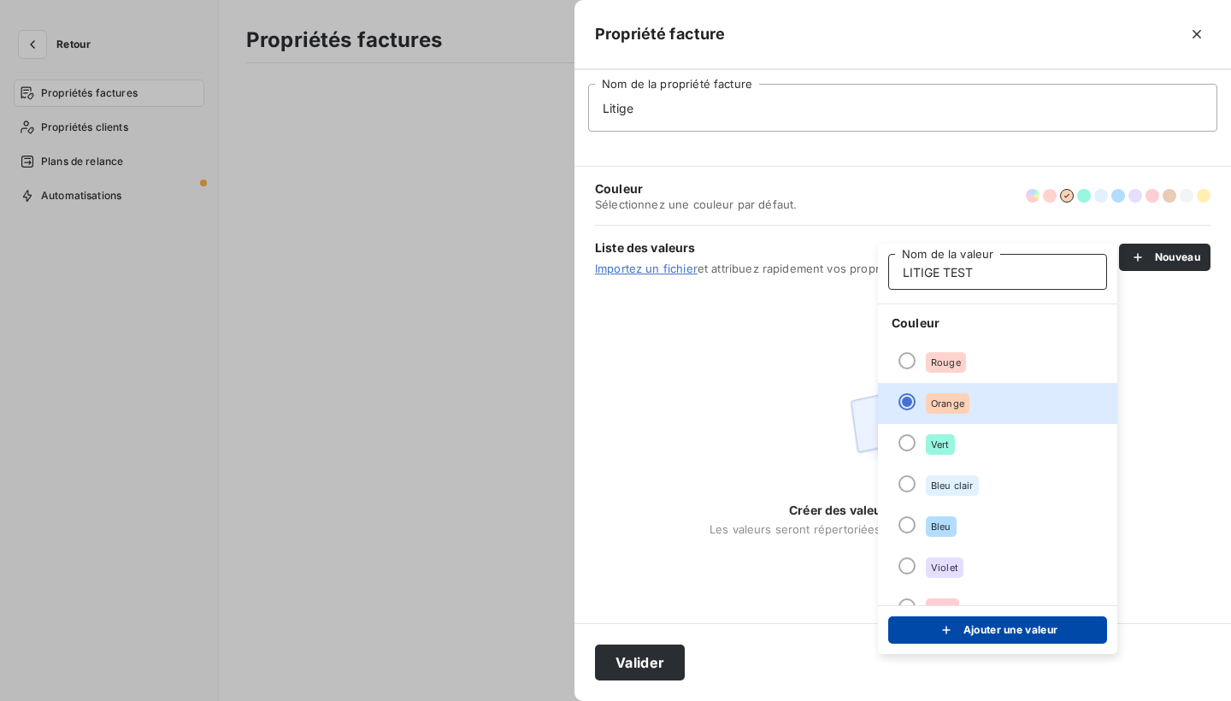
type input "LITIGE TEST"
click at [1040, 633] on button "Ajouter une valeur" at bounding box center [997, 629] width 219 height 27
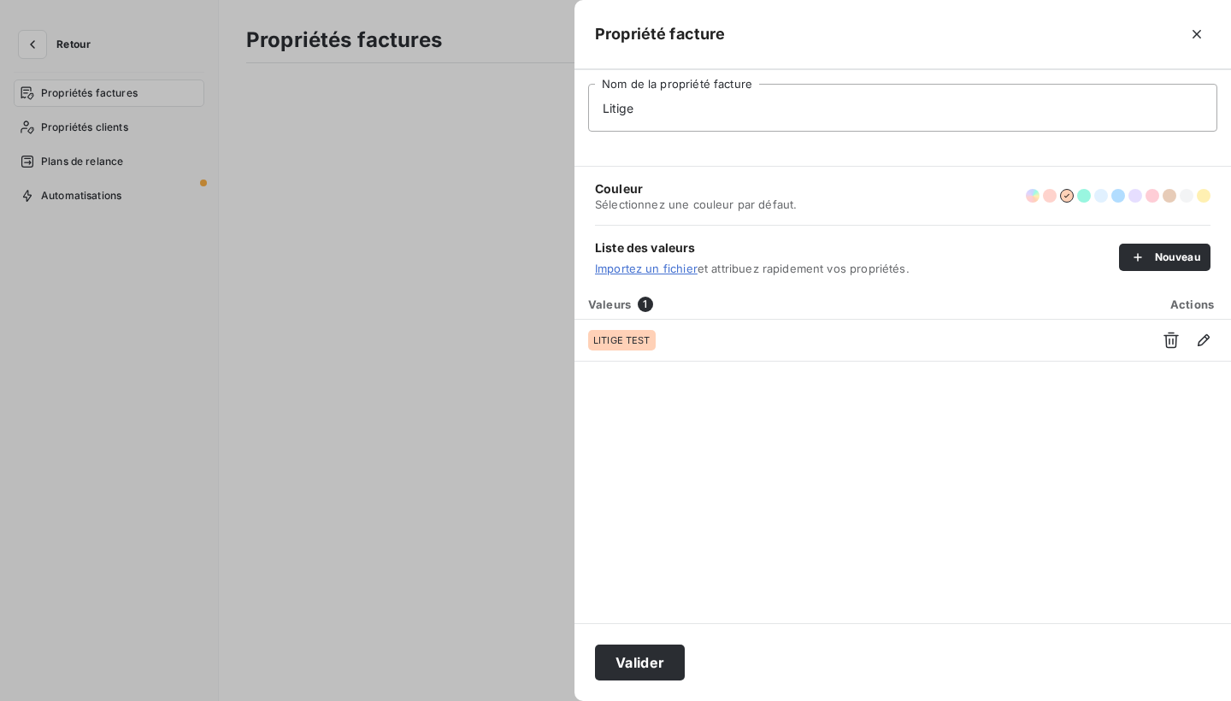
click at [1189, 306] on span "Actions" at bounding box center [1193, 305] width 44 height 14
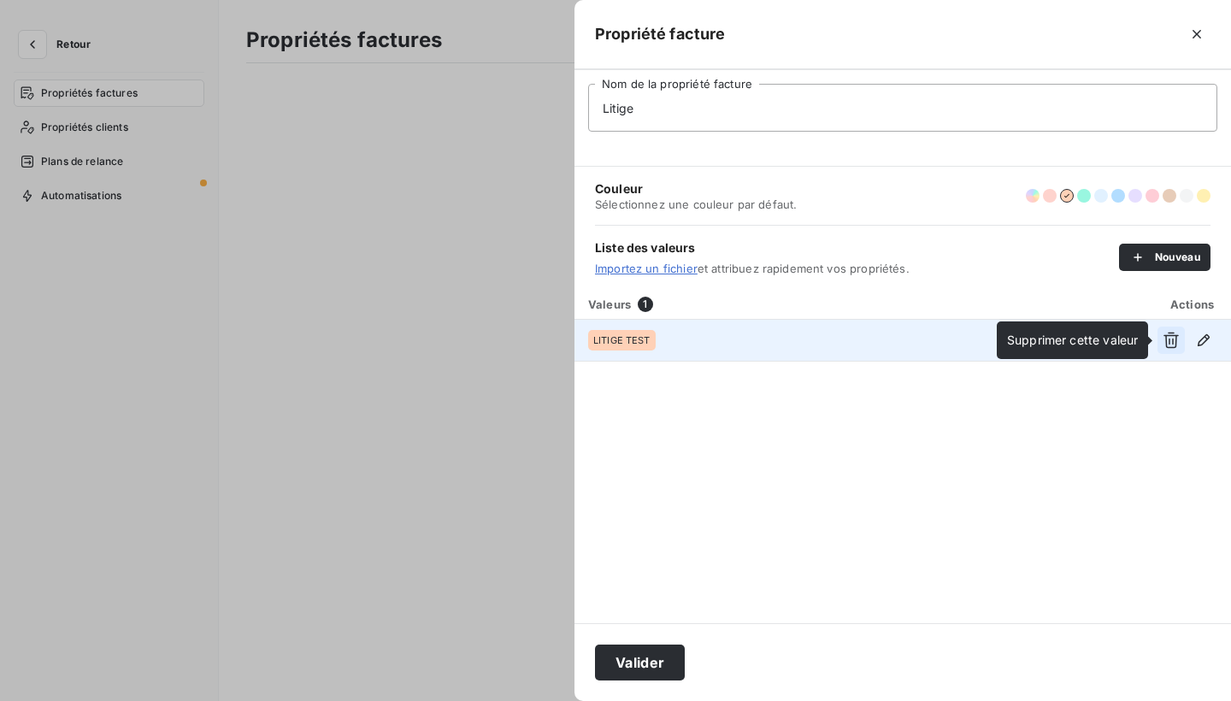
click at [1171, 340] on icon "button" at bounding box center [1171, 340] width 17 height 17
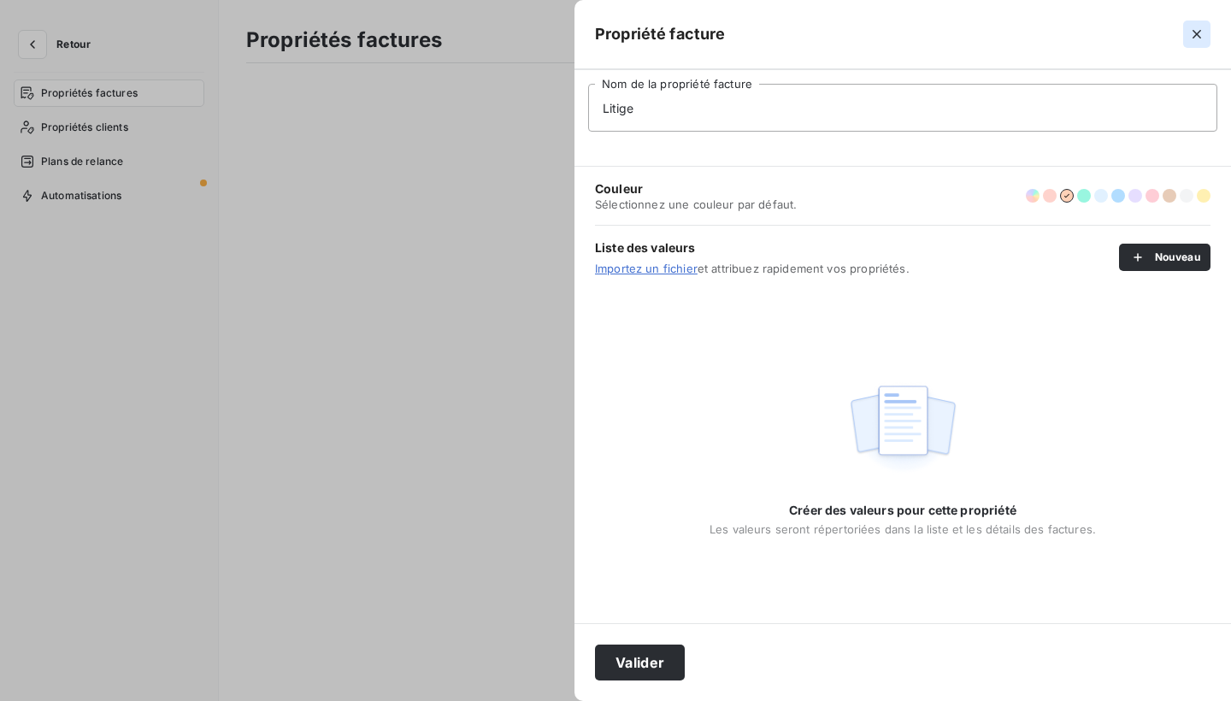
click at [1196, 36] on icon "button" at bounding box center [1197, 34] width 9 height 9
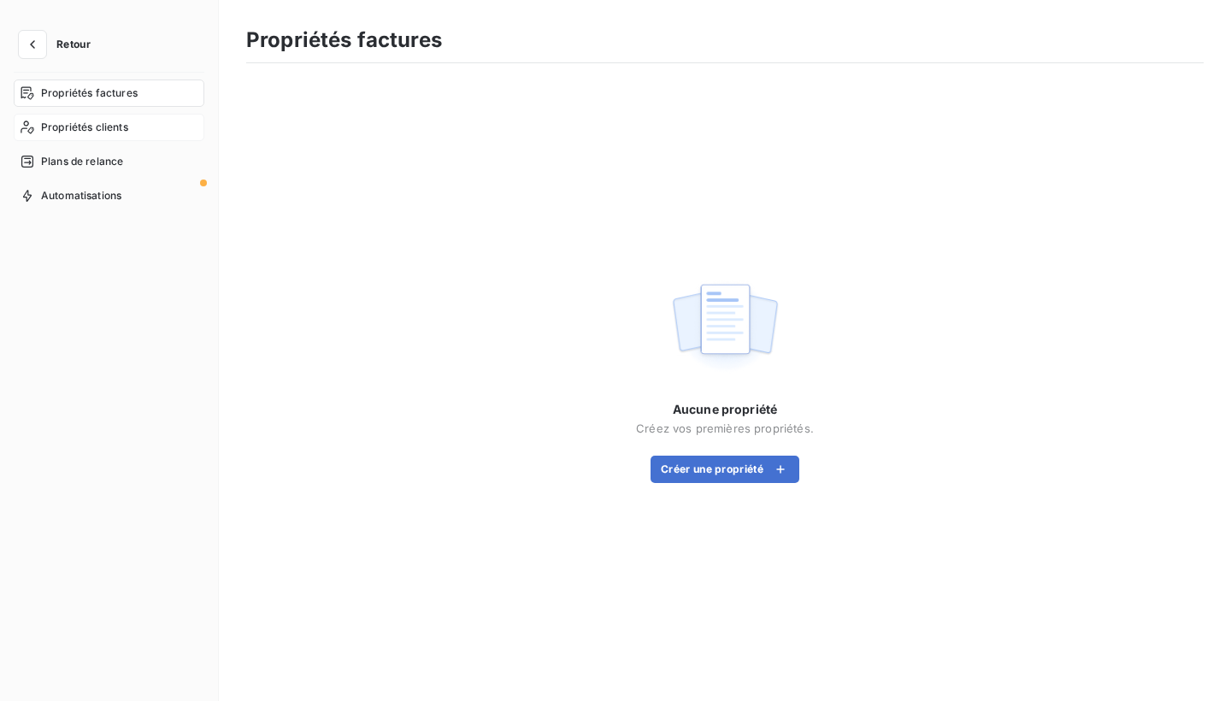
click at [80, 127] on span "Propriétés clients" at bounding box center [84, 127] width 87 height 15
click at [694, 471] on button "Créer une propriété" at bounding box center [725, 469] width 149 height 27
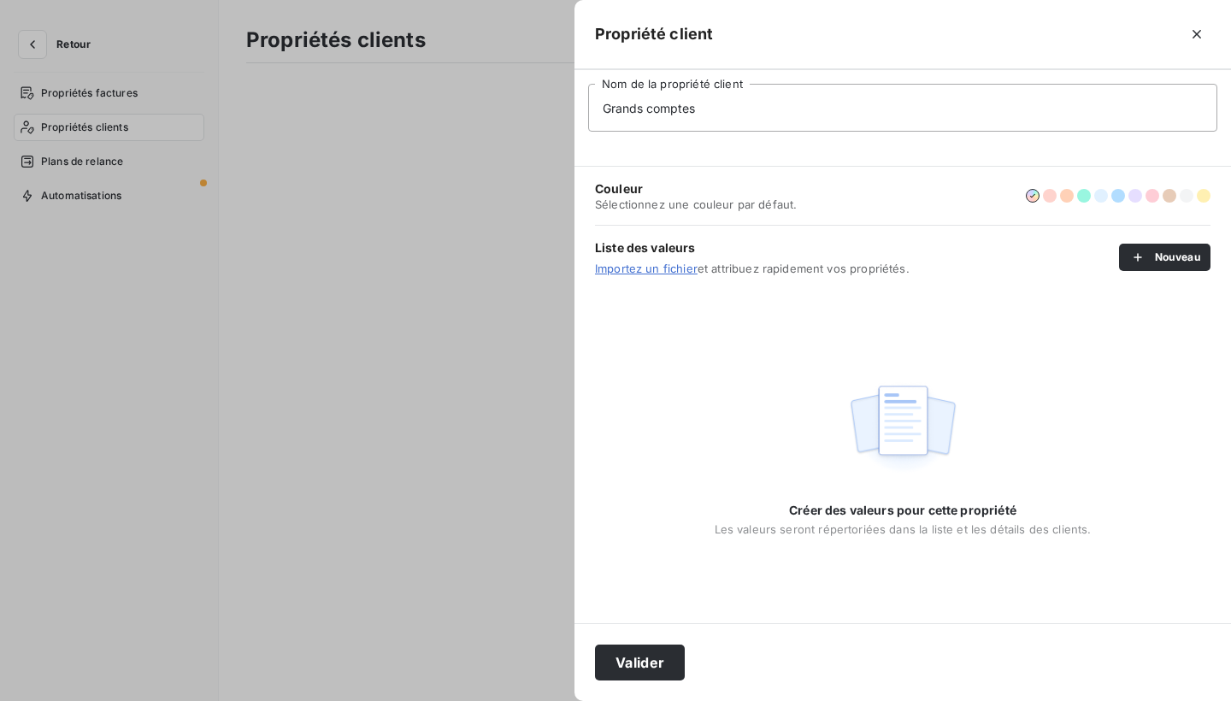
type input "Grands comptes"
click at [1137, 404] on div "Créer des valeurs pour cette propriété Les valeurs seront répertoriées dans la …" at bounding box center [903, 456] width 657 height 334
click at [1203, 32] on icon "button" at bounding box center [1197, 34] width 17 height 17
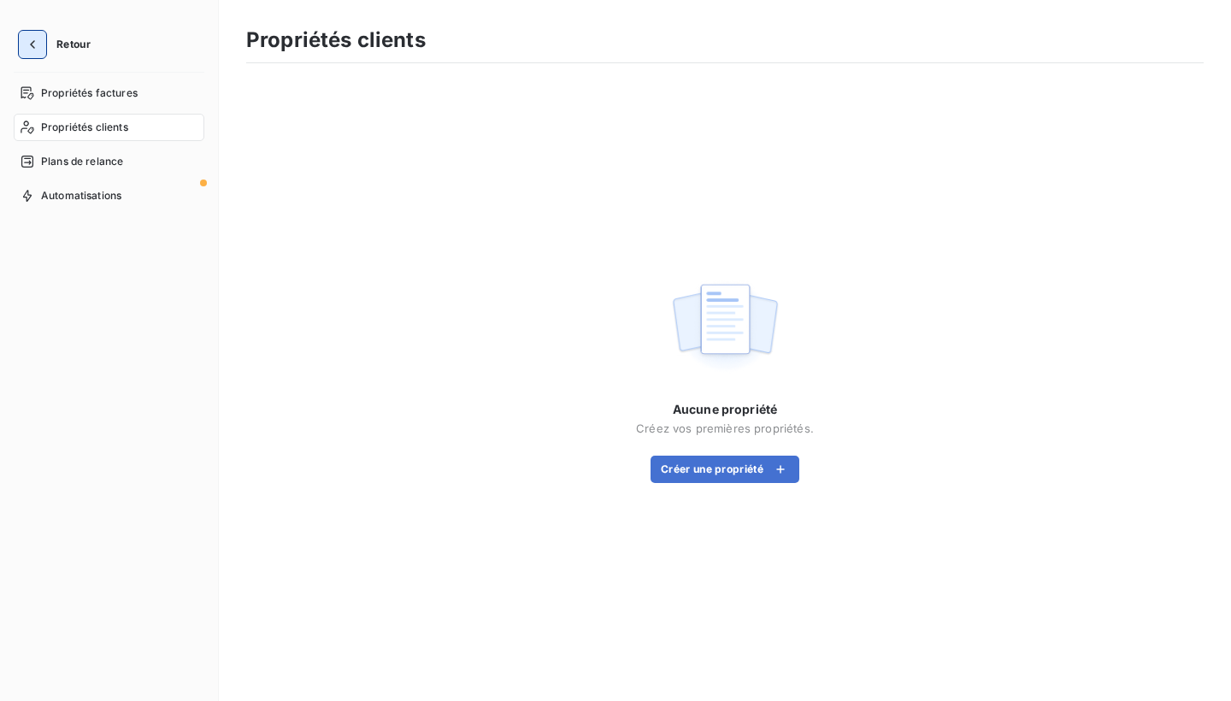
click at [36, 40] on icon "button" at bounding box center [32, 44] width 17 height 17
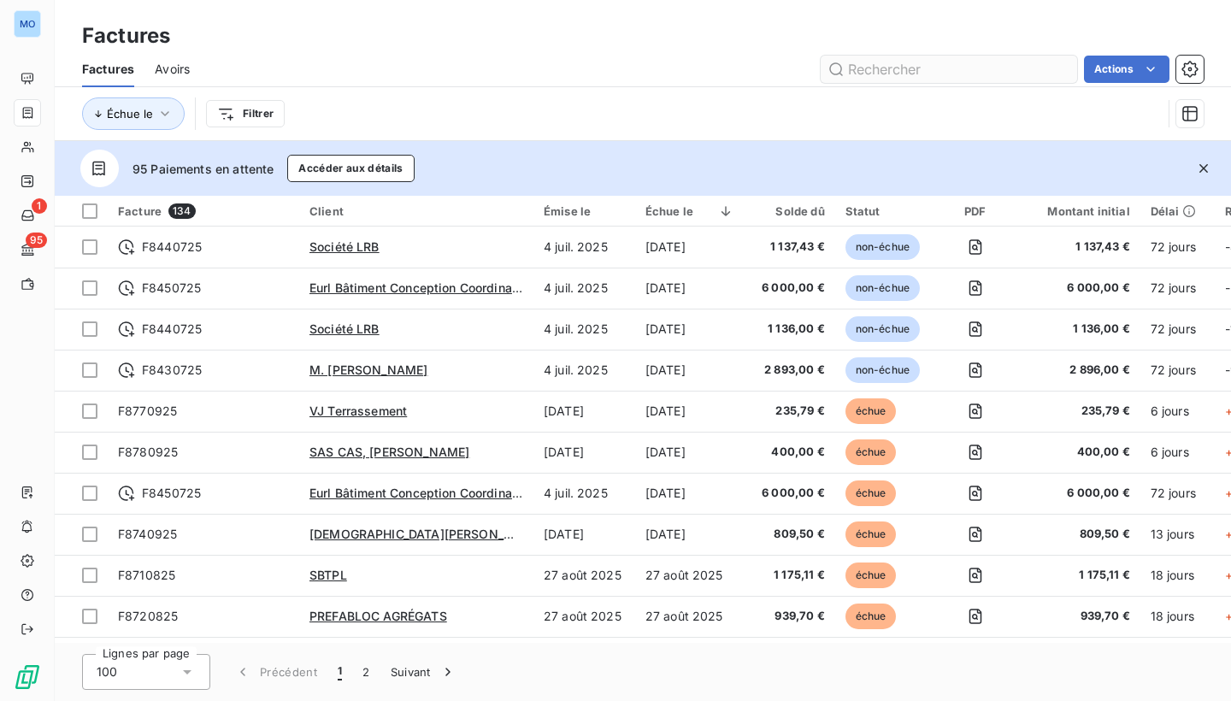
click at [911, 72] on input "text" at bounding box center [949, 69] width 257 height 27
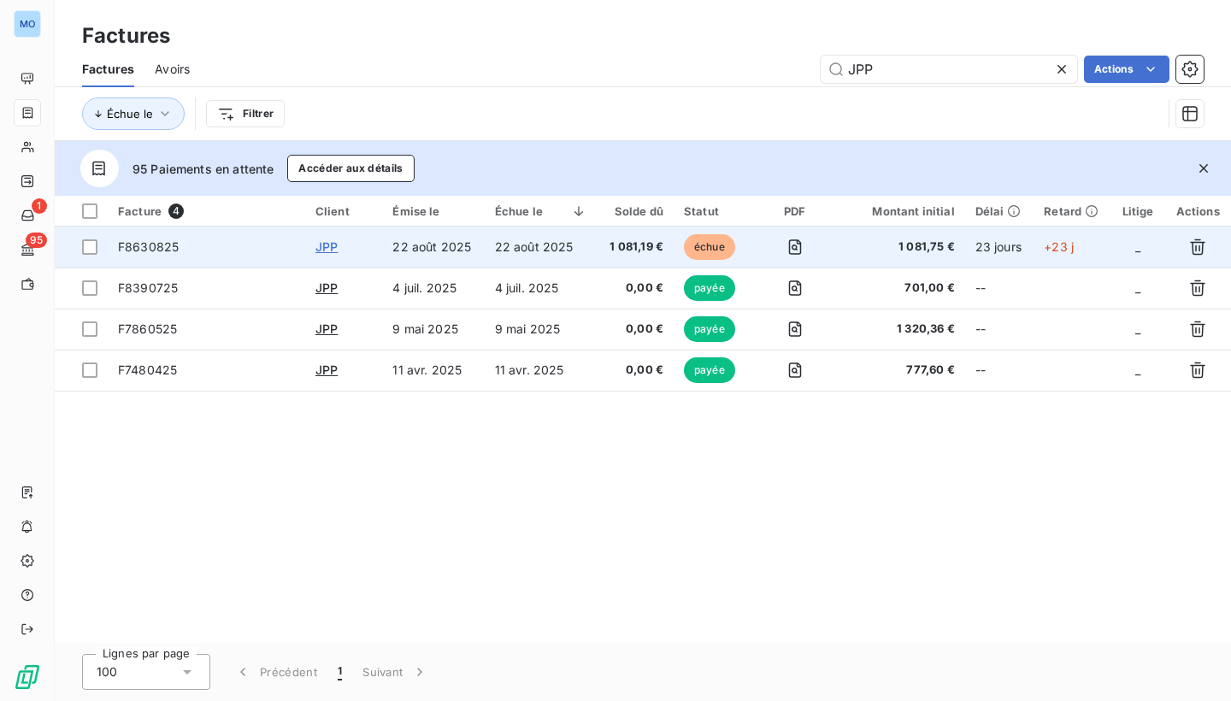
type input "JPP"
click at [333, 244] on span "JPP" at bounding box center [327, 246] width 22 height 15
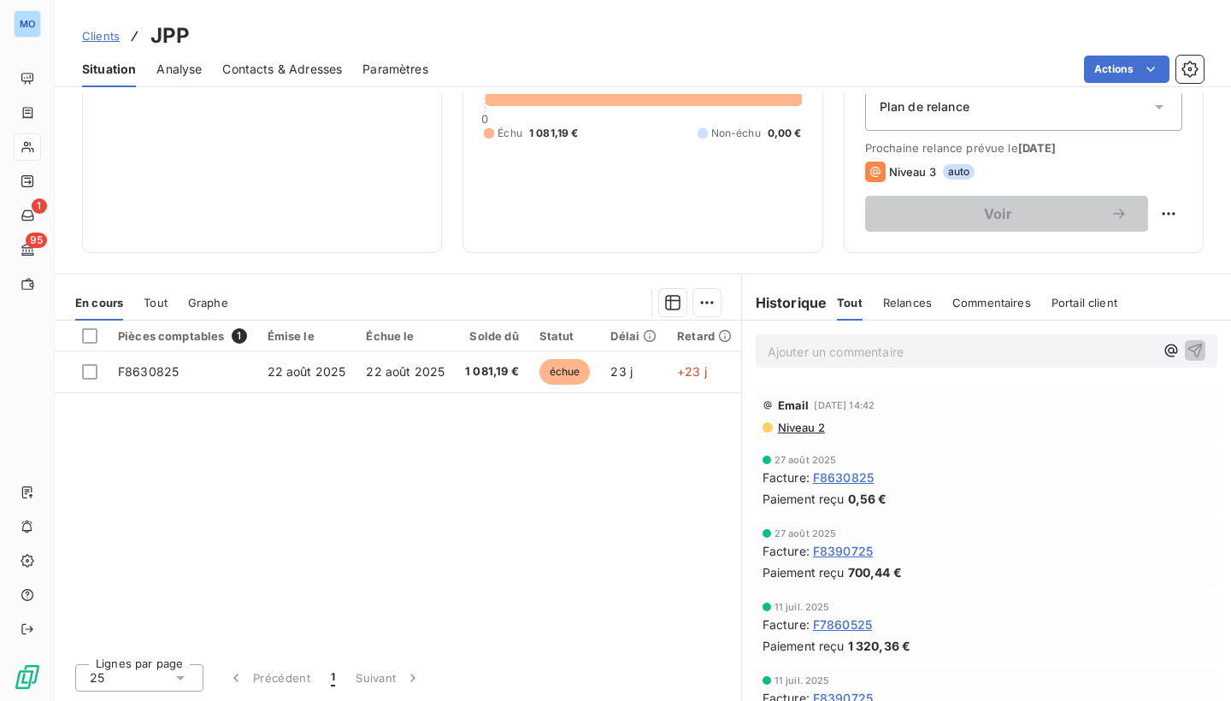
scroll to position [202, 0]
click at [160, 302] on span "Tout" at bounding box center [156, 303] width 24 height 14
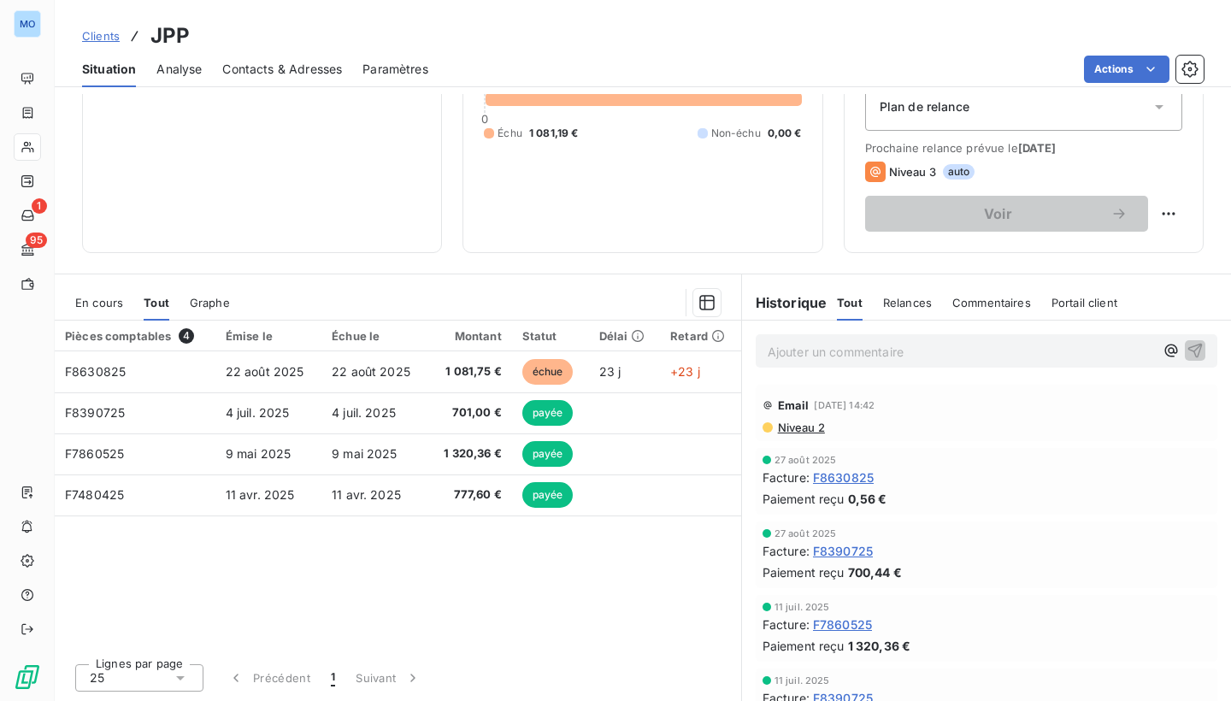
click at [219, 302] on span "Graphe" at bounding box center [210, 303] width 40 height 14
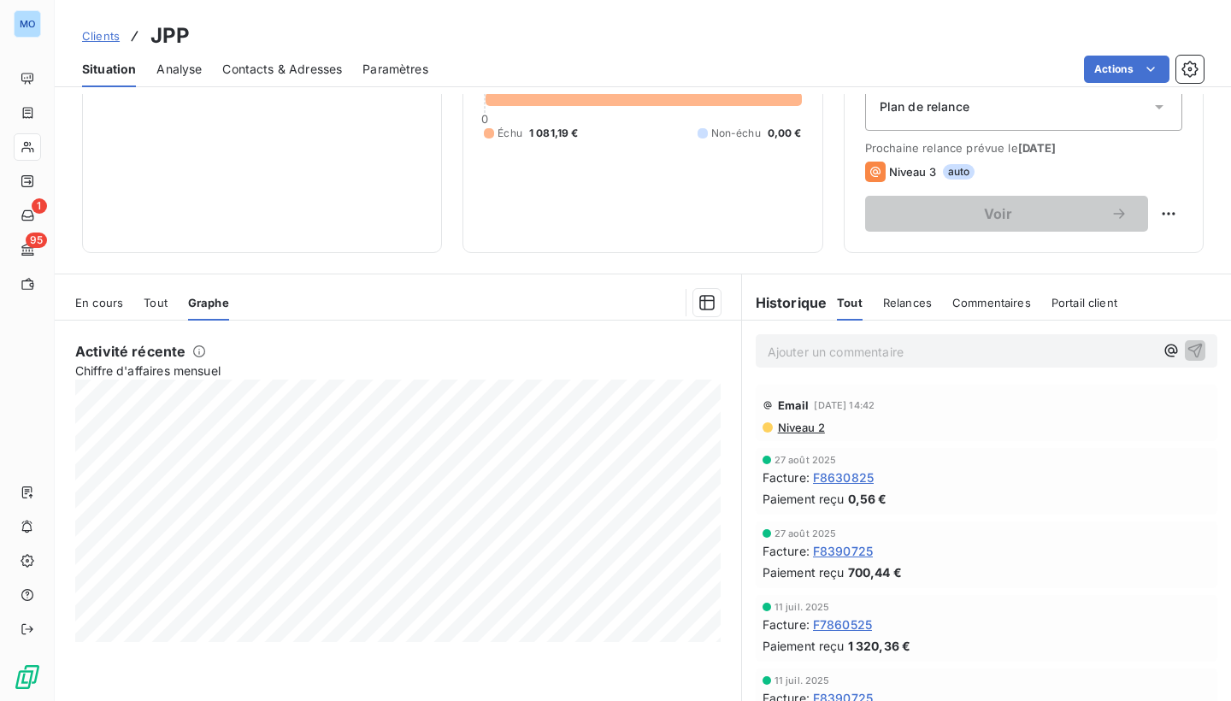
click at [178, 62] on span "Analyse" at bounding box center [178, 69] width 45 height 17
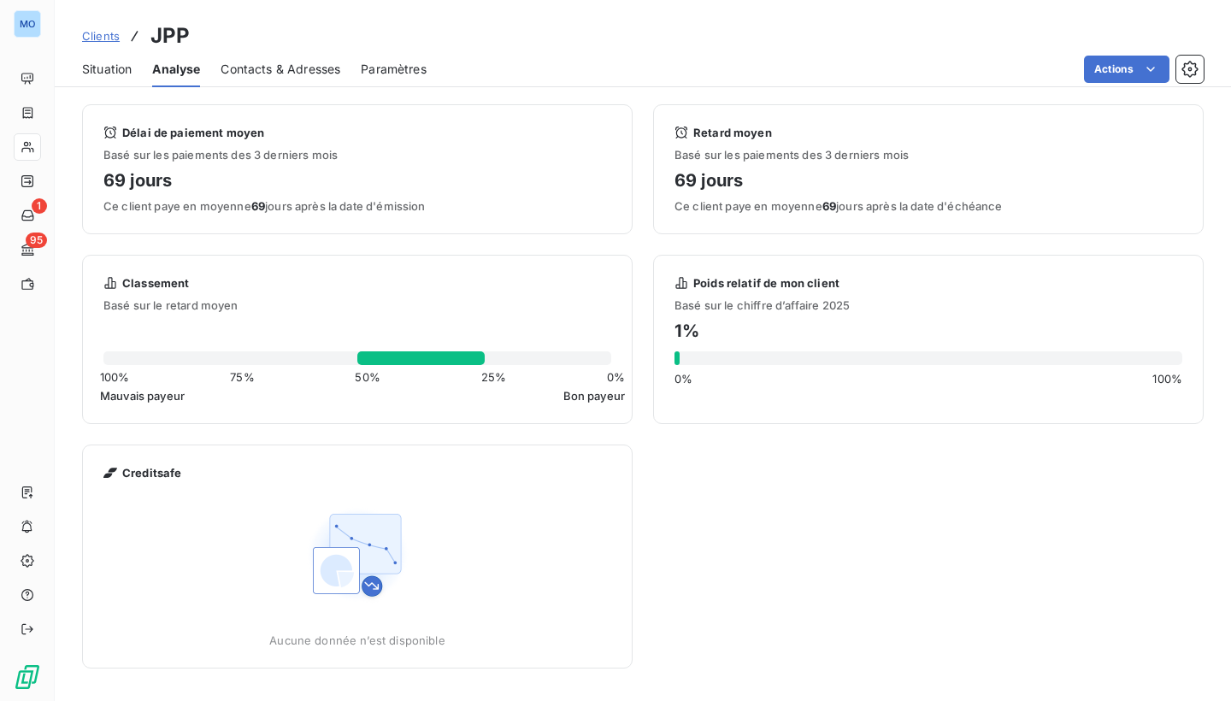
click at [102, 70] on span "Situation" at bounding box center [107, 69] width 50 height 17
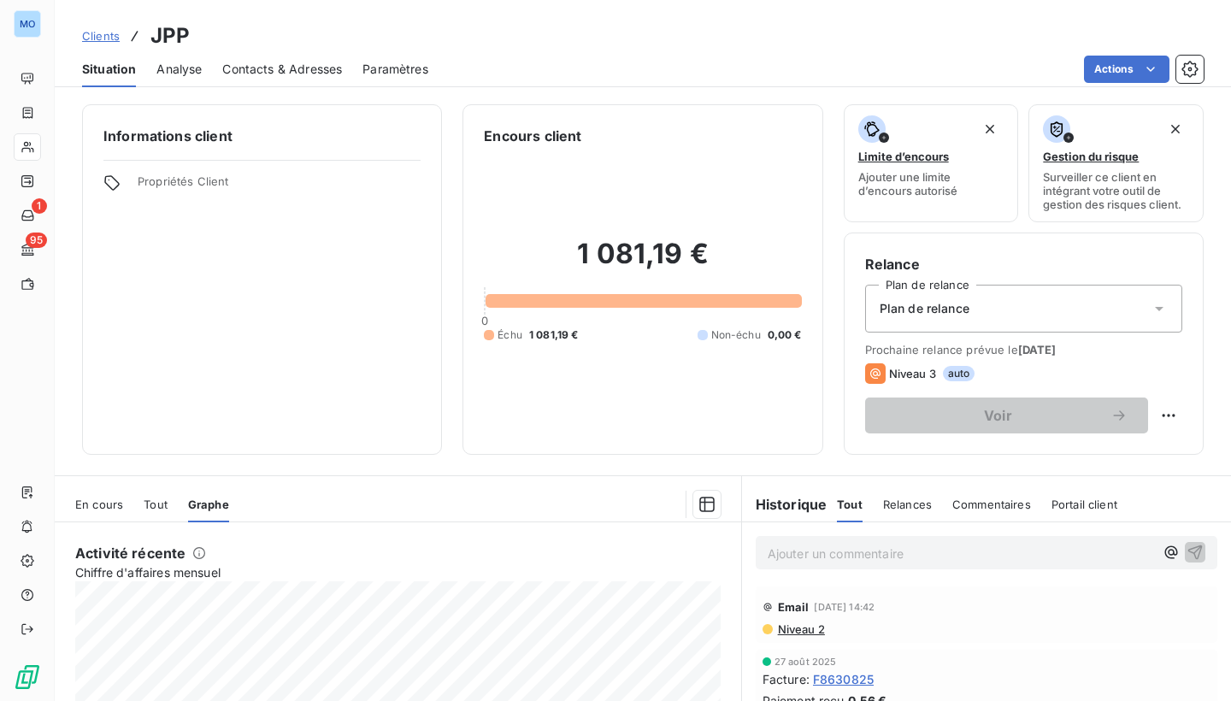
scroll to position [0, 0]
click at [405, 66] on span "Paramètres" at bounding box center [396, 69] width 66 height 17
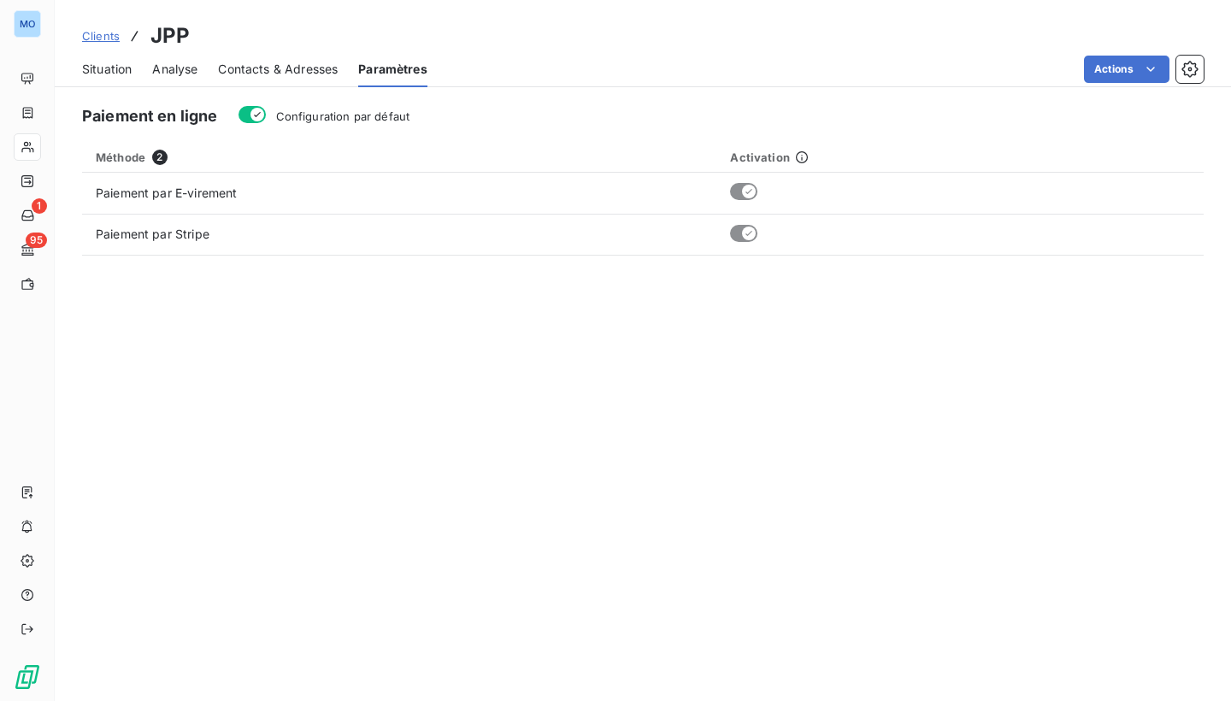
click at [103, 70] on span "Situation" at bounding box center [107, 69] width 50 height 17
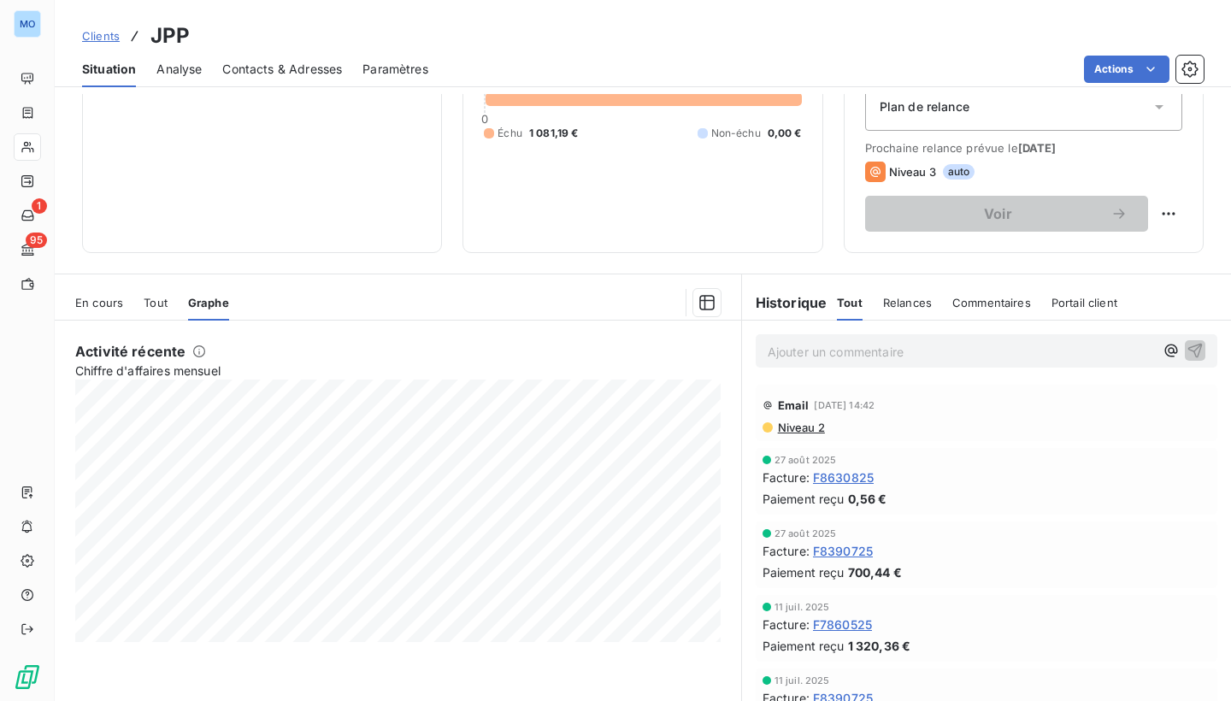
scroll to position [202, 0]
click at [102, 301] on span "En cours" at bounding box center [99, 303] width 48 height 14
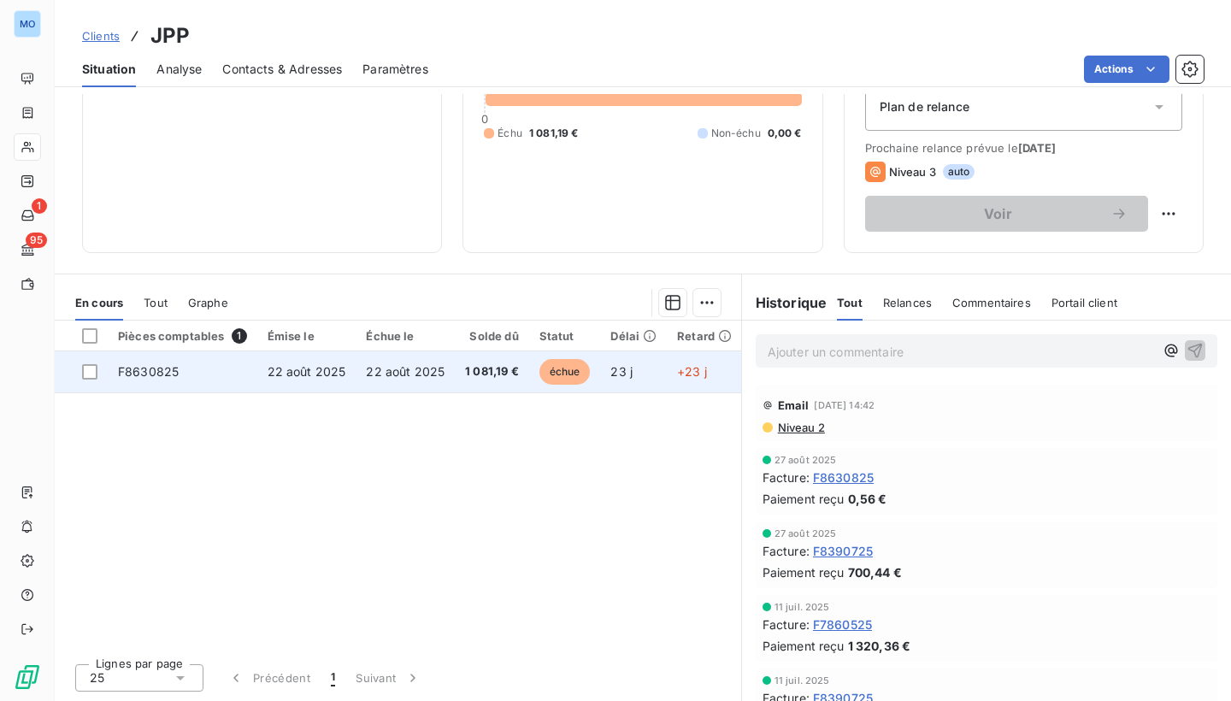
click at [569, 370] on span "échue" at bounding box center [565, 372] width 51 height 26
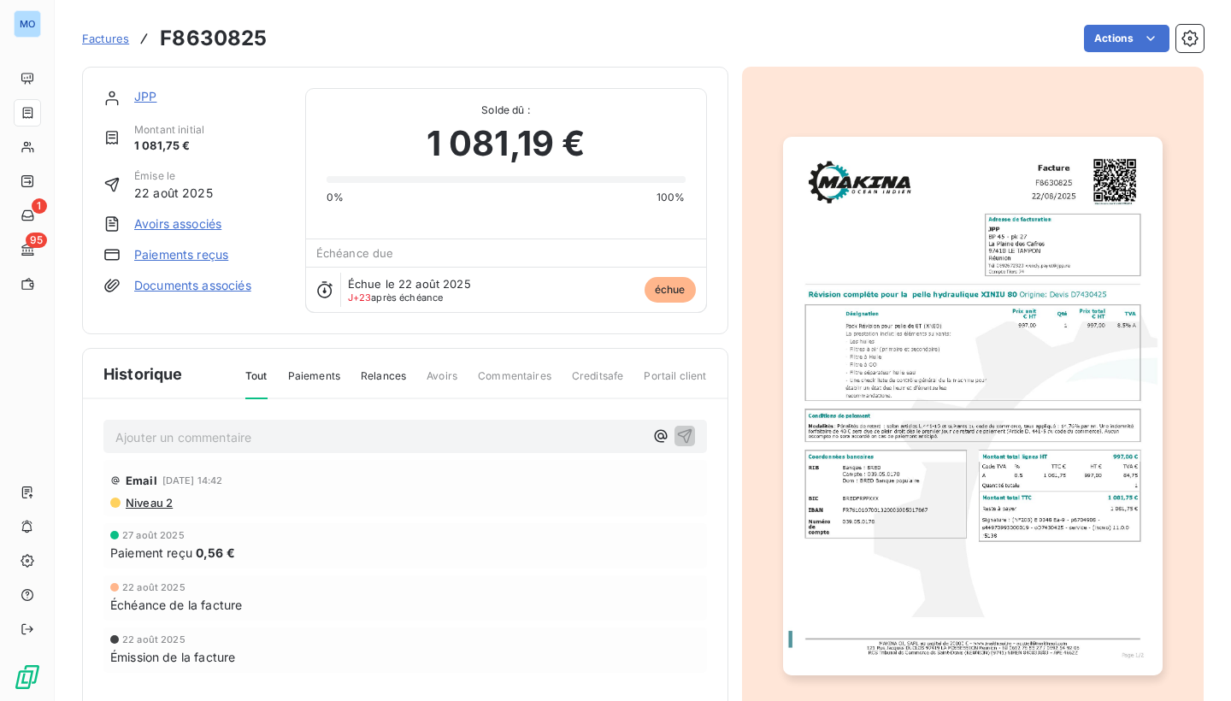
click at [329, 286] on icon at bounding box center [324, 289] width 15 height 16
click at [671, 286] on span "échue" at bounding box center [670, 290] width 51 height 26
click at [549, 286] on div "Échue le 22 août 2025 J+23 après échéance échue" at bounding box center [506, 289] width 400 height 45
click at [351, 250] on span "Échéance due" at bounding box center [355, 253] width 78 height 14
click at [445, 239] on div "Solde dû : 1 081,19 € 0% 100% Échéance due Échue le 22 août 2025 J+23 après éch…" at bounding box center [506, 200] width 402 height 225
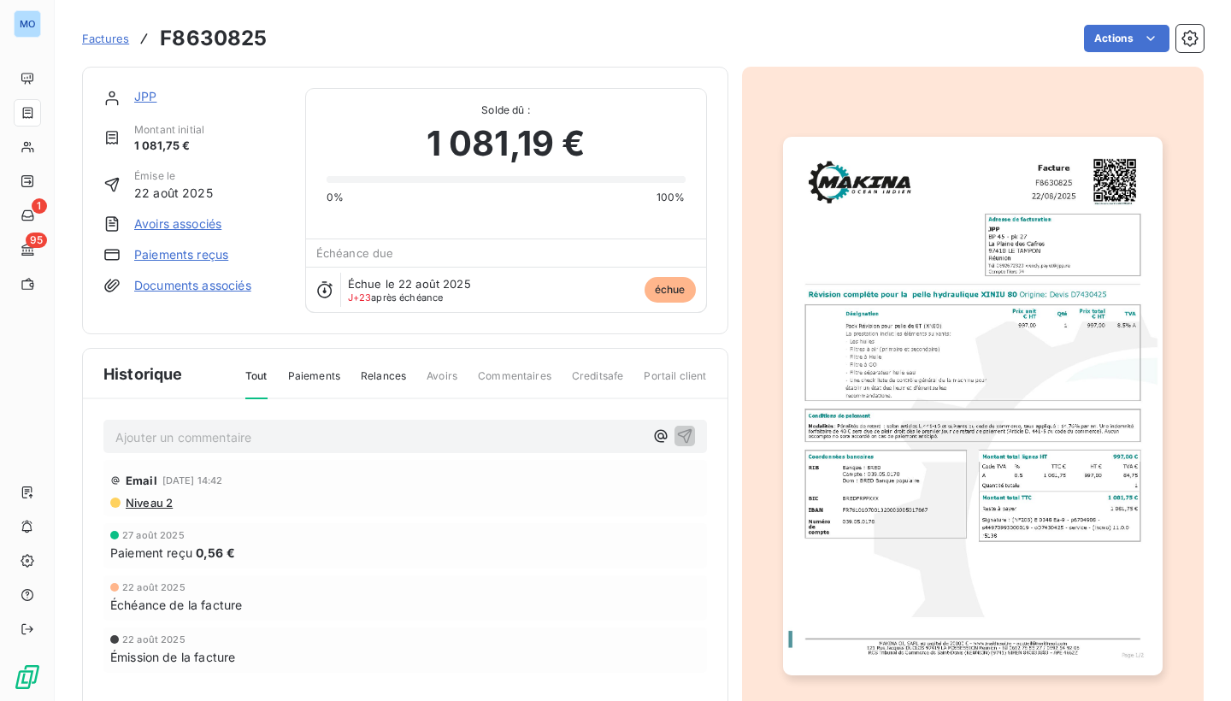
click at [397, 252] on div "Échéance due" at bounding box center [506, 252] width 400 height 27
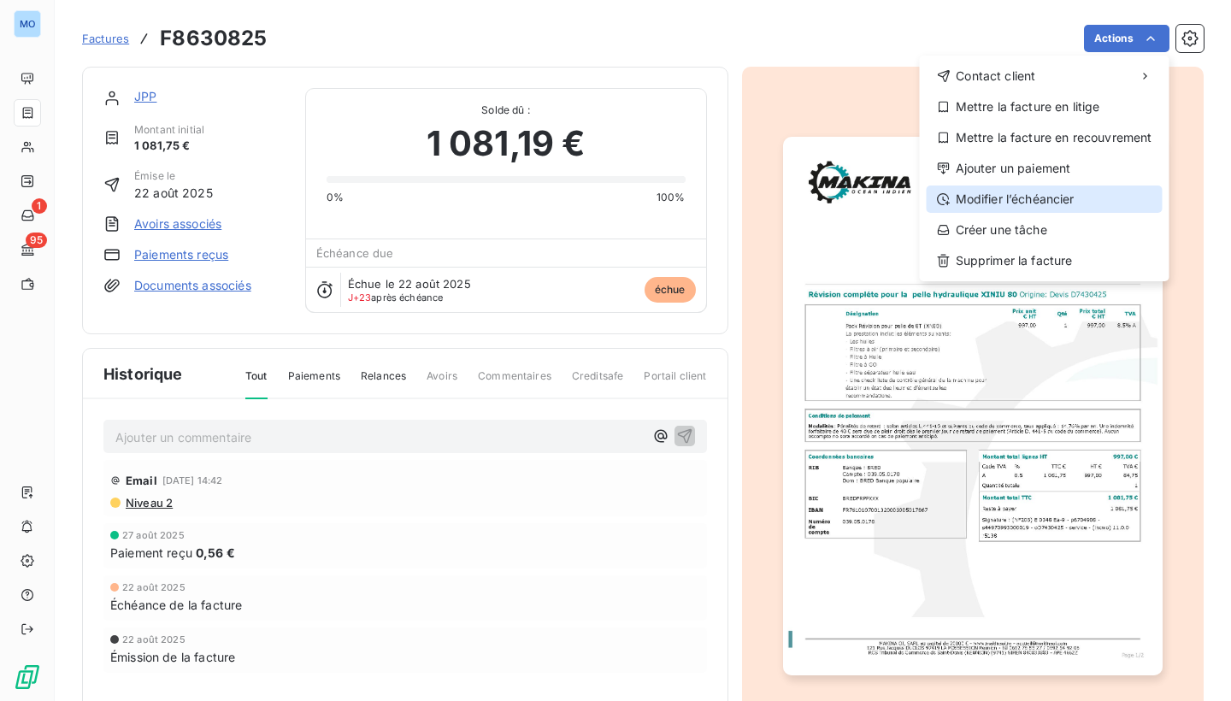
click at [1099, 197] on div "Modifier l’échéancier" at bounding box center [1045, 199] width 236 height 27
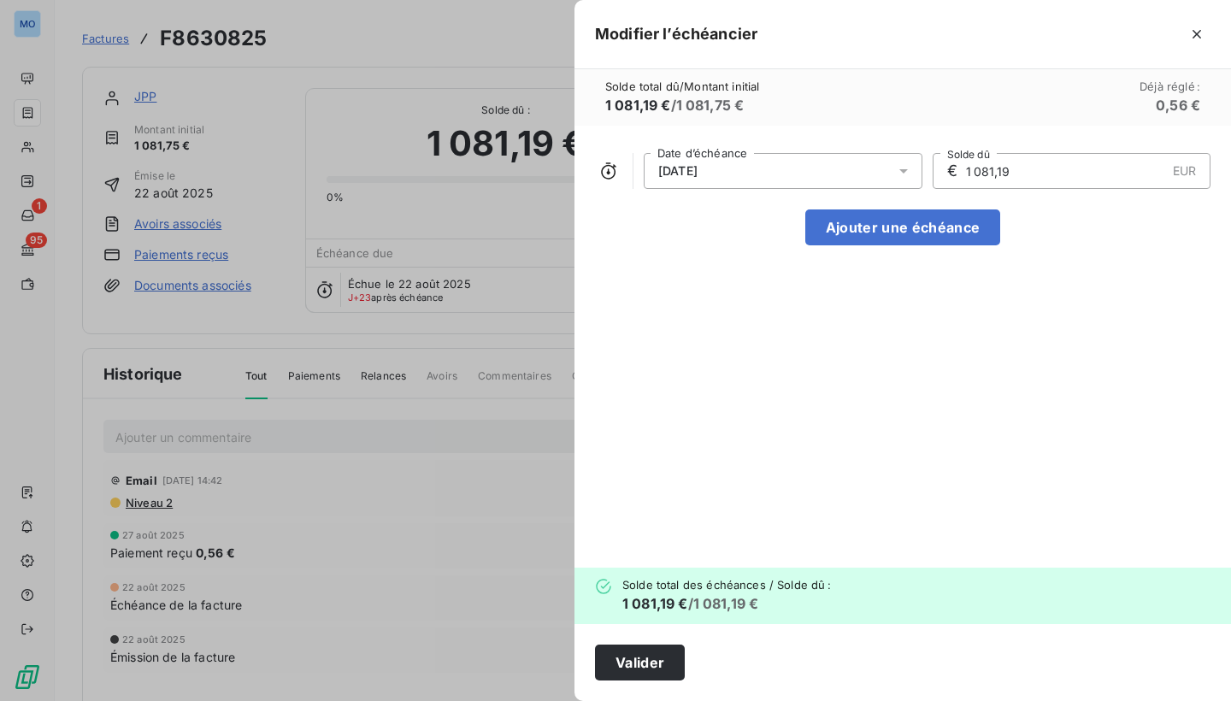
click at [909, 170] on icon at bounding box center [903, 170] width 17 height 17
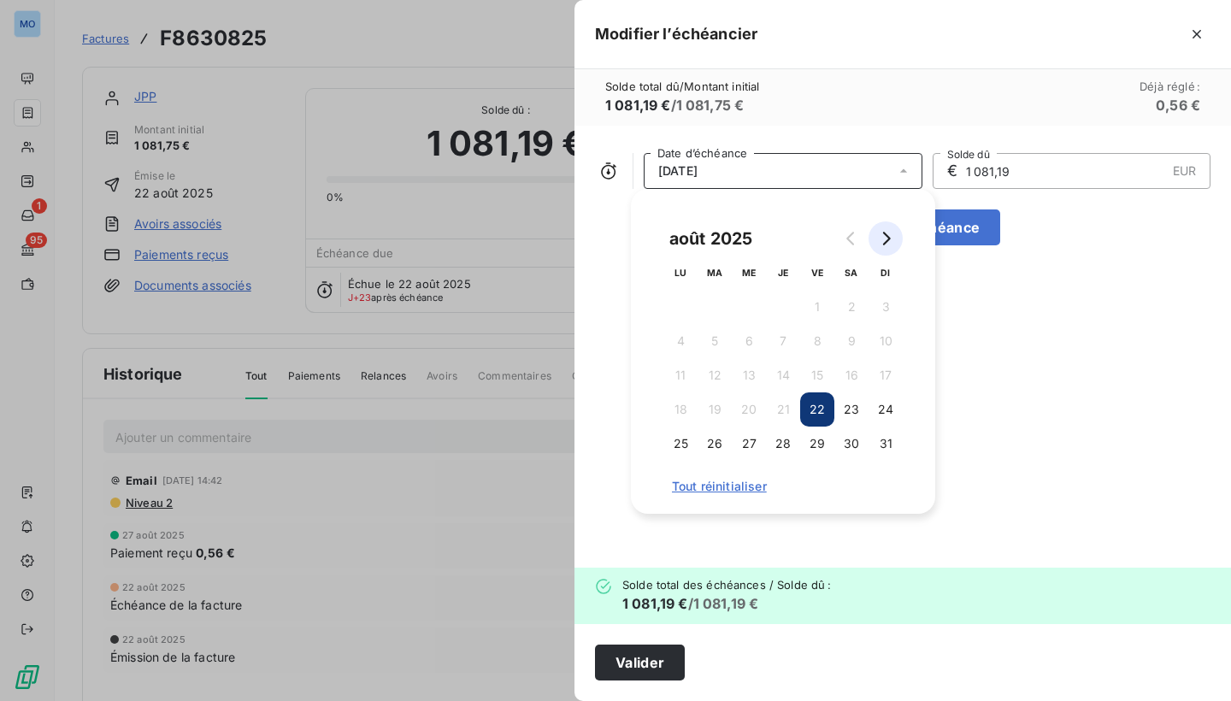
click at [886, 235] on icon "Go to next month" at bounding box center [887, 239] width 8 height 14
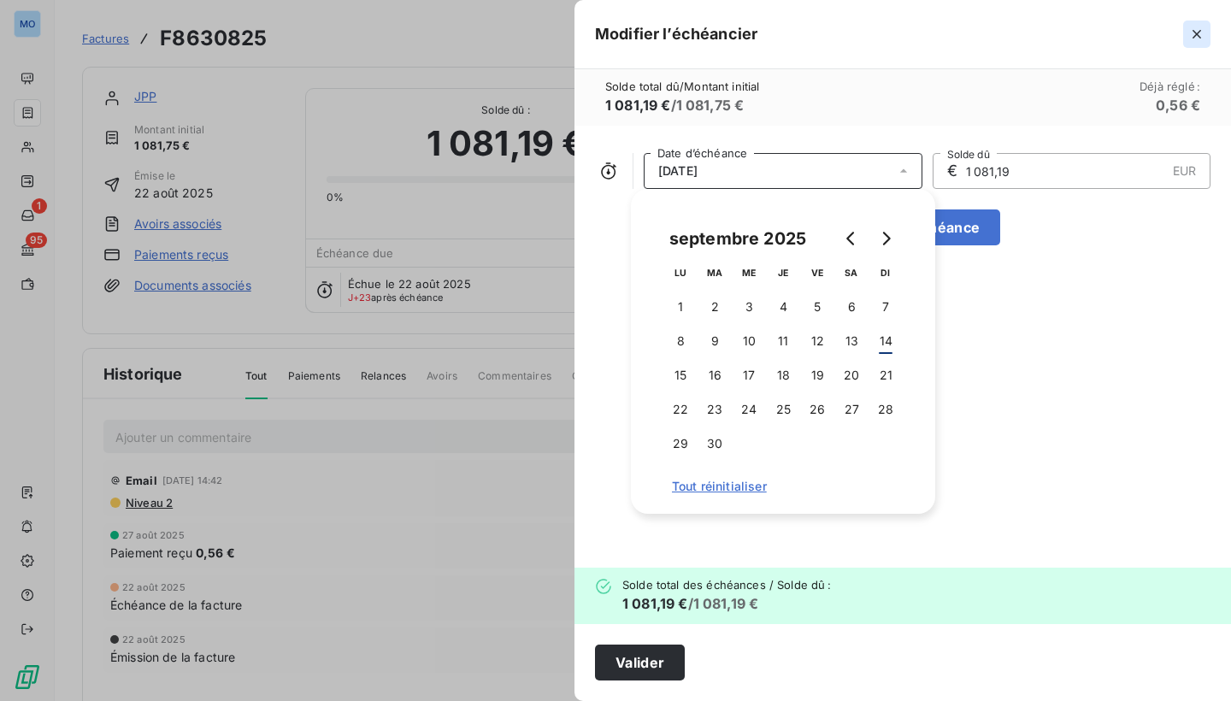
click at [1198, 36] on icon "button" at bounding box center [1197, 34] width 9 height 9
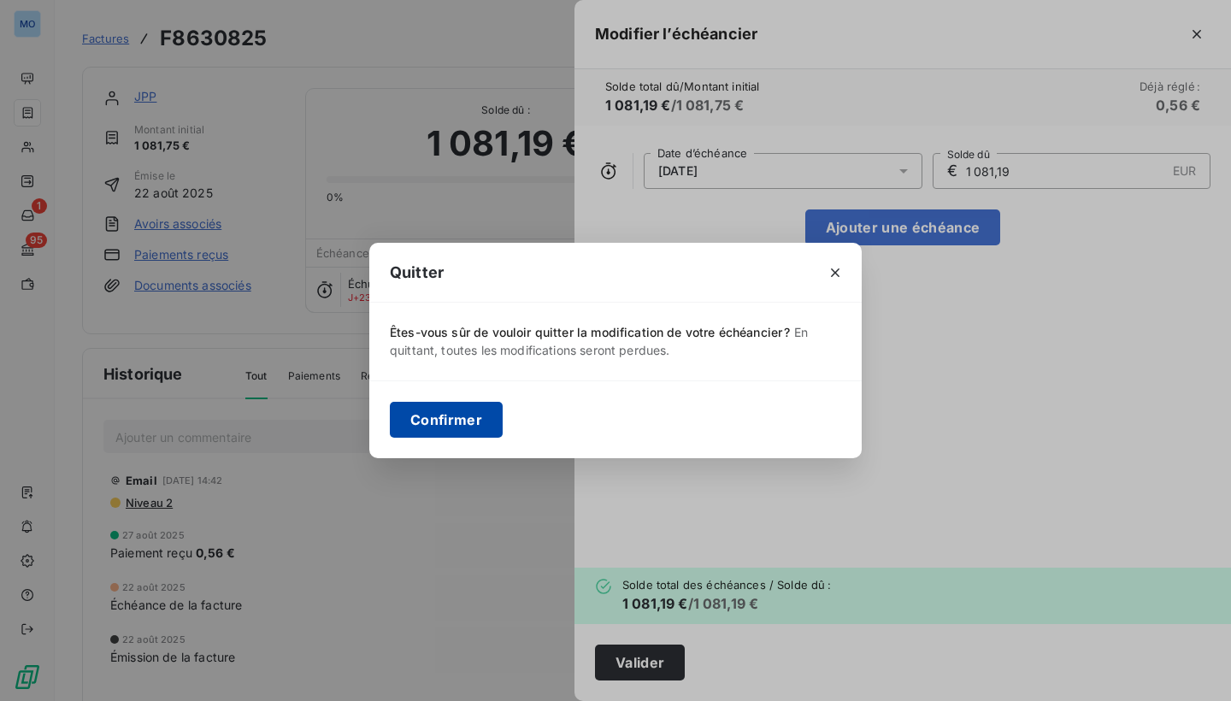
click at [421, 426] on button "Confirmer" at bounding box center [446, 420] width 113 height 36
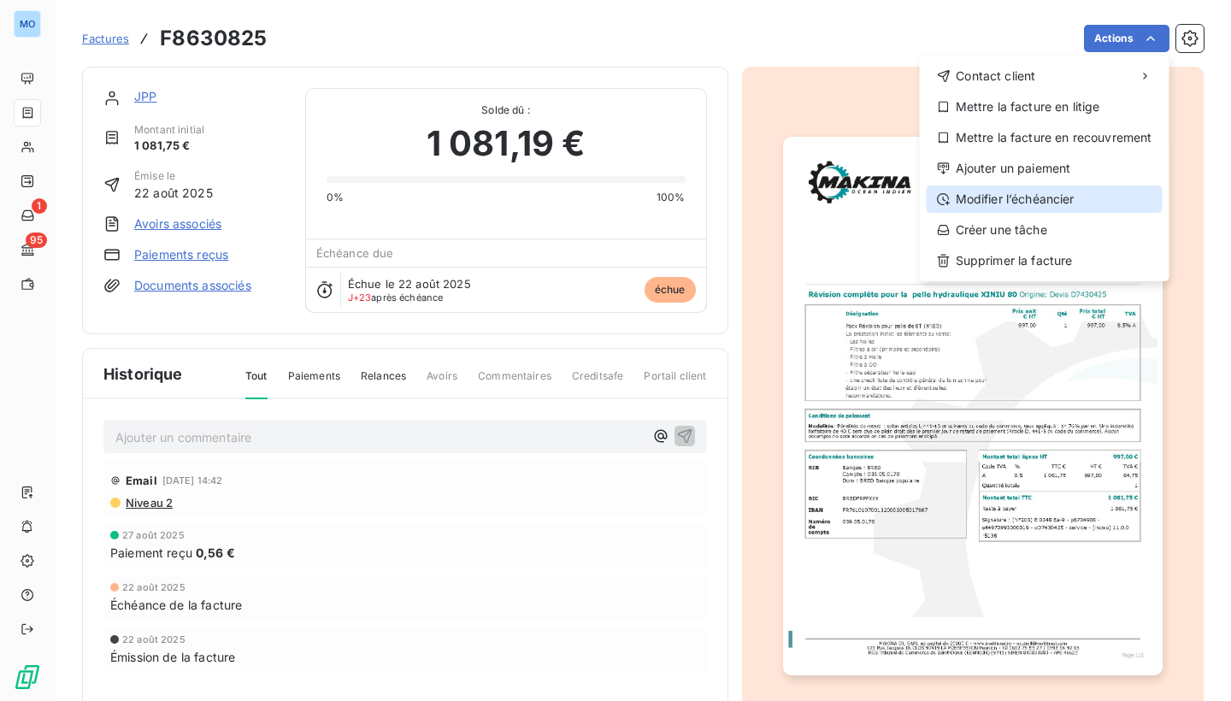
click at [1054, 191] on div "Modifier l’échéancier" at bounding box center [1045, 199] width 236 height 27
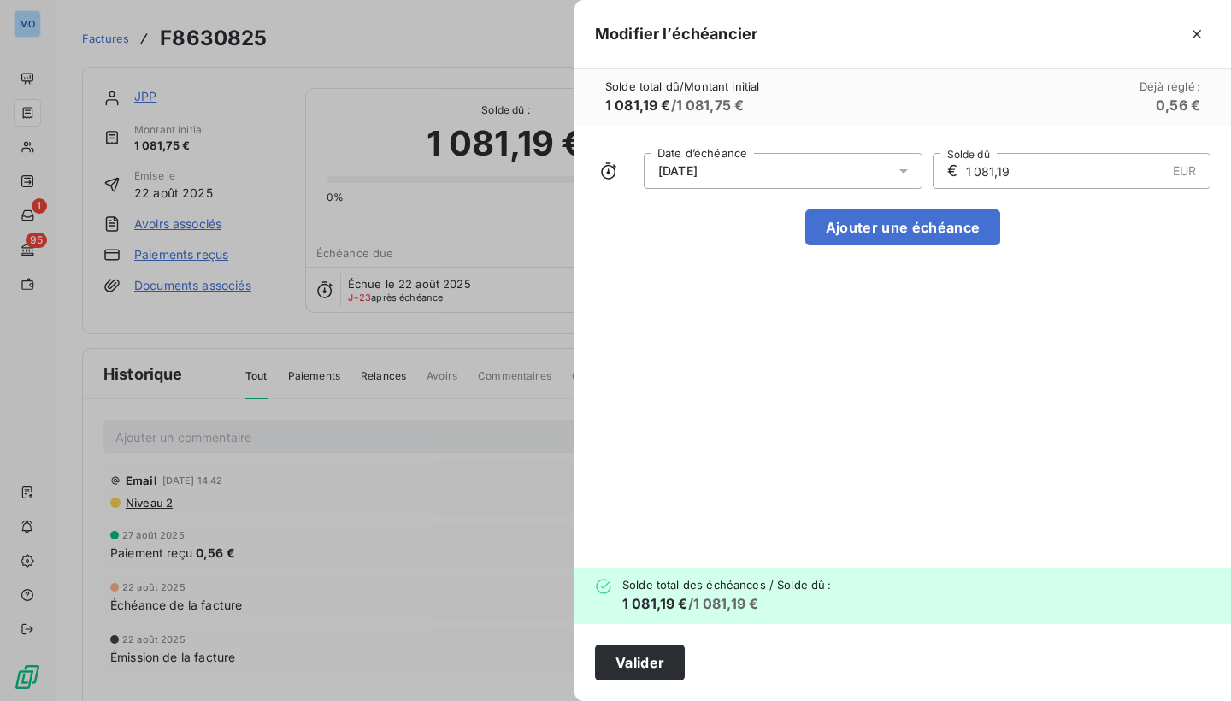
click at [904, 172] on icon at bounding box center [904, 171] width 9 height 4
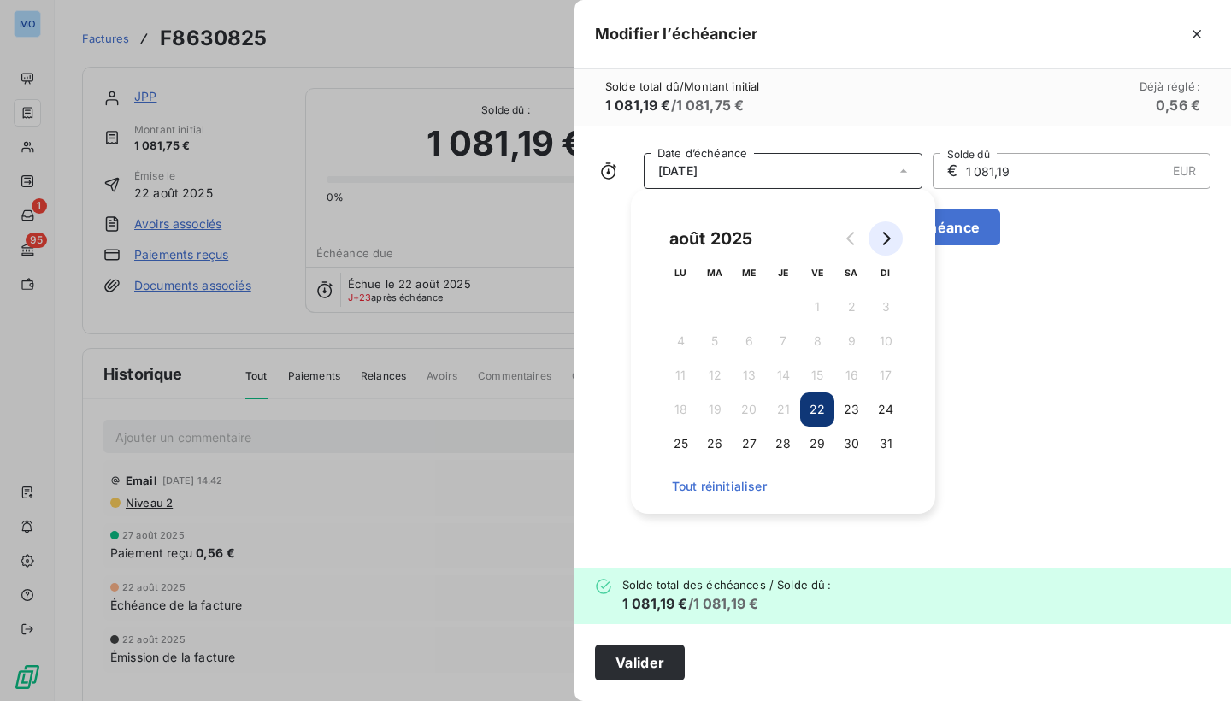
click at [887, 240] on icon "Go to next month" at bounding box center [886, 239] width 14 height 14
click at [755, 406] on button "22" at bounding box center [749, 409] width 34 height 34
click at [1069, 390] on div "22/10/2025 Date d’échéance € 1 081,19 EUR Solde dû Ajouter une échéance" at bounding box center [903, 347] width 657 height 442
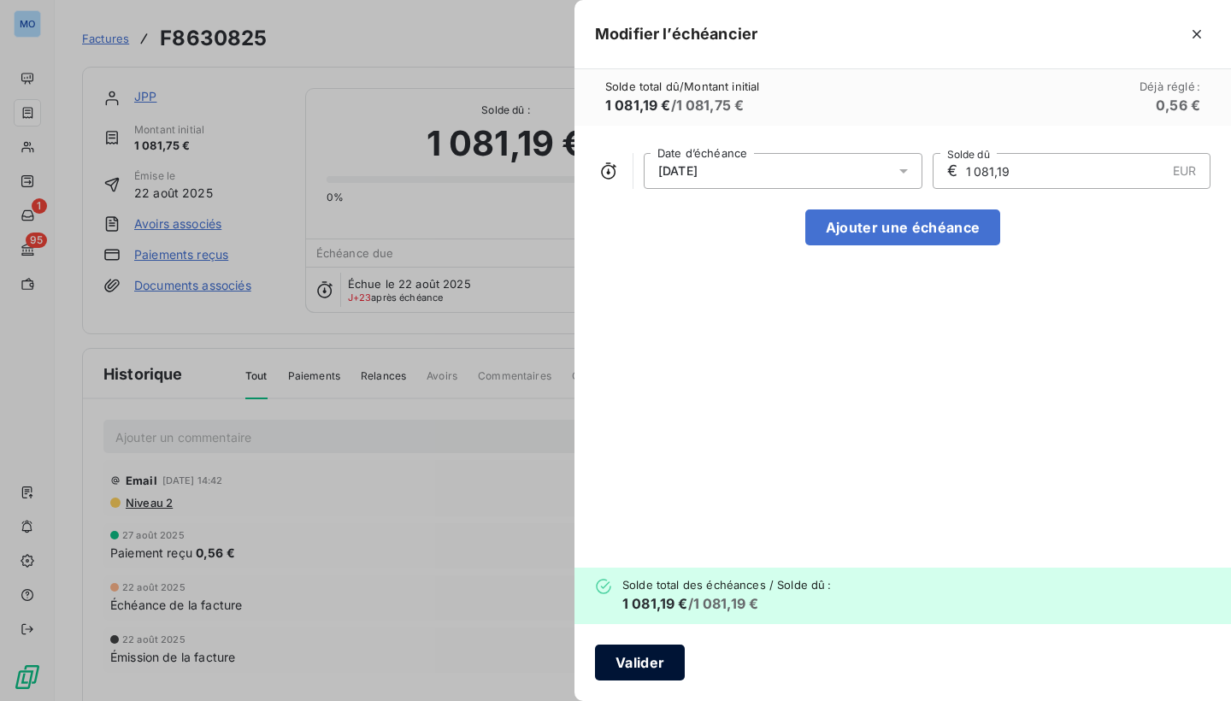
click at [646, 669] on button "Valider" at bounding box center [640, 663] width 90 height 36
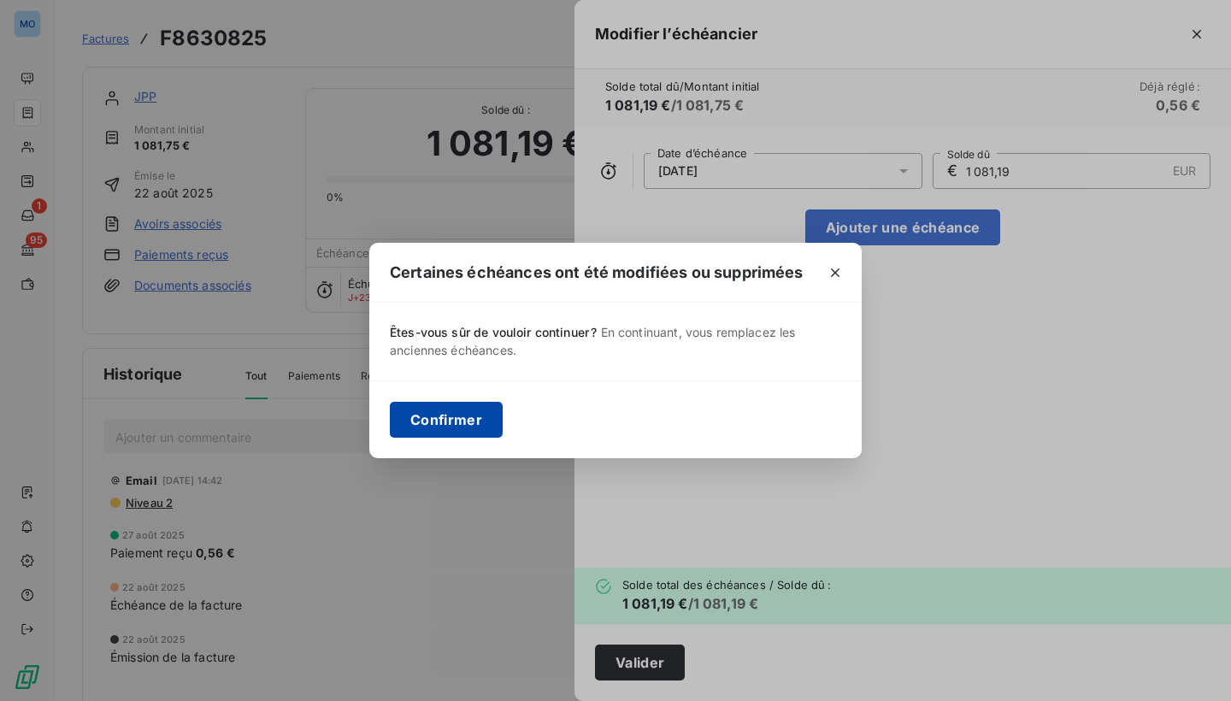
click at [474, 425] on button "Confirmer" at bounding box center [446, 420] width 113 height 36
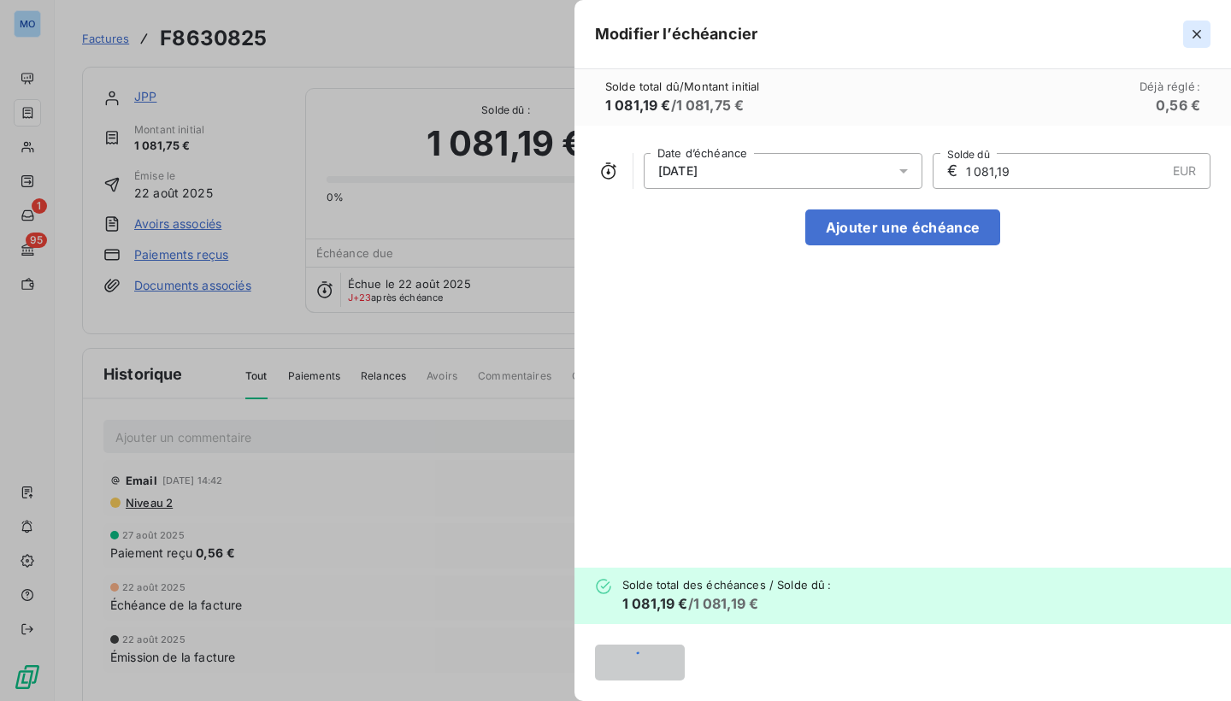
click at [1193, 32] on icon "button" at bounding box center [1197, 34] width 17 height 17
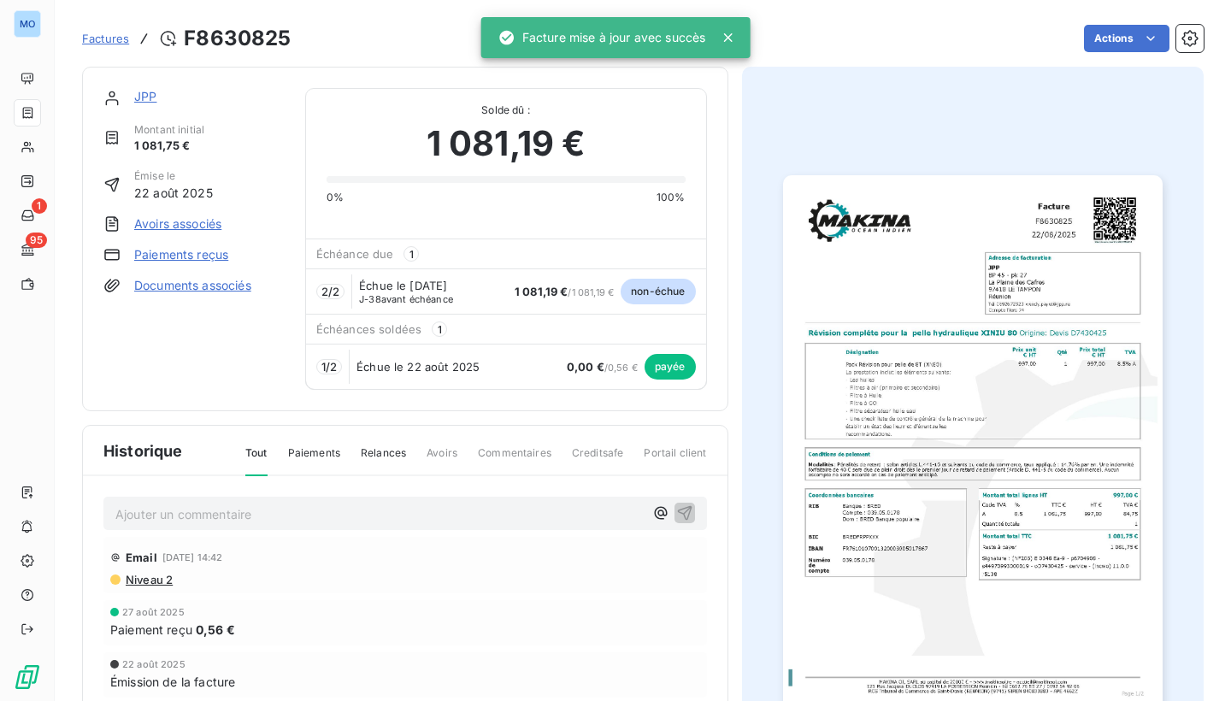
click at [693, 422] on div "JPP Montant initial 1 081,75 € Émise le 22 août 2025 Avoirs associés Paiements …" at bounding box center [405, 445] width 646 height 756
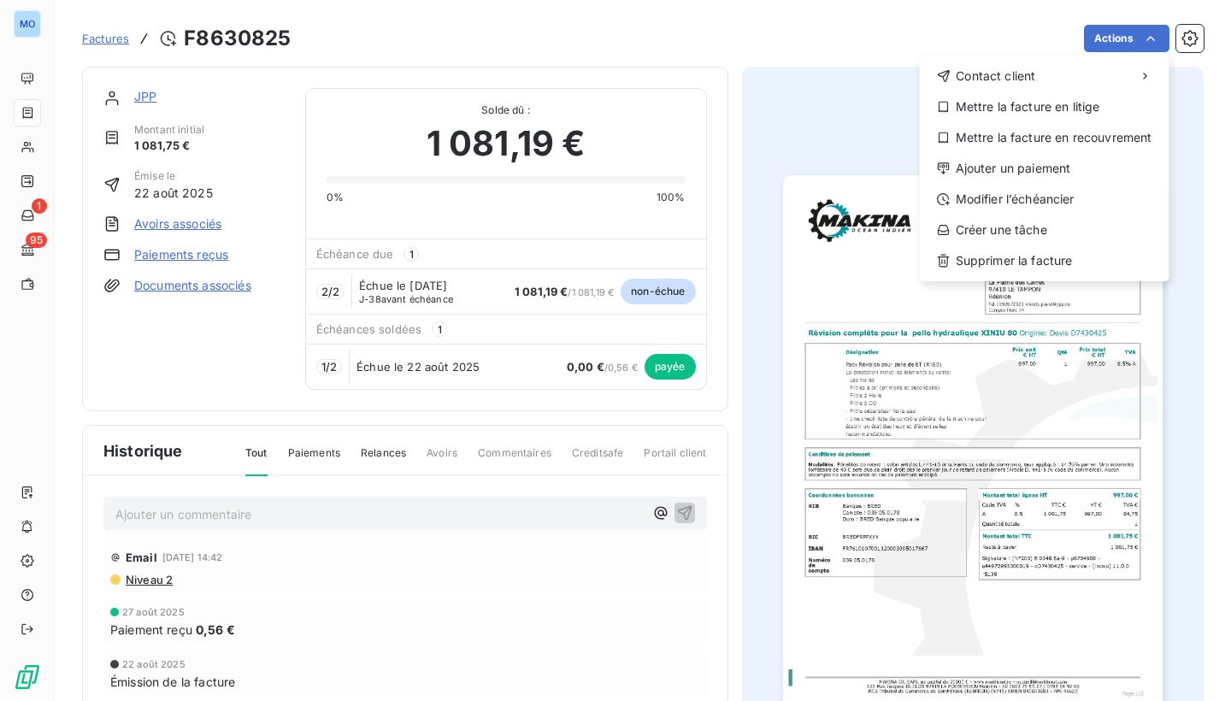
click at [788, 36] on html "MO 1 95 Factures F8630825 Actions Contact client Mettre la facture en litige Me…" at bounding box center [615, 350] width 1231 height 701
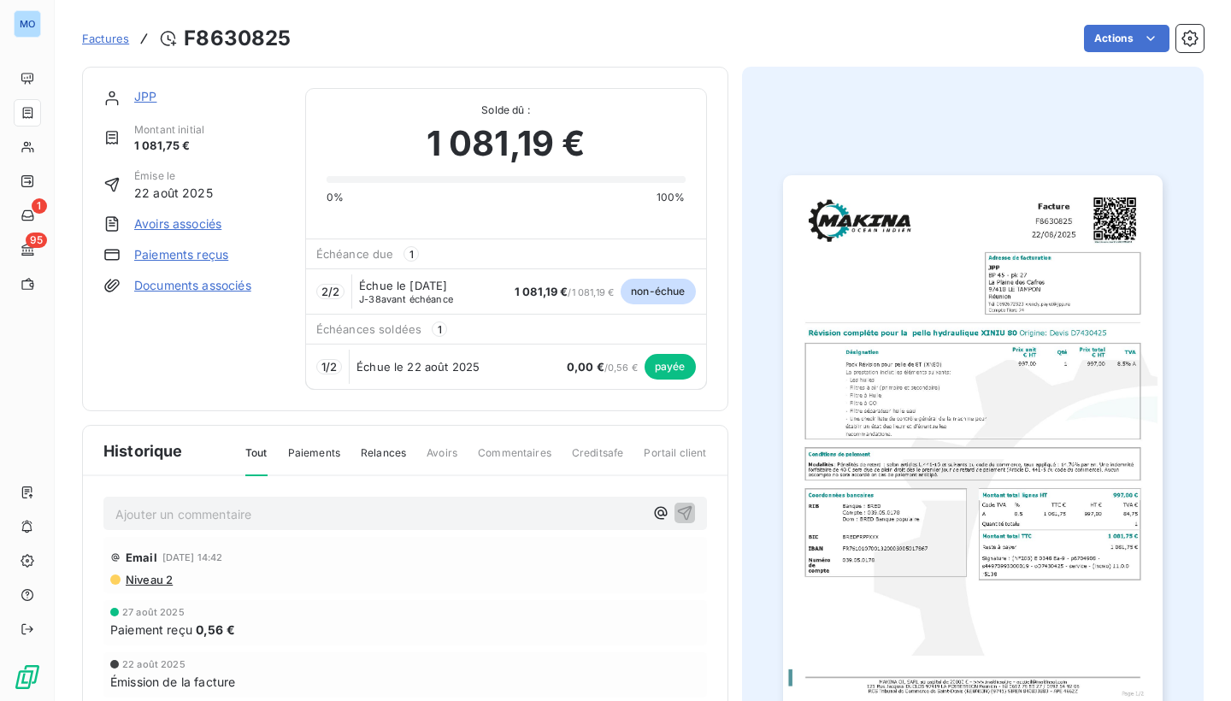
click at [108, 40] on span "Factures" at bounding box center [105, 39] width 47 height 14
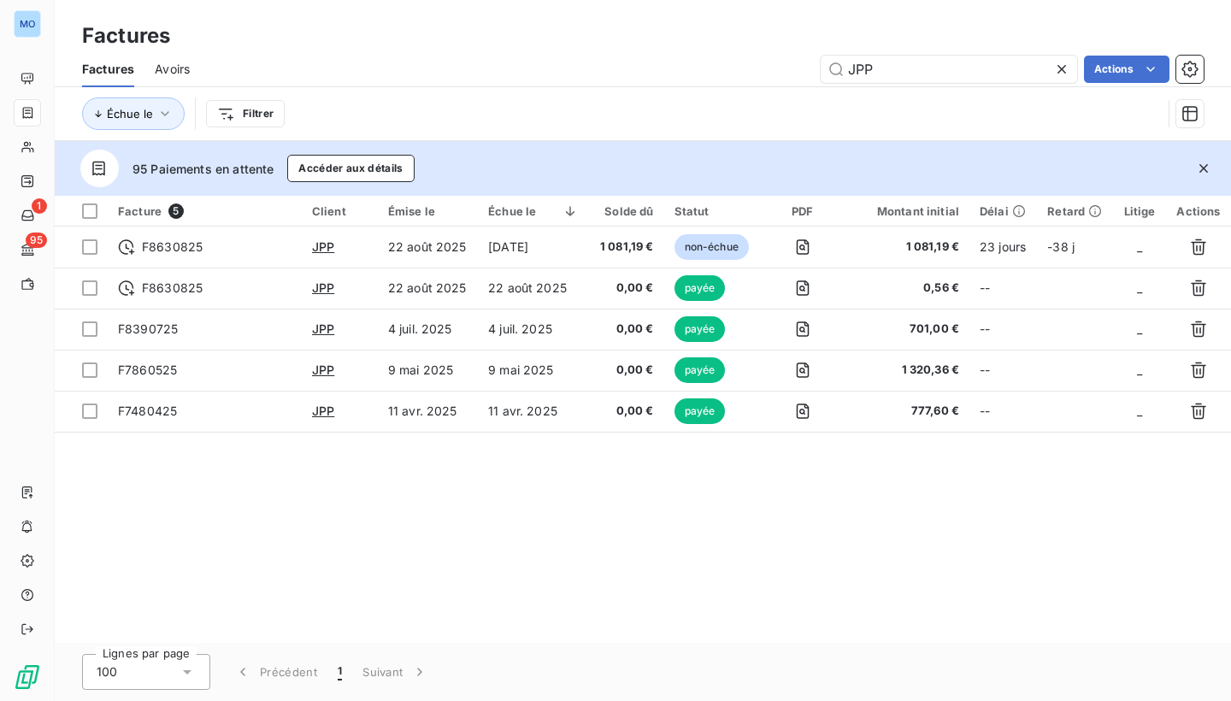
click at [1056, 75] on icon at bounding box center [1061, 69] width 17 height 17
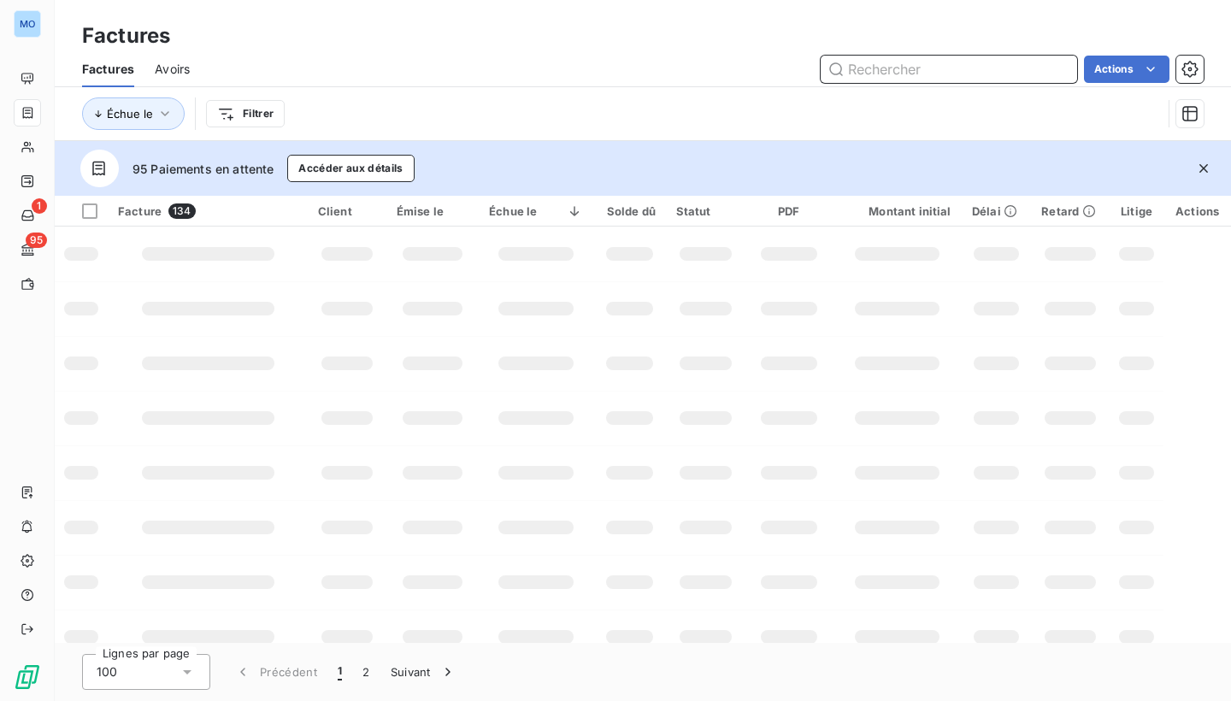
click at [967, 60] on input "text" at bounding box center [949, 69] width 257 height 27
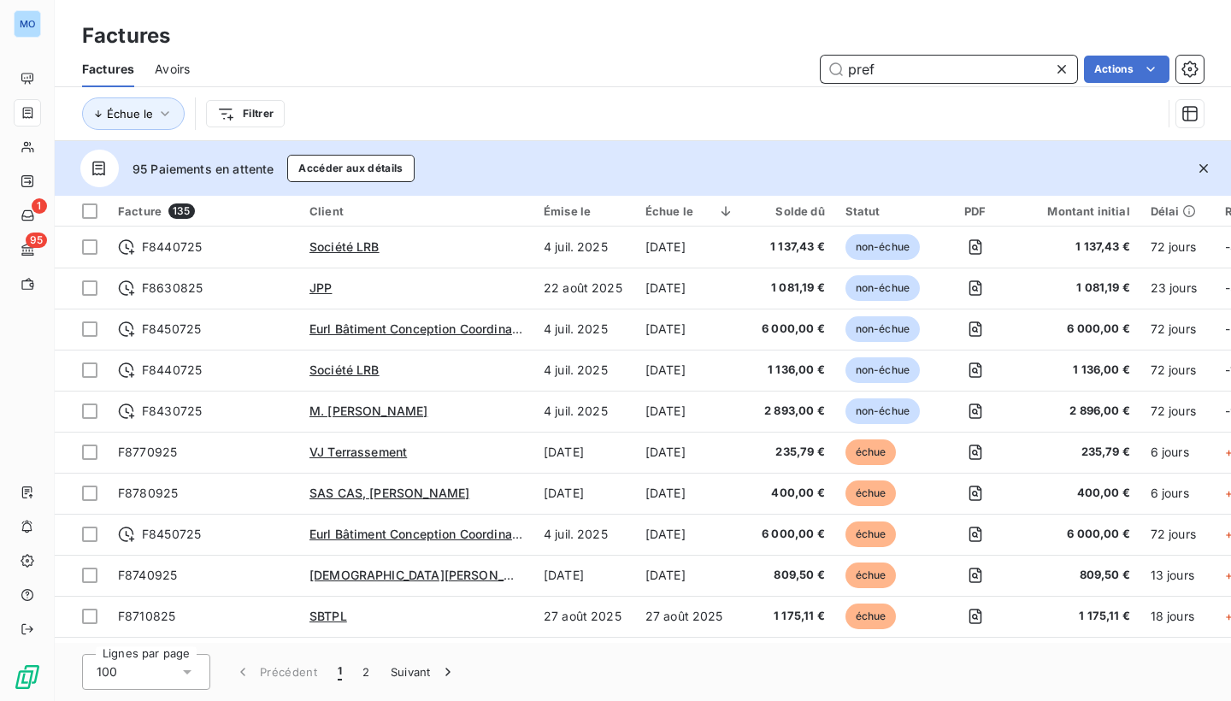
type input "prefa"
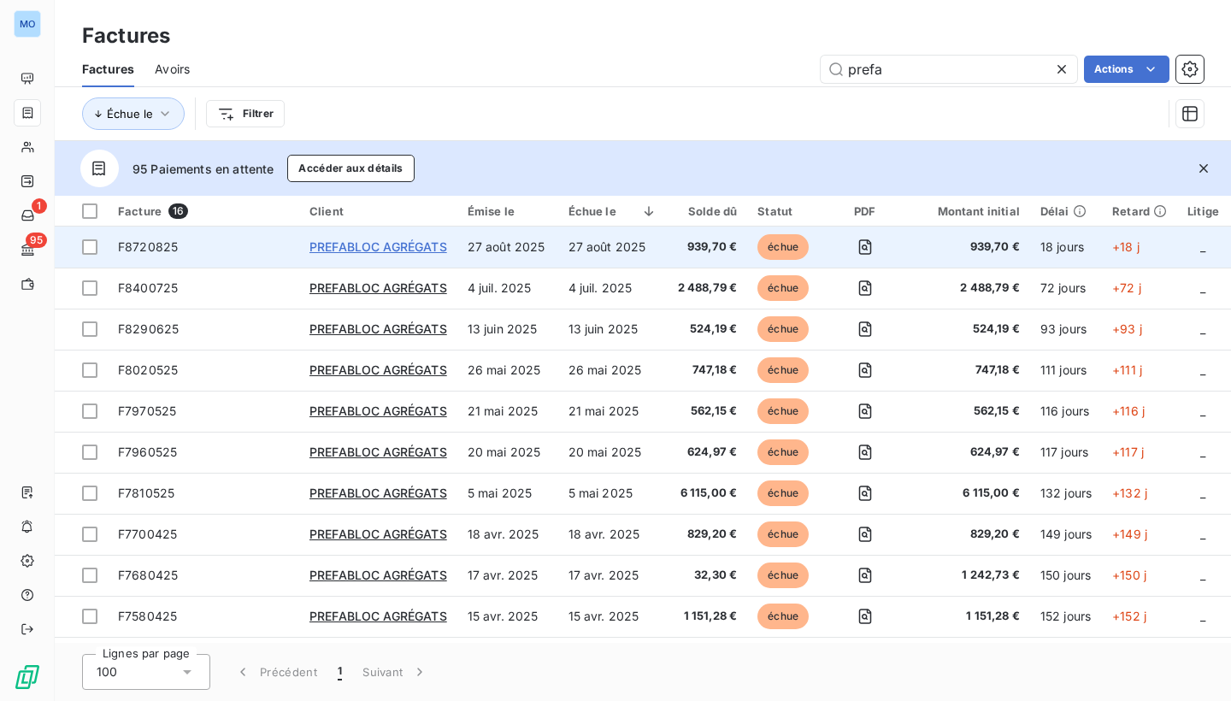
click at [414, 243] on span "PREFABLOC AGRÉGATS" at bounding box center [379, 246] width 138 height 15
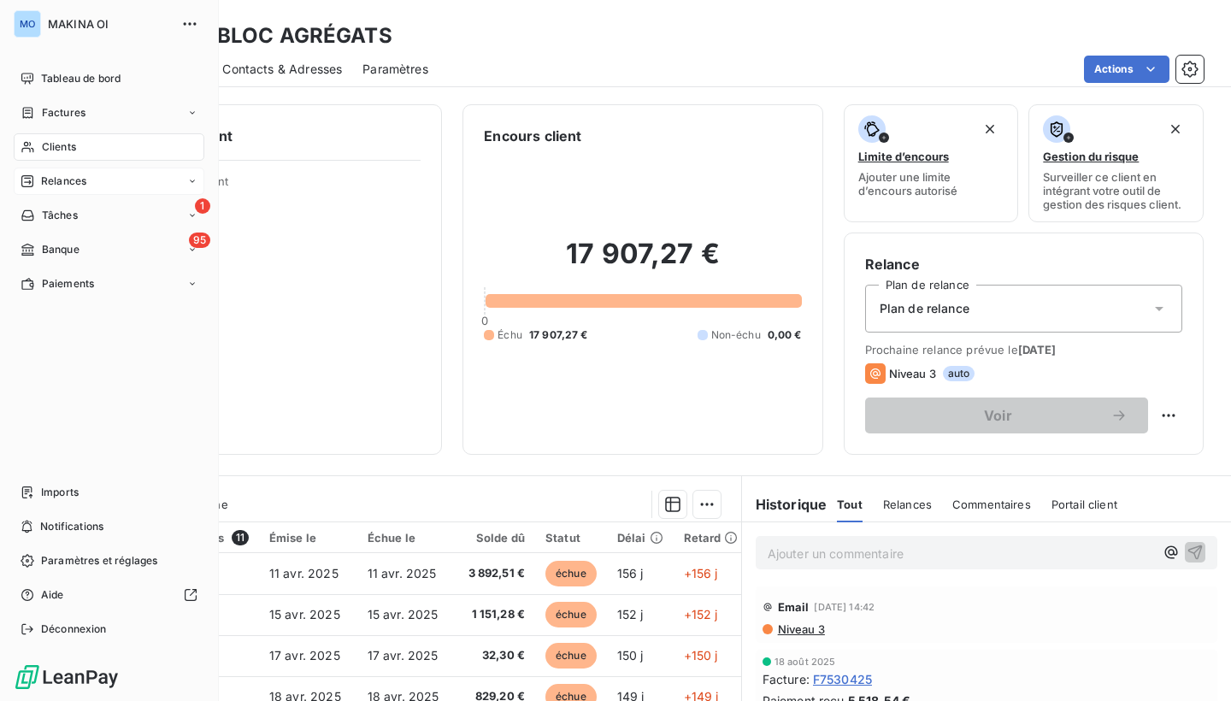
click at [119, 182] on div "Relances" at bounding box center [109, 181] width 191 height 27
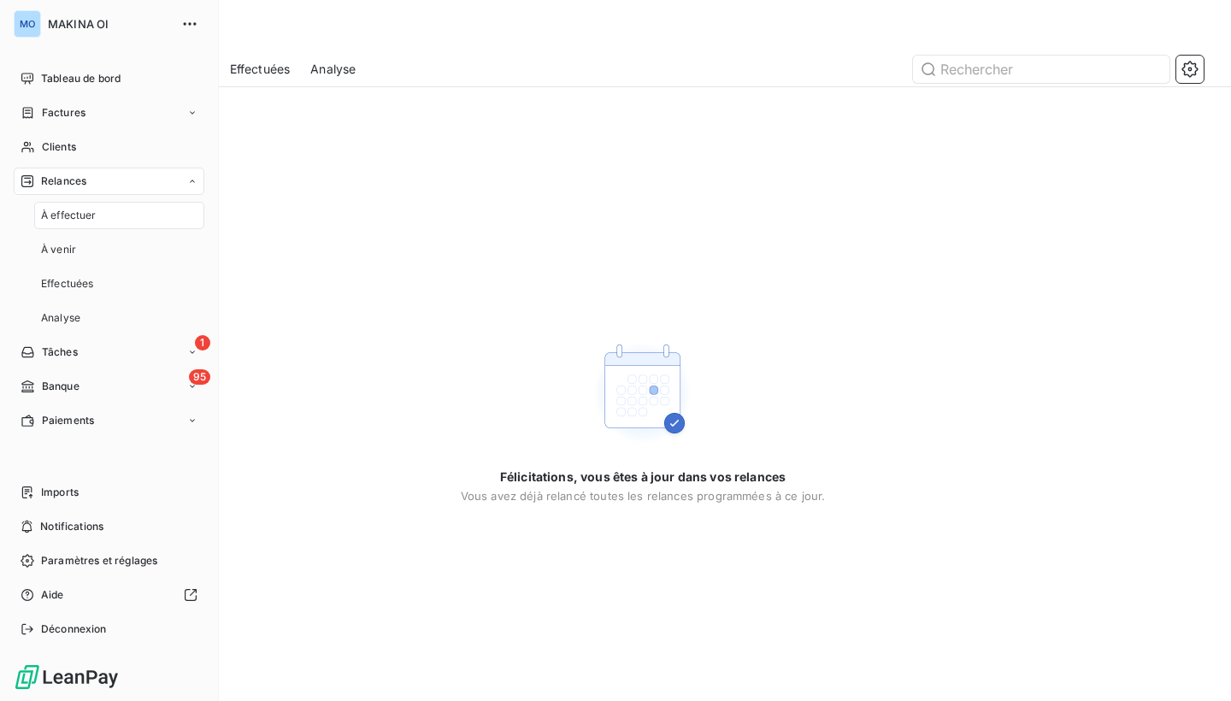
click at [119, 181] on div "Relances" at bounding box center [109, 181] width 191 height 27
click at [186, 217] on div "1 Tâches" at bounding box center [109, 215] width 191 height 27
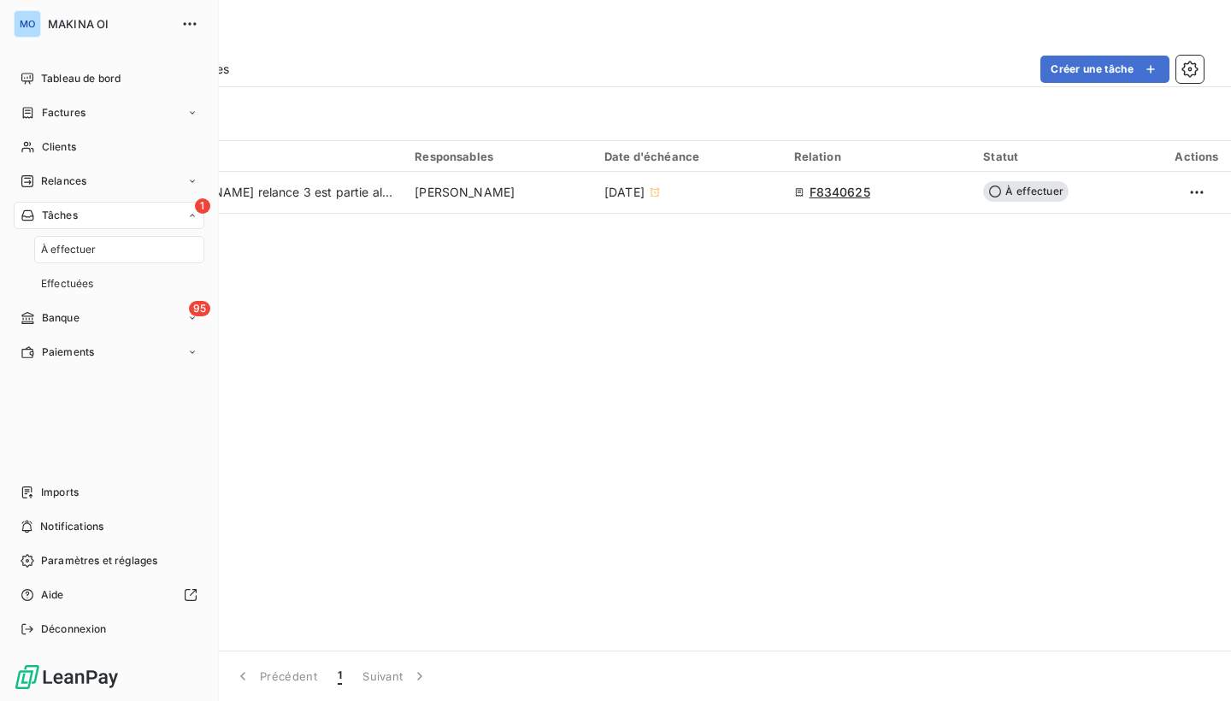
click at [181, 211] on div "1 Tâches" at bounding box center [109, 215] width 191 height 27
click at [148, 250] on div "95 Banque" at bounding box center [109, 249] width 191 height 27
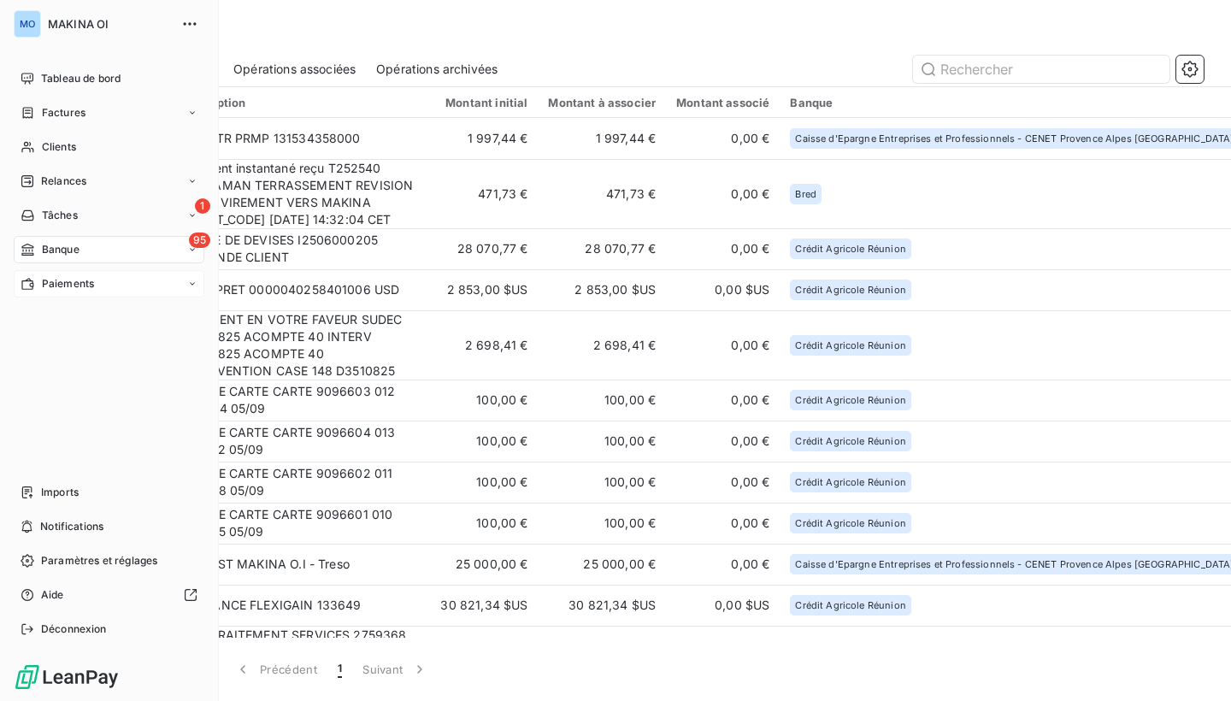
click at [97, 283] on div "Paiements" at bounding box center [109, 283] width 191 height 27
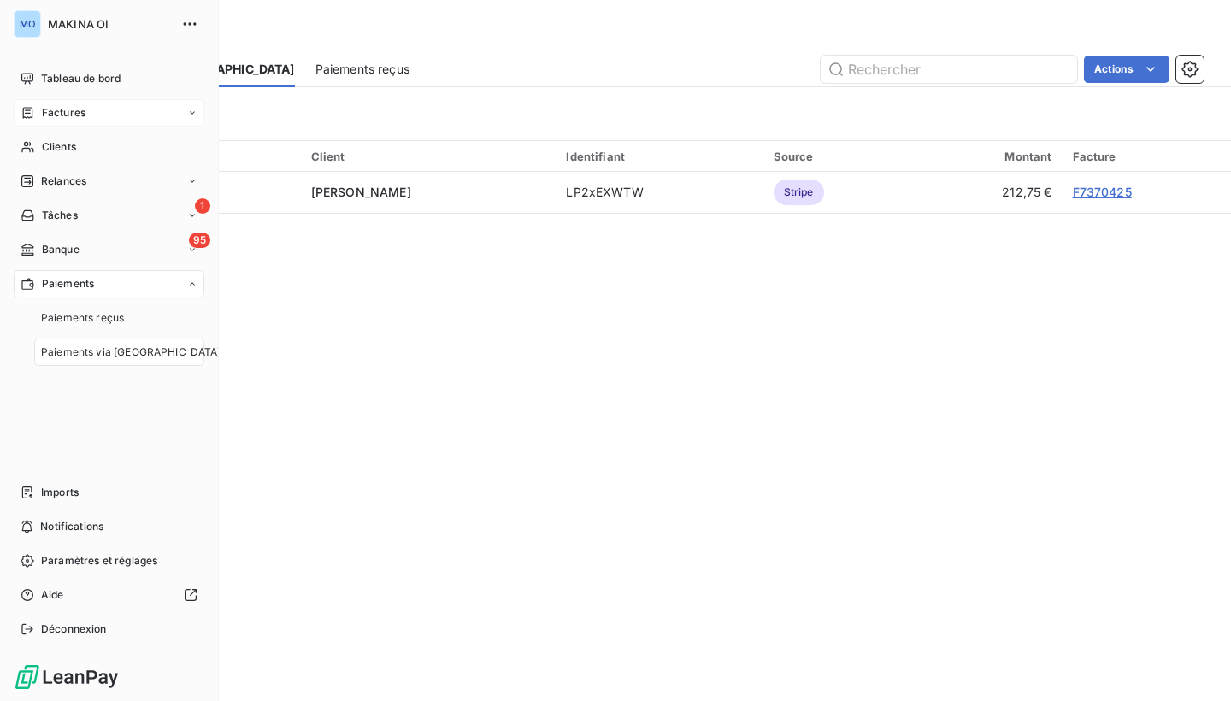
click at [119, 104] on div "Factures" at bounding box center [109, 112] width 191 height 27
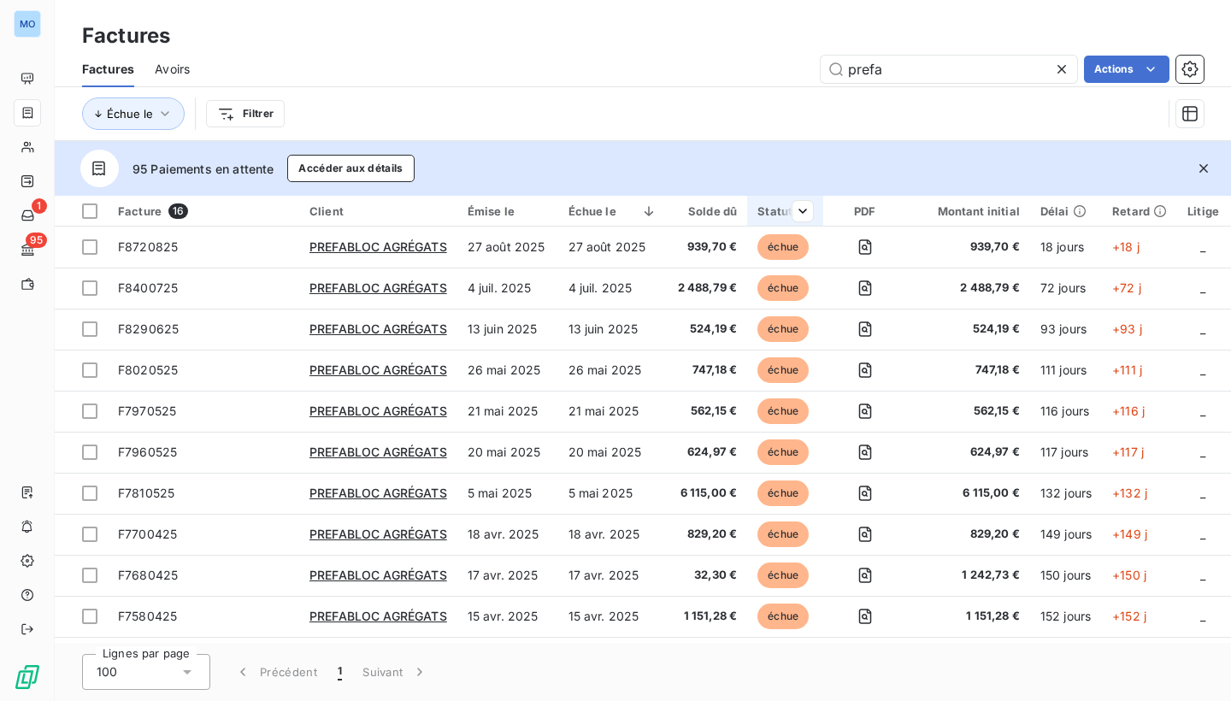
click at [785, 213] on div at bounding box center [796, 211] width 34 height 21
click at [736, 253] on div at bounding box center [680, 256] width 246 height 36
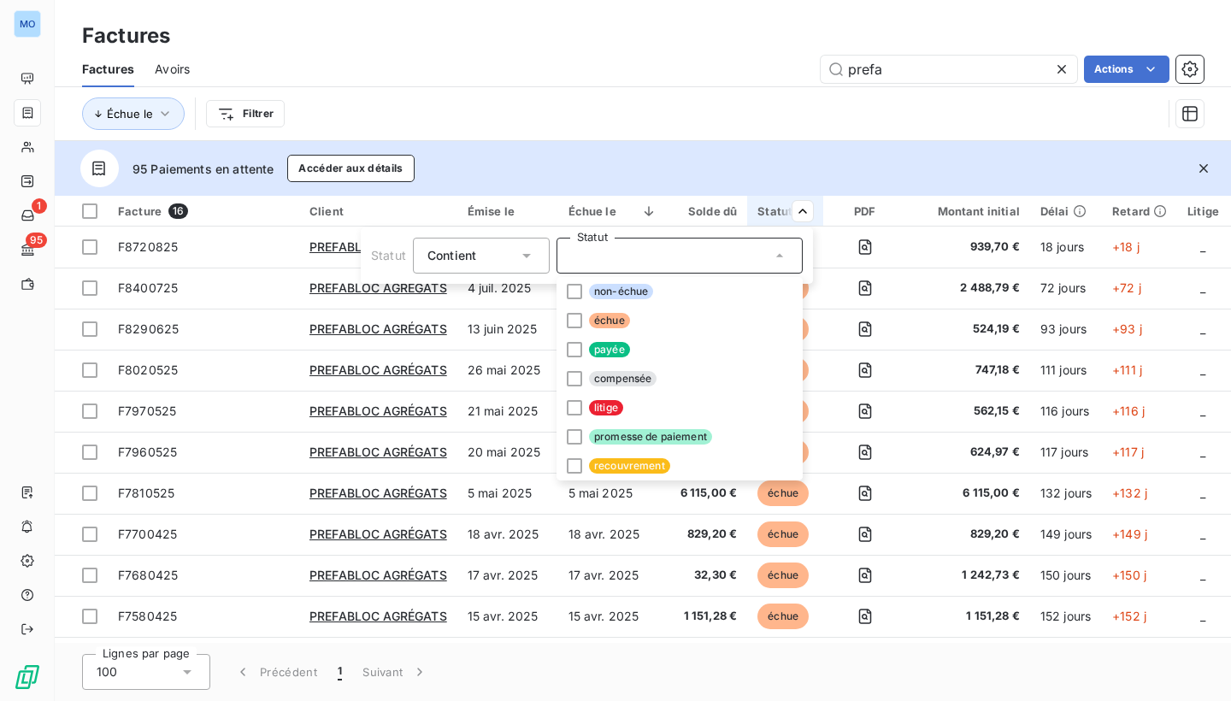
click at [864, 139] on html "MO 1 95 Factures Factures Avoirs prefa Actions Échue le Filtrer 95 Paiements en…" at bounding box center [615, 350] width 1231 height 701
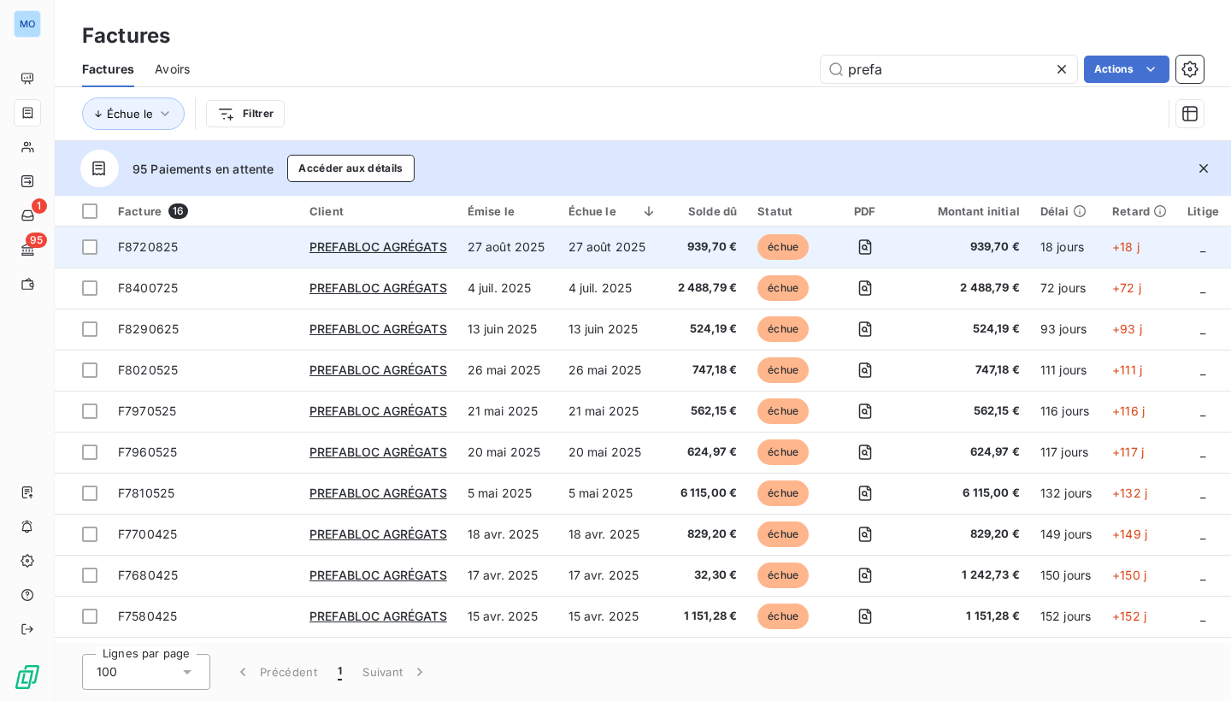
click at [790, 242] on span "échue" at bounding box center [783, 247] width 51 height 26
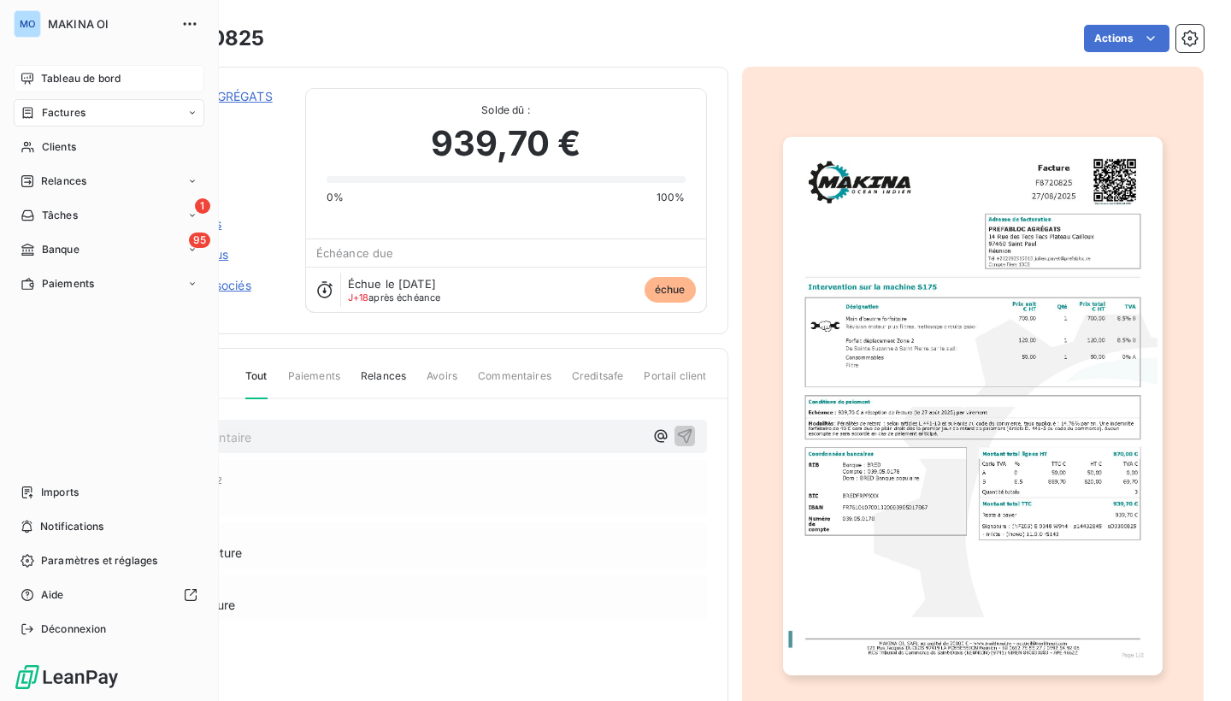
click at [66, 75] on span "Tableau de bord" at bounding box center [81, 78] width 80 height 15
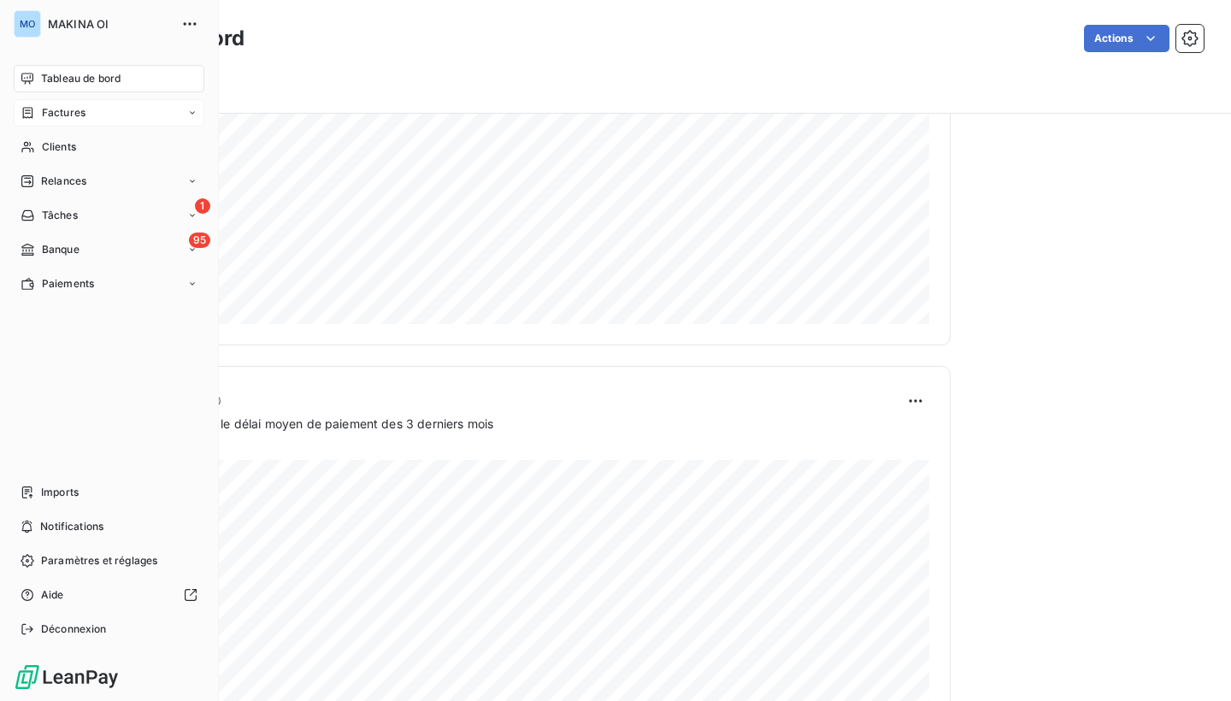
click at [48, 108] on span "Factures" at bounding box center [64, 112] width 44 height 15
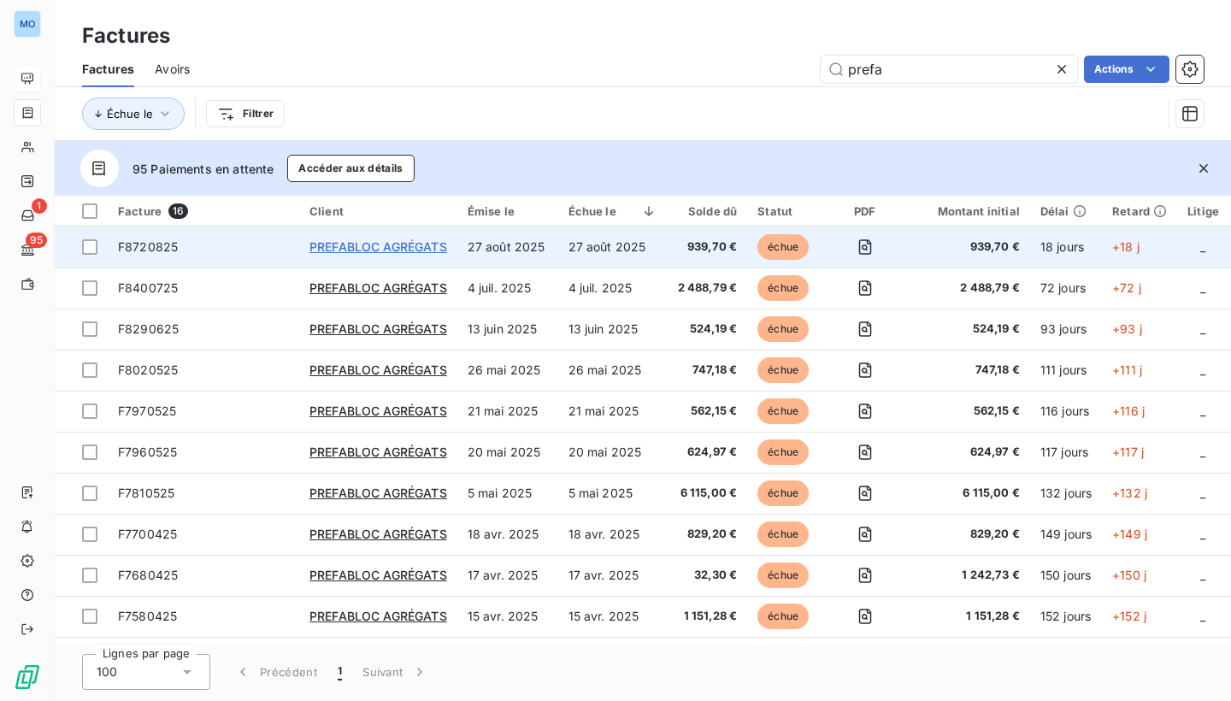
click at [420, 246] on span "PREFABLOC AGRÉGATS" at bounding box center [379, 246] width 138 height 15
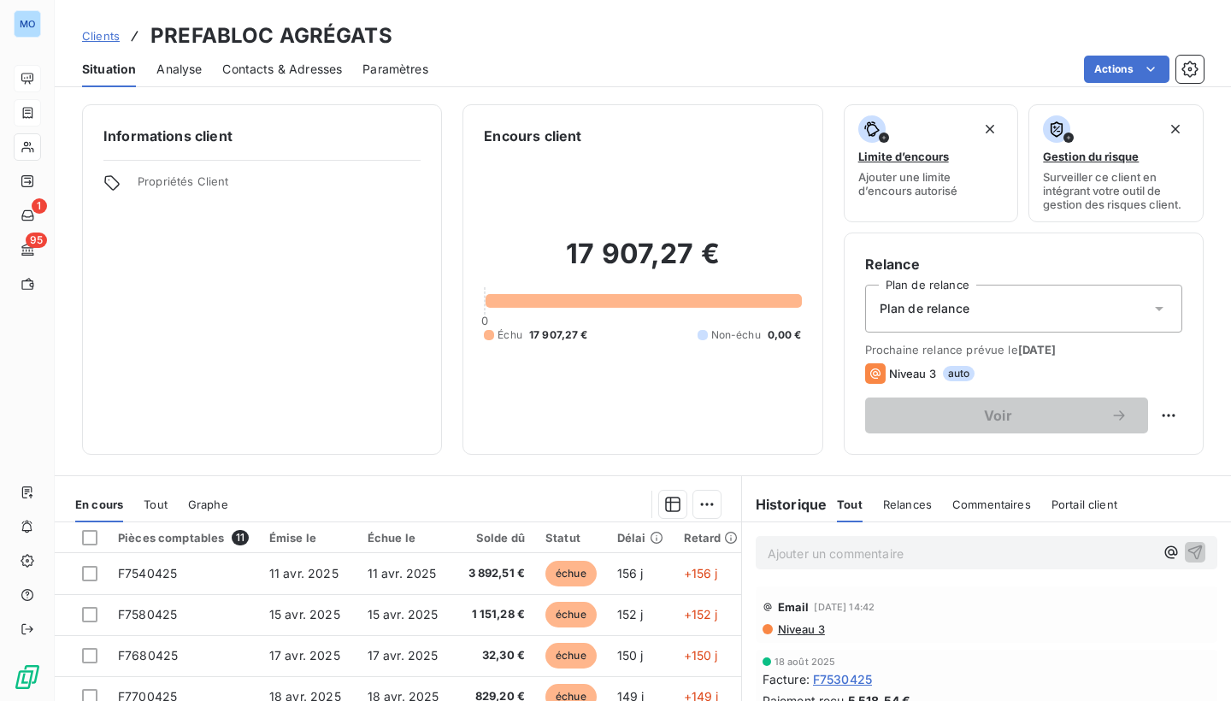
click at [182, 67] on span "Analyse" at bounding box center [178, 69] width 45 height 17
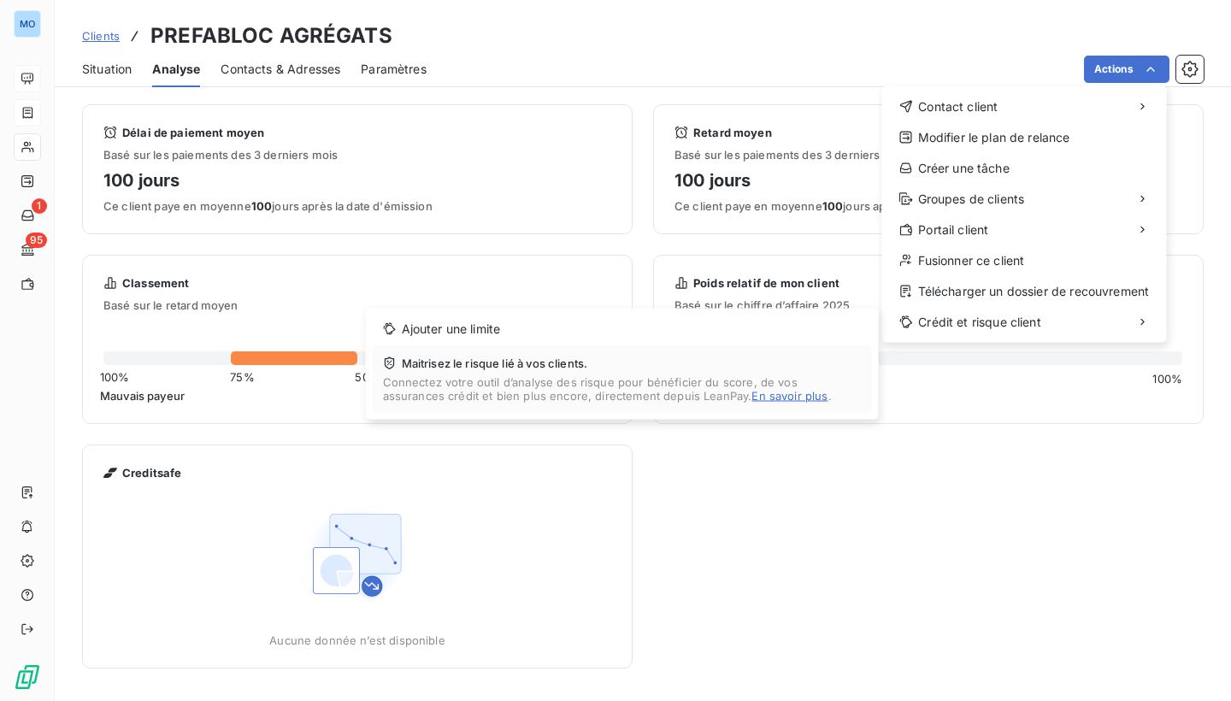
click at [1011, 456] on html "MO 1 95 Clients PREFABLOC AGRÉGATS Situation Analyse Contacts & Adresses Paramè…" at bounding box center [615, 350] width 1231 height 701
click at [1040, 319] on span "Crédit et risque client" at bounding box center [979, 322] width 122 height 17
click at [752, 396] on link "En savoir plus" at bounding box center [790, 396] width 76 height 14
click at [816, 498] on html "MO 1 95 Clients PREFABLOC AGRÉGATS Situation Analyse Contacts & Adresses Paramè…" at bounding box center [615, 350] width 1231 height 701
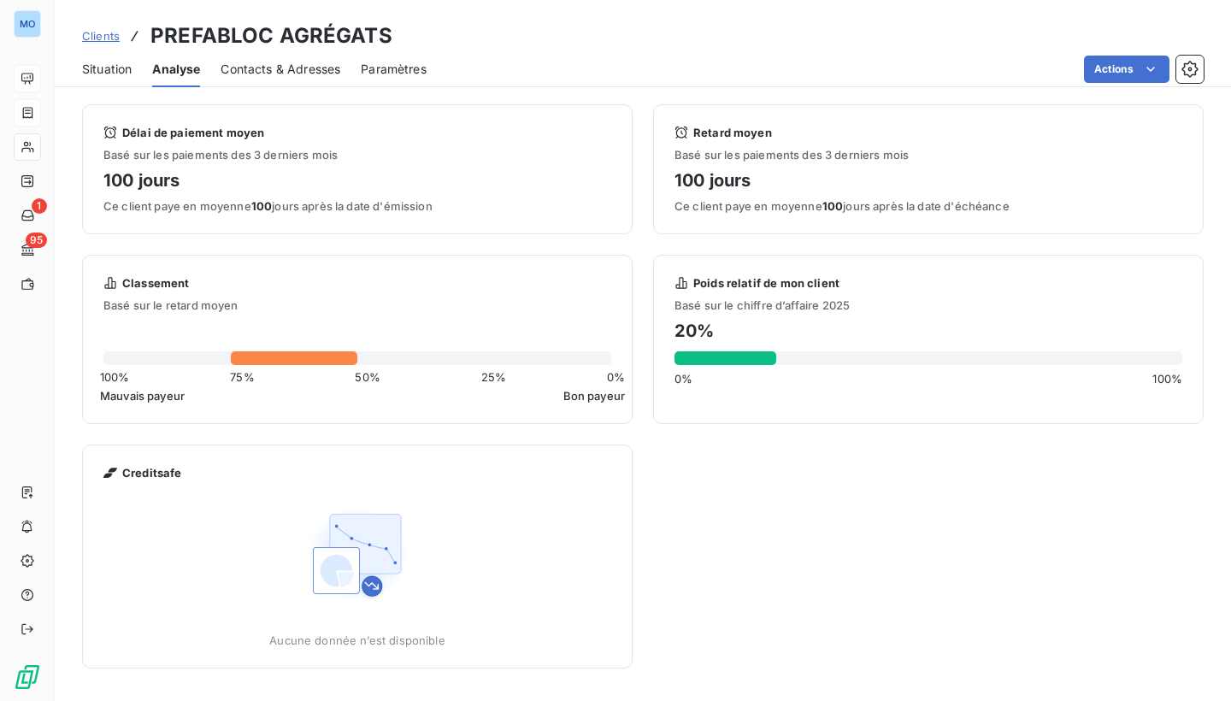
click at [106, 63] on span "Situation" at bounding box center [107, 69] width 50 height 17
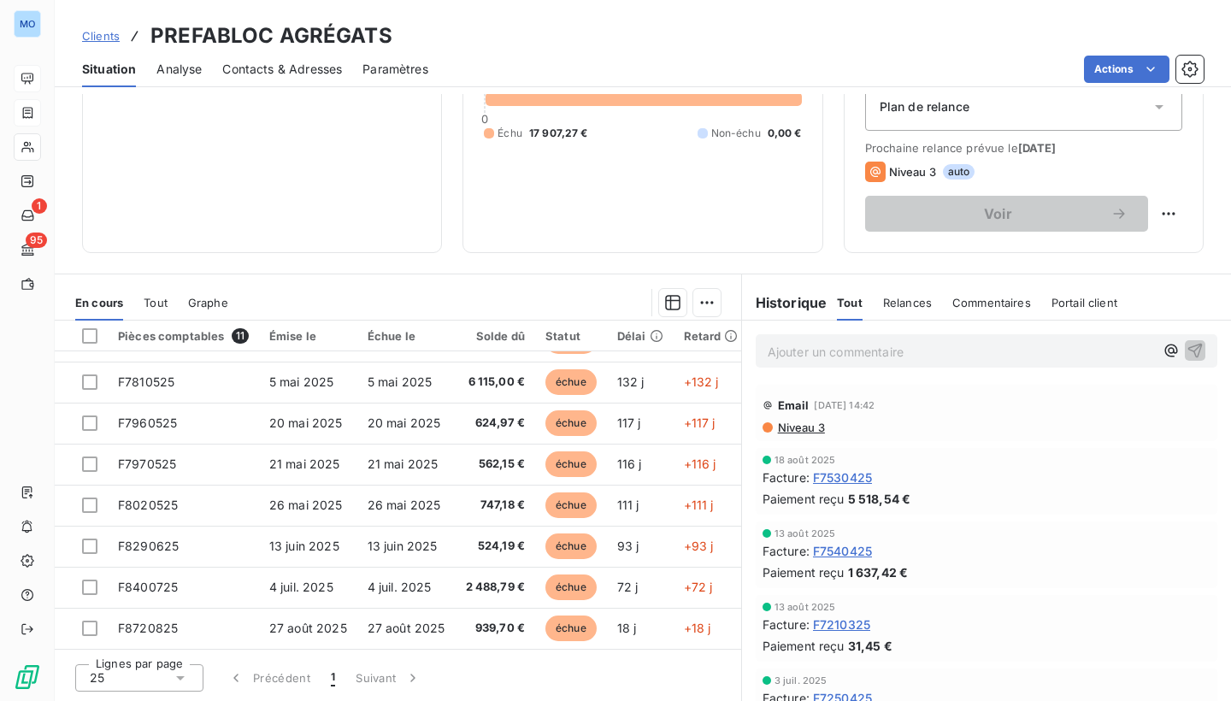
click at [767, 460] on div at bounding box center [767, 460] width 9 height 9
click at [912, 300] on span "Relances" at bounding box center [907, 303] width 49 height 14
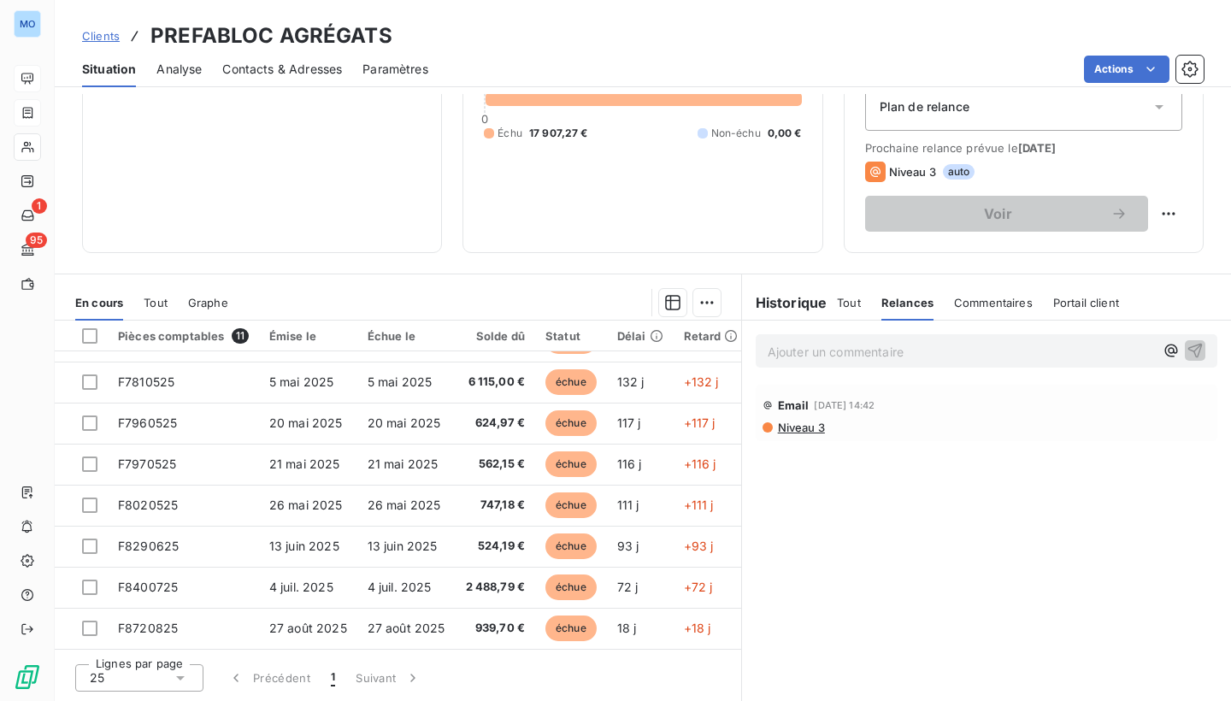
click at [847, 303] on span "Tout" at bounding box center [849, 303] width 24 height 14
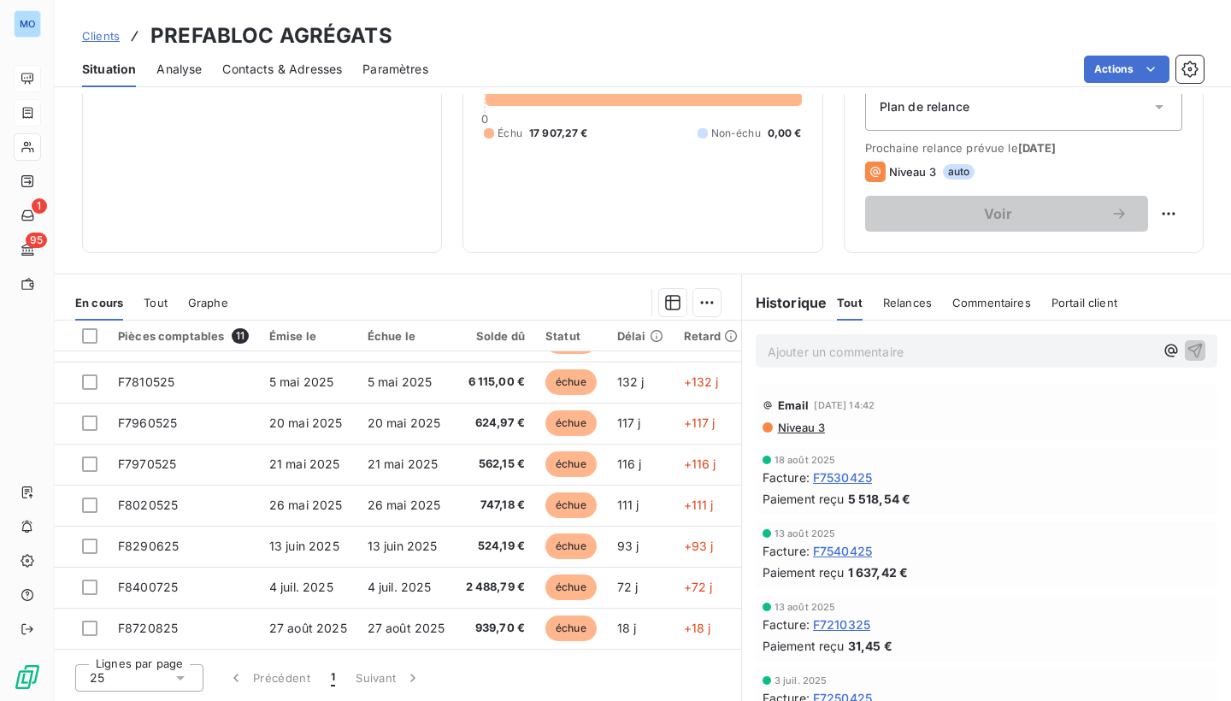
click at [1093, 299] on span "Portail client" at bounding box center [1085, 303] width 66 height 14
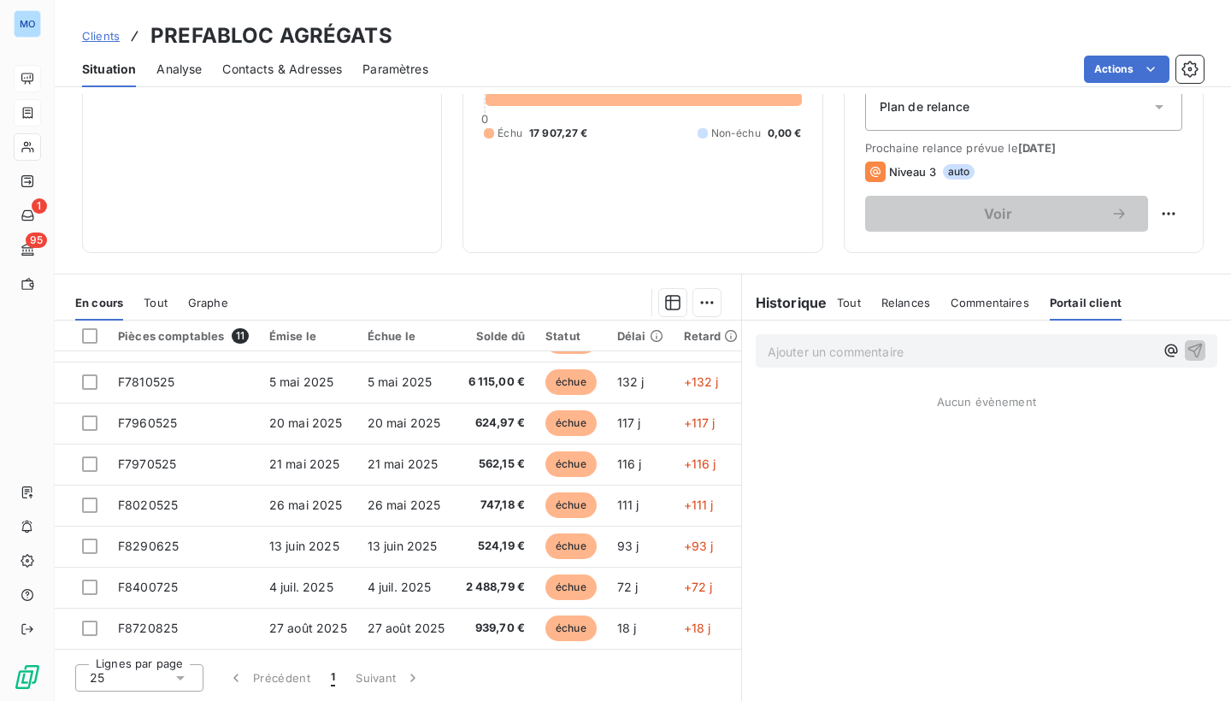
click at [850, 304] on span "Tout" at bounding box center [849, 303] width 24 height 14
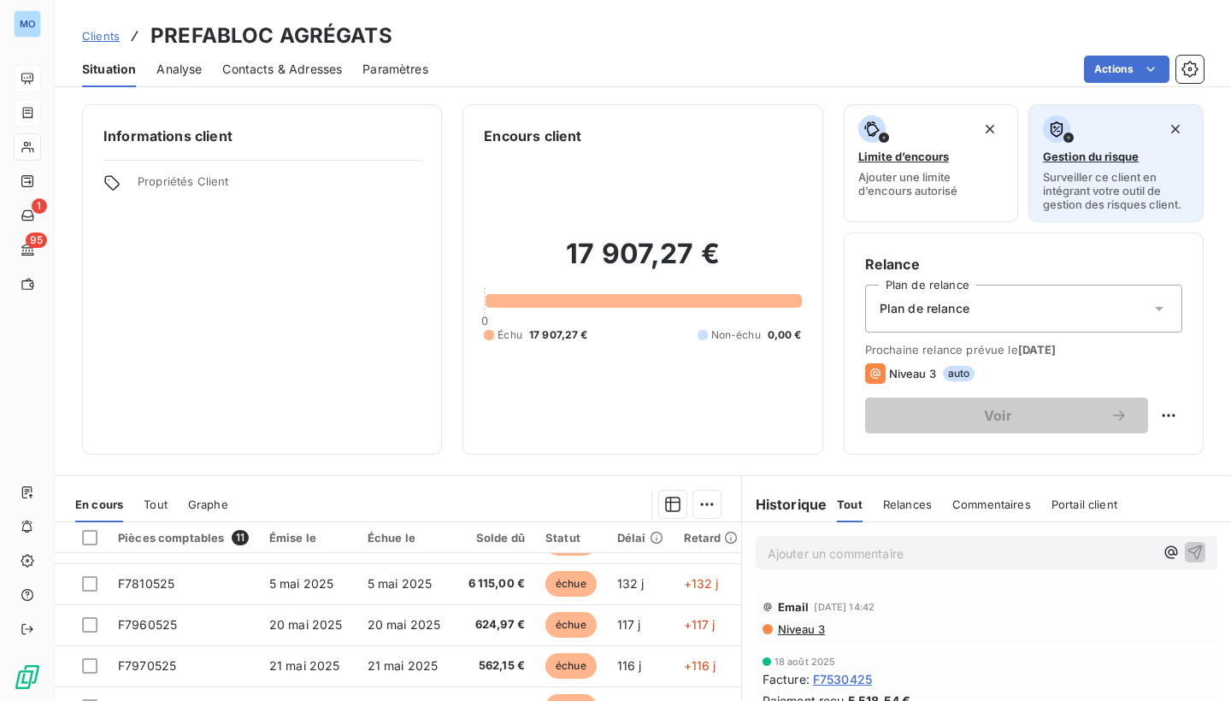
click at [1133, 181] on span "Surveiller ce client en intégrant votre outil de gestion des risques client." at bounding box center [1116, 190] width 146 height 41
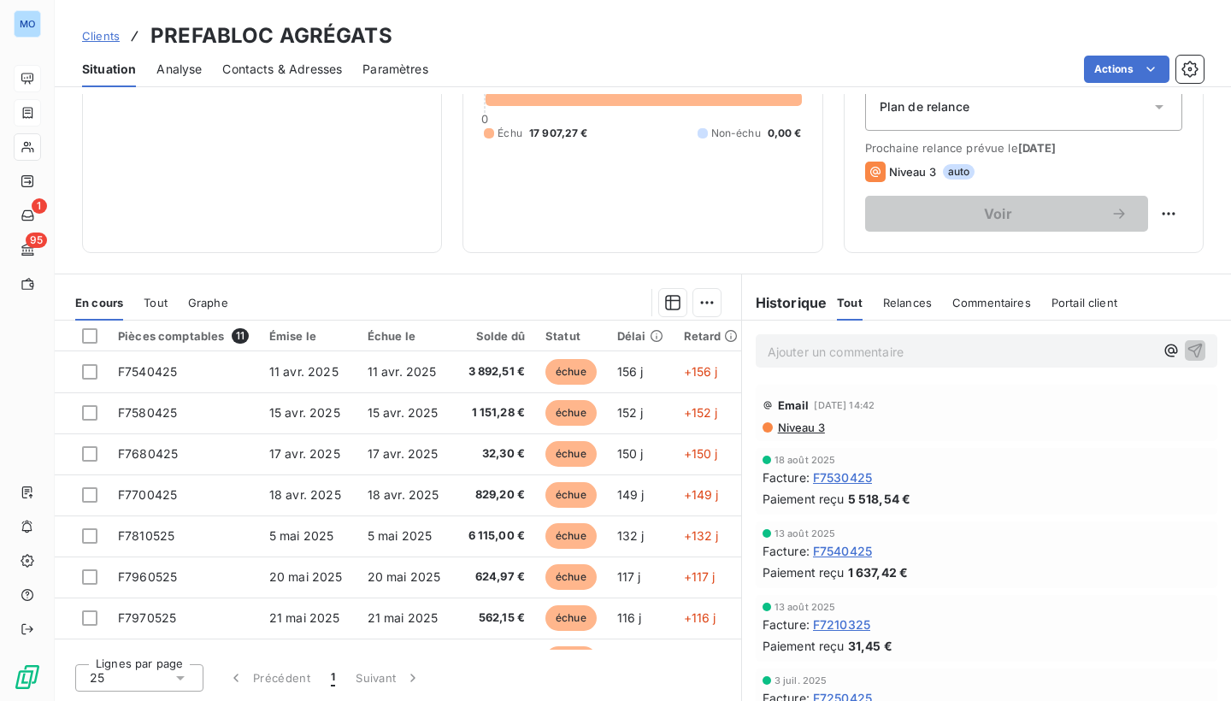
click at [175, 70] on span "Analyse" at bounding box center [178, 69] width 45 height 17
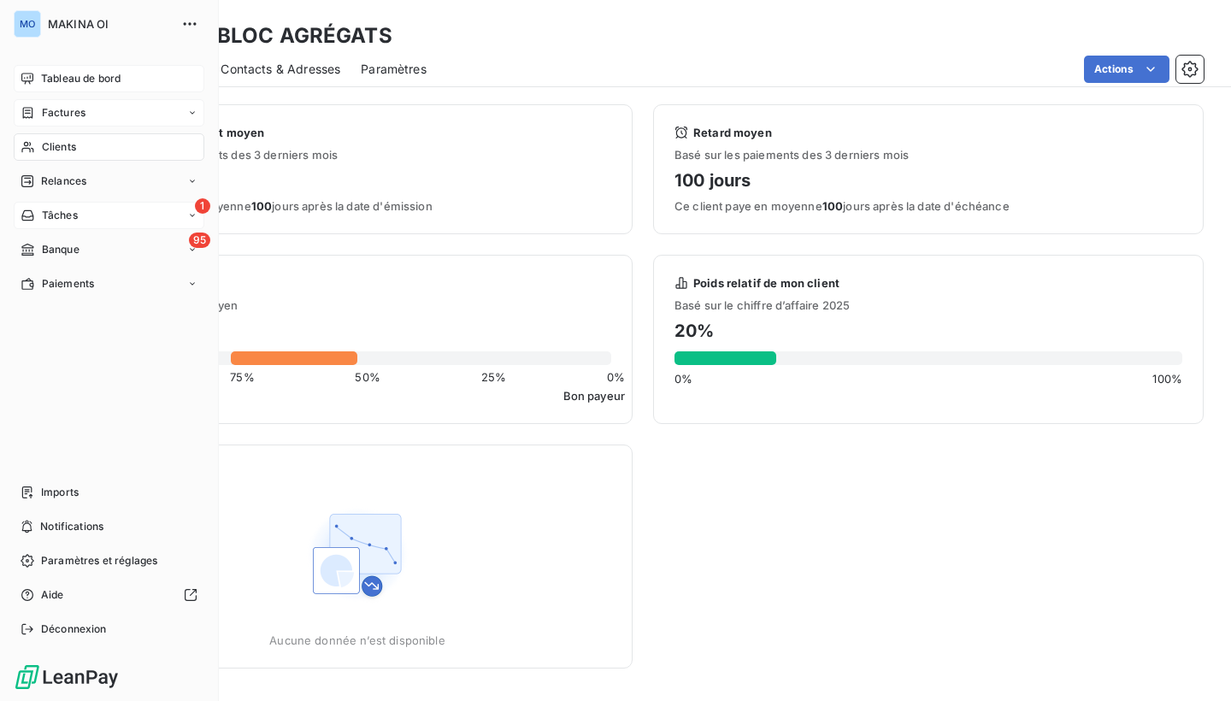
click at [194, 221] on div "1 Tâches" at bounding box center [109, 215] width 191 height 27
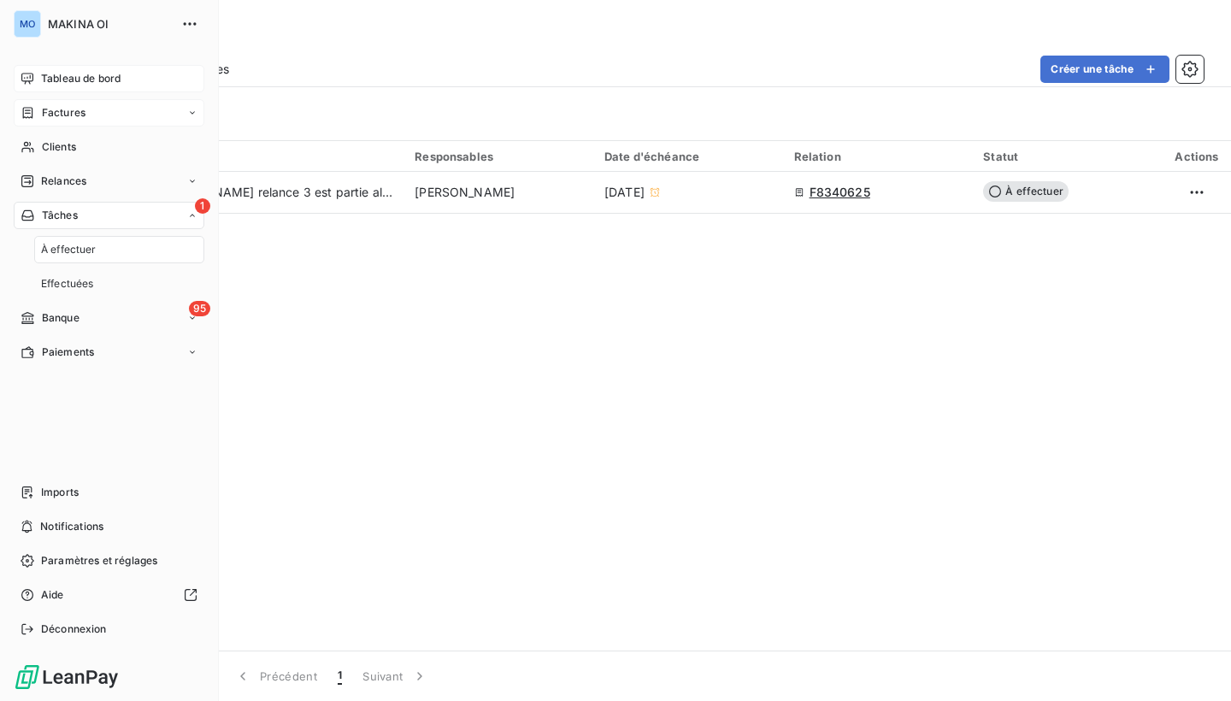
click at [194, 220] on icon at bounding box center [192, 215] width 10 height 10
click at [80, 147] on div "Clients" at bounding box center [109, 146] width 191 height 27
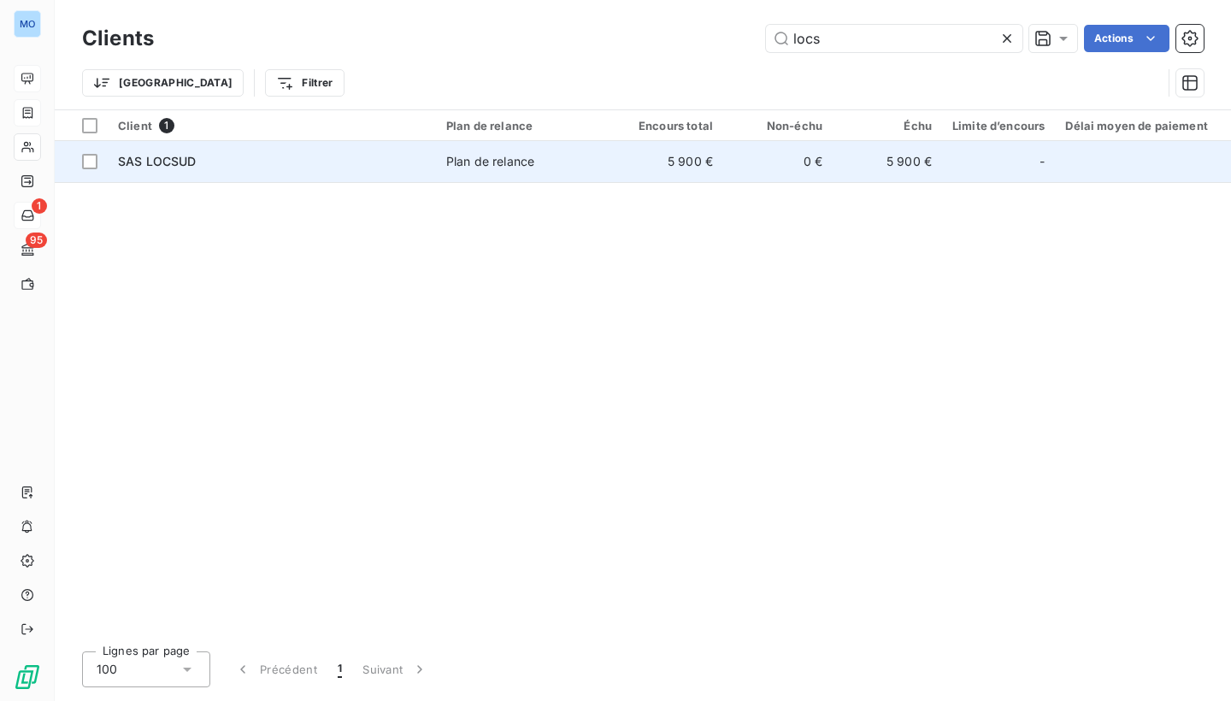
type input "locs"
click at [594, 168] on span "Plan de relance" at bounding box center [524, 161] width 157 height 17
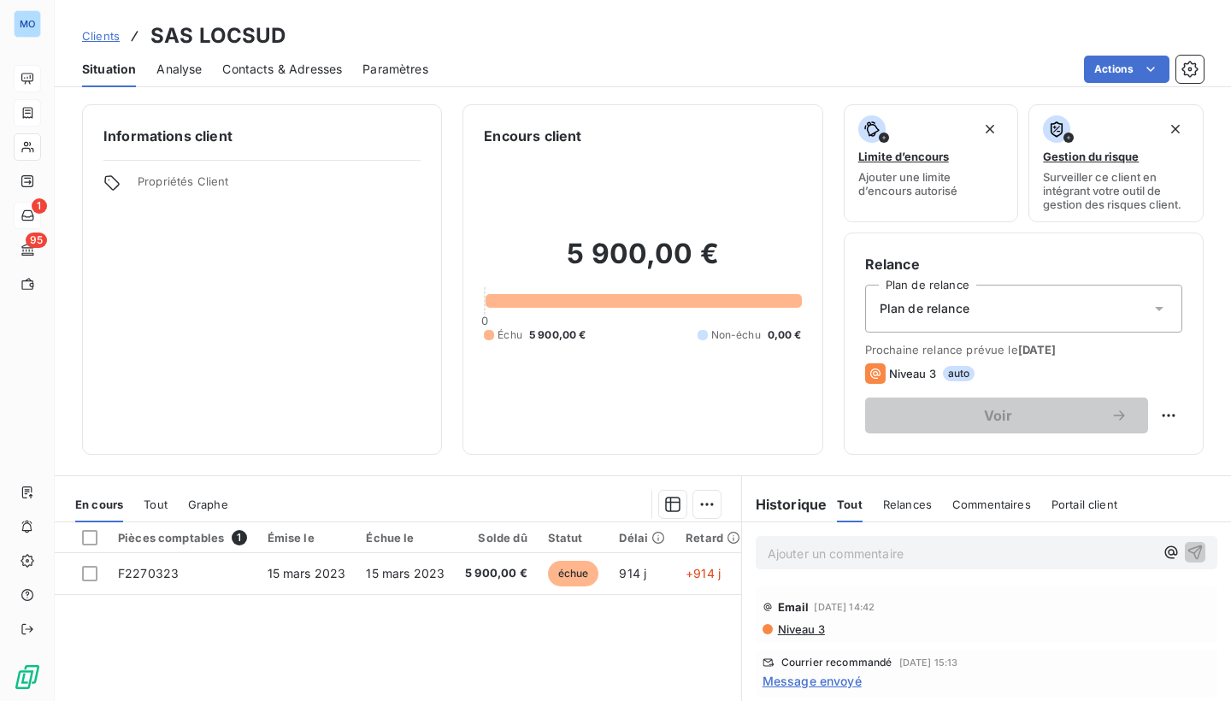
click at [189, 71] on span "Analyse" at bounding box center [178, 69] width 45 height 17
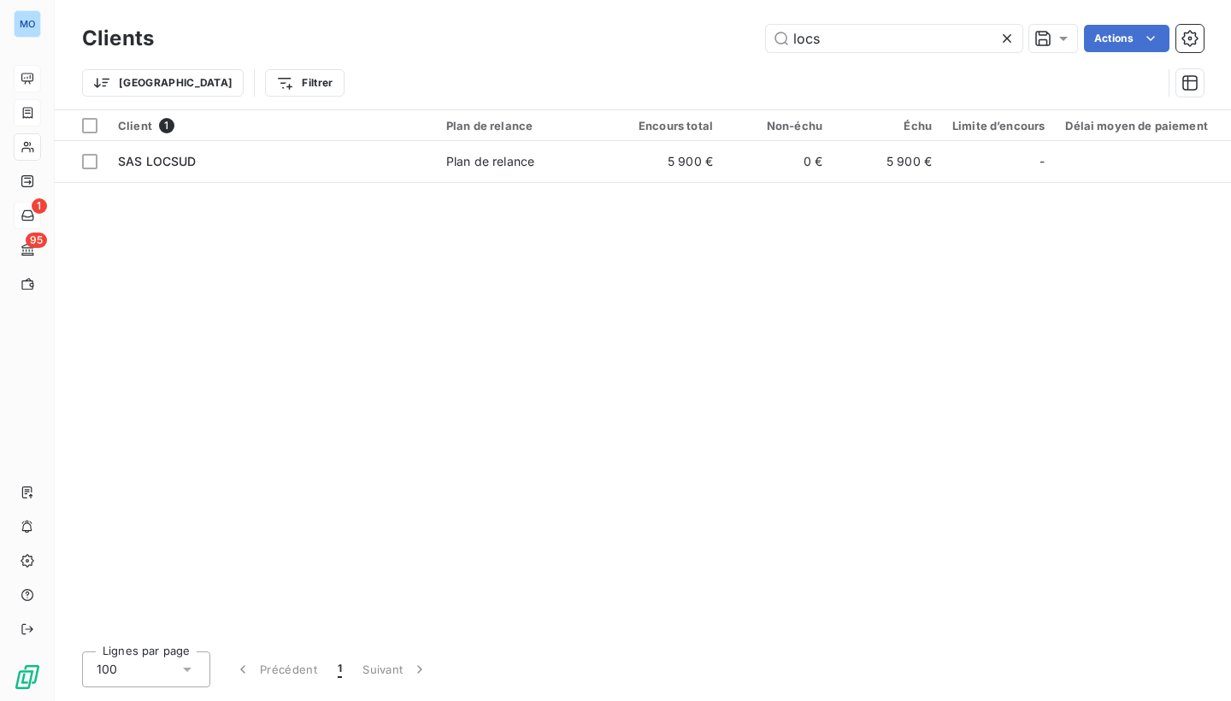
click at [1008, 32] on icon at bounding box center [1007, 38] width 17 height 17
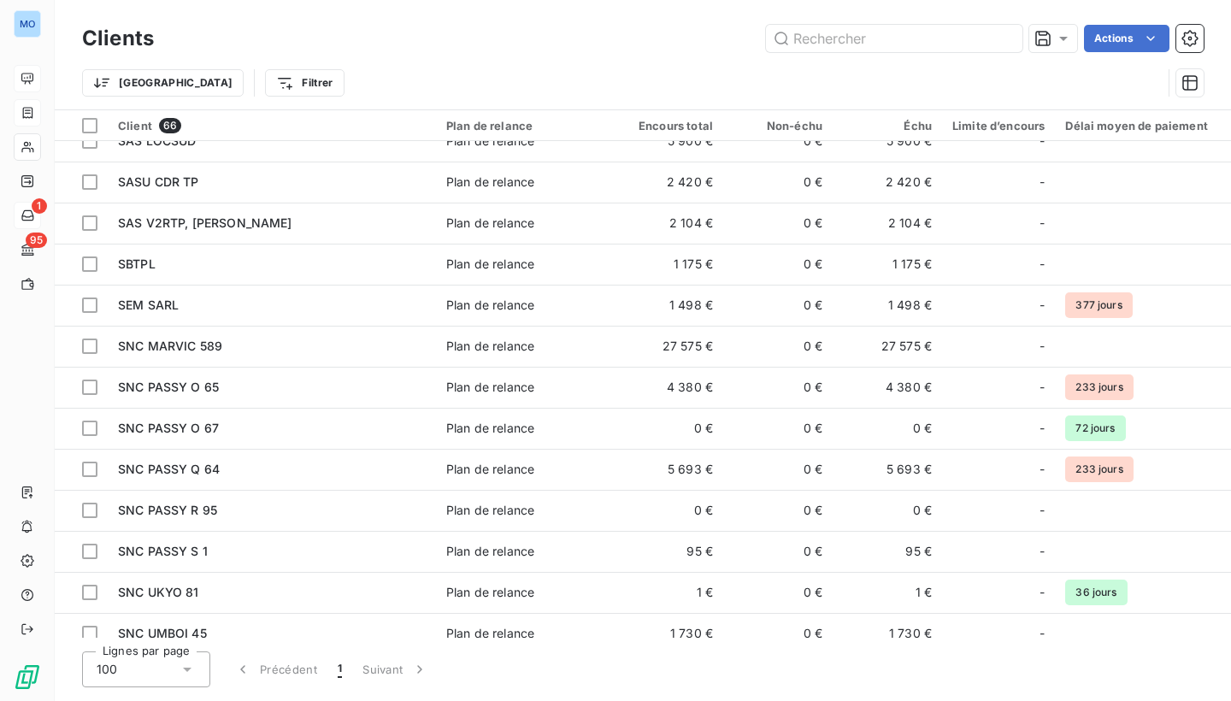
scroll to position [1582, 0]
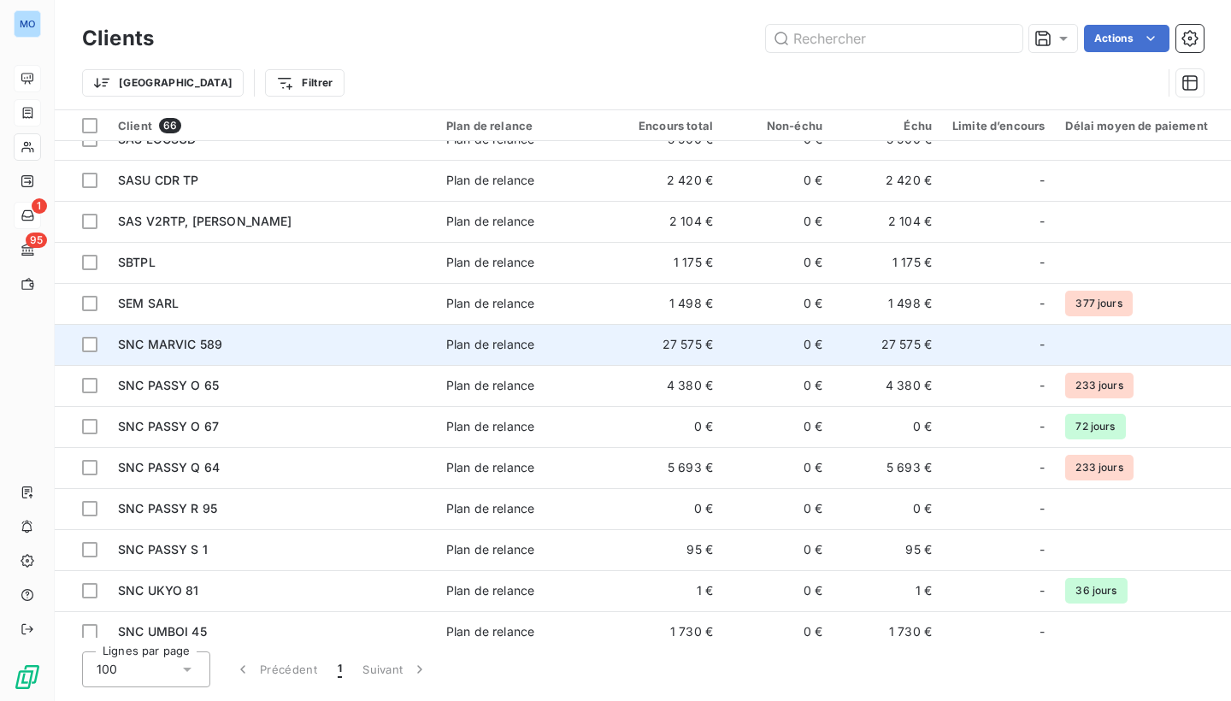
click at [621, 351] on td "27 575 €" at bounding box center [668, 344] width 109 height 41
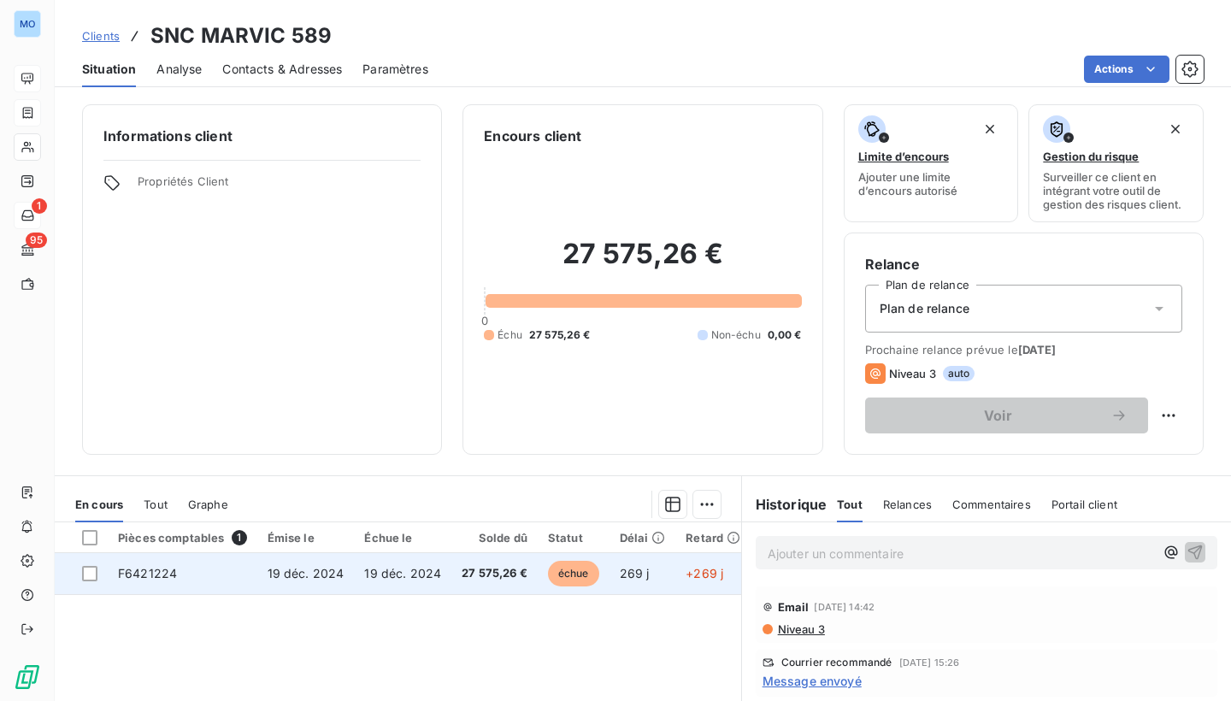
click at [510, 580] on span "27 575,26 €" at bounding box center [495, 573] width 66 height 17
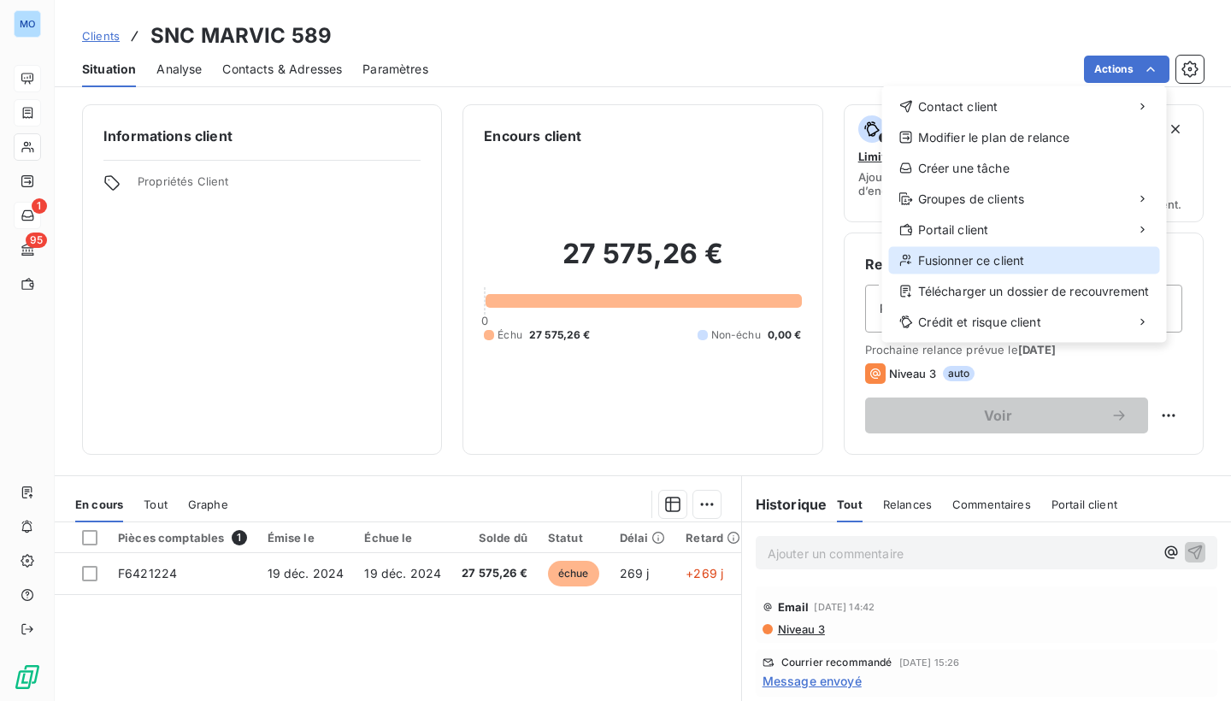
click at [1053, 261] on div "Fusionner ce client" at bounding box center [1024, 260] width 271 height 27
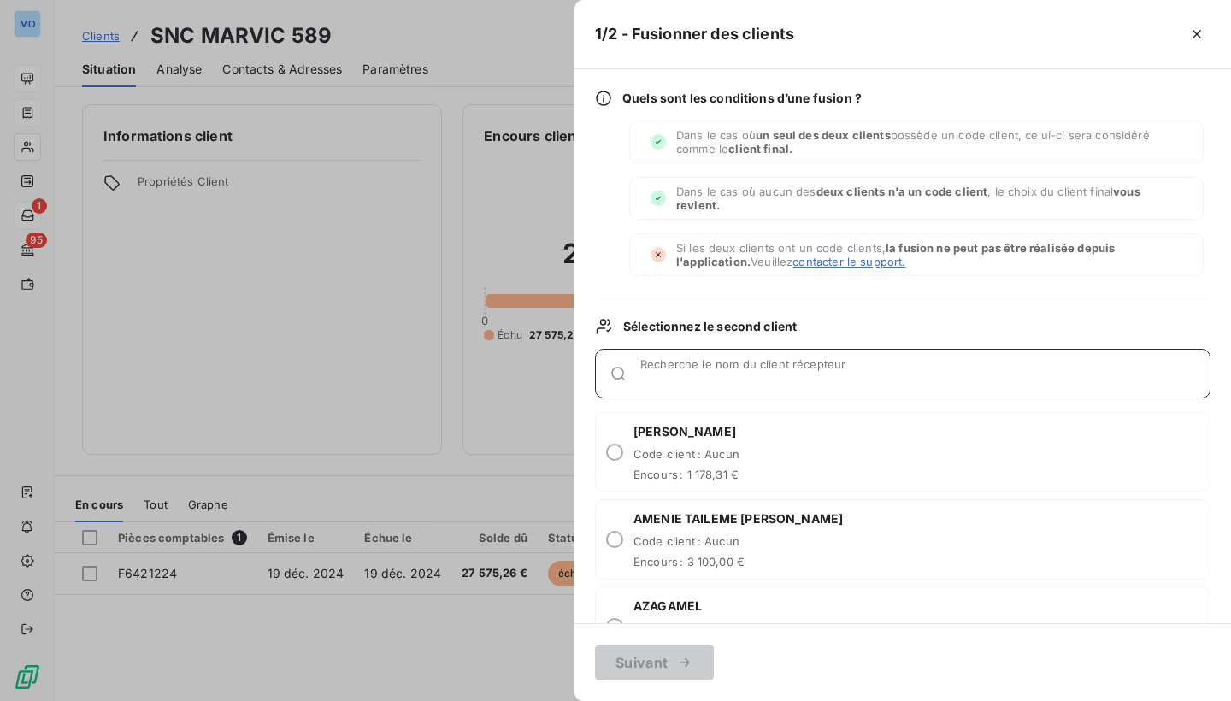
click at [798, 374] on input "Recherche le nom du client récepteur" at bounding box center [924, 380] width 569 height 17
type input "loc"
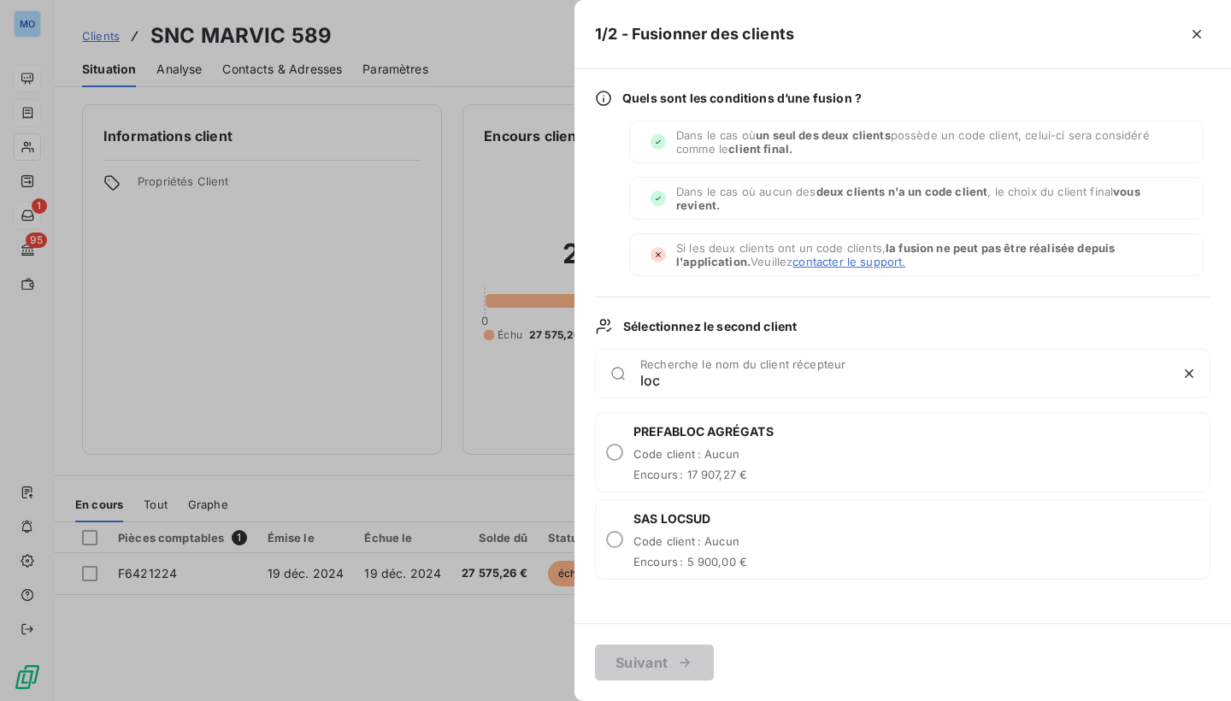
click at [775, 535] on div "SAS LOCSUD Code client : Aucun Encours : 5 900,00 €" at bounding box center [903, 539] width 616 height 80
radio input "true"
click at [633, 664] on button "Suivant" at bounding box center [654, 663] width 119 height 36
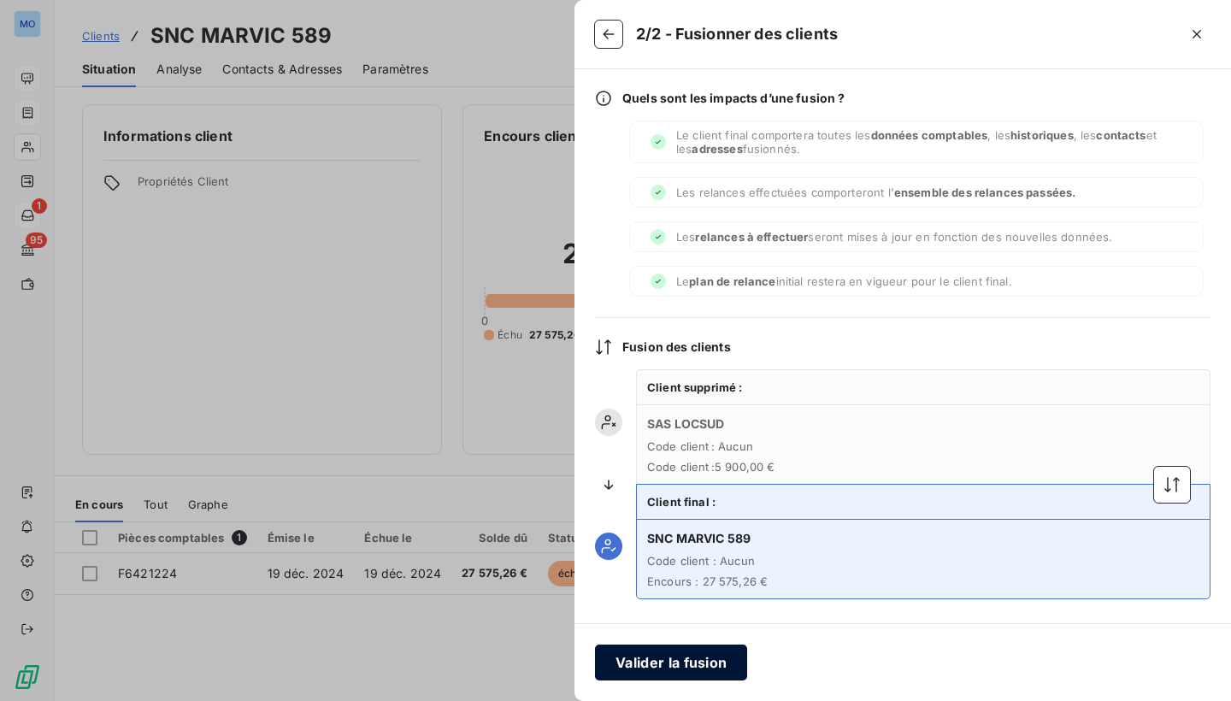
click at [678, 658] on button "Valider la fusion" at bounding box center [671, 663] width 152 height 36
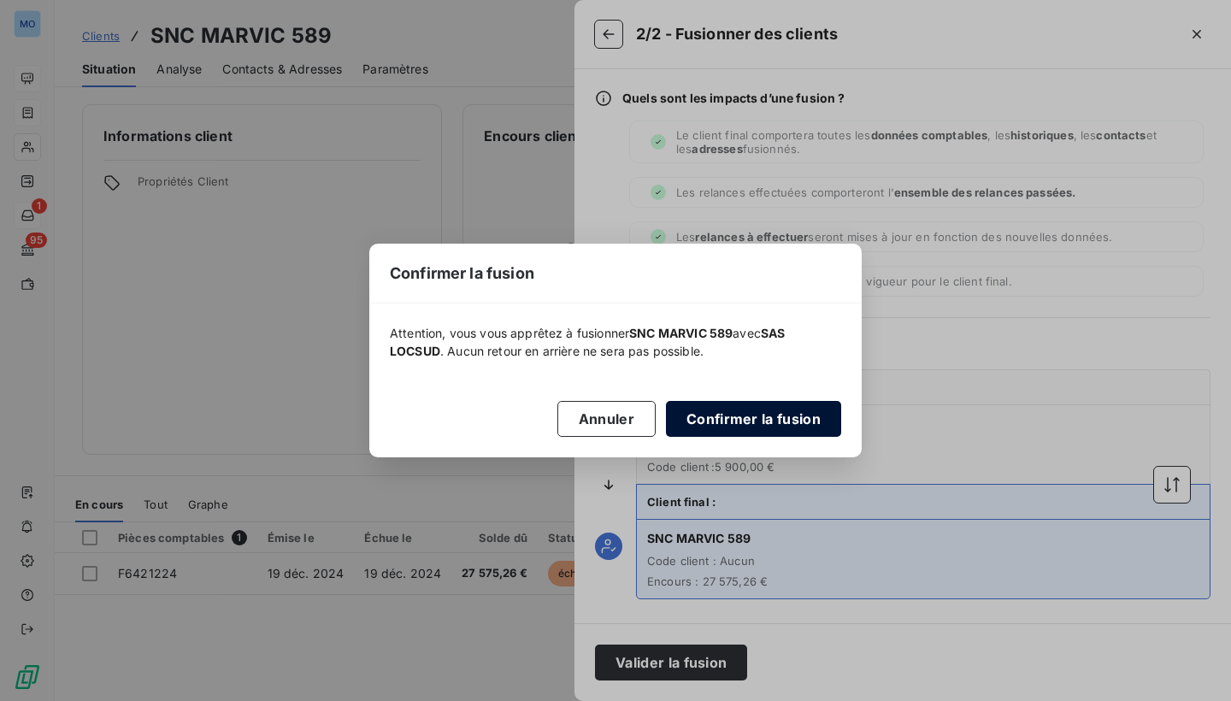
click at [750, 410] on button "Confirmer la fusion" at bounding box center [753, 419] width 175 height 36
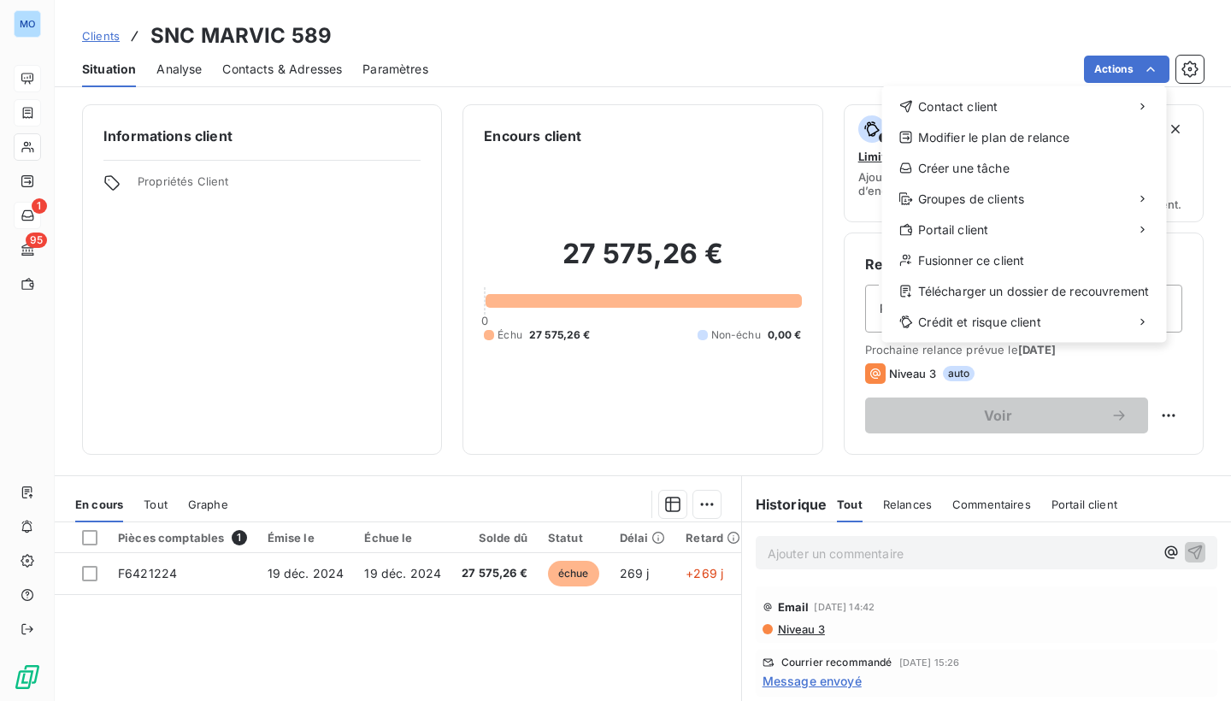
click at [950, 40] on html "MO 1 95 Clients SNC MARVIC 589 Situation Analyse Contacts & Adresses Paramètres…" at bounding box center [615, 350] width 1231 height 701
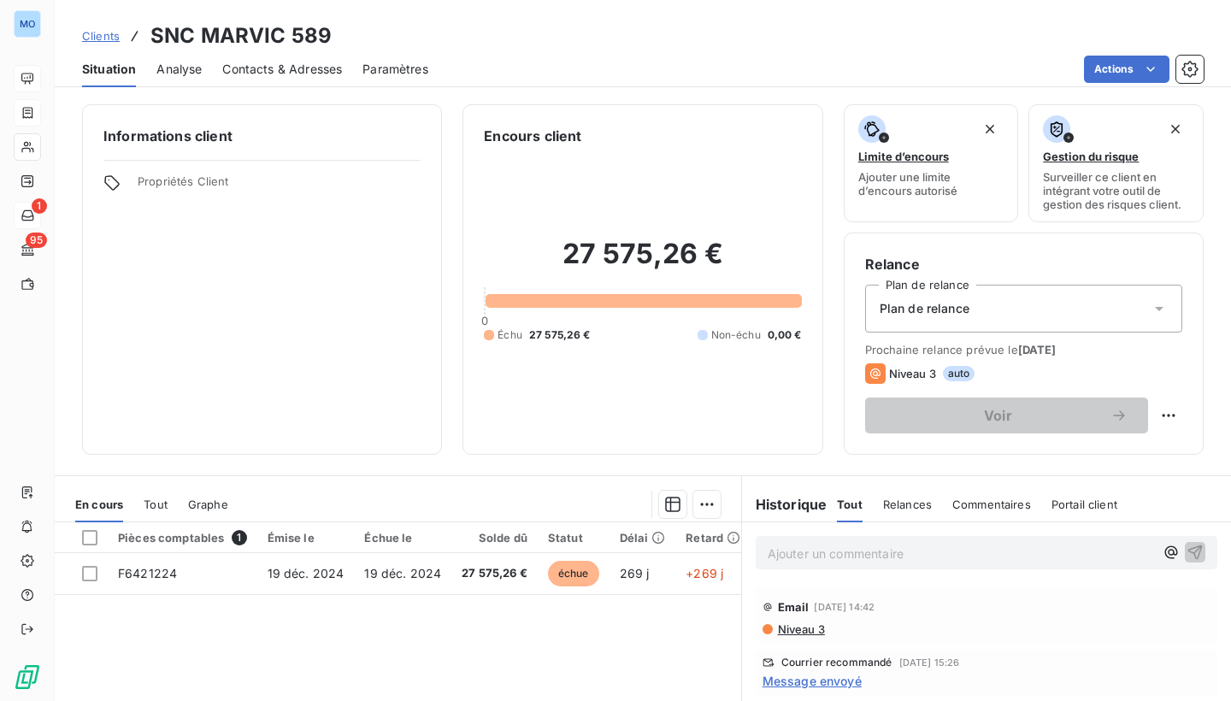
click at [173, 68] on span "Analyse" at bounding box center [178, 69] width 45 height 17
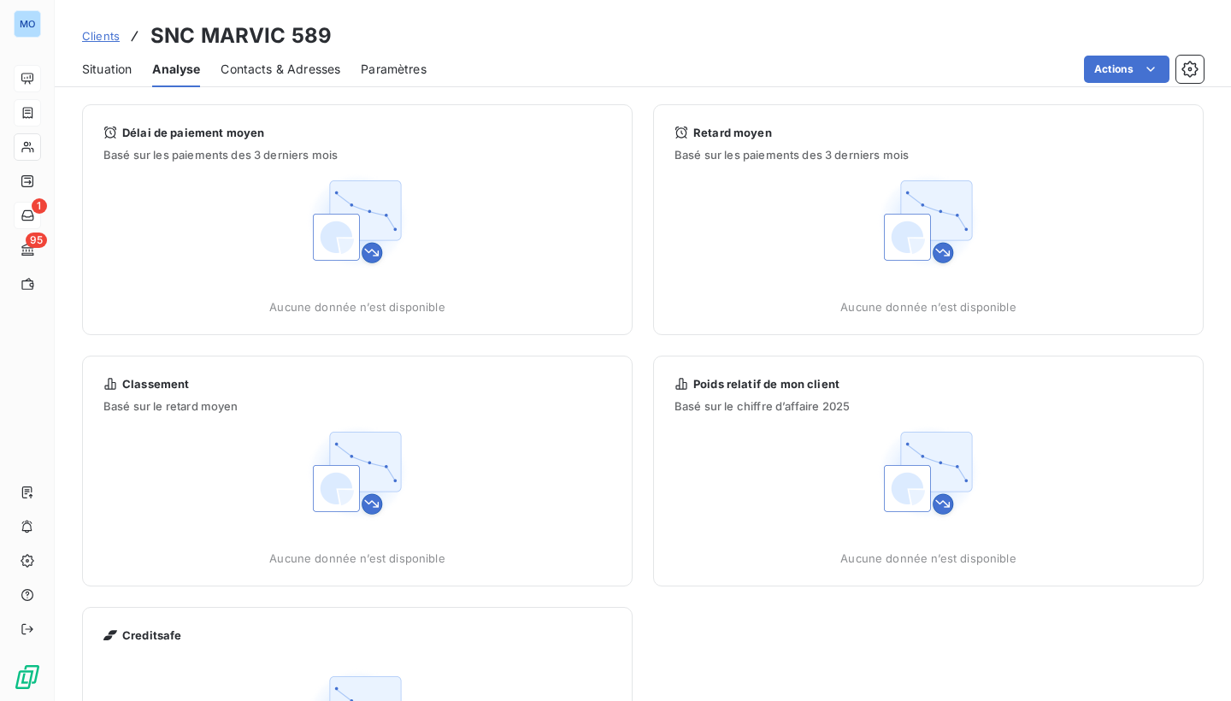
click at [108, 62] on span "Situation" at bounding box center [107, 69] width 50 height 17
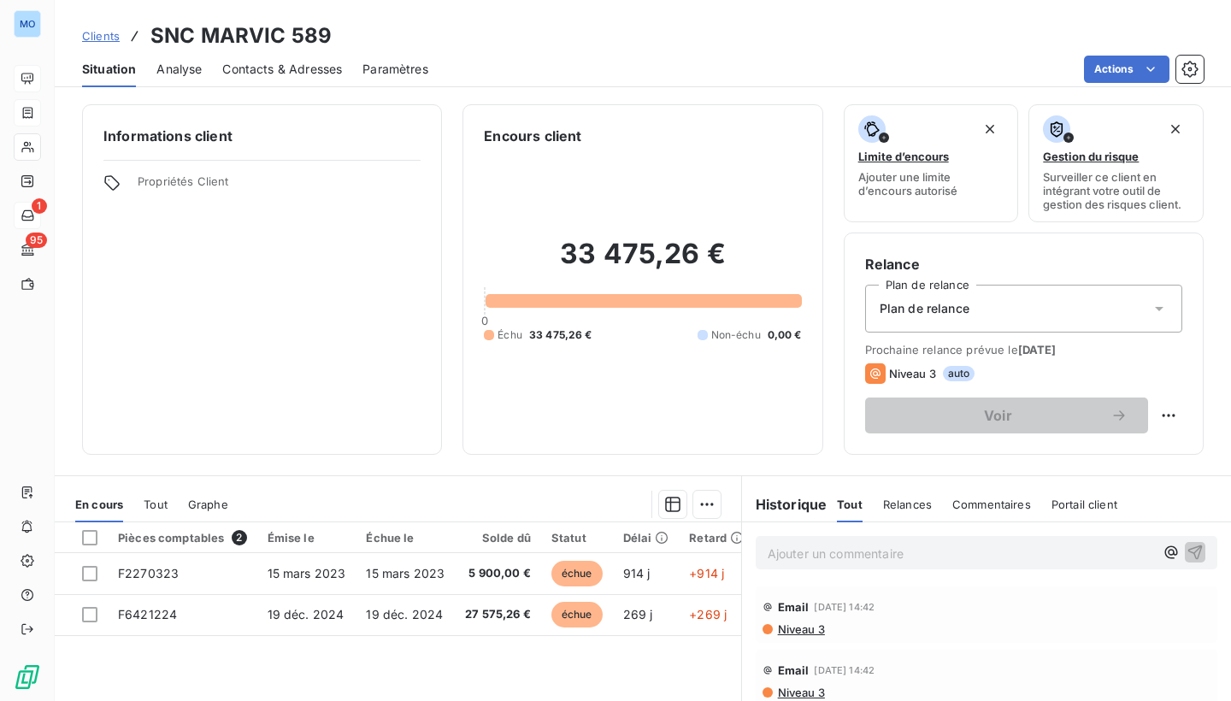
click at [186, 69] on span "Analyse" at bounding box center [178, 69] width 45 height 17
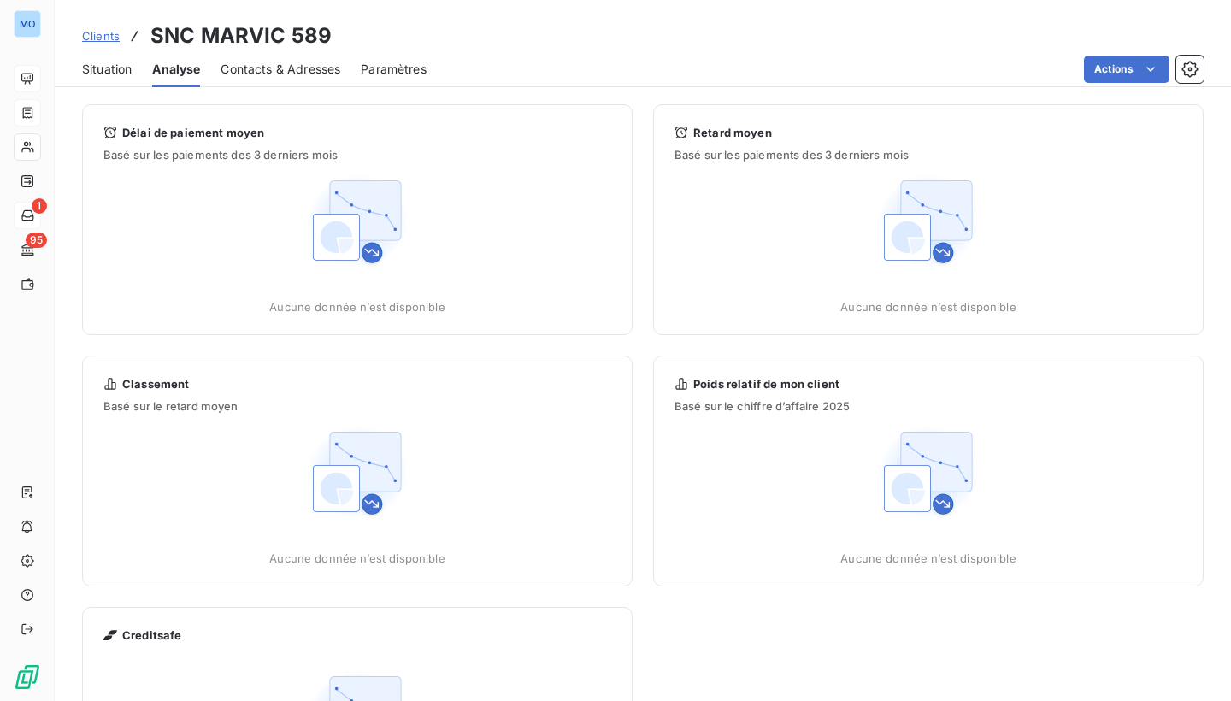
click at [104, 68] on span "Situation" at bounding box center [107, 69] width 50 height 17
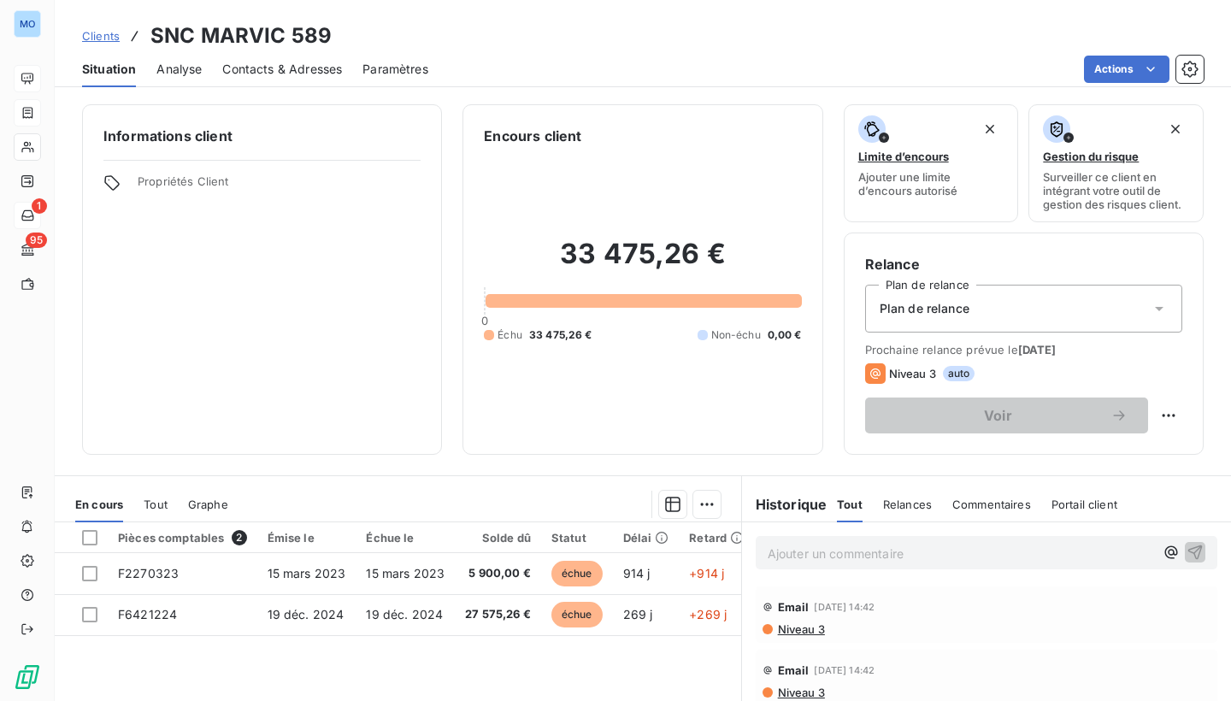
click at [95, 40] on span "Clients" at bounding box center [101, 36] width 38 height 14
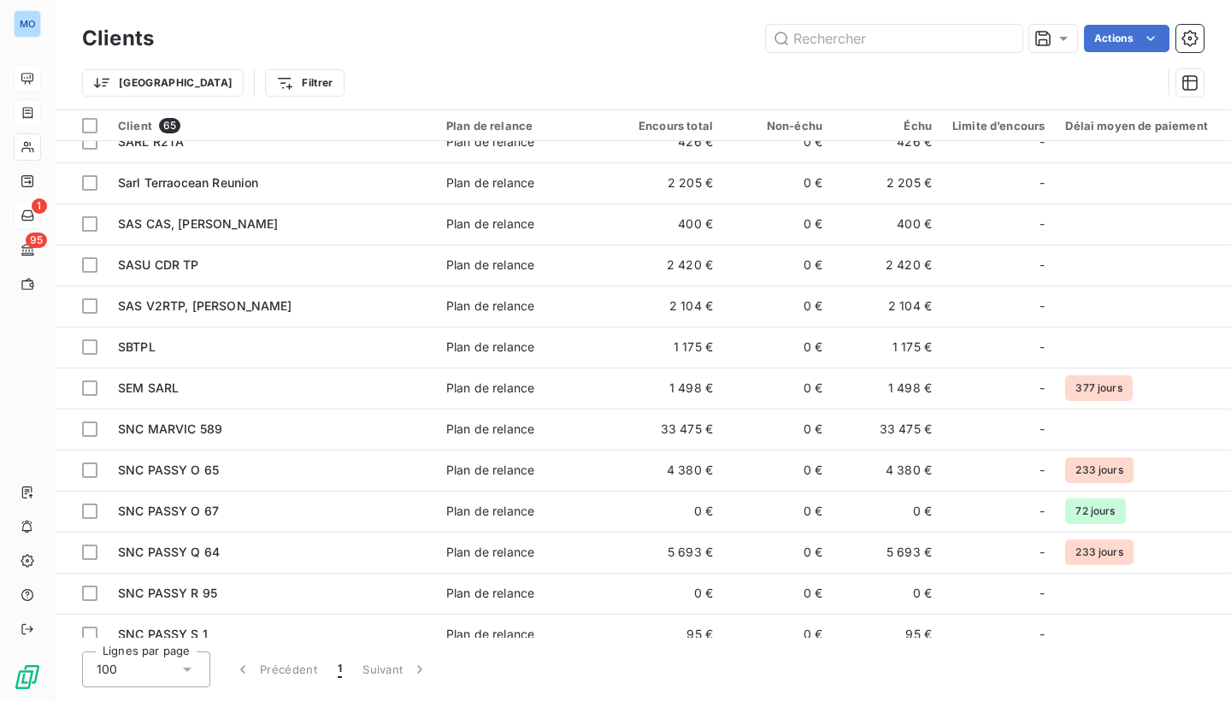
scroll to position [1497, 0]
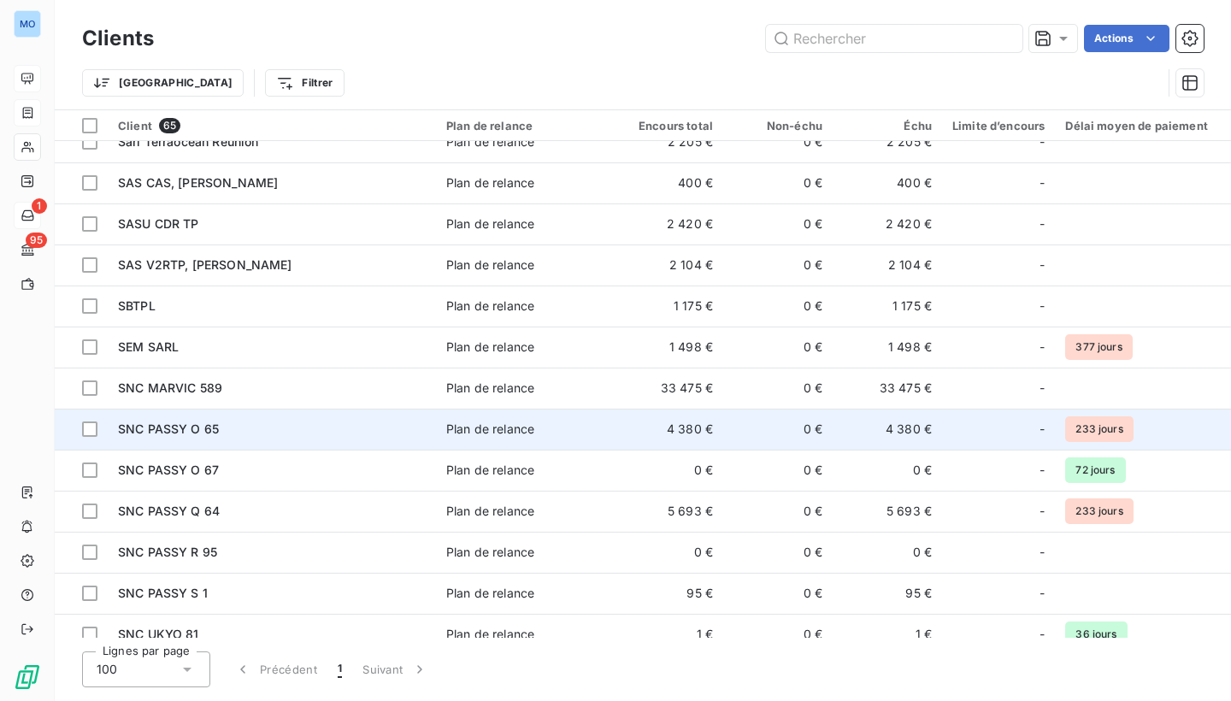
click at [616, 431] on td "4 380 €" at bounding box center [668, 429] width 109 height 41
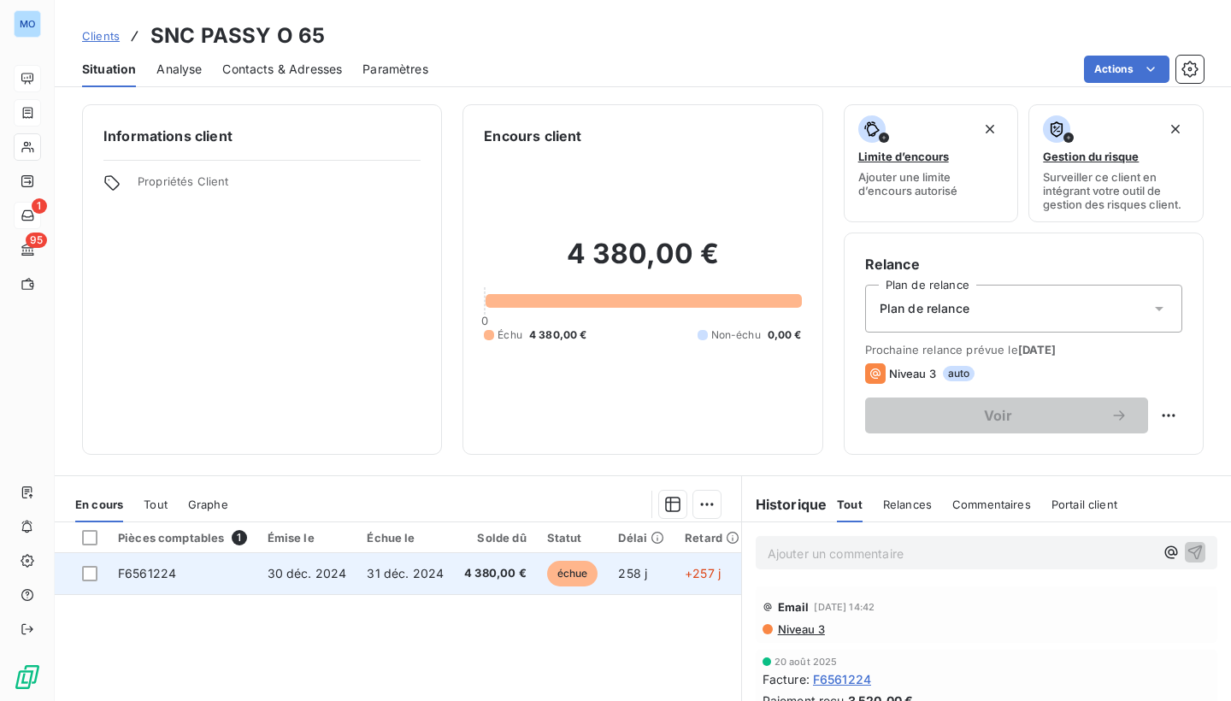
click at [518, 571] on span "4 380,00 €" at bounding box center [495, 573] width 62 height 17
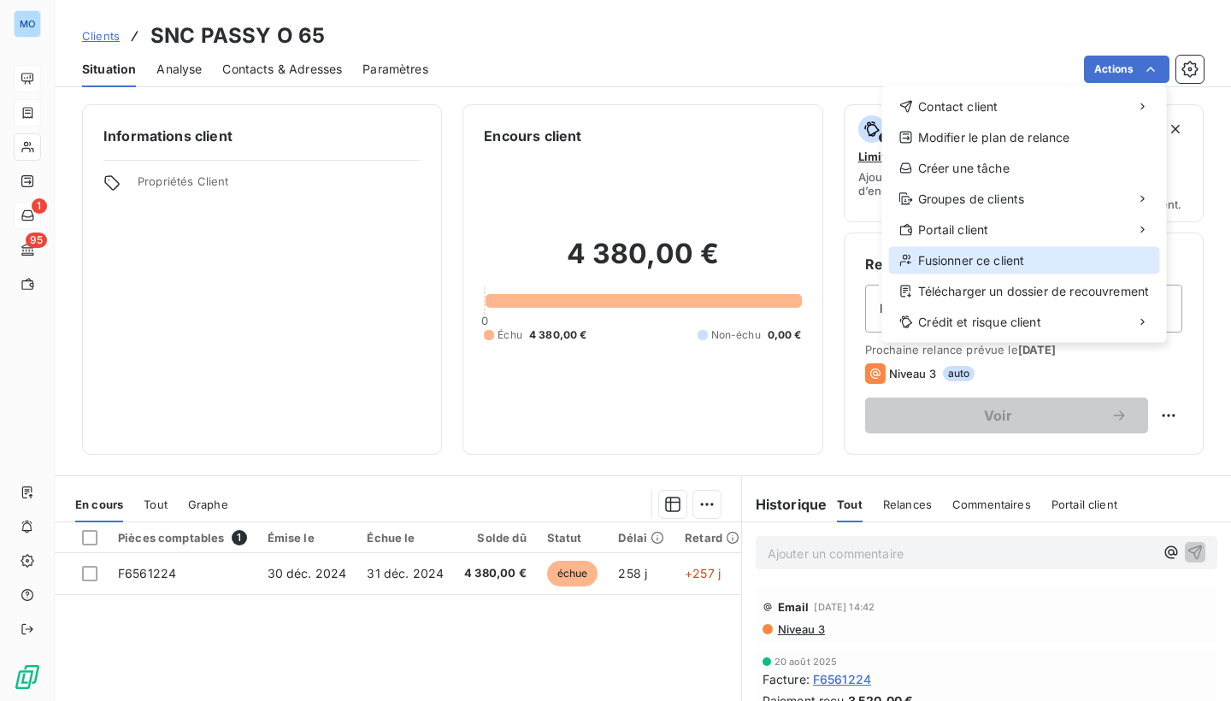
click at [1053, 257] on div "Fusionner ce client" at bounding box center [1024, 260] width 271 height 27
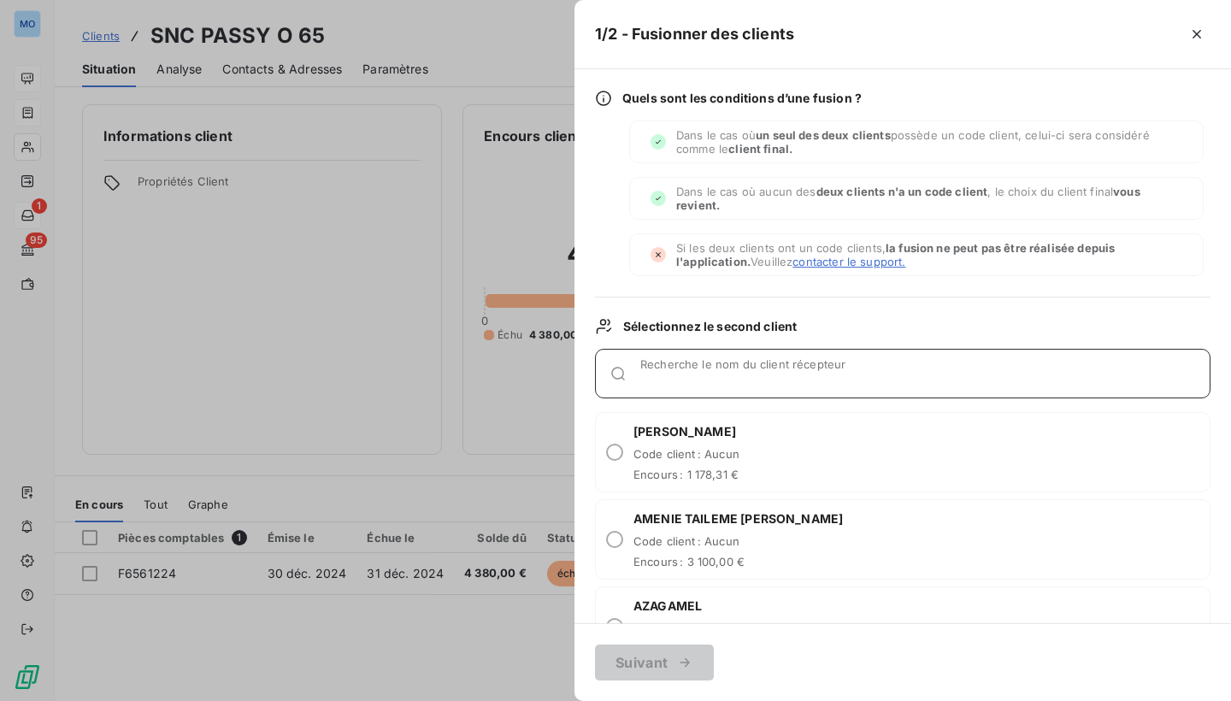
click at [723, 368] on div "Recherche le nom du client récepteur" at bounding box center [924, 373] width 569 height 17
type input "ganga"
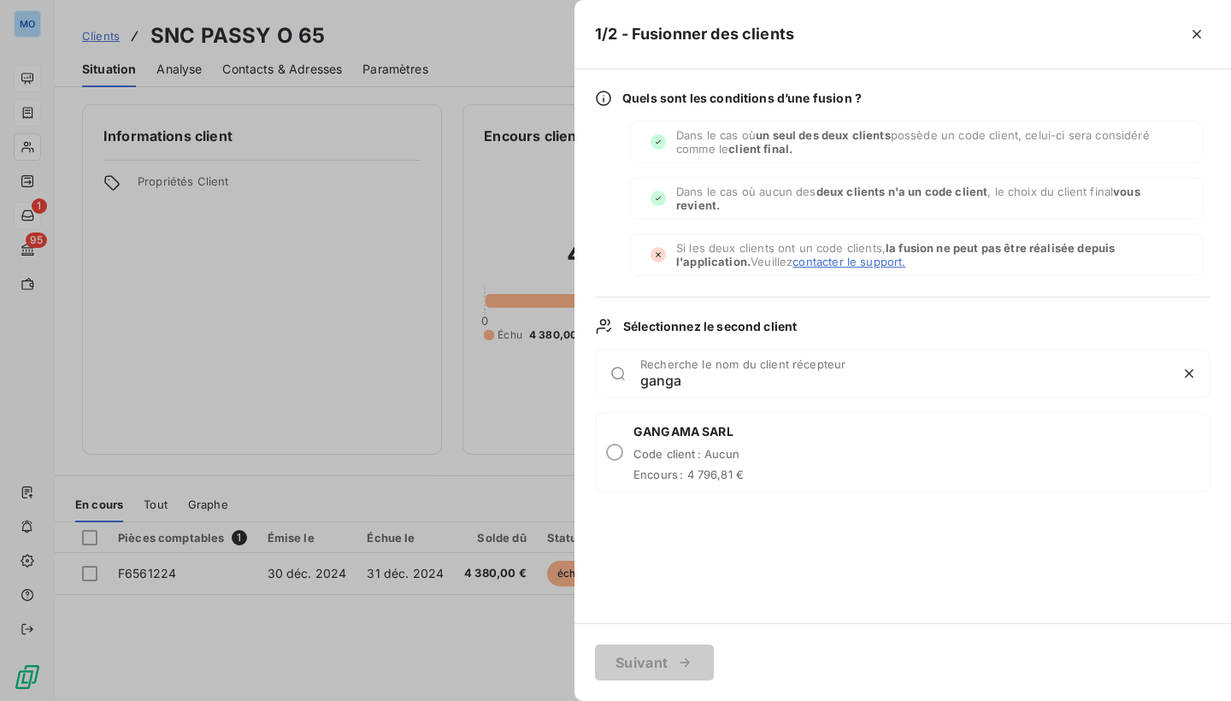
click at [900, 459] on div "GANGAMA SARL Code client : Aucun Encours : 4 796,81 €" at bounding box center [903, 452] width 616 height 80
radio input "true"
click at [638, 660] on button "Suivant" at bounding box center [654, 663] width 119 height 36
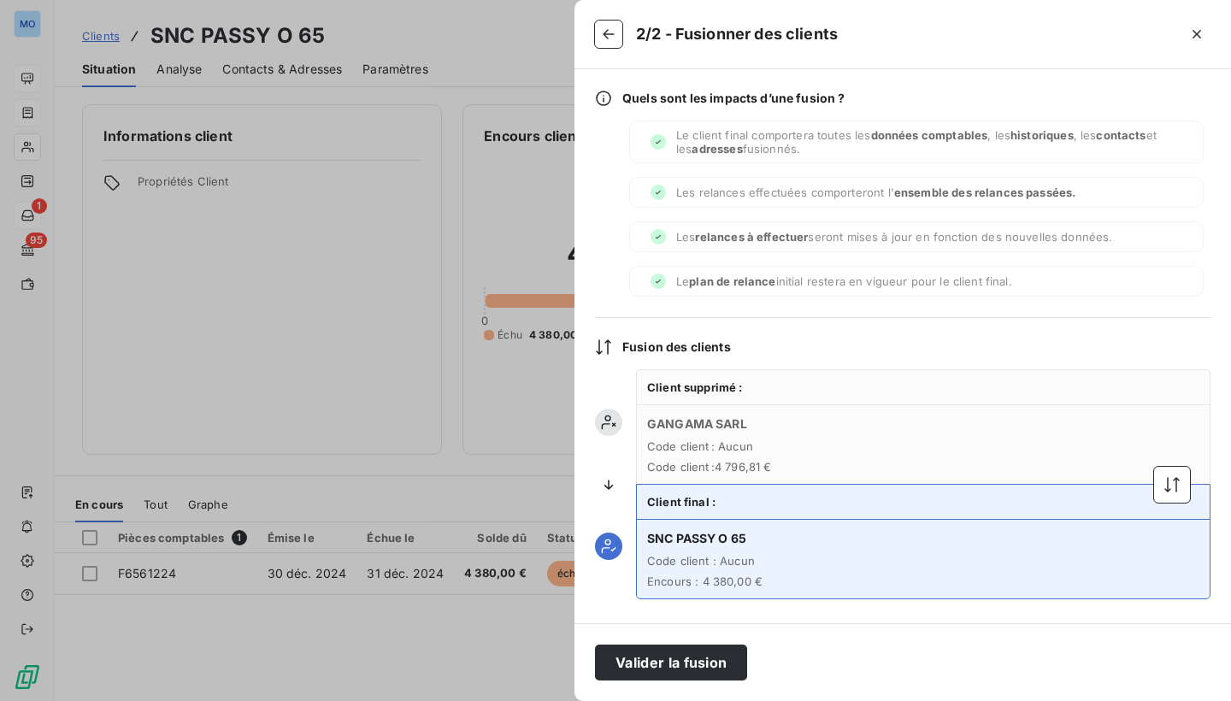
click at [908, 430] on div at bounding box center [923, 484] width 575 height 230
click at [1177, 481] on icon "button" at bounding box center [1172, 484] width 17 height 17
click at [664, 661] on button "Valider la fusion" at bounding box center [671, 663] width 152 height 36
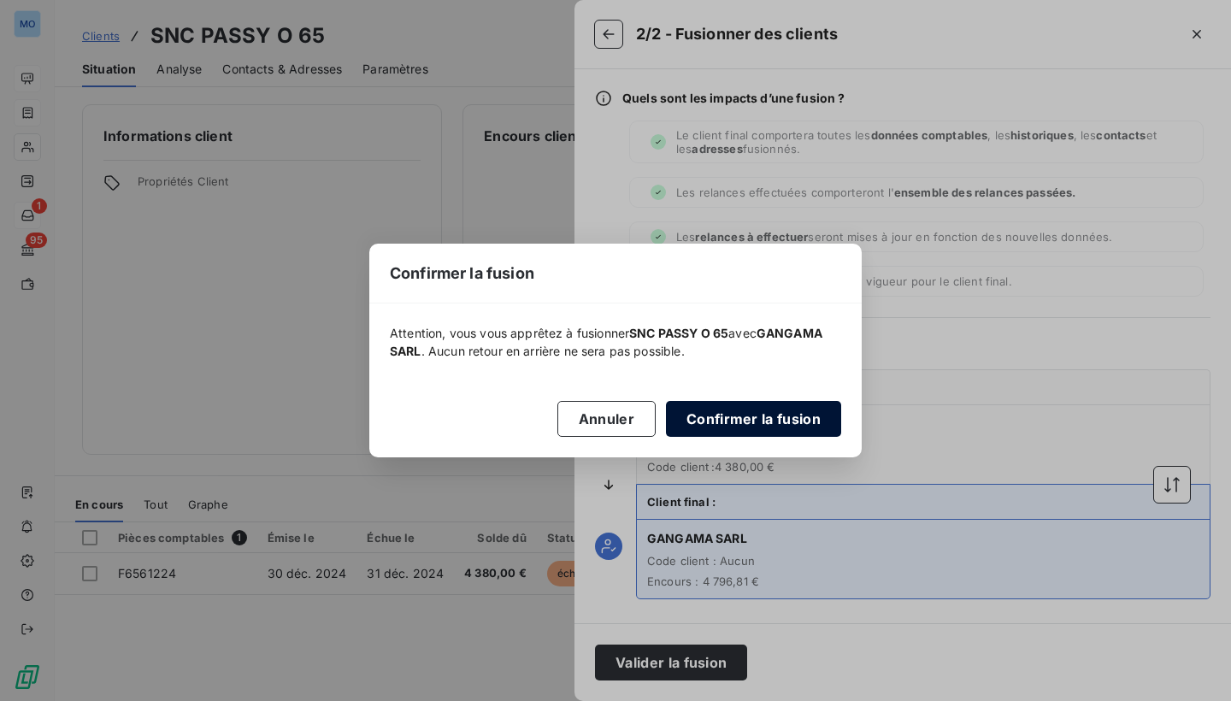
click at [766, 420] on button "Confirmer la fusion" at bounding box center [753, 419] width 175 height 36
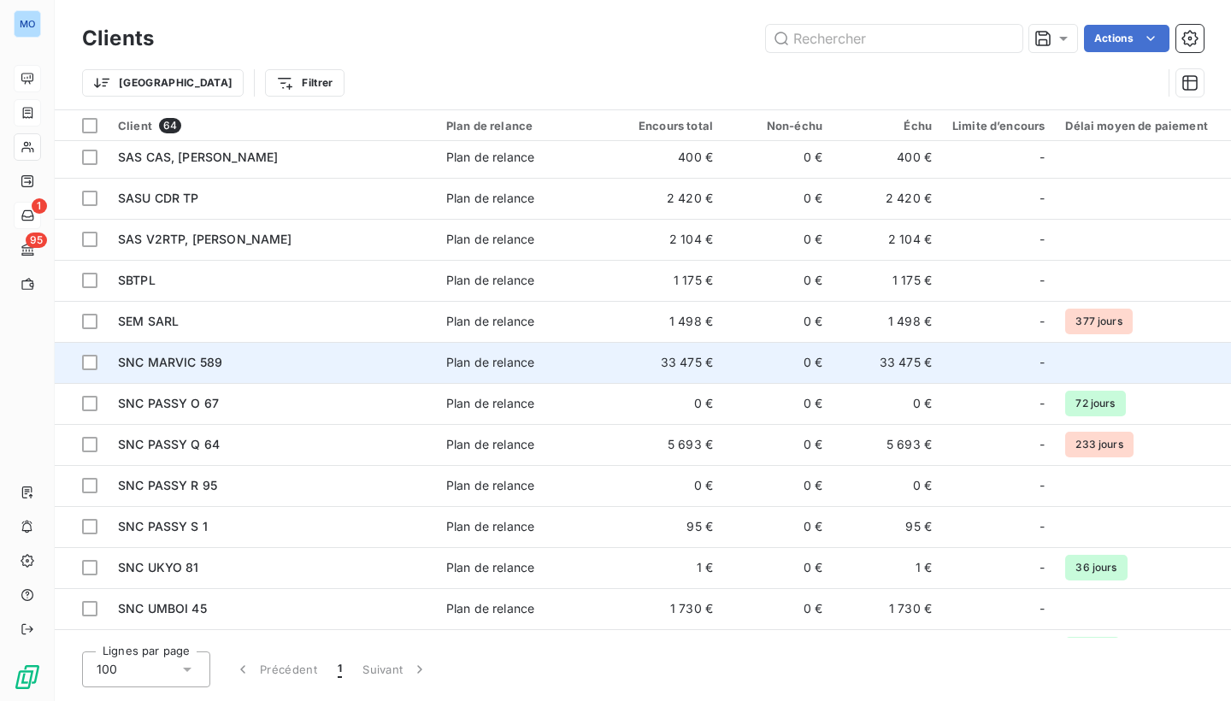
scroll to position [1525, 0]
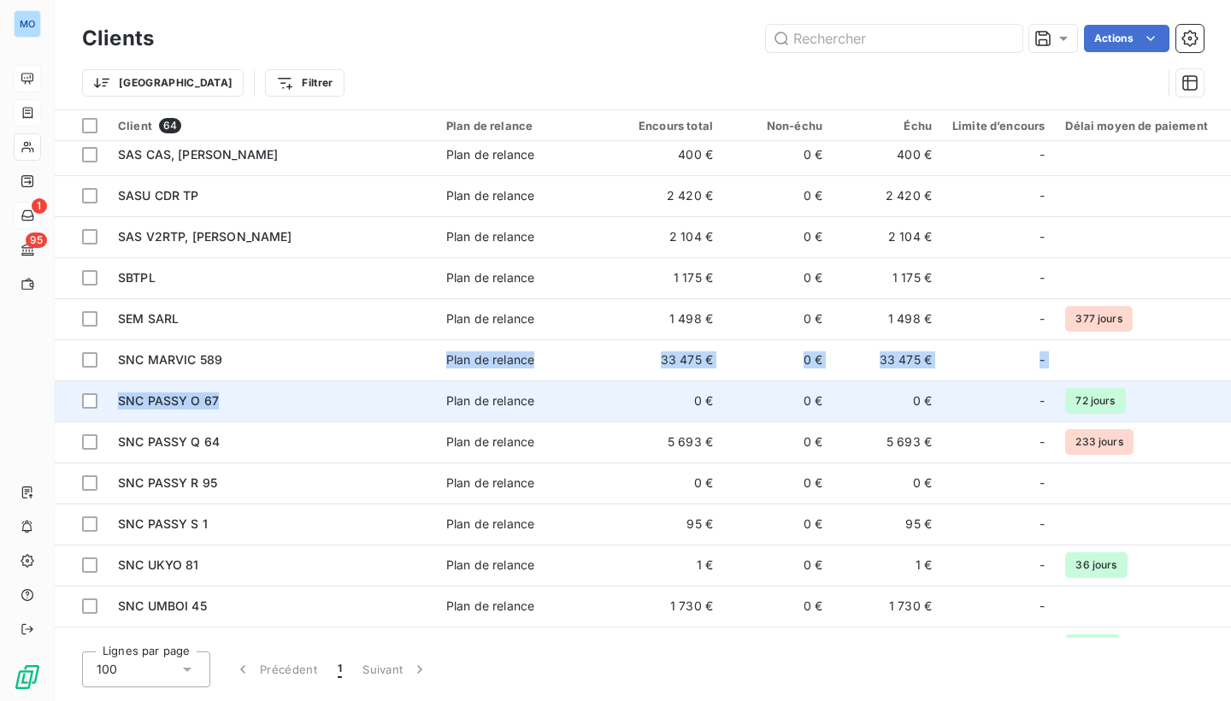
drag, startPoint x: 410, startPoint y: 369, endPoint x: 403, endPoint y: 393, distance: 26.0
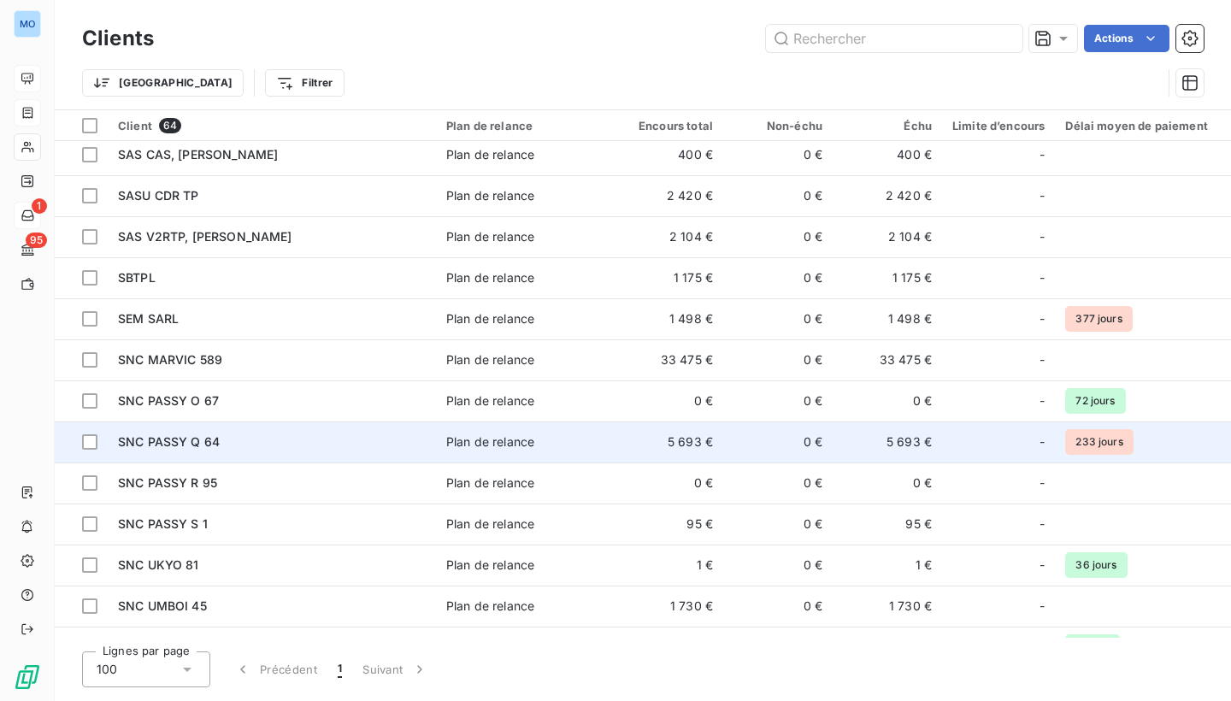
click at [369, 442] on div "SNC PASSY Q 64" at bounding box center [272, 442] width 308 height 17
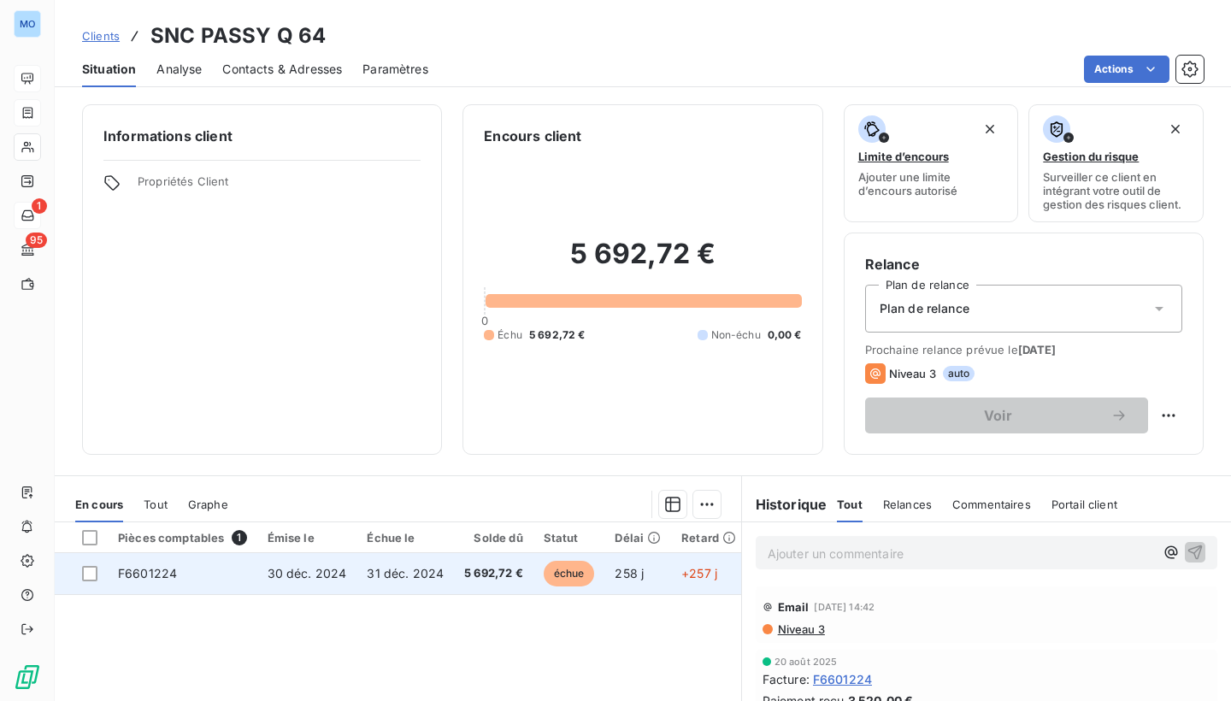
click at [493, 571] on span "5 692,72 €" at bounding box center [493, 573] width 59 height 17
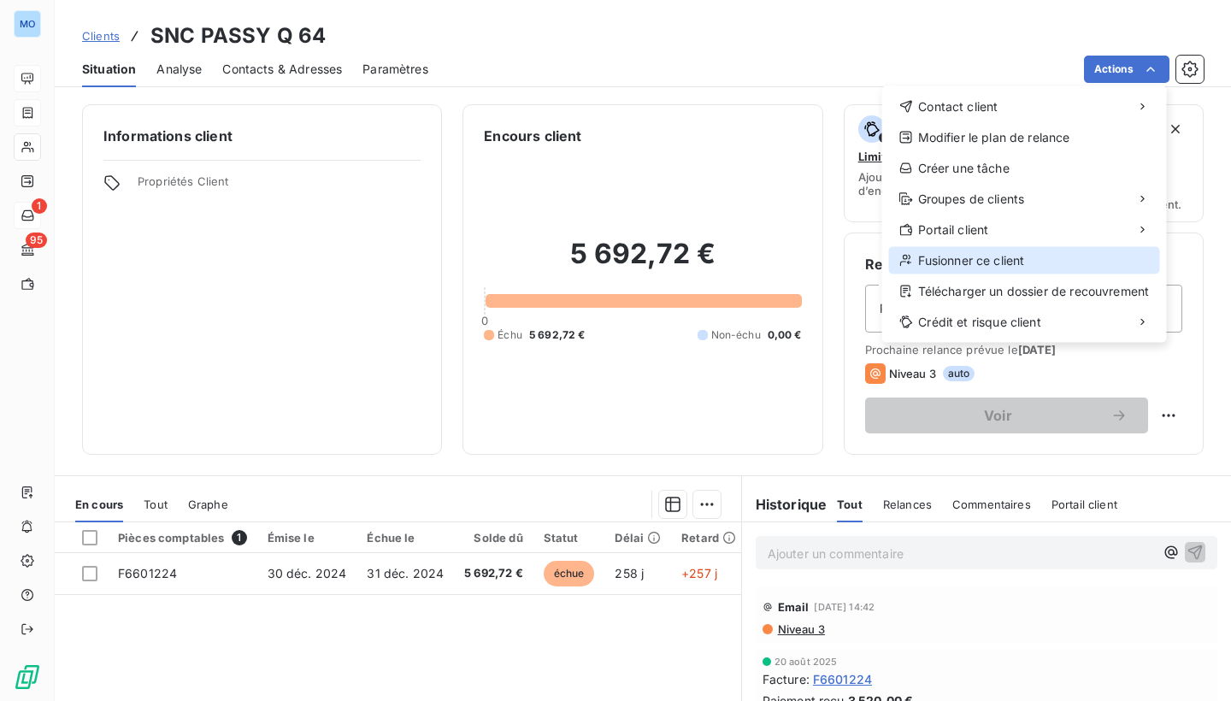
click at [1047, 262] on div "Fusionner ce client" at bounding box center [1024, 260] width 271 height 27
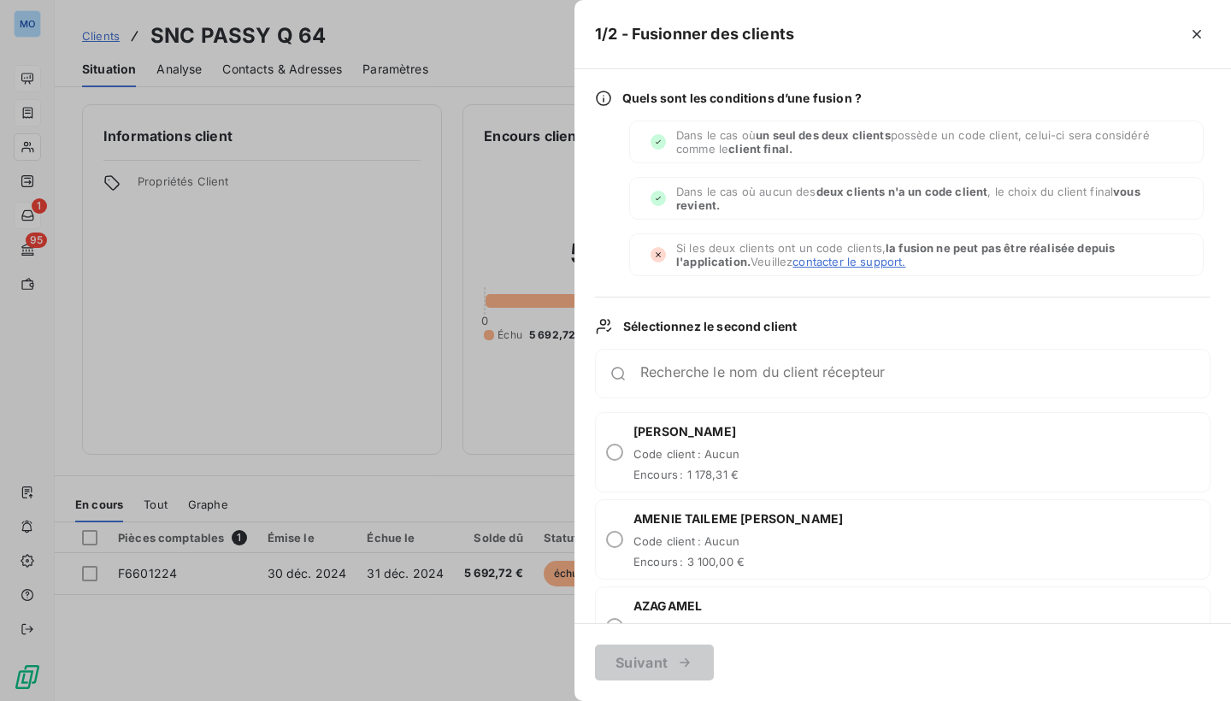
click at [751, 382] on div "Recherche le nom du client récepteur" at bounding box center [903, 374] width 616 height 50
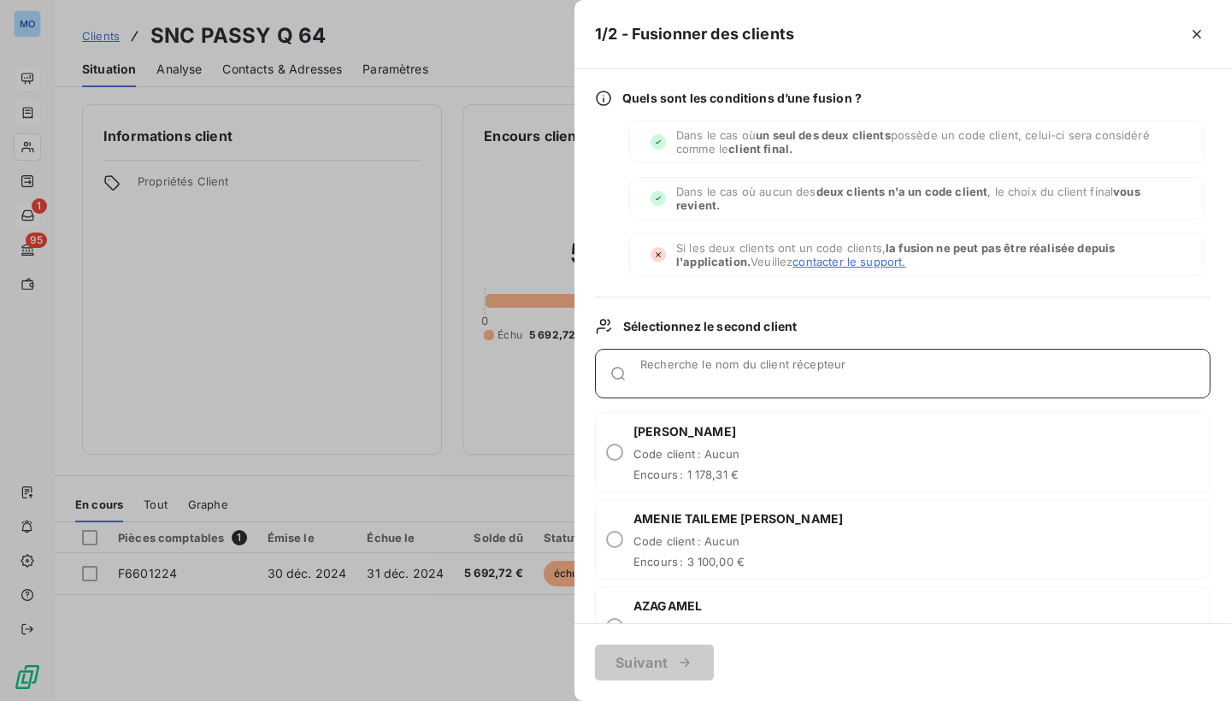
click at [755, 376] on input "Recherche le nom du client récepteur" at bounding box center [924, 380] width 569 height 17
type input "gang"
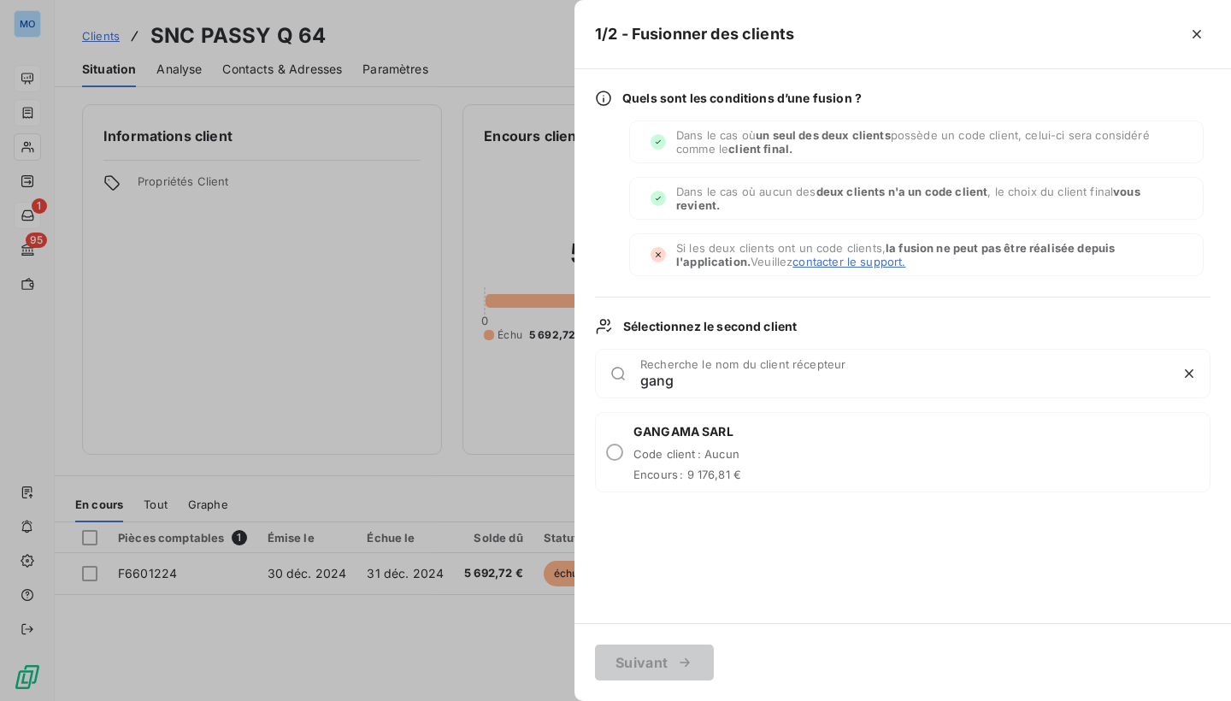
click at [799, 446] on div "GANGAMA SARL Code client : Aucun Encours : 9 176,81 €" at bounding box center [903, 452] width 616 height 80
radio input "true"
click at [680, 653] on button "Suivant" at bounding box center [654, 663] width 119 height 36
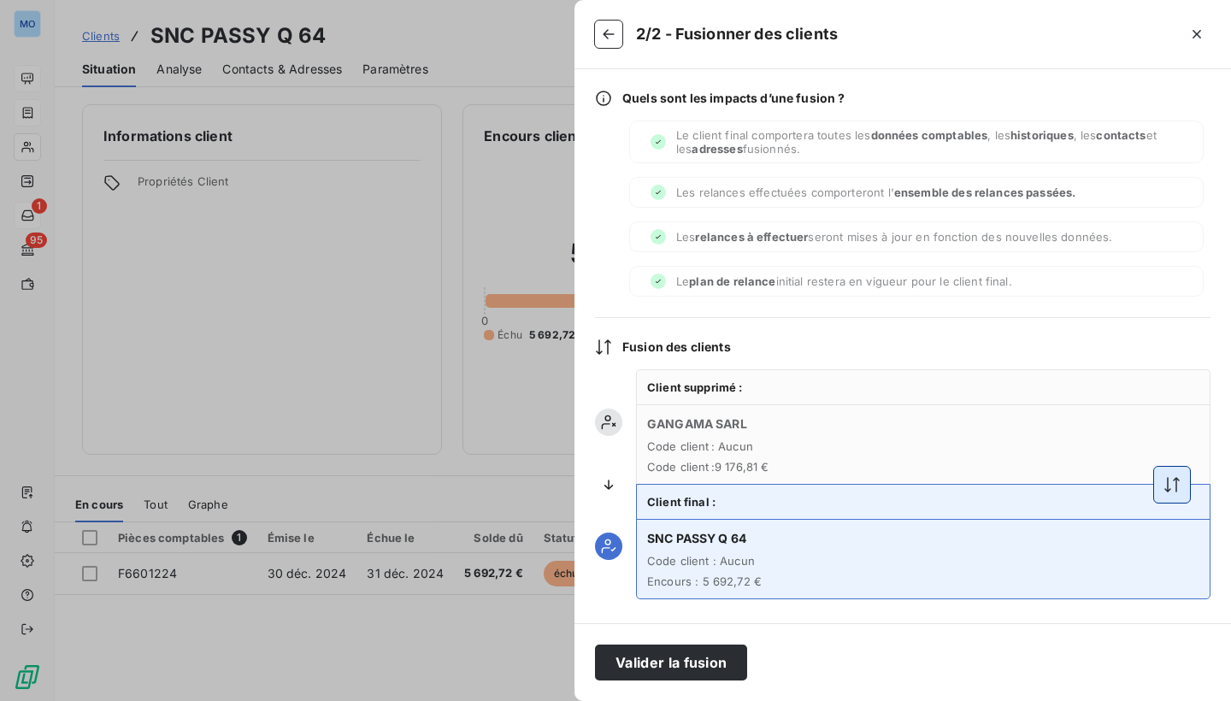
click at [1172, 487] on icon "button" at bounding box center [1172, 484] width 17 height 17
click at [697, 664] on button "Valider la fusion" at bounding box center [671, 663] width 152 height 36
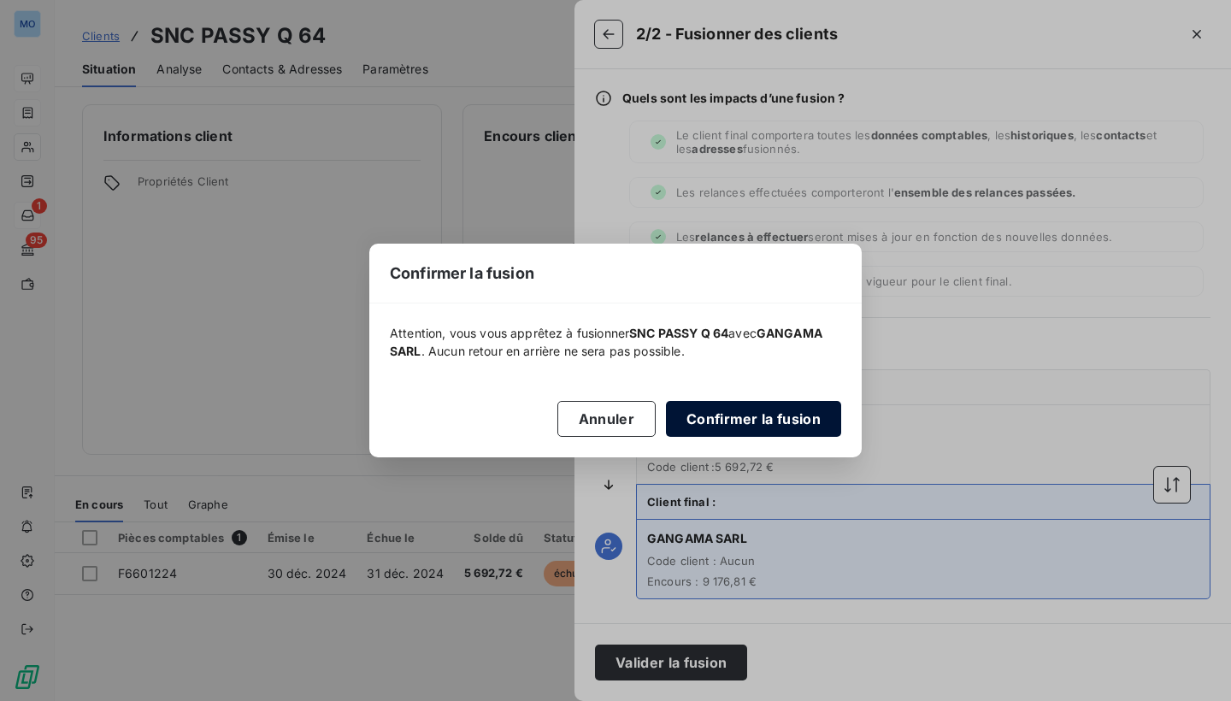
click at [764, 423] on button "Confirmer la fusion" at bounding box center [753, 419] width 175 height 36
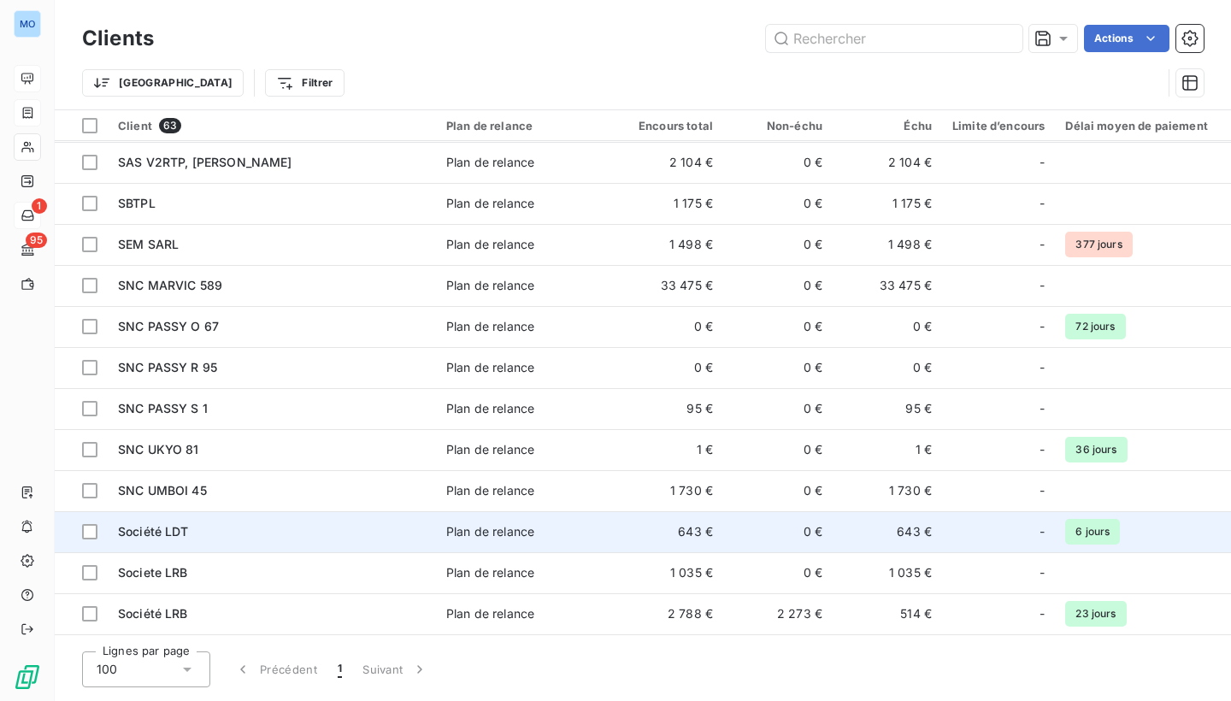
scroll to position [1596, 0]
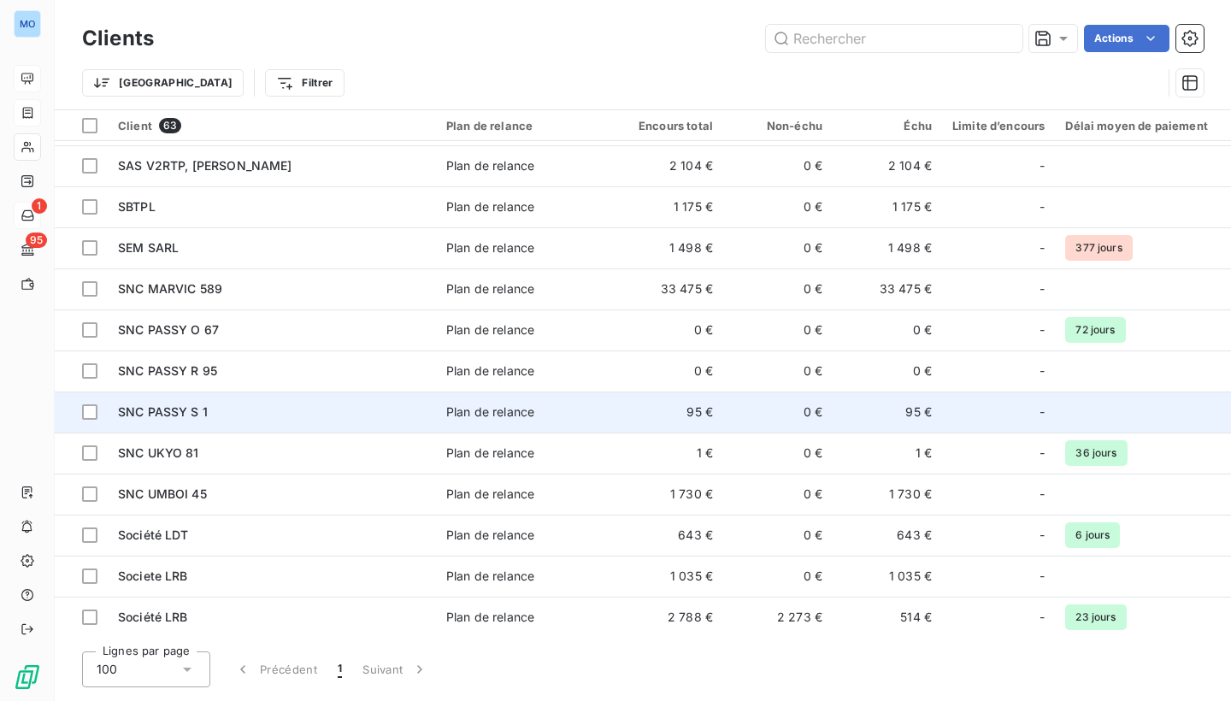
click at [599, 404] on span "Plan de relance" at bounding box center [524, 412] width 157 height 17
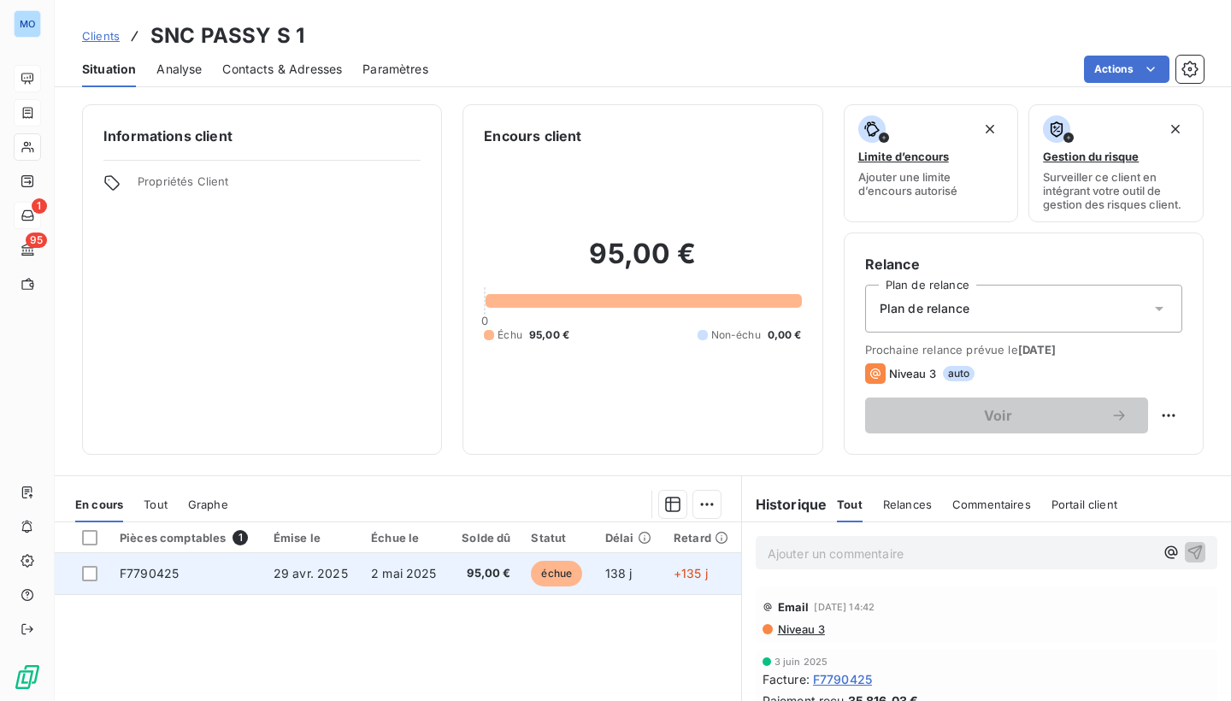
click at [634, 566] on td "138 j" at bounding box center [629, 573] width 68 height 41
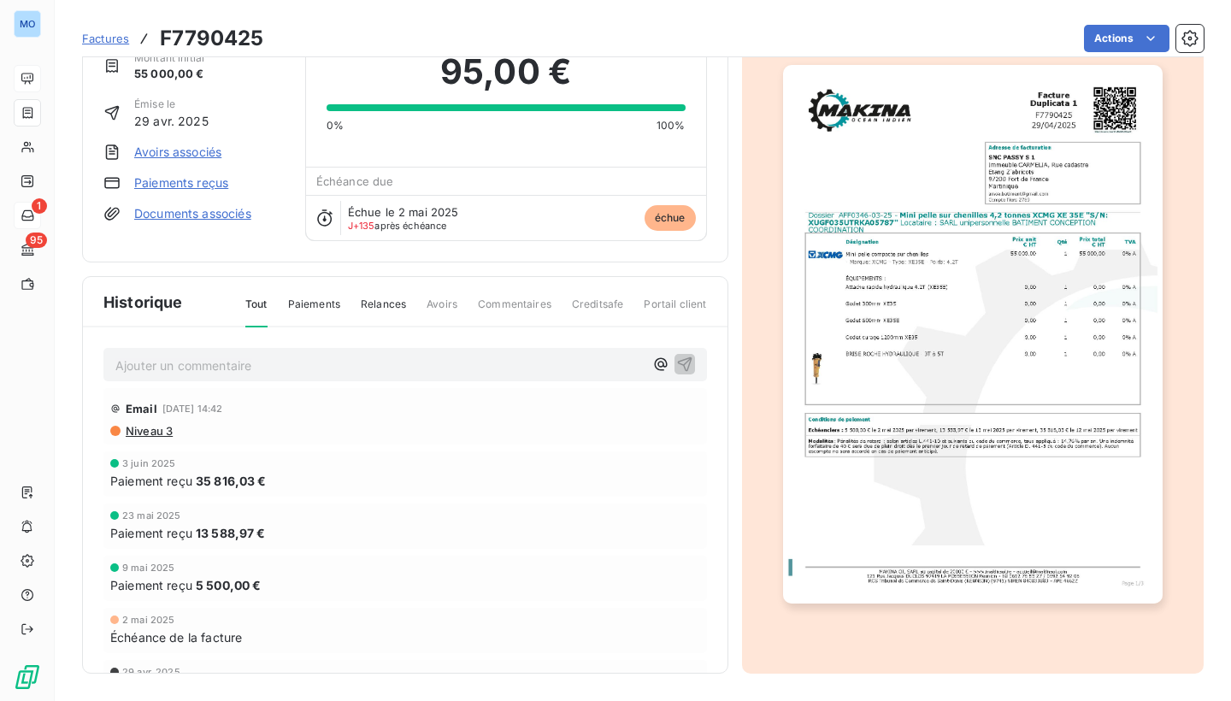
scroll to position [73, 0]
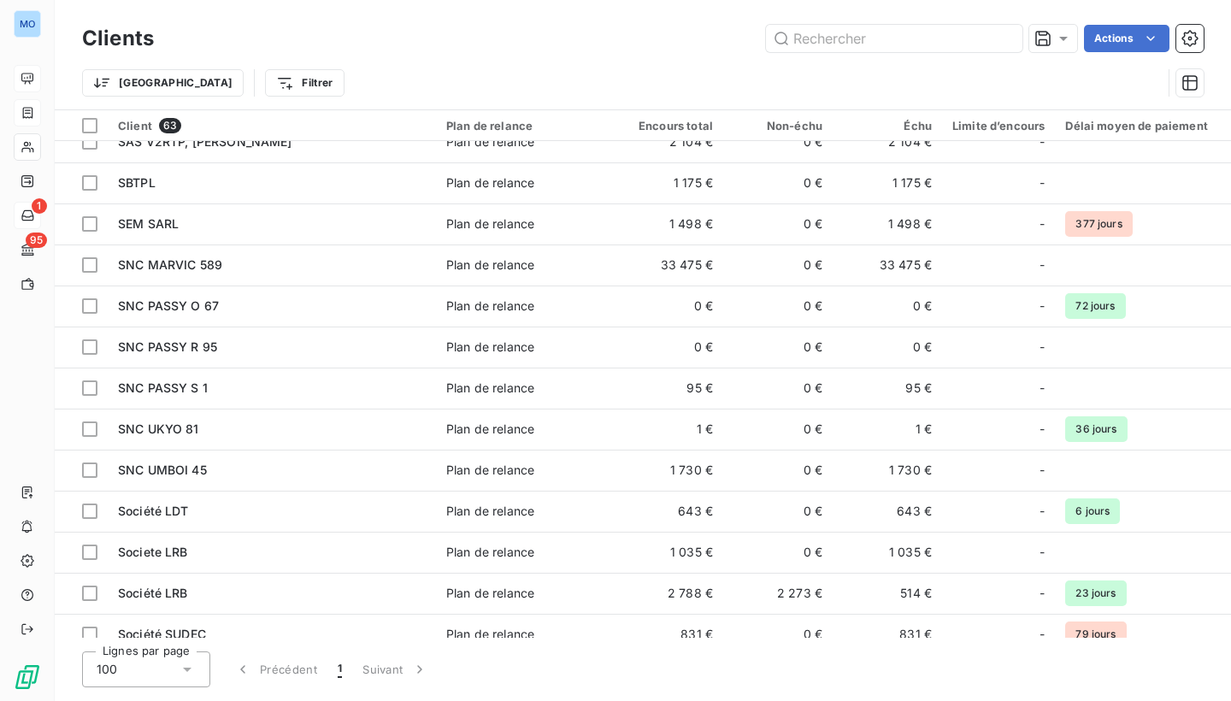
scroll to position [1743, 0]
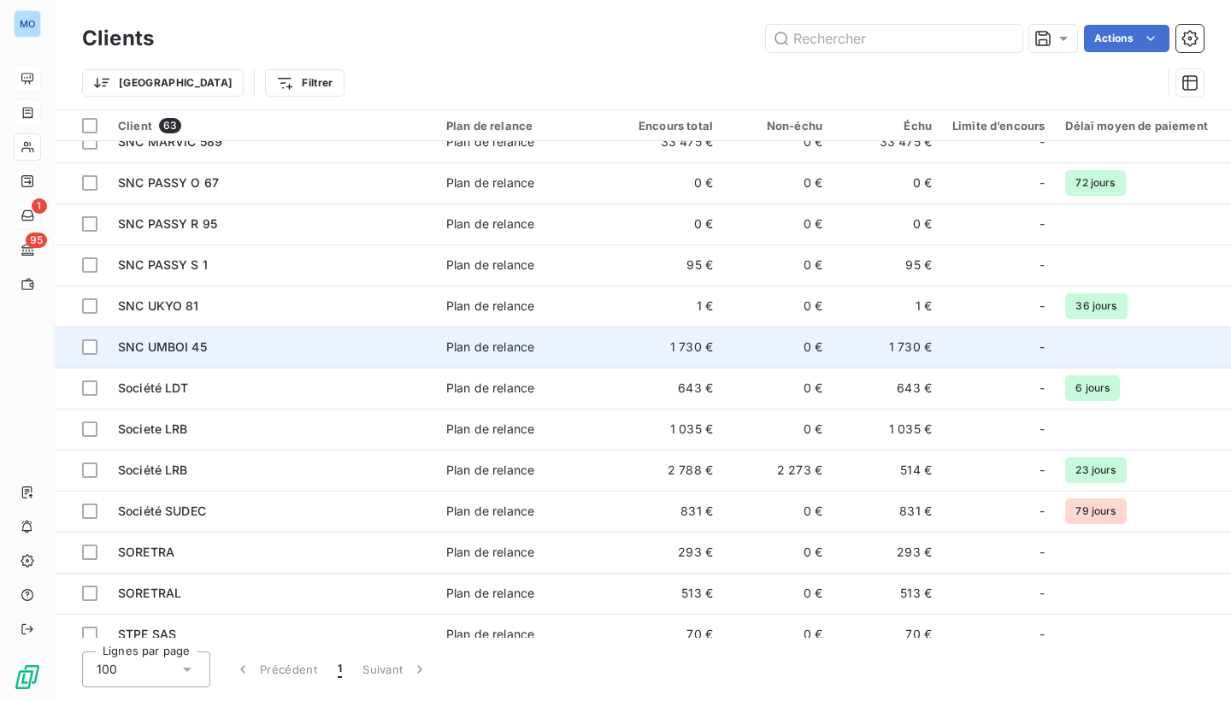
click at [622, 349] on td "1 730 €" at bounding box center [668, 347] width 109 height 41
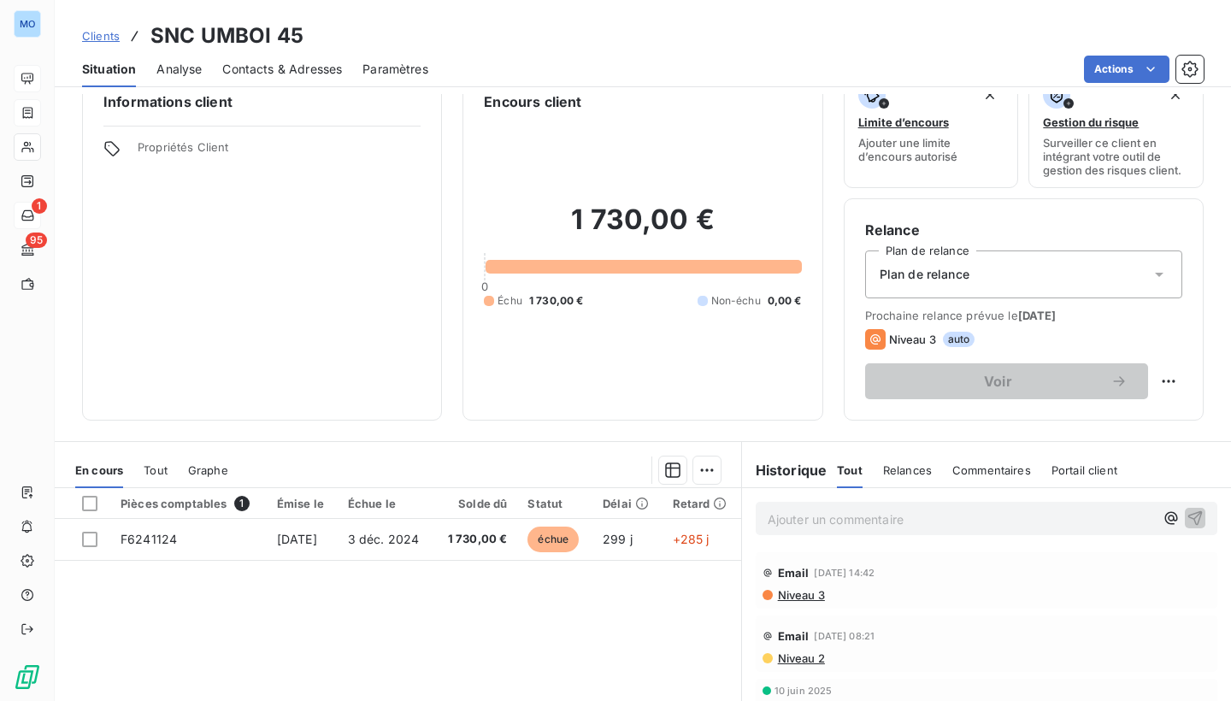
scroll to position [36, 0]
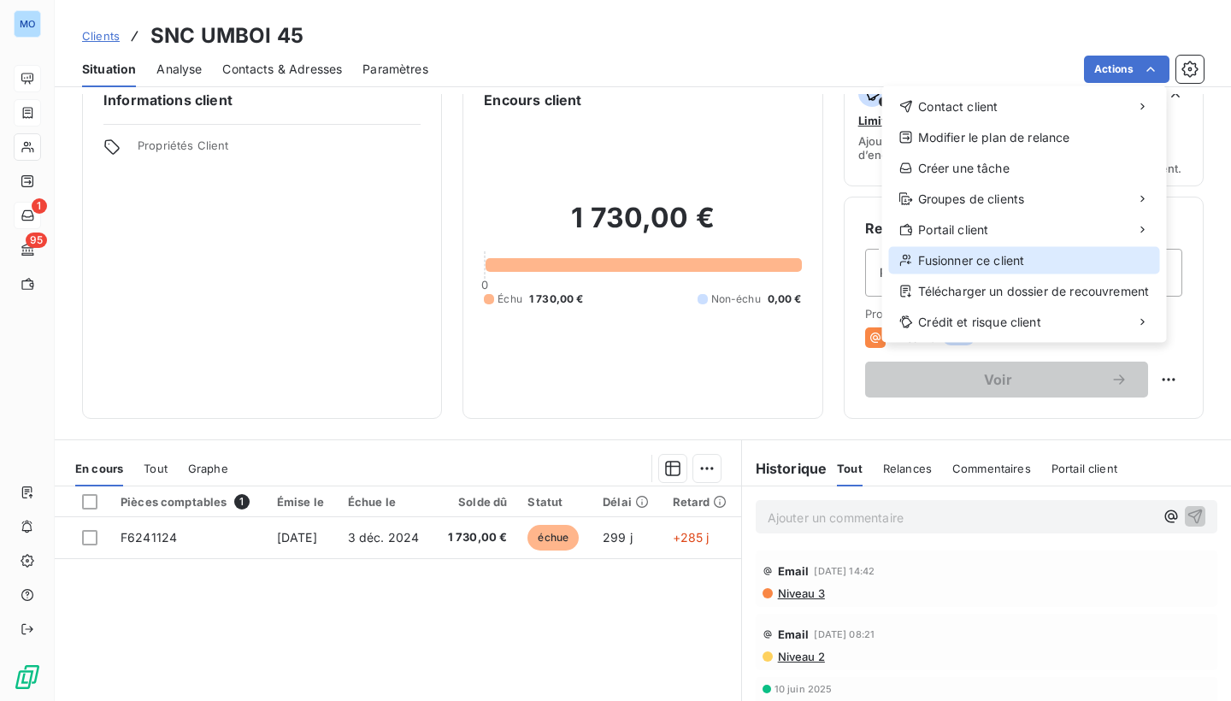
click at [973, 265] on div "Fusionner ce client" at bounding box center [1024, 260] width 271 height 27
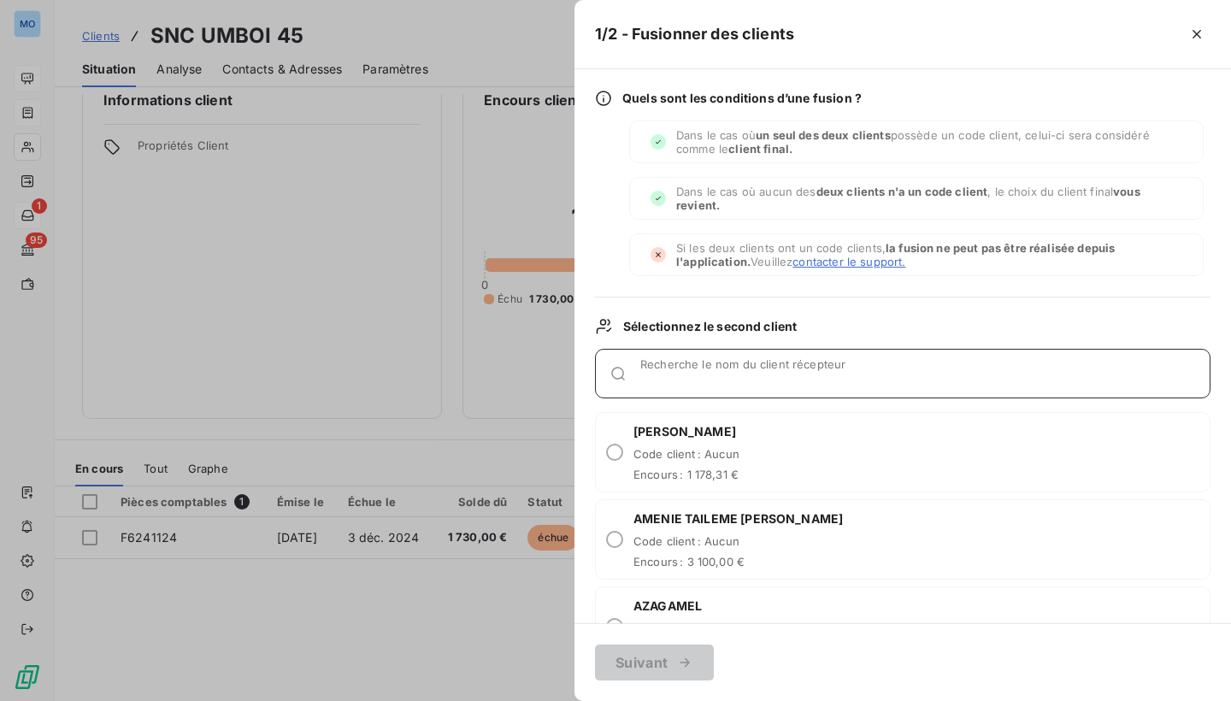
click at [725, 369] on div "Recherche le nom du client récepteur" at bounding box center [924, 373] width 569 height 17
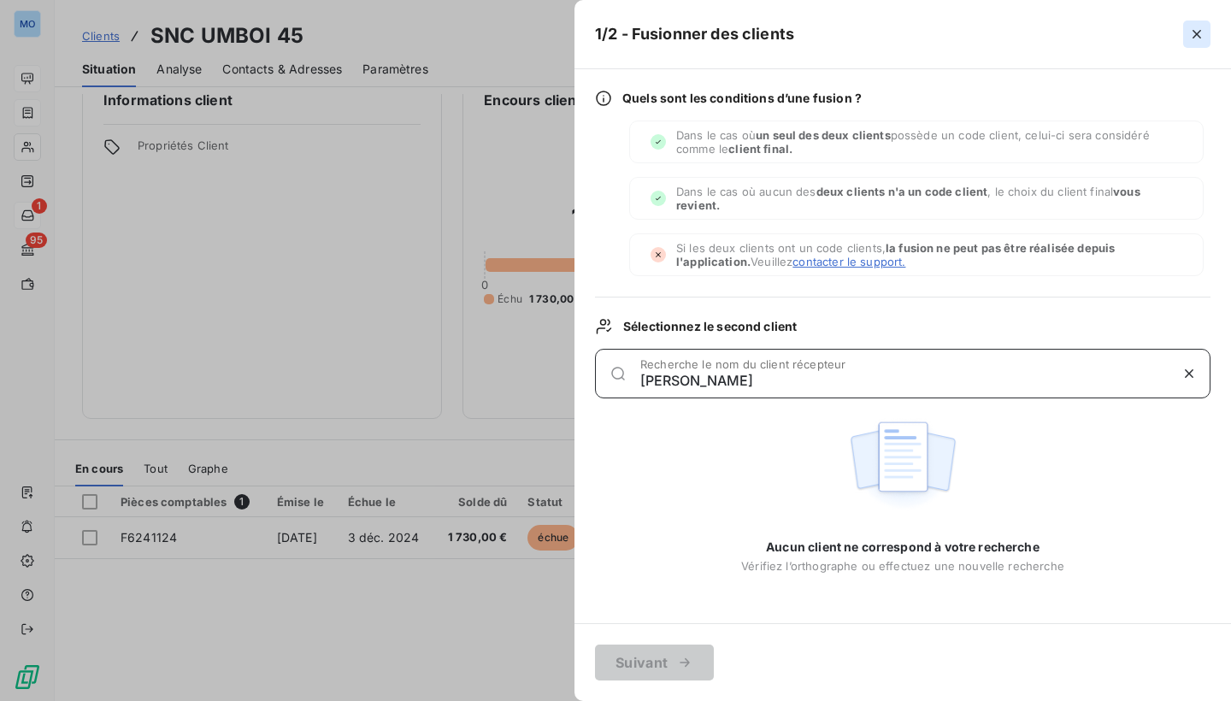
type input "[PERSON_NAME]"
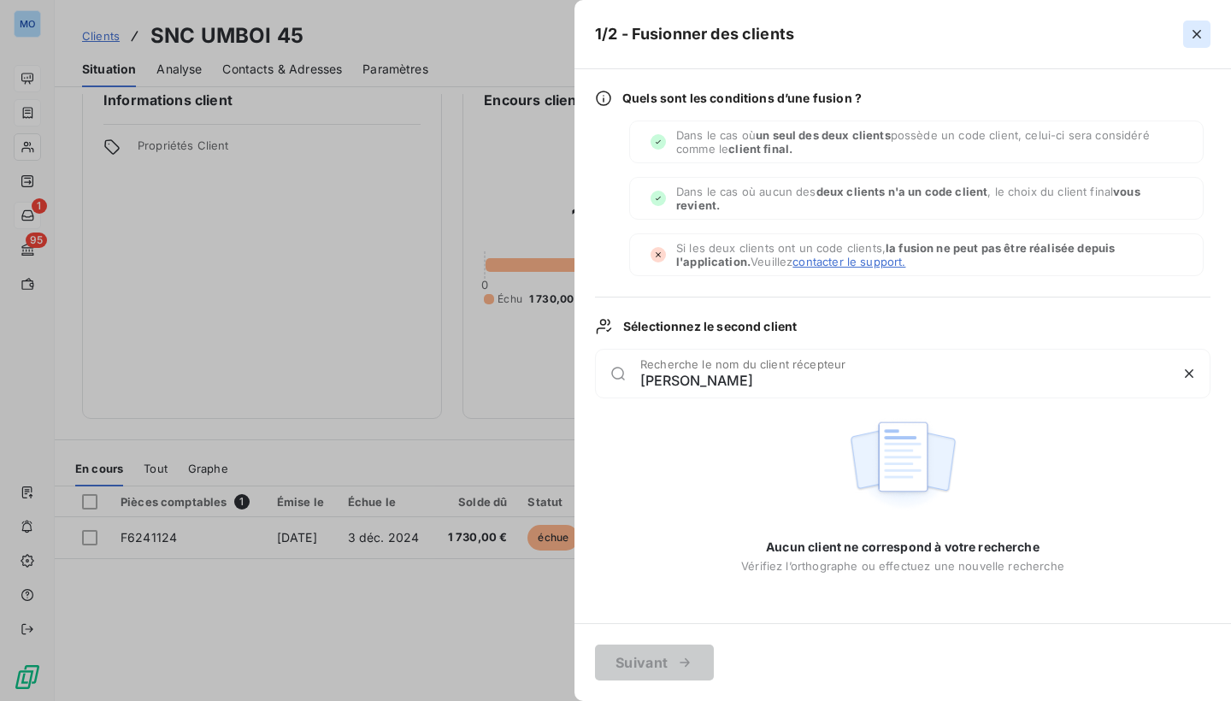
click at [1198, 29] on icon "button" at bounding box center [1197, 34] width 17 height 17
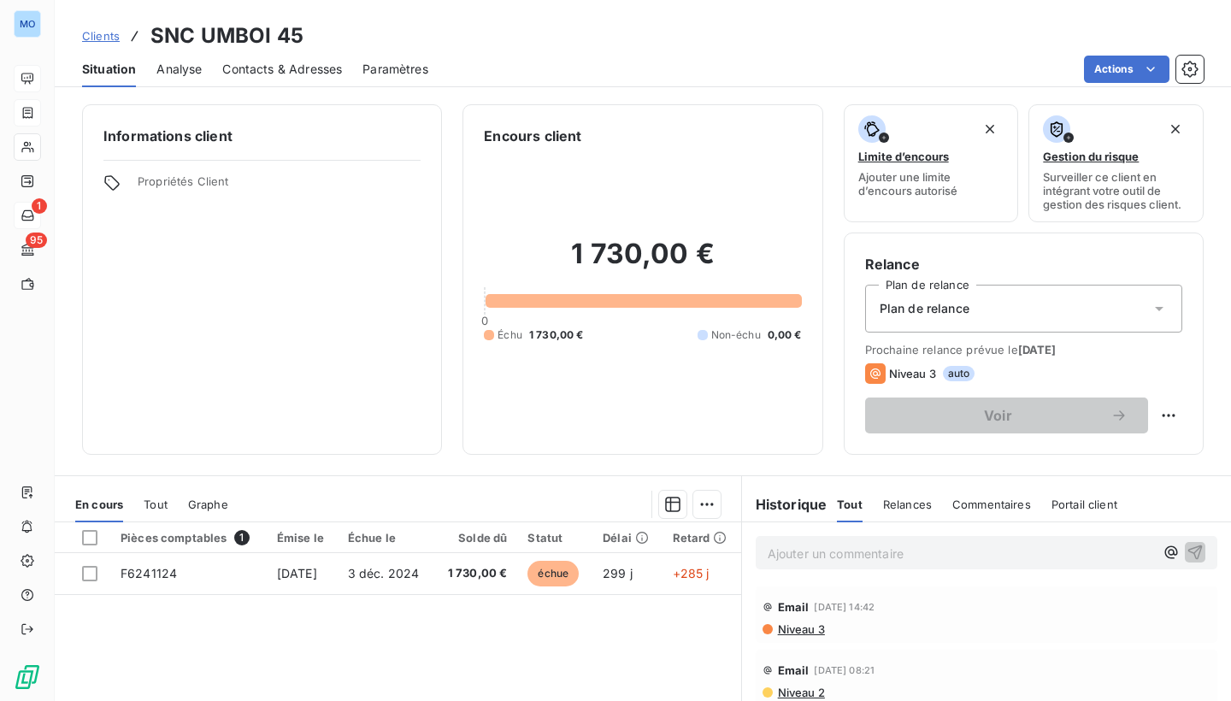
scroll to position [0, 0]
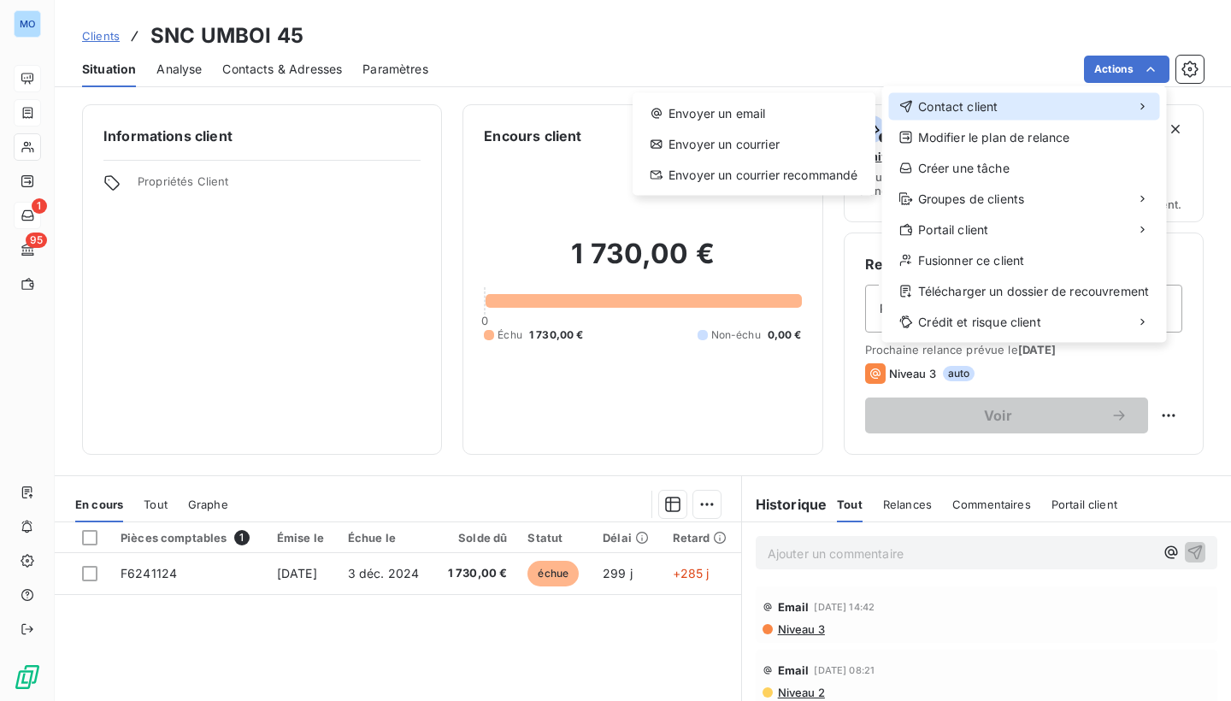
click at [1079, 107] on div "Contact client" at bounding box center [1024, 106] width 271 height 27
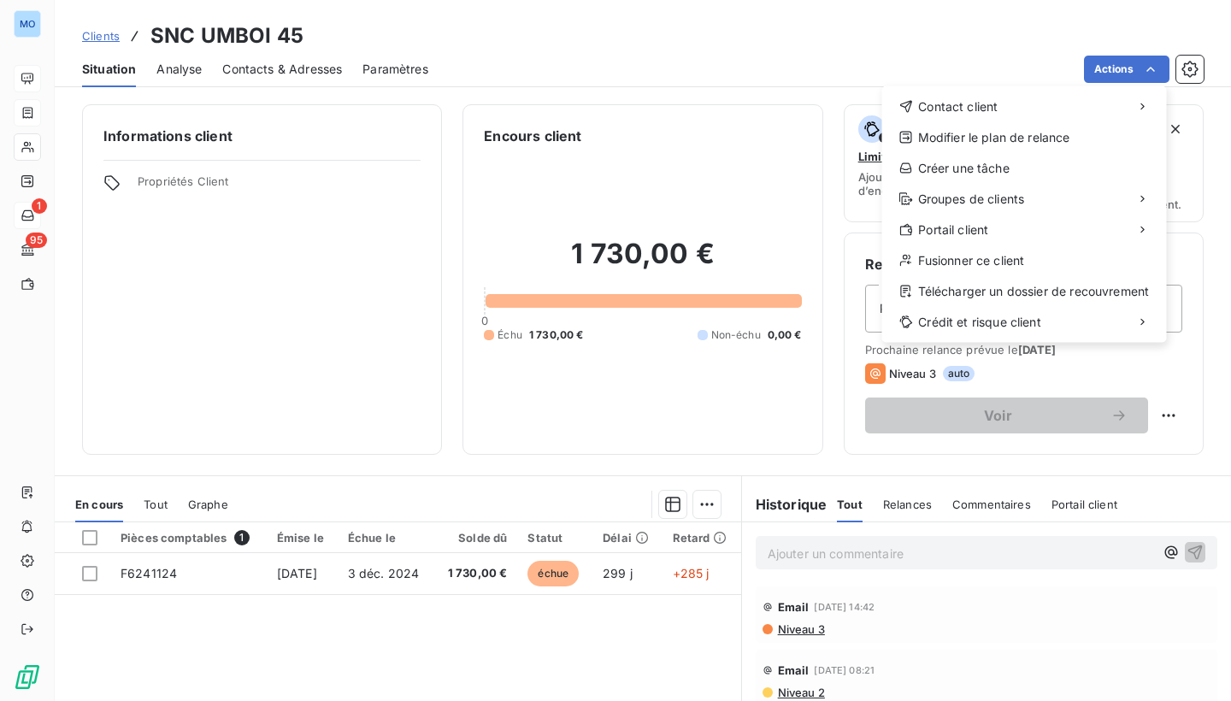
click at [903, 68] on html "MO 1 95 Clients SNC [PERSON_NAME] 45 Situation Analyse Contacts & Adresses Para…" at bounding box center [615, 350] width 1231 height 701
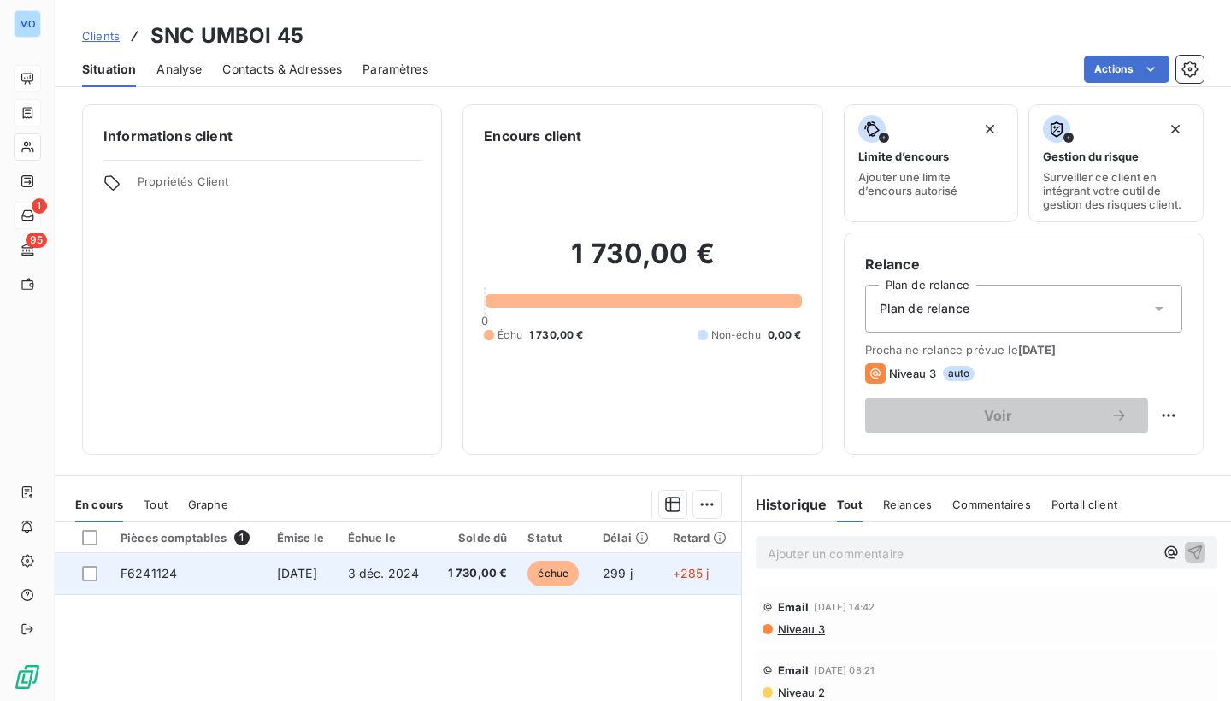
click at [606, 569] on td "299 j" at bounding box center [627, 573] width 69 height 41
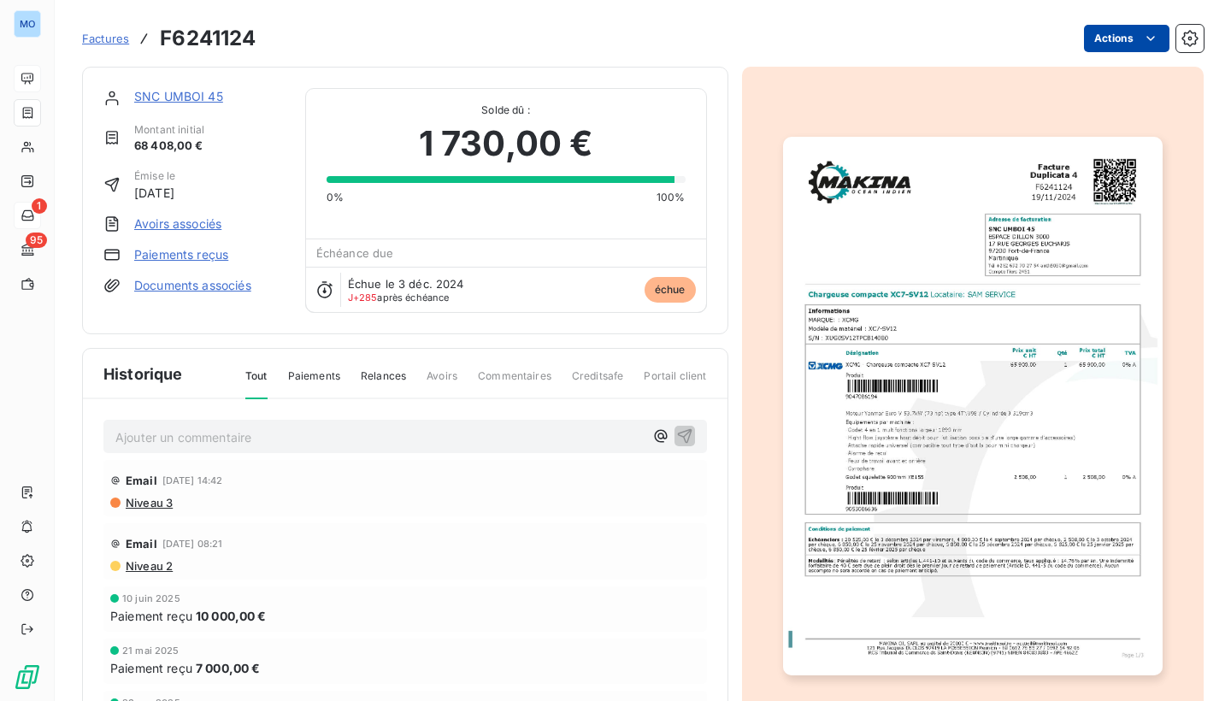
click at [1131, 38] on html "MO 1 95 Factures F6241124 Actions SNC [PERSON_NAME] 45 Montant initial 68 408,0…" at bounding box center [615, 350] width 1231 height 701
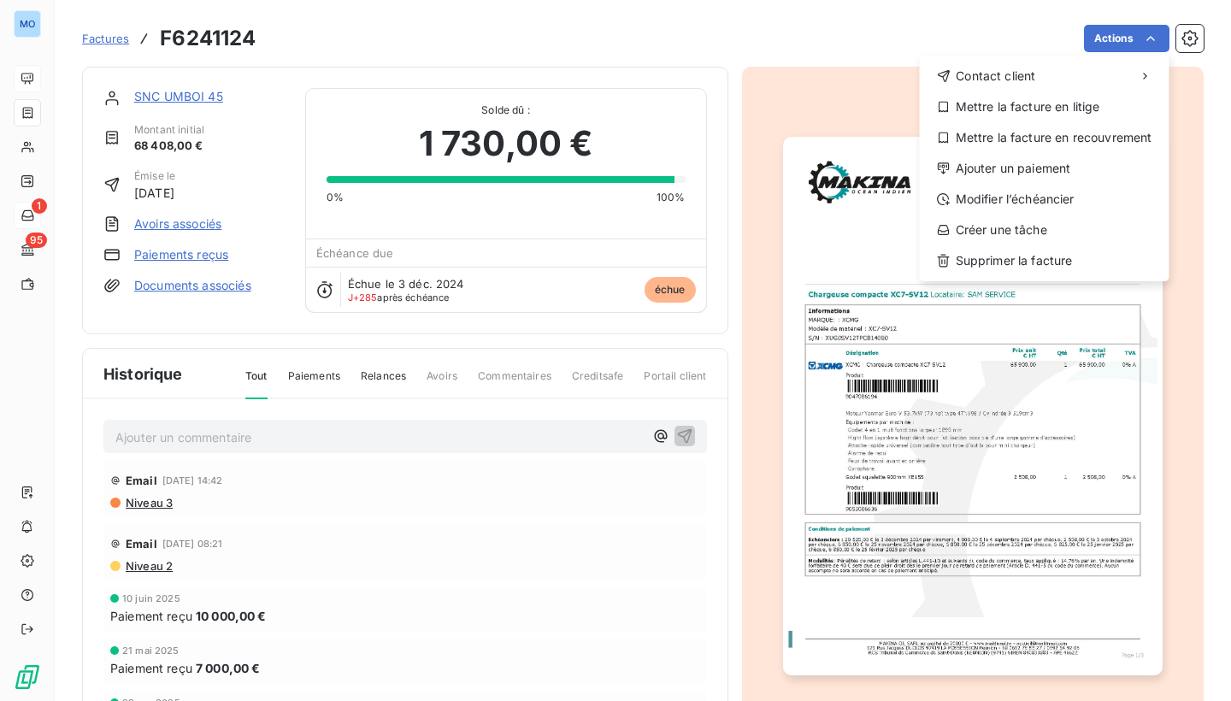
click at [1173, 138] on html "MO 1 95 Factures F6241124 Actions Contact client Mettre la facture en litige Me…" at bounding box center [615, 350] width 1231 height 701
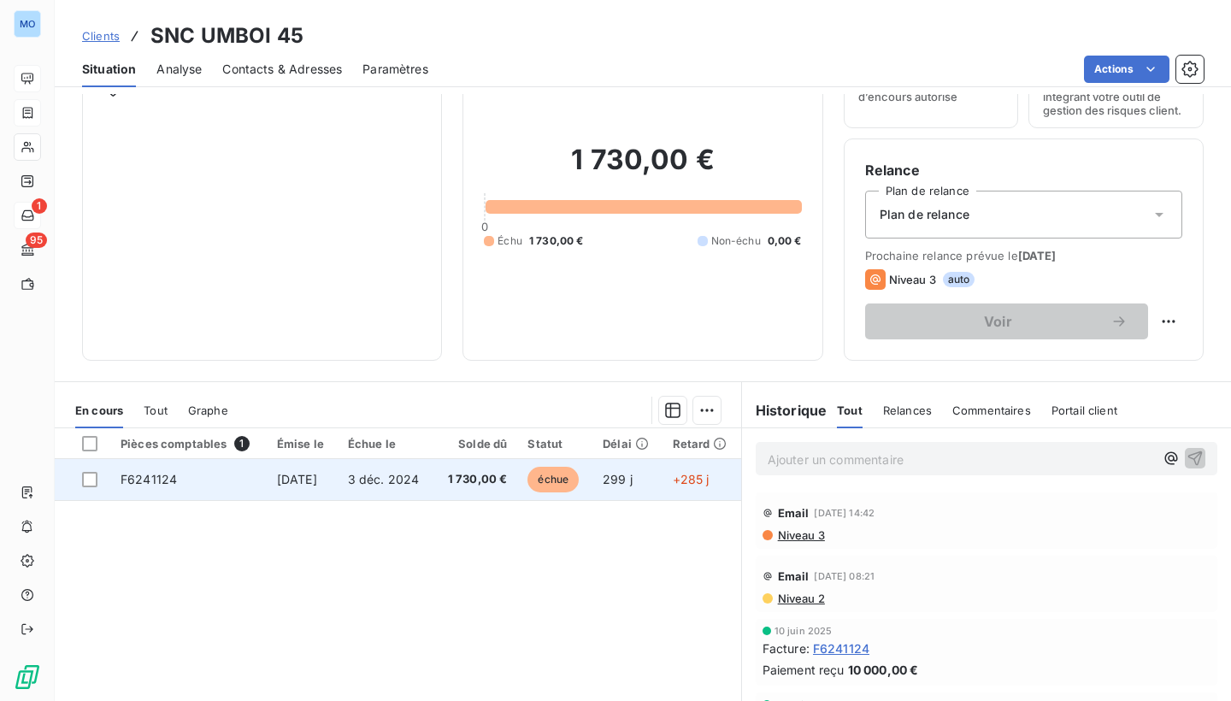
scroll to position [93, 0]
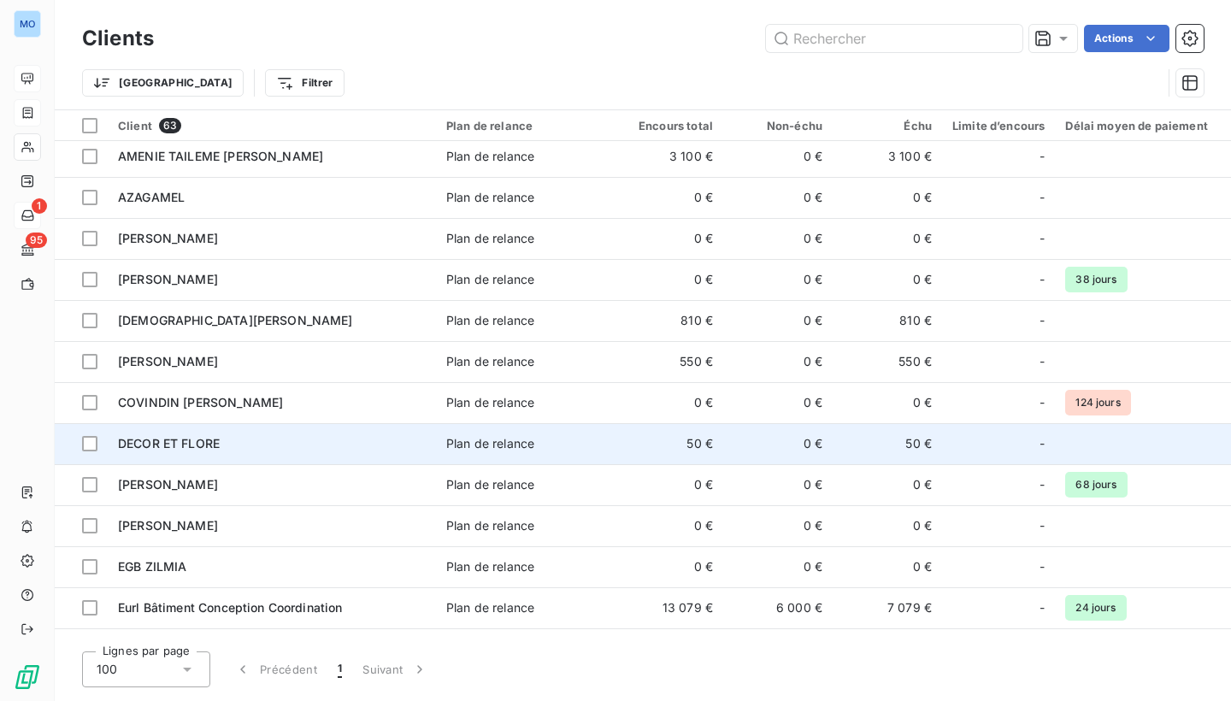
scroll to position [57, 0]
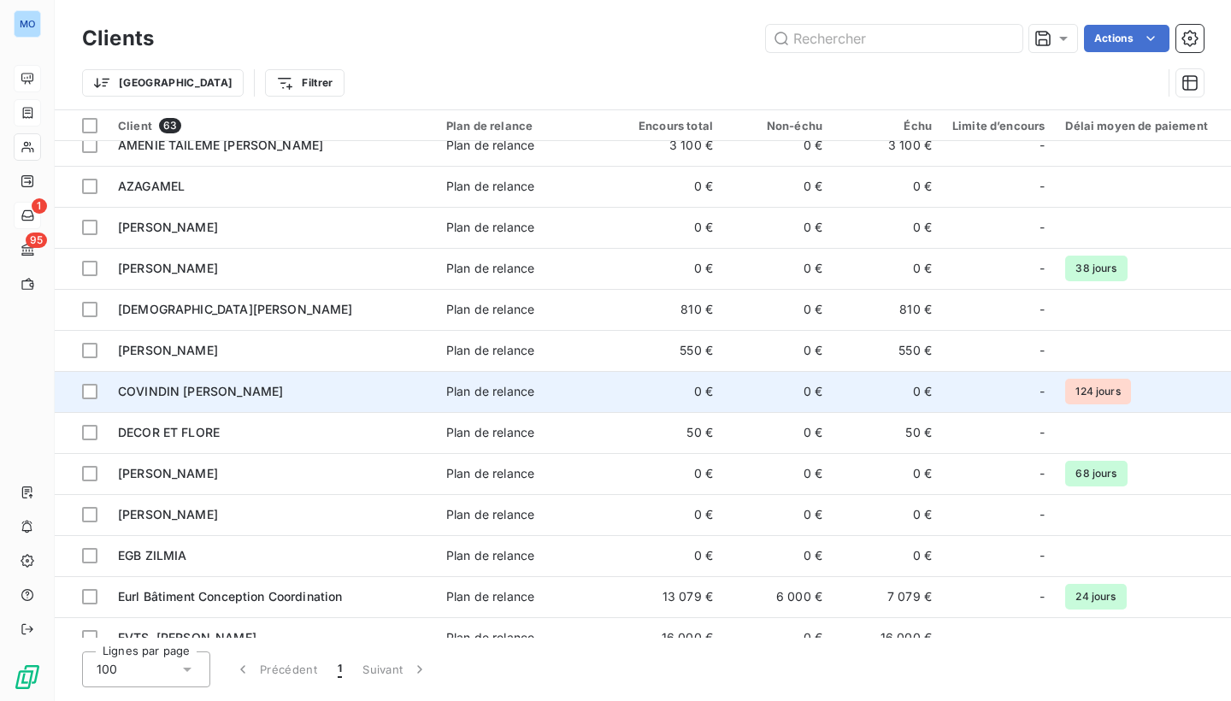
click at [1118, 382] on span "124 jours" at bounding box center [1097, 392] width 65 height 26
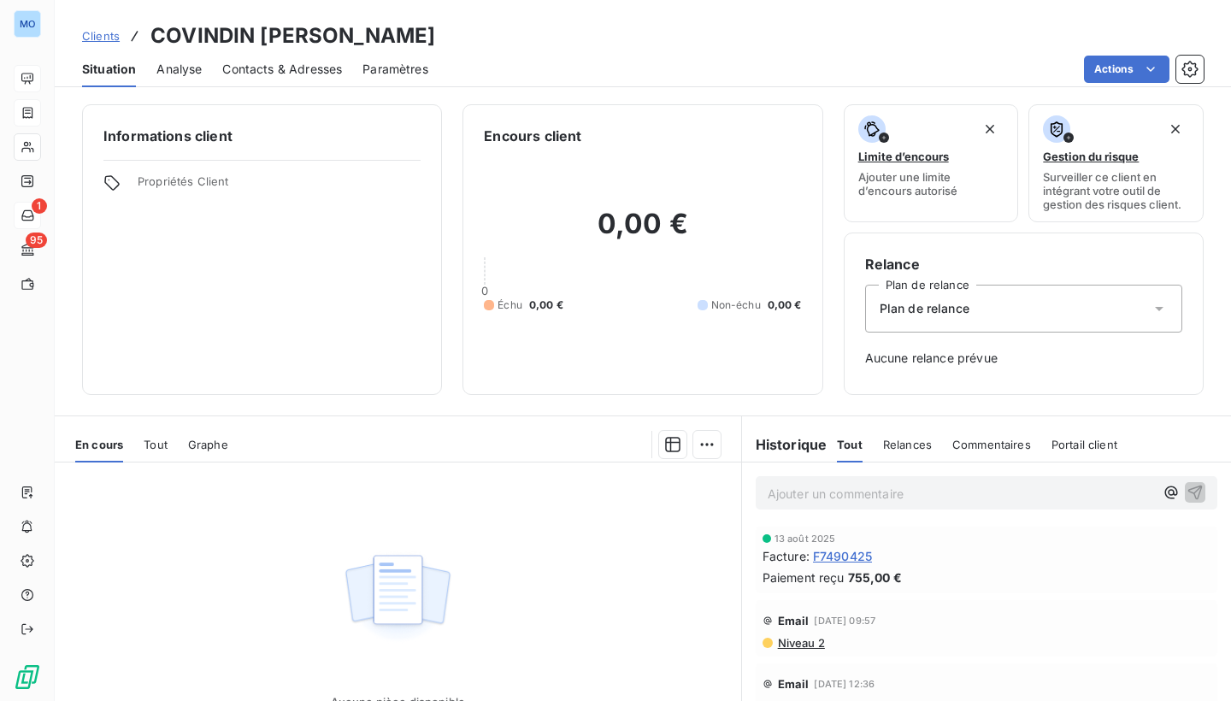
click at [182, 71] on span "Analyse" at bounding box center [178, 69] width 45 height 17
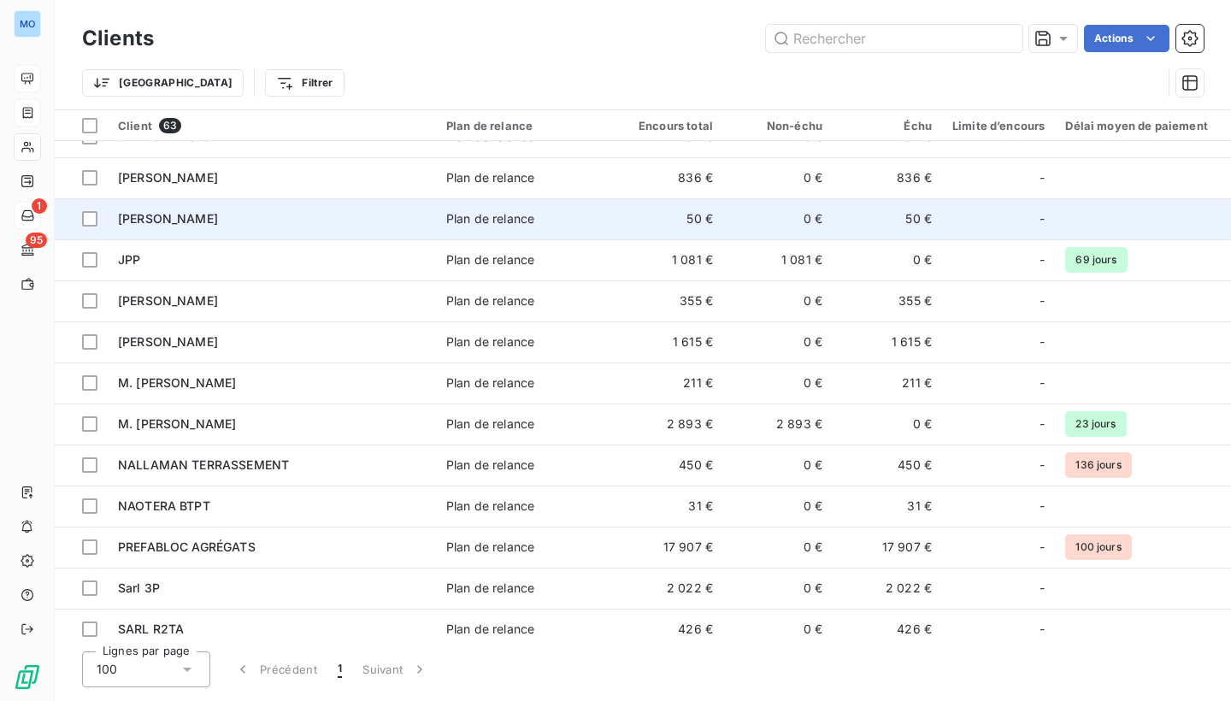
scroll to position [973, 0]
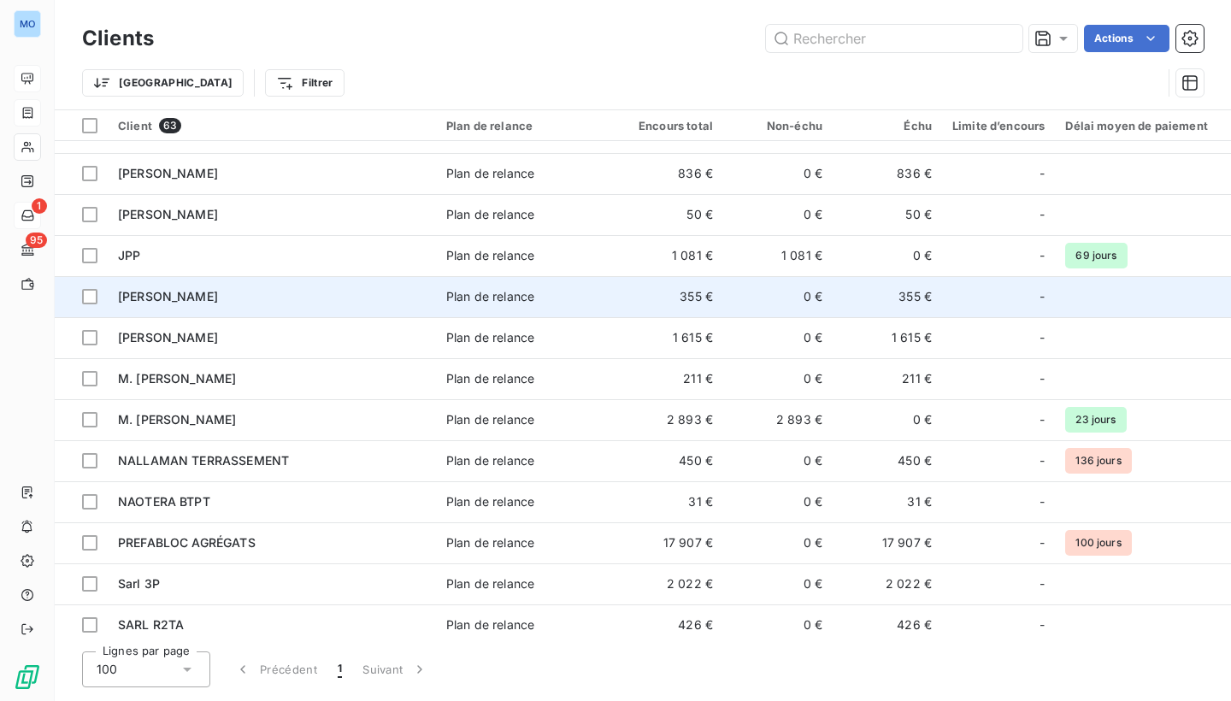
click at [928, 294] on td "355 €" at bounding box center [887, 296] width 109 height 41
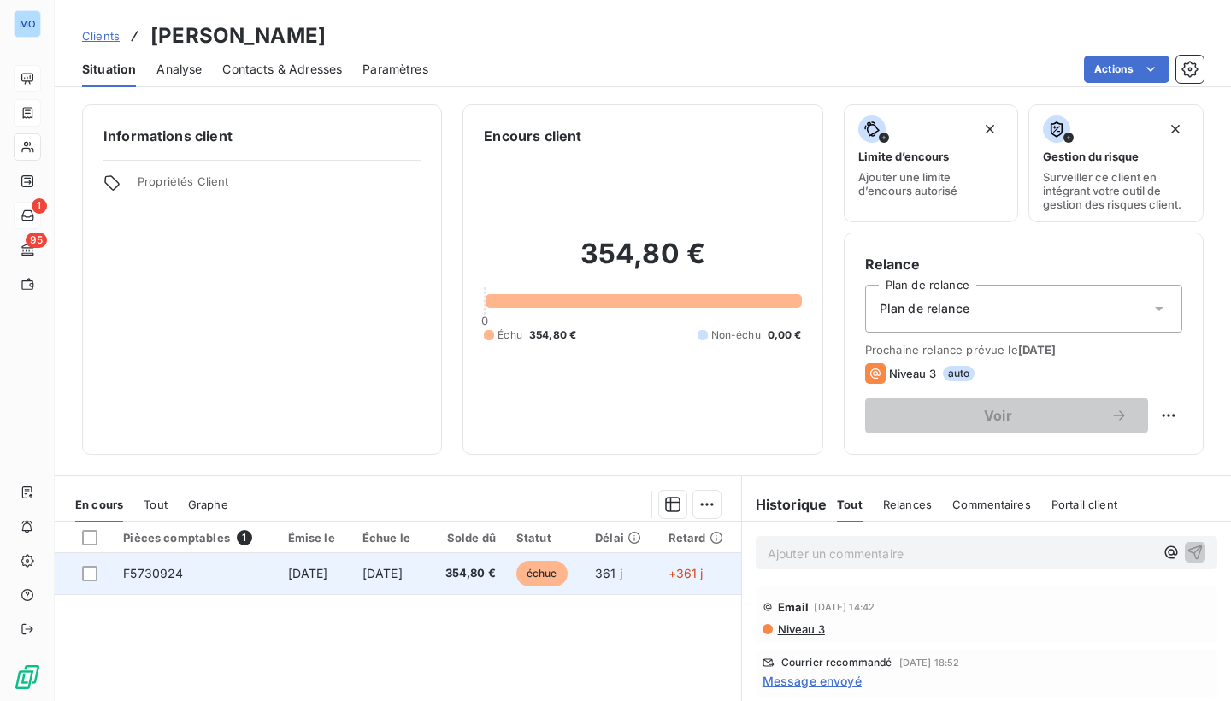
click at [653, 579] on td "361 j" at bounding box center [622, 573] width 74 height 41
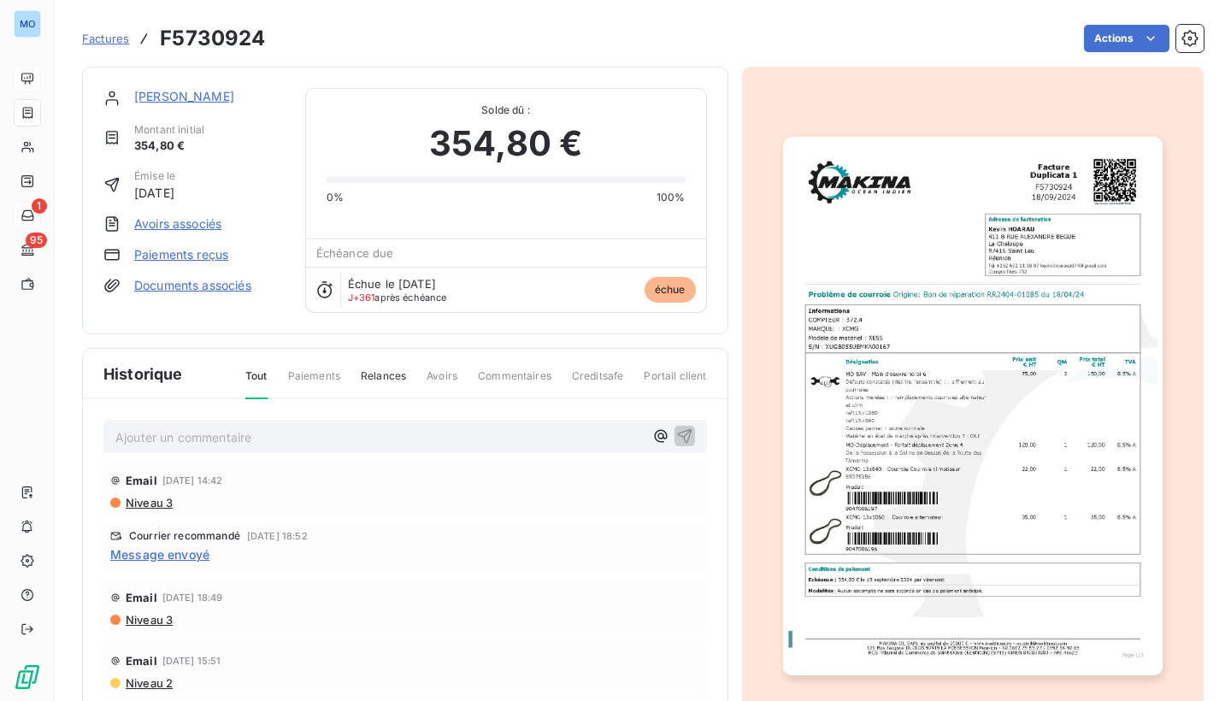
click at [962, 32] on html "MO 1 95 Factures F5730924 Actions [PERSON_NAME] initial 354,80 € Émise le [DATE…" at bounding box center [615, 350] width 1231 height 701
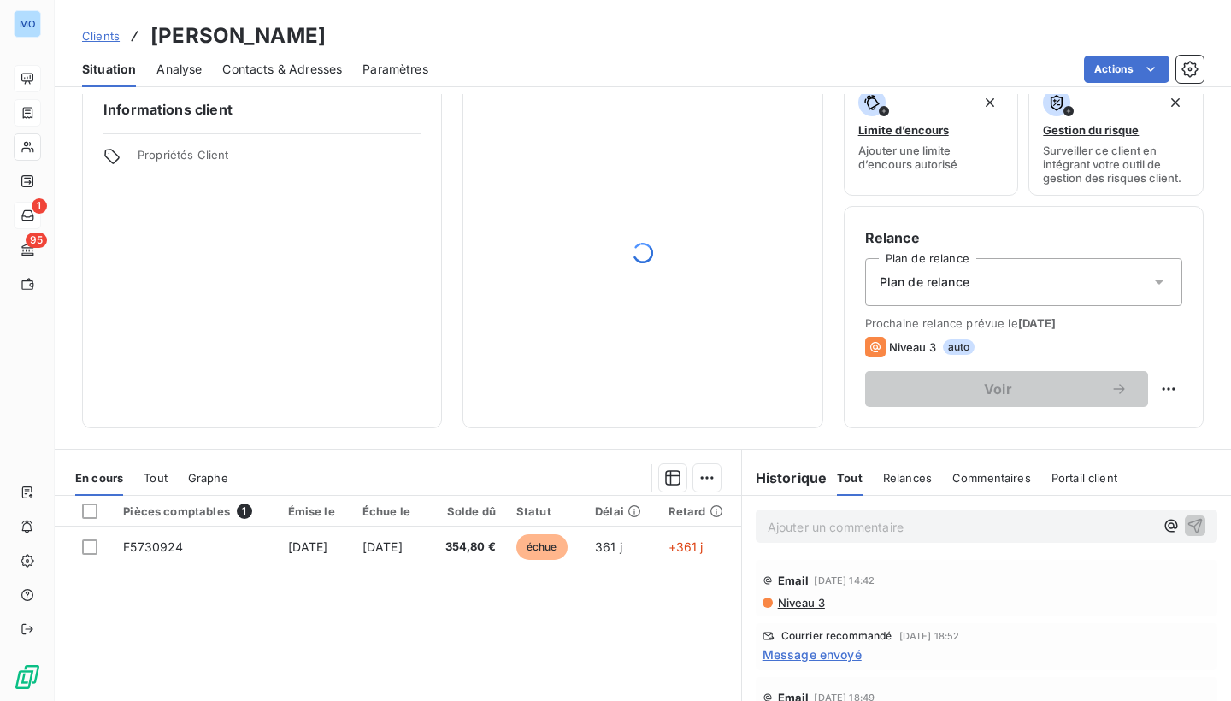
scroll to position [27, 0]
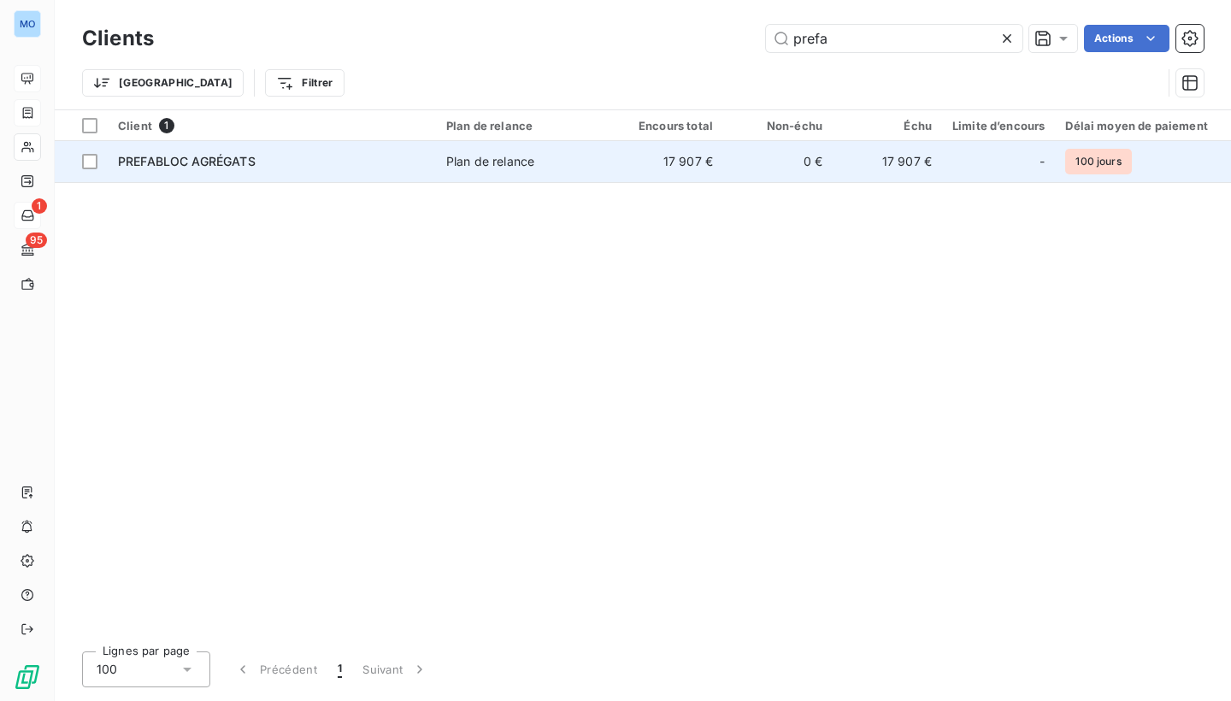
type input "prefa"
click at [743, 169] on td "0 €" at bounding box center [777, 161] width 109 height 41
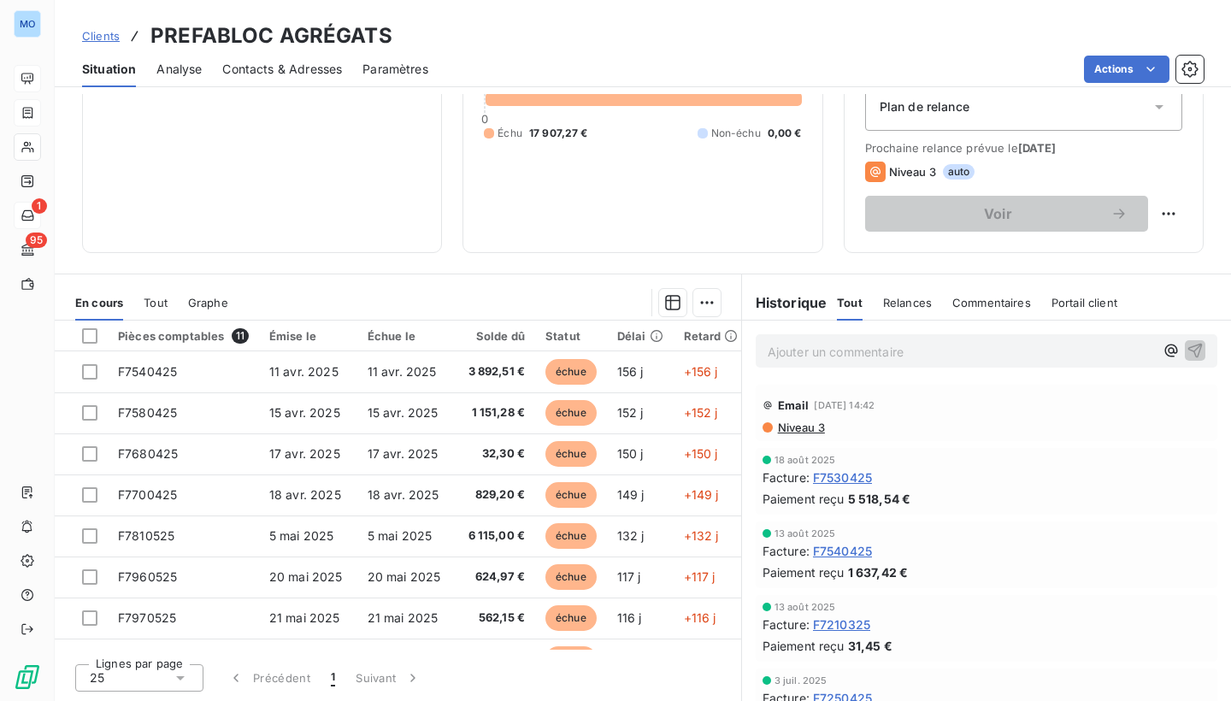
scroll to position [202, 0]
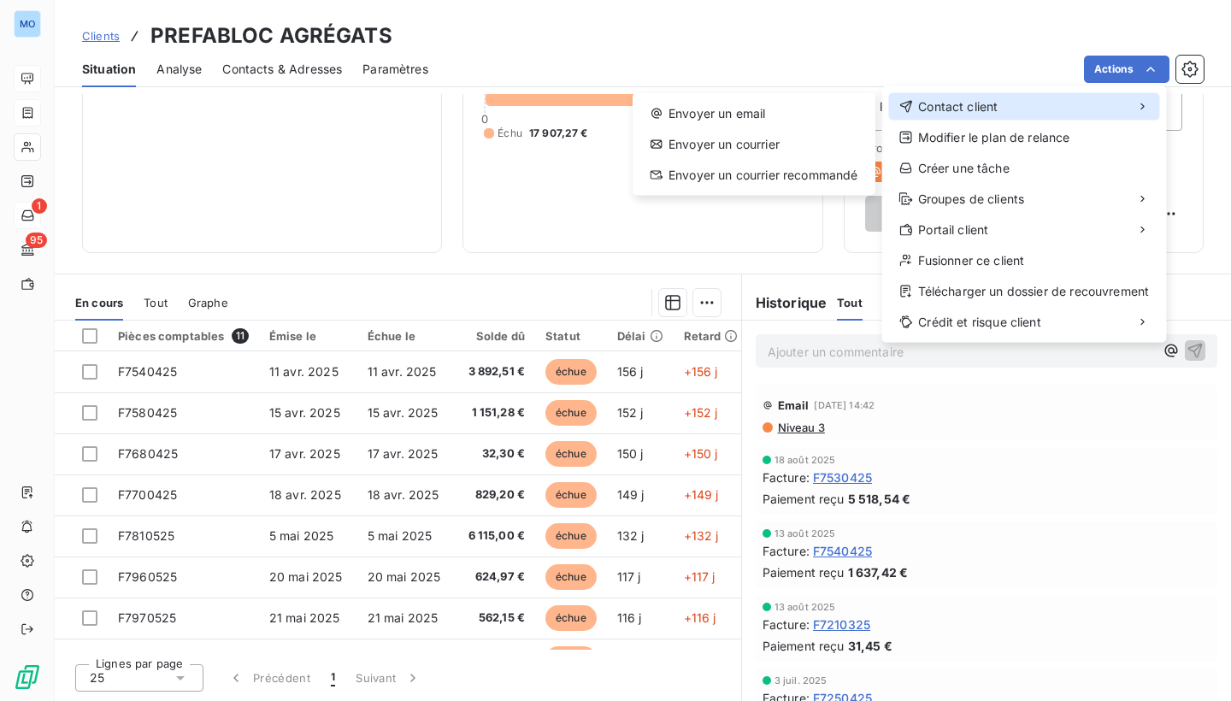
click at [1097, 105] on div "Contact client" at bounding box center [1024, 106] width 271 height 27
click at [829, 53] on html "MO 1 95 Clients PREFABLOC AGRÉGATS Situation Analyse Contacts & Adresses Paramè…" at bounding box center [615, 350] width 1231 height 701
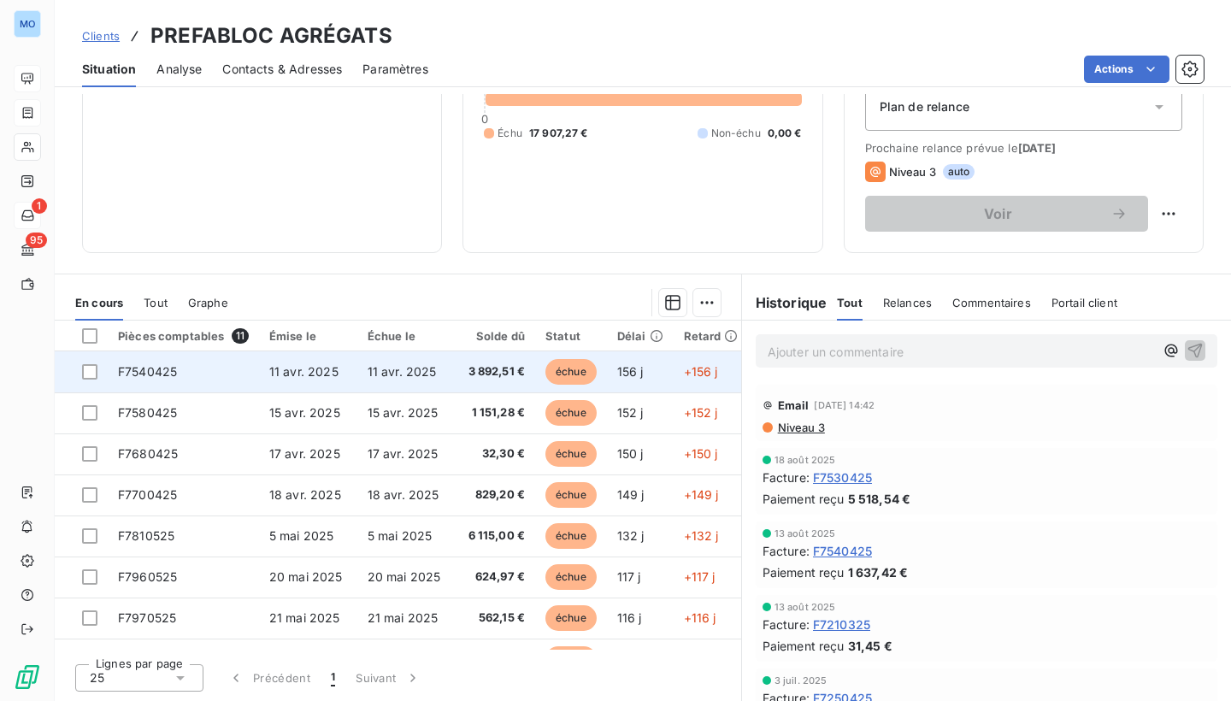
click at [607, 377] on td "156 j" at bounding box center [640, 371] width 67 height 41
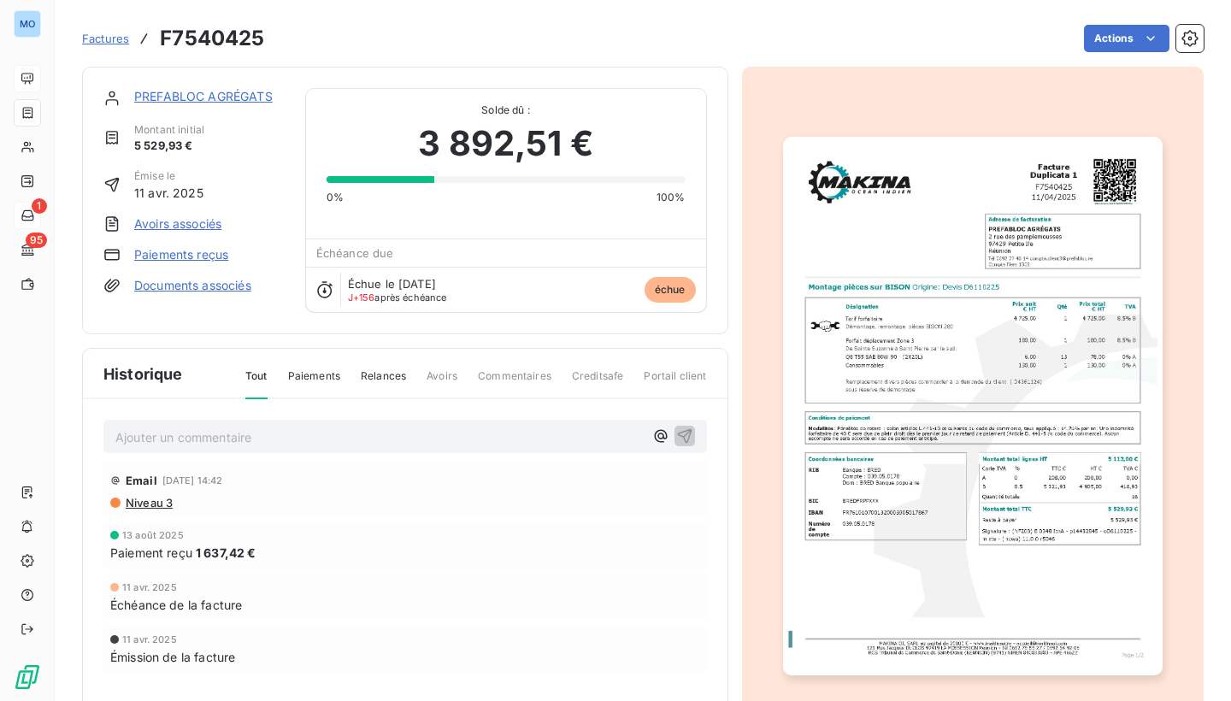
click at [246, 95] on link "PREFABLOC AGRÉGATS" at bounding box center [203, 96] width 139 height 15
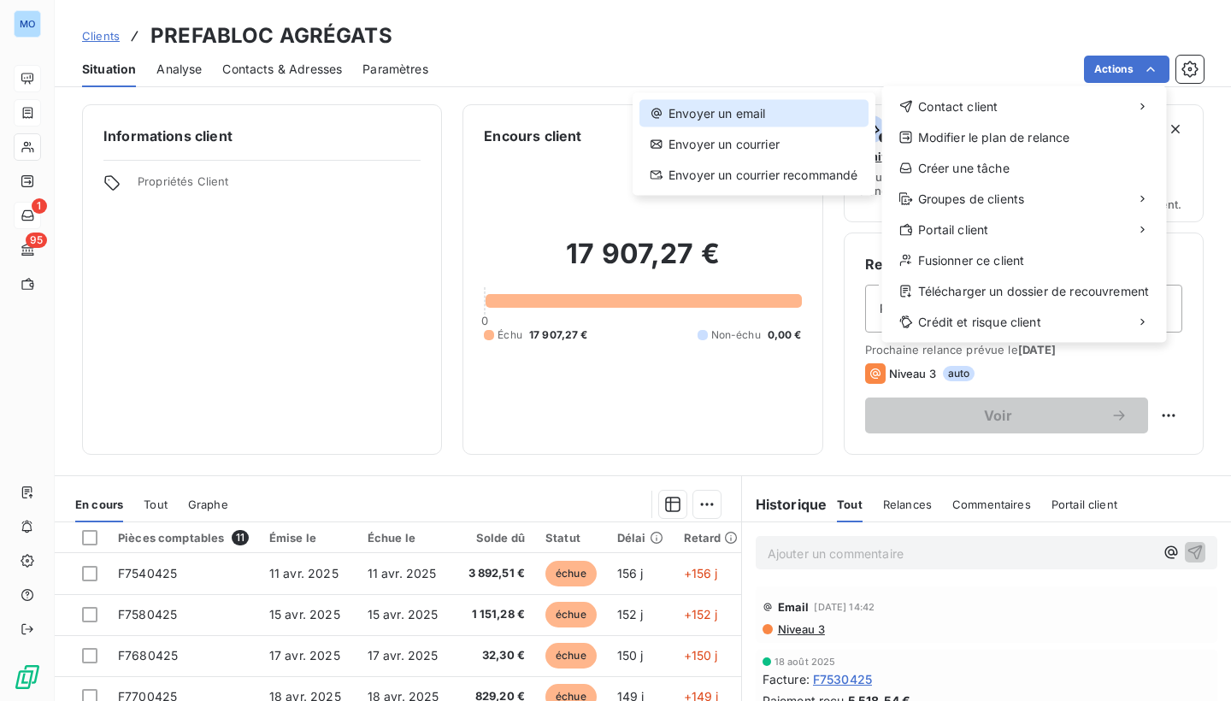
click at [789, 118] on div "Envoyer un email" at bounding box center [754, 113] width 229 height 27
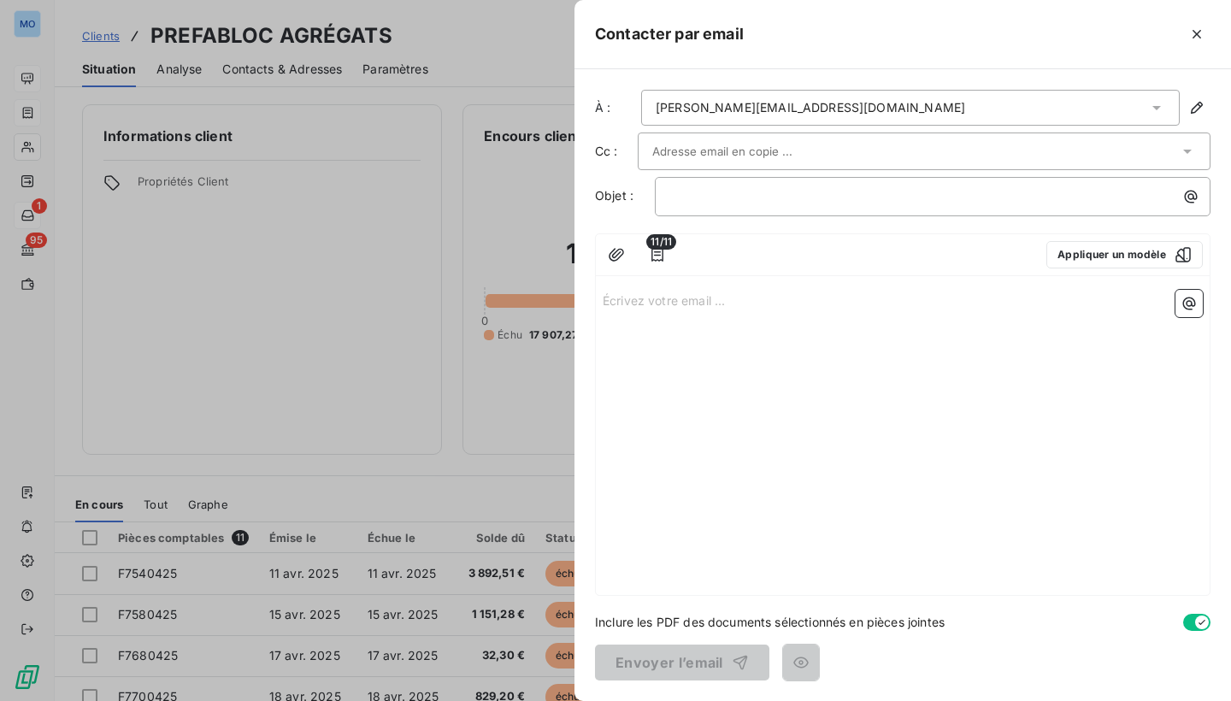
click at [1159, 105] on icon at bounding box center [1156, 107] width 17 height 17
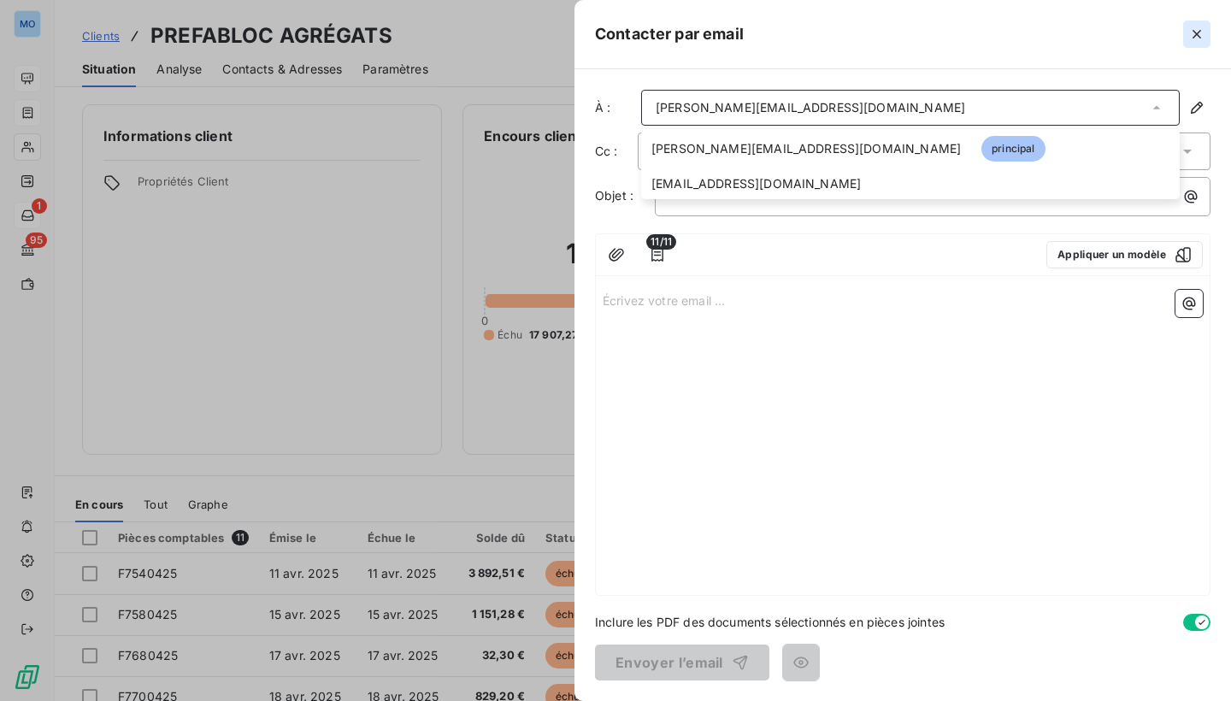
click at [1200, 31] on icon "button" at bounding box center [1197, 34] width 9 height 9
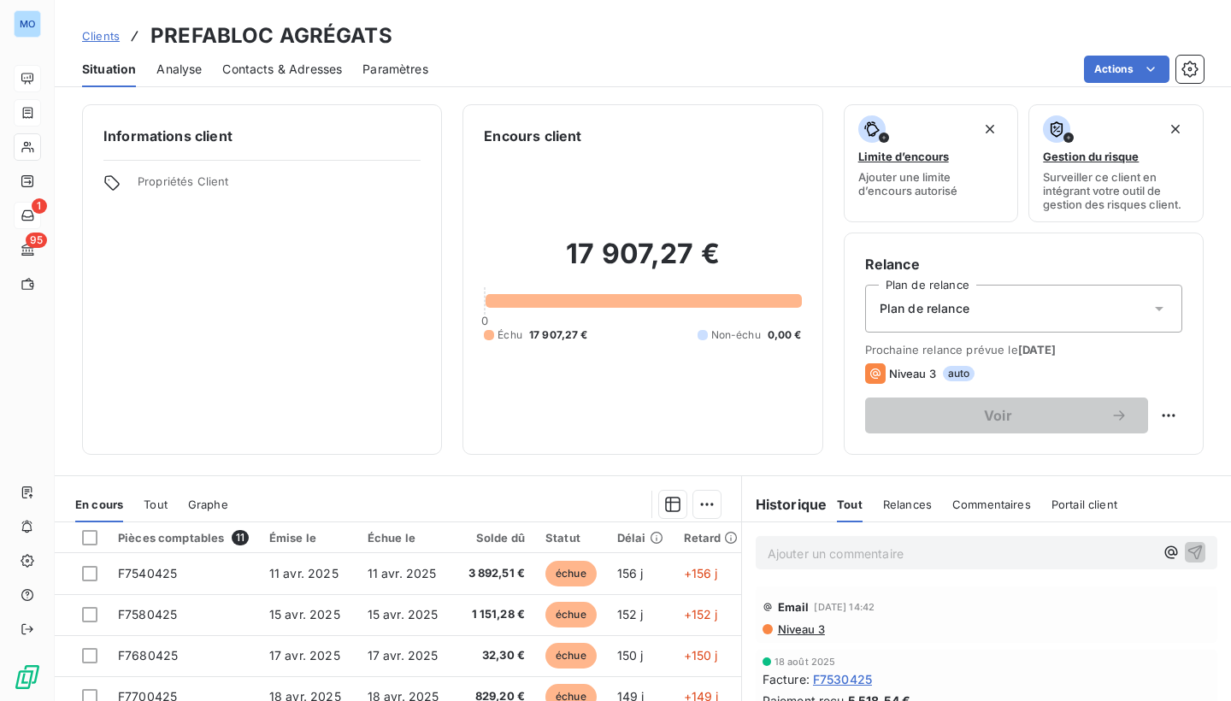
click at [1126, 22] on div "Clients PREFABLOC AGRÉGATS" at bounding box center [643, 36] width 1177 height 31
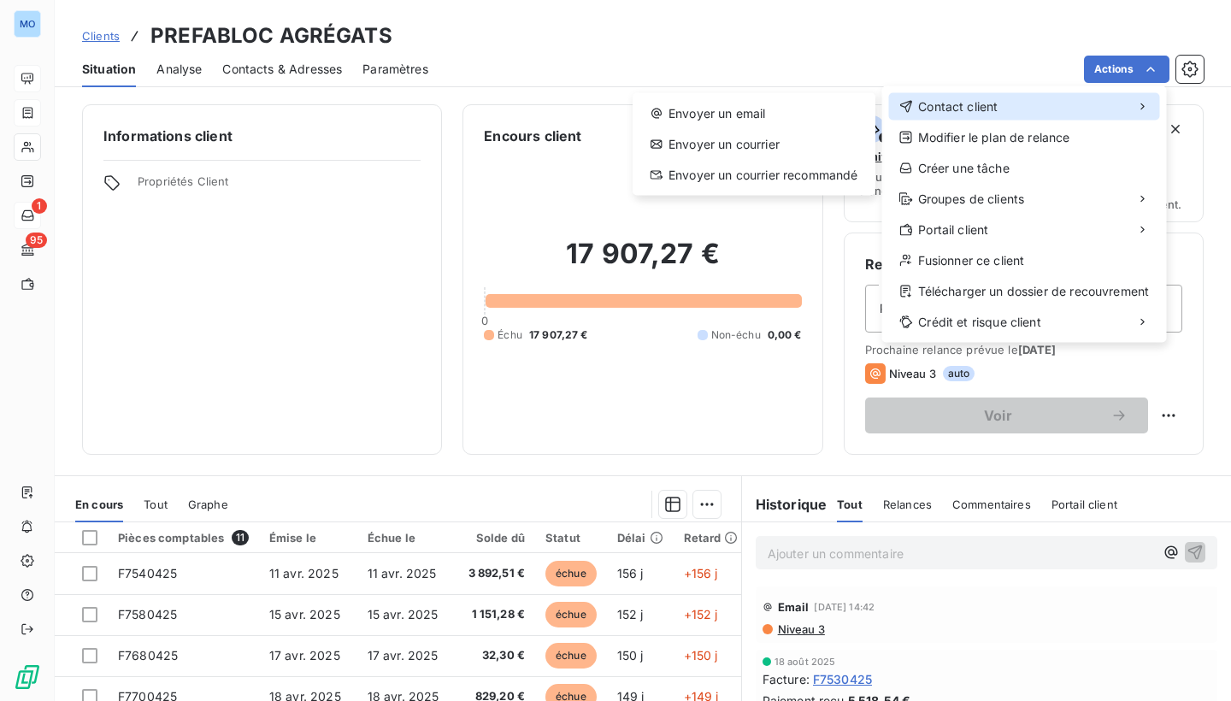
click at [1102, 103] on div "Contact client" at bounding box center [1024, 106] width 271 height 27
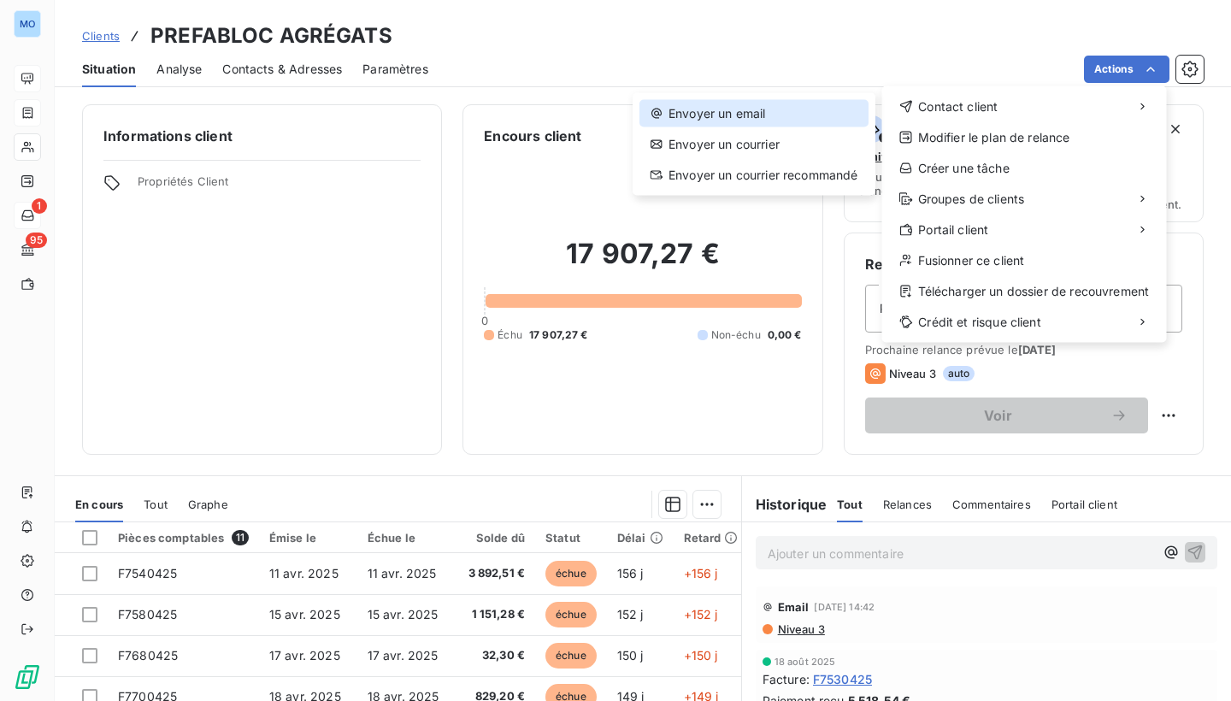
click at [765, 119] on div "Envoyer un email" at bounding box center [754, 113] width 229 height 27
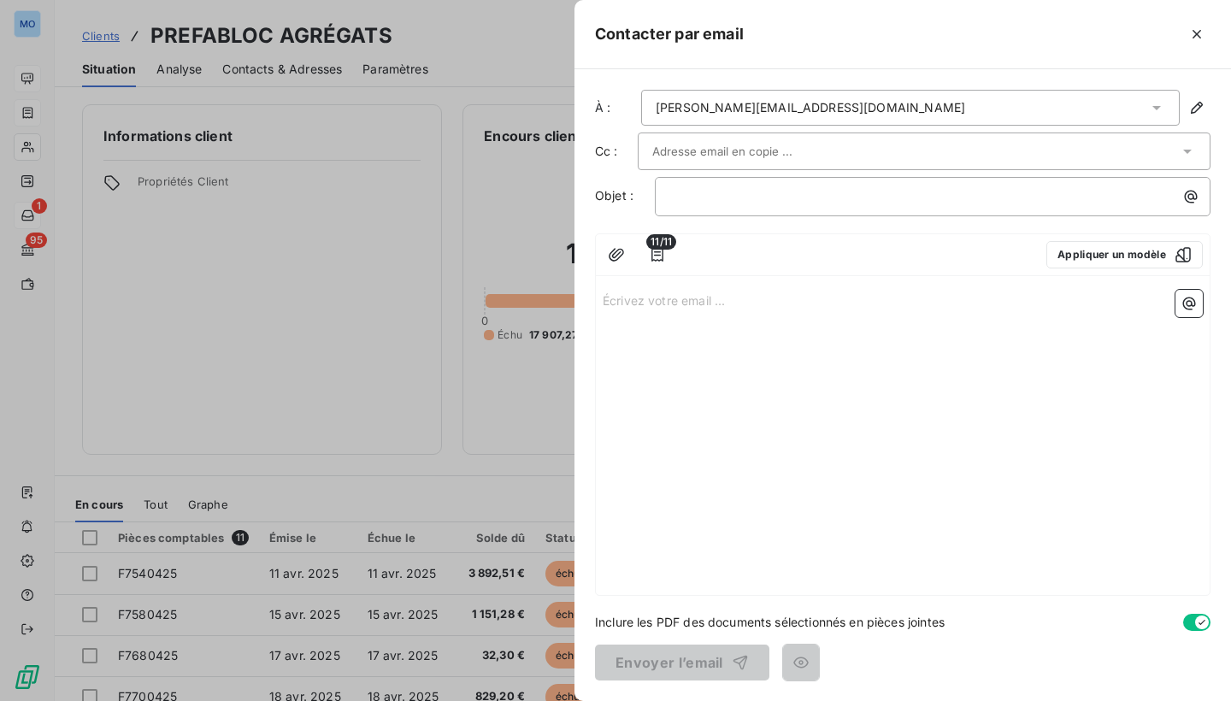
click at [746, 109] on div "[PERSON_NAME][EMAIL_ADDRESS][DOMAIN_NAME]" at bounding box center [811, 107] width 310 height 17
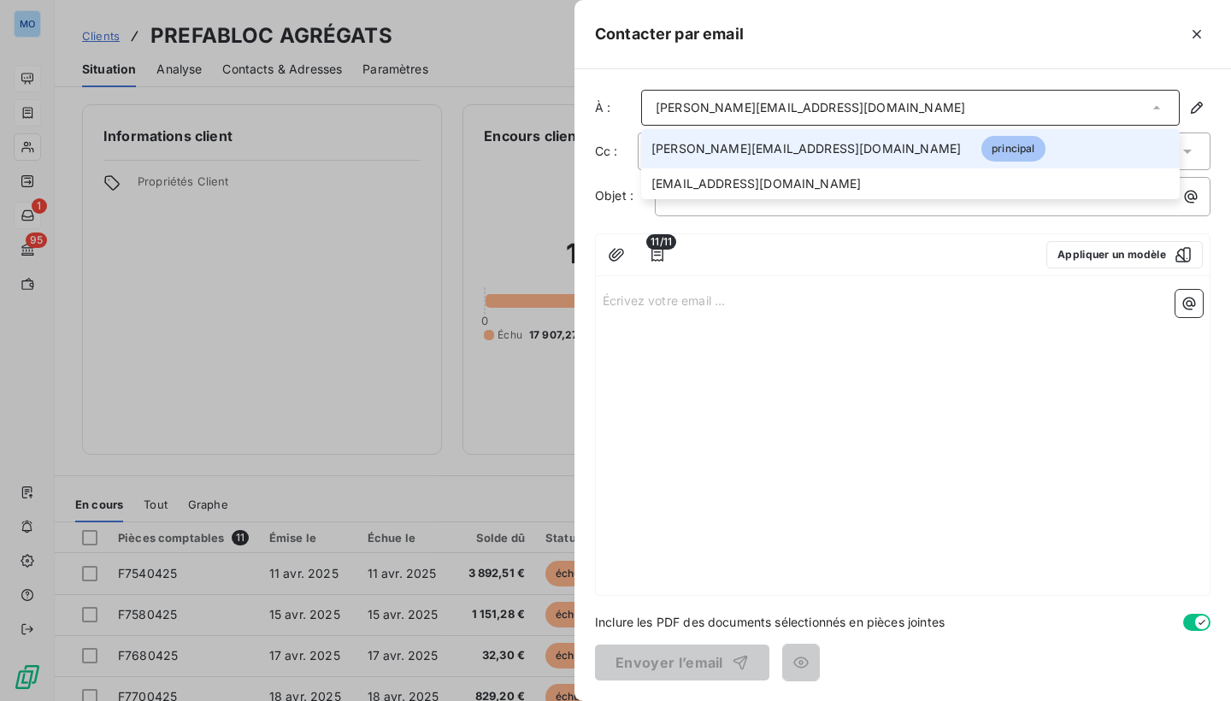
click at [746, 109] on div "[PERSON_NAME][EMAIL_ADDRESS][DOMAIN_NAME]" at bounding box center [811, 107] width 310 height 17
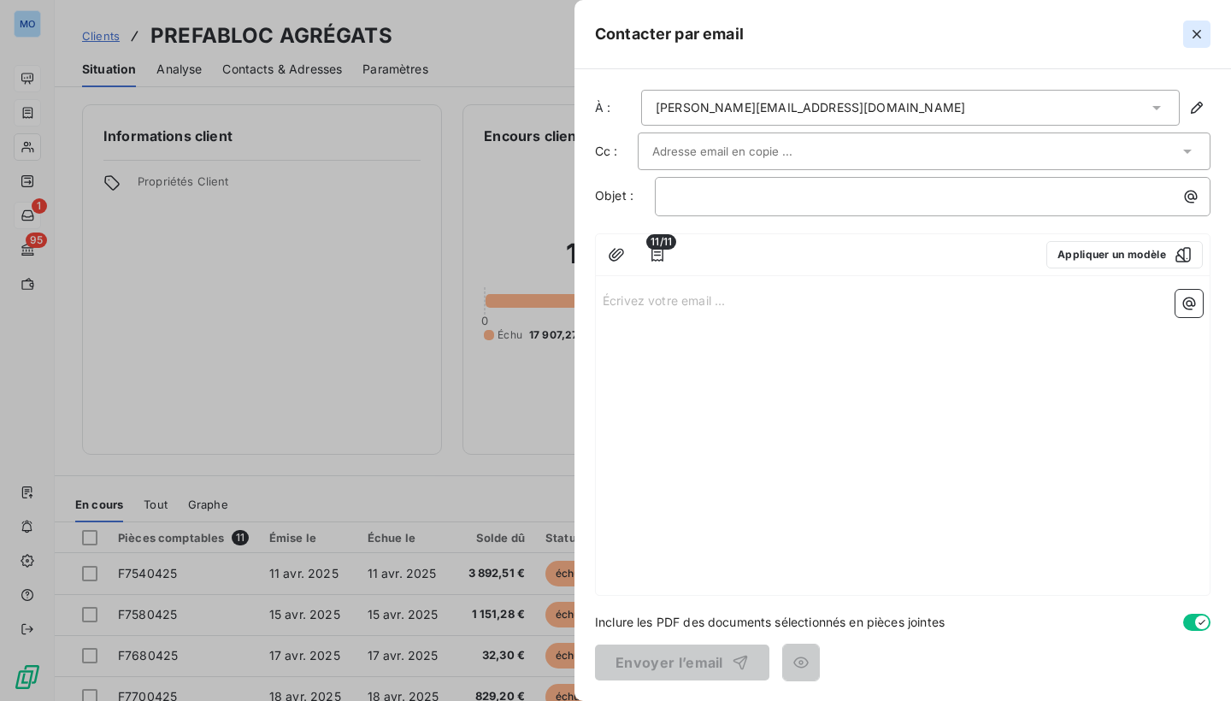
click at [1201, 33] on icon "button" at bounding box center [1197, 34] width 17 height 17
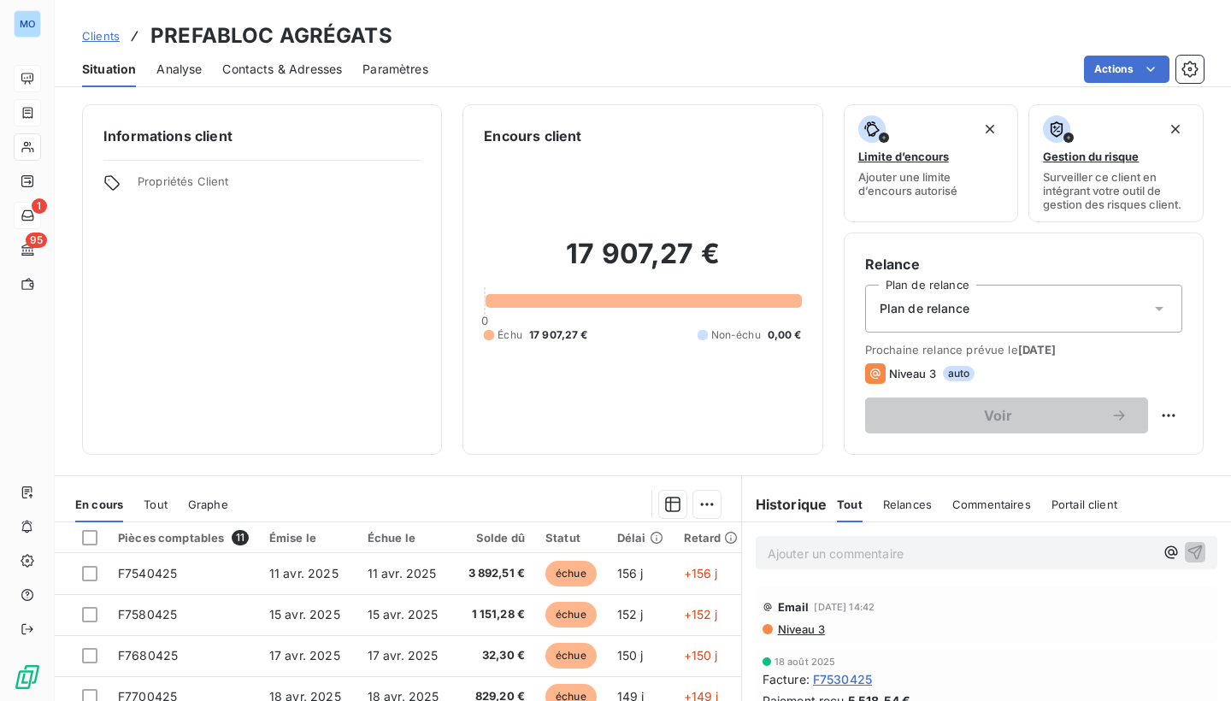
click at [801, 65] on div "Actions" at bounding box center [826, 69] width 755 height 27
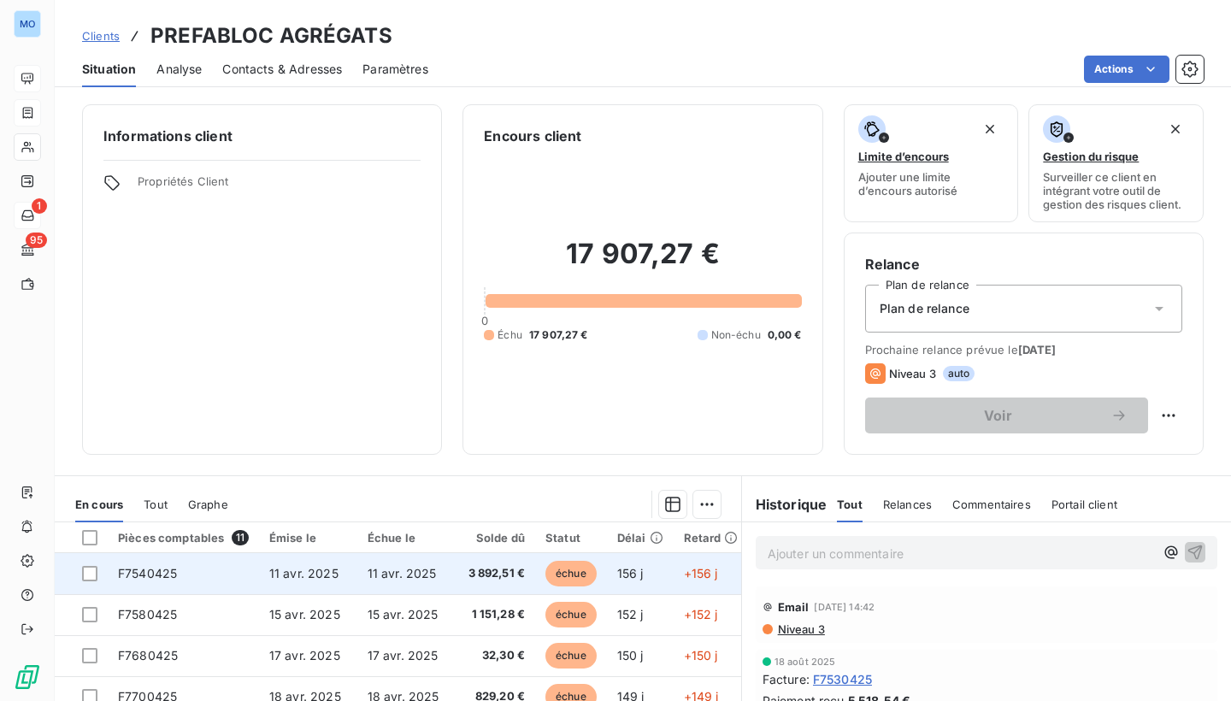
click at [451, 578] on td "11 avr. 2025" at bounding box center [406, 573] width 98 height 41
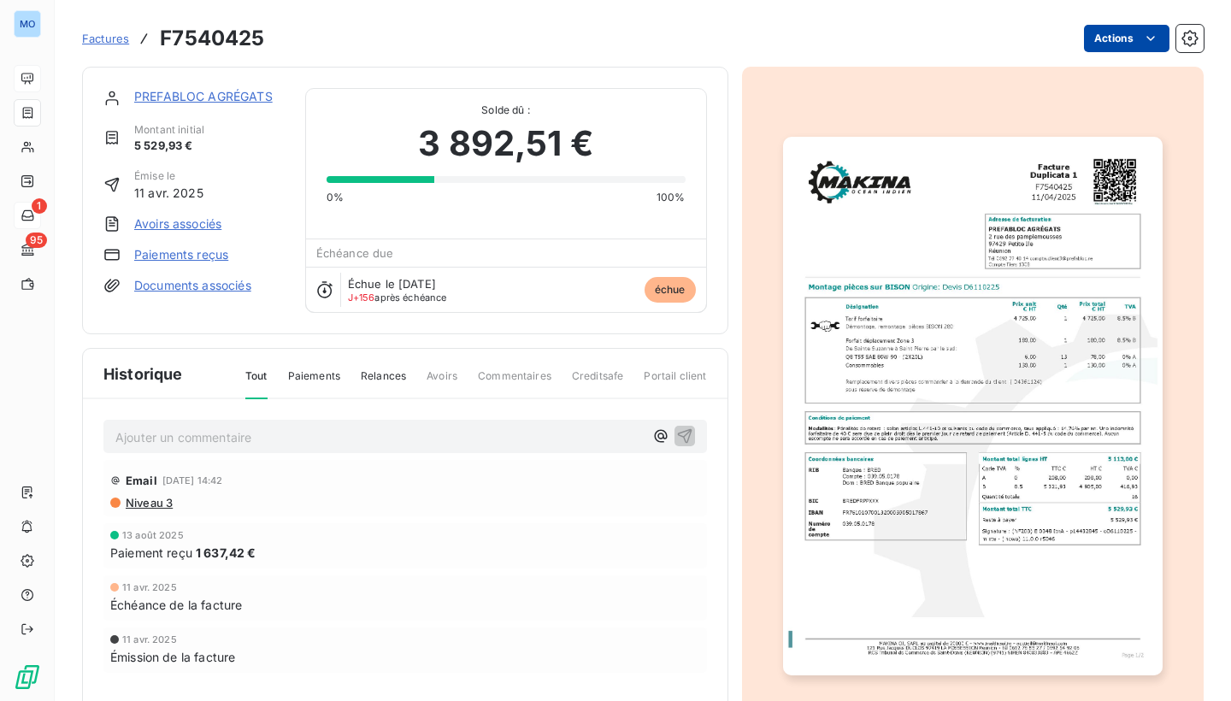
click at [1160, 42] on html "MO 1 95 Factures F7540425 Actions PREFABLOC AGRÉGATS Montant initial 5 529,93 €…" at bounding box center [615, 350] width 1231 height 701
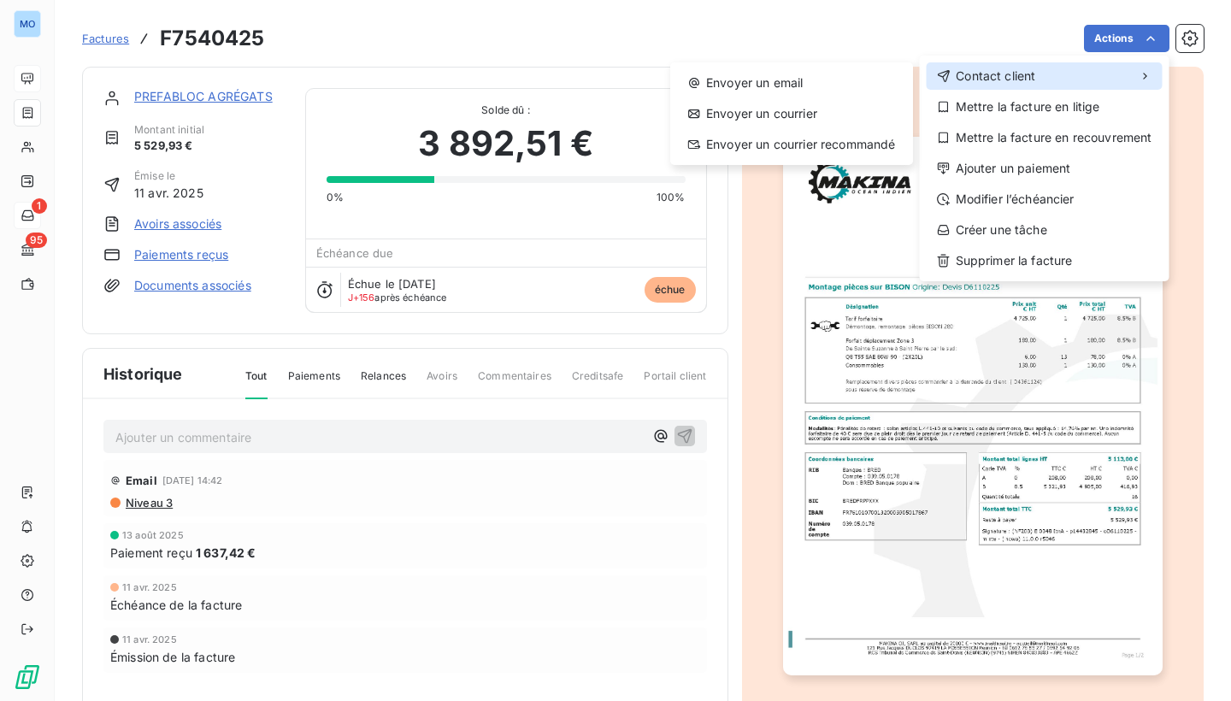
click at [1078, 87] on div "Contact client" at bounding box center [1045, 75] width 236 height 27
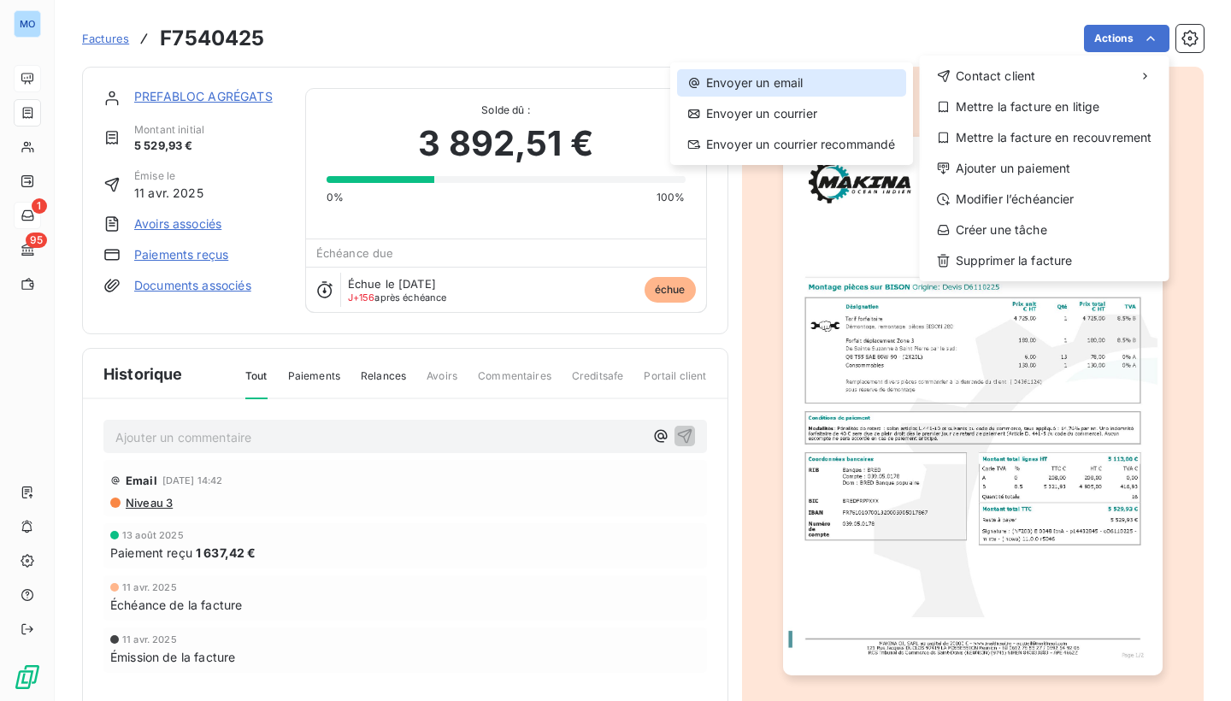
click at [810, 87] on div "Envoyer un email" at bounding box center [791, 82] width 229 height 27
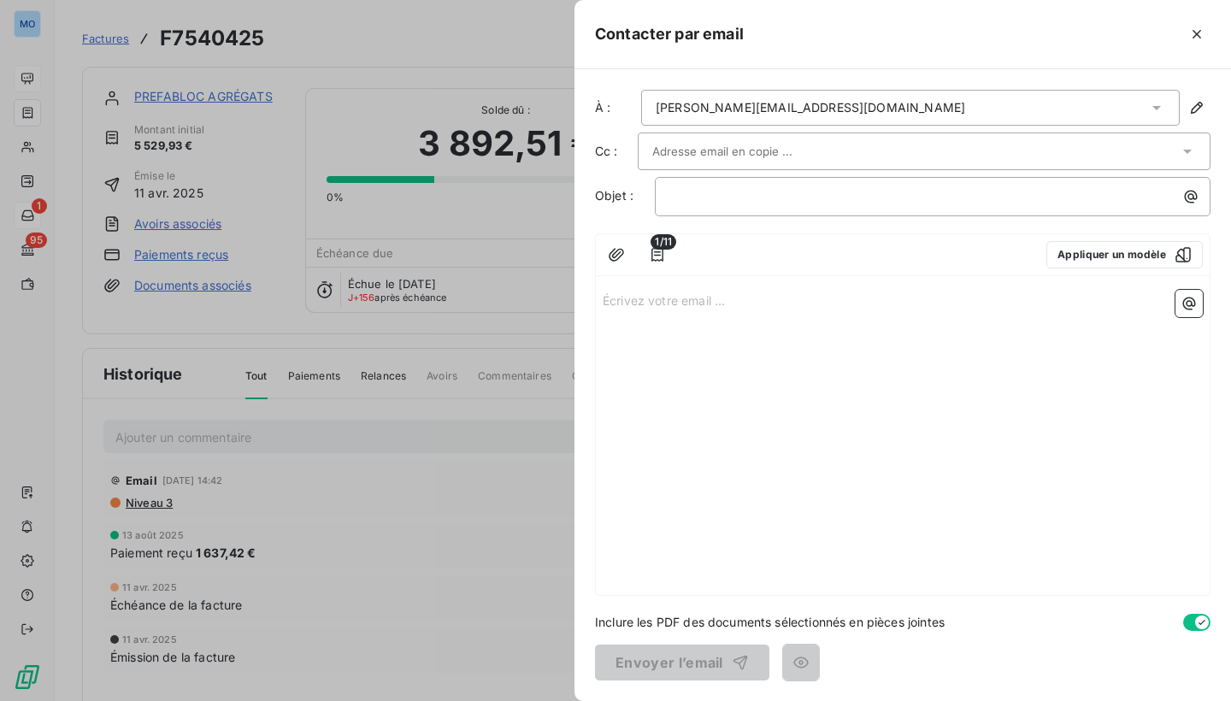
click at [833, 106] on div "[PERSON_NAME][EMAIL_ADDRESS][DOMAIN_NAME]" at bounding box center [910, 108] width 539 height 36
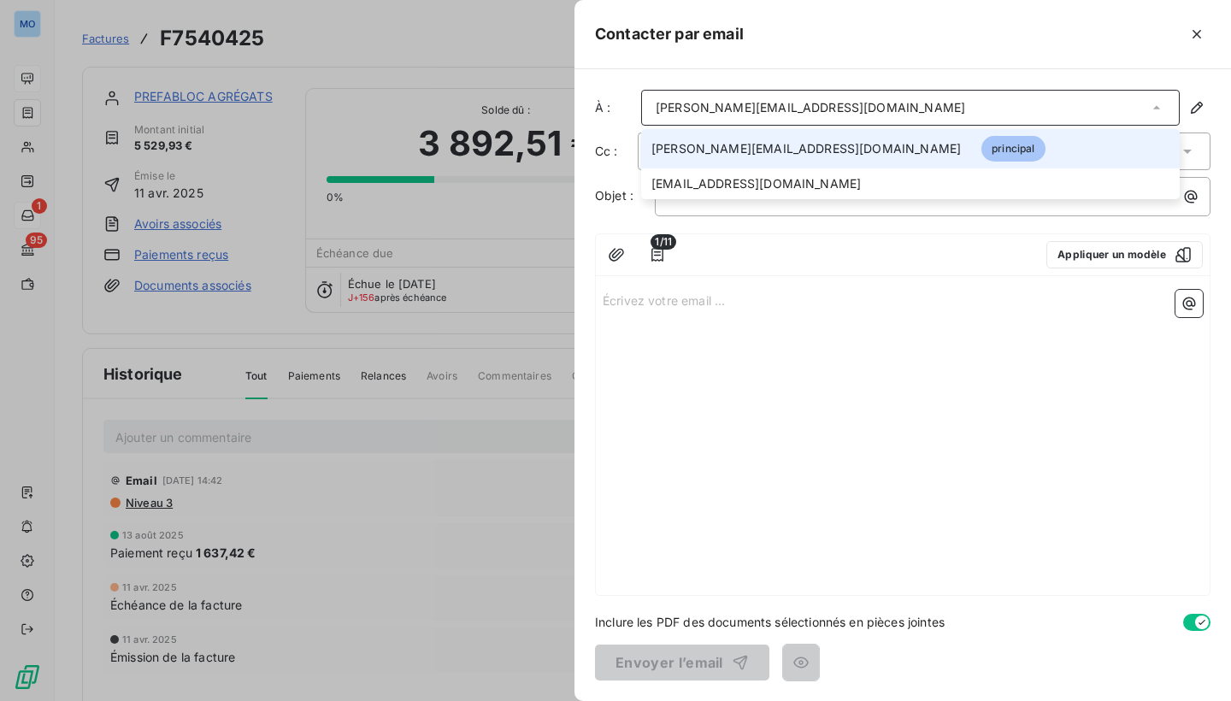
click at [1070, 347] on div "Écrivez votre email ... ﻿" at bounding box center [903, 439] width 614 height 312
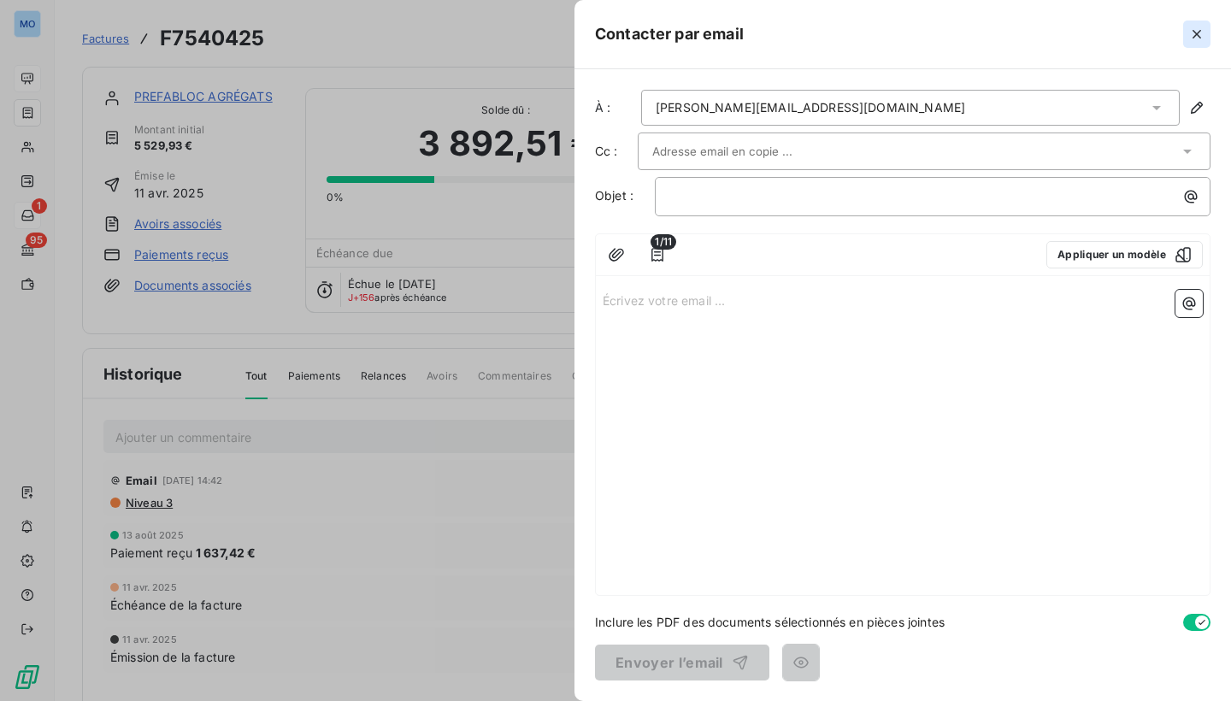
click at [1195, 31] on icon "button" at bounding box center [1197, 34] width 17 height 17
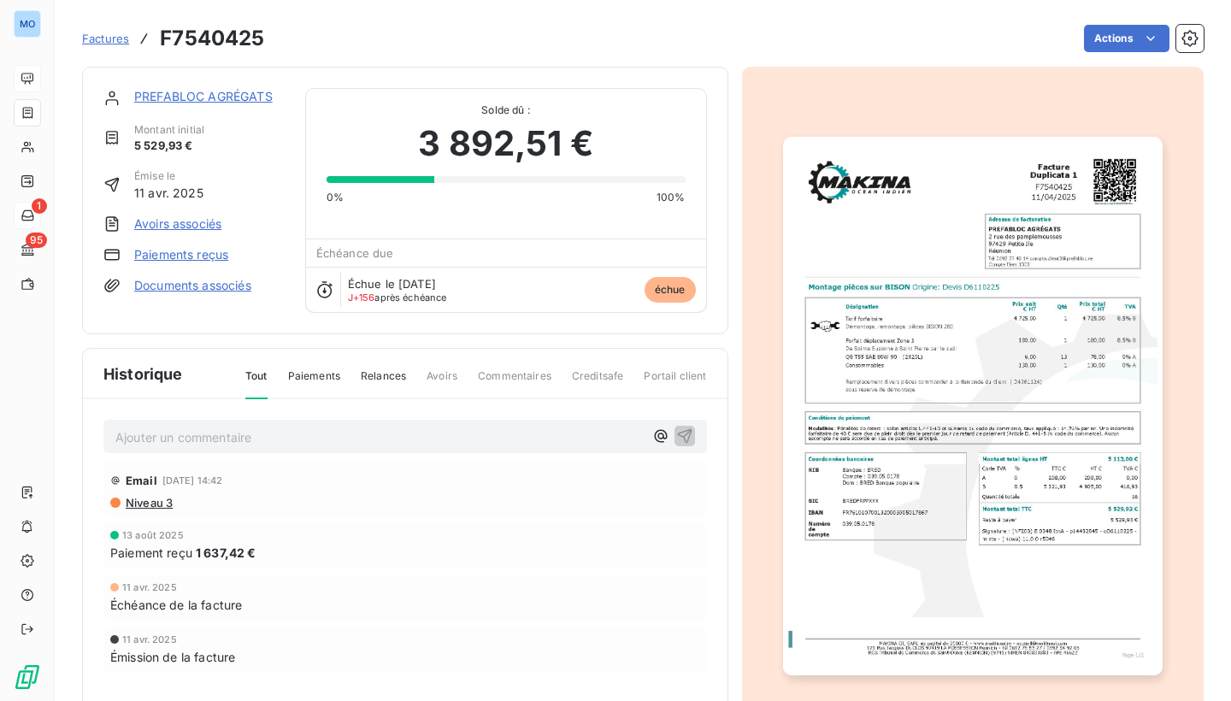
click at [847, 29] on div "Actions" at bounding box center [744, 38] width 919 height 27
